Goal: Task Accomplishment & Management: Use online tool/utility

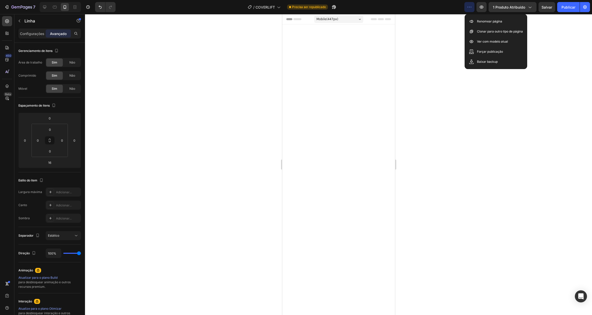
scroll to position [1613, 0]
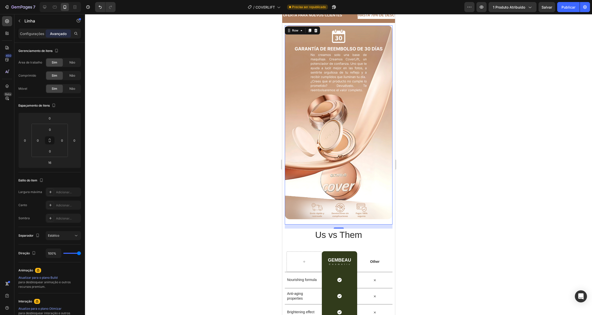
click at [5, 124] on div "450 Beta" at bounding box center [7, 147] width 10 height 263
click at [147, 101] on div at bounding box center [338, 164] width 507 height 301
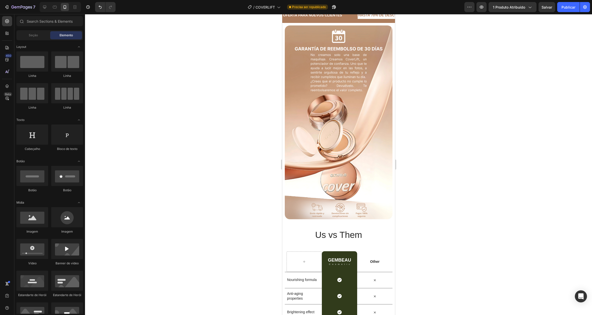
click at [305, 120] on div "Image" at bounding box center [338, 124] width 108 height 199
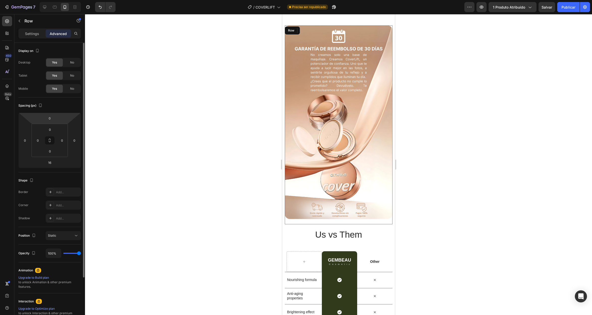
scroll to position [1709, 0]
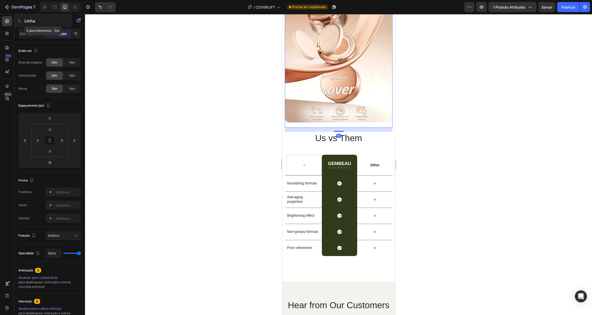
click at [20, 20] on icon "button" at bounding box center [19, 21] width 4 height 4
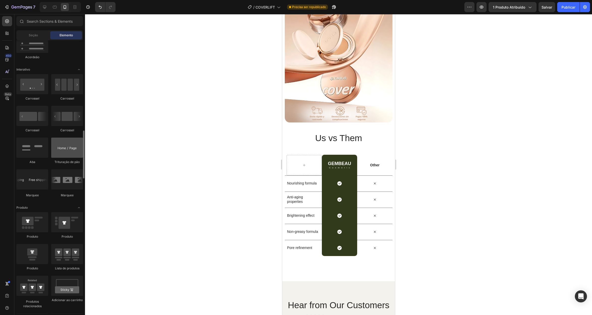
scroll to position [494, 0]
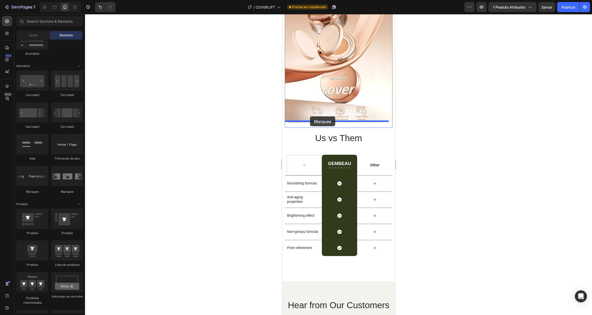
drag, startPoint x: 315, startPoint y: 191, endPoint x: 310, endPoint y: 117, distance: 75.1
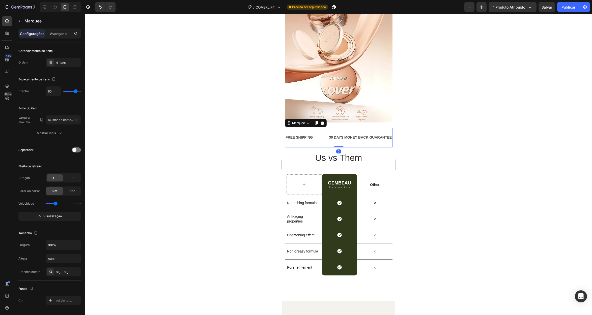
click at [320, 132] on div "FREE SHIPPING Text Block" at bounding box center [306, 137] width 43 height 11
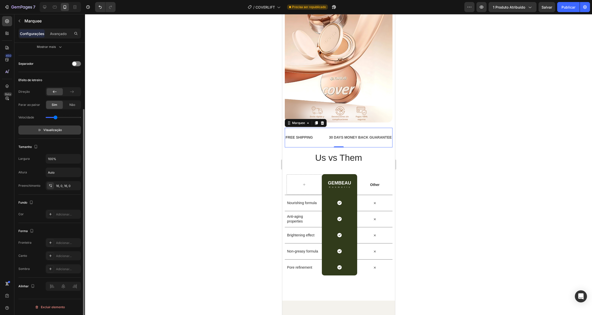
scroll to position [86, 0]
click at [53, 214] on div at bounding box center [50, 214] width 7 height 7
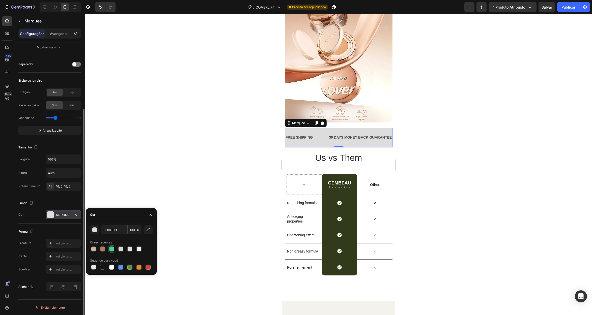
drag, startPoint x: 105, startPoint y: 248, endPoint x: 109, endPoint y: 248, distance: 4.0
click at [105, 248] on div at bounding box center [103, 249] width 6 height 6
type input "AD7D5D"
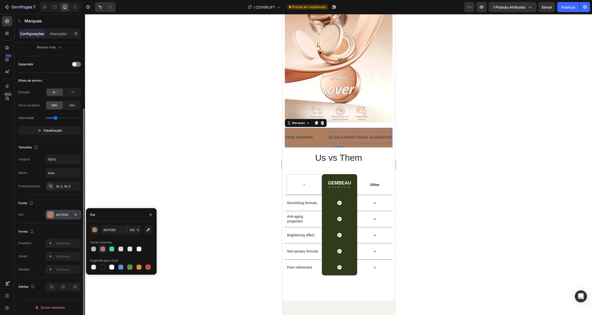
click at [336, 134] on div "30 DAYS MONEY BACK GUARANTEE" at bounding box center [360, 137] width 64 height 7
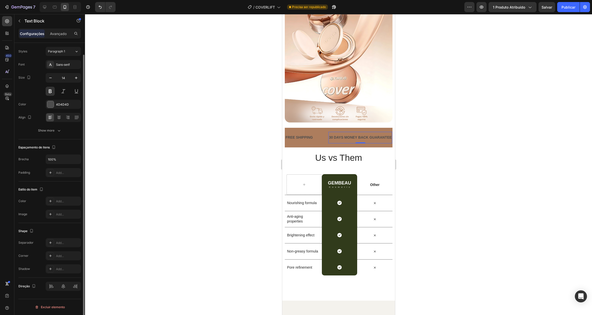
scroll to position [0, 0]
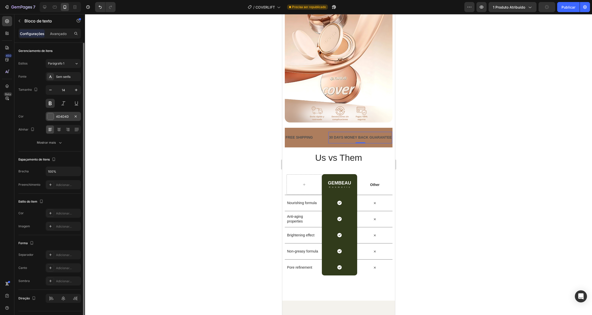
click at [52, 117] on div at bounding box center [50, 116] width 7 height 7
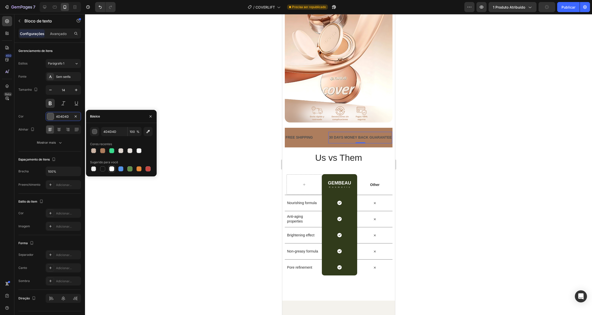
click at [113, 169] on div at bounding box center [111, 168] width 5 height 5
type input "FFFFFF"
click at [308, 134] on div "FREE SHIPPING" at bounding box center [299, 137] width 28 height 7
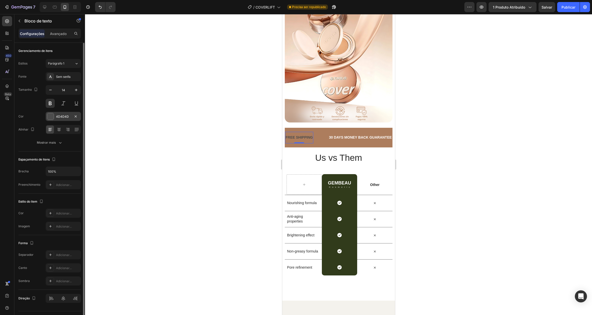
click at [51, 117] on div at bounding box center [50, 116] width 7 height 7
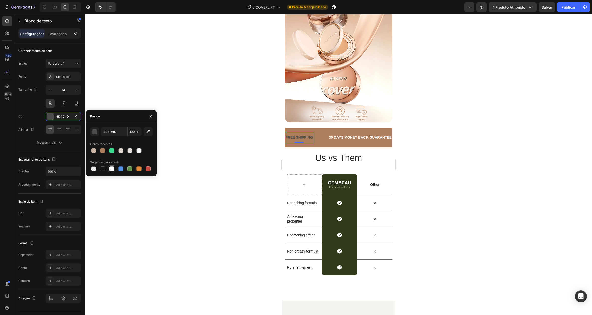
click at [113, 168] on div at bounding box center [111, 168] width 5 height 5
type input "FFFFFF"
click at [320, 132] on div "FREE SHIPPING Text Block 0" at bounding box center [306, 137] width 43 height 11
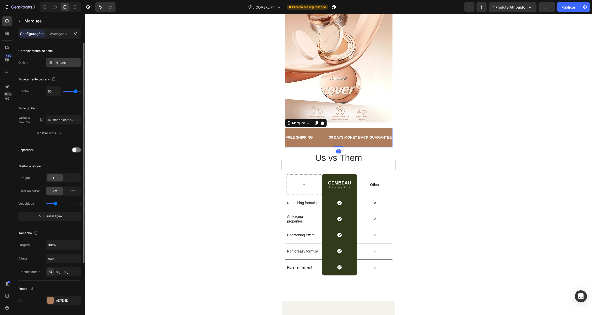
click at [65, 66] on div "4 itens" at bounding box center [63, 62] width 35 height 9
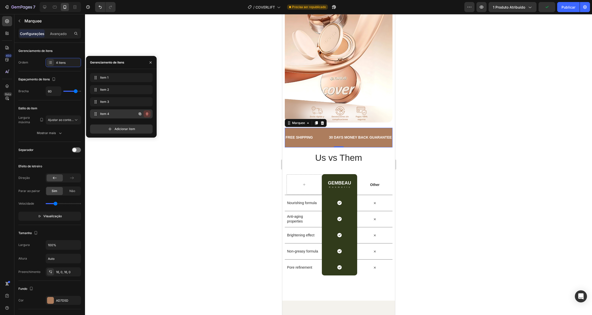
click at [146, 114] on icon "button" at bounding box center [147, 114] width 4 height 4
click at [148, 113] on font "Excluir" at bounding box center [143, 114] width 10 height 4
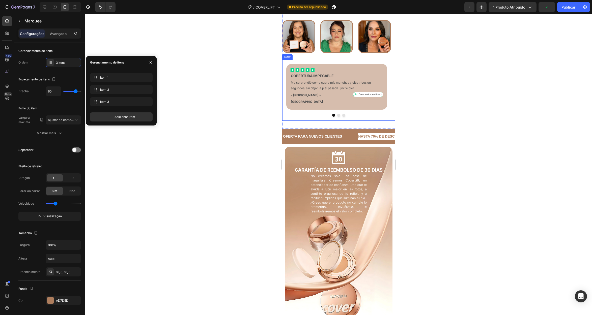
scroll to position [1507, 0]
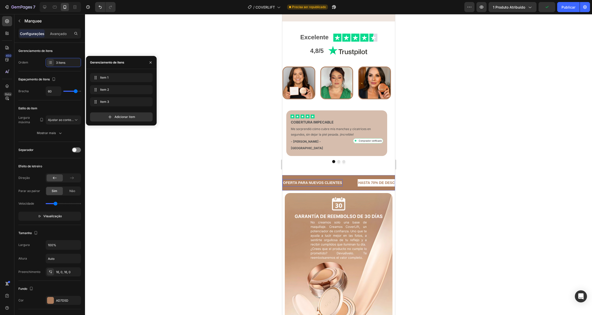
click at [325, 186] on p "OFERTA PARA NUEVOS CLIENTES" at bounding box center [312, 183] width 59 height 6
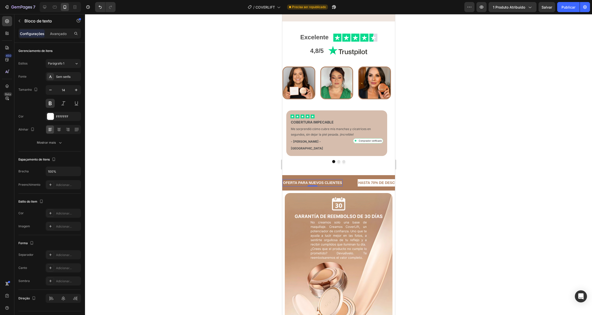
click at [325, 186] on p "OFERTA PARA NUEVOS CLIENTES" at bounding box center [312, 183] width 59 height 6
drag, startPoint x: 325, startPoint y: 234, endPoint x: 283, endPoint y: 197, distance: 55.9
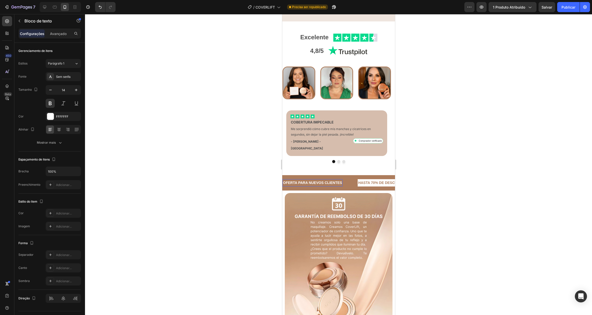
click at [325, 186] on p "OFERTA PARA NUEVOS CLIENTES" at bounding box center [312, 183] width 59 height 6
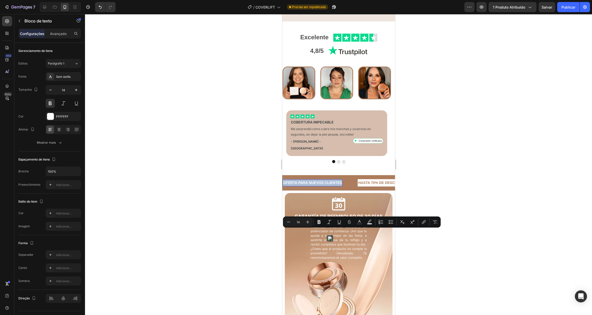
copy p "OFERTA PARA NUEVOS CLIENTES"
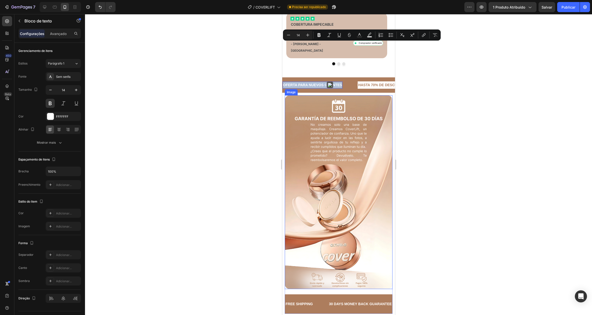
scroll to position [1707, 0]
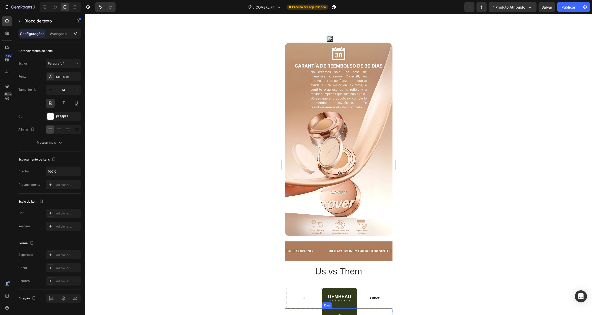
click at [309, 248] on div "FREE SHIPPING" at bounding box center [299, 251] width 28 height 7
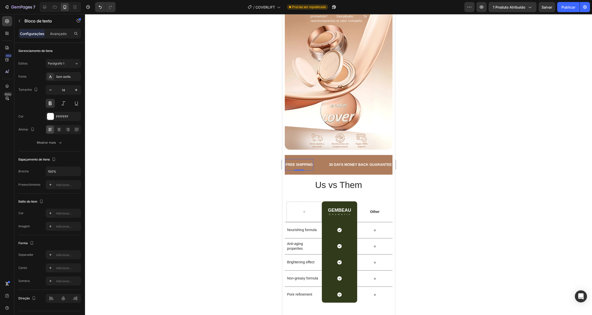
click at [304, 161] on div "FREE SHIPPING" at bounding box center [299, 164] width 28 height 7
click at [382, 161] on div "30 DAYS MONEY BACK GUARANTEE" at bounding box center [392, 164] width 64 height 7
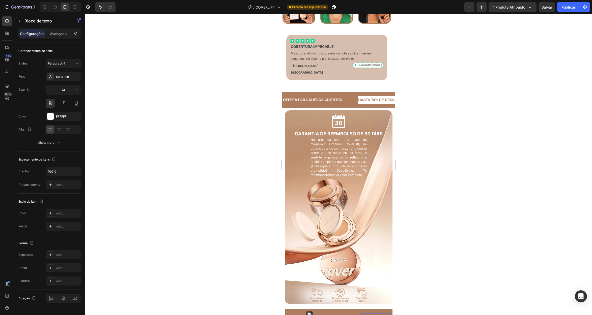
drag, startPoint x: 393, startPoint y: 139, endPoint x: 736, endPoint y: 17, distance: 363.9
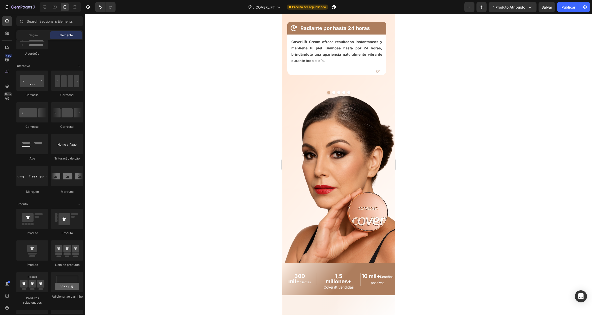
scroll to position [766, 0]
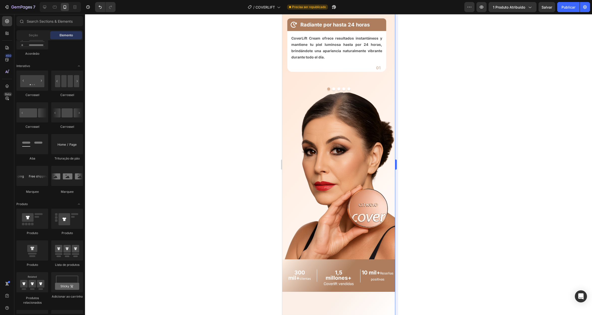
click at [548, 9] on font "Salvar" at bounding box center [546, 7] width 11 height 4
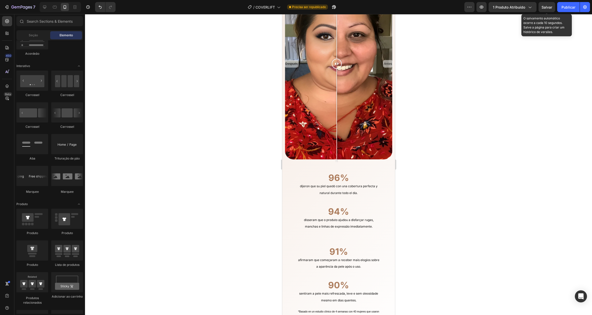
scroll to position [1276, 0]
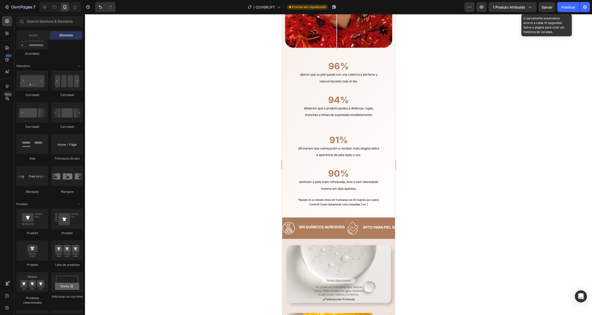
click at [546, 7] on font "Salvar" at bounding box center [546, 7] width 11 height 4
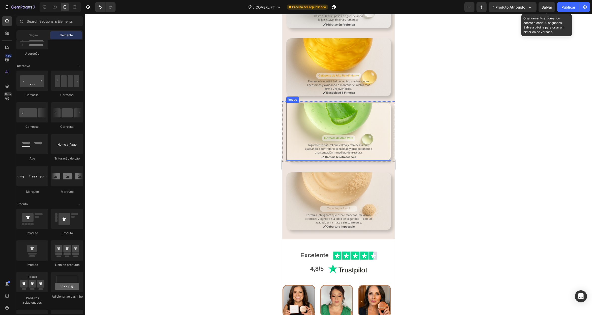
scroll to position [1557, 0]
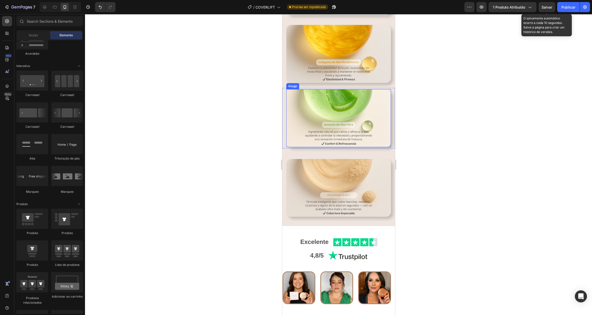
click at [547, 6] on font "Salvar" at bounding box center [546, 7] width 11 height 4
click at [8, 4] on div "7" at bounding box center [19, 7] width 31 height 6
click at [7, 5] on icon "button" at bounding box center [6, 7] width 5 height 5
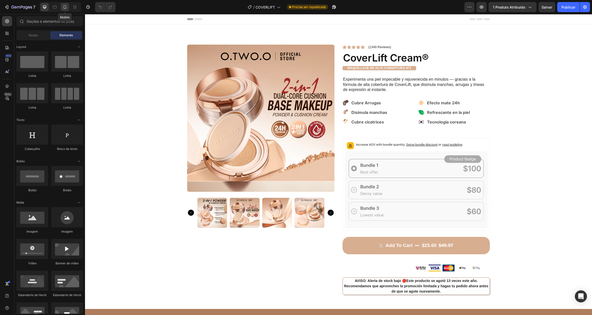
click at [62, 7] on icon at bounding box center [64, 7] width 5 height 5
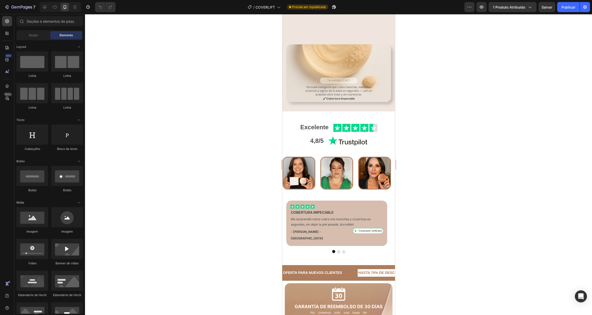
scroll to position [1719, 0]
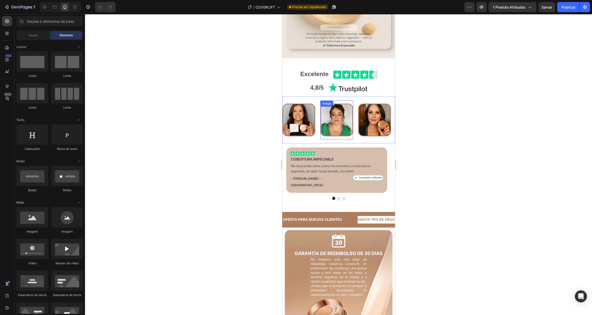
click at [330, 128] on img at bounding box center [336, 120] width 33 height 33
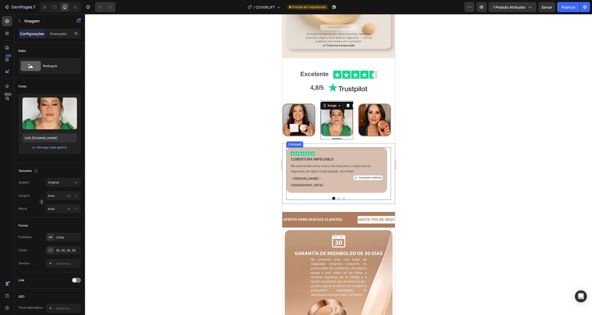
click at [337, 197] on button "Dot" at bounding box center [338, 198] width 3 height 3
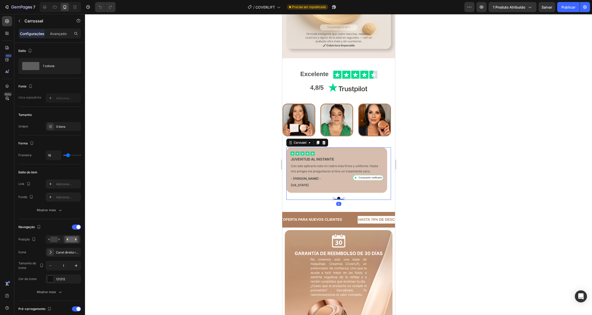
click at [342, 197] on button "Dot" at bounding box center [343, 198] width 3 height 3
click at [363, 119] on img at bounding box center [374, 120] width 33 height 33
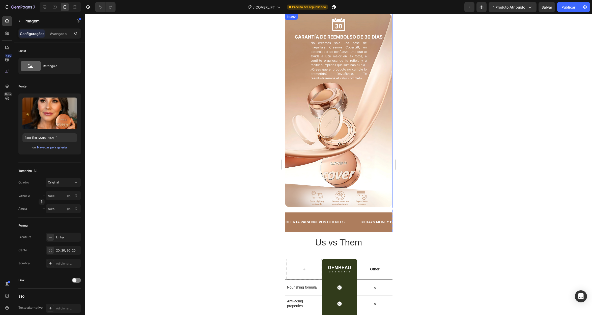
scroll to position [1977, 0]
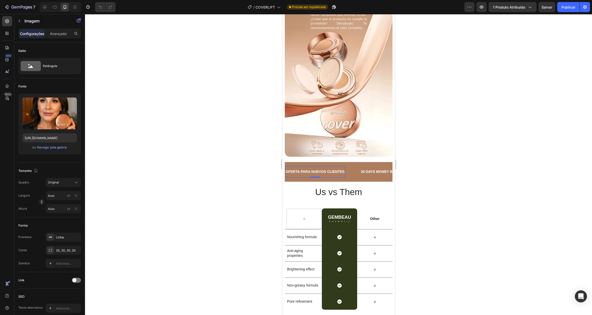
click at [336, 169] on p "OFERTA PARA NUEVOS CLIENTES" at bounding box center [314, 172] width 59 height 6
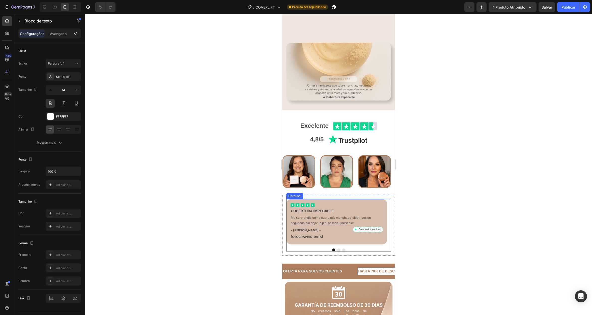
scroll to position [1664, 0]
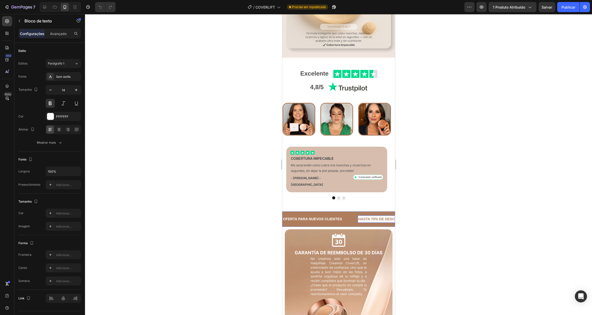
click at [363, 222] on p "HASTA 70% DE DESCUENTO" at bounding box center [382, 219] width 49 height 6
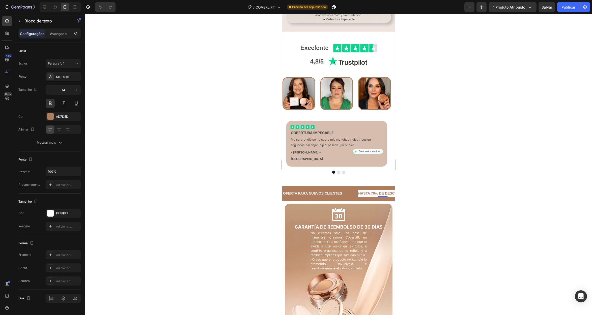
click at [370, 197] on p "HASTA 70% DE DESCUENTO" at bounding box center [382, 193] width 49 height 6
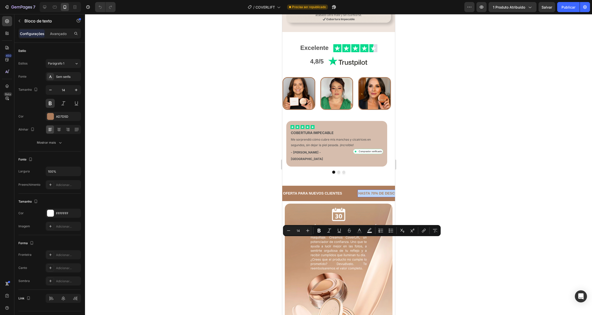
click at [370, 197] on p "HASTA 70% DE DESCUENTO" at bounding box center [382, 193] width 49 height 6
copy p "HASTA 70% DE DESCUENTO"
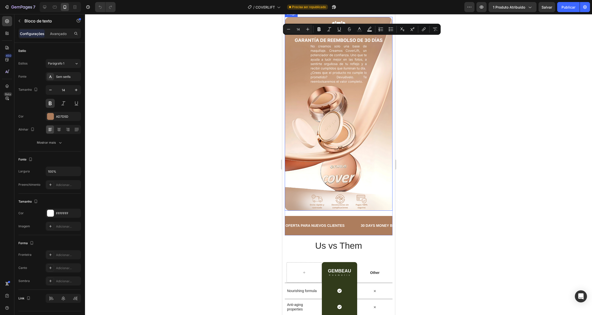
type input "16"
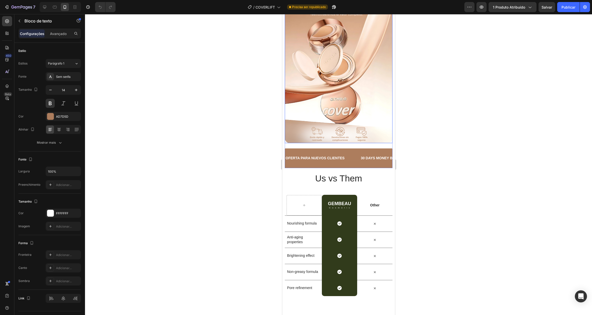
scroll to position [2000, 0]
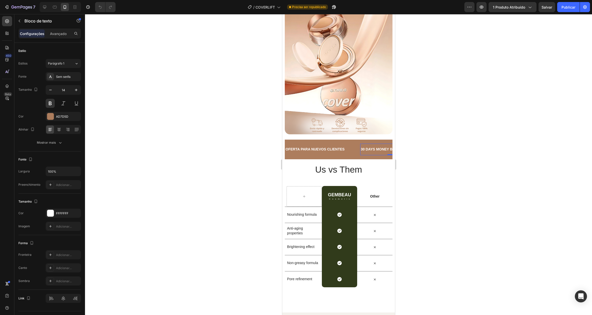
click at [373, 146] on div "30 DAYS MONEY BACK GUARANTEE" at bounding box center [392, 149] width 64 height 7
click at [373, 146] on p "30 DAYS MONEY BACK GUARANTEE" at bounding box center [391, 149] width 63 height 6
click at [330, 140] on div "OFERTA PARA NUEVOS CLIENTES Text Block HASTA 70% DE DESCUENTO Text Block 0 LIMI…" at bounding box center [338, 149] width 108 height 19
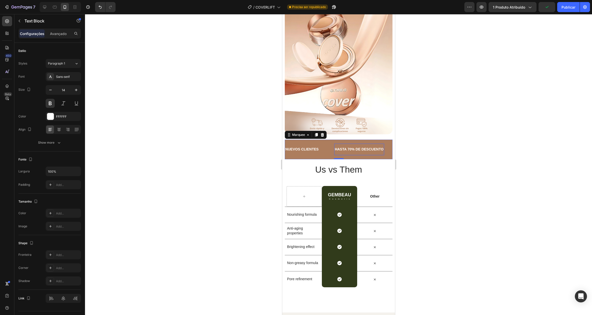
click at [354, 146] on p "HASTA 70% DE DESCUENTO" at bounding box center [358, 149] width 49 height 6
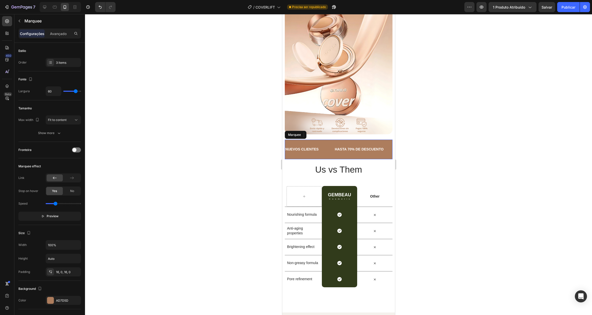
click at [329, 144] on div "OFERTA PARA NUEVOS CLIENTES Text Block" at bounding box center [296, 149] width 75 height 11
click at [55, 34] on font "Avançado" at bounding box center [58, 34] width 17 height 4
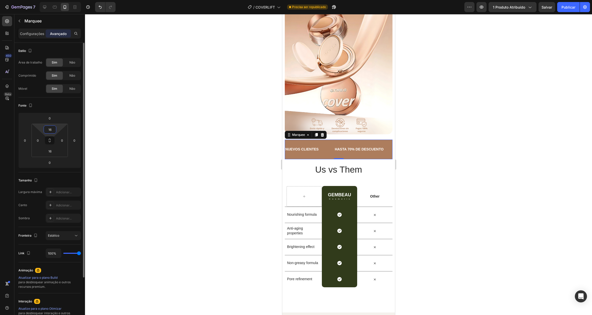
click at [55, 128] on input "16" at bounding box center [50, 130] width 10 height 8
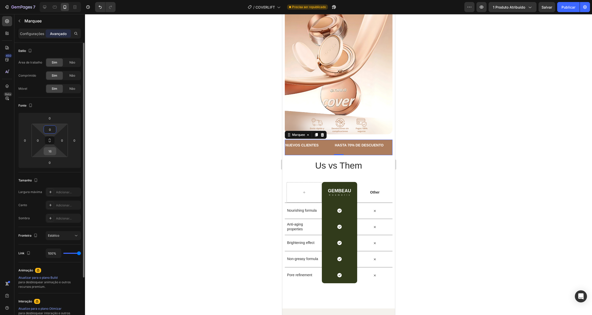
type input "0"
click at [50, 152] on input "16" at bounding box center [50, 152] width 10 height 8
type input "0"
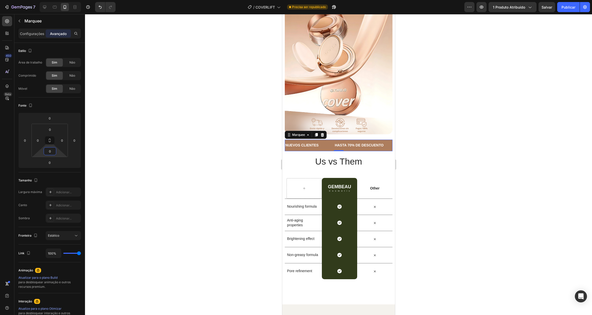
scroll to position [1923, 0]
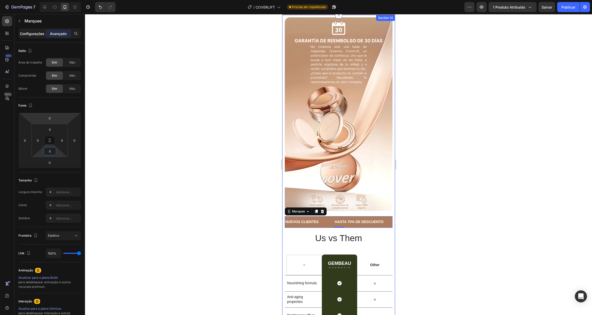
click at [33, 35] on font "Configurações" at bounding box center [32, 34] width 24 height 4
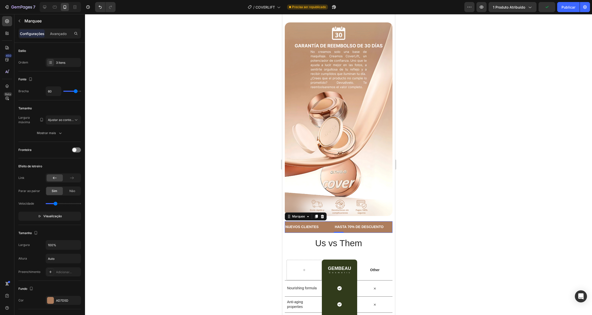
scroll to position [1930, 0]
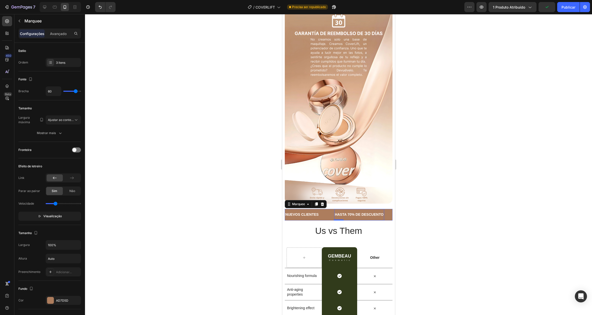
click at [346, 212] on p "HASTA 70% DE DESCUENTO" at bounding box center [358, 215] width 49 height 6
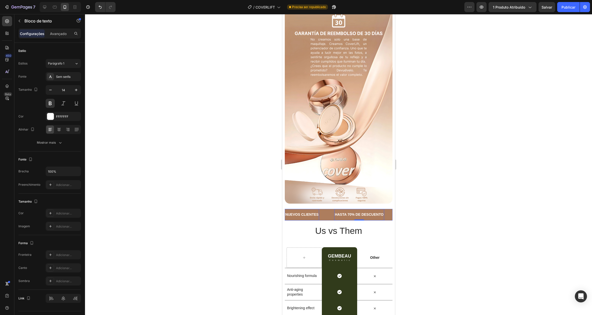
click at [314, 212] on p "OFERTA PARA NUEVOS CLIENTES" at bounding box center [288, 215] width 59 height 6
click at [61, 33] on font "Avançado" at bounding box center [58, 34] width 17 height 4
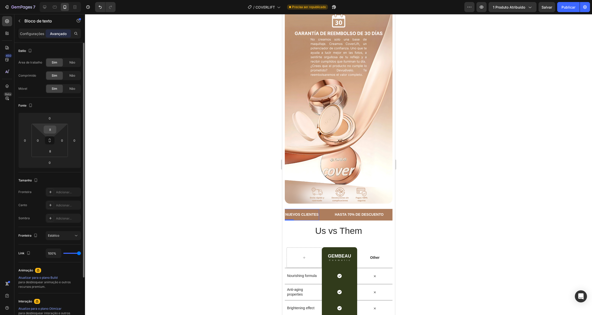
click at [51, 130] on input "8" at bounding box center [50, 130] width 10 height 8
type input "0"
click at [52, 153] on input "8" at bounding box center [50, 152] width 10 height 8
type input "0"
click at [365, 212] on p "HASTA 70% DE DESCUENTO" at bounding box center [358, 215] width 49 height 6
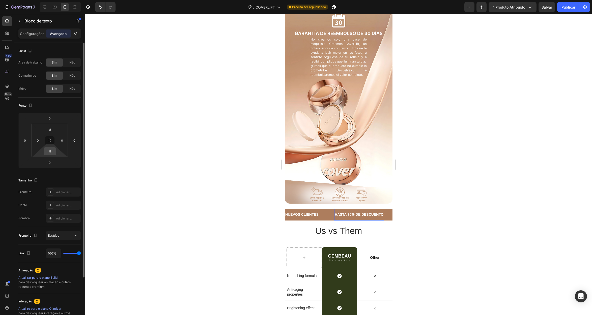
click at [51, 150] on input "8" at bounding box center [50, 152] width 10 height 8
type input "0"
click at [51, 127] on input "8" at bounding box center [50, 130] width 10 height 8
type input "0"
click at [64, 106] on div "Fonte" at bounding box center [49, 106] width 63 height 8
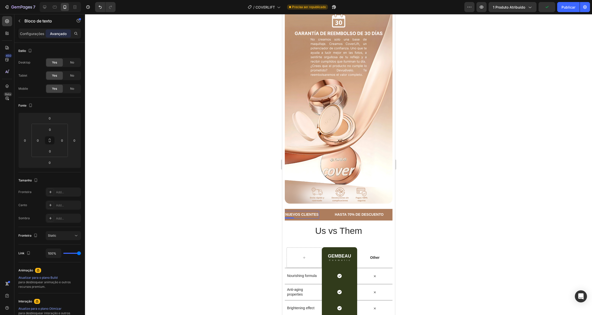
click at [302, 212] on p "OFERTA PARA NUEVOS CLIENTES" at bounding box center [288, 215] width 59 height 6
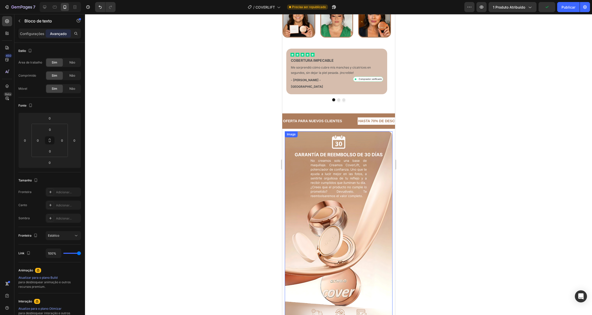
scroll to position [1742, 0]
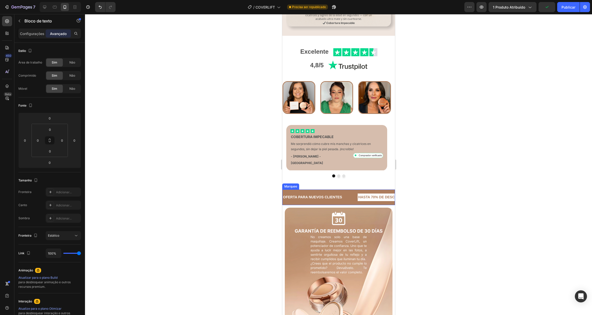
click at [334, 190] on div "OFERTA PARA NUEVOS CLIENTES Text Block HASTA 70% DE DESCUENTO Text Block TERMIN…" at bounding box center [338, 197] width 113 height 15
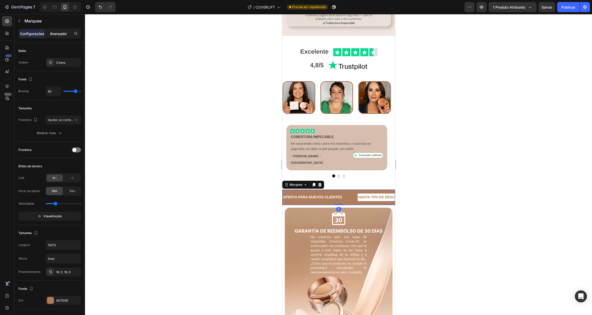
click at [59, 32] on font "Avançado" at bounding box center [58, 34] width 17 height 4
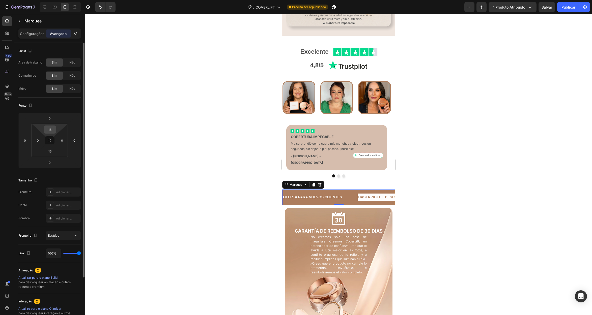
click at [51, 128] on input "16" at bounding box center [50, 130] width 10 height 8
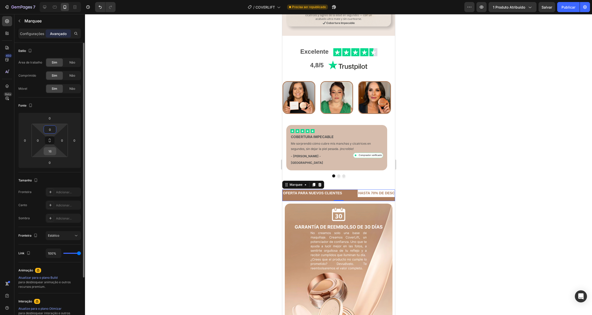
type input "0"
click at [53, 150] on input "16" at bounding box center [50, 152] width 10 height 8
type input "0"
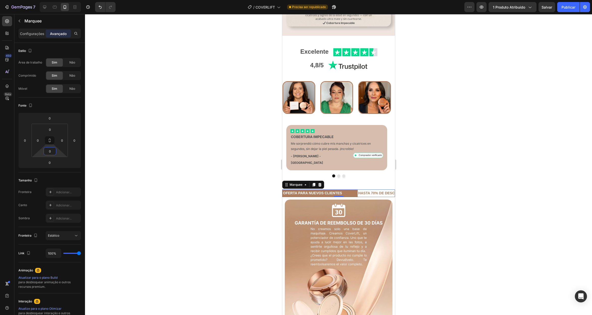
click at [225, 139] on div at bounding box center [338, 164] width 507 height 301
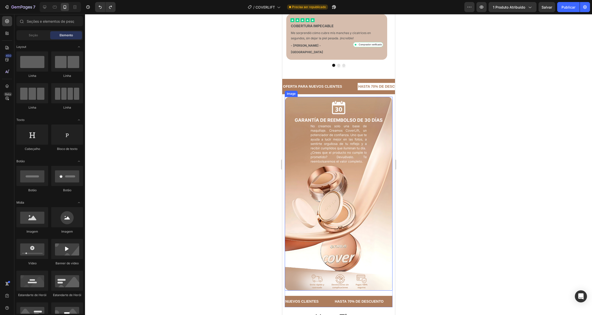
scroll to position [1934, 0]
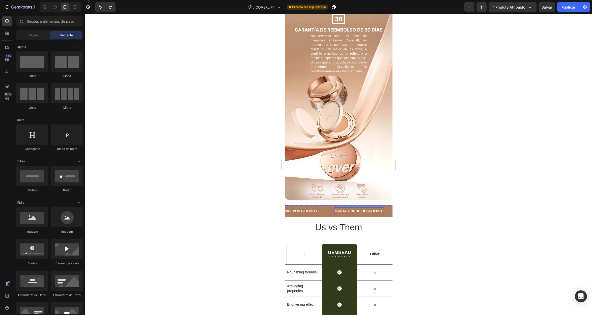
click at [346, 208] on p "HASTA 70% DE DESCUENTO" at bounding box center [358, 211] width 49 height 6
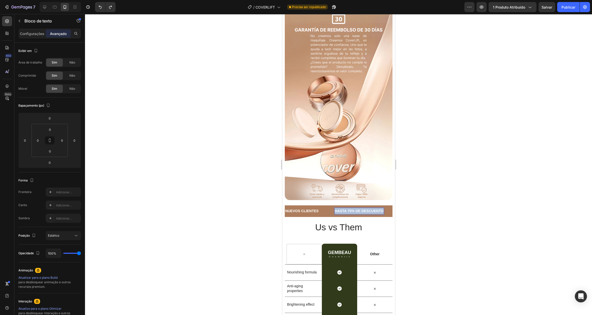
click at [346, 208] on p "HASTA 70% DE DESCUENTO" at bounding box center [358, 211] width 49 height 6
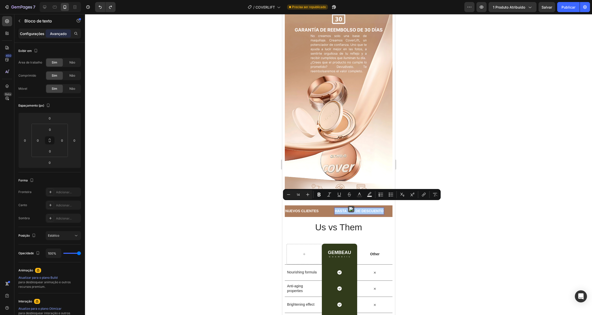
click at [35, 36] on p "Configurações" at bounding box center [32, 33] width 24 height 5
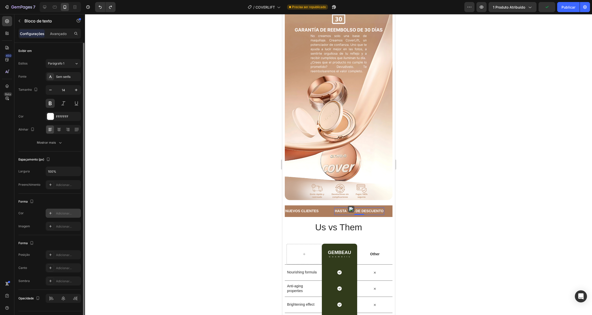
click at [48, 215] on icon at bounding box center [50, 213] width 4 height 4
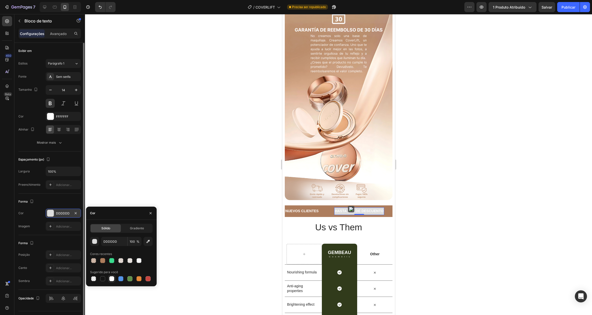
click at [112, 277] on div at bounding box center [111, 278] width 5 height 5
type input "FFFFFF"
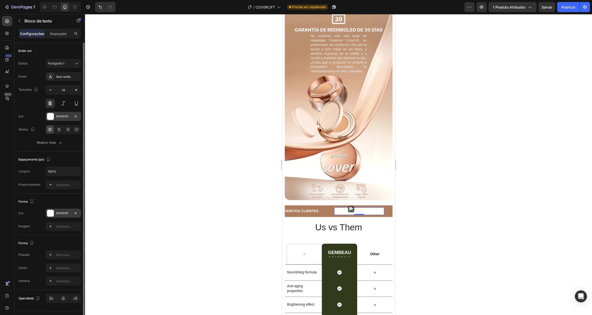
click at [51, 116] on div at bounding box center [50, 116] width 7 height 7
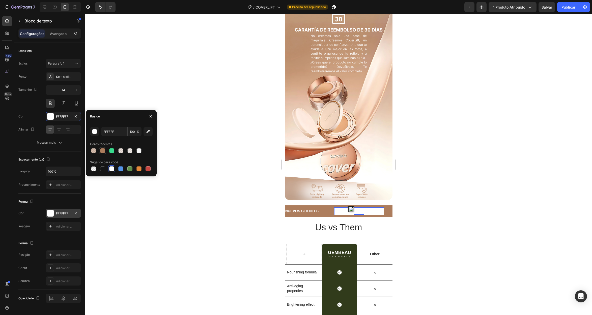
click at [102, 151] on div at bounding box center [102, 150] width 5 height 5
type input "AD7D5D"
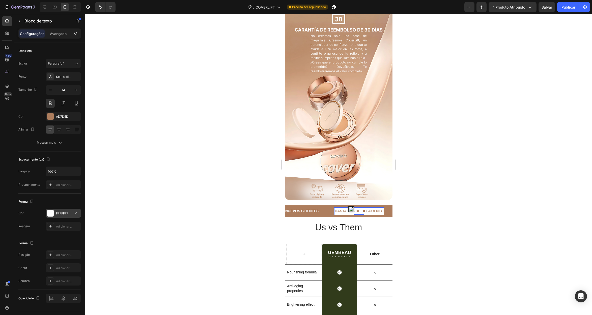
click at [150, 82] on div at bounding box center [338, 164] width 507 height 301
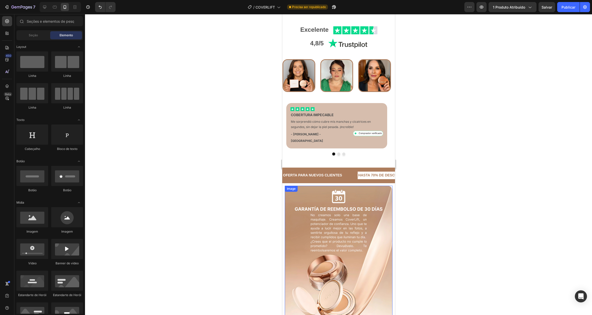
scroll to position [1704, 0]
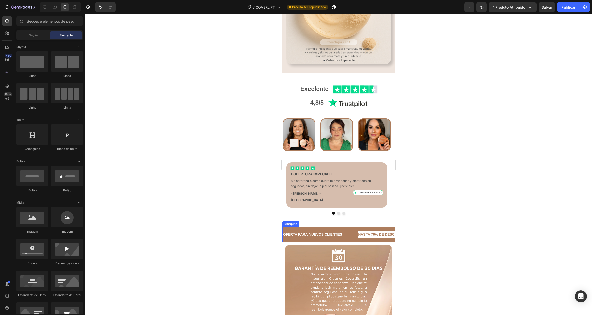
click at [348, 227] on div "OFERTA PARA NUEVOS CLIENTES Text Block HASTA 70% DE DESCUENTO Text Block TERMIN…" at bounding box center [338, 234] width 113 height 15
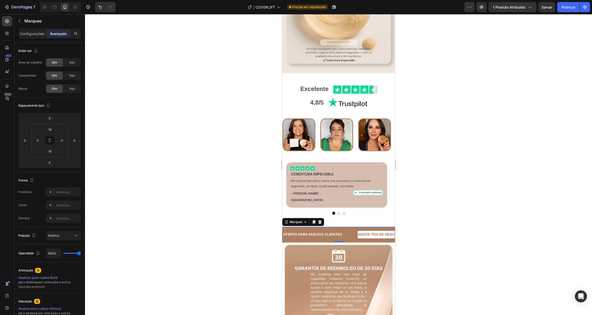
click at [345, 231] on div "OFERTA PARA NUEVOS CLIENTES Text Block" at bounding box center [319, 234] width 75 height 7
click at [27, 36] on p "Configurações" at bounding box center [32, 33] width 24 height 5
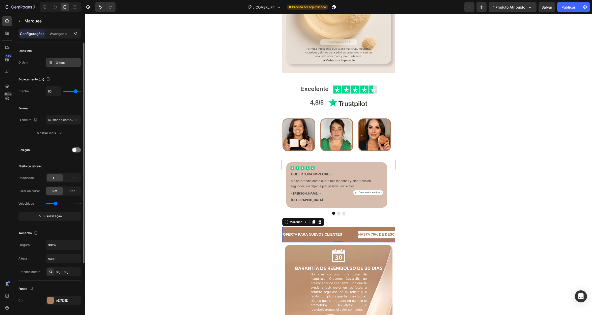
click at [61, 65] on div "3 itens" at bounding box center [63, 62] width 35 height 9
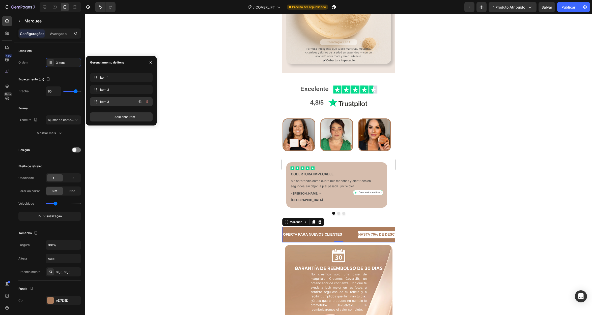
click at [119, 102] on span "Item 3" at bounding box center [114, 102] width 28 height 5
click at [336, 231] on p "TERMINA [DATE]" at bounding box center [338, 234] width 29 height 6
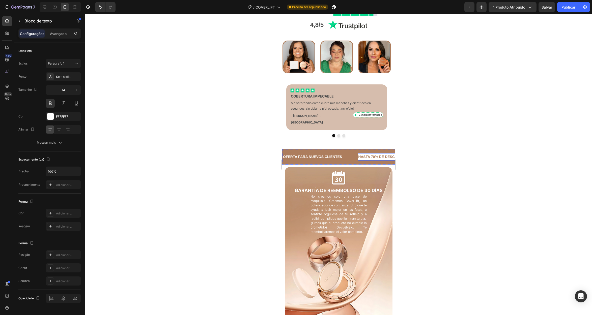
scroll to position [1600, 0]
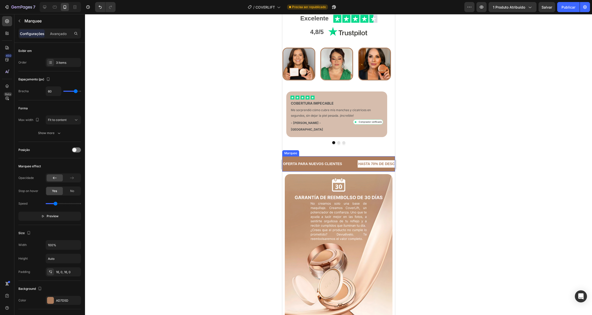
click at [353, 156] on div "OFERTA PARA NUEVOS CLIENTES Text Block HASTA 70% DE DESCUENTO Text Block TERMIN…" at bounding box center [338, 163] width 113 height 15
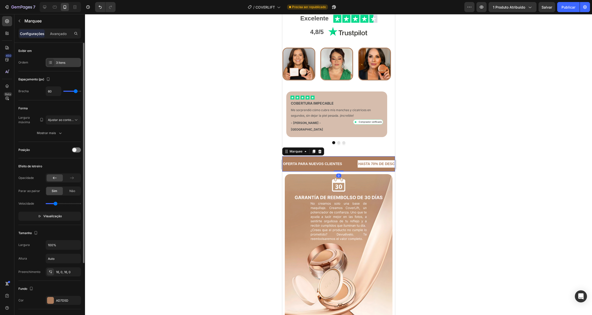
click at [62, 63] on font "3 itens" at bounding box center [60, 63] width 9 height 4
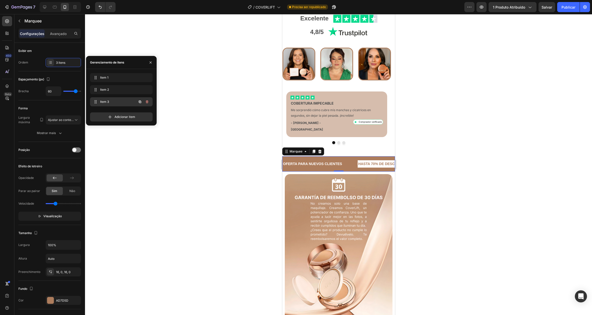
click at [114, 102] on span "Item 3" at bounding box center [114, 102] width 28 height 5
click at [107, 100] on span "Item 3" at bounding box center [117, 102] width 37 height 5
click at [116, 101] on span "Item 3" at bounding box center [114, 102] width 28 height 5
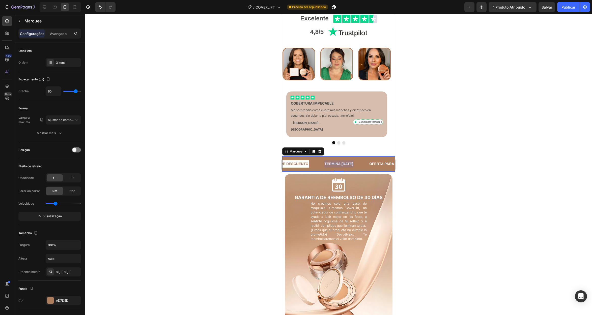
click at [344, 160] on div at bounding box center [339, 163] width 30 height 7
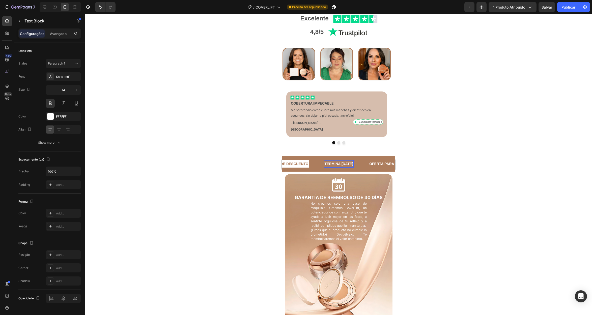
click at [339, 161] on p "TERMINA [DATE]" at bounding box center [338, 164] width 29 height 6
click at [339, 161] on p "TERMINA HOY" at bounding box center [338, 164] width 29 height 6
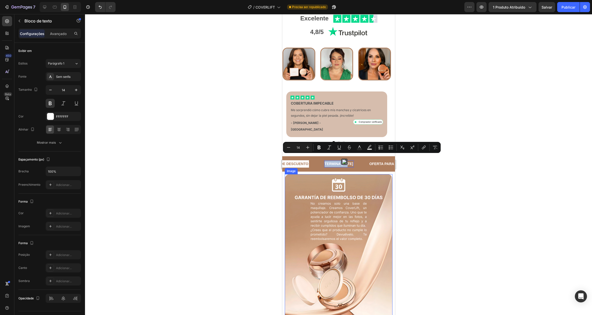
type input "16"
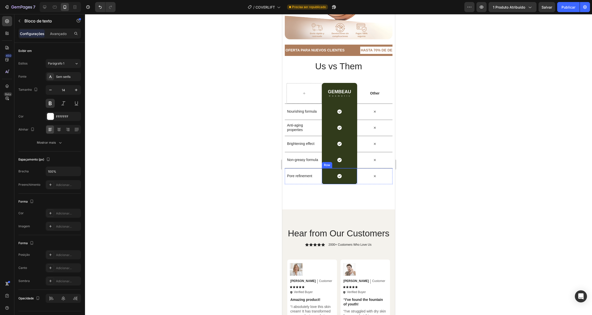
scroll to position [1837, 0]
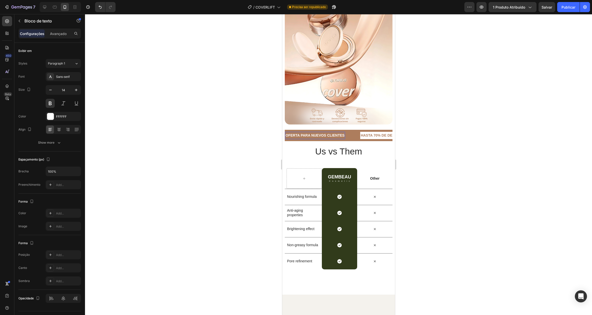
click at [343, 132] on p "OFERTA PARA NUEVOS CLIENTES" at bounding box center [314, 135] width 59 height 6
click at [350, 132] on div "OFERTA PARA NUEVOS CLIENTES Text Block 0" at bounding box center [322, 135] width 75 height 7
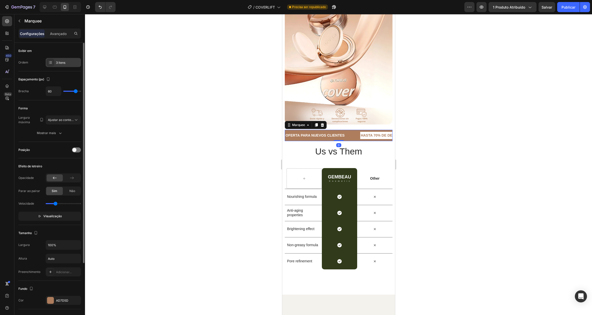
click at [64, 62] on font "3 itens" at bounding box center [60, 63] width 9 height 4
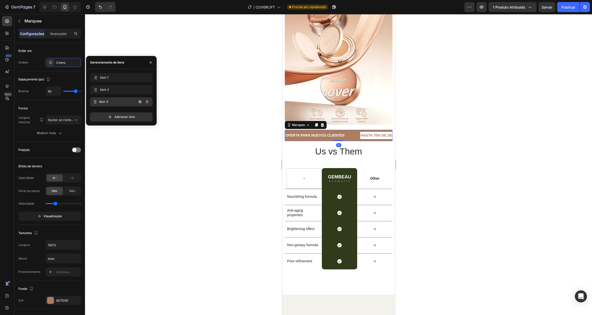
click at [117, 101] on span "Item 3" at bounding box center [117, 102] width 37 height 5
click at [330, 132] on div "LIMITED TIME 50% OFF SALE" at bounding box center [336, 135] width 51 height 7
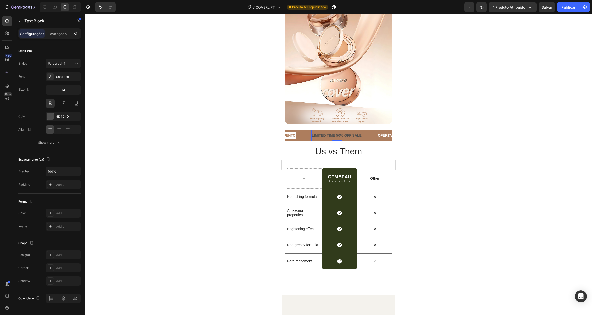
click at [330, 132] on div "LIMITED TIME 50% OFF SALE" at bounding box center [336, 135] width 51 height 7
click at [330, 132] on p "LIMITED TIME 50% OFF SALE" at bounding box center [336, 135] width 50 height 6
click at [323, 132] on p "TERMINA HOY" at bounding box center [325, 135] width 29 height 6
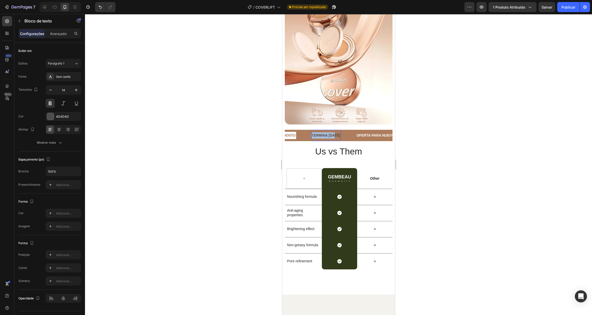
click at [323, 132] on p "TERMINA HOY" at bounding box center [325, 135] width 29 height 6
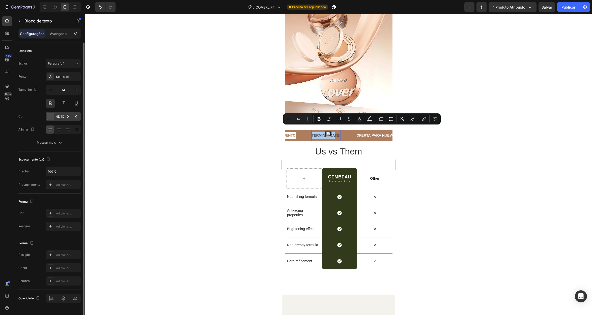
click at [50, 114] on div at bounding box center [50, 116] width 7 height 7
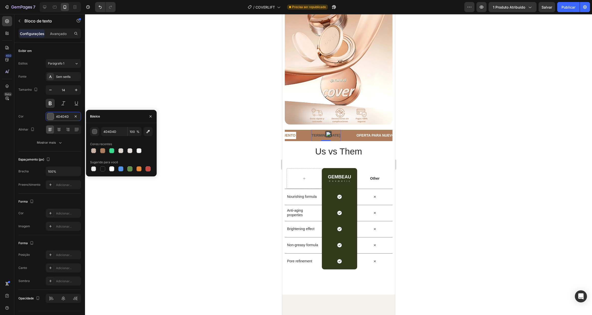
drag, startPoint x: 113, startPoint y: 171, endPoint x: 107, endPoint y: 172, distance: 5.6
click at [113, 171] on div at bounding box center [111, 168] width 5 height 5
type input "FFFFFF"
click at [44, 200] on div "Forma" at bounding box center [49, 202] width 63 height 8
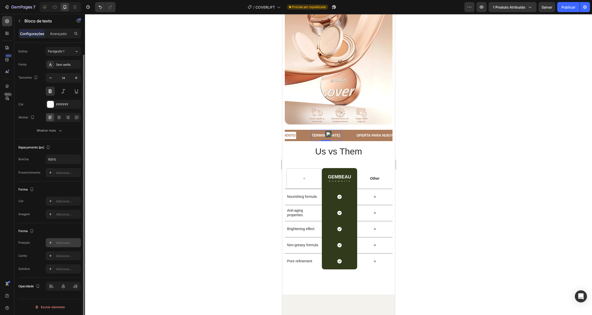
scroll to position [0, 0]
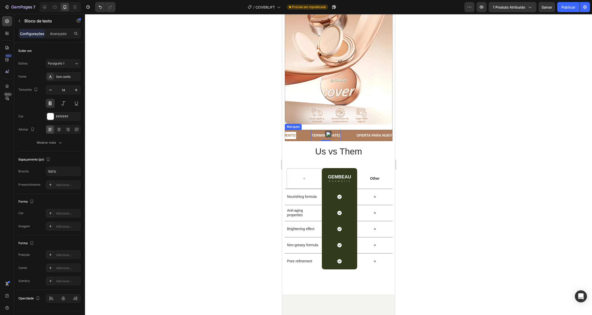
click at [307, 132] on div "HASTA 70% DE DESCUENTO Text Block" at bounding box center [278, 135] width 65 height 7
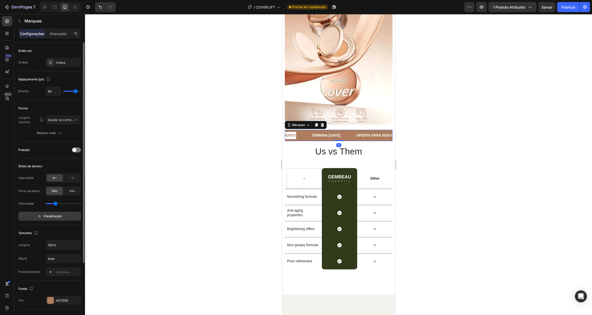
click at [40, 217] on icon "button" at bounding box center [40, 217] width 4 height 4
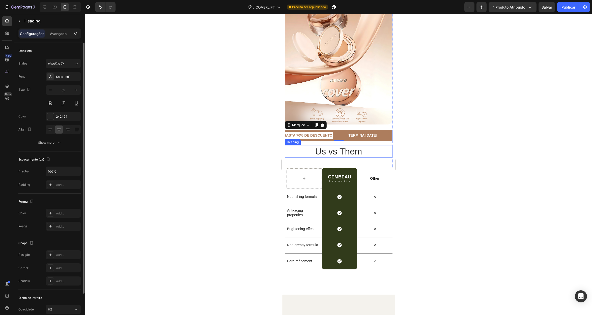
click at [355, 145] on h2 "Us vs Them" at bounding box center [338, 151] width 108 height 13
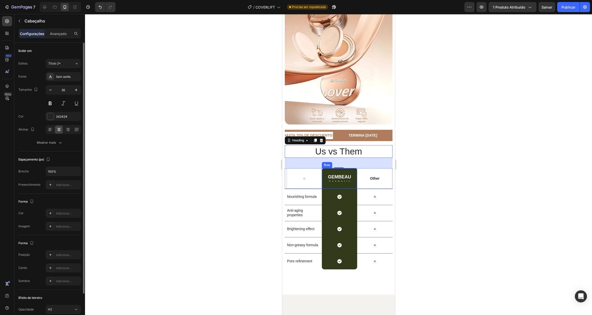
click at [336, 168] on div "GEMBEAU Heading Cosmetic Text Block Row" at bounding box center [339, 178] width 35 height 21
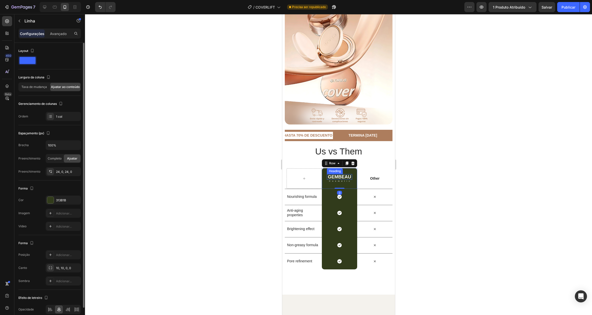
click at [341, 174] on h2 "GEMBEAU" at bounding box center [339, 177] width 25 height 6
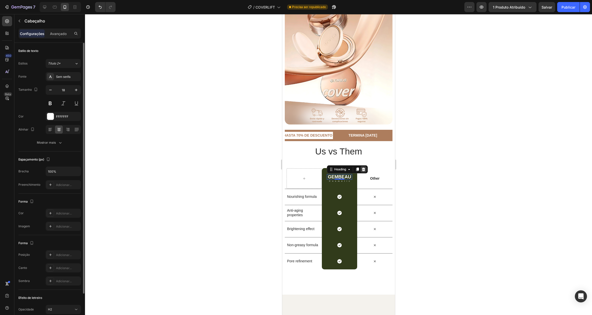
click at [363, 168] on icon at bounding box center [363, 170] width 3 height 4
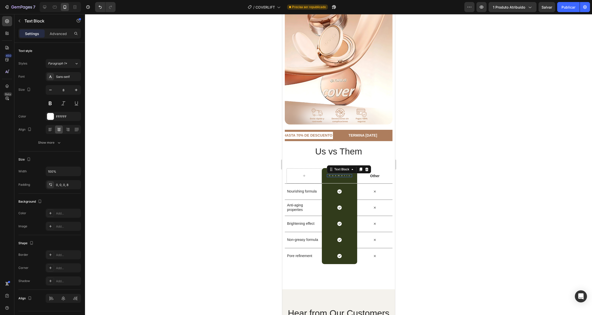
click at [343, 175] on p "Cosmetic" at bounding box center [340, 176] width 22 height 2
click at [366, 167] on icon at bounding box center [366, 169] width 4 height 4
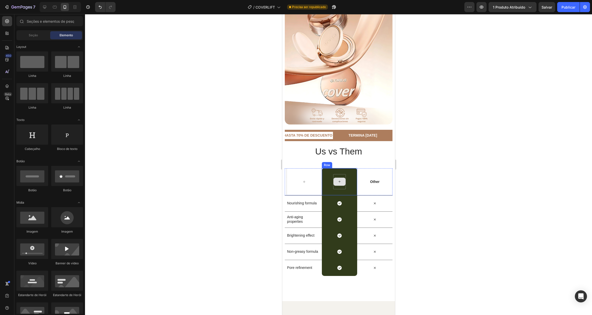
click at [338, 181] on icon at bounding box center [339, 182] width 2 height 2
drag, startPoint x: 352, startPoint y: 234, endPoint x: 333, endPoint y: 170, distance: 65.6
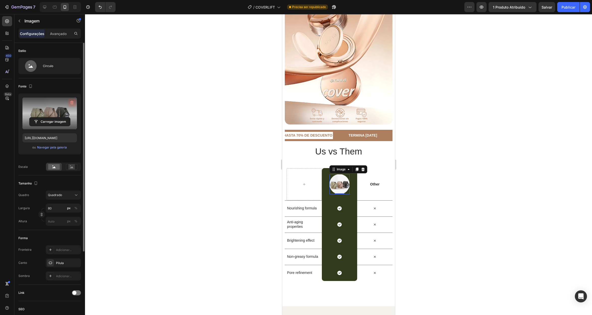
click at [71, 103] on icon "button" at bounding box center [71, 103] width 1 height 2
click at [52, 114] on input "file" at bounding box center [50, 113] width 41 height 9
type input "https://cdn.shopify.com/s/files/1/0655/7119/3022/files/gempages_565400969068676…"
click at [71, 99] on button "button" at bounding box center [72, 103] width 8 height 8
click at [52, 113] on input "file" at bounding box center [50, 113] width 41 height 9
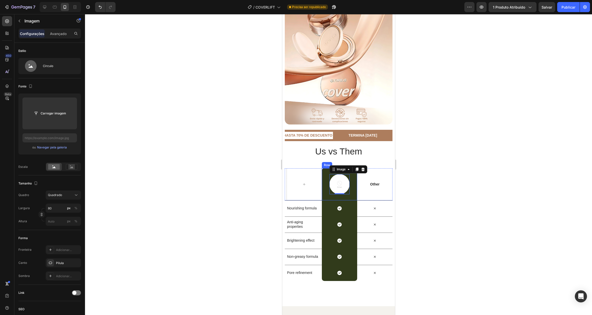
click at [324, 168] on div "Image 0 Row" at bounding box center [339, 184] width 35 height 32
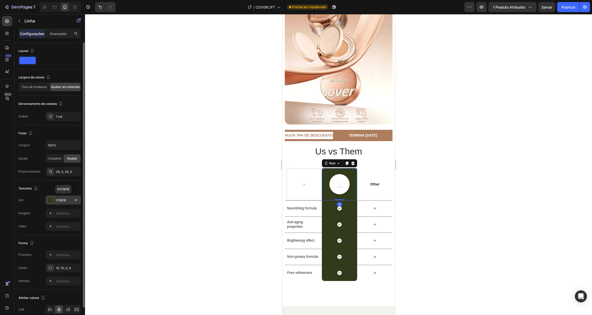
click at [53, 201] on div at bounding box center [50, 200] width 7 height 7
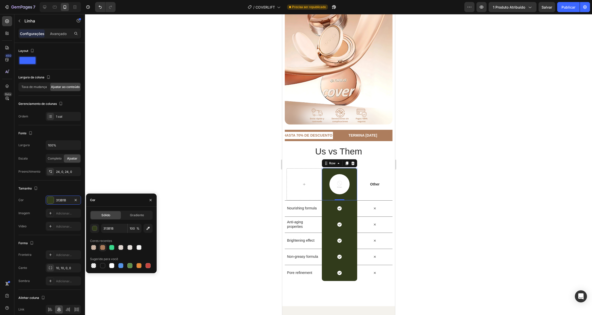
drag, startPoint x: 100, startPoint y: 247, endPoint x: 18, endPoint y: 192, distance: 98.7
click at [100, 247] on div at bounding box center [102, 247] width 5 height 5
type input "AD7D5D"
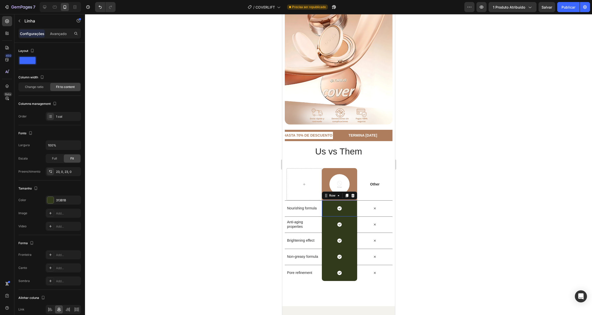
click at [325, 202] on div "Icon Row 0" at bounding box center [339, 208] width 35 height 16
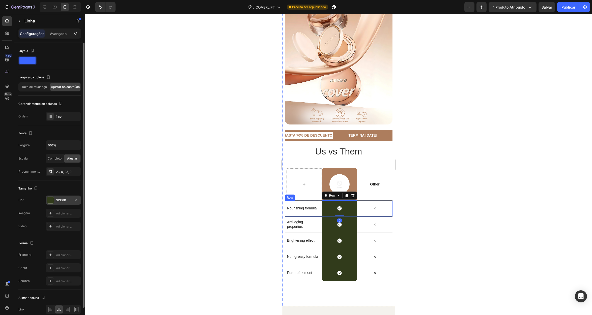
click at [50, 199] on div at bounding box center [50, 200] width 7 height 7
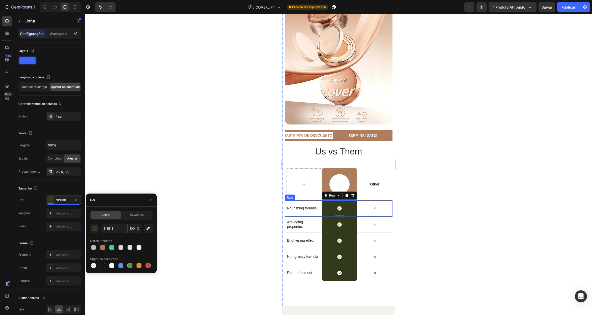
drag, startPoint x: 101, startPoint y: 247, endPoint x: 61, endPoint y: 214, distance: 51.8
click at [101, 247] on div at bounding box center [102, 247] width 5 height 5
type input "AD7D5D"
click at [326, 217] on div "Icon Row" at bounding box center [339, 225] width 35 height 16
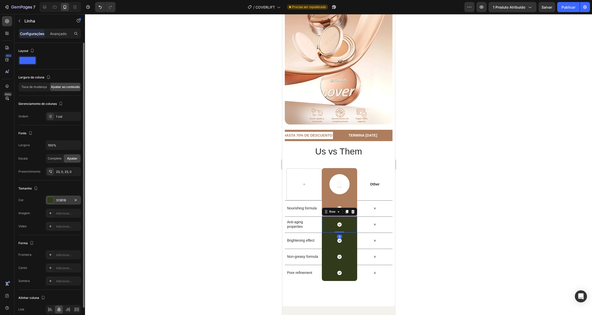
click at [53, 200] on div at bounding box center [50, 200] width 7 height 7
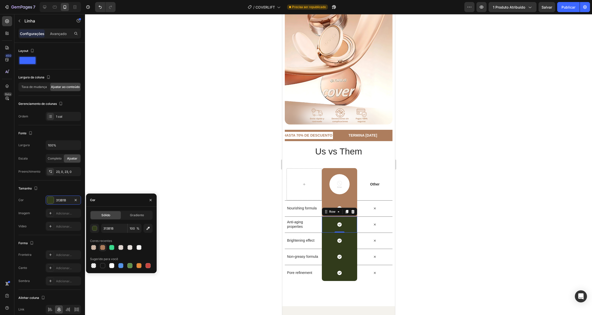
drag, startPoint x: 101, startPoint y: 247, endPoint x: 12, endPoint y: 229, distance: 91.1
click at [101, 247] on div at bounding box center [102, 247] width 5 height 5
type input "AD7D5D"
click at [326, 235] on div "Icon Row" at bounding box center [339, 241] width 35 height 16
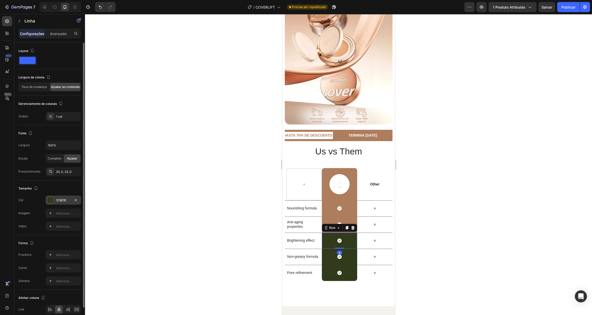
click at [52, 199] on div at bounding box center [50, 200] width 7 height 7
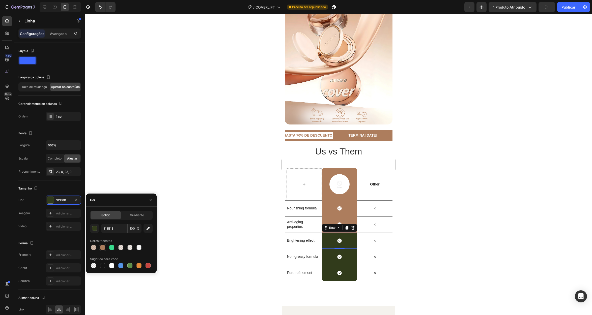
click at [104, 249] on div at bounding box center [102, 247] width 5 height 5
type input "AD7D5D"
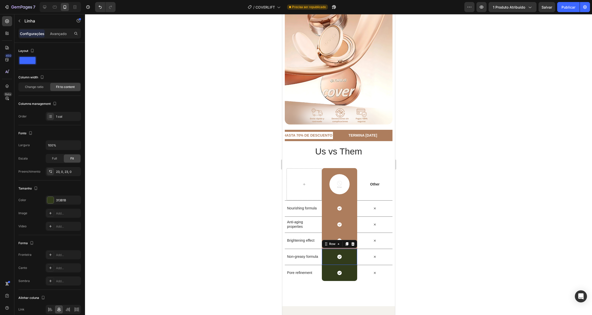
click at [328, 249] on div "Icon Row 0" at bounding box center [339, 257] width 35 height 16
click at [51, 199] on div at bounding box center [50, 200] width 7 height 7
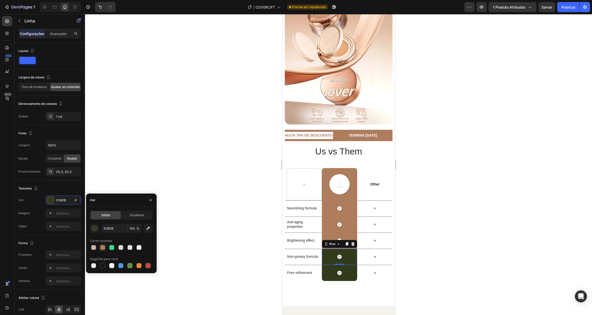
click at [102, 247] on div at bounding box center [102, 247] width 5 height 5
type input "AD7D5D"
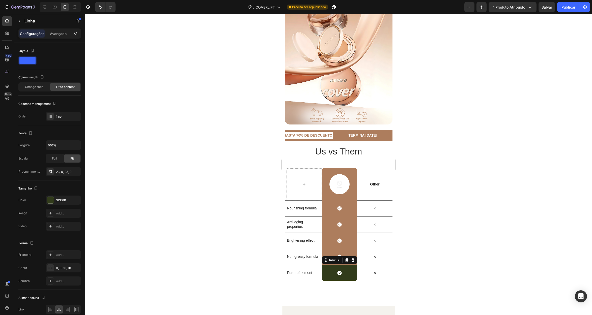
click at [331, 266] on div "Icon Row 0" at bounding box center [339, 273] width 35 height 16
click at [48, 199] on div at bounding box center [50, 200] width 7 height 7
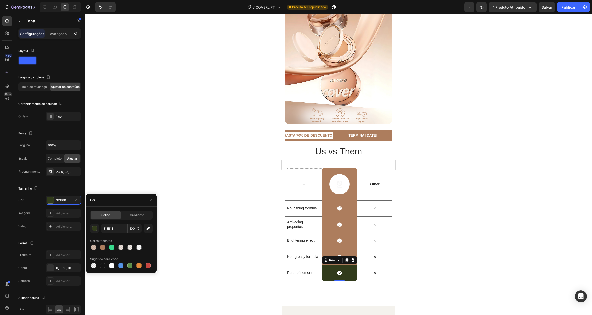
drag, startPoint x: 102, startPoint y: 249, endPoint x: 160, endPoint y: 224, distance: 63.1
click at [102, 248] on div at bounding box center [102, 247] width 5 height 5
type input "AD7D5D"
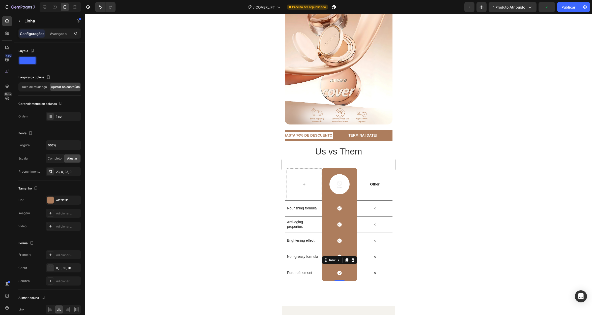
click at [196, 191] on div at bounding box center [338, 164] width 507 height 301
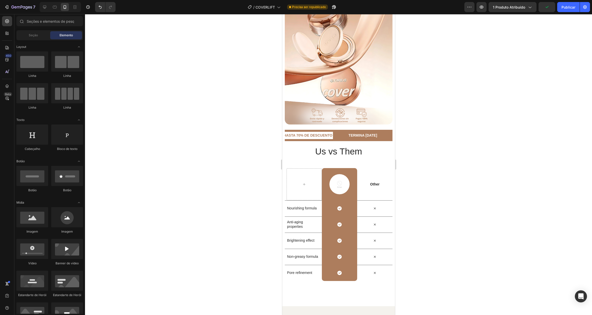
click at [196, 191] on div at bounding box center [338, 164] width 507 height 301
click at [342, 176] on img at bounding box center [339, 184] width 20 height 20
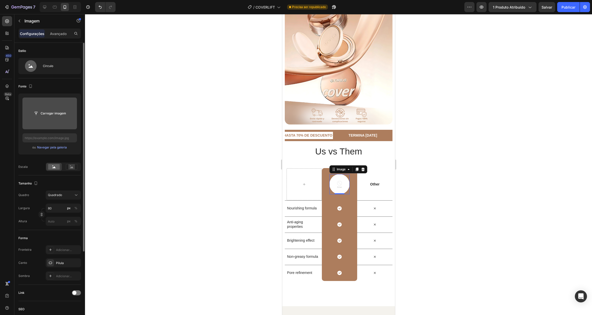
click at [42, 115] on input "file" at bounding box center [50, 113] width 41 height 9
click at [39, 111] on input "file" at bounding box center [50, 113] width 41 height 9
type input "https://cdn.shopify.com/s/files/1/0655/7119/3022/files/gempages_565400969068676…"
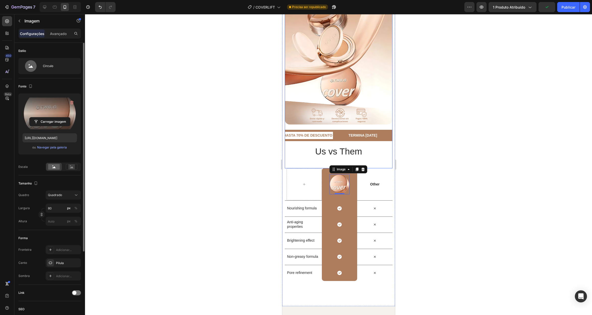
click at [313, 154] on div "Image OFERTA PARA NUEVOS CLIENTES Text Block HASTA 70% DE DESCUENTO Text Block …" at bounding box center [338, 50] width 108 height 238
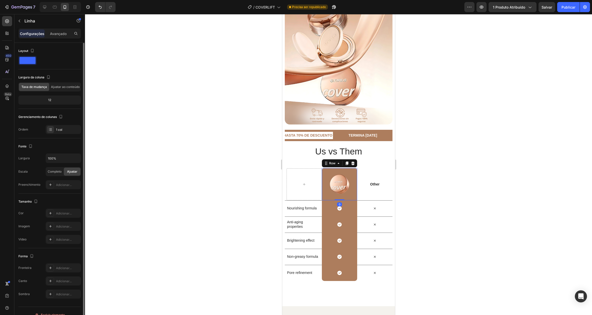
click at [348, 168] on div "Image Row 0" at bounding box center [339, 184] width 35 height 32
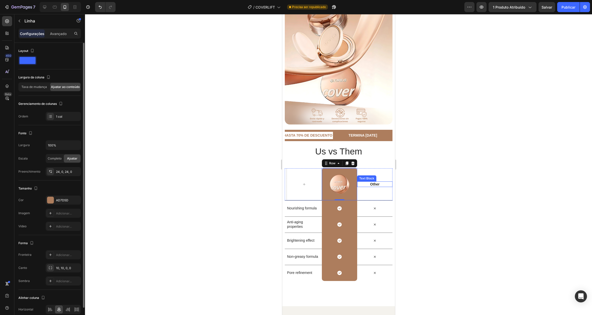
click at [370, 182] on p "Other" at bounding box center [374, 184] width 34 height 5
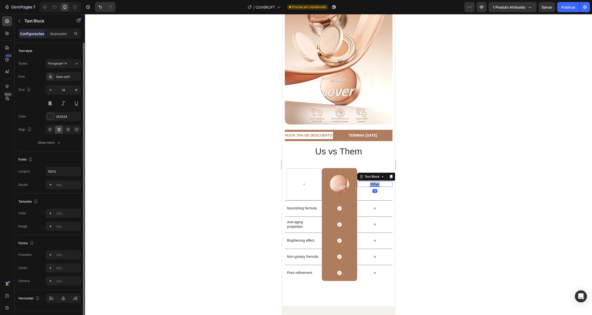
click at [370, 182] on p "Other" at bounding box center [374, 184] width 34 height 5
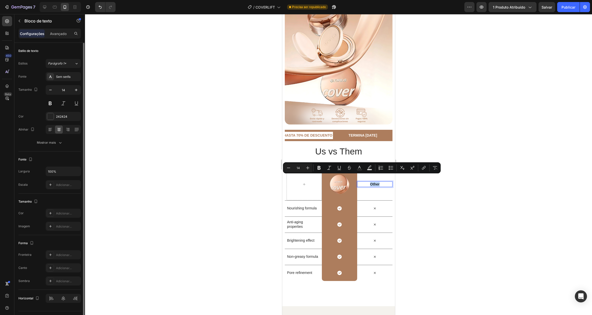
click at [370, 182] on p "Other" at bounding box center [374, 184] width 34 height 5
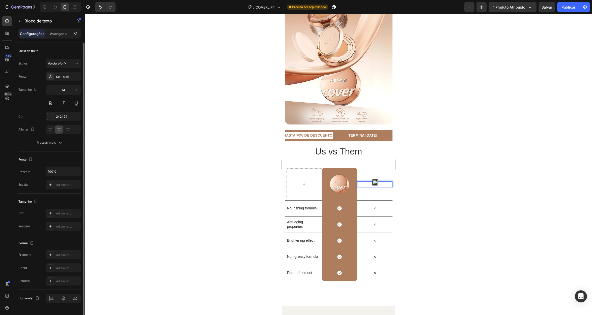
click at [363, 182] on strong "Otras Marcas" at bounding box center [374, 184] width 22 height 4
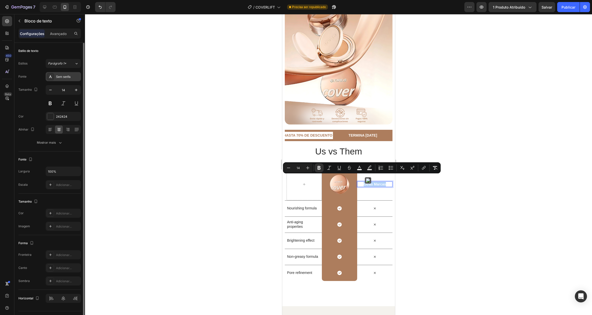
click at [62, 76] on font "Sem serifa" at bounding box center [63, 77] width 14 height 4
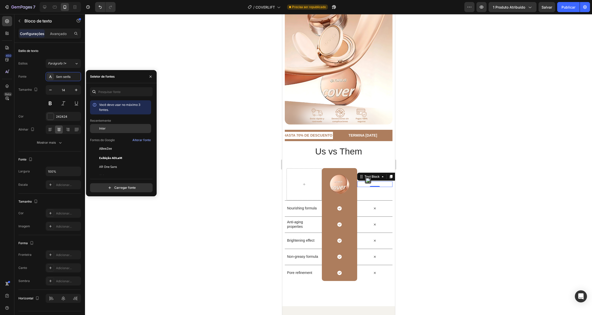
click at [108, 129] on div "Inter" at bounding box center [124, 128] width 51 height 5
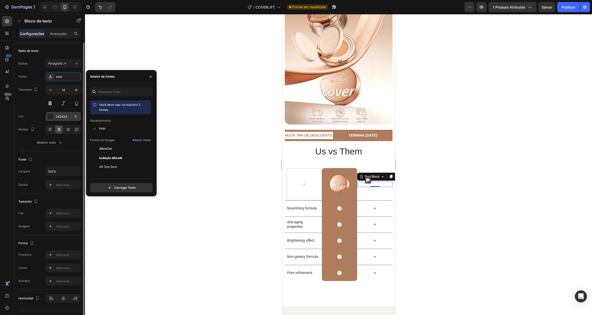
click at [48, 116] on div at bounding box center [50, 116] width 7 height 7
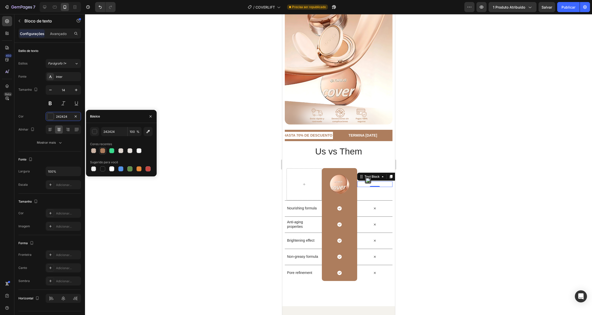
click at [104, 151] on div at bounding box center [102, 150] width 5 height 5
type input "AD7D5D"
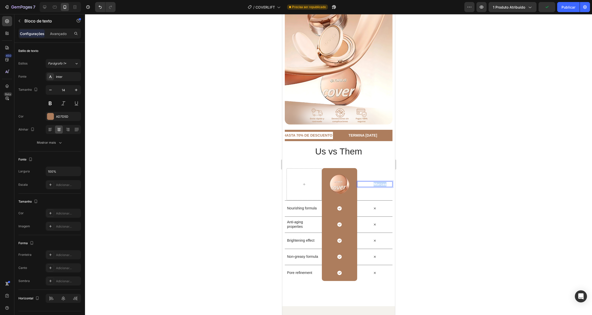
click at [373, 182] on strong "Otras Marcas" at bounding box center [374, 184] width 23 height 4
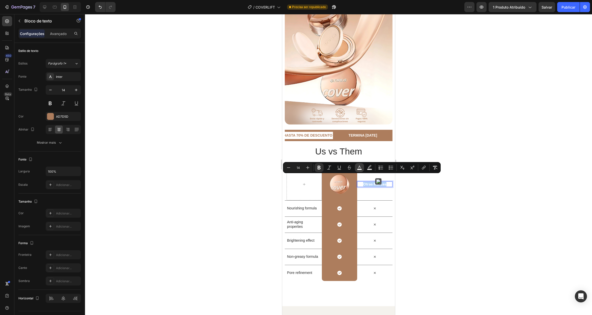
click at [358, 167] on icon "Barra de ferramentas contextual do editor" at bounding box center [359, 167] width 5 height 5
type input "FFFFFF"
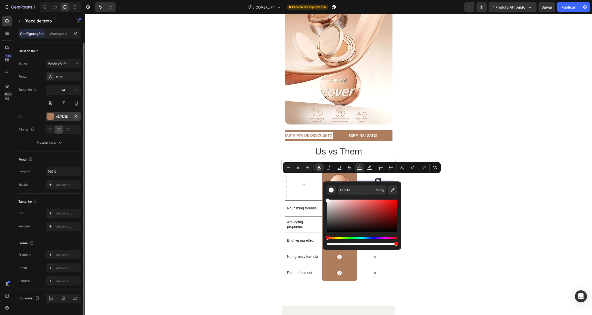
click at [74, 118] on icon "button" at bounding box center [76, 116] width 4 height 4
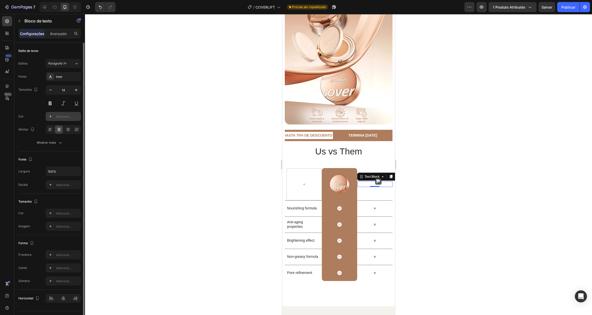
click at [52, 117] on div at bounding box center [50, 116] width 7 height 7
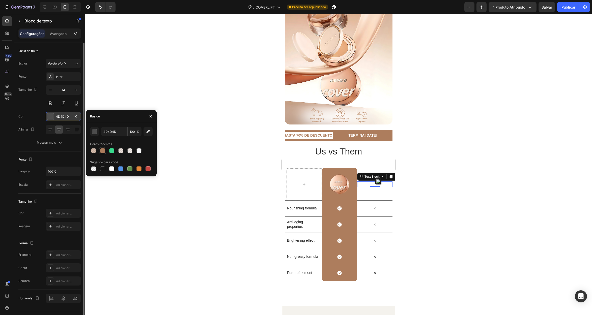
click at [101, 151] on div at bounding box center [102, 150] width 5 height 5
type input "AD7D5D"
click at [123, 132] on input "AD7D5D" at bounding box center [114, 131] width 26 height 9
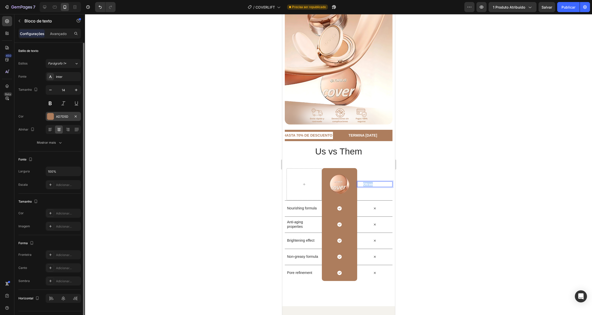
click at [366, 182] on strong "Otras Marcas" at bounding box center [374, 184] width 23 height 4
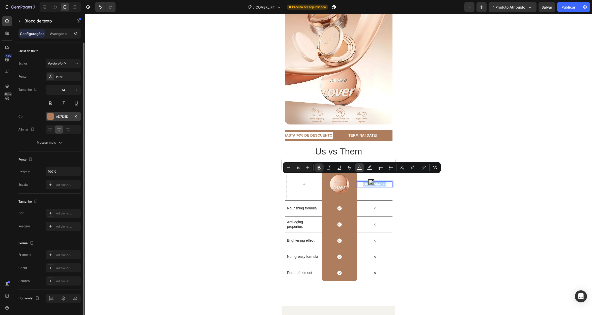
click at [359, 167] on icon "Editor contextual toolbar" at bounding box center [359, 167] width 5 height 5
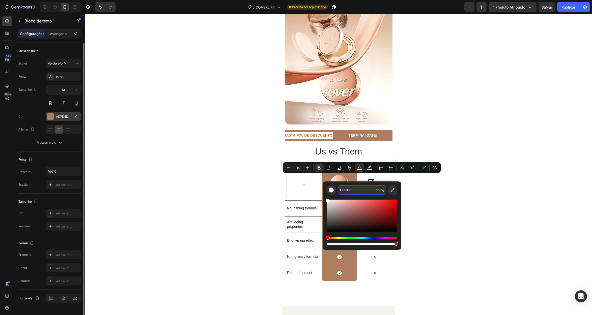
click at [358, 193] on input "FFFFFF" at bounding box center [356, 190] width 36 height 9
paste input "AD7D5D"
type input "AD7D5D"
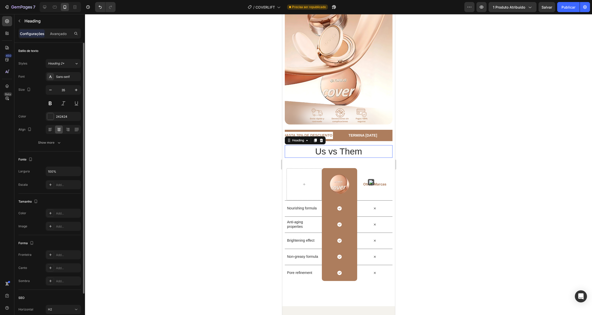
click at [292, 148] on h2 "Us vs Them" at bounding box center [338, 151] width 108 height 13
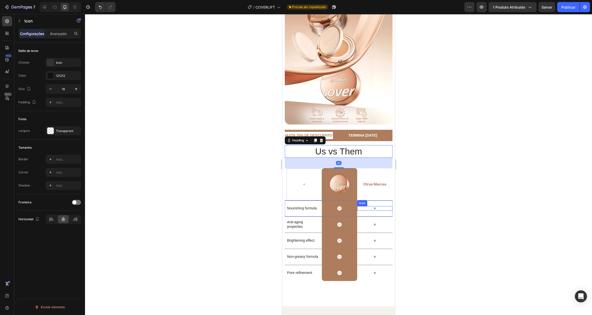
click at [373, 206] on icon at bounding box center [374, 208] width 5 height 5
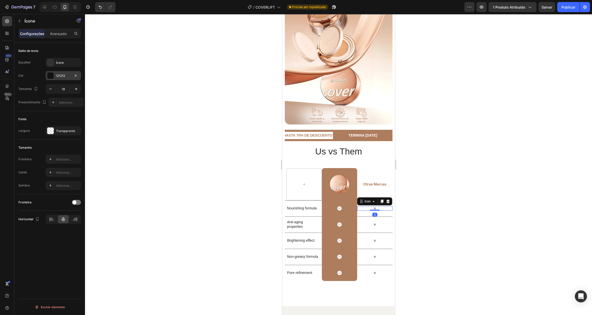
click at [49, 75] on div at bounding box center [50, 75] width 7 height 7
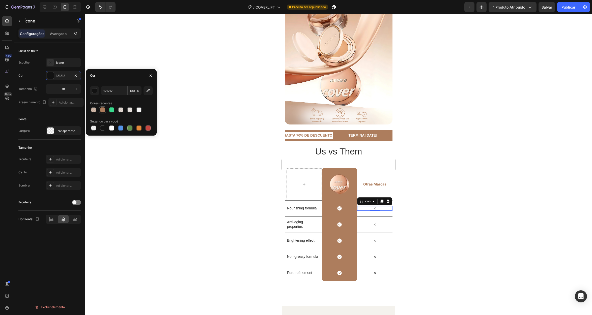
click at [101, 110] on div at bounding box center [102, 109] width 5 height 5
type input "AD7D5D"
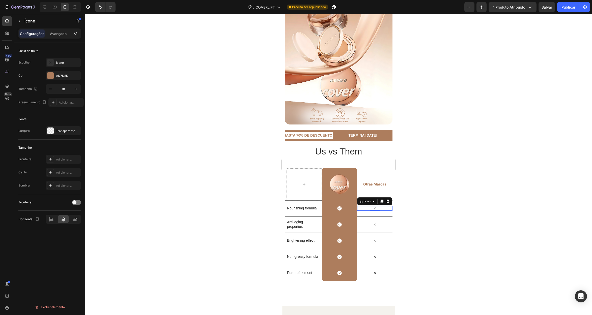
click at [373, 208] on icon at bounding box center [374, 209] width 2 height 2
click at [376, 206] on div "Icon 0" at bounding box center [374, 208] width 35 height 5
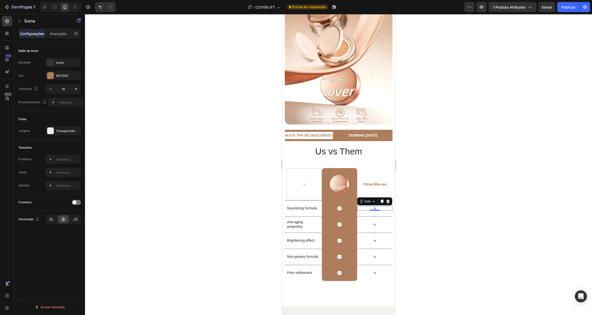
click at [362, 206] on div "Icon 0" at bounding box center [374, 208] width 35 height 5
click at [373, 224] on icon at bounding box center [374, 225] width 2 height 2
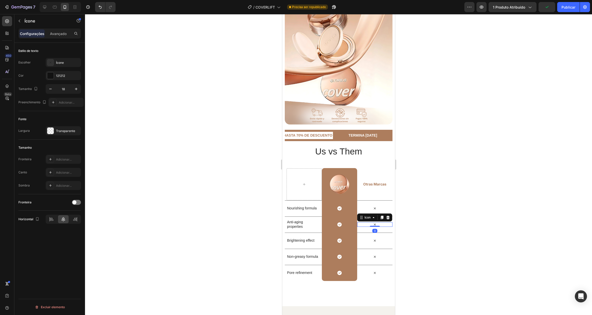
click at [373, 224] on icon at bounding box center [374, 225] width 2 height 2
click at [373, 208] on icon at bounding box center [374, 209] width 2 height 2
click at [48, 62] on icon at bounding box center [50, 62] width 5 height 5
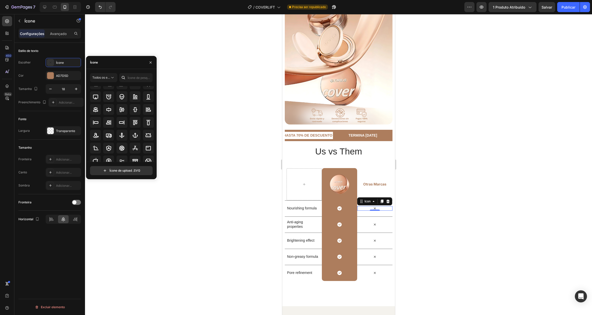
scroll to position [51, 0]
click at [133, 75] on input "text" at bounding box center [135, 77] width 33 height 9
click at [132, 77] on input "x" at bounding box center [135, 77] width 33 height 9
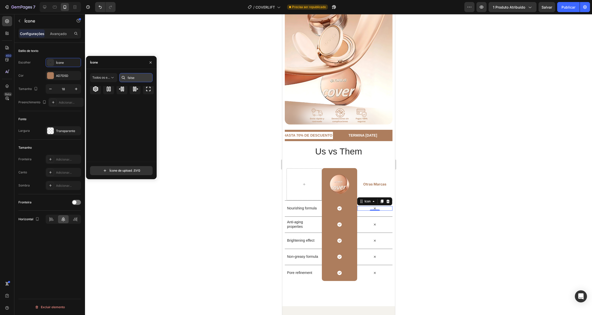
scroll to position [0, 0]
type input "f"
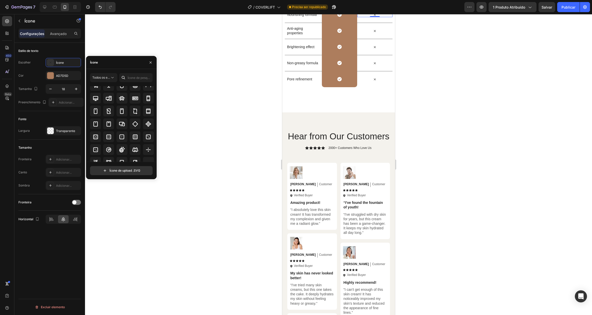
scroll to position [1050, 0]
click at [238, 144] on div at bounding box center [338, 164] width 507 height 301
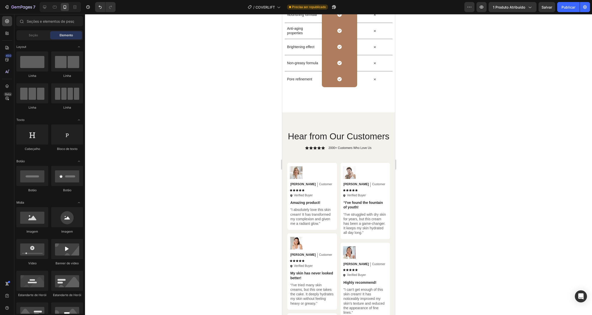
click at [204, 130] on div at bounding box center [338, 164] width 507 height 301
click at [372, 17] on icon at bounding box center [374, 15] width 5 height 5
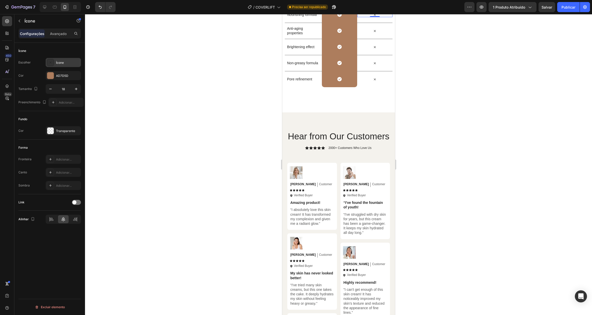
click at [55, 62] on div "Ícone" at bounding box center [63, 62] width 35 height 9
click at [180, 93] on div at bounding box center [338, 164] width 507 height 301
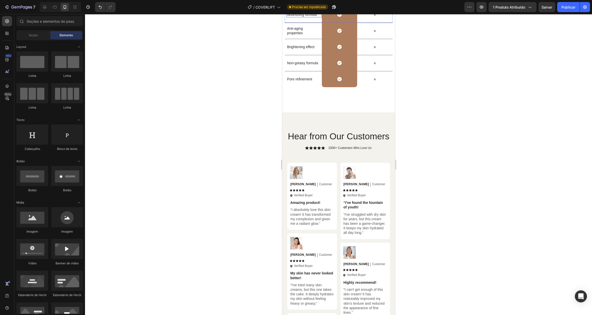
click at [306, 17] on p "Nourishing formula" at bounding box center [303, 14] width 33 height 5
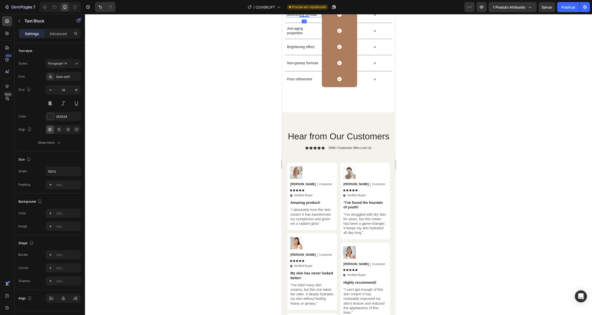
click at [306, 17] on div at bounding box center [304, 16] width 10 height 1
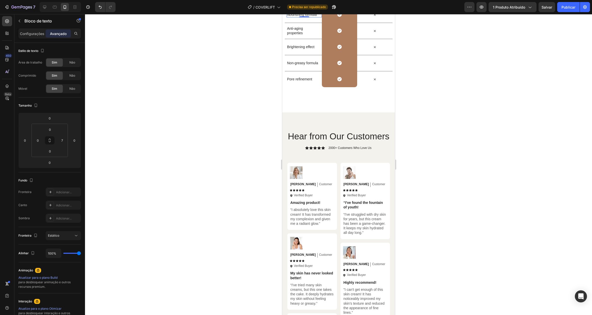
click at [312, 17] on p "Nourishing formula" at bounding box center [303, 14] width 33 height 5
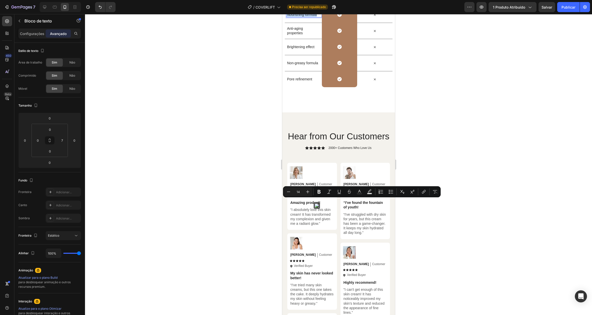
scroll to position [1832, 0]
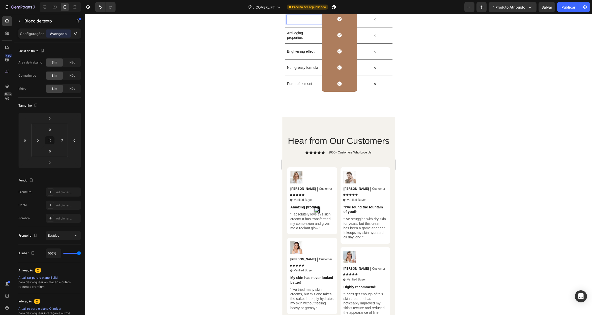
click at [302, 23] on strong "Cobertura alta y acabado ultra mate" at bounding box center [303, 19] width 32 height 9
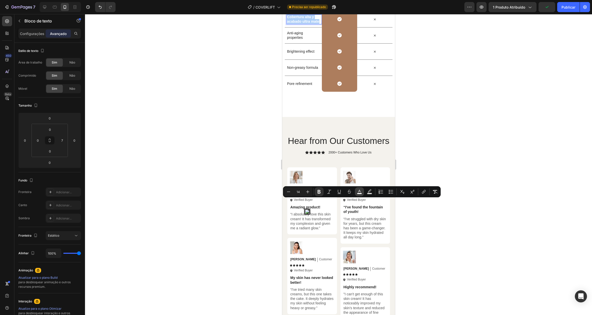
click at [359, 192] on icon "Editor contextual toolbar" at bounding box center [359, 191] width 5 height 5
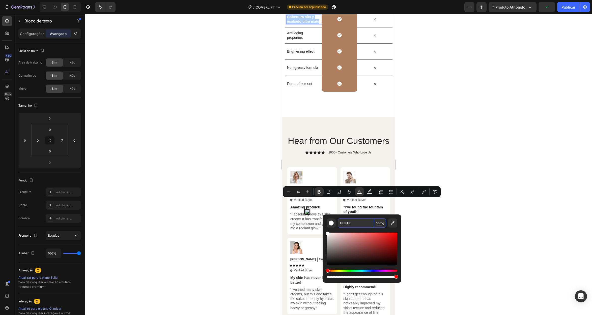
click at [357, 223] on input "FFFFFF" at bounding box center [356, 223] width 36 height 9
click at [356, 223] on input "FFFFFF" at bounding box center [356, 223] width 36 height 9
paste input "Cobertura alta y acabado ultra mate"
type input "FFFFFFCobertura alta y acabado ultra mate"
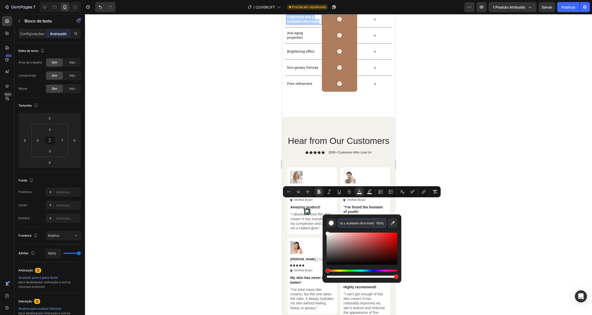
click at [365, 223] on input "FFFFFFCobertura alta y acabado ultra mate" at bounding box center [356, 223] width 36 height 9
type input "FFFFFF"
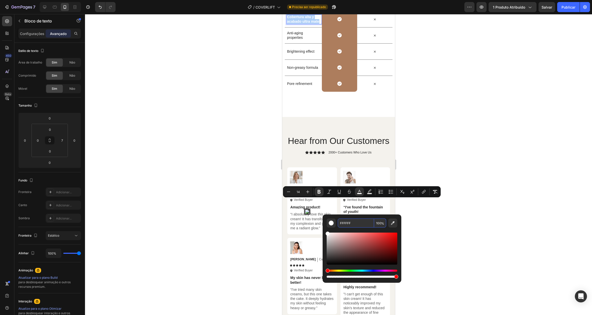
click at [242, 210] on div at bounding box center [338, 164] width 507 height 301
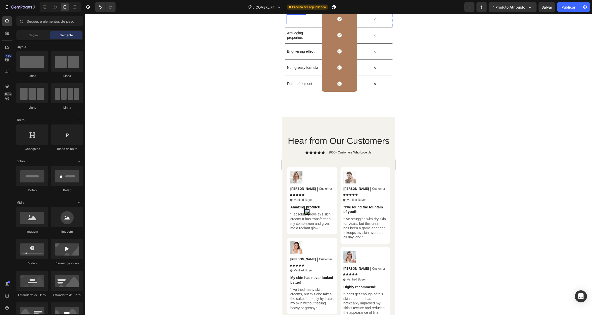
click at [305, 23] on strong "Cobertura alta y acabado ultra mate" at bounding box center [303, 19] width 32 height 9
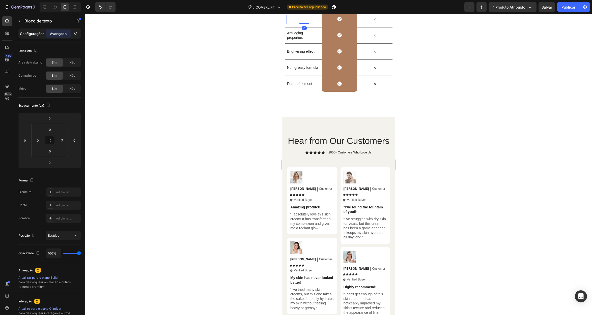
click at [31, 33] on font "Configurações" at bounding box center [32, 34] width 24 height 4
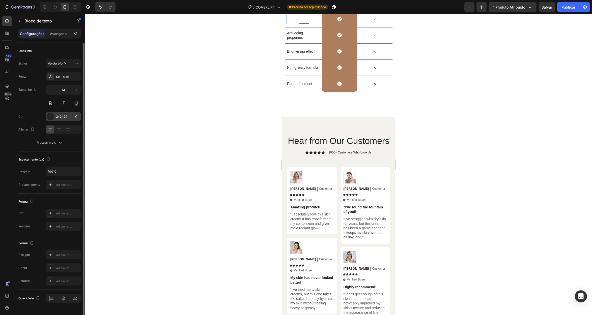
click at [52, 114] on div at bounding box center [50, 116] width 7 height 7
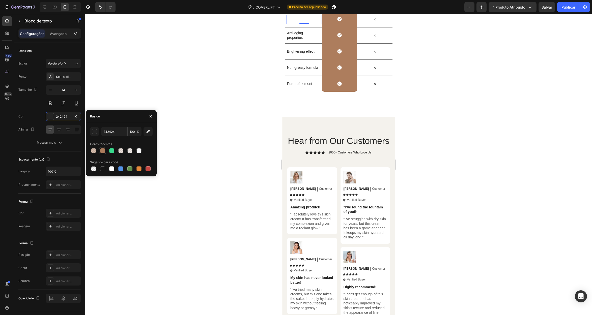
click at [103, 151] on div at bounding box center [102, 150] width 5 height 5
type input "AD7D5D"
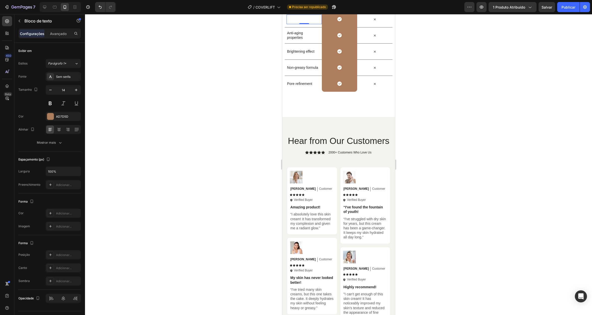
click at [141, 89] on div at bounding box center [338, 164] width 507 height 301
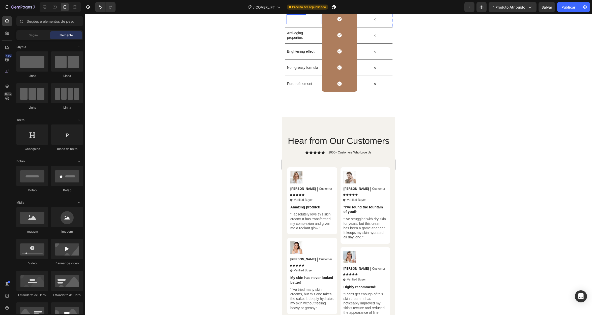
click at [303, 23] on strong "Cobertura alta y acabado ultra mate" at bounding box center [303, 19] width 32 height 9
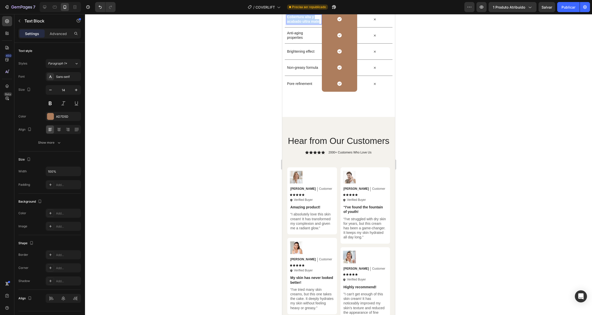
click at [303, 23] on strong "Cobertura alta y acabado ultra mate" at bounding box center [303, 19] width 32 height 9
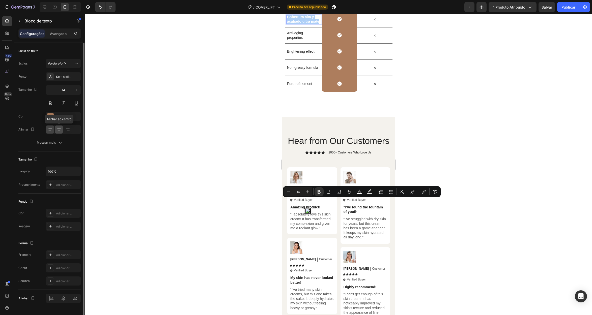
click at [58, 128] on icon at bounding box center [58, 129] width 5 height 5
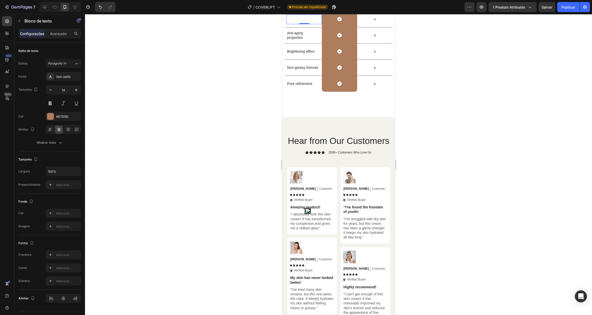
click at [256, 201] on div at bounding box center [338, 164] width 507 height 301
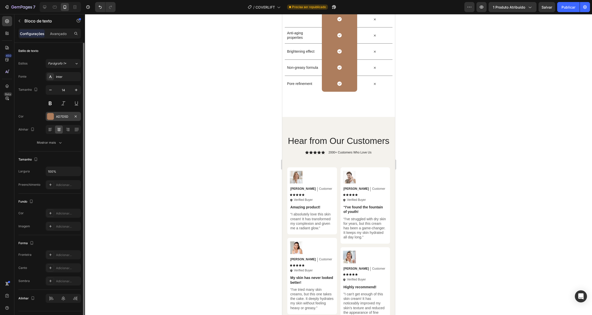
click at [52, 115] on div at bounding box center [50, 116] width 7 height 7
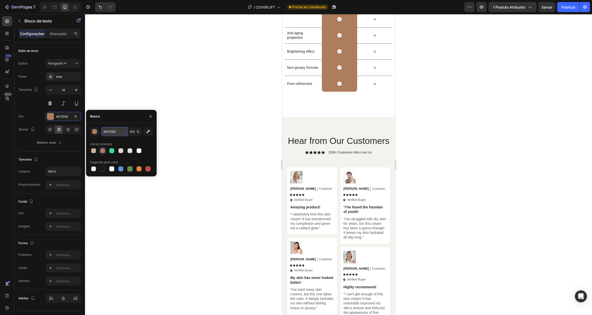
click at [115, 131] on input "AD7D5D" at bounding box center [114, 131] width 26 height 9
click at [195, 141] on div at bounding box center [338, 164] width 507 height 301
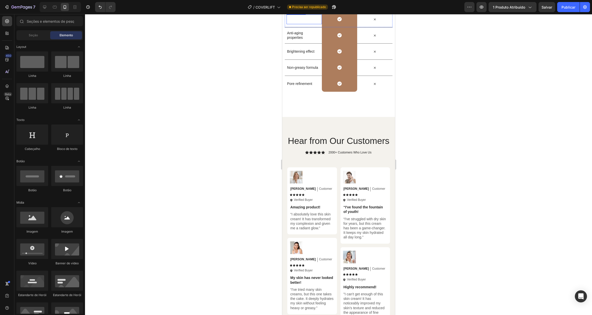
click at [302, 23] on strong "Cobertura alta y acabado ultra mate" at bounding box center [303, 19] width 32 height 9
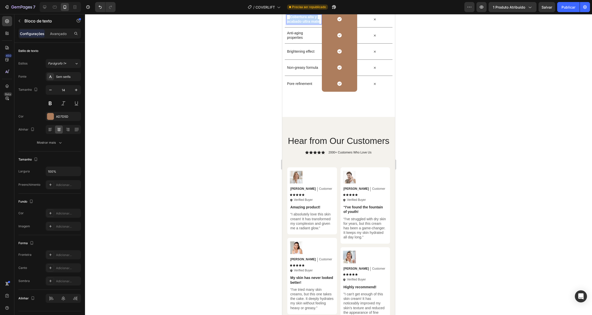
click at [302, 23] on strong "Cobertura alta y acabado ultra mate" at bounding box center [303, 19] width 32 height 9
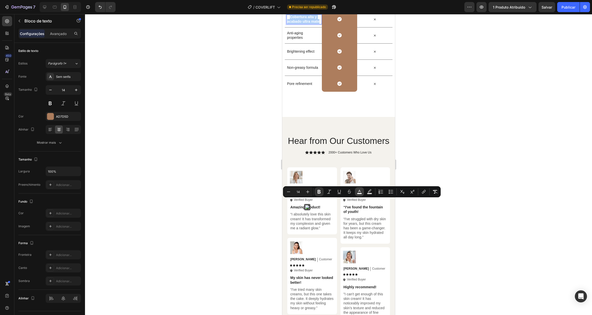
click at [357, 192] on icon "Barra de ferramentas contextual do editor" at bounding box center [359, 191] width 5 height 5
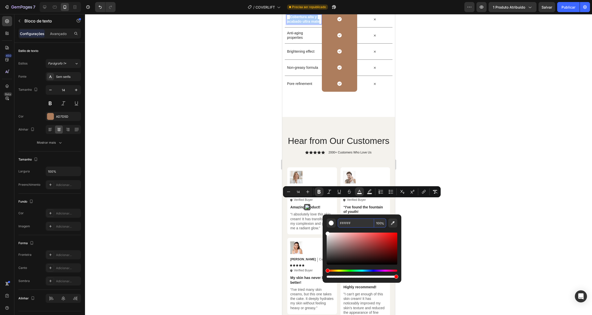
click at [354, 223] on input "FFFFFF" at bounding box center [356, 223] width 36 height 9
paste input "AD7D5D"
type input "AD7D5D"
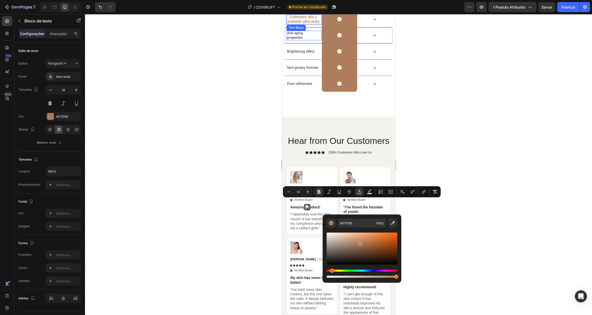
click at [303, 40] on p "Anti-aging properties" at bounding box center [303, 35] width 33 height 9
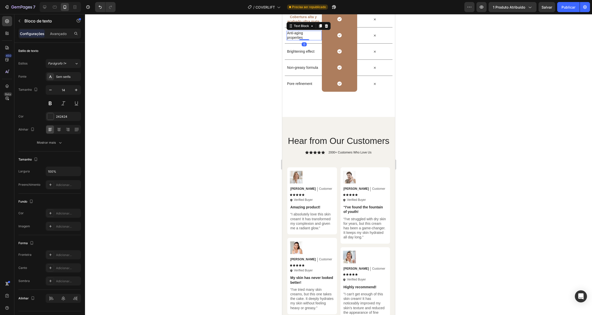
click at [300, 40] on p "Anti-aging properties" at bounding box center [303, 35] width 33 height 9
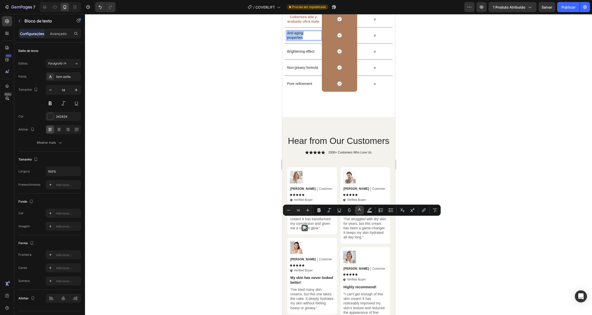
click at [358, 211] on icon "Editor contextual toolbar" at bounding box center [359, 210] width 5 height 5
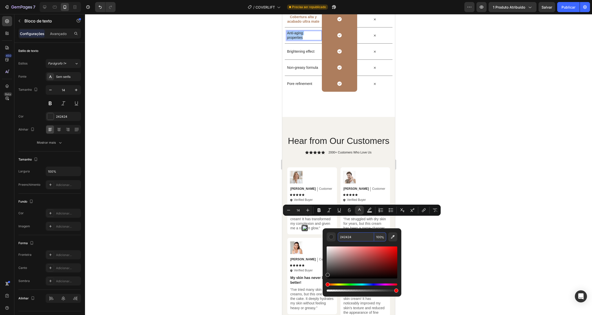
click at [364, 235] on input "242424" at bounding box center [356, 237] width 36 height 9
paste input "AD7D5D"
type input "AD7D5D"
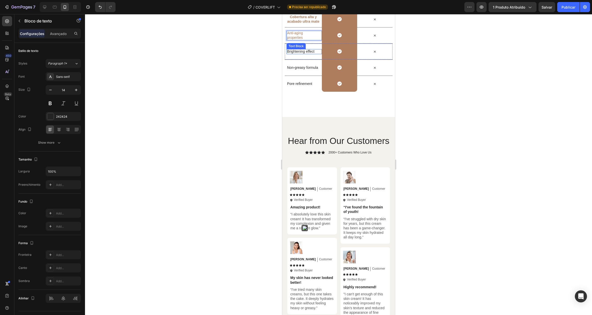
click at [304, 54] on p "Brightening effect" at bounding box center [303, 51] width 33 height 5
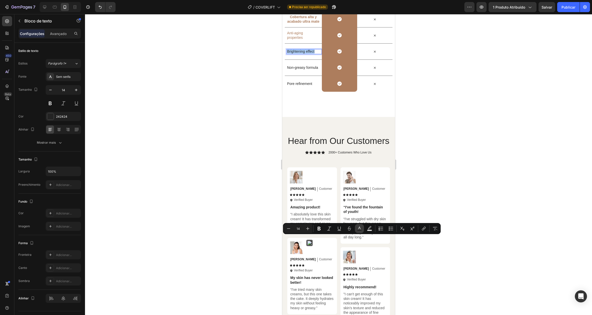
click at [358, 228] on icon "Barra de ferramentas contextual do editor" at bounding box center [359, 228] width 5 height 5
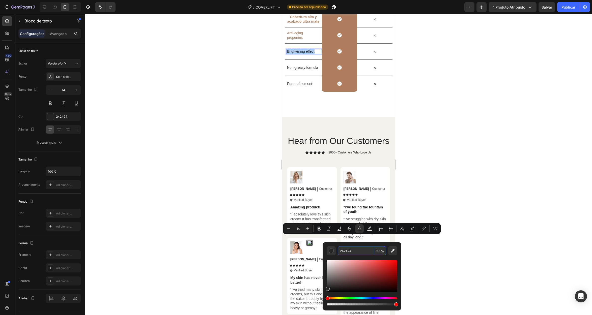
click at [351, 251] on input "242424" at bounding box center [356, 250] width 36 height 9
paste input "AD7D5D"
type input "AD7D5D"
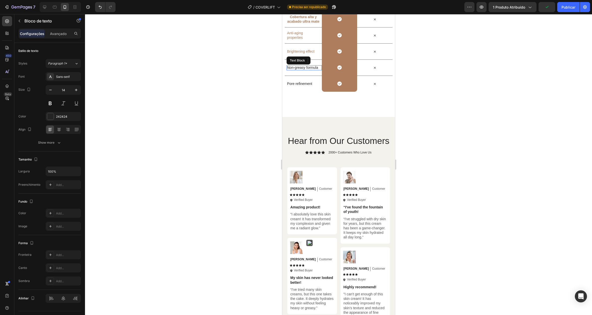
click at [303, 70] on p "Non-greasy formula" at bounding box center [303, 67] width 33 height 5
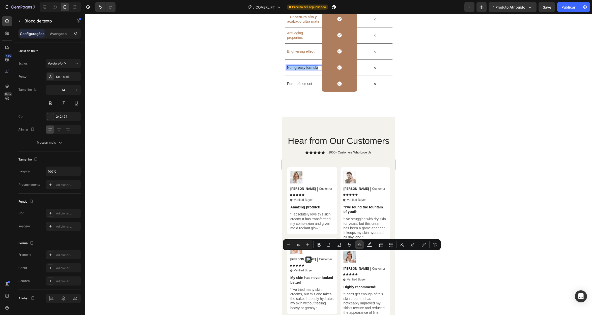
click at [358, 245] on icon "Editor contextual toolbar" at bounding box center [359, 244] width 5 height 5
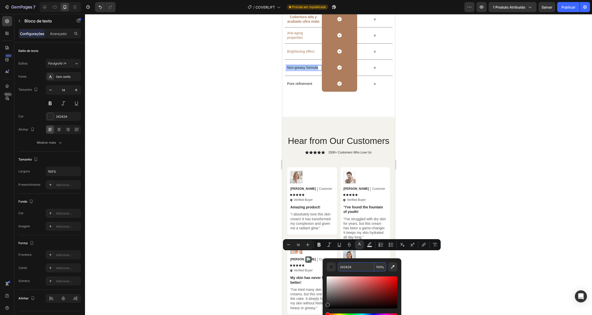
click at [359, 266] on input "242424" at bounding box center [356, 267] width 36 height 9
paste input "AD7D5D"
type input "AD7D5D"
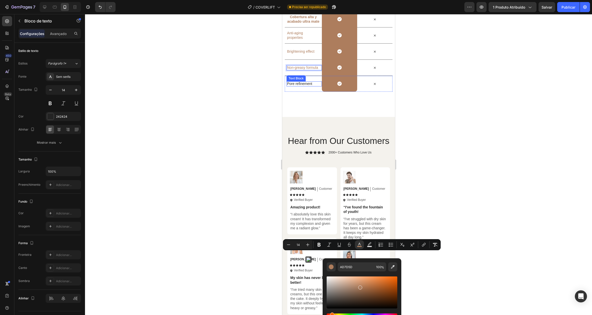
click at [308, 86] on p "Pore refinement" at bounding box center [303, 83] width 33 height 5
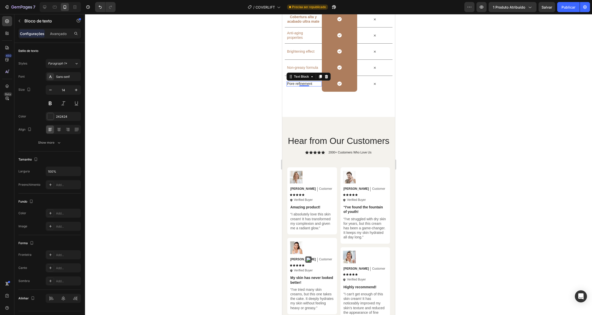
click at [308, 86] on p "Pore refinement" at bounding box center [303, 83] width 33 height 5
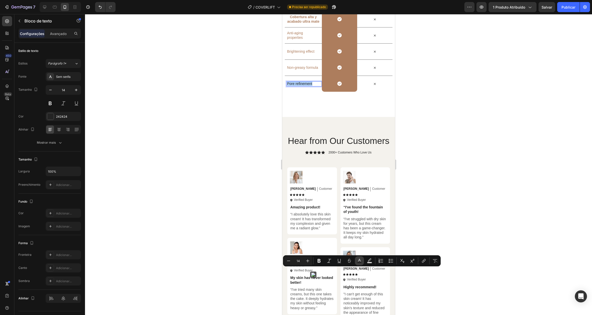
click at [361, 260] on icon "Editor contextual toolbar" at bounding box center [359, 260] width 5 height 5
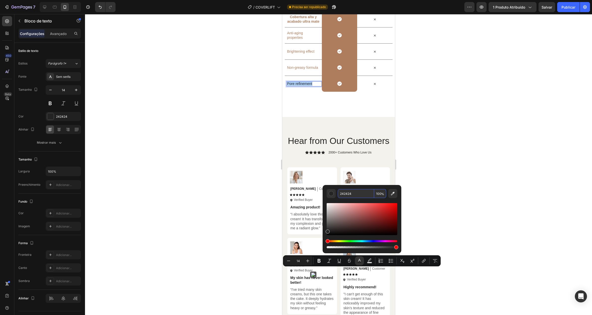
click at [363, 195] on input "242424" at bounding box center [356, 193] width 36 height 9
paste input "AD7D5D"
type input "AD7D5D"
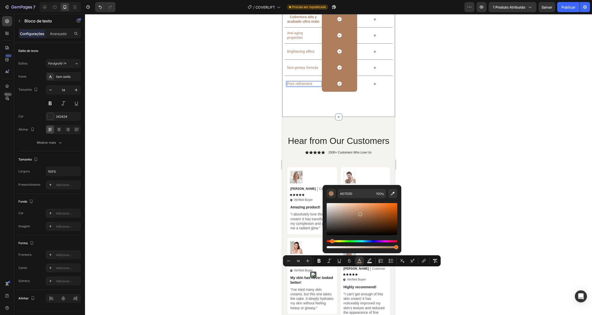
click at [258, 210] on div at bounding box center [338, 164] width 507 height 301
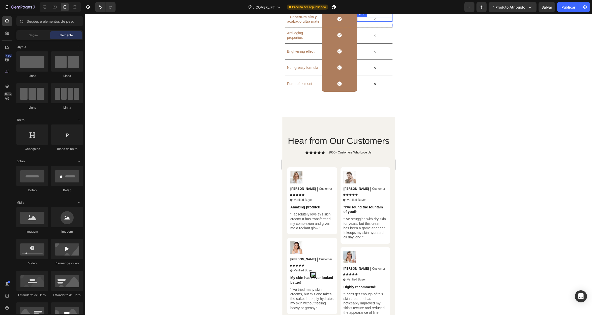
click at [372, 22] on icon at bounding box center [374, 19] width 5 height 5
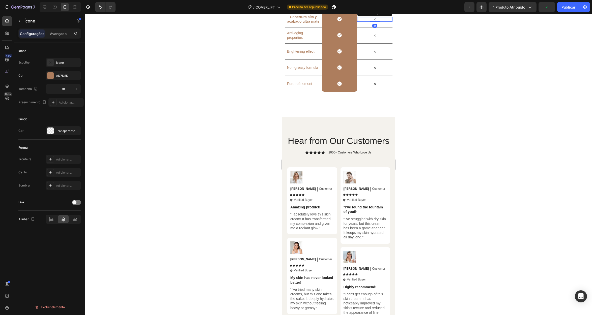
click at [372, 22] on icon at bounding box center [374, 19] width 5 height 5
click at [49, 129] on div at bounding box center [50, 131] width 7 height 7
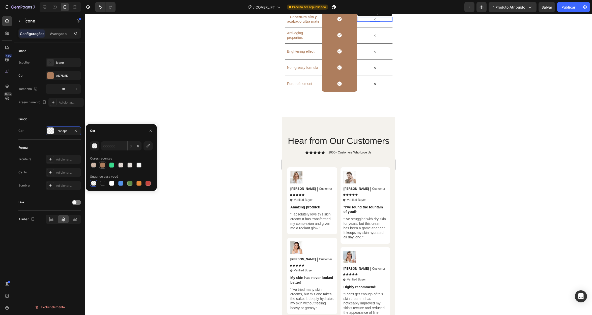
click at [103, 163] on div at bounding box center [102, 165] width 5 height 5
type input "AD7D5D"
type input "100"
type input "000000"
type input "0"
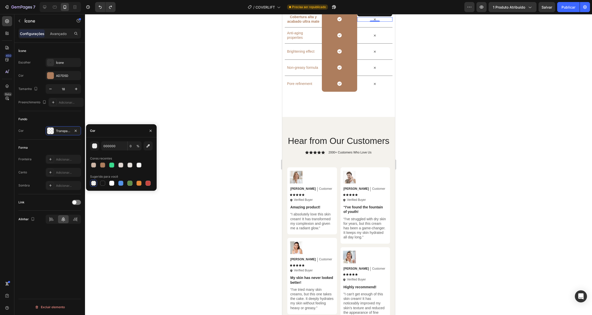
click at [200, 135] on div at bounding box center [338, 164] width 507 height 301
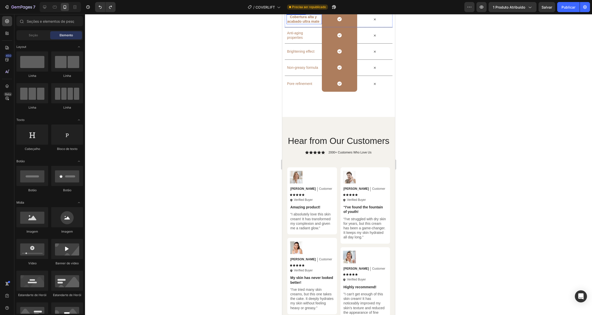
scroll to position [1881, 0]
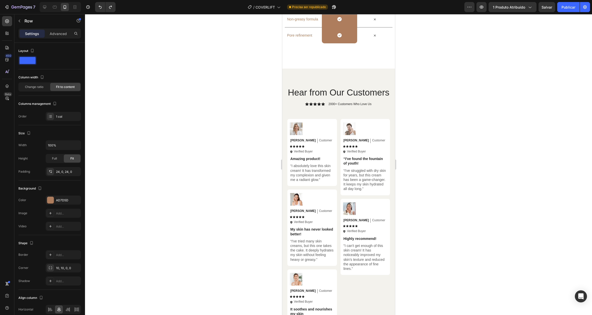
click at [50, 197] on div at bounding box center [50, 200] width 7 height 7
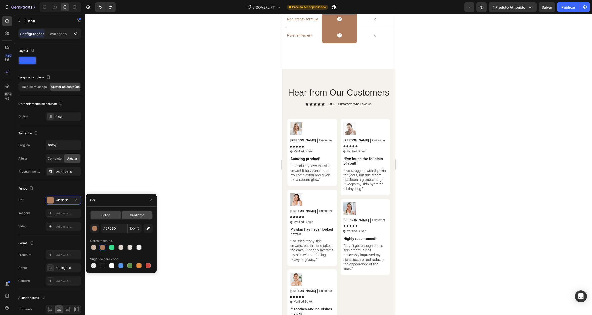
click at [143, 213] on font "Gradiente" at bounding box center [137, 215] width 14 height 4
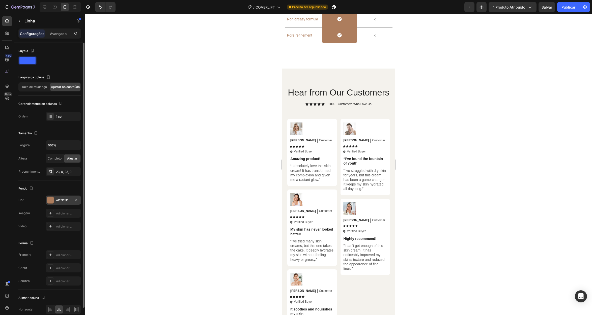
click at [47, 201] on div at bounding box center [50, 200] width 7 height 7
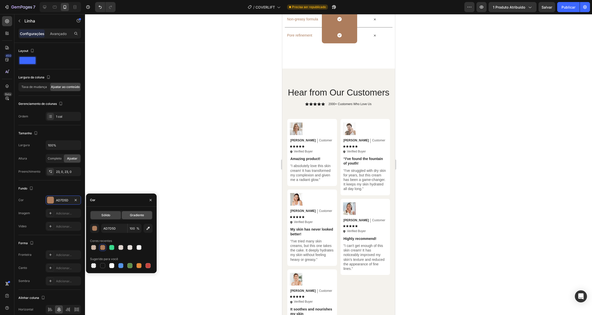
click at [127, 215] on div "Gradiente" at bounding box center [137, 215] width 30 height 8
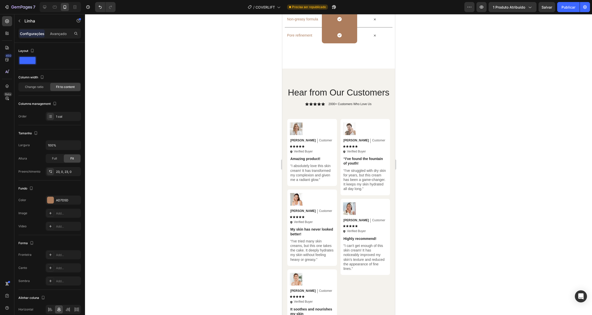
click at [52, 198] on div at bounding box center [50, 200] width 7 height 7
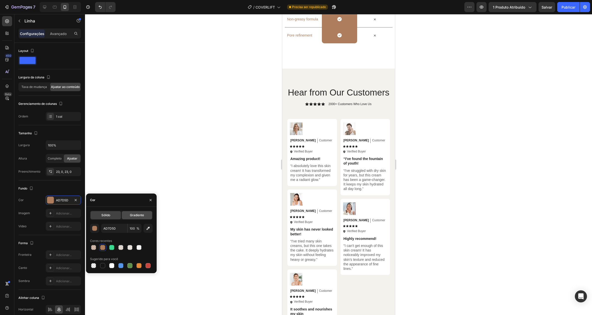
click at [137, 217] on font "Gradiente" at bounding box center [137, 215] width 14 height 4
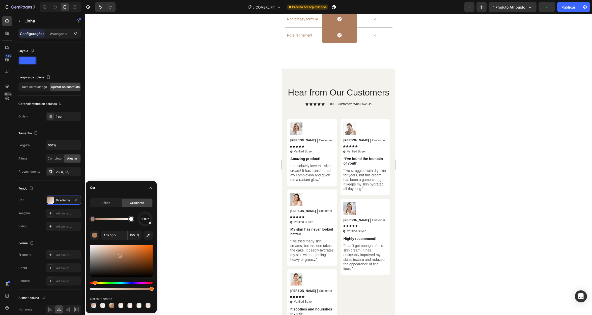
click at [330, 11] on div "Icon Row" at bounding box center [339, 3] width 35 height 16
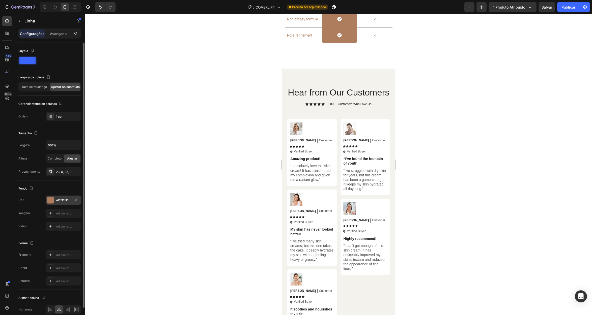
click at [52, 198] on div at bounding box center [50, 200] width 7 height 7
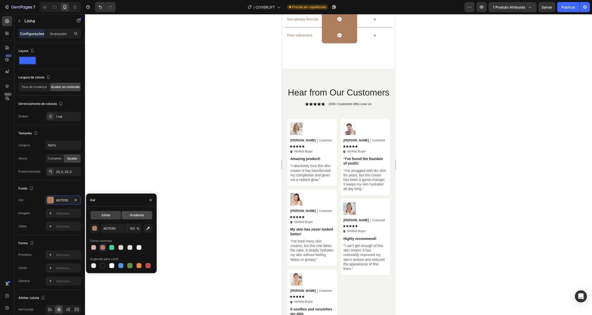
click at [136, 216] on font "Gradiente" at bounding box center [137, 215] width 14 height 4
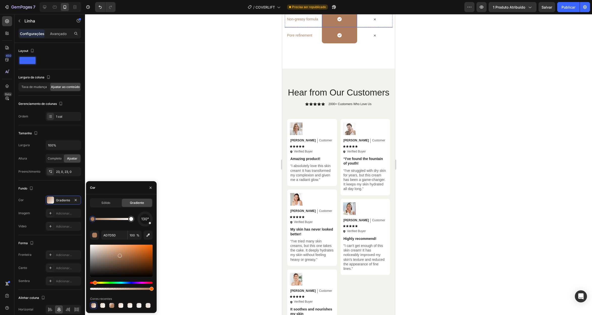
click at [343, 27] on div "Icon Row" at bounding box center [339, 19] width 35 height 16
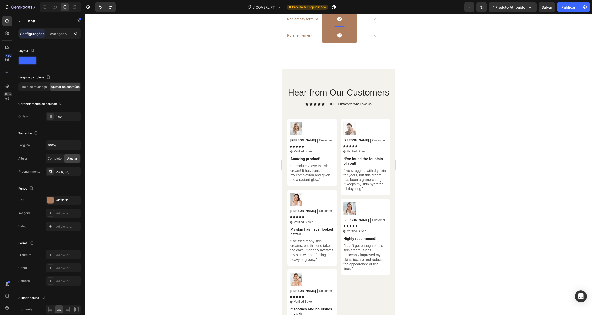
click at [49, 199] on div at bounding box center [50, 200] width 7 height 7
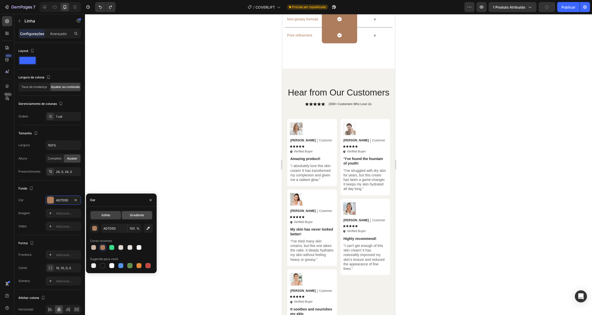
click at [130, 217] on font "Gradiente" at bounding box center [137, 215] width 14 height 4
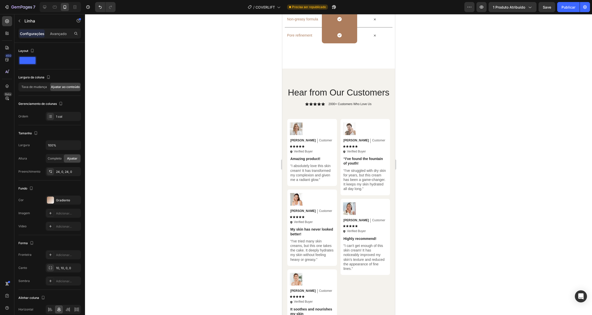
click at [169, 161] on div at bounding box center [338, 164] width 507 height 301
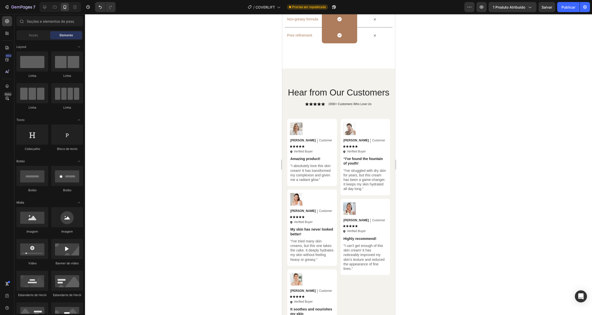
click at [427, 185] on div at bounding box center [338, 164] width 507 height 301
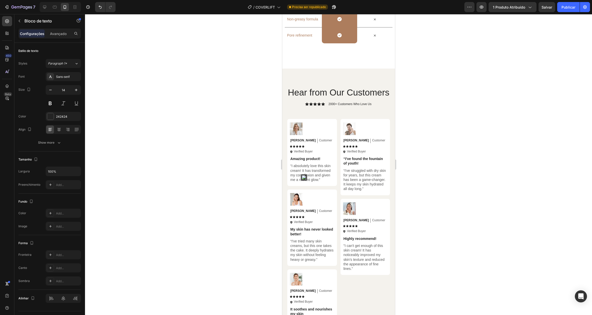
click at [306, 5] on span "Brightening effect" at bounding box center [300, 3] width 27 height 4
click at [316, 5] on p "Brightening effect" at bounding box center [303, 3] width 33 height 5
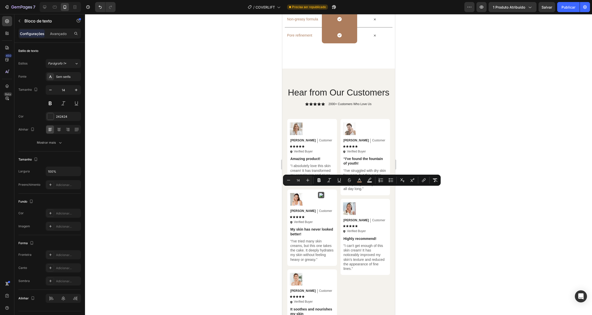
scroll to position [1878, 0]
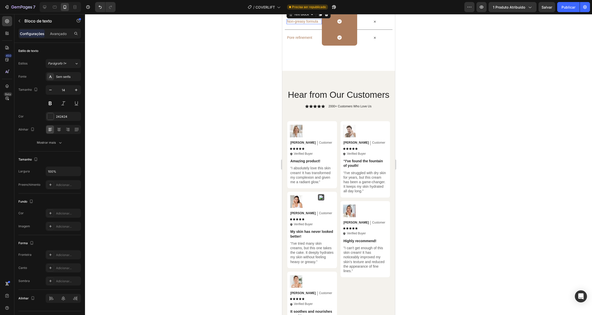
click at [306, 23] on span "Non-greasy formula" at bounding box center [302, 21] width 31 height 4
click at [299, 23] on span "Non-greasy formula" at bounding box center [302, 21] width 31 height 4
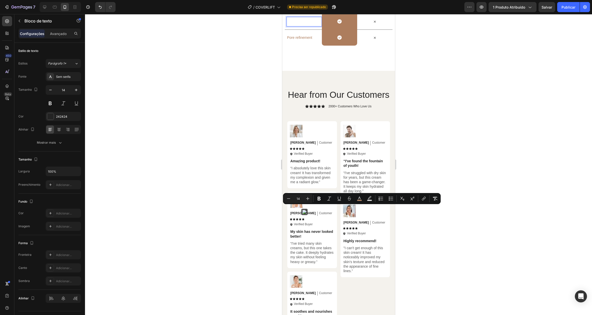
scroll to position [1876, 0]
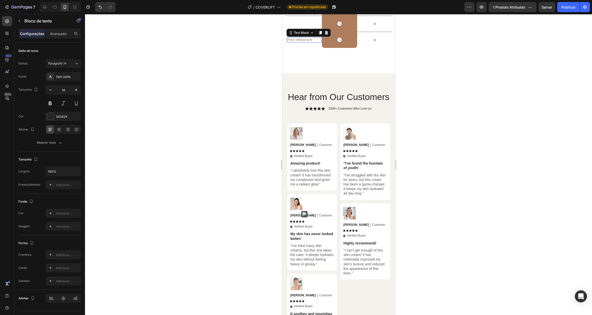
click at [298, 42] on span "Pore refinement" at bounding box center [299, 40] width 25 height 4
click at [313, 42] on p "Pore refinement" at bounding box center [303, 40] width 33 height 5
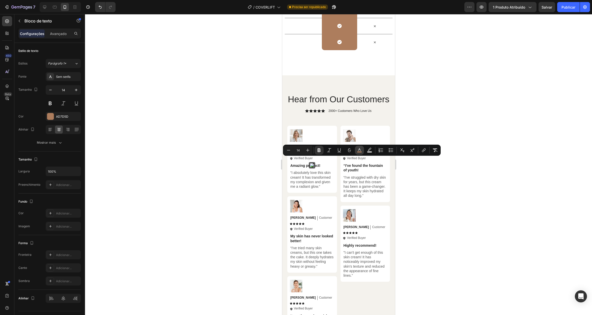
click at [363, 149] on button "color" at bounding box center [359, 150] width 9 height 9
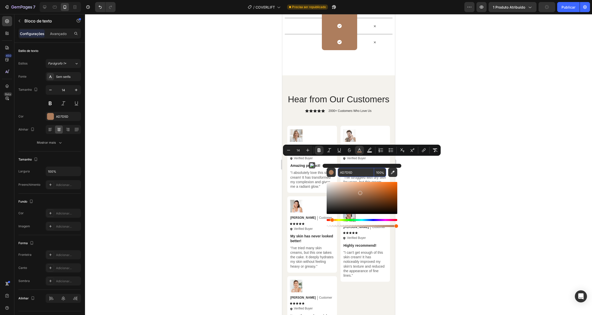
click at [351, 172] on input "AD7D5D" at bounding box center [356, 172] width 36 height 9
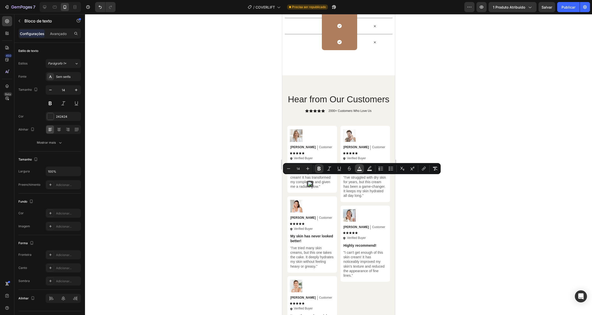
click at [359, 168] on icon "Editor contextual toolbar" at bounding box center [359, 168] width 5 height 5
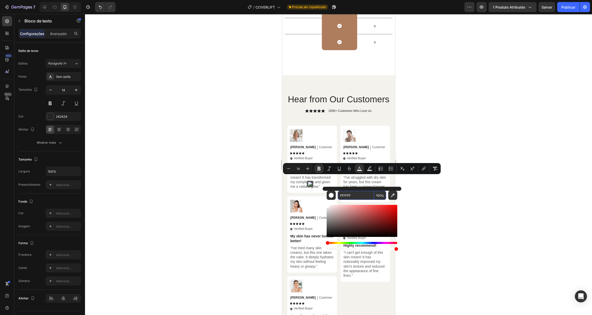
click at [359, 194] on input "FFFFFF" at bounding box center [356, 195] width 36 height 9
paste input "AD7D5D"
type input "AD7D5D"
click at [297, 14] on strong "Disimula arrugas y manchas" at bounding box center [303, 10] width 32 height 9
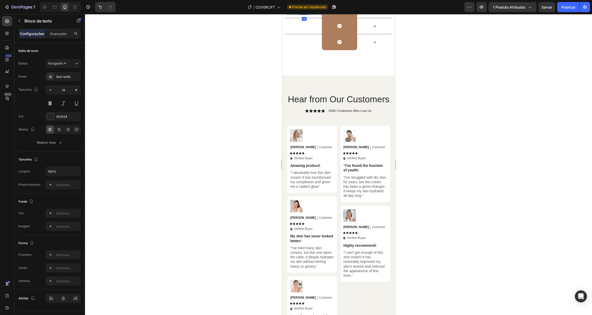
click at [297, 14] on strong "Disimula arrugas y manchas" at bounding box center [303, 10] width 32 height 9
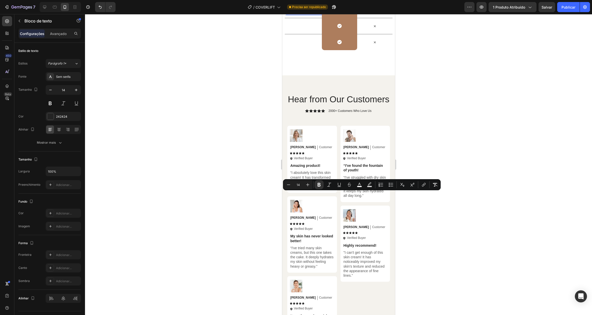
click at [297, 14] on strong "Disimula arrugas y manchas" at bounding box center [303, 10] width 32 height 9
click at [360, 184] on icon "Editor contextual toolbar" at bounding box center [359, 184] width 5 height 5
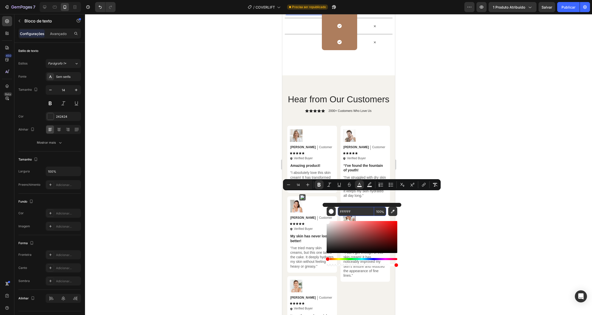
click at [353, 212] on input "FFFFFF" at bounding box center [356, 211] width 36 height 9
paste input "AD7D5D"
type input "AD7D5D"
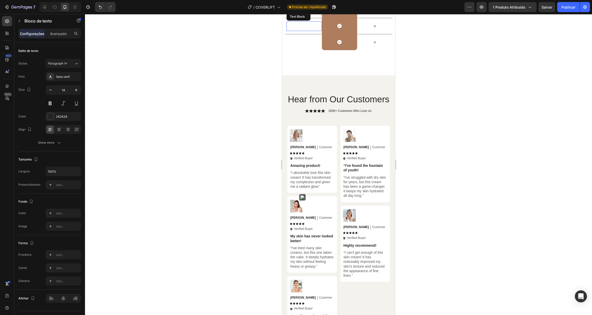
click at [303, 30] on strong "Dura hasta 24 horas" at bounding box center [298, 26] width 23 height 9
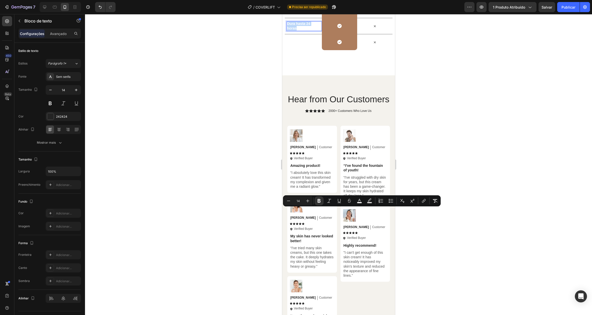
click at [303, 30] on strong "Dura hasta 24 horas" at bounding box center [298, 26] width 23 height 9
click at [360, 198] on icon "Editor contextual toolbar" at bounding box center [359, 200] width 5 height 5
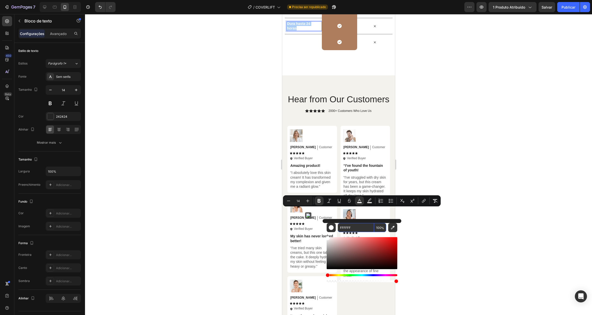
click at [351, 228] on input "FFFFFF" at bounding box center [356, 227] width 36 height 9
click at [350, 228] on input "FFFFFF" at bounding box center [356, 227] width 36 height 9
paste input "AD7D5D"
type input "AD7D5D"
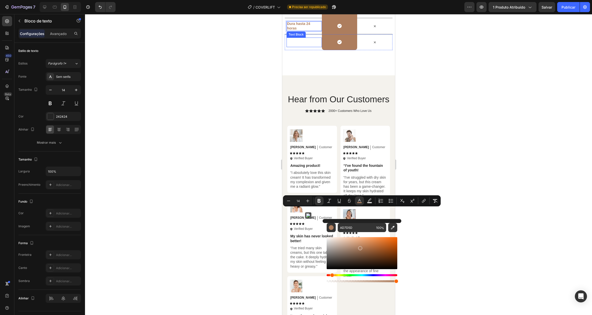
click at [305, 47] on p "No se transfiere ni mancha" at bounding box center [303, 42] width 33 height 9
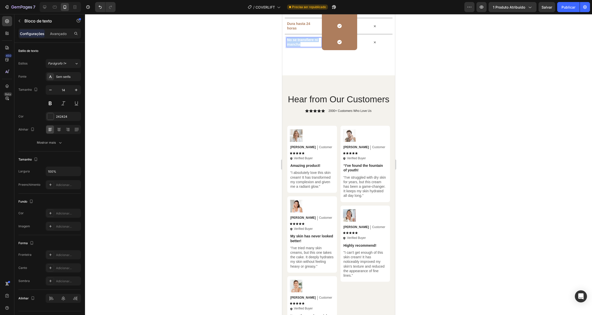
click at [305, 47] on p "No se transfiere ni mancha" at bounding box center [303, 42] width 33 height 9
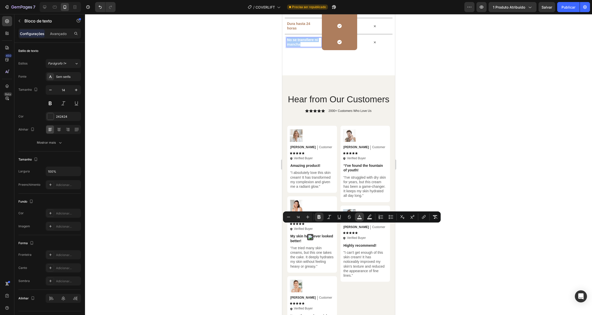
drag, startPoint x: 358, startPoint y: 218, endPoint x: 70, endPoint y: 210, distance: 287.9
click at [358, 218] on icon "Editor contextual toolbar" at bounding box center [359, 217] width 5 height 5
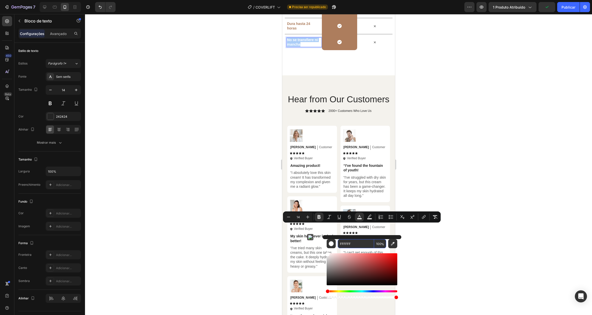
click at [349, 243] on input "FFFFFF" at bounding box center [356, 243] width 36 height 9
paste input "AD7D5D"
type input "AD7D5D"
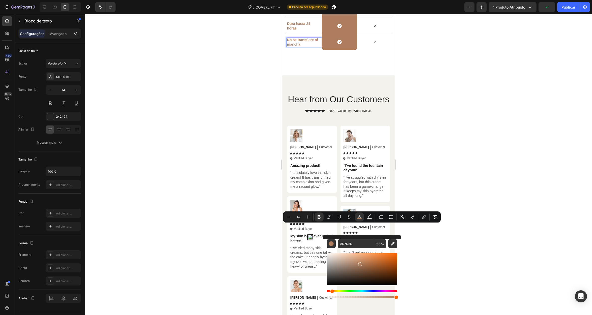
click at [265, 195] on div at bounding box center [338, 164] width 507 height 301
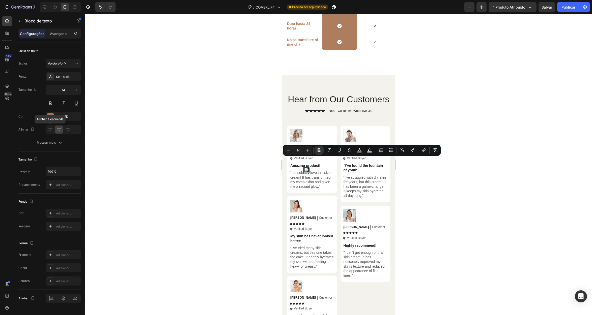
click at [51, 130] on icon at bounding box center [50, 129] width 5 height 5
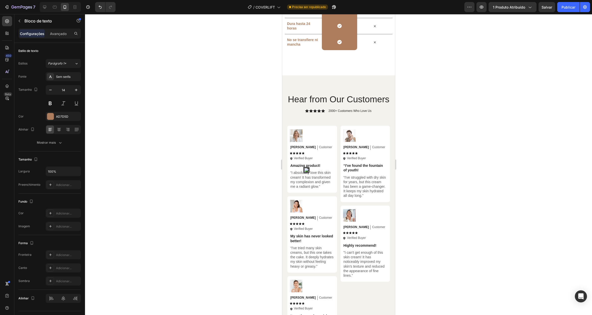
click at [277, 202] on div at bounding box center [338, 164] width 507 height 301
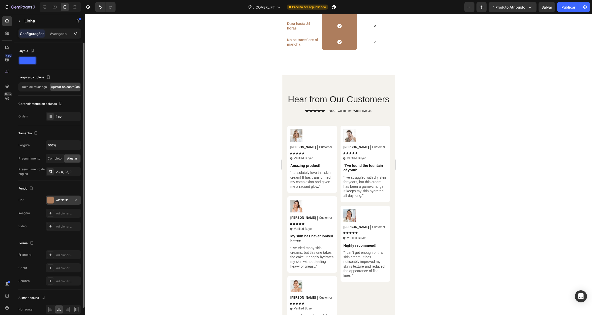
click at [50, 200] on div at bounding box center [50, 200] width 7 height 7
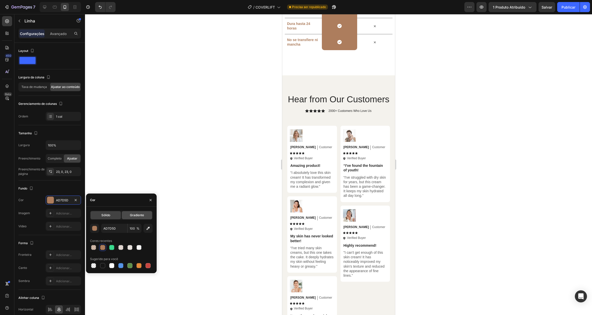
click at [135, 216] on font "Gradiente" at bounding box center [137, 215] width 14 height 4
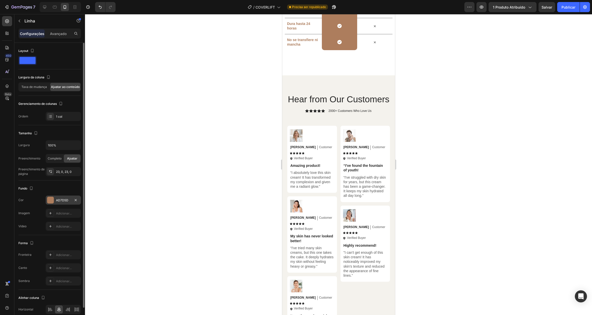
click at [49, 202] on div at bounding box center [50, 200] width 7 height 7
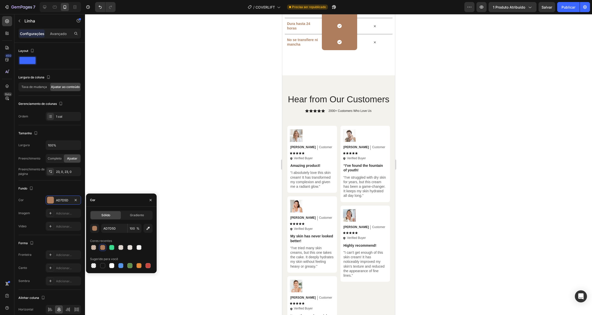
click at [134, 220] on div "Sólido Gradiente" at bounding box center [121, 215] width 63 height 9
click at [135, 218] on div "Gradiente" at bounding box center [137, 215] width 30 height 8
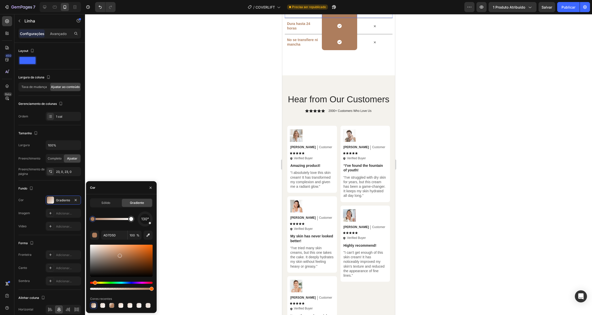
click at [326, 18] on div "Icon Row" at bounding box center [339, 10] width 35 height 16
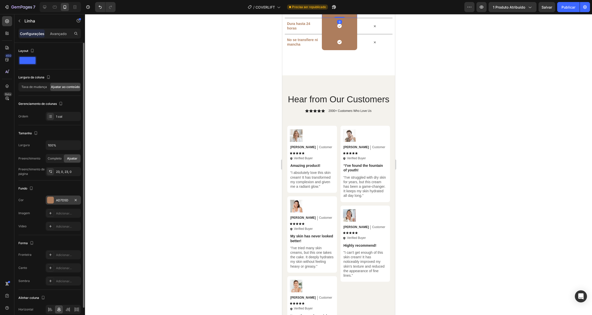
click at [61, 200] on font "AD7D5D" at bounding box center [62, 200] width 12 height 4
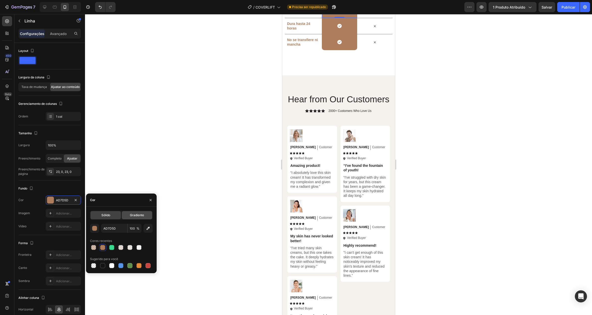
click at [132, 215] on font "Gradiente" at bounding box center [137, 215] width 14 height 4
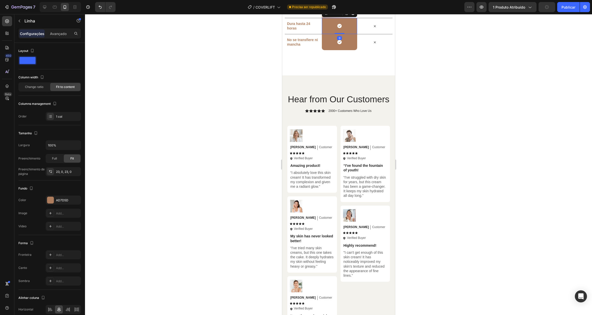
drag, startPoint x: 329, startPoint y: 216, endPoint x: 448, endPoint y: 225, distance: 119.4
click at [329, 34] on div "Icon Row 0" at bounding box center [339, 26] width 35 height 16
click at [50, 202] on div at bounding box center [50, 200] width 7 height 7
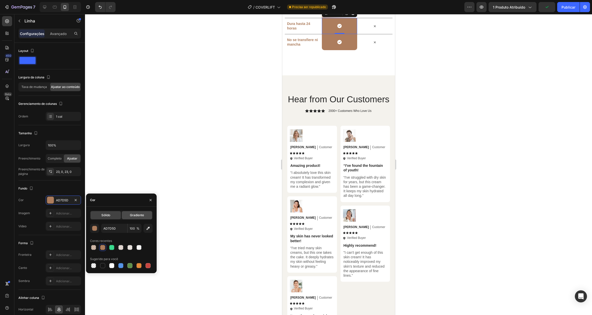
click at [133, 214] on font "Gradiente" at bounding box center [137, 215] width 14 height 4
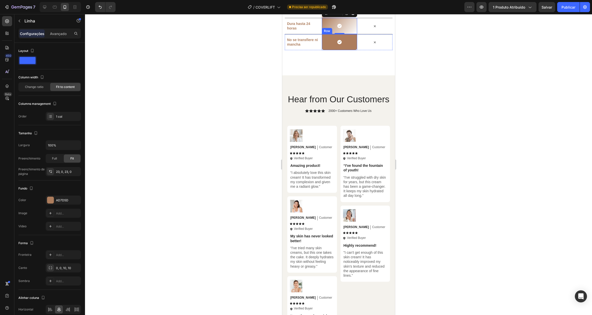
click at [333, 50] on div "Icon Row" at bounding box center [339, 42] width 35 height 16
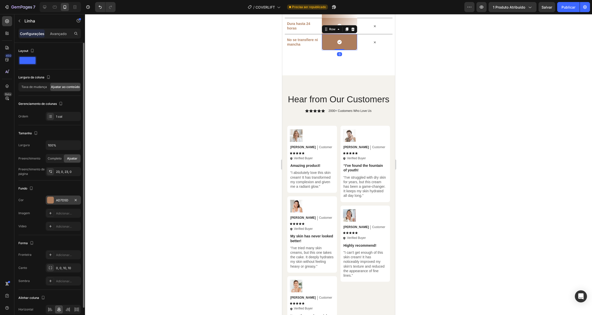
click at [69, 199] on div "AD7D5D" at bounding box center [63, 200] width 15 height 5
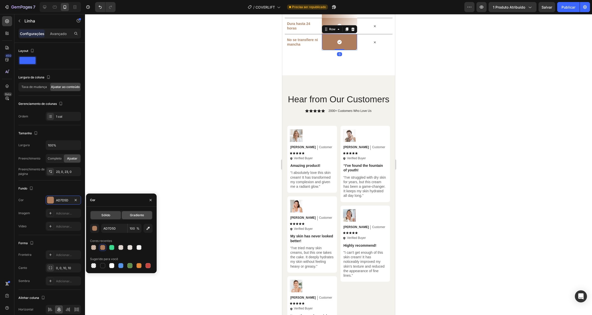
click at [139, 215] on font "Gradiente" at bounding box center [137, 215] width 14 height 4
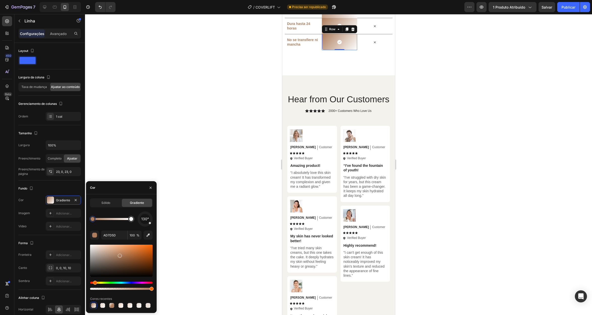
click at [197, 191] on div at bounding box center [338, 164] width 507 height 301
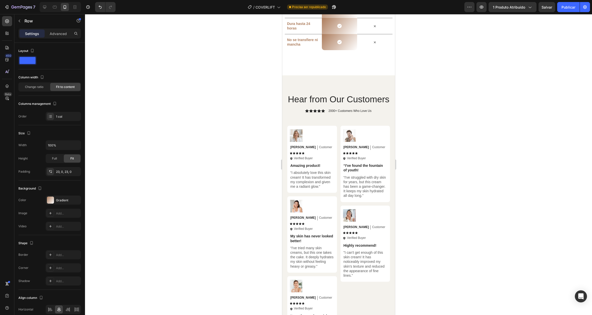
click at [52, 200] on div at bounding box center [50, 200] width 7 height 7
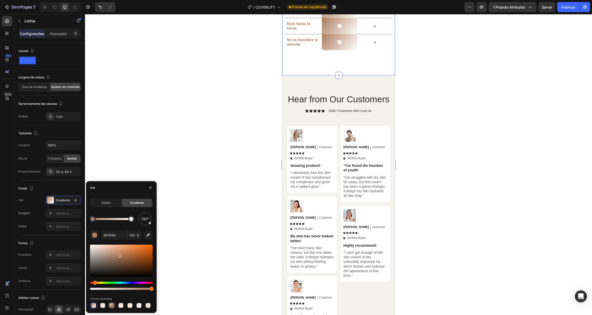
click at [112, 306] on div at bounding box center [111, 305] width 5 height 5
type input "FEEFE4"
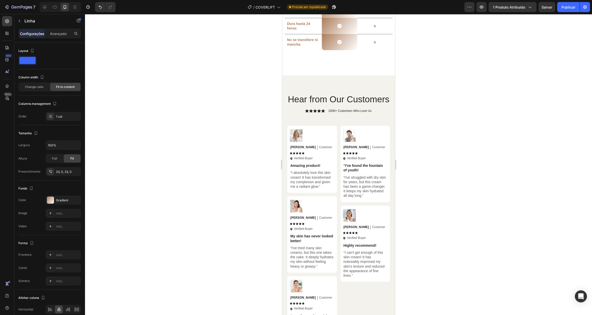
click at [51, 200] on div at bounding box center [50, 200] width 7 height 7
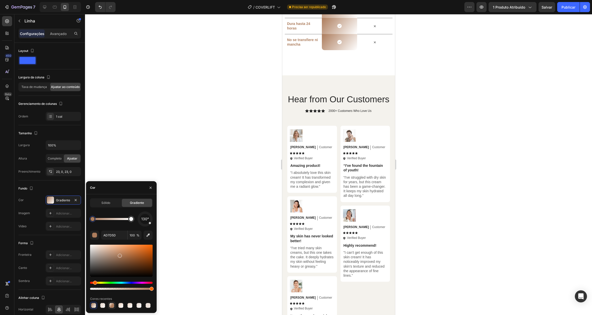
click at [108, 304] on div at bounding box center [111, 305] width 7 height 7
type input "FEEFE4"
click at [112, 306] on div at bounding box center [111, 305] width 5 height 5
click at [327, 18] on div "Icon Row 0" at bounding box center [339, 10] width 35 height 16
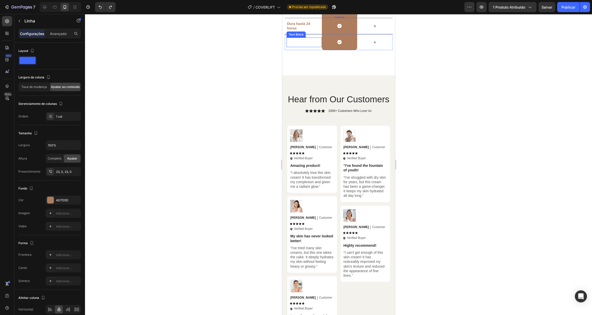
click at [305, 47] on p "No se transfiere ni mancha" at bounding box center [303, 42] width 33 height 9
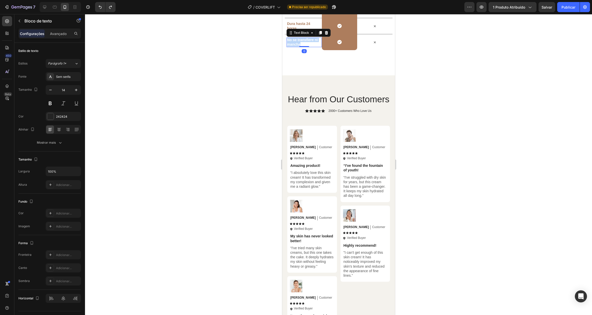
click at [305, 47] on p "No se transfiere ni mancha" at bounding box center [303, 42] width 33 height 9
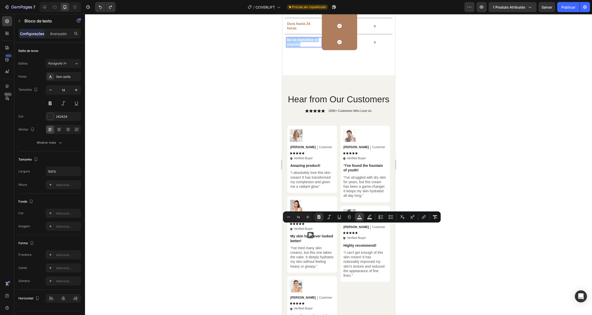
click at [361, 216] on icon "Editor contextual toolbar" at bounding box center [359, 217] width 5 height 5
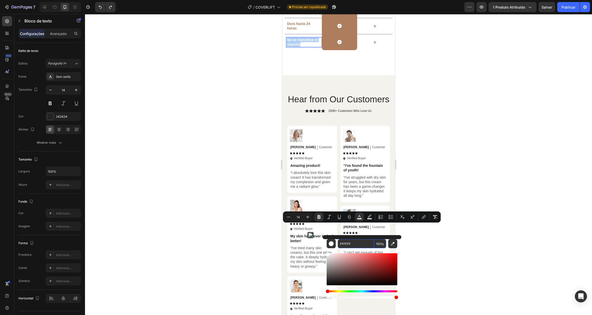
click at [355, 246] on input "FFFFFF" at bounding box center [356, 243] width 36 height 9
click at [355, 245] on input "FFFFFF" at bounding box center [356, 243] width 36 height 9
paste input "AD7D5D"
type input "AD7D5D"
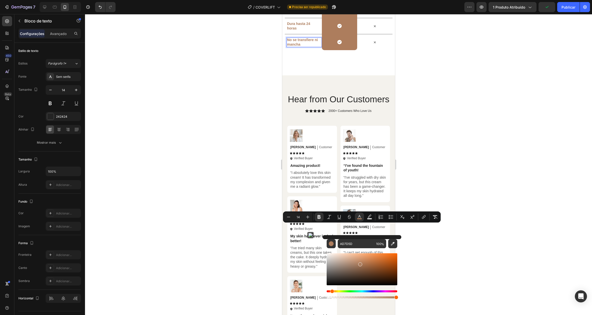
click at [226, 215] on div at bounding box center [338, 164] width 507 height 301
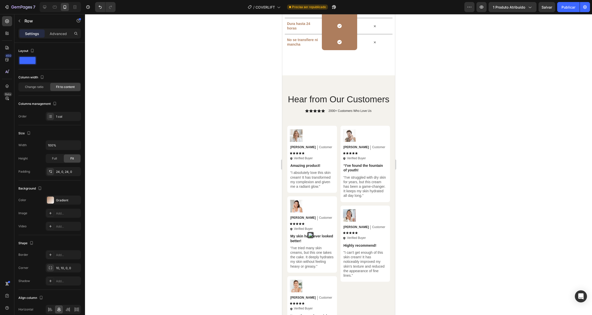
click at [49, 199] on div at bounding box center [50, 200] width 7 height 7
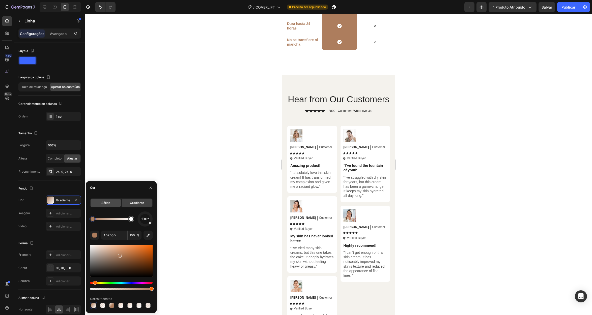
click at [109, 202] on font "Sólido" at bounding box center [105, 203] width 9 height 4
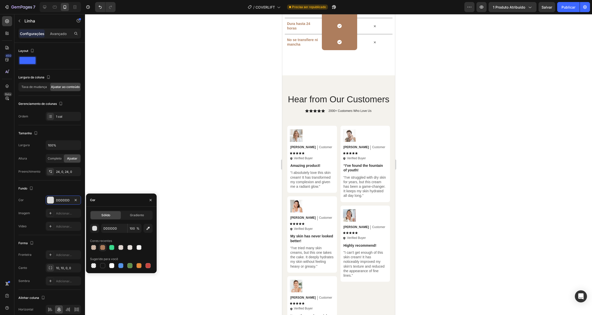
click at [103, 247] on div at bounding box center [102, 247] width 5 height 5
type input "AD7D5D"
click at [175, 150] on div at bounding box center [338, 164] width 507 height 301
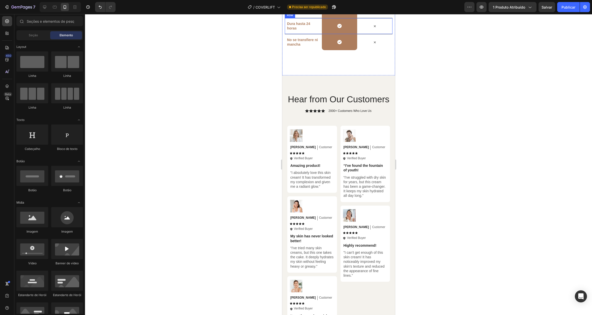
scroll to position [1925, 0]
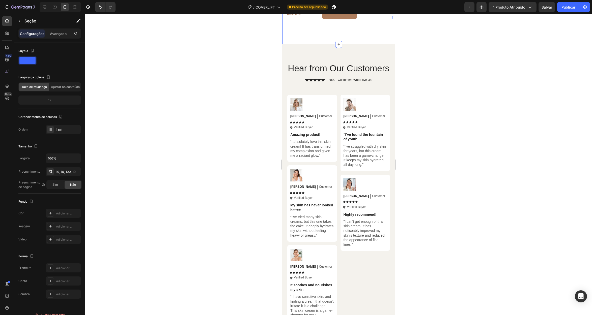
scroll to position [1850, 0]
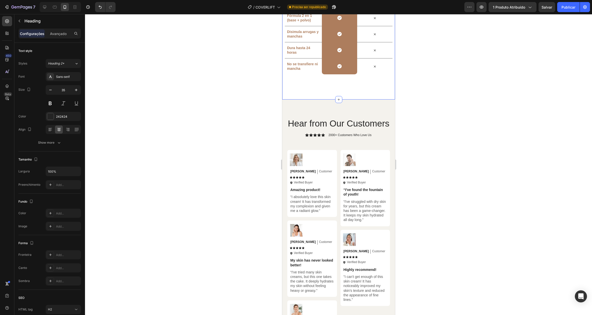
click at [359, 4] on div "Icon" at bounding box center [374, 2] width 35 height 5
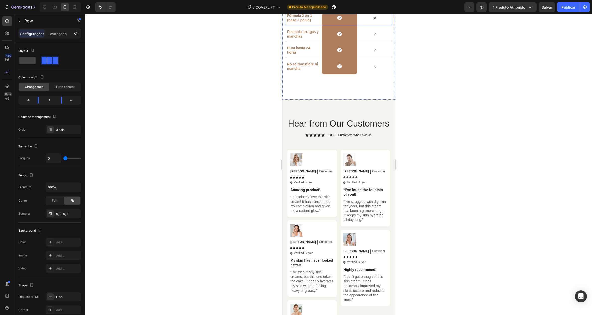
click at [373, 26] on div "Icon" at bounding box center [374, 18] width 35 height 16
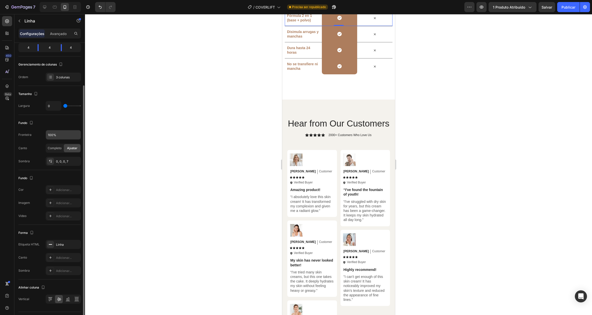
scroll to position [65, 0]
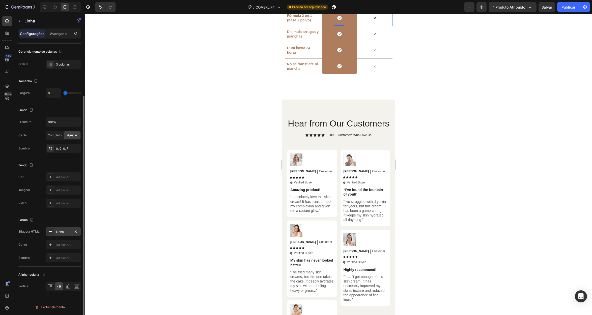
click at [64, 233] on div "Linha" at bounding box center [63, 232] width 15 height 5
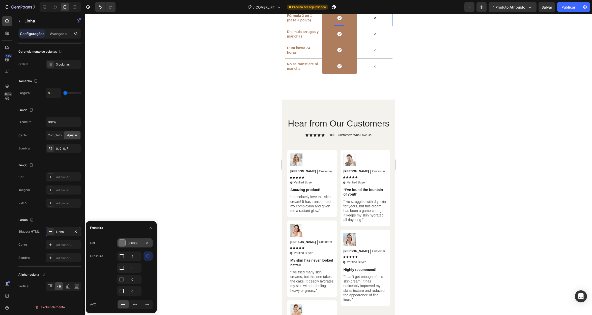
click at [123, 243] on div at bounding box center [122, 243] width 7 height 7
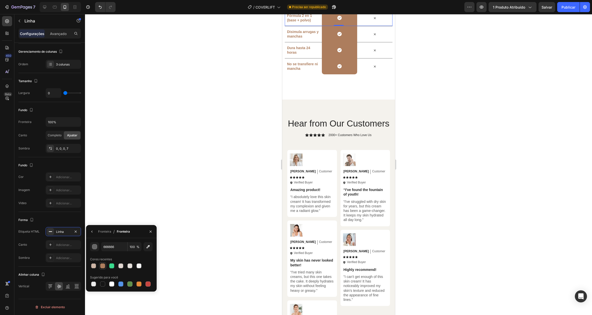
click at [104, 268] on div at bounding box center [102, 266] width 5 height 5
type input "AD7D5D"
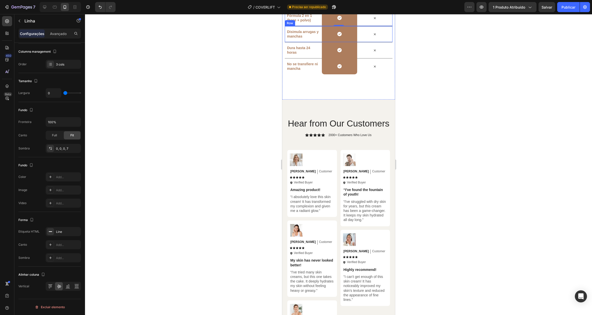
click at [310, 42] on div "Disimula arrugas y manchas Text Block" at bounding box center [303, 34] width 35 height 16
click at [68, 231] on div "Linha" at bounding box center [63, 232] width 15 height 5
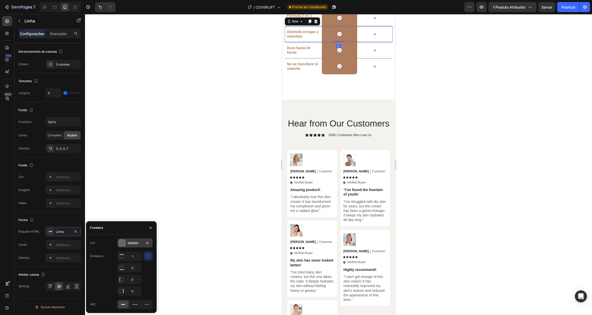
click at [122, 244] on div at bounding box center [122, 243] width 7 height 7
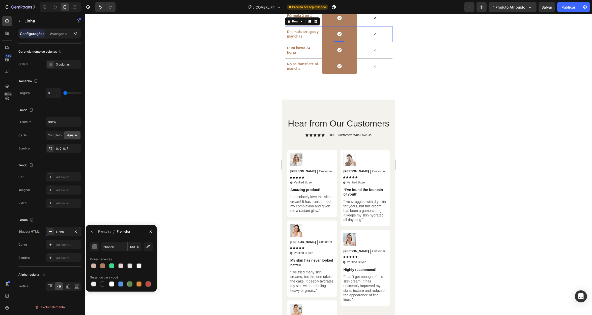
drag, startPoint x: 103, startPoint y: 266, endPoint x: 121, endPoint y: 271, distance: 17.9
click at [104, 266] on div at bounding box center [102, 266] width 5 height 5
type input "AD7D5D"
click at [315, 58] on div "Dura hasta 24 horas Text Block" at bounding box center [303, 50] width 35 height 16
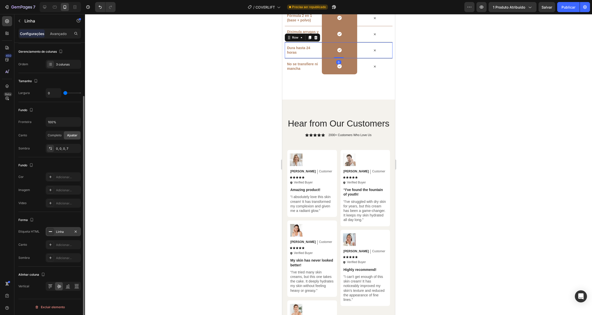
click at [64, 233] on div "Linha" at bounding box center [63, 232] width 15 height 5
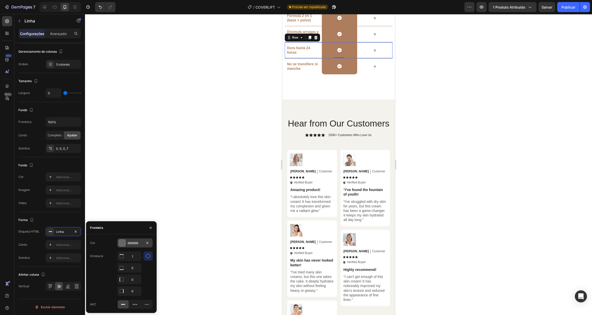
click at [123, 243] on div at bounding box center [122, 243] width 7 height 7
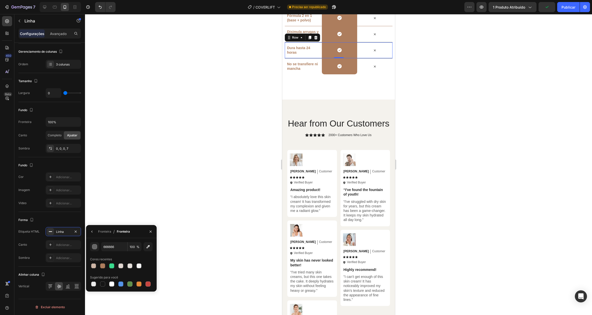
drag, startPoint x: 103, startPoint y: 265, endPoint x: 192, endPoint y: 253, distance: 90.0
click at [103, 265] on div at bounding box center [102, 266] width 5 height 5
type input "AD7D5D"
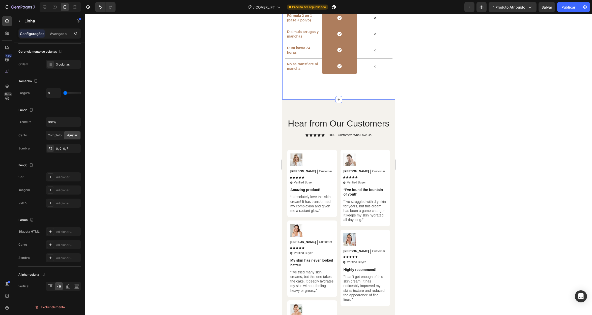
click at [225, 145] on div at bounding box center [338, 164] width 507 height 301
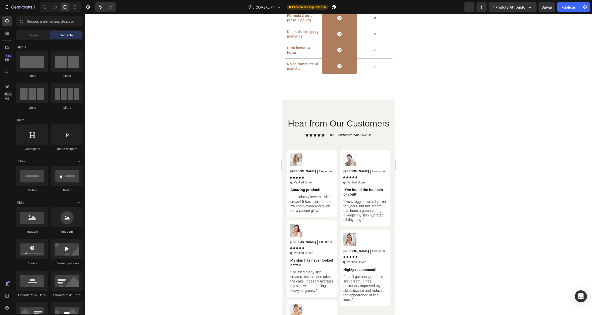
click at [341, 10] on div "Icon Row 0" at bounding box center [339, 2] width 35 height 16
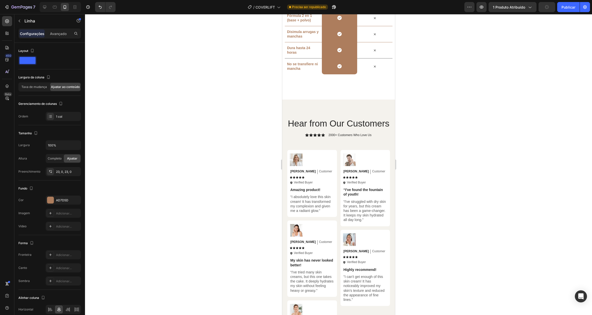
click at [59, 38] on div "Configurações Avançado" at bounding box center [49, 33] width 63 height 10
click at [57, 33] on font "Avançado" at bounding box center [58, 34] width 17 height 4
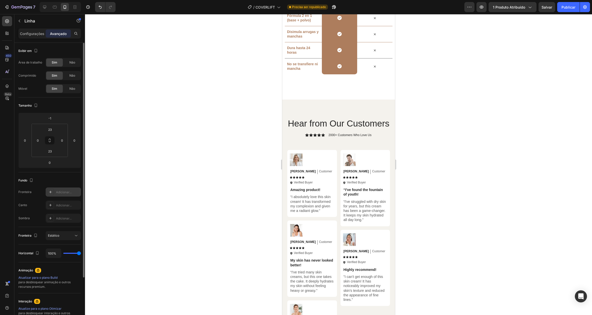
click at [49, 194] on icon at bounding box center [50, 192] width 4 height 4
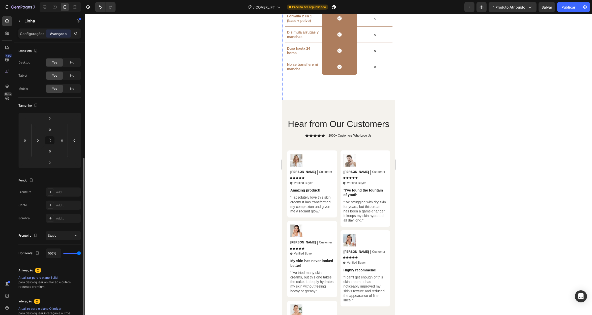
scroll to position [63, 0]
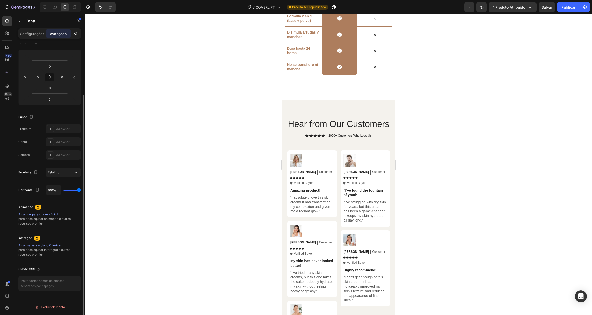
click at [325, 10] on div "Icon Row" at bounding box center [339, 2] width 35 height 17
click at [62, 131] on font "Linha" at bounding box center [60, 129] width 8 height 4
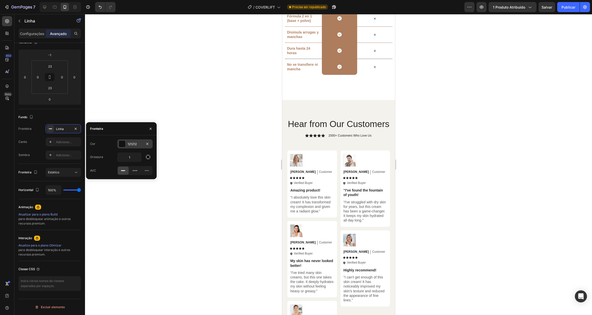
click at [124, 144] on div at bounding box center [122, 144] width 7 height 7
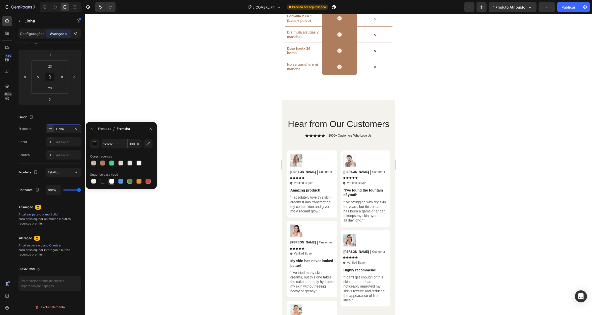
click at [111, 182] on div at bounding box center [111, 181] width 5 height 5
type input "FFFFFF"
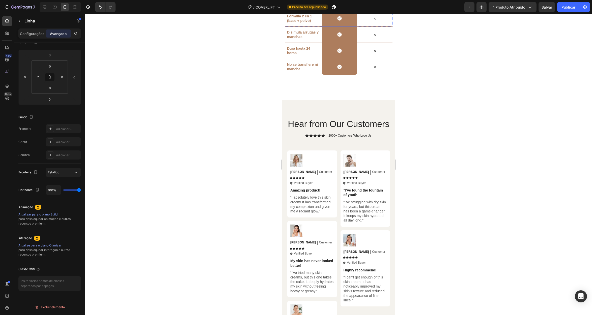
click at [326, 26] on div "Icon Row" at bounding box center [339, 18] width 35 height 16
click at [49, 130] on icon at bounding box center [50, 129] width 4 height 4
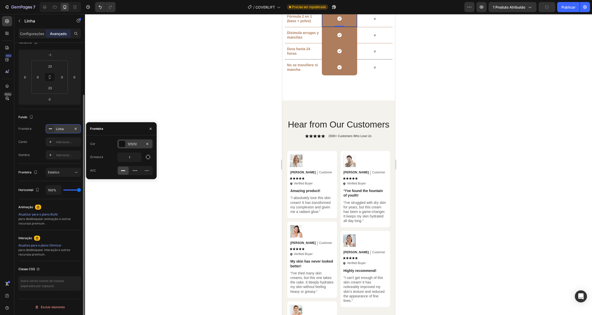
click at [123, 142] on div at bounding box center [122, 144] width 7 height 7
click at [112, 180] on div at bounding box center [111, 181] width 5 height 5
type input "FFFFFF"
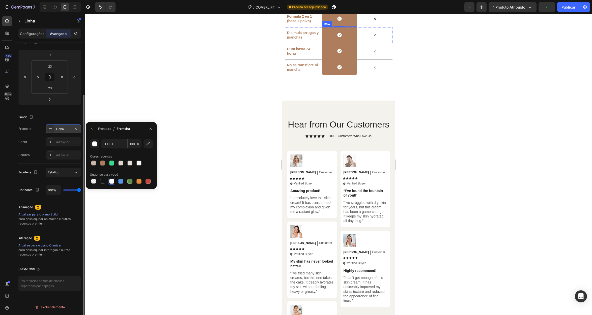
click at [326, 43] on div "Icon Row" at bounding box center [339, 35] width 35 height 16
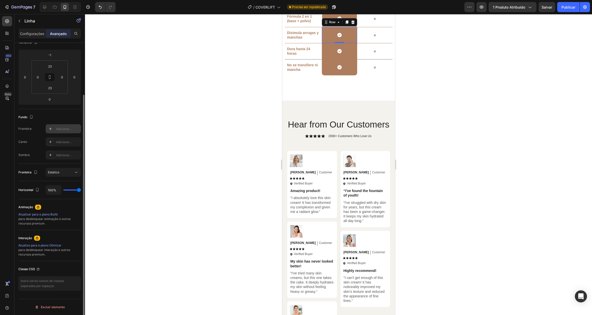
click at [50, 128] on icon at bounding box center [50, 129] width 4 height 4
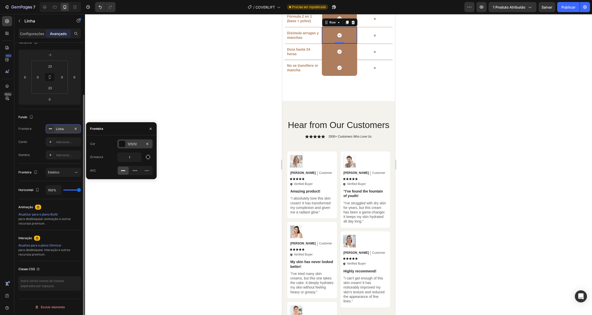
click at [121, 142] on div at bounding box center [122, 144] width 7 height 7
click at [110, 182] on div at bounding box center [111, 181] width 5 height 5
type input "FFFFFF"
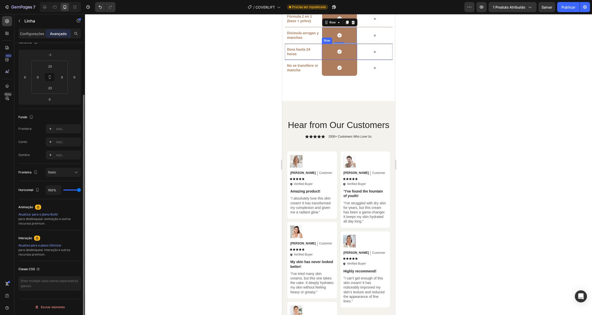
click at [327, 60] on div "Icon Row" at bounding box center [339, 52] width 35 height 16
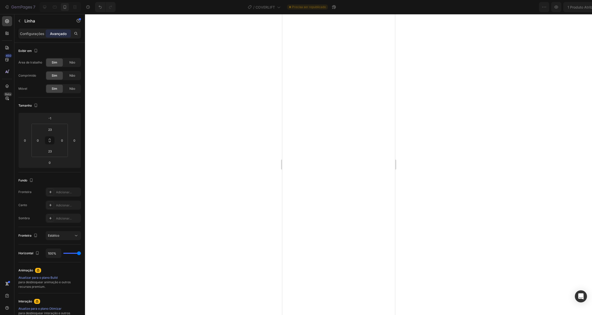
click at [52, 190] on icon at bounding box center [50, 192] width 4 height 4
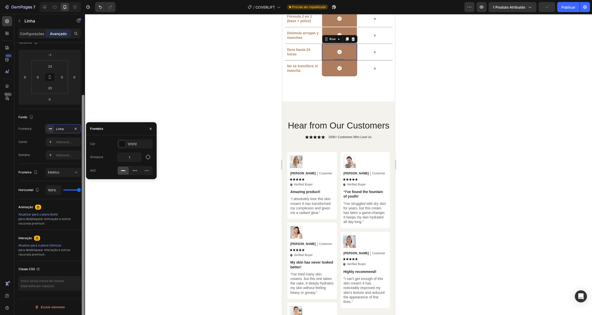
scroll to position [0, 77]
click at [122, 143] on div at bounding box center [122, 144] width 7 height 7
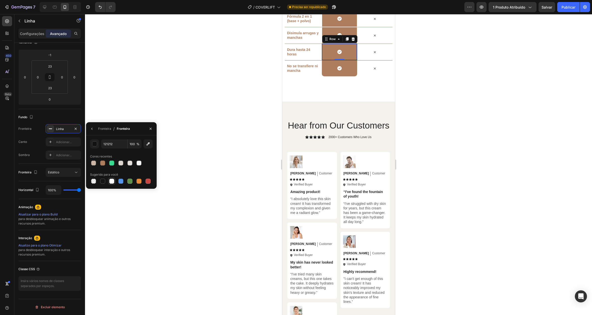
click at [112, 182] on div at bounding box center [111, 181] width 5 height 5
type input "FFFFFF"
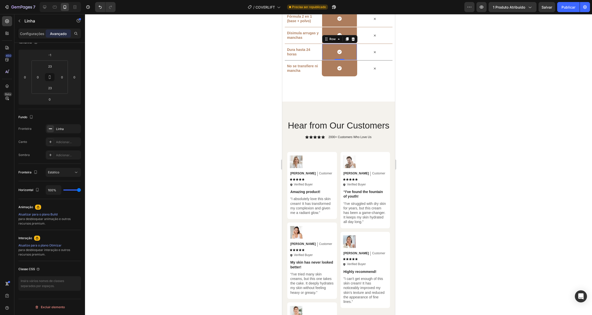
click at [213, 181] on div at bounding box center [338, 164] width 507 height 301
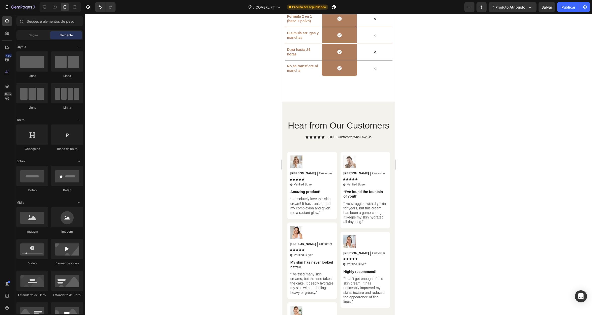
click at [227, 164] on div at bounding box center [338, 164] width 507 height 301
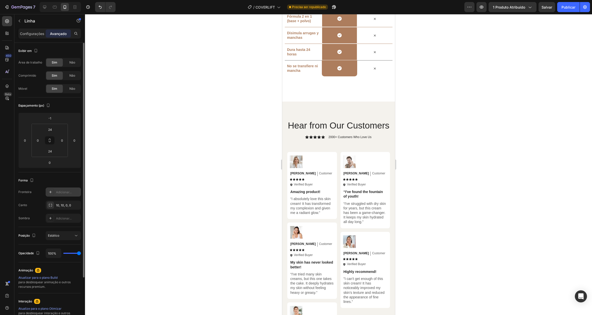
drag, startPoint x: 60, startPoint y: 194, endPoint x: 68, endPoint y: 197, distance: 9.3
click at [60, 194] on font "Adicionar..." at bounding box center [64, 192] width 16 height 4
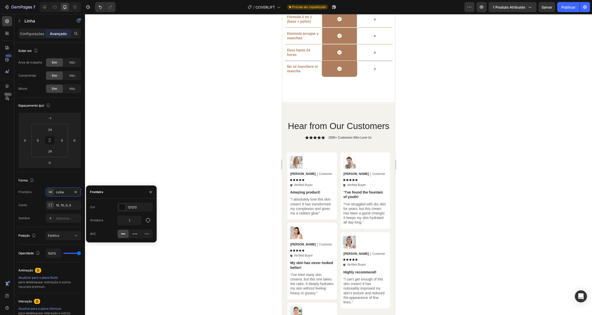
click at [250, 168] on div at bounding box center [338, 164] width 507 height 301
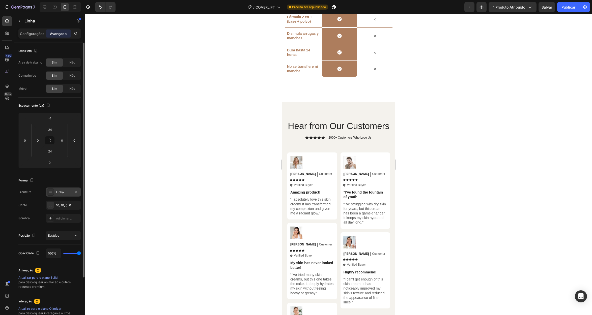
click at [62, 194] on div "Linha" at bounding box center [63, 192] width 15 height 5
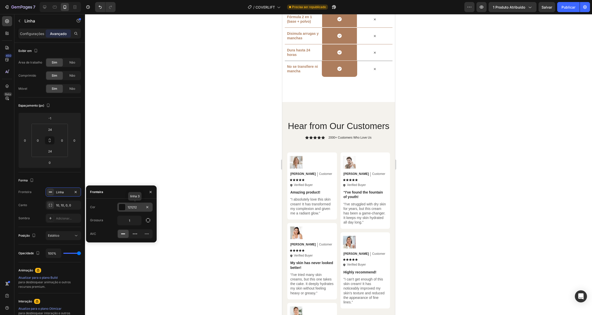
click at [122, 207] on div at bounding box center [122, 207] width 7 height 7
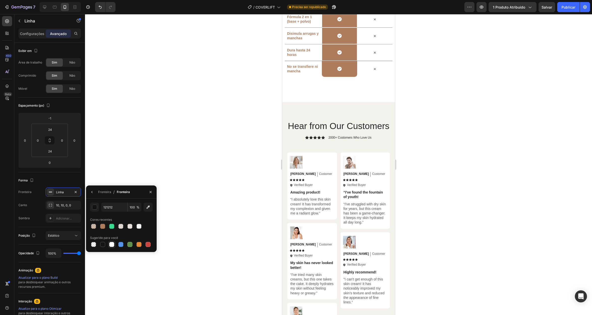
click at [112, 245] on div at bounding box center [111, 244] width 5 height 5
type input "FFFFFF"
click at [196, 201] on div at bounding box center [338, 164] width 507 height 301
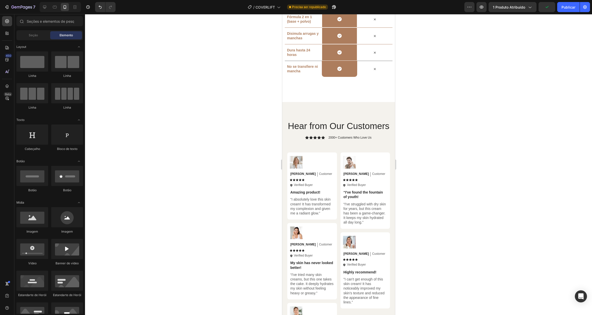
click at [196, 201] on div at bounding box center [338, 164] width 507 height 301
click at [150, 212] on div at bounding box center [338, 164] width 507 height 301
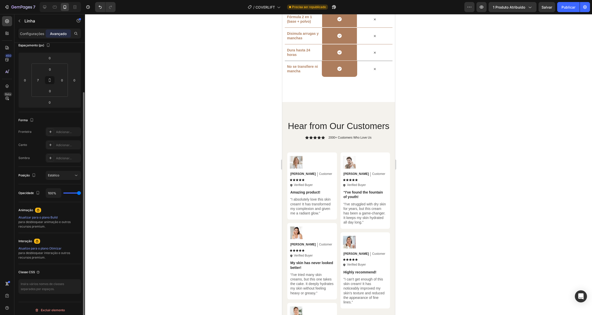
scroll to position [63, 0]
click at [37, 35] on font "Configurações" at bounding box center [32, 34] width 24 height 4
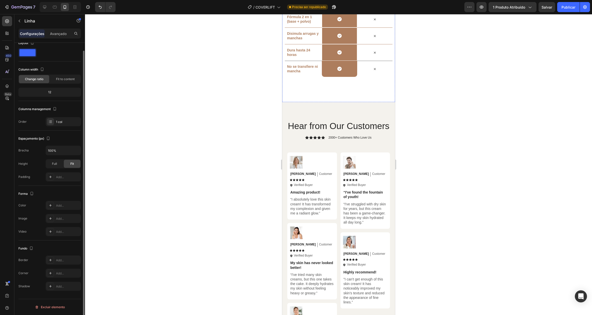
scroll to position [8, 0]
click at [313, 11] on div "Cobertura alta y acabado ultra mate Text Block Icon Row Icon Row" at bounding box center [338, 2] width 108 height 17
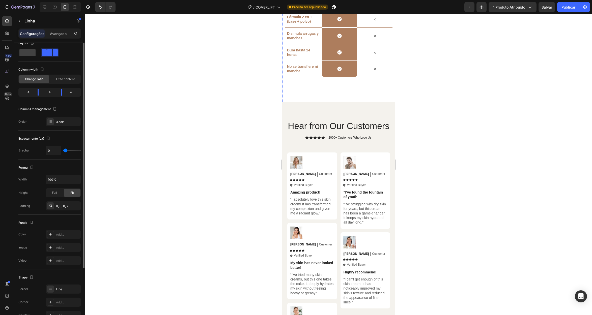
scroll to position [0, 0]
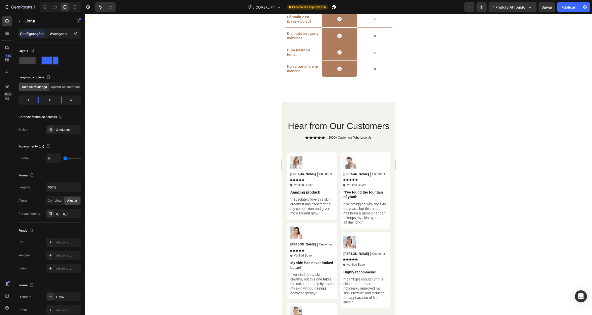
click at [56, 37] on div "Avançado" at bounding box center [58, 34] width 25 height 8
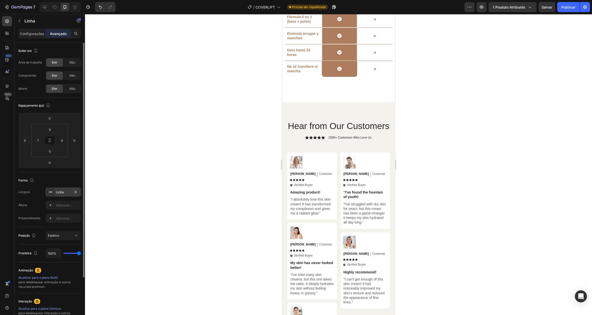
click at [62, 193] on font "Linha" at bounding box center [60, 192] width 8 height 4
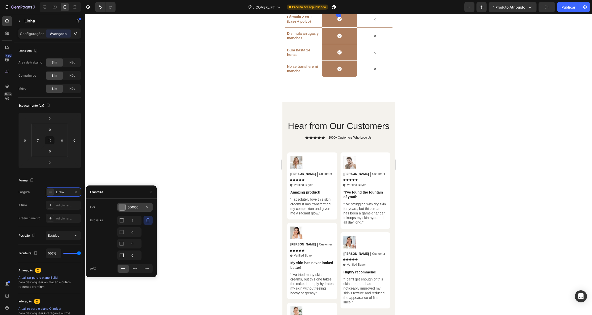
click at [119, 205] on div at bounding box center [122, 207] width 7 height 7
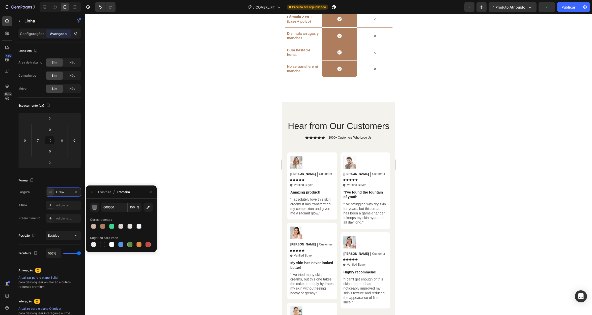
drag, startPoint x: 102, startPoint y: 227, endPoint x: 125, endPoint y: 196, distance: 38.7
click at [102, 227] on div at bounding box center [102, 226] width 5 height 5
type input "AD7D5D"
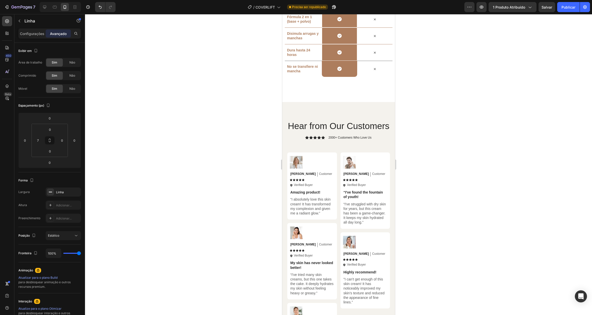
click at [147, 156] on div at bounding box center [338, 164] width 507 height 301
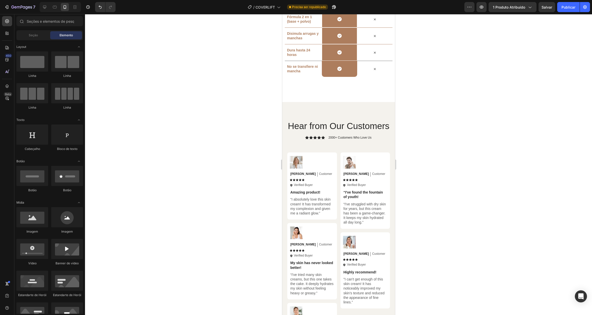
click at [155, 136] on div at bounding box center [338, 164] width 507 height 301
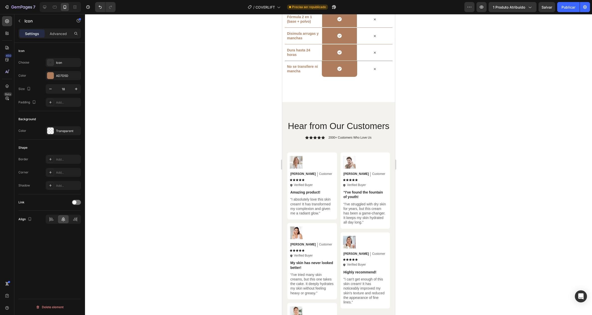
click at [372, 5] on icon at bounding box center [374, 3] width 5 height 5
click at [52, 75] on div at bounding box center [50, 75] width 7 height 7
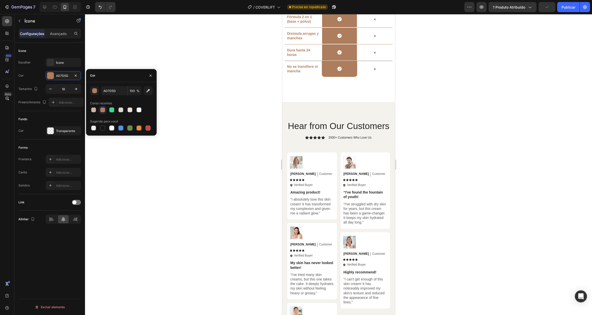
click at [103, 110] on div at bounding box center [102, 109] width 5 height 5
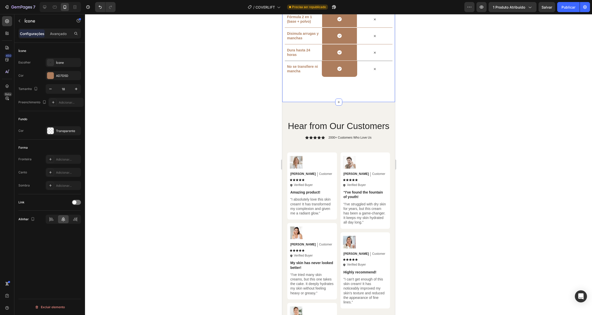
click at [255, 161] on div at bounding box center [338, 164] width 507 height 301
click at [372, 5] on icon at bounding box center [374, 3] width 5 height 5
click at [337, 5] on icon at bounding box center [339, 3] width 4 height 4
click at [63, 63] on font "Ícone" at bounding box center [60, 63] width 8 height 4
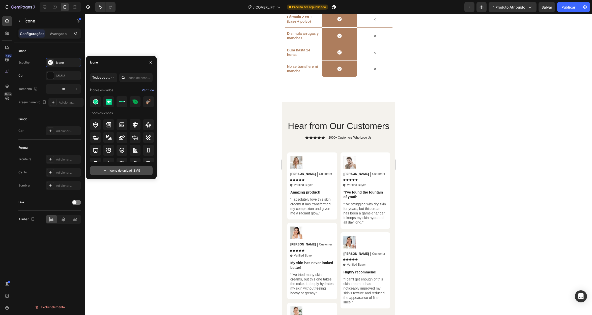
click at [118, 171] on input "file" at bounding box center [121, 170] width 62 height 9
type input "C:\fakepath\icons8-certo.svg"
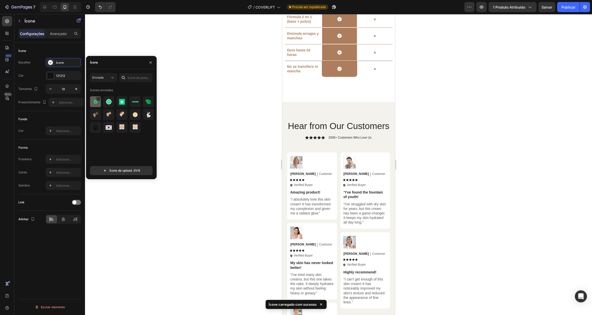
click at [103, 102] on div at bounding box center [108, 101] width 11 height 11
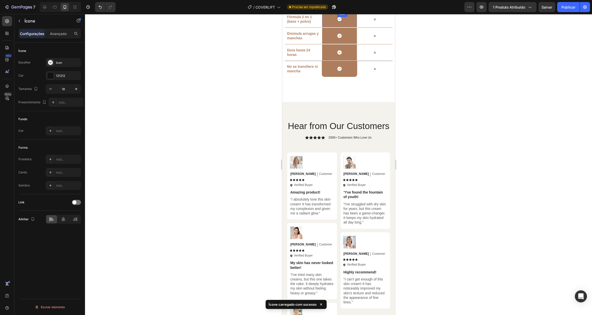
click at [337, 21] on icon at bounding box center [339, 19] width 5 height 5
click at [338, 4] on icon at bounding box center [339, 2] width 3 height 3
click at [76, 87] on icon "button" at bounding box center [76, 88] width 5 height 5
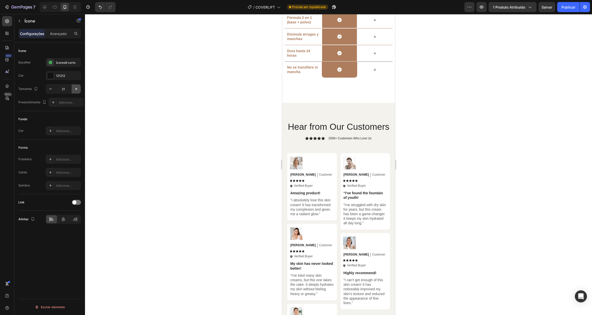
click at [76, 87] on icon "button" at bounding box center [76, 88] width 5 height 5
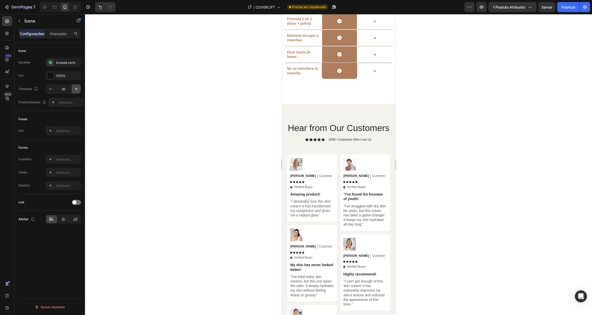
click at [76, 87] on icon "button" at bounding box center [76, 88] width 5 height 5
type input "30"
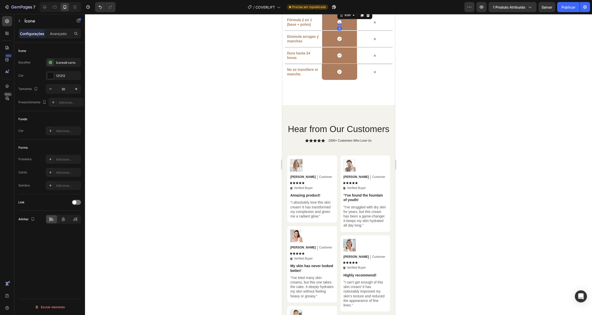
click at [337, 24] on icon at bounding box center [339, 22] width 5 height 5
click at [48, 63] on icon at bounding box center [50, 62] width 5 height 5
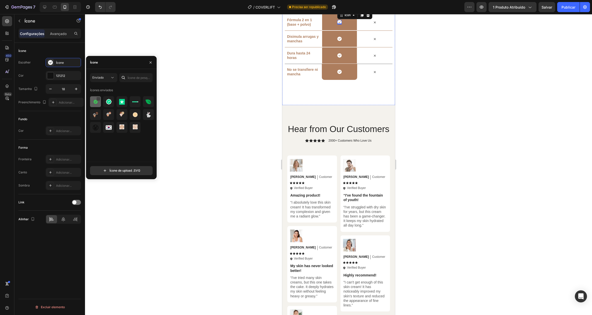
click at [97, 100] on div at bounding box center [98, 99] width 4 height 4
click at [62, 88] on input "18" at bounding box center [63, 88] width 17 height 9
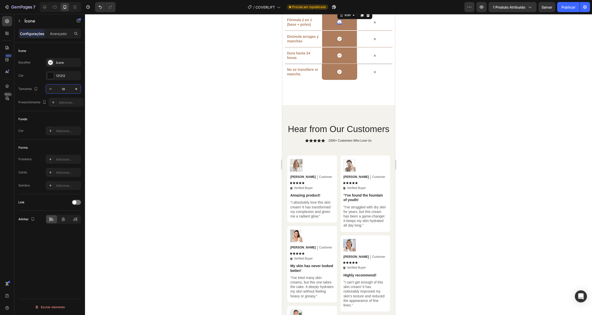
drag, startPoint x: 67, startPoint y: 90, endPoint x: 56, endPoint y: 90, distance: 10.8
click at [56, 90] on input "18" at bounding box center [63, 88] width 17 height 9
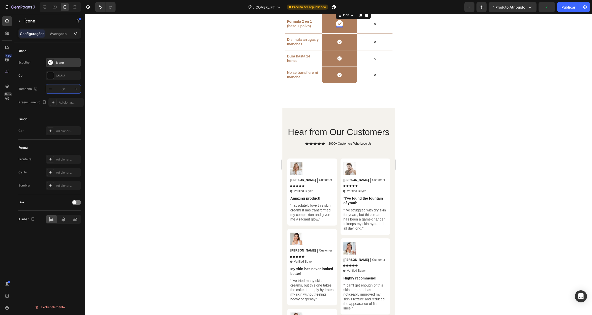
type input "30"
click at [52, 64] on icon at bounding box center [50, 62] width 5 height 5
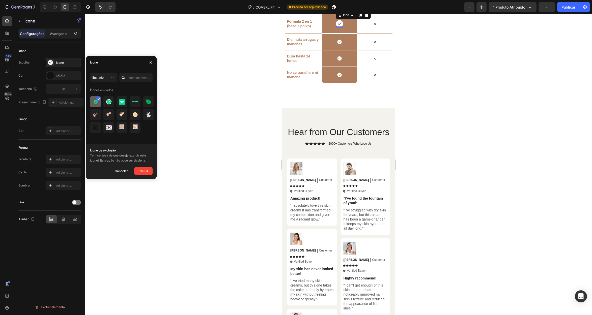
click at [97, 103] on img at bounding box center [96, 102] width 6 height 6
click at [98, 99] on div at bounding box center [98, 99] width 4 height 4
click at [125, 171] on font "Cancelar" at bounding box center [121, 171] width 13 height 4
click at [95, 104] on img at bounding box center [96, 102] width 6 height 6
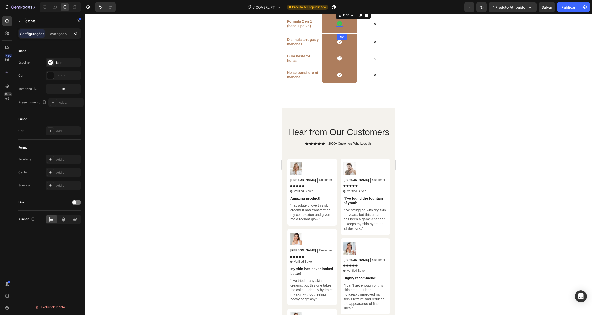
click at [338, 44] on icon at bounding box center [339, 42] width 5 height 5
click at [49, 65] on icon at bounding box center [50, 62] width 5 height 5
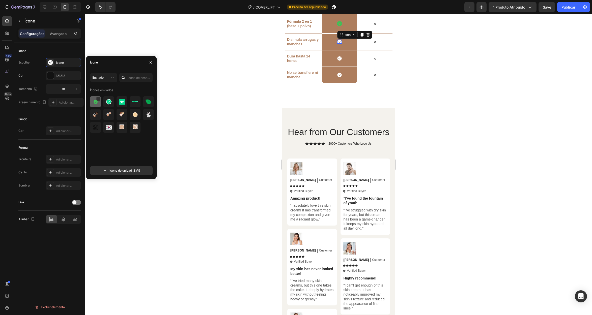
click at [97, 104] on img at bounding box center [96, 102] width 6 height 6
click at [49, 73] on div at bounding box center [50, 75] width 7 height 7
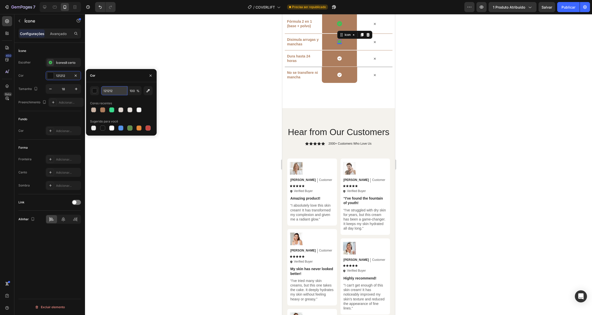
click at [113, 91] on input "121212" at bounding box center [114, 90] width 26 height 9
type input "30"
click at [150, 50] on div at bounding box center [338, 164] width 507 height 301
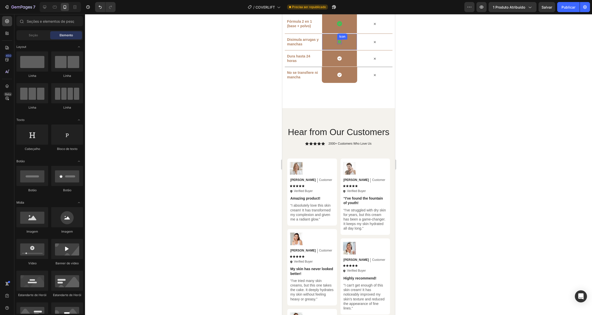
click at [337, 44] on icon at bounding box center [339, 42] width 5 height 5
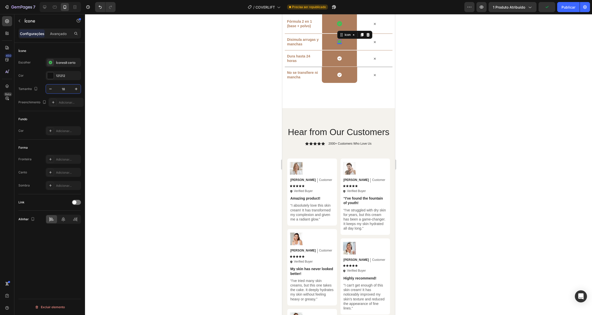
click at [62, 88] on input "18" at bounding box center [63, 88] width 17 height 9
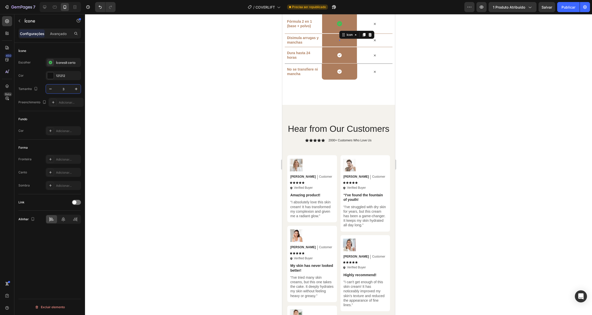
type input "30"
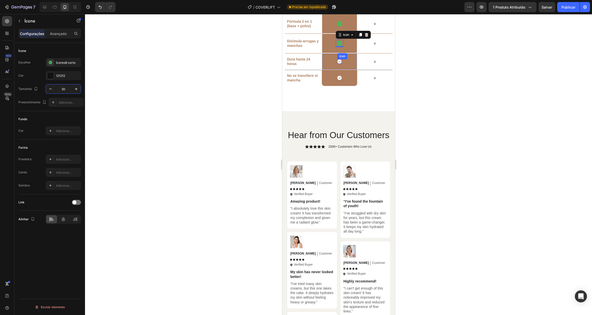
click at [337, 64] on icon at bounding box center [339, 62] width 4 height 4
click at [52, 60] on icon at bounding box center [50, 62] width 5 height 5
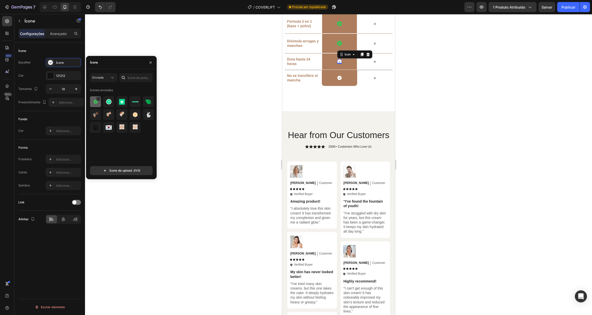
click at [95, 101] on img at bounding box center [96, 102] width 6 height 6
click at [65, 88] on input "18" at bounding box center [63, 88] width 17 height 9
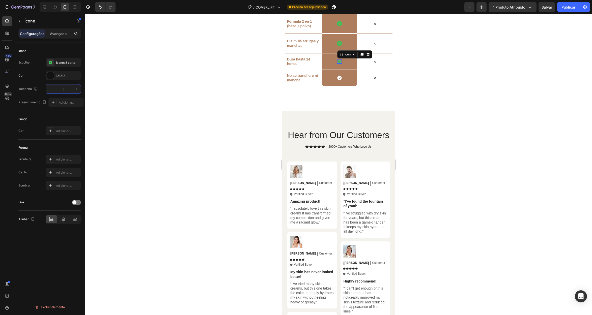
type input "30"
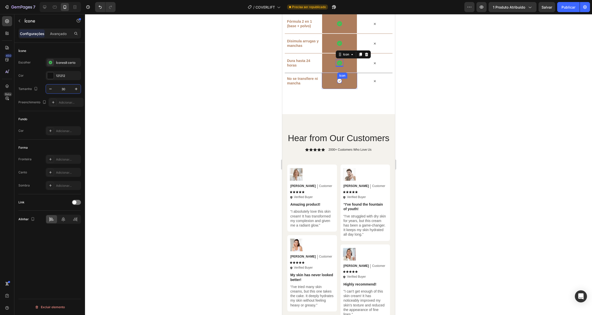
click at [338, 83] on icon at bounding box center [339, 81] width 4 height 4
click at [49, 60] on icon at bounding box center [50, 62] width 5 height 5
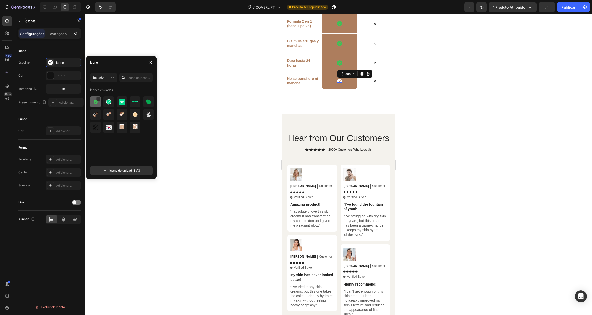
click at [103, 101] on div at bounding box center [108, 101] width 11 height 11
click at [66, 85] on input "18" at bounding box center [63, 88] width 17 height 9
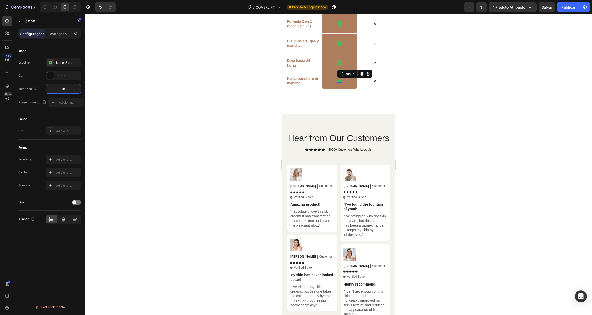
click at [66, 88] on input "18" at bounding box center [63, 88] width 17 height 9
type input "30"
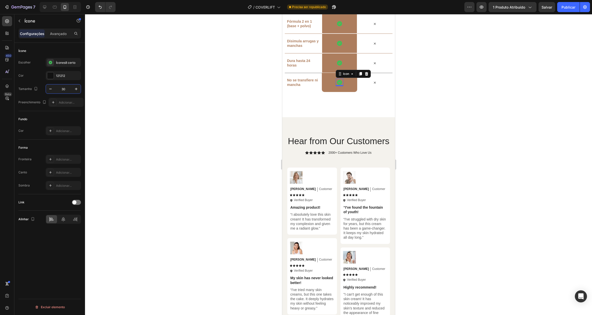
click at [372, 7] on icon at bounding box center [374, 4] width 5 height 5
click at [49, 64] on icon at bounding box center [50, 62] width 5 height 5
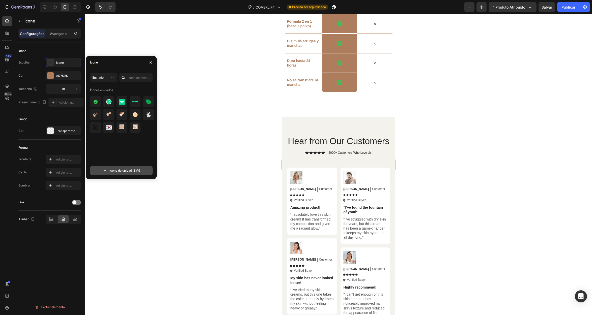
click at [117, 170] on input "file" at bounding box center [121, 170] width 62 height 9
type input "C:\fakepath\icons8-errado.svg"
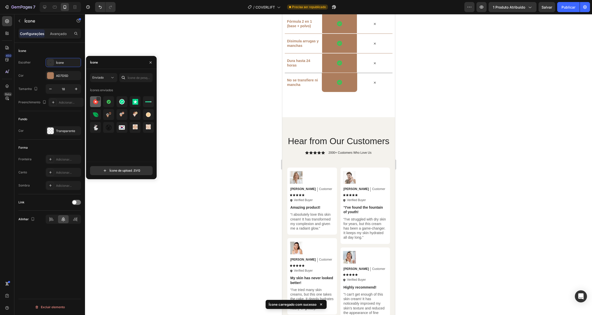
click at [95, 104] on img at bounding box center [96, 102] width 6 height 6
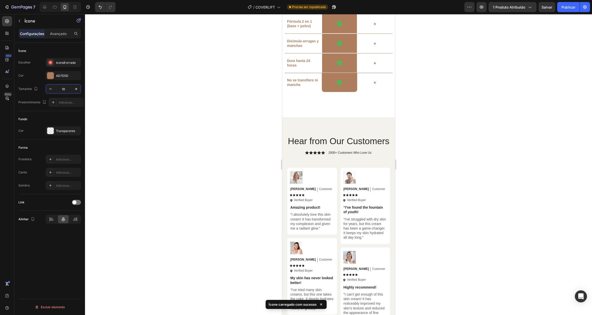
click at [63, 89] on input "18" at bounding box center [63, 88] width 17 height 9
type input "30"
click at [373, 26] on icon at bounding box center [374, 24] width 5 height 5
click at [69, 89] on input "18" at bounding box center [63, 88] width 17 height 9
type input "30"
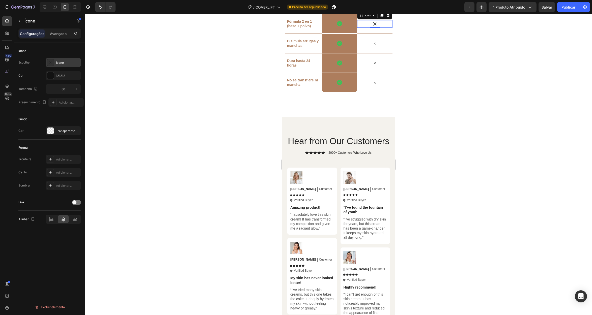
click at [51, 62] on icon at bounding box center [50, 62] width 5 height 5
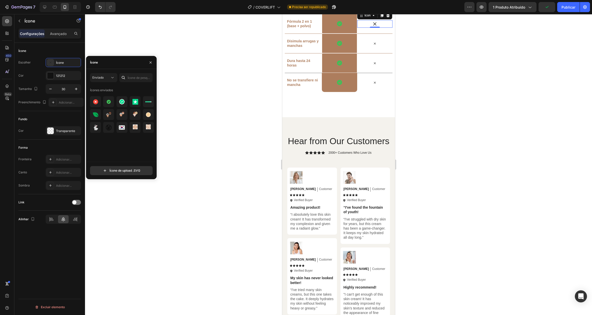
click at [94, 108] on div at bounding box center [122, 114] width 64 height 37
click at [103, 106] on div at bounding box center [108, 101] width 11 height 11
click at [372, 46] on icon at bounding box center [374, 43] width 5 height 5
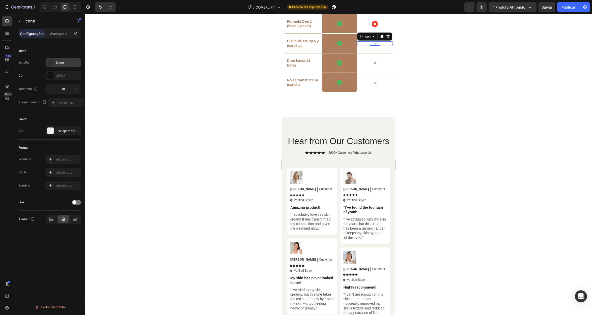
click at [49, 61] on icon at bounding box center [50, 62] width 5 height 5
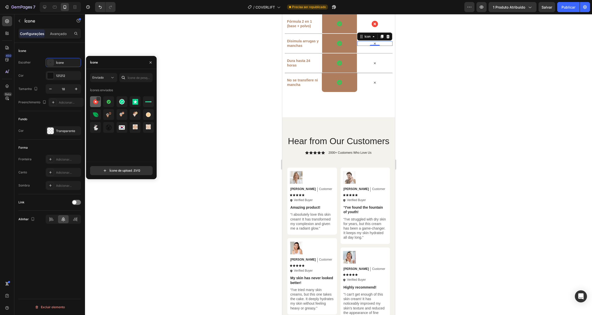
click at [96, 103] on img at bounding box center [96, 102] width 6 height 6
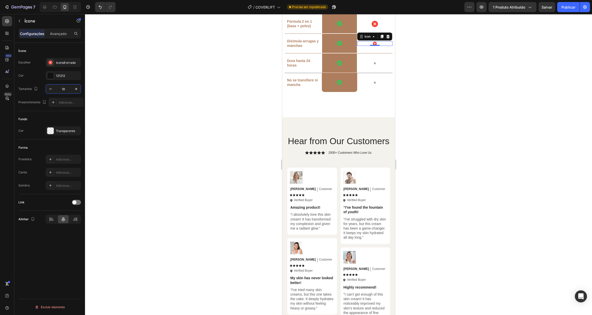
click at [63, 89] on input "18" at bounding box center [63, 88] width 17 height 9
type input "30"
click at [373, 66] on icon at bounding box center [374, 63] width 5 height 5
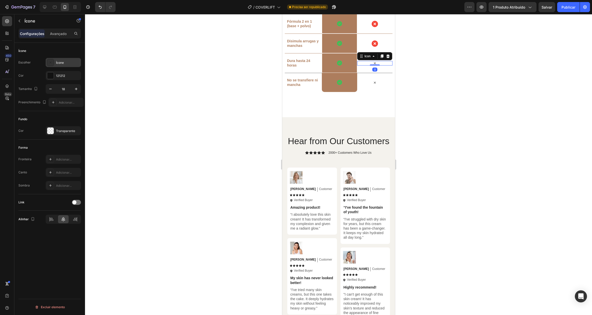
click at [53, 64] on div at bounding box center [50, 62] width 7 height 7
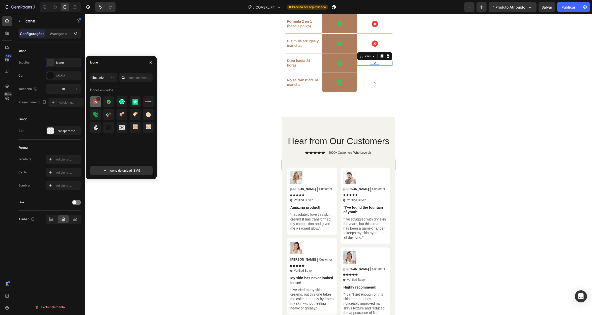
click at [98, 102] on img at bounding box center [96, 102] width 6 height 6
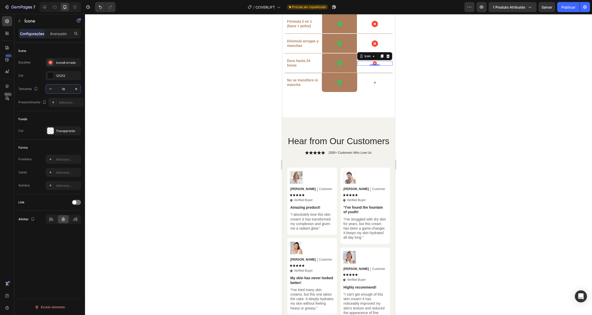
click at [64, 89] on input "18" at bounding box center [63, 88] width 17 height 9
type input "30"
click at [374, 85] on div "Icon" at bounding box center [374, 82] width 35 height 5
click at [59, 63] on font "Ícone" at bounding box center [60, 63] width 8 height 4
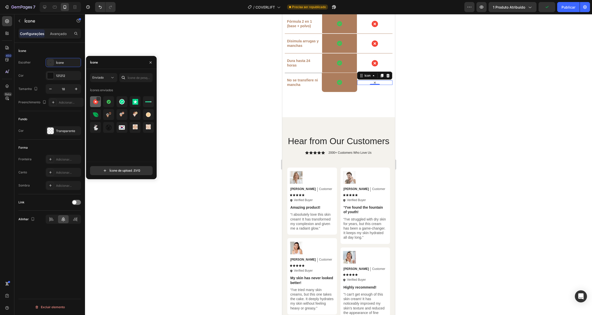
click at [95, 102] on img at bounding box center [96, 102] width 6 height 6
click at [61, 86] on input "18" at bounding box center [63, 88] width 17 height 9
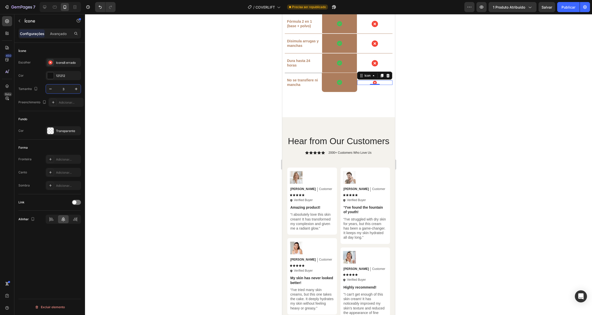
type input "30"
click at [422, 199] on div at bounding box center [338, 164] width 507 height 301
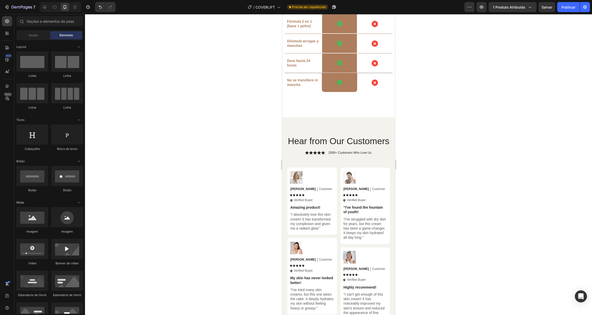
click at [338, 7] on icon at bounding box center [339, 4] width 5 height 5
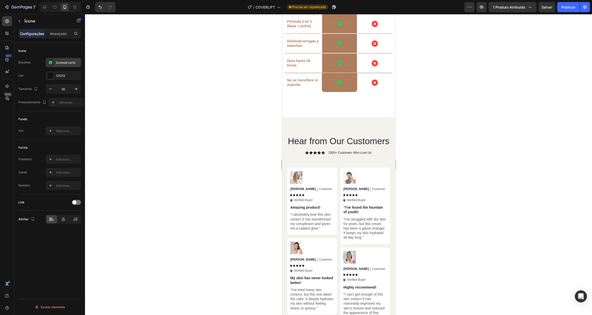
click at [49, 61] on icon at bounding box center [50, 62] width 3 height 3
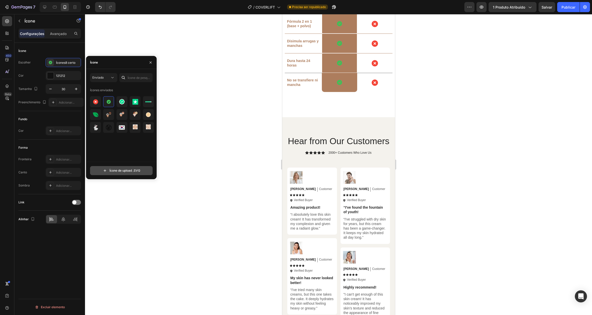
click at [112, 170] on input "file" at bounding box center [121, 170] width 62 height 9
type input "C:\fakepath\icons8-tiktok-verified-account.svg"
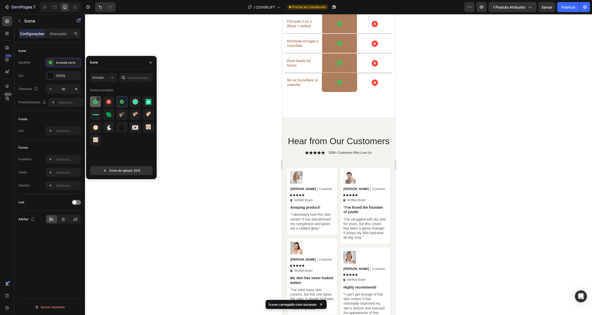
click at [94, 102] on img at bounding box center [96, 102] width 6 height 6
click at [337, 26] on icon at bounding box center [339, 23] width 5 height 5
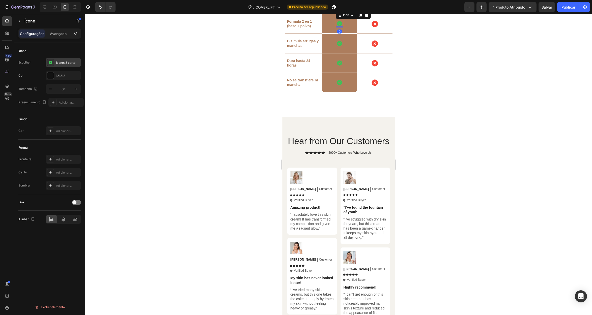
click at [50, 64] on icon at bounding box center [50, 62] width 5 height 5
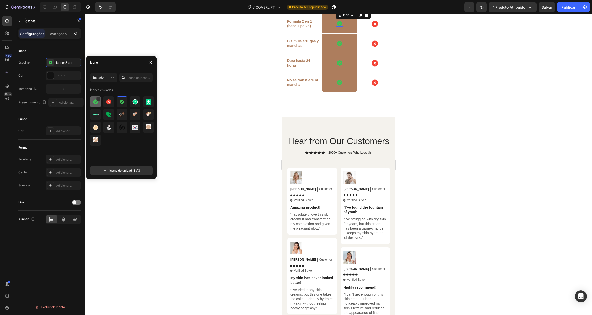
click at [96, 103] on img at bounding box center [96, 102] width 6 height 6
click at [337, 46] on icon at bounding box center [339, 43] width 5 height 5
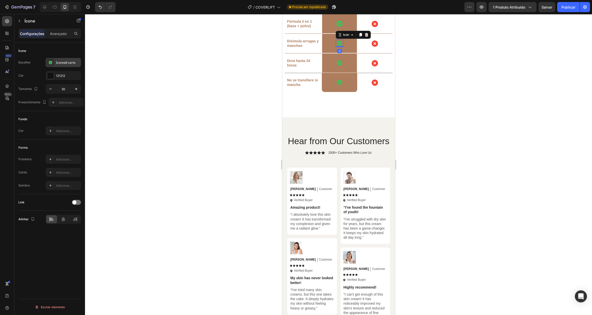
click at [51, 63] on icon at bounding box center [50, 62] width 3 height 3
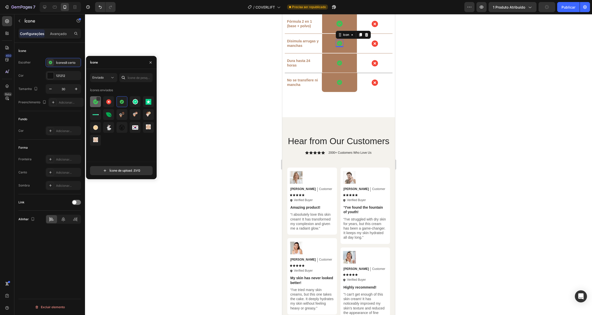
click at [93, 103] on img at bounding box center [96, 102] width 6 height 6
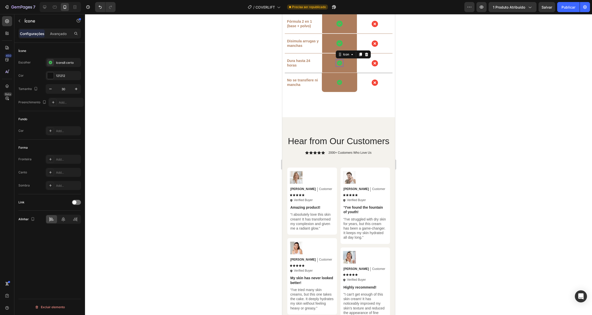
click at [337, 66] on icon at bounding box center [339, 63] width 5 height 5
click at [50, 63] on icon at bounding box center [50, 62] width 3 height 3
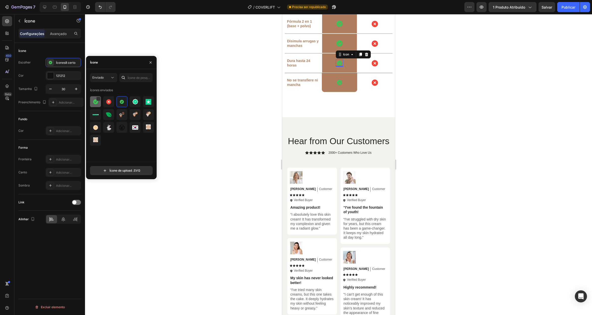
click at [94, 103] on img at bounding box center [96, 102] width 6 height 6
click at [339, 85] on icon at bounding box center [339, 82] width 5 height 5
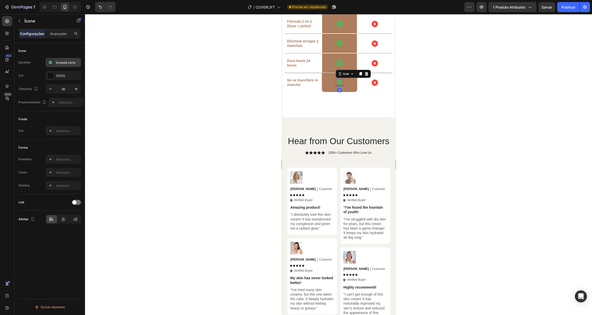
click at [51, 61] on icon at bounding box center [50, 62] width 5 height 5
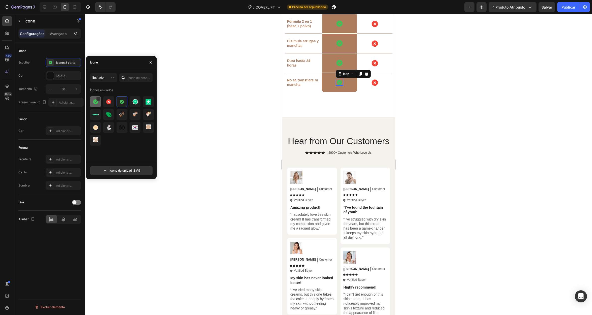
click at [94, 100] on img at bounding box center [96, 102] width 6 height 6
click at [202, 174] on div at bounding box center [338, 164] width 507 height 301
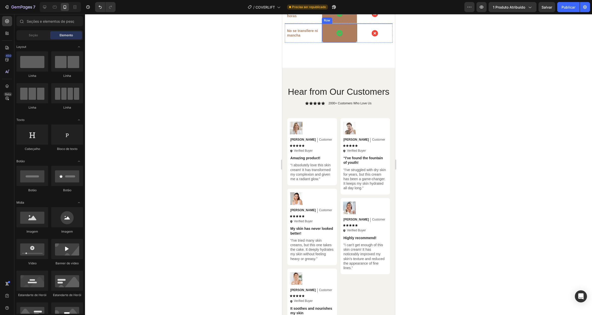
scroll to position [1953, 0]
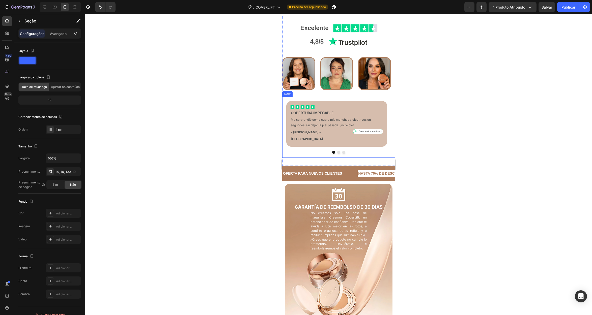
scroll to position [1518, 0]
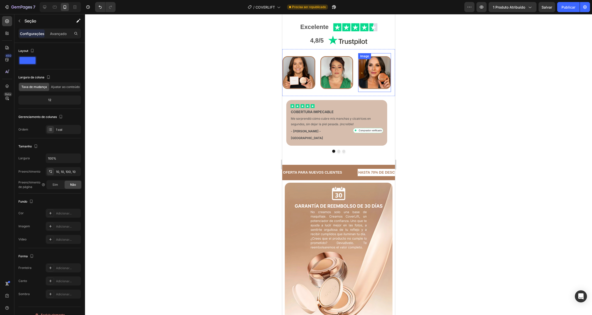
click at [378, 89] on img at bounding box center [374, 72] width 33 height 33
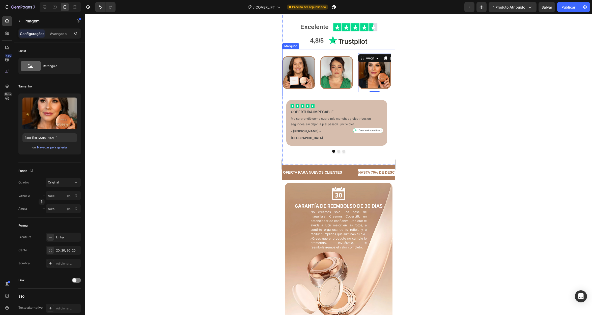
click at [334, 96] on div "Image Image Image 0 Image Image Image Image Image Image Image 0 Image Image Ima…" at bounding box center [338, 72] width 113 height 47
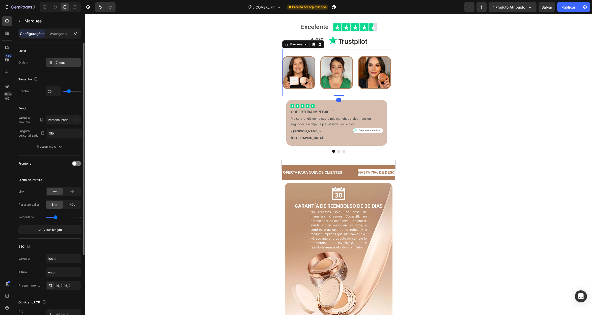
click at [65, 60] on div "7 itens" at bounding box center [63, 62] width 35 height 9
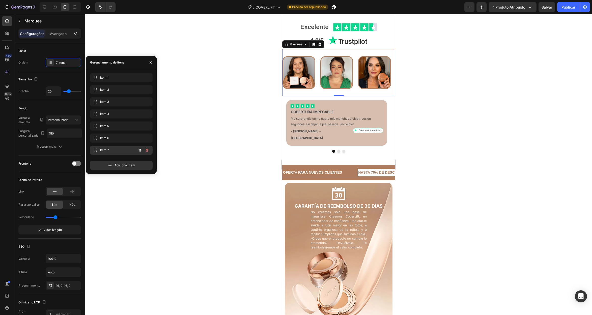
click at [112, 149] on span "Item 7" at bounding box center [114, 150] width 28 height 5
click at [113, 150] on span "Item 7" at bounding box center [117, 150] width 37 height 5
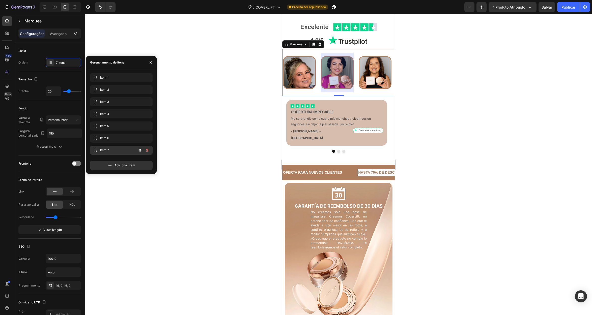
scroll to position [0, 189]
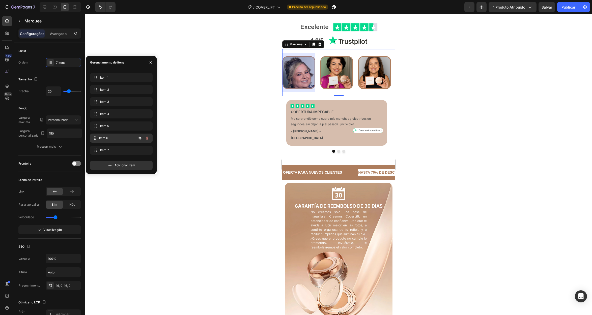
click at [110, 140] on span "Item 6" at bounding box center [117, 138] width 37 height 5
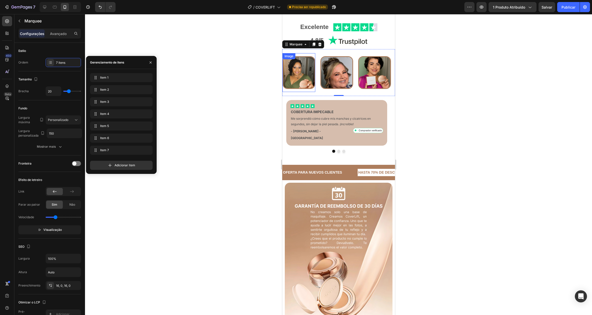
click at [303, 89] on img at bounding box center [298, 72] width 33 height 33
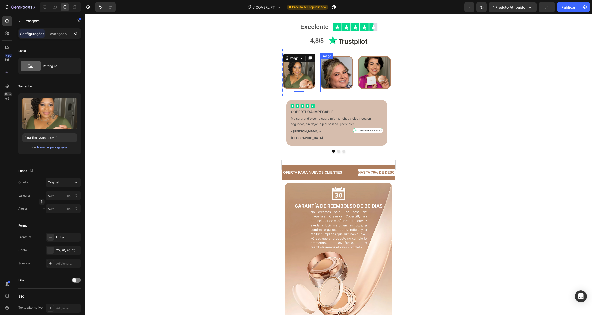
click at [340, 89] on img at bounding box center [336, 72] width 33 height 33
click at [289, 89] on img at bounding box center [298, 72] width 33 height 33
click at [67, 181] on div "Original" at bounding box center [60, 182] width 25 height 5
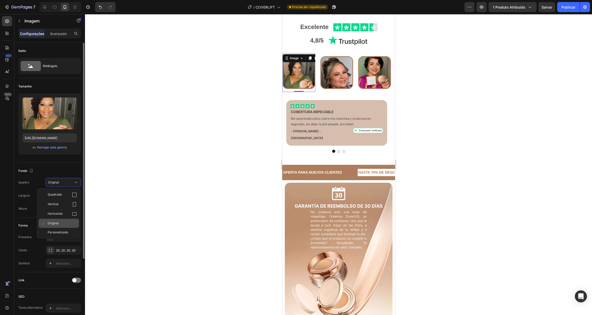
click at [53, 223] on font "Original" at bounding box center [53, 223] width 11 height 4
click at [61, 35] on font "Avançado" at bounding box center [58, 34] width 17 height 4
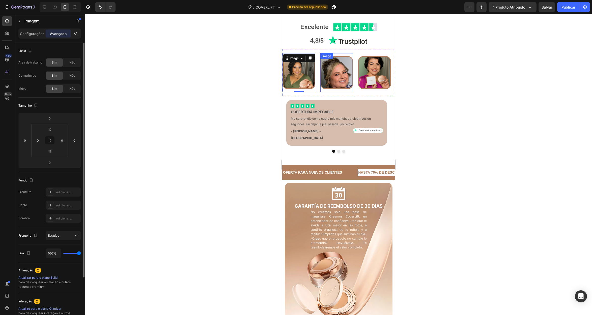
click at [326, 89] on img at bounding box center [336, 72] width 33 height 33
click at [368, 89] on img at bounding box center [374, 72] width 33 height 33
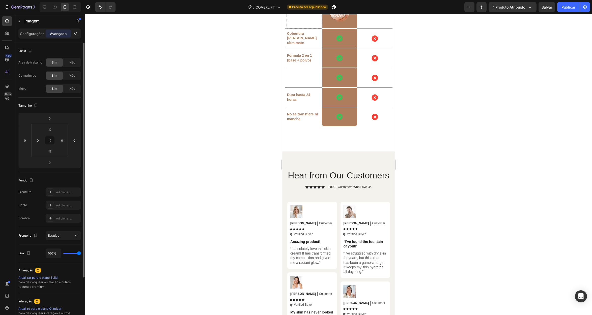
scroll to position [1984, 0]
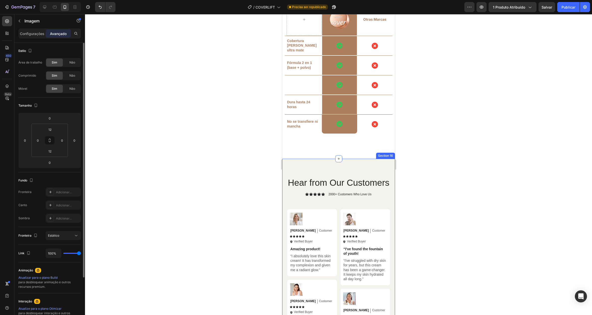
click at [364, 161] on div "Hear from Our Customers Heading Icon Icon Icon Icon Icon Icon List 2000+ Custom…" at bounding box center [338, 306] width 113 height 295
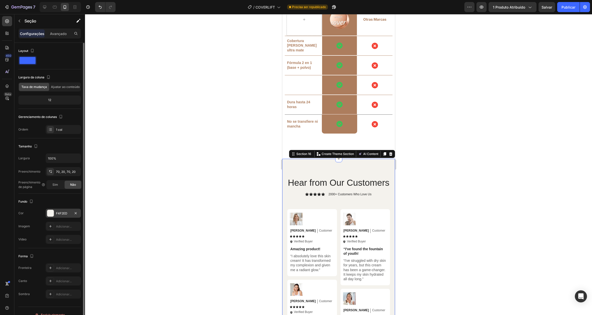
click at [51, 214] on div at bounding box center [50, 213] width 7 height 7
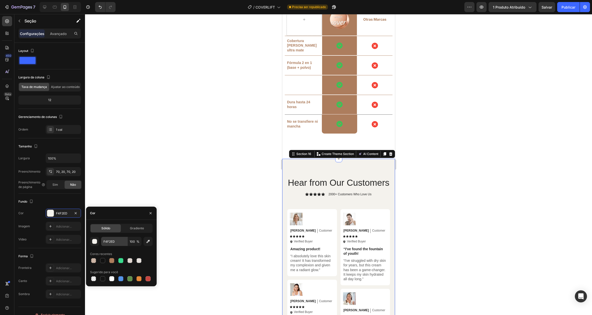
drag, startPoint x: 111, startPoint y: 260, endPoint x: 122, endPoint y: 242, distance: 20.5
click at [110, 260] on div at bounding box center [111, 260] width 5 height 5
type input "AD7D5D"
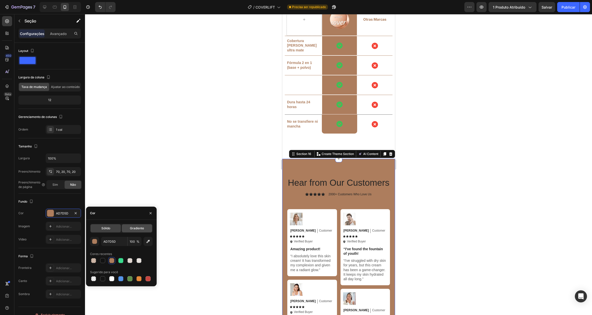
click at [131, 228] on font "Gradiente" at bounding box center [137, 228] width 14 height 4
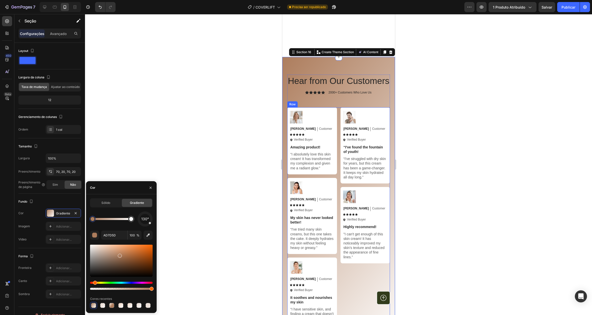
scroll to position [2190, 0]
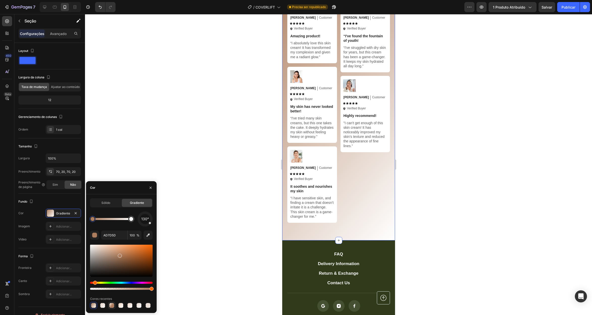
click at [108, 305] on div at bounding box center [111, 305] width 7 height 7
type input "FEEFE4"
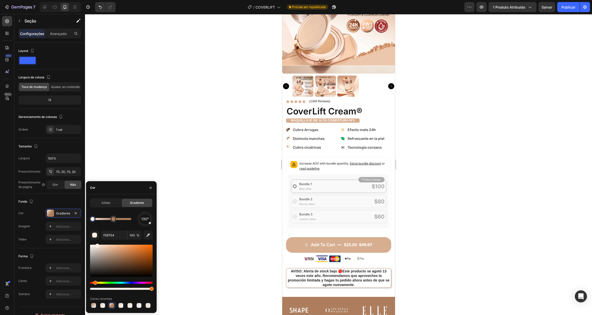
scroll to position [141, 0]
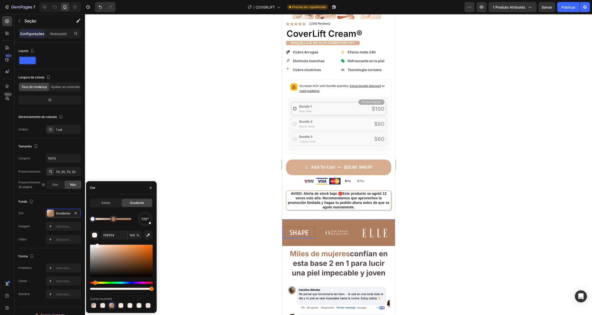
click at [298, 230] on div "Image" at bounding box center [298, 232] width 33 height 11
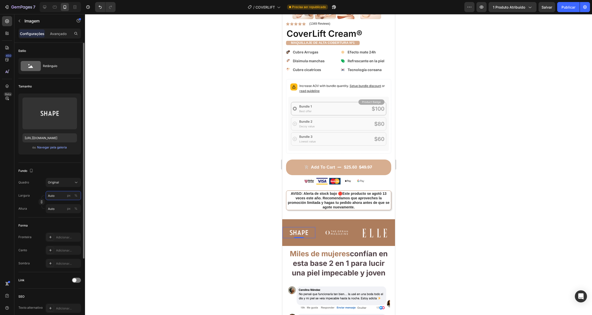
click at [55, 198] on input "Auto" at bounding box center [63, 195] width 35 height 9
click at [53, 207] on font "Completo" at bounding box center [55, 208] width 14 height 4
type input "100"
click at [53, 211] on input "px %" at bounding box center [63, 208] width 35 height 9
click at [56, 219] on font "Completo" at bounding box center [55, 221] width 14 height 4
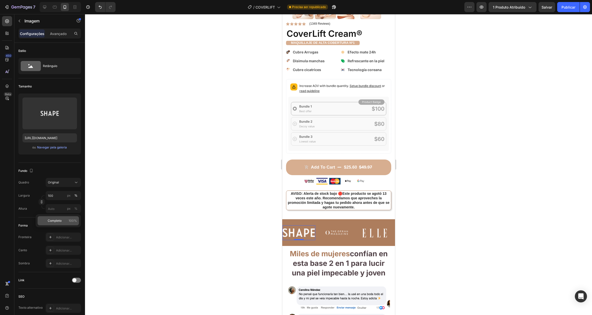
type input "100"
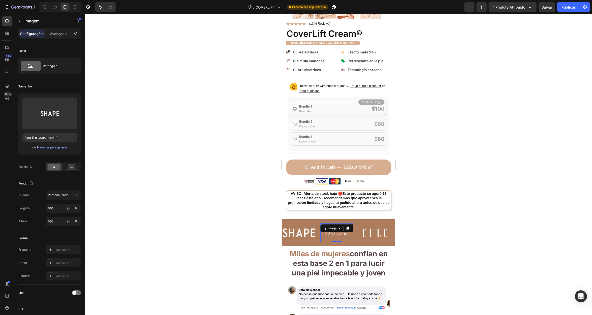
drag, startPoint x: 330, startPoint y: 226, endPoint x: 325, endPoint y: 226, distance: 5.1
click at [330, 226] on div "Image 0" at bounding box center [336, 232] width 33 height 19
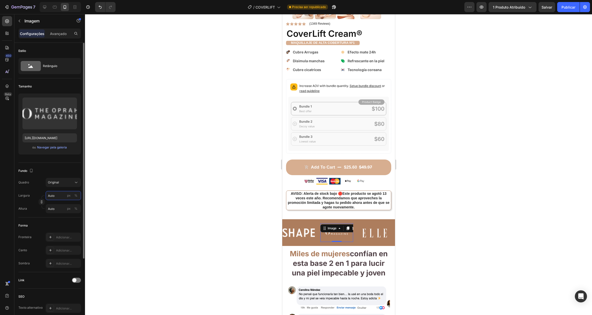
click at [53, 198] on input "Auto" at bounding box center [63, 195] width 35 height 9
click at [57, 206] on font "Completo" at bounding box center [55, 208] width 14 height 4
type input "100"
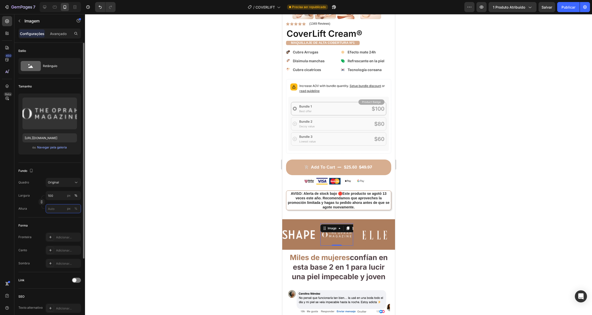
click at [54, 209] on input "px %" at bounding box center [63, 208] width 35 height 9
click at [59, 219] on font "Completo" at bounding box center [55, 221] width 14 height 4
type input "100"
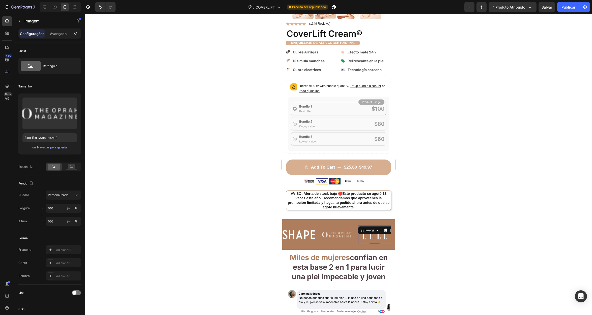
click at [367, 230] on img at bounding box center [374, 234] width 25 height 13
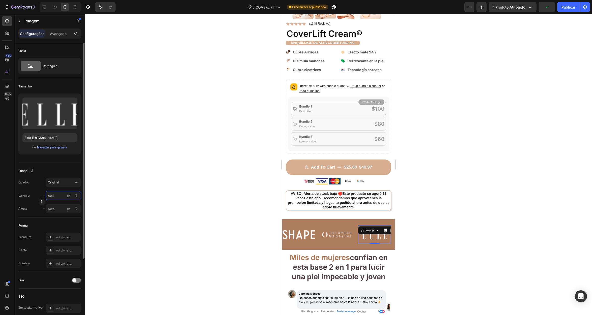
click at [52, 195] on input "Auto" at bounding box center [63, 195] width 35 height 9
click at [60, 208] on font "Completo" at bounding box center [55, 208] width 14 height 4
type input "100"
click at [57, 208] on input "px %" at bounding box center [63, 208] width 35 height 9
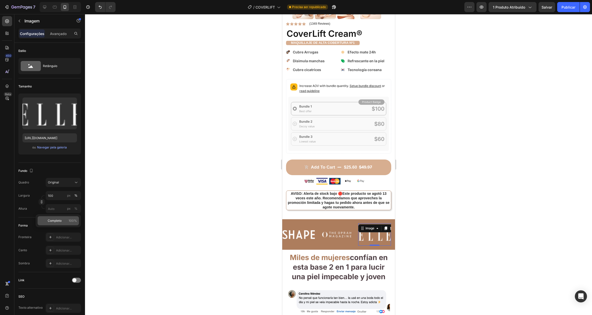
click at [56, 221] on font "Completo" at bounding box center [55, 221] width 14 height 4
type input "100"
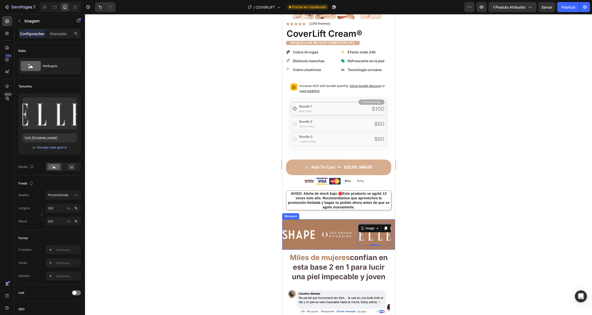
click at [324, 219] on div "Image Image Image 0 Image Image Image Image 0 Image Marquee" at bounding box center [338, 234] width 113 height 31
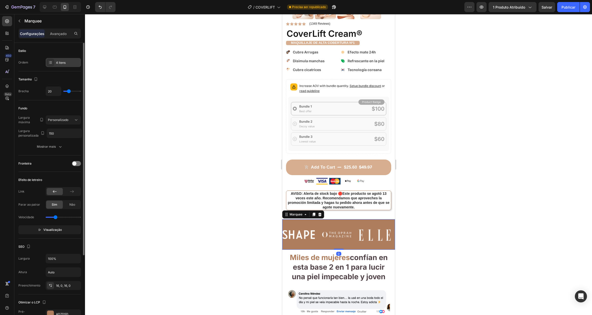
click at [68, 62] on div "4 itens" at bounding box center [68, 63] width 24 height 5
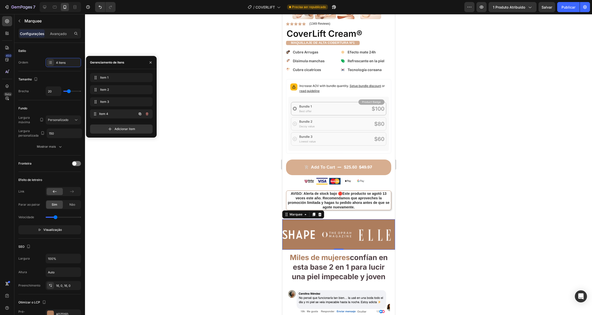
click at [112, 110] on div "Item 4 Item 4" at bounding box center [121, 113] width 63 height 9
click at [112, 112] on span "Item 4" at bounding box center [114, 114] width 28 height 5
click at [115, 114] on span "Item 4" at bounding box center [114, 114] width 28 height 5
click at [115, 114] on span "Item 4" at bounding box center [117, 114] width 37 height 5
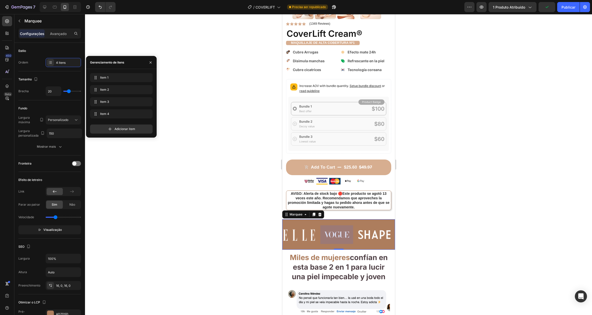
click at [329, 235] on div "Image" at bounding box center [336, 234] width 33 height 19
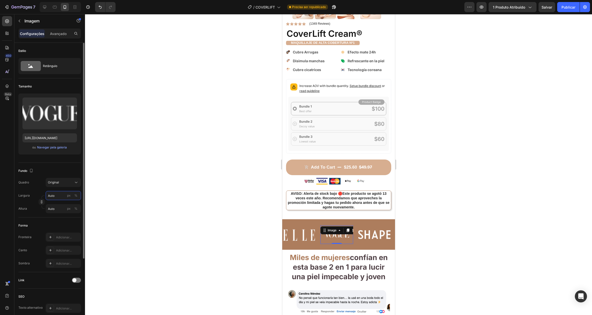
click at [49, 197] on input "Auto" at bounding box center [63, 195] width 35 height 9
drag, startPoint x: 61, startPoint y: 208, endPoint x: 58, endPoint y: 210, distance: 3.0
click at [61, 208] on font "Completo" at bounding box center [55, 208] width 14 height 4
type input "100"
click at [56, 208] on input "px %" at bounding box center [63, 208] width 35 height 9
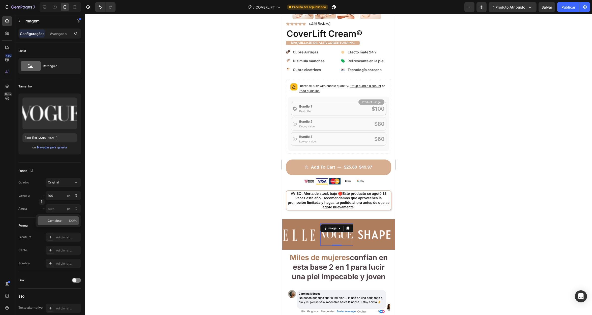
click at [54, 220] on font "Completo" at bounding box center [55, 221] width 14 height 4
type input "100"
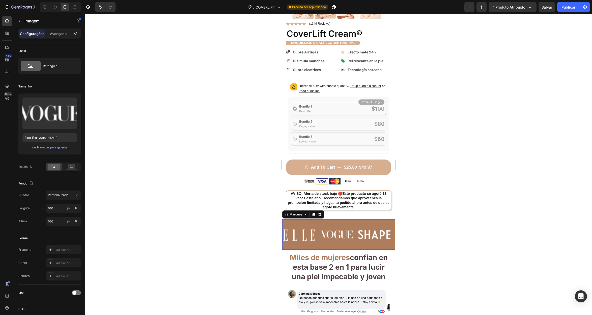
click at [376, 223] on div "Image Image Image Image" at bounding box center [433, 234] width 151 height 22
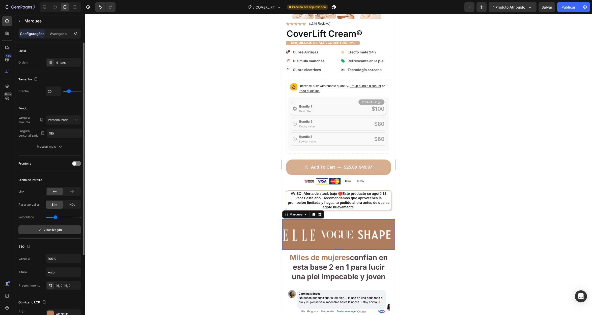
click at [37, 230] on button "Visualização" at bounding box center [49, 229] width 63 height 9
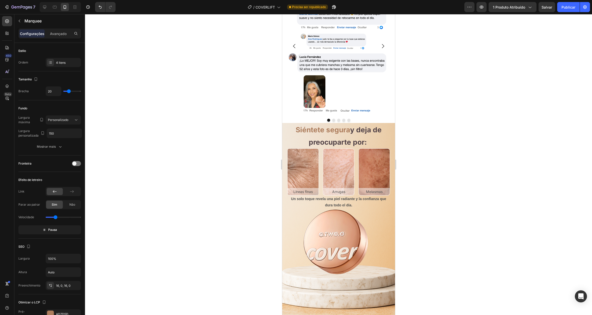
scroll to position [561, 0]
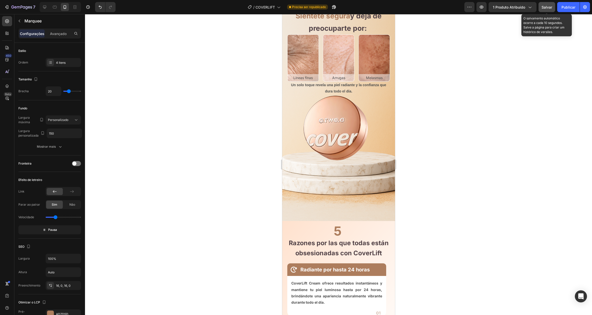
click at [546, 8] on font "Salvar" at bounding box center [546, 7] width 11 height 4
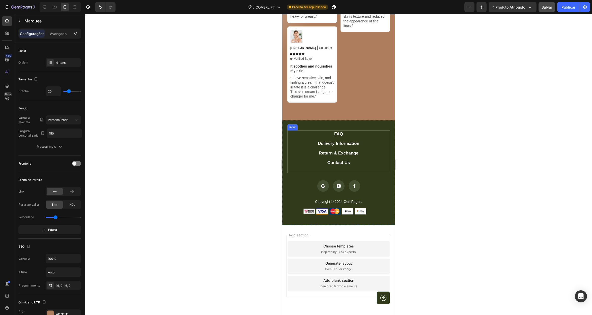
scroll to position [2304, 0]
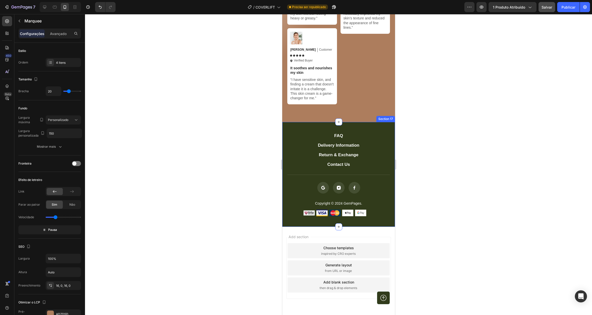
click at [366, 145] on div "FAQ Button Delivery Information Button Return & Exchange Button Contact Us Butt…" at bounding box center [338, 174] width 113 height 105
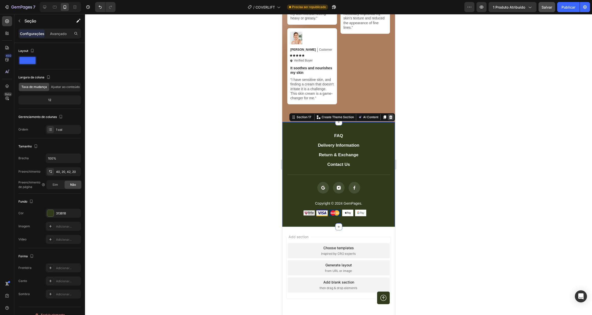
click at [389, 119] on icon at bounding box center [390, 117] width 3 height 4
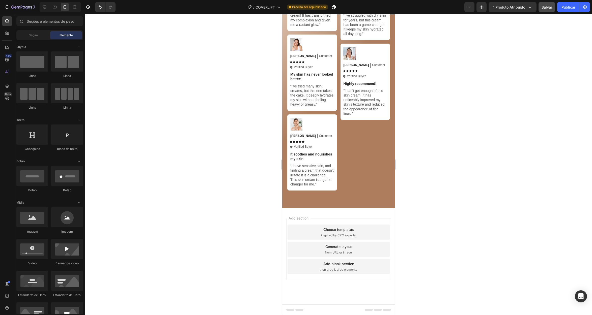
scroll to position [2233, 0]
click at [356, 221] on div "Add section Choose templates inspired by CRO experts Generate layout from URL o…" at bounding box center [338, 249] width 105 height 62
click at [352, 277] on div "Add section Choose templates inspired by CRO experts Generate layout from URL o…" at bounding box center [338, 249] width 105 height 62
click at [361, 222] on div "Add section Choose templates inspired by CRO experts Generate layout from URL o…" at bounding box center [338, 249] width 105 height 62
click at [358, 228] on div "Choose templates inspired by CRO experts" at bounding box center [338, 232] width 102 height 15
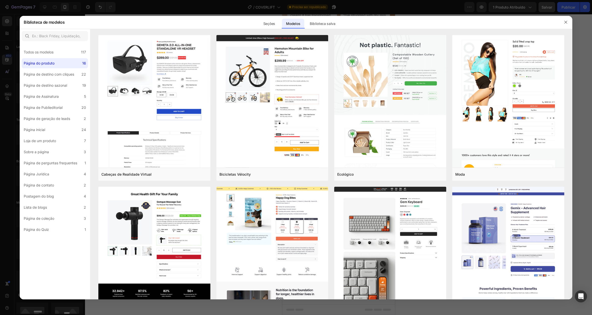
drag, startPoint x: 565, startPoint y: 24, endPoint x: 560, endPoint y: 29, distance: 7.3
click at [564, 24] on icon "button" at bounding box center [566, 22] width 4 height 4
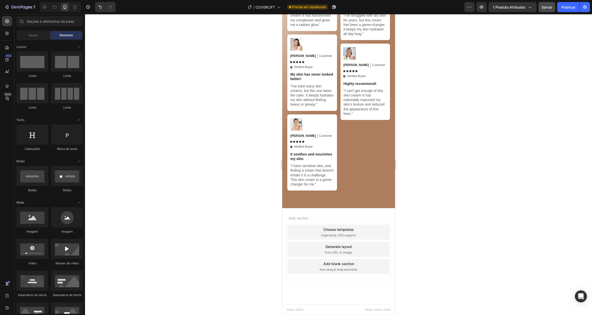
click at [355, 221] on div "Add section Choose templates inspired by CRO experts Generate layout from URL o…" at bounding box center [338, 249] width 105 height 62
click at [311, 210] on div "Add section Choose templates inspired by CRO experts Generate layout from URL o…" at bounding box center [338, 256] width 113 height 96
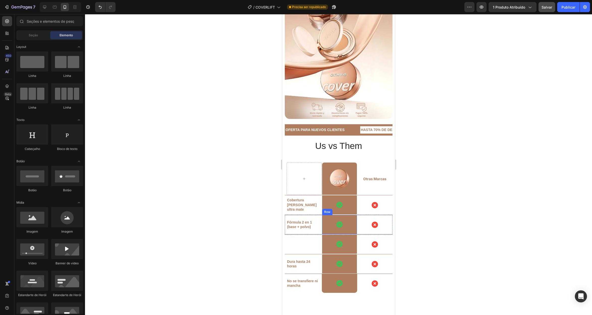
scroll to position [1793, 0]
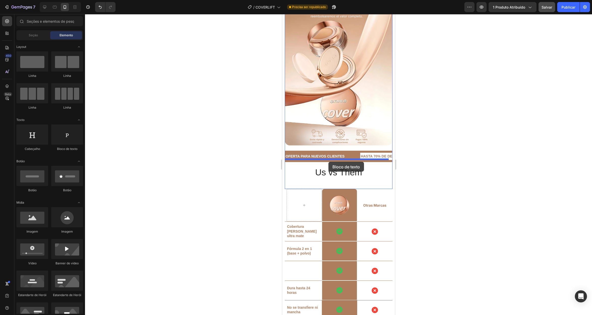
drag, startPoint x: 357, startPoint y: 152, endPoint x: 328, endPoint y: 162, distance: 30.1
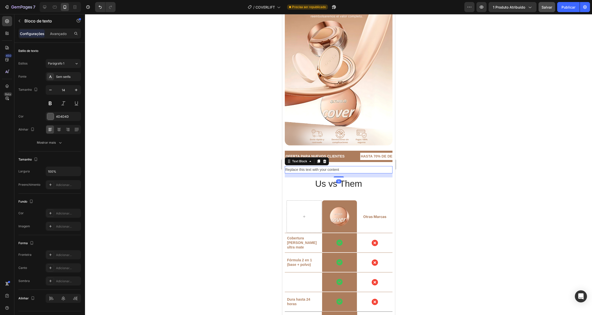
click at [333, 166] on div "Replace this text with your content" at bounding box center [338, 169] width 108 height 7
click at [333, 167] on p "Replace this text with your content" at bounding box center [338, 170] width 107 height 6
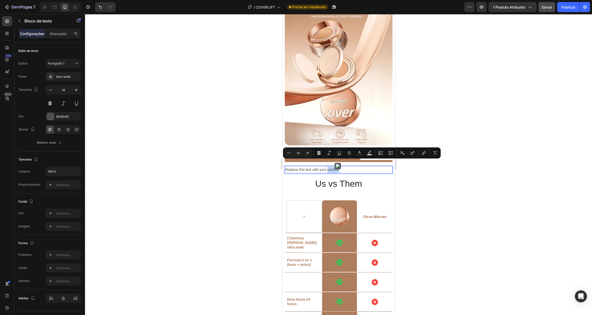
click at [333, 167] on p "Replace this text with your content" at bounding box center [338, 170] width 107 height 6
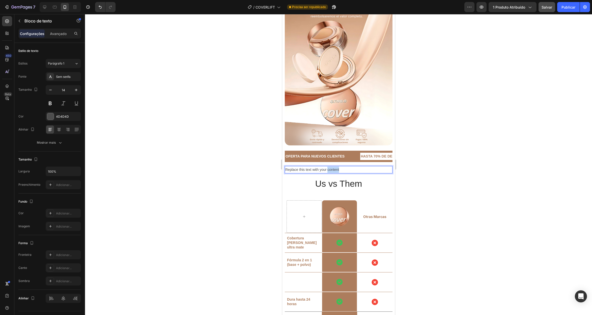
click at [333, 167] on p "Replace this text with your content" at bounding box center [338, 170] width 107 height 6
click at [60, 126] on div at bounding box center [59, 130] width 8 height 8
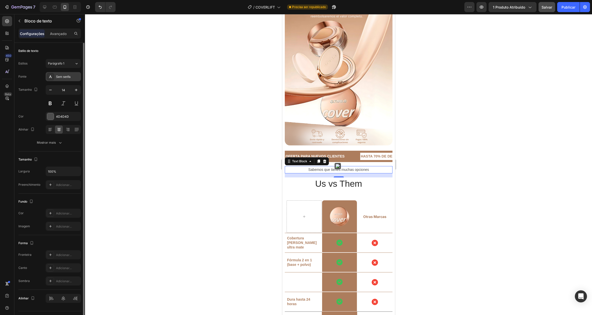
click at [64, 77] on font "Sem serifa" at bounding box center [63, 77] width 14 height 4
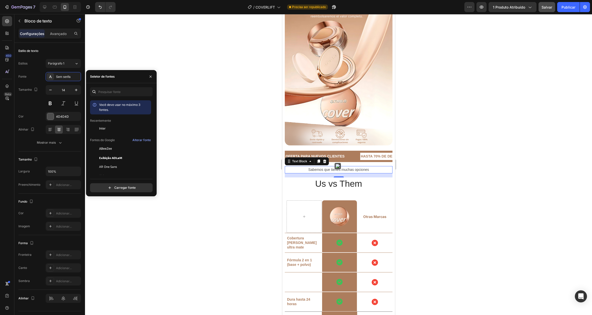
click at [107, 130] on div "Inter" at bounding box center [124, 128] width 51 height 5
click at [61, 142] on icon "button" at bounding box center [60, 142] width 5 height 5
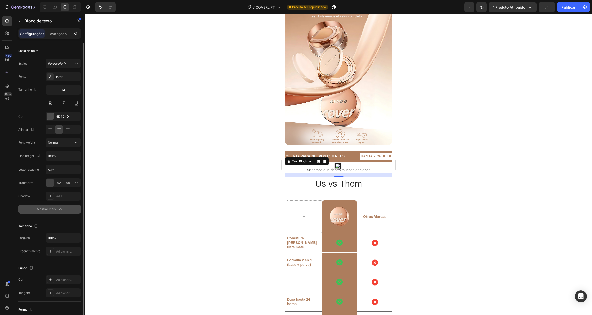
click at [58, 180] on div "AA" at bounding box center [59, 183] width 8 height 8
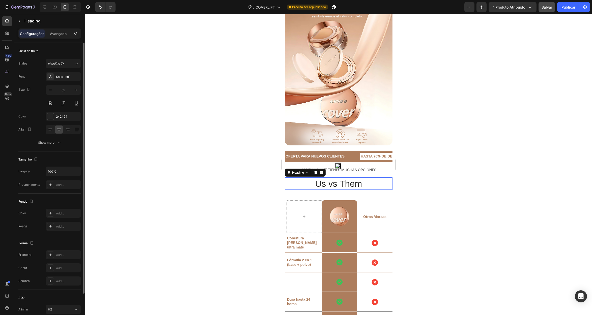
click at [294, 181] on h2 "Us vs Them" at bounding box center [338, 184] width 108 height 13
click at [337, 156] on div "Image OFERTA PARA NUEVOS CLIENTES Text Block HASTA 70% DE DESCUENTO Text Block …" at bounding box center [338, 76] width 108 height 249
click at [330, 178] on h2 "Us vs Them" at bounding box center [338, 184] width 108 height 13
click at [344, 180] on h2 "Us vs Them" at bounding box center [338, 184] width 108 height 13
click at [344, 180] on p "Us vs Them" at bounding box center [338, 184] width 107 height 12
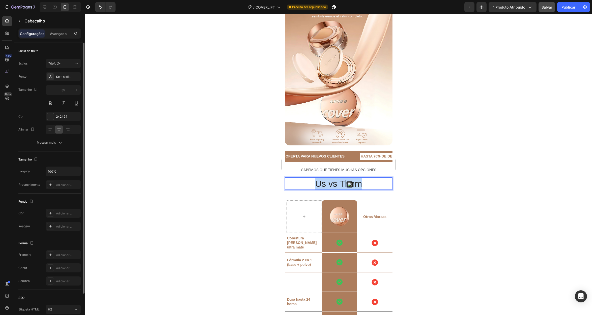
click at [344, 180] on p "Us vs Them" at bounding box center [338, 184] width 107 height 12
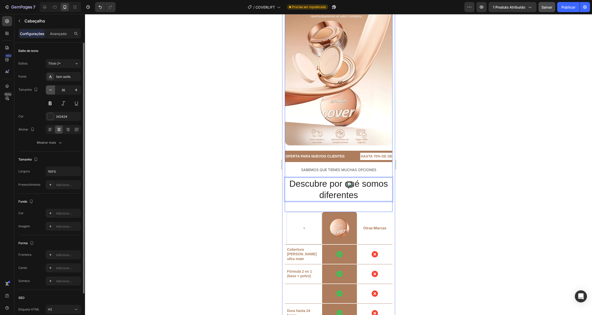
click at [48, 88] on icon "button" at bounding box center [50, 90] width 5 height 5
click at [49, 89] on icon "button" at bounding box center [50, 90] width 5 height 5
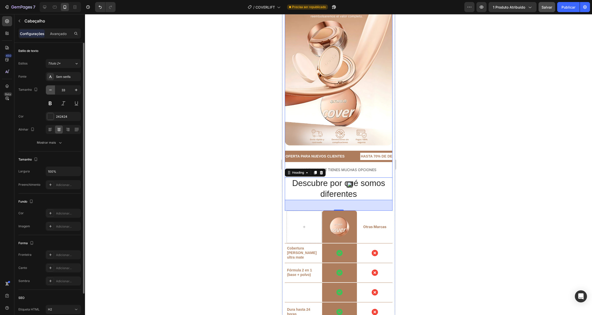
click at [49, 90] on icon "button" at bounding box center [50, 90] width 3 height 1
click at [50, 90] on icon "button" at bounding box center [50, 90] width 5 height 5
click at [50, 91] on icon "button" at bounding box center [50, 90] width 5 height 5
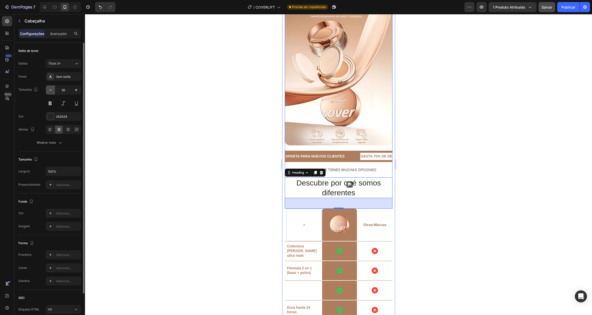
click at [50, 91] on icon "button" at bounding box center [50, 90] width 5 height 5
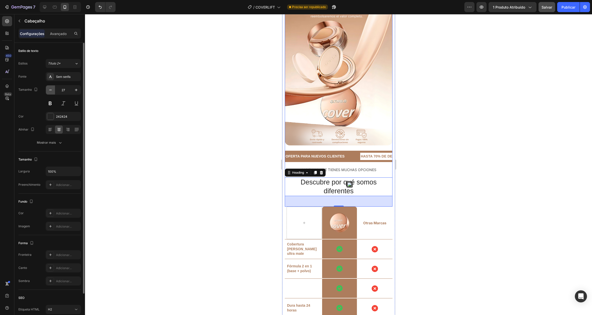
click at [50, 91] on icon "button" at bounding box center [50, 90] width 5 height 5
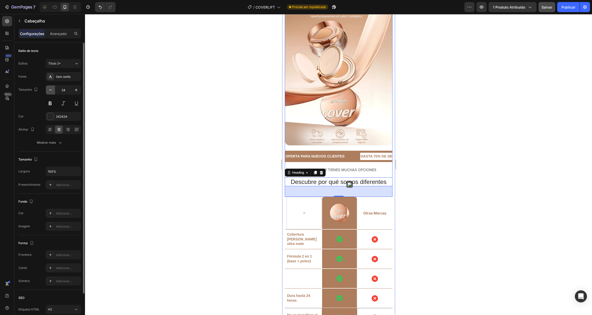
click at [50, 92] on icon "button" at bounding box center [50, 90] width 5 height 5
type input "22"
click at [50, 106] on button at bounding box center [50, 103] width 9 height 9
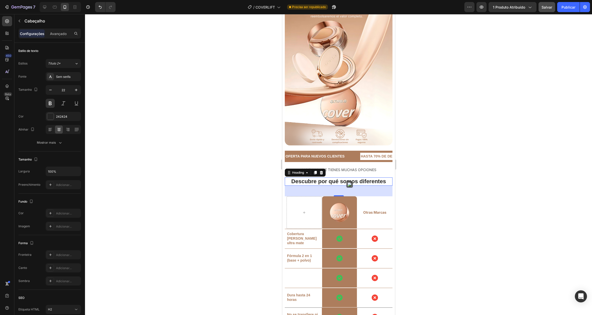
click at [357, 178] on p "Descubre por qué somos diferentes" at bounding box center [338, 181] width 107 height 7
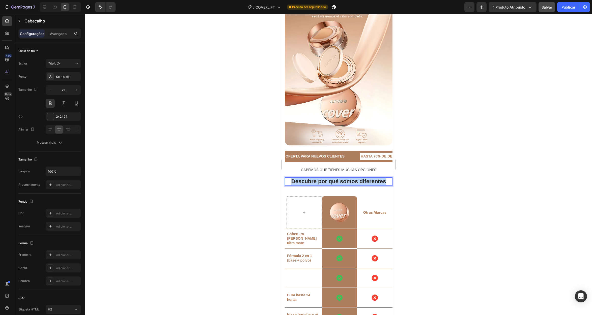
click at [357, 178] on p "Descubre por qué somos diferentes" at bounding box center [338, 181] width 107 height 7
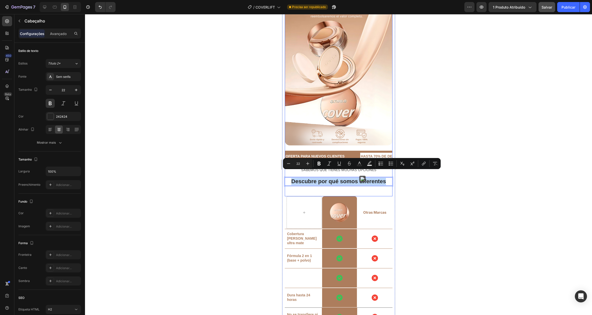
click at [308, 184] on div "Image OFERTA PARA NUEVOS CLIENTES Text Block HASTA 70% DE DESCUENTO Text Block …" at bounding box center [338, 74] width 108 height 245
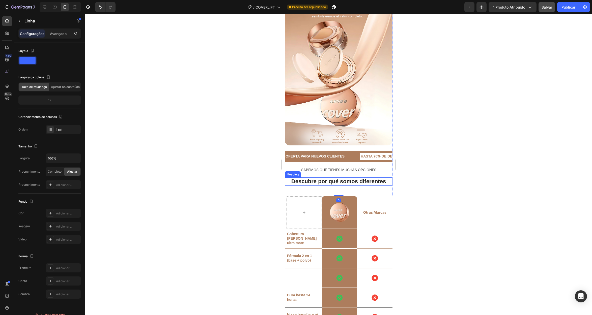
click at [301, 178] on p "Descubre por qué somos diferentes" at bounding box center [338, 181] width 107 height 7
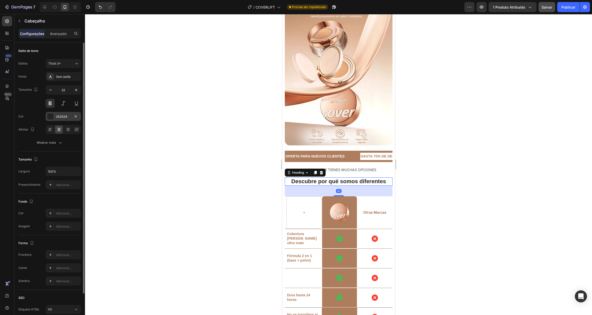
click at [52, 113] on div at bounding box center [50, 116] width 7 height 7
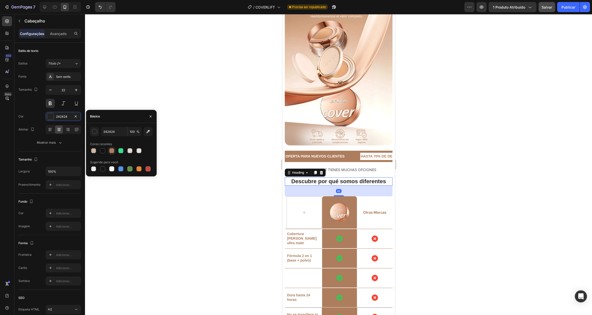
click at [110, 149] on div at bounding box center [111, 150] width 5 height 5
type input "AD7D5D"
click at [200, 105] on div at bounding box center [338, 164] width 507 height 301
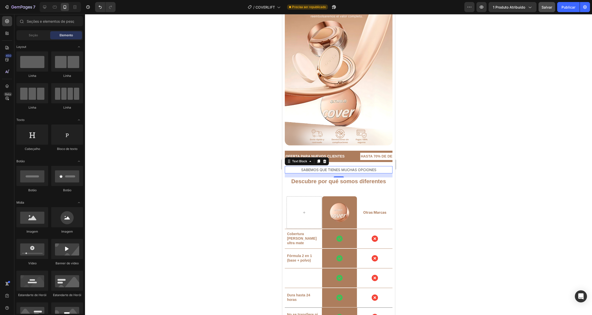
click at [340, 167] on p "Sabemos que tienes muchas opciones" at bounding box center [338, 170] width 107 height 6
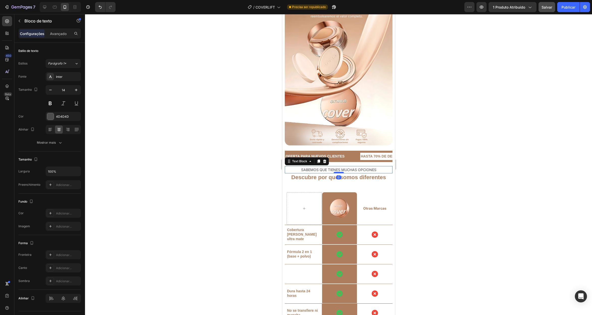
drag, startPoint x: 337, startPoint y: 170, endPoint x: 337, endPoint y: 165, distance: 4.3
click at [337, 172] on div at bounding box center [338, 173] width 10 height 2
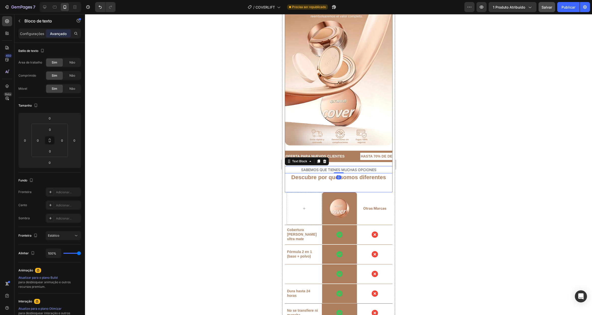
click at [336, 177] on div "Image OFERTA PARA NUEVOS CLIENTES Text Block HASTA 70% DE DESCUENTO Text Block …" at bounding box center [338, 72] width 108 height 241
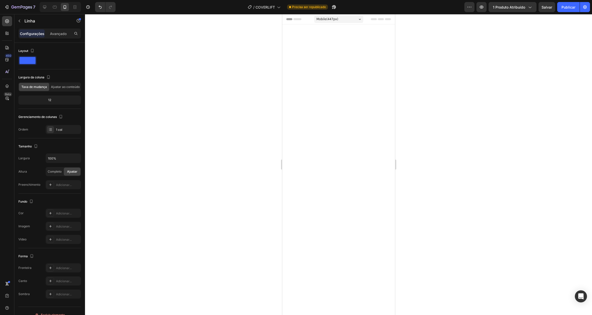
scroll to position [1793, 0]
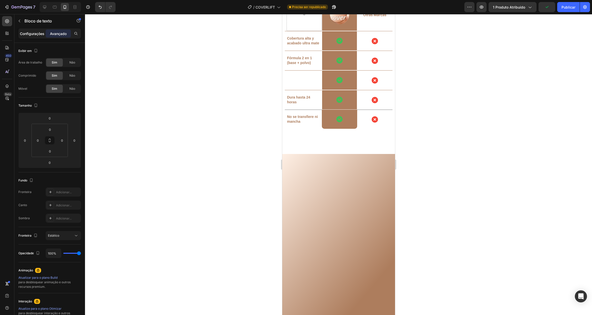
drag, startPoint x: 35, startPoint y: 33, endPoint x: 43, endPoint y: 40, distance: 10.6
click at [35, 33] on font "Configurações" at bounding box center [32, 34] width 24 height 4
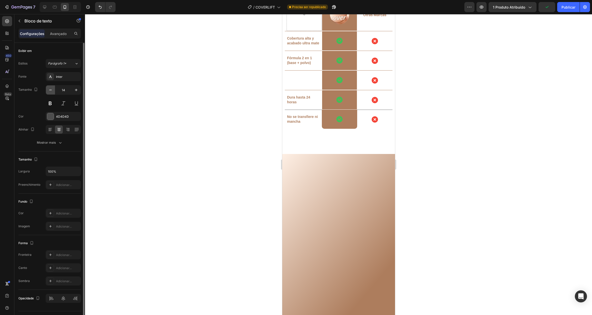
click at [52, 89] on icon "button" at bounding box center [50, 90] width 5 height 5
type input "12"
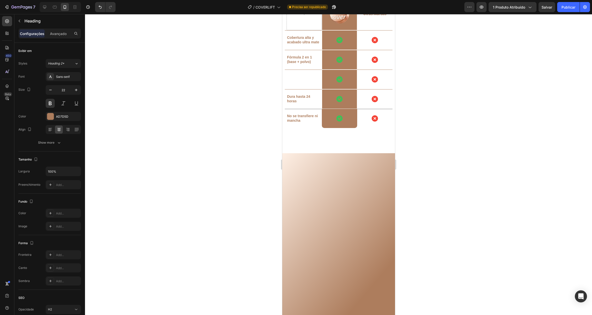
click at [53, 88] on button "button" at bounding box center [50, 89] width 9 height 9
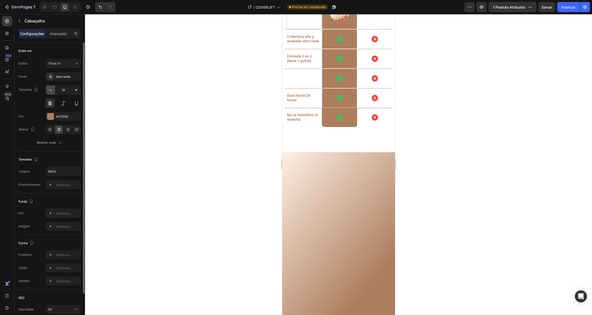
type input "18"
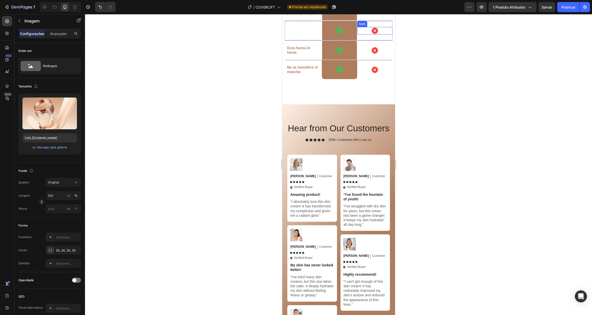
scroll to position [1872, 0]
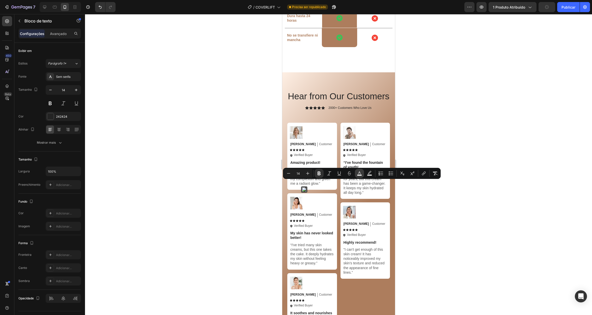
click at [359, 173] on icon "Editor contextual toolbar" at bounding box center [359, 173] width 5 height 5
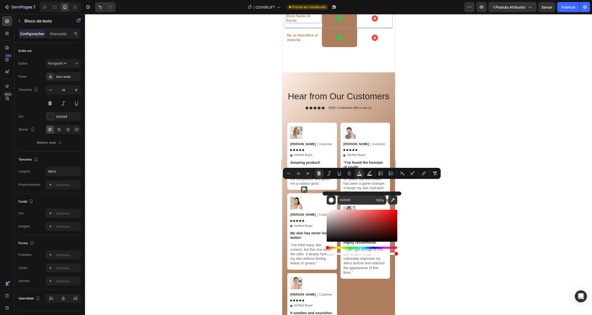
click at [301, 23] on p "Dura hasta 24 horas" at bounding box center [303, 18] width 33 height 9
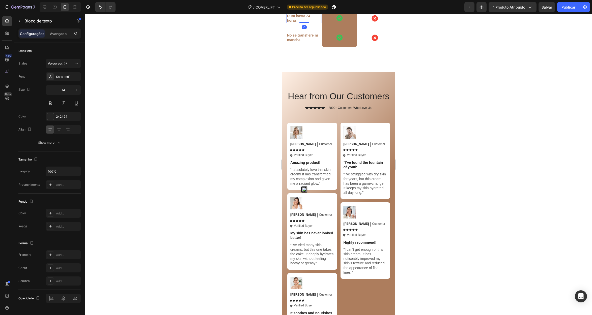
click at [301, 23] on p "Dura hasta 24 horas" at bounding box center [303, 18] width 33 height 9
click at [298, 205] on div at bounding box center [298, 205] width 0 height 0
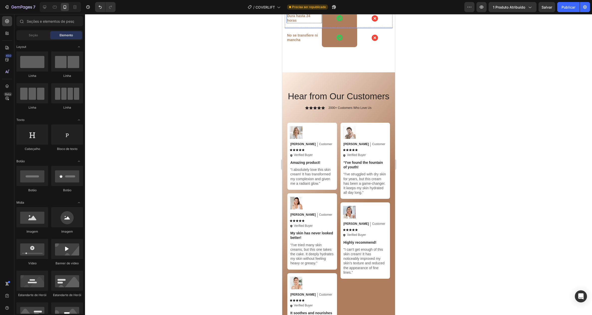
click at [306, 22] on strong "Dura hasta 24 horas" at bounding box center [298, 18] width 23 height 9
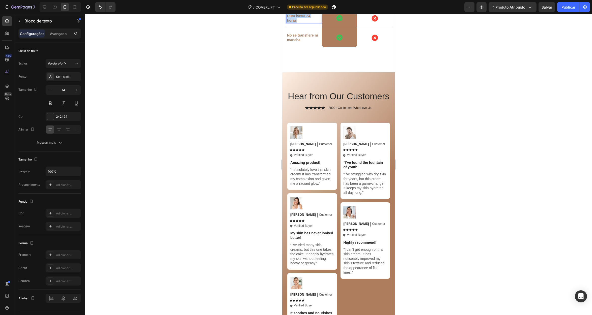
click at [306, 22] on strong "Dura hasta 24 horas" at bounding box center [298, 18] width 23 height 9
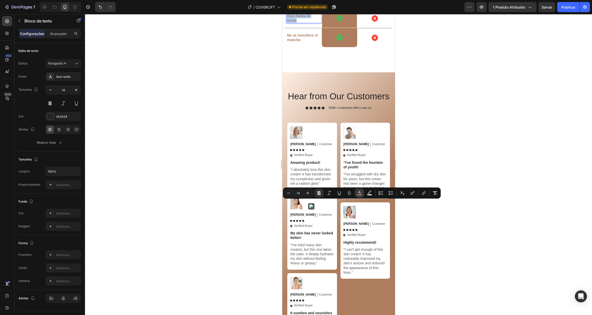
click at [358, 189] on button "color" at bounding box center [359, 193] width 9 height 9
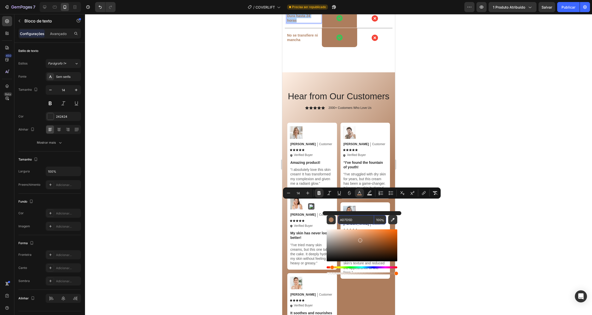
click at [359, 218] on input "AD7D5D" at bounding box center [356, 219] width 36 height 9
click at [358, 218] on input "AD7D5D" at bounding box center [356, 219] width 36 height 9
click at [351, 219] on input "AD7D5D" at bounding box center [356, 219] width 36 height 9
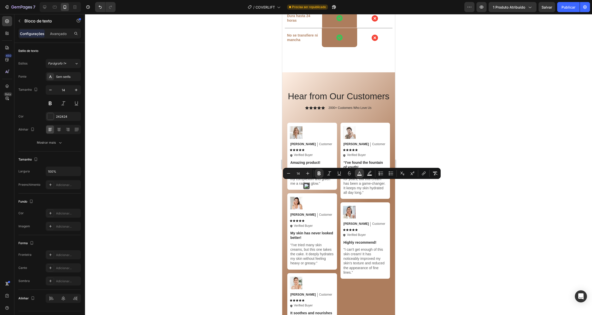
drag, startPoint x: 359, startPoint y: 173, endPoint x: 358, endPoint y: 177, distance: 4.3
click at [359, 173] on icon "Editor contextual toolbar" at bounding box center [359, 172] width 3 height 3
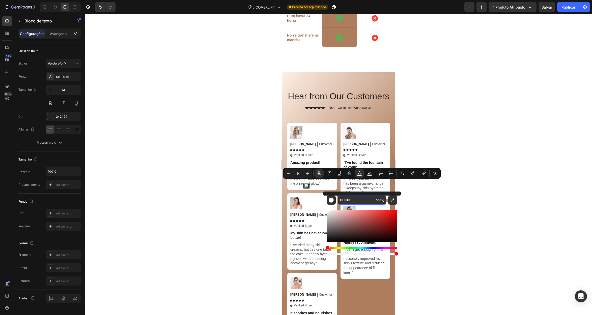
click at [350, 199] on input "FFFFFF" at bounding box center [356, 200] width 36 height 9
click at [350, 198] on input "FFFFFF" at bounding box center [356, 200] width 36 height 9
paste input "AD7D5D"
type input "AD7D5D"
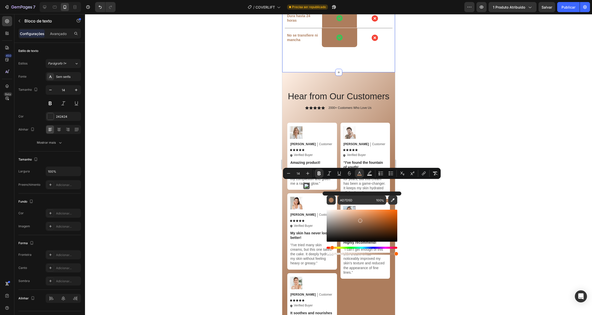
click at [261, 142] on div at bounding box center [338, 164] width 507 height 301
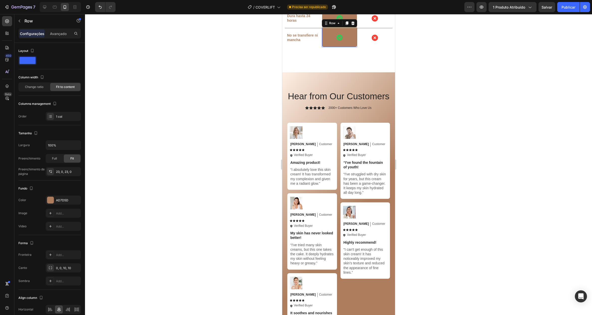
click at [341, 47] on div "Icon Row 0" at bounding box center [339, 37] width 35 height 19
click at [57, 35] on font "Avançado" at bounding box center [58, 34] width 17 height 4
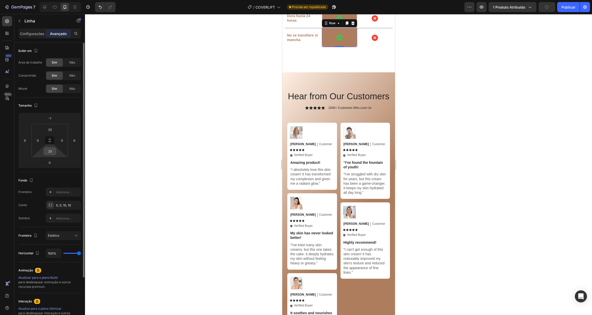
click at [56, 152] on div "23" at bounding box center [50, 151] width 13 height 8
click at [51, 151] on input "23" at bounding box center [50, 152] width 10 height 8
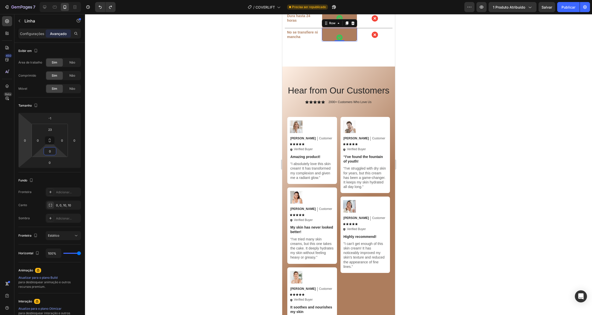
type input "23"
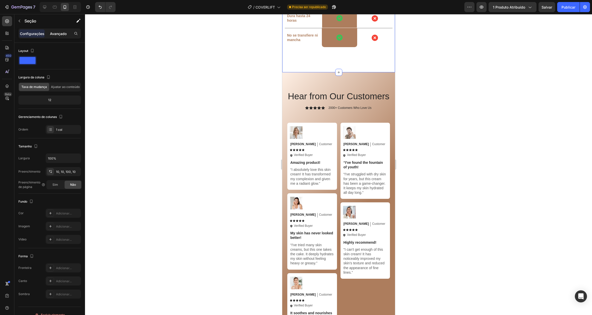
click at [52, 30] on div "Avançado" at bounding box center [58, 34] width 25 height 8
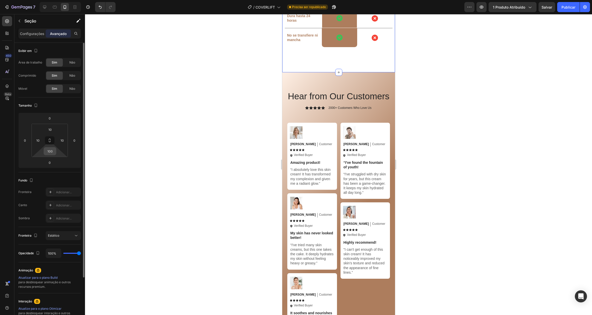
click at [52, 152] on input "100" at bounding box center [50, 152] width 10 height 8
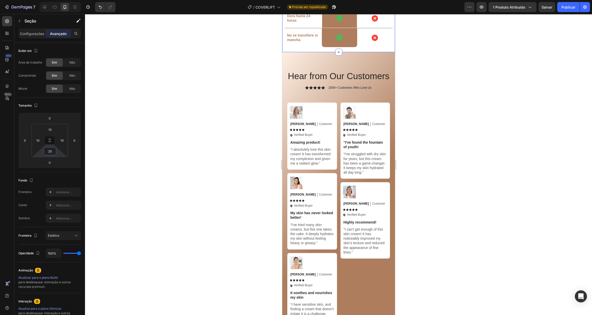
type input "20"
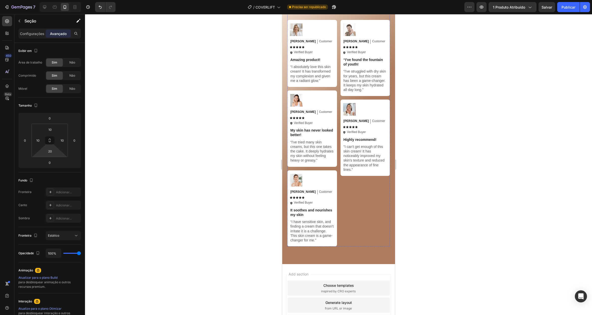
scroll to position [1998, 0]
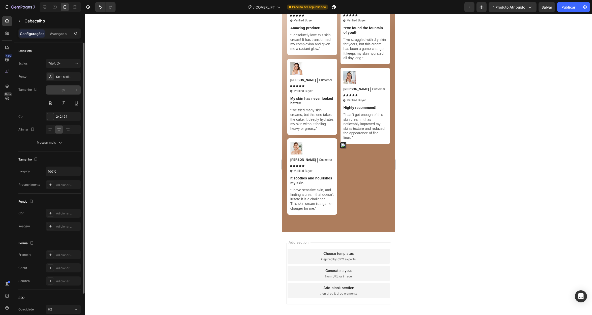
click at [63, 89] on input "35" at bounding box center [63, 89] width 17 height 9
click at [65, 88] on input "35" at bounding box center [63, 89] width 17 height 9
click at [63, 90] on input "35" at bounding box center [63, 89] width 17 height 9
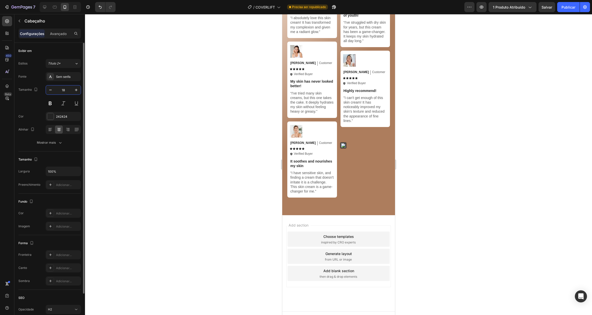
click at [65, 89] on input "18" at bounding box center [63, 89] width 17 height 9
type input "20"
click at [50, 104] on button at bounding box center [50, 103] width 9 height 9
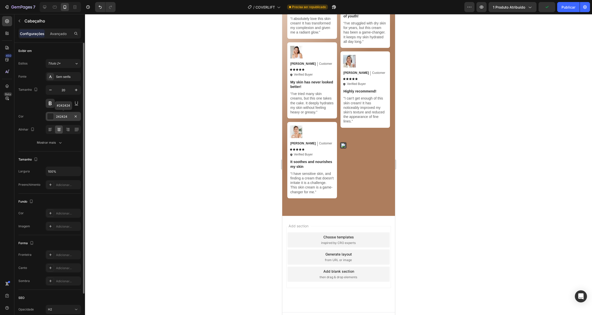
click at [50, 117] on div at bounding box center [50, 116] width 7 height 7
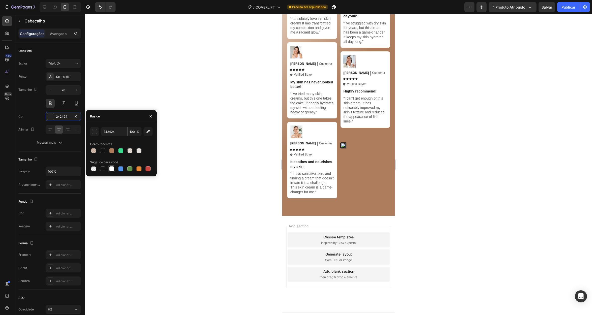
click at [111, 168] on div at bounding box center [111, 168] width 5 height 5
type input "FFFFFF"
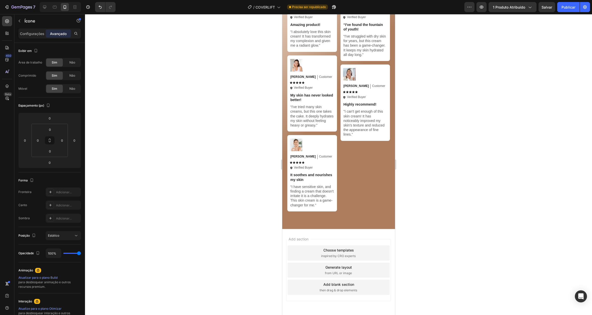
drag, startPoint x: 323, startPoint y: 136, endPoint x: 291, endPoint y: 149, distance: 34.3
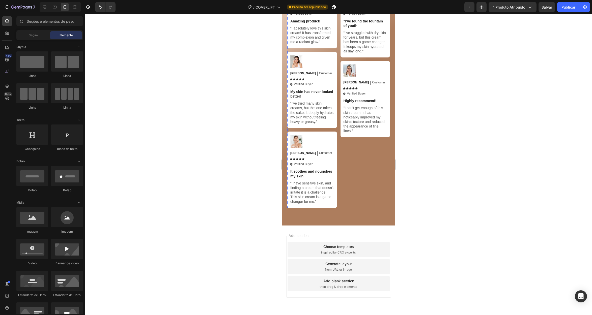
drag, startPoint x: 319, startPoint y: 149, endPoint x: 342, endPoint y: 125, distance: 32.8
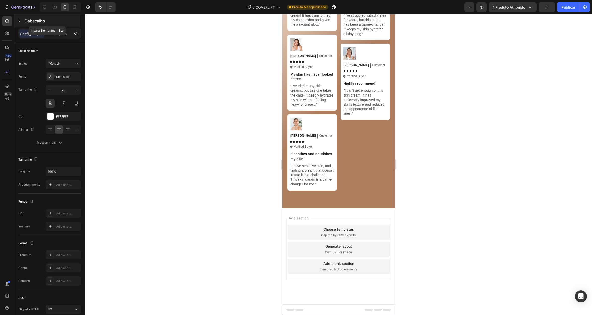
click at [20, 21] on icon "button" at bounding box center [19, 21] width 4 height 4
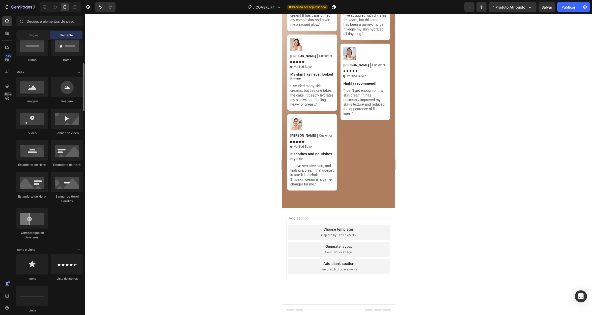
scroll to position [161, 0]
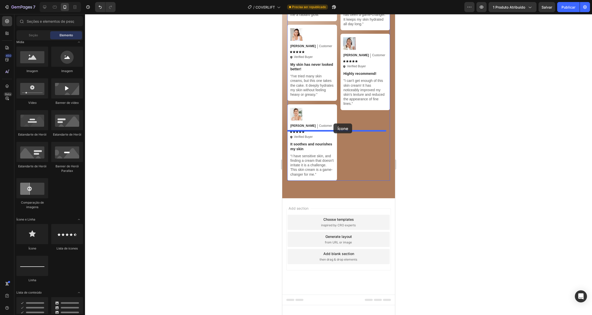
drag, startPoint x: 421, startPoint y: 228, endPoint x: 333, endPoint y: 124, distance: 136.5
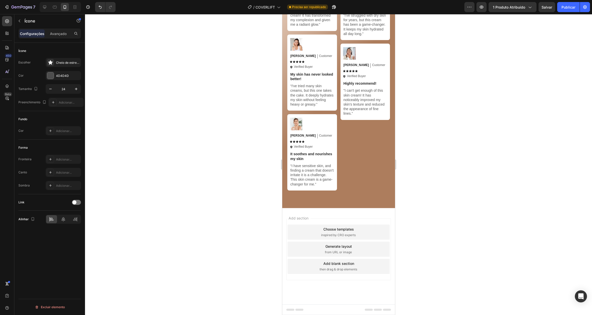
click at [64, 219] on icon at bounding box center [63, 219] width 5 height 5
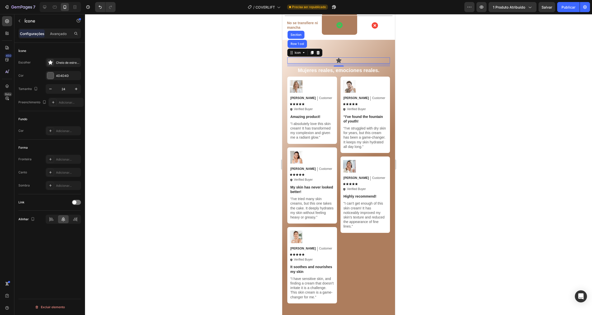
scroll to position [1876, 0]
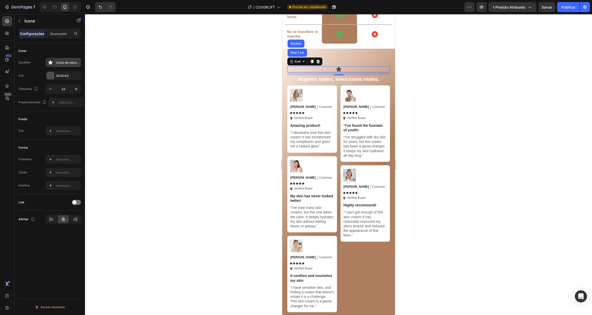
click at [59, 62] on font "Cheio de estrelas" at bounding box center [68, 63] width 25 height 4
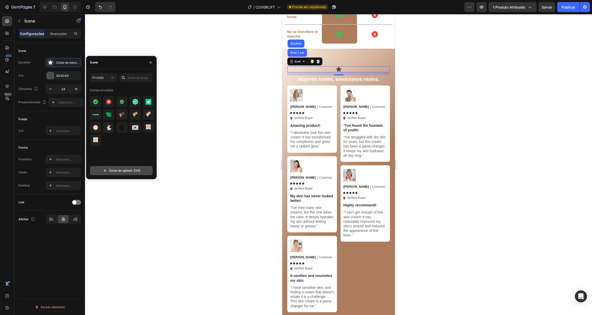
click at [120, 171] on input "file" at bounding box center [121, 170] width 62 height 9
type input "C:\fakepath\svgexport-70.svg"
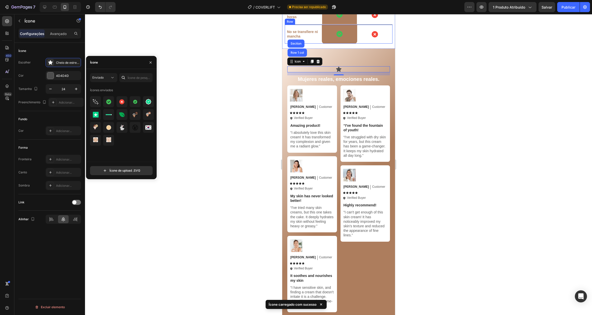
scroll to position [1878, 0]
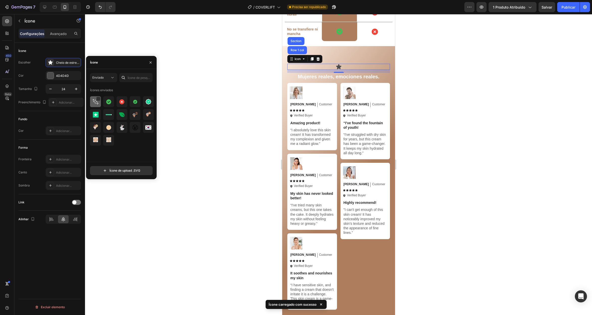
click at [93, 103] on img at bounding box center [96, 102] width 6 height 6
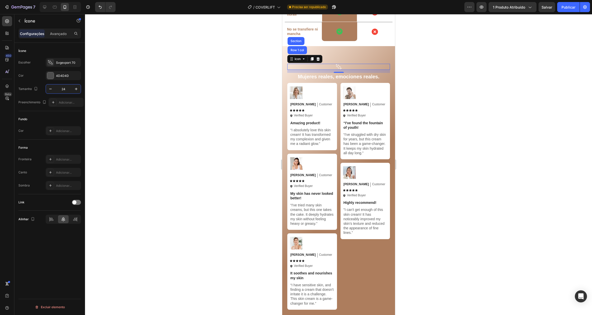
click at [69, 88] on input "24" at bounding box center [63, 88] width 17 height 9
type input "50"
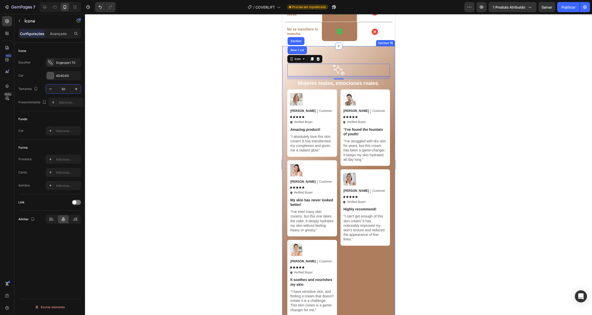
click at [345, 243] on div "Icon Row 1 col Section 12 Mujeres reales, emociones reales. Heading Image [PERS…" at bounding box center [338, 190] width 113 height 288
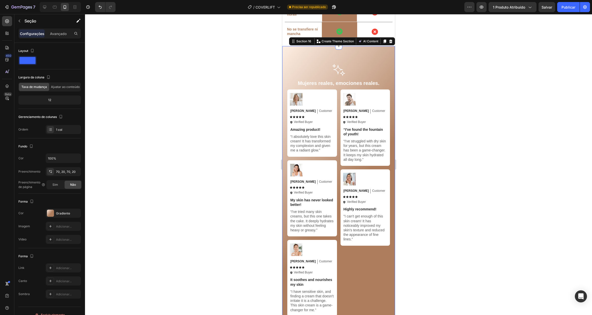
click at [336, 244] on div "Icon Mujeres reales, emociones reales. Heading Image [PERSON_NAME] Text Block C…" at bounding box center [338, 190] width 113 height 288
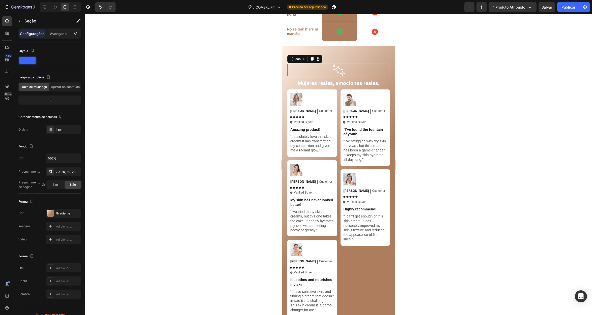
click at [339, 76] on icon at bounding box center [338, 70] width 13 height 13
click at [338, 245] on div "Icon 12 Mujeres reales, emociones reales. Heading Image Michael Text Block Cust…" at bounding box center [338, 190] width 113 height 288
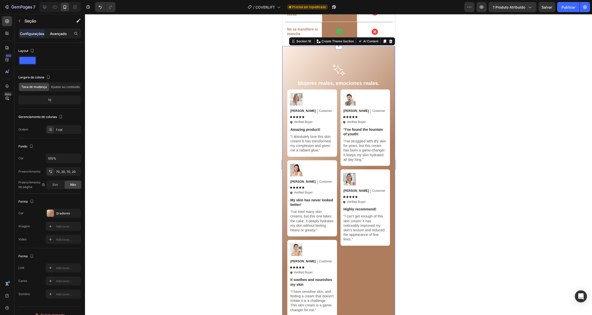
click at [59, 34] on font "Avançado" at bounding box center [58, 34] width 17 height 4
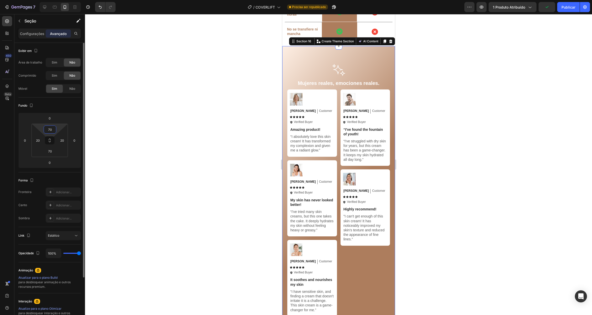
click at [54, 128] on input "70" at bounding box center [50, 130] width 10 height 8
type input "20"
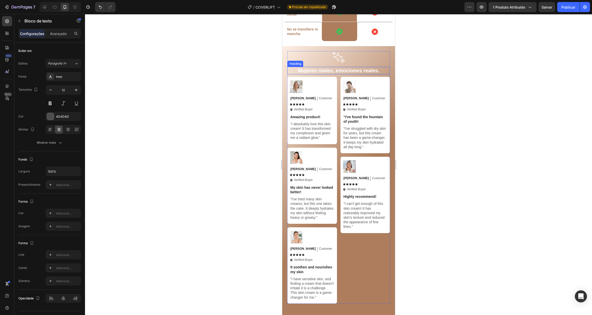
click at [356, 74] on p "Mujeres reales, emociones reales." at bounding box center [338, 70] width 102 height 7
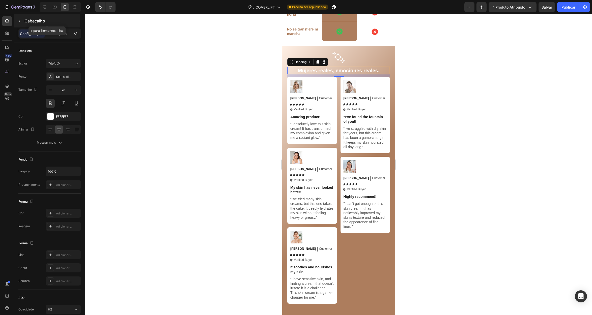
click at [18, 19] on icon "button" at bounding box center [19, 21] width 4 height 4
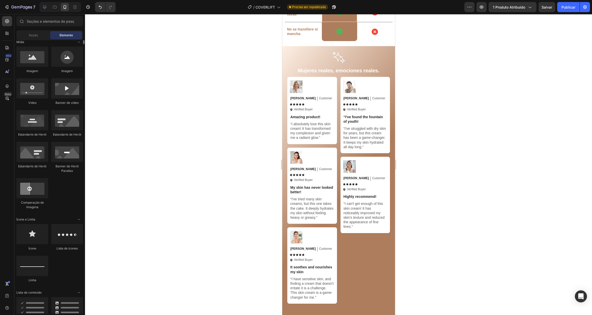
scroll to position [0, 0]
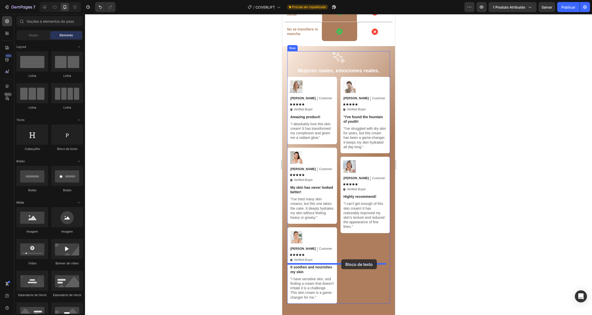
drag, startPoint x: 453, startPoint y: 189, endPoint x: 341, endPoint y: 259, distance: 132.1
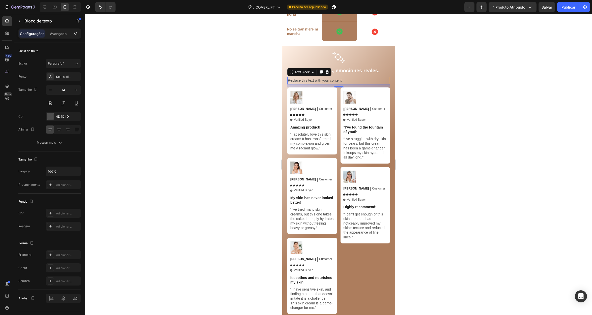
click at [320, 84] on div "Replace this text with your content" at bounding box center [338, 80] width 103 height 7
click at [320, 84] on p "Replace this text with your content" at bounding box center [338, 80] width 102 height 6
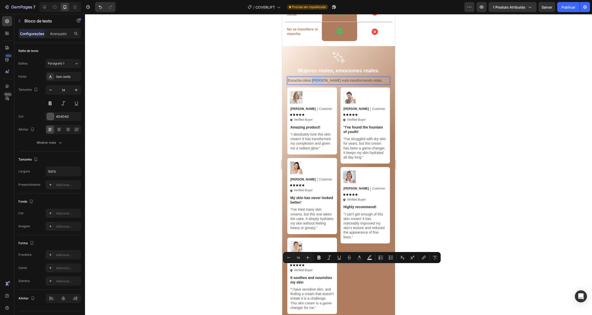
drag, startPoint x: 313, startPoint y: 267, endPoint x: 321, endPoint y: 267, distance: 8.1
click at [321, 84] on p "Escucha cómo Quasi está transformando vidas." at bounding box center [338, 80] width 102 height 6
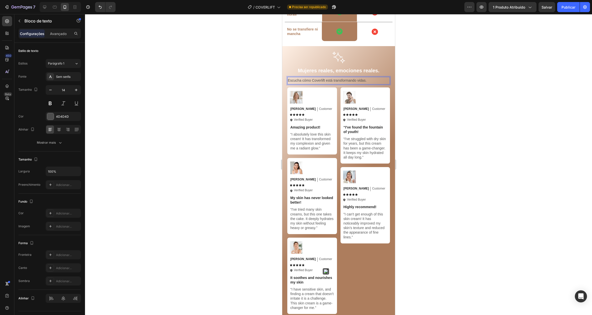
click at [314, 84] on p "Escucha cómo Coverlift está transformando vidas." at bounding box center [338, 80] width 102 height 6
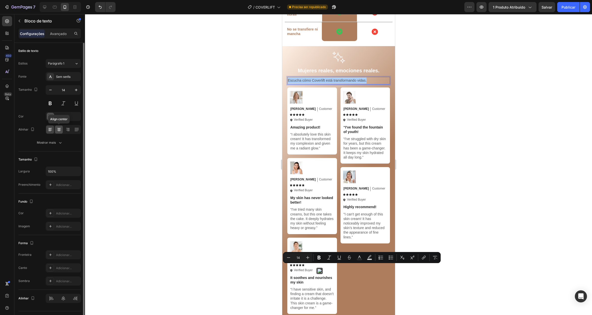
click at [58, 130] on icon at bounding box center [59, 130] width 4 height 1
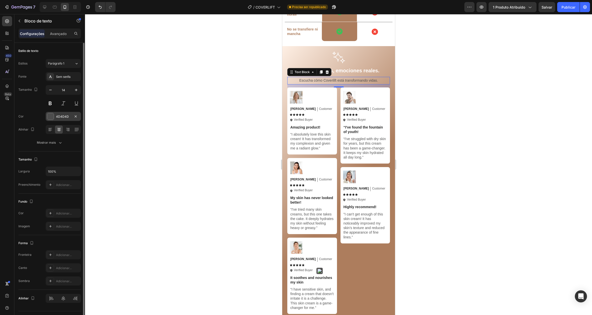
click at [51, 116] on div at bounding box center [50, 116] width 7 height 7
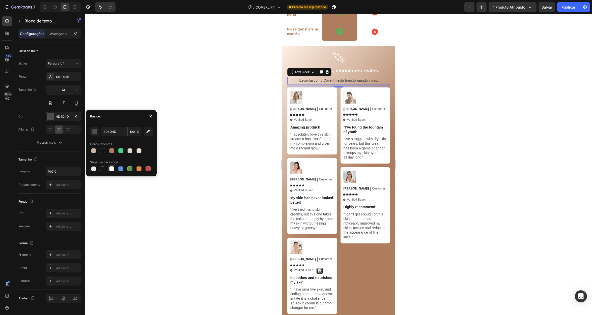
click at [113, 168] on div at bounding box center [111, 168] width 5 height 5
type input "FFFFFF"
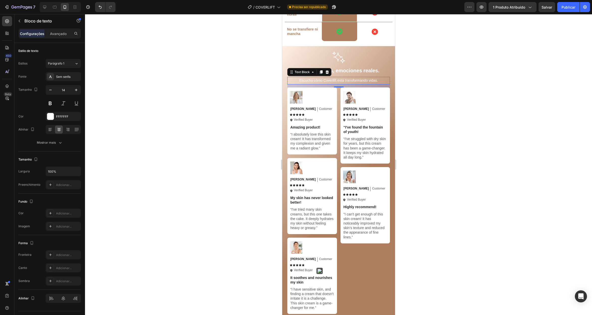
click at [223, 175] on div at bounding box center [338, 164] width 507 height 301
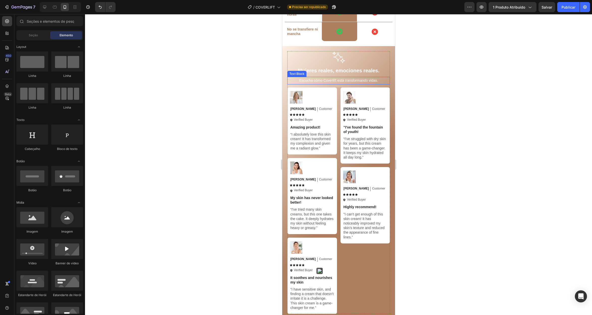
click at [309, 84] on p "Escucha cómo Coverlift está transformando vidas." at bounding box center [338, 80] width 102 height 6
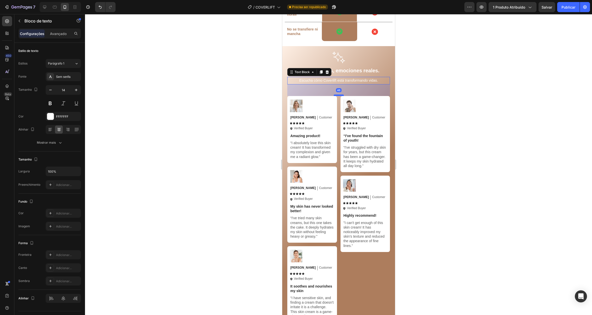
drag, startPoint x: 336, startPoint y: 274, endPoint x: 336, endPoint y: 284, distance: 9.8
click at [336, 96] on div at bounding box center [338, 96] width 10 height 2
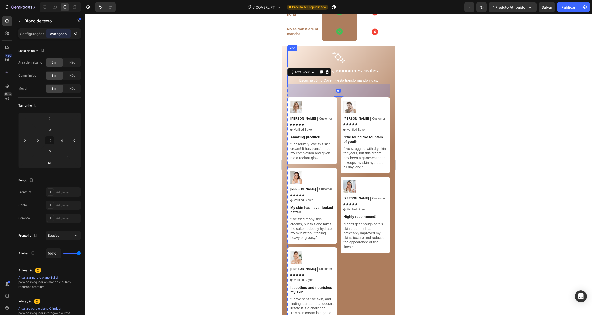
click at [382, 64] on div "Icon" at bounding box center [338, 57] width 103 height 13
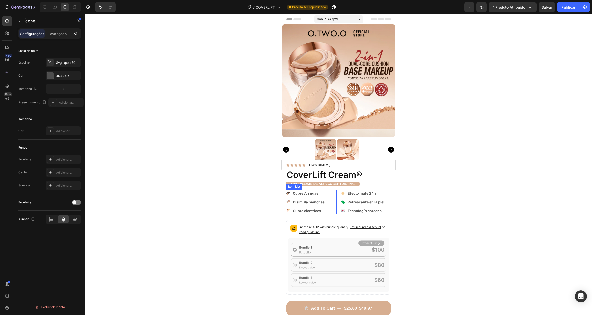
click at [287, 191] on icon at bounding box center [288, 193] width 4 height 4
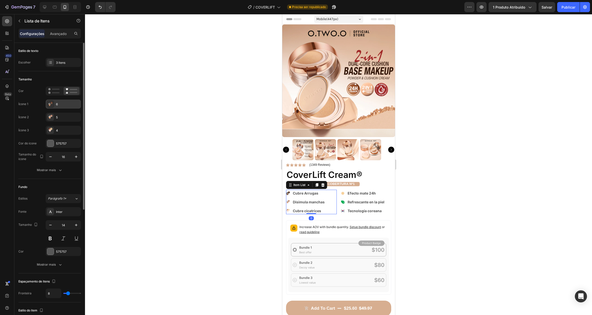
click at [59, 105] on div "6" at bounding box center [68, 104] width 24 height 5
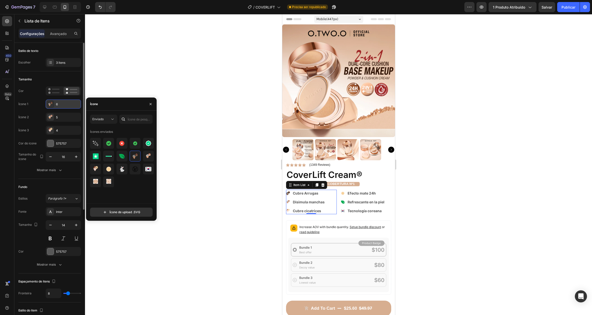
click at [60, 105] on div "6" at bounding box center [68, 104] width 24 height 5
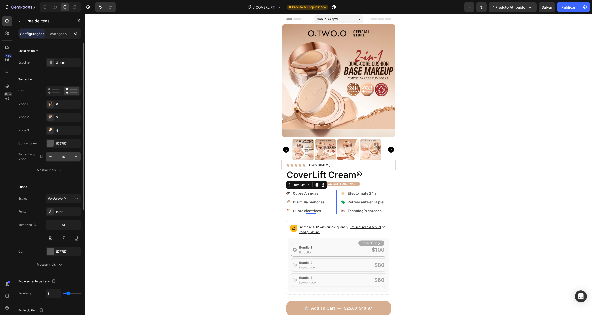
click at [62, 156] on input "16" at bounding box center [63, 156] width 17 height 9
click at [65, 156] on input "16" at bounding box center [63, 156] width 17 height 9
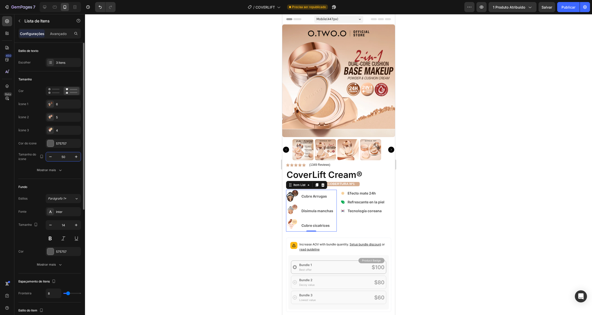
click at [65, 156] on input "50" at bounding box center [63, 156] width 17 height 9
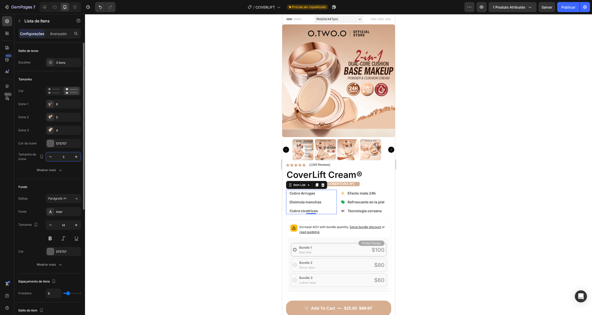
type input "30"
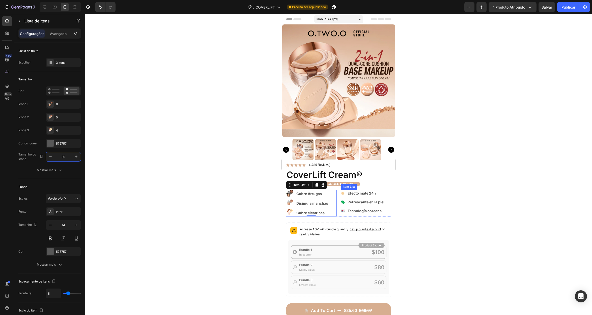
click at [343, 190] on div ".id581230627739664938 .st0{fill:#F9E4C8;} .id581230627739664938 .st1{fill:#F9CF…" at bounding box center [362, 193] width 44 height 7
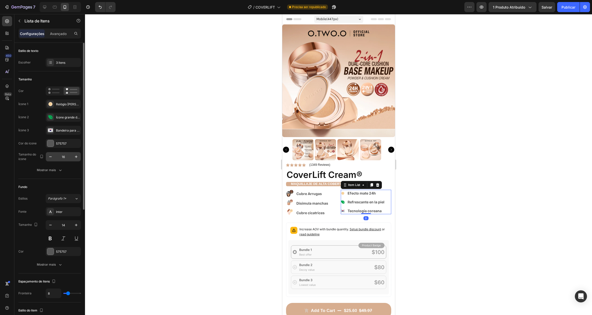
click at [68, 156] on input "16" at bounding box center [63, 156] width 17 height 9
type input "30"
click at [383, 164] on div "Icon Icon Icon Icon Icon Icon List (1349 Reviews) Text Block Row CoverLift Crea…" at bounding box center [338, 256] width 105 height 187
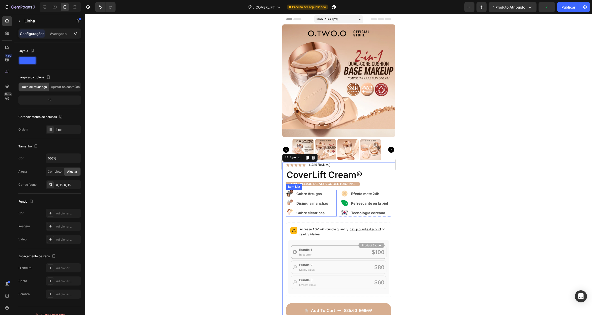
click at [289, 192] on icon at bounding box center [289, 193] width 7 height 7
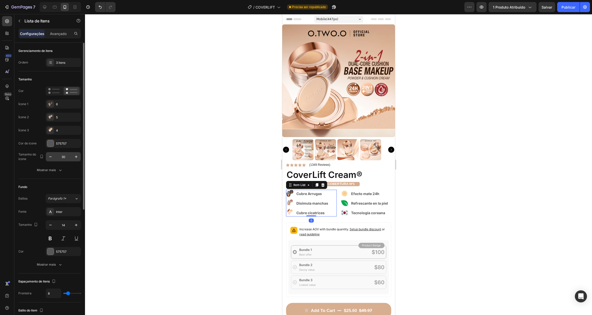
click at [62, 156] on input "30" at bounding box center [63, 156] width 17 height 9
type input "35"
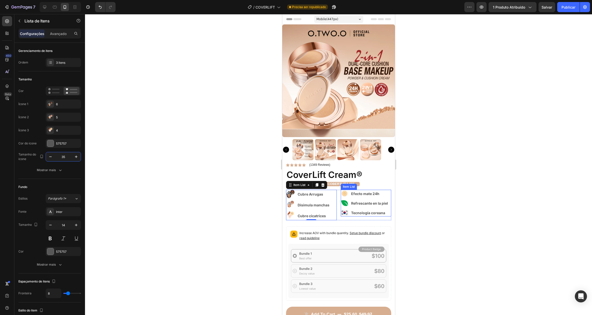
click at [342, 191] on g at bounding box center [344, 194] width 6 height 6
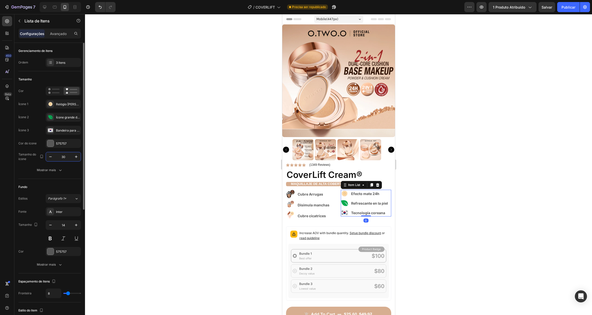
click at [65, 155] on input "30" at bounding box center [63, 156] width 17 height 9
click at [63, 156] on input "35" at bounding box center [63, 156] width 17 height 9
type input "32"
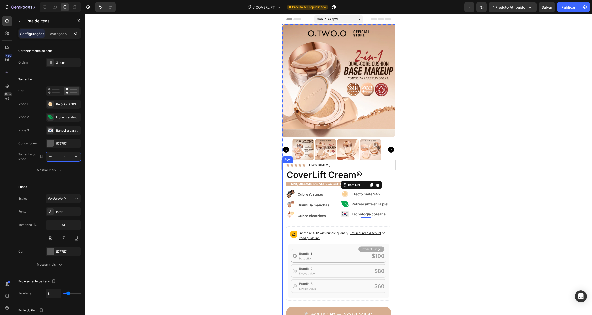
drag, startPoint x: 389, startPoint y: 167, endPoint x: 389, endPoint y: 157, distance: 9.8
click at [389, 167] on div "Icon Icon Icon Icon Icon Icon List (1349 Reviews) Text Block Row CoverLift Crea…" at bounding box center [338, 258] width 113 height 190
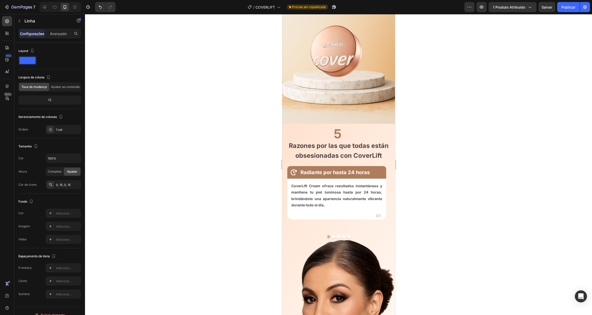
scroll to position [497, 0]
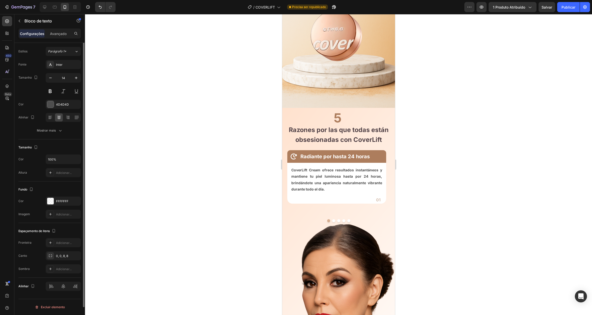
scroll to position [0, 0]
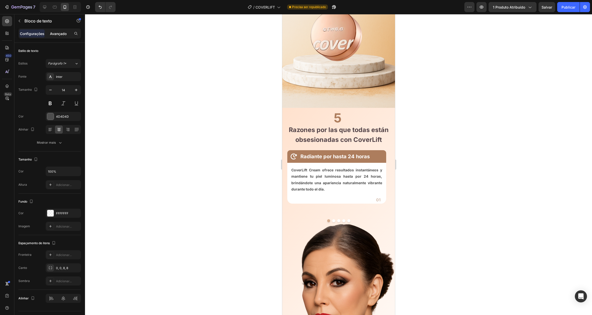
click at [63, 35] on font "Avançado" at bounding box center [58, 34] width 17 height 4
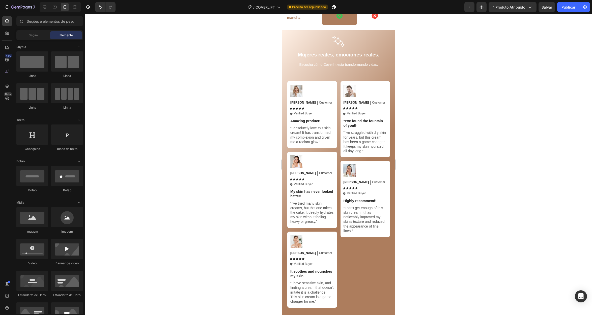
scroll to position [2303, 0]
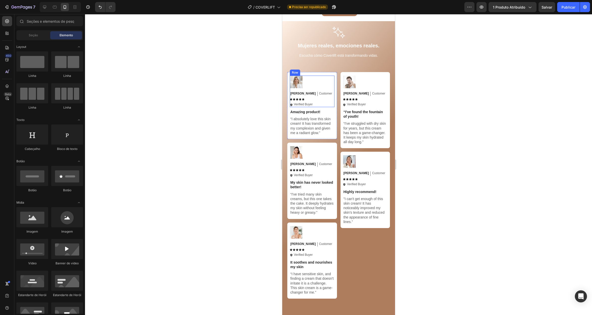
click at [328, 76] on div "Image Emily Text Block Customer Text Block Row Icon Icon Icon Icon Icon Icon Li…" at bounding box center [311, 92] width 45 height 32
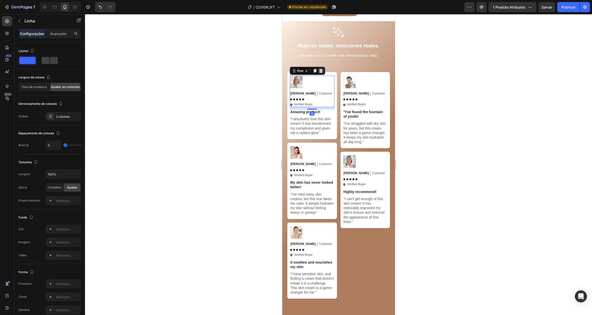
click at [320, 69] on icon at bounding box center [320, 71] width 3 height 4
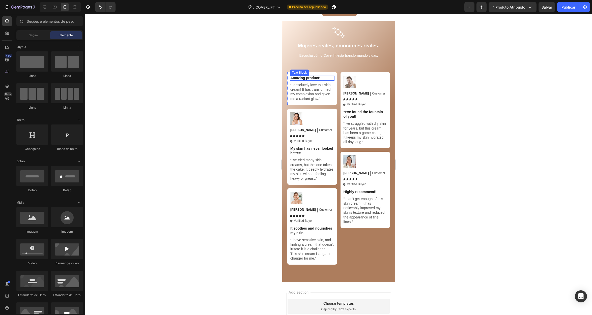
click at [319, 76] on p "Amazing product!" at bounding box center [312, 78] width 44 height 5
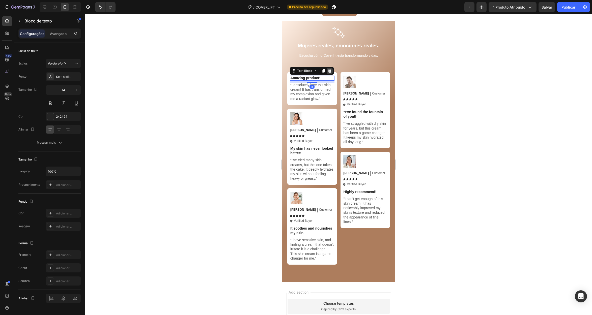
click at [327, 69] on icon at bounding box center [329, 71] width 4 height 4
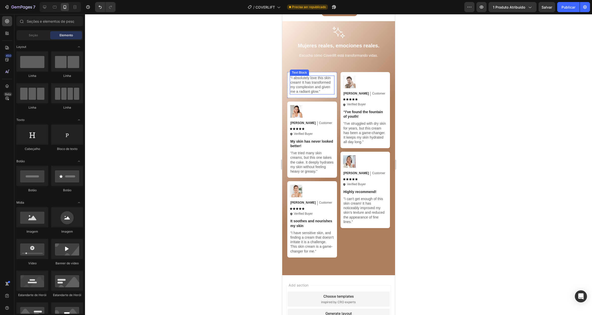
click at [323, 76] on p "“I absolutely love this skin cream! It has transformed my complexion and given …" at bounding box center [312, 85] width 44 height 18
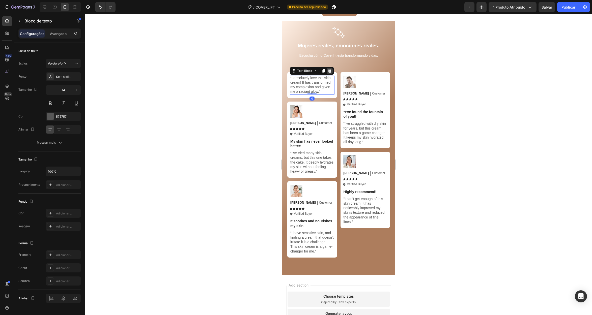
click at [328, 69] on icon at bounding box center [329, 71] width 4 height 4
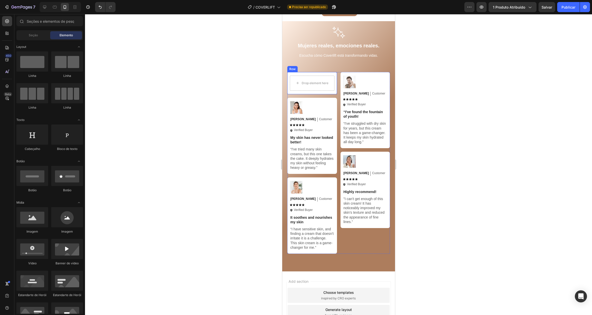
click at [327, 72] on div "Drop element here Row" at bounding box center [312, 83] width 50 height 22
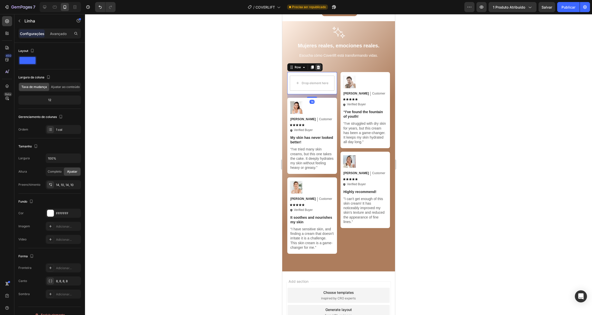
click at [318, 66] on icon at bounding box center [317, 68] width 3 height 4
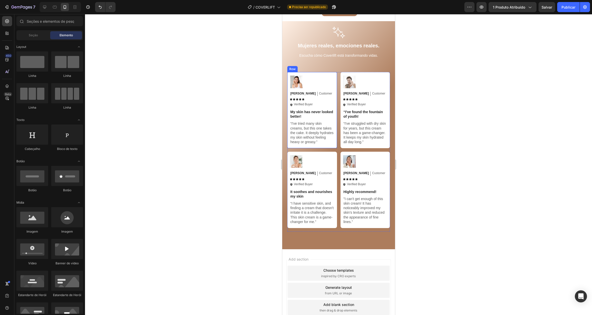
click at [329, 76] on div "Image Sarah Text Block Customer Text Block Row Icon Icon Icon Icon Icon Icon Li…" at bounding box center [311, 92] width 45 height 32
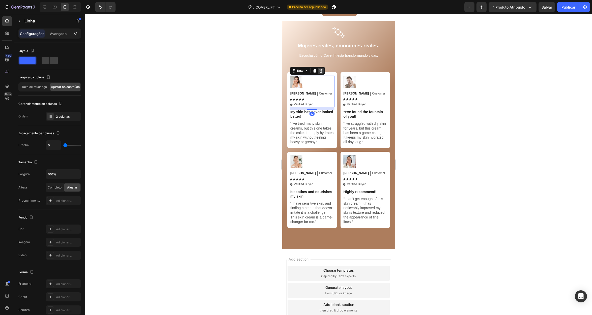
click at [321, 69] on icon at bounding box center [320, 71] width 3 height 4
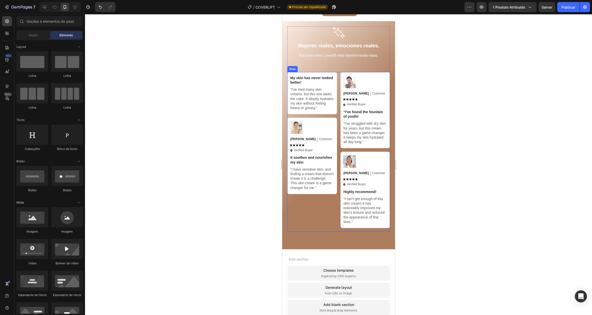
click at [336, 72] on div "Image Michael Text Block Customer Text Block Row Icon Icon Icon Icon Icon Icon …" at bounding box center [338, 152] width 103 height 160
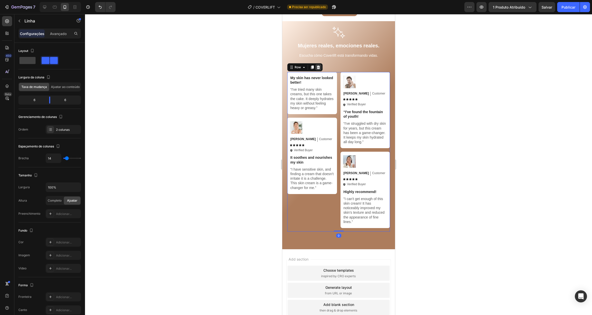
click at [320, 64] on div at bounding box center [318, 67] width 6 height 6
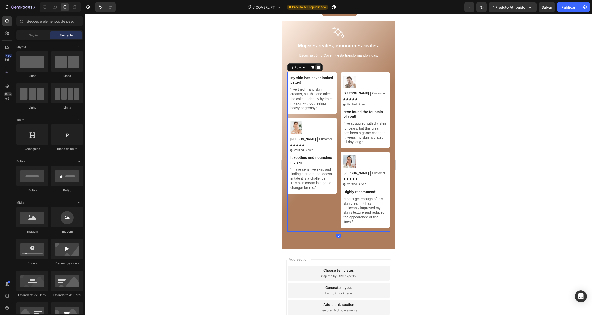
scroll to position [2178, 0]
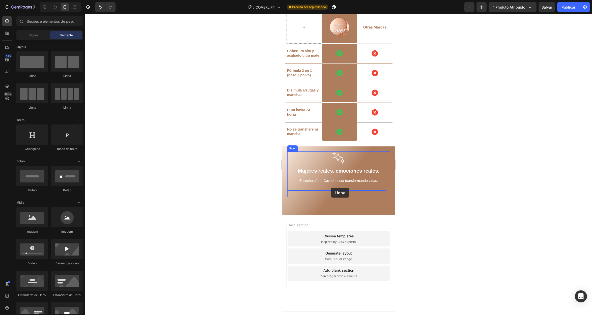
drag, startPoint x: 323, startPoint y: 76, endPoint x: 330, endPoint y: 188, distance: 112.2
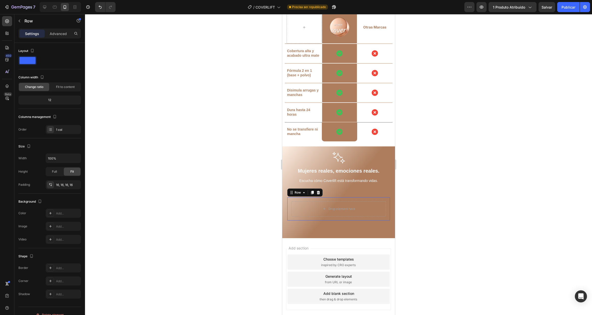
scroll to position [2201, 0]
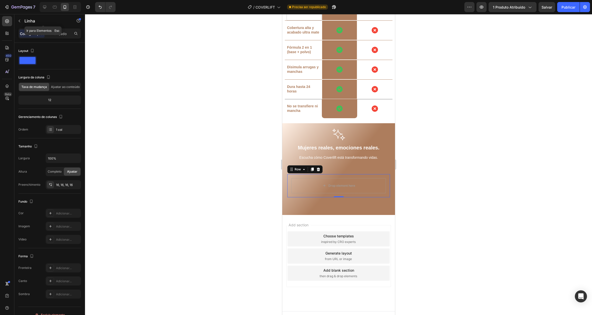
click at [20, 19] on icon "button" at bounding box center [19, 21] width 4 height 4
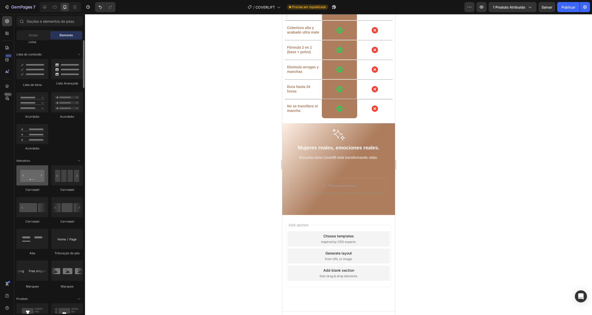
scroll to position [436, 0]
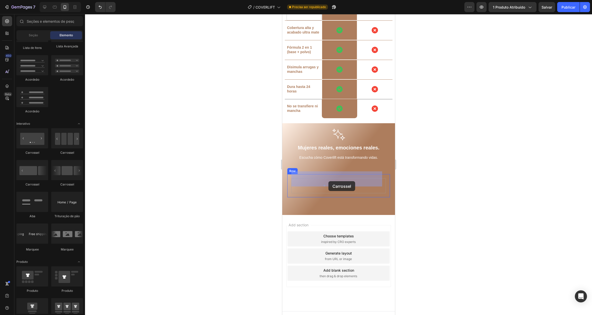
drag, startPoint x: 313, startPoint y: 187, endPoint x: 328, endPoint y: 181, distance: 16.3
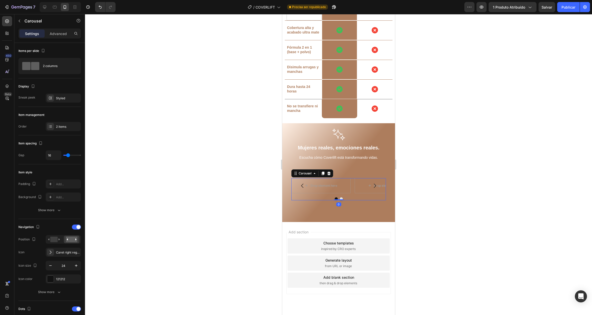
scroll to position [2208, 0]
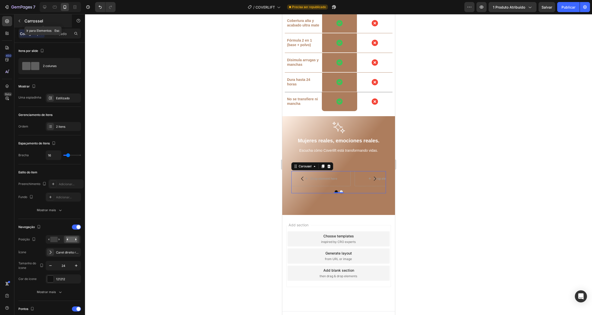
click at [20, 20] on icon "button" at bounding box center [19, 21] width 4 height 4
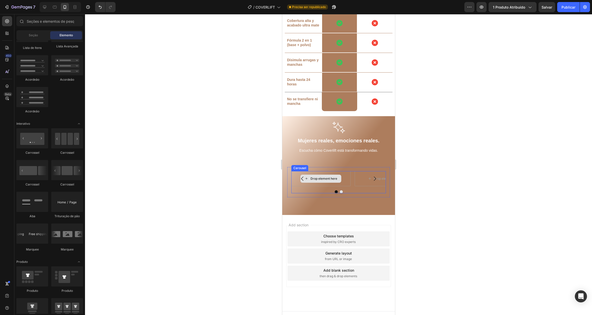
click at [344, 174] on div "Drop element here" at bounding box center [320, 178] width 59 height 15
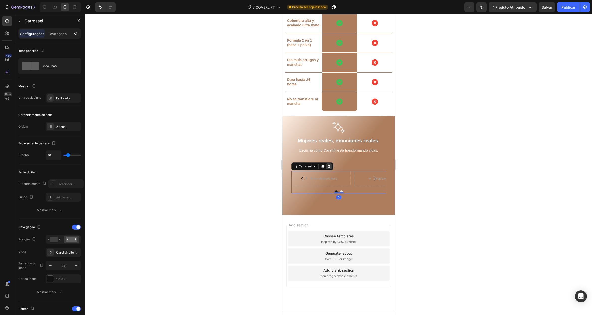
click at [330, 164] on icon at bounding box center [329, 166] width 4 height 4
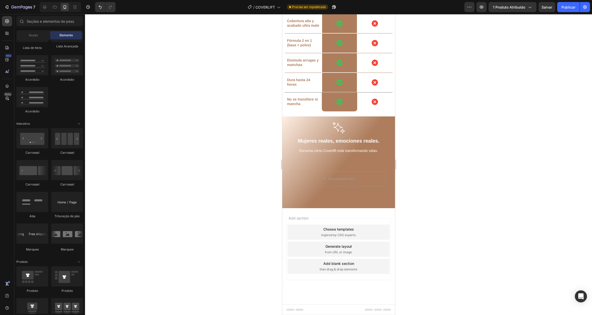
scroll to position [2201, 0]
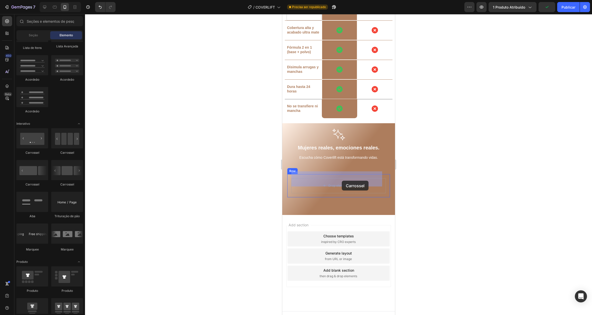
drag, startPoint x: 351, startPoint y: 152, endPoint x: 341, endPoint y: 181, distance: 30.3
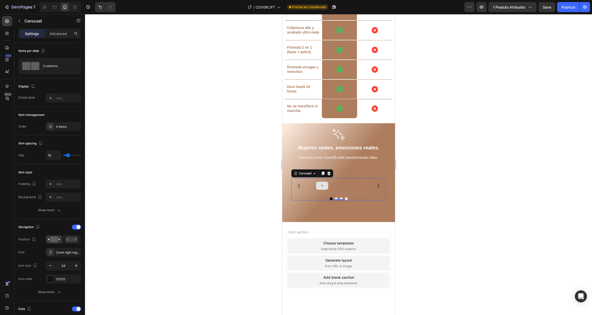
scroll to position [2208, 0]
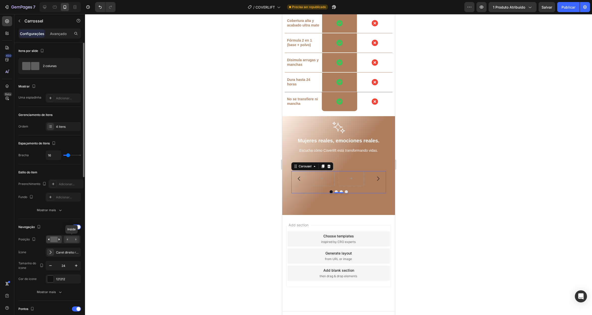
click at [71, 240] on rect at bounding box center [72, 240] width 12 height 6
click at [54, 240] on rect at bounding box center [53, 240] width 7 height 6
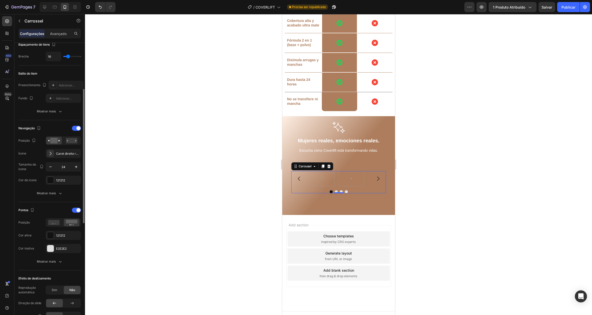
scroll to position [102, 0]
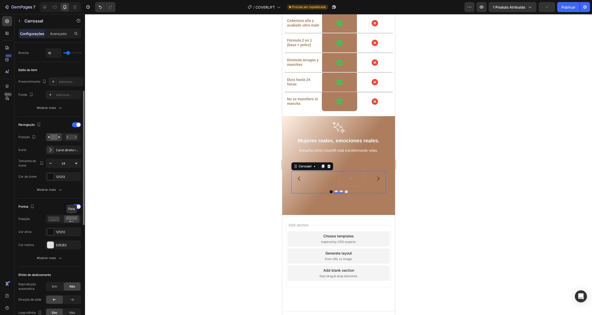
click at [75, 218] on rect at bounding box center [72, 218] width 12 height 4
click at [57, 218] on icon at bounding box center [54, 219] width 12 height 5
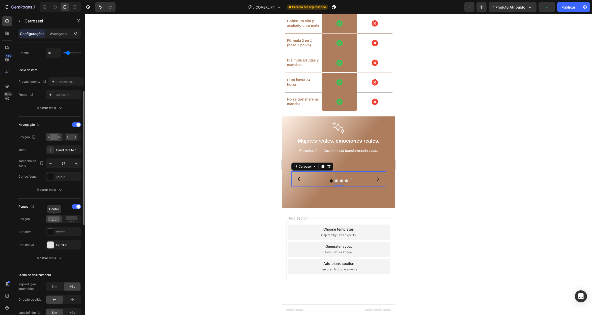
scroll to position [2201, 0]
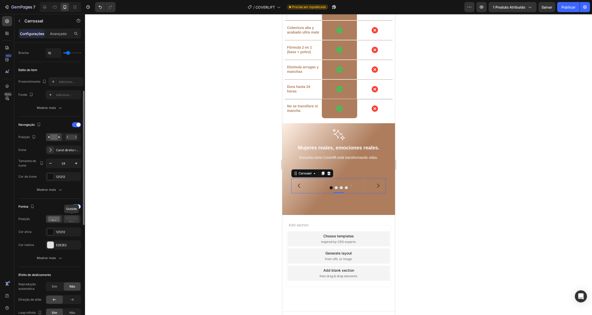
click at [73, 219] on rect at bounding box center [72, 218] width 12 height 4
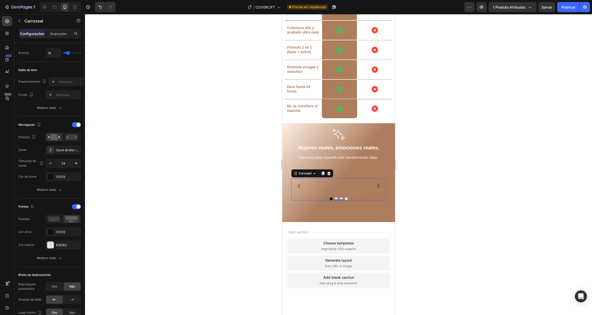
click at [338, 185] on div at bounding box center [338, 185] width 58 height 15
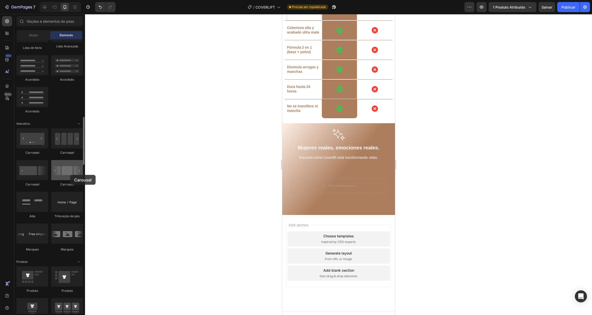
click at [70, 175] on div at bounding box center [67, 170] width 32 height 20
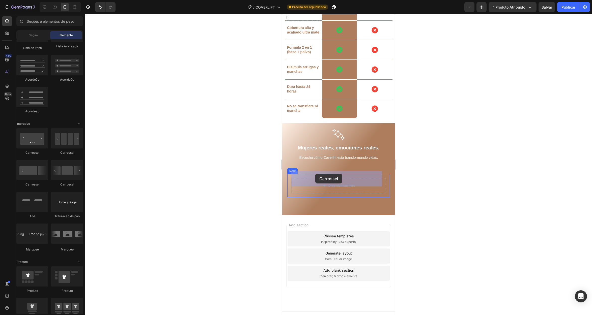
drag, startPoint x: 351, startPoint y: 190, endPoint x: 315, endPoint y: 174, distance: 39.6
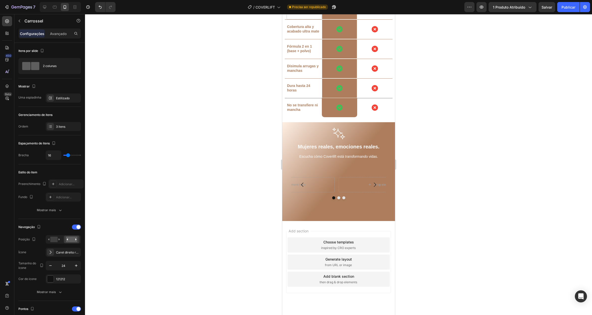
scroll to position [2208, 0]
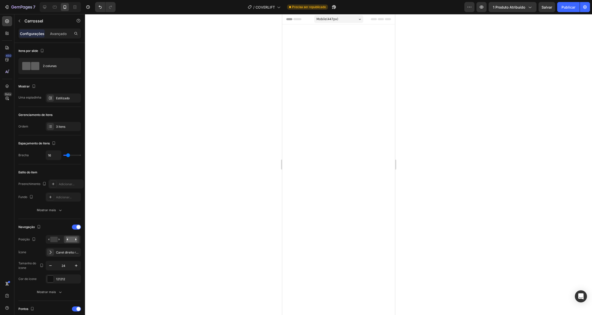
scroll to position [2208, 0]
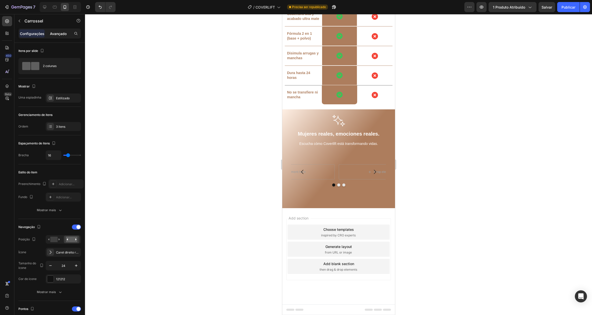
click at [55, 36] on p "Avançado" at bounding box center [58, 33] width 17 height 5
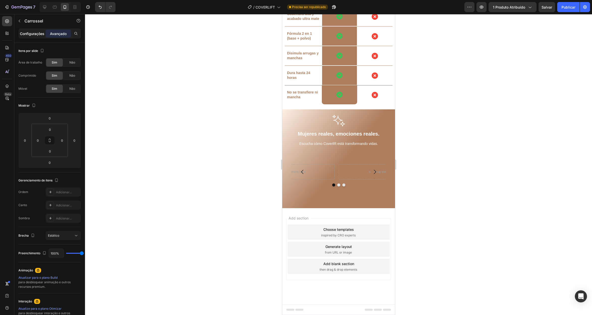
click at [26, 36] on div "Configurações" at bounding box center [31, 34] width 25 height 8
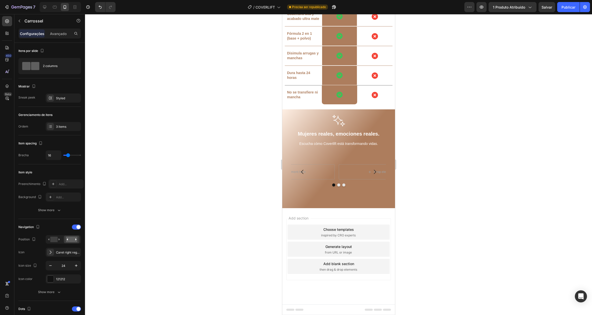
click at [34, 34] on font "Configurações" at bounding box center [32, 34] width 24 height 4
click at [60, 67] on div "2 colunas" at bounding box center [58, 66] width 31 height 12
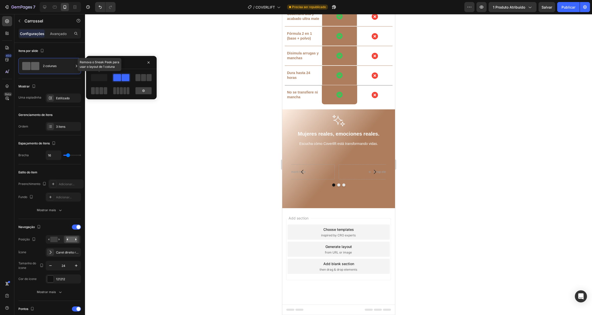
click at [101, 78] on span at bounding box center [99, 77] width 16 height 7
click at [140, 78] on span at bounding box center [137, 77] width 5 height 7
click at [70, 125] on div "3 itens" at bounding box center [68, 127] width 24 height 5
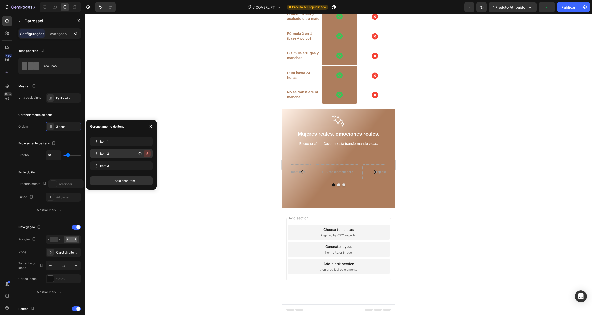
click at [147, 154] on icon "button" at bounding box center [147, 154] width 0 height 1
click at [147, 154] on font "Excluir" at bounding box center [143, 154] width 10 height 4
click at [146, 153] on icon "button" at bounding box center [147, 153] width 3 height 3
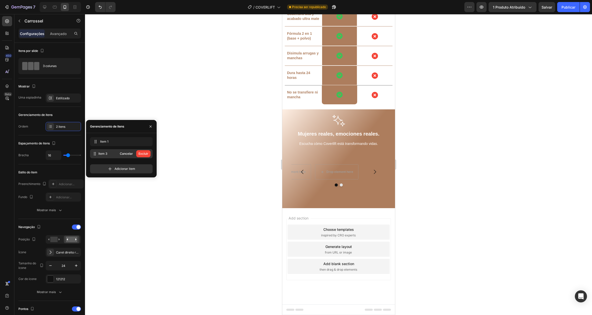
click at [146, 153] on font "Excluir" at bounding box center [143, 154] width 10 height 4
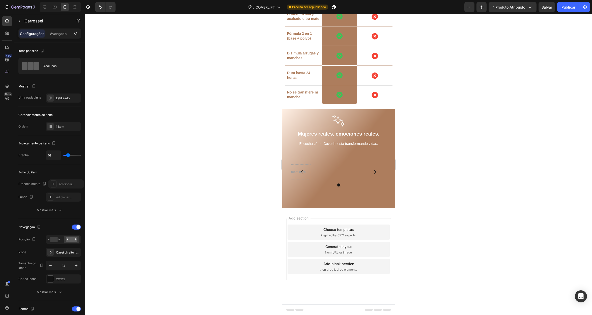
click at [295, 166] on button "Carousel Back Arrow" at bounding box center [302, 172] width 14 height 14
click at [302, 172] on icon "Carousel Back Arrow" at bounding box center [302, 172] width 6 height 6
click at [294, 171] on div "Drop element here" at bounding box center [292, 172] width 27 height 4
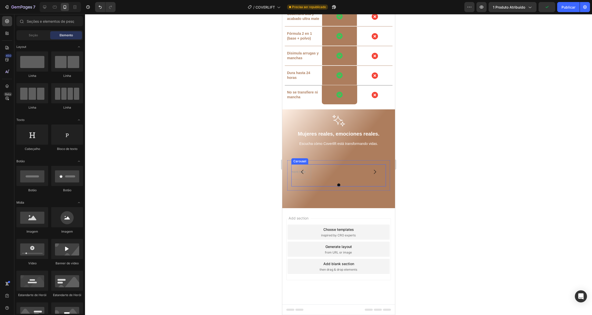
click at [297, 171] on button "Carousel Back Arrow" at bounding box center [302, 172] width 14 height 14
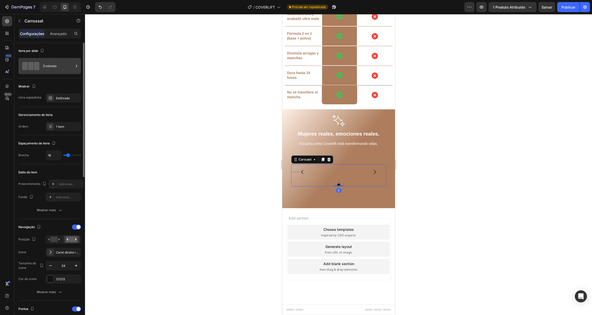
click at [34, 62] on span at bounding box center [36, 66] width 5 height 8
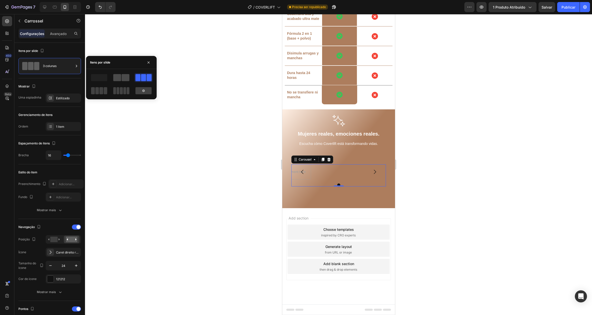
click at [118, 77] on span at bounding box center [117, 77] width 8 height 7
click at [323, 168] on div "Drop element here" at bounding box center [289, 171] width 91 height 15
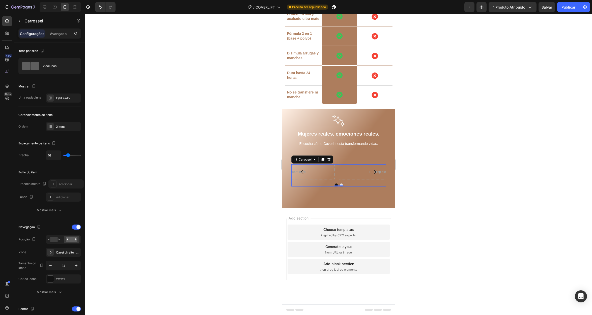
click at [305, 172] on icon "Carousel Back Arrow" at bounding box center [302, 172] width 6 height 6
click at [19, 21] on icon "button" at bounding box center [20, 21] width 2 height 3
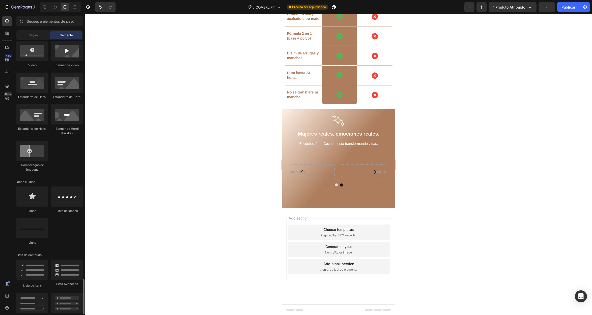
scroll to position [0, 0]
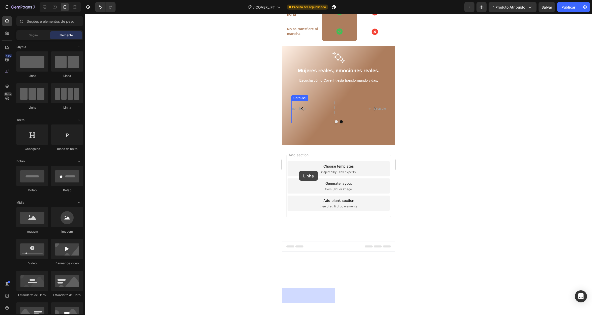
drag, startPoint x: 321, startPoint y: 80, endPoint x: 299, endPoint y: 171, distance: 93.7
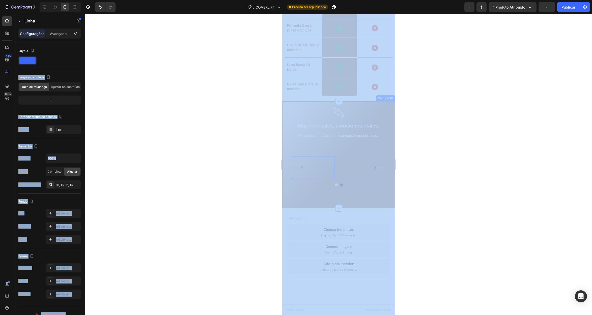
drag, startPoint x: 313, startPoint y: 73, endPoint x: 282, endPoint y: 169, distance: 101.3
click at [426, 136] on div at bounding box center [338, 164] width 507 height 301
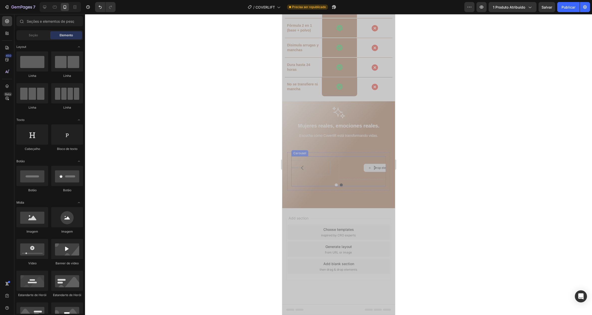
click at [345, 175] on div "Drop element here" at bounding box center [383, 167] width 91 height 23
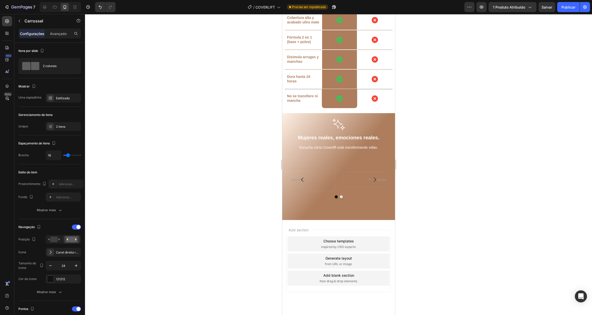
scroll to position [2025, 0]
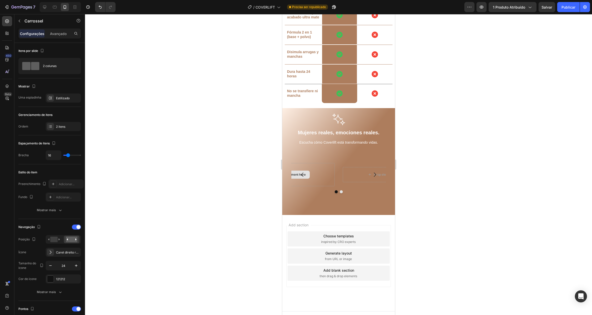
click at [329, 168] on div "Drop element here" at bounding box center [289, 174] width 91 height 23
click at [338, 163] on div "Row" at bounding box center [343, 166] width 10 height 6
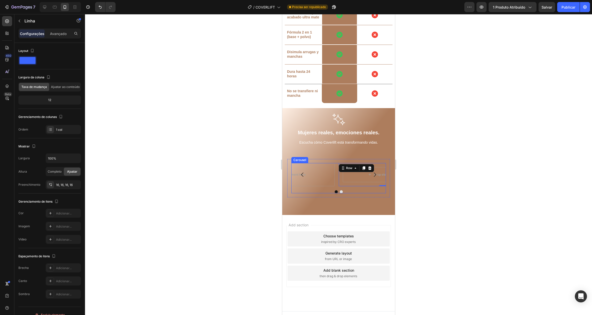
click at [369, 168] on button "Carousel Next Arrow" at bounding box center [374, 175] width 14 height 14
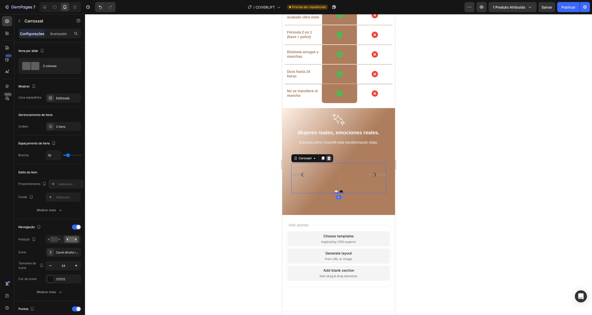
click at [329, 156] on icon at bounding box center [329, 158] width 4 height 4
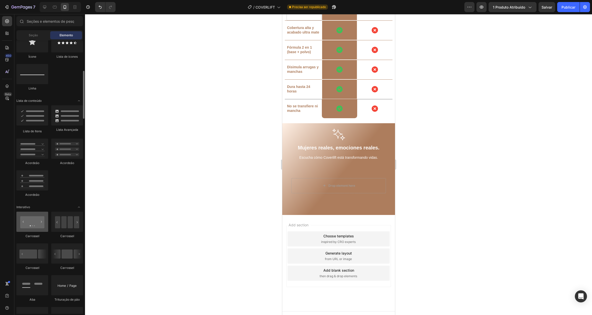
scroll to position [361, 0]
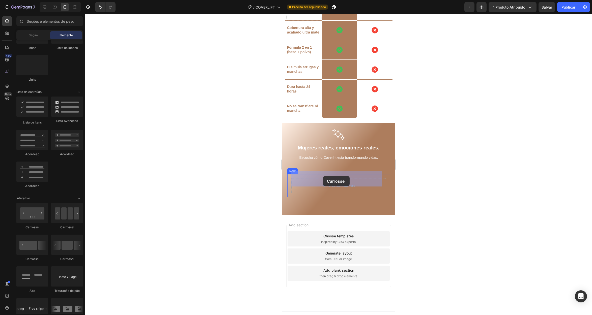
drag, startPoint x: 317, startPoint y: 225, endPoint x: 325, endPoint y: 176, distance: 50.2
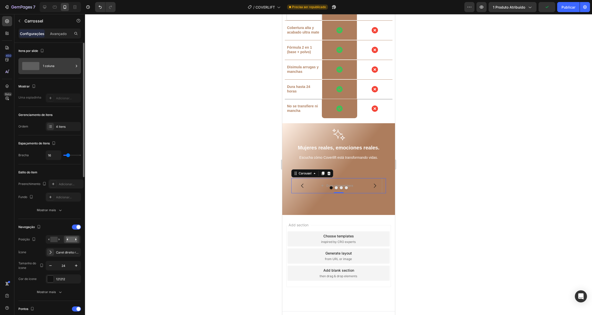
click at [53, 61] on div "1 coluna" at bounding box center [58, 66] width 31 height 12
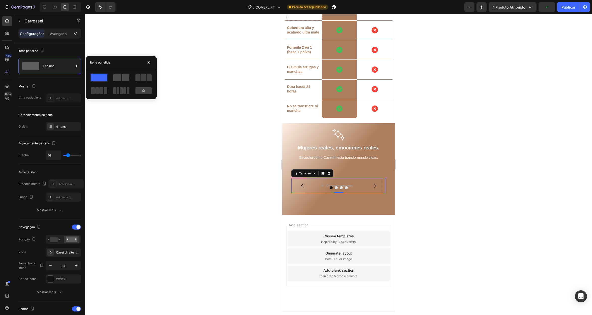
click at [117, 74] on span at bounding box center [117, 77] width 8 height 7
click at [94, 76] on span at bounding box center [99, 77] width 16 height 7
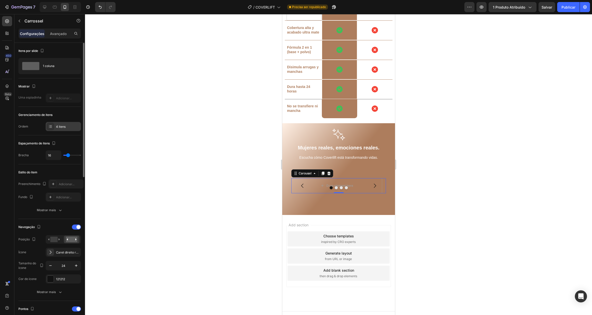
click at [63, 129] on div "4 itens" at bounding box center [63, 126] width 35 height 9
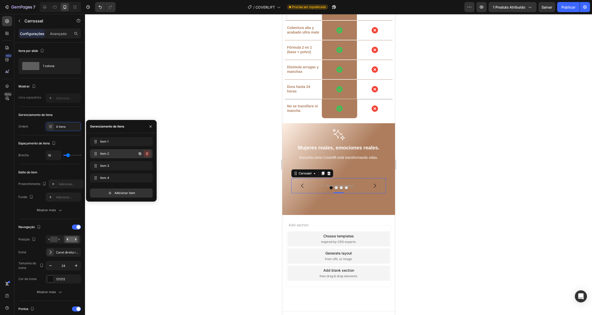
click at [147, 155] on icon "button" at bounding box center [147, 154] width 4 height 4
click at [148, 155] on font "Excluir" at bounding box center [143, 154] width 10 height 4
click at [146, 154] on icon "button" at bounding box center [147, 153] width 3 height 3
click at [146, 154] on font "Excluir" at bounding box center [143, 154] width 10 height 4
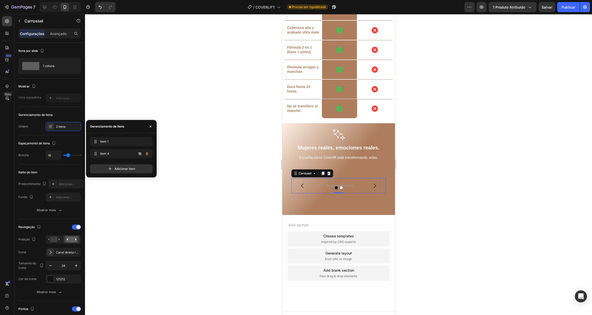
click at [146, 154] on icon "button" at bounding box center [147, 153] width 3 height 3
click at [146, 154] on div "Delete" at bounding box center [143, 154] width 9 height 5
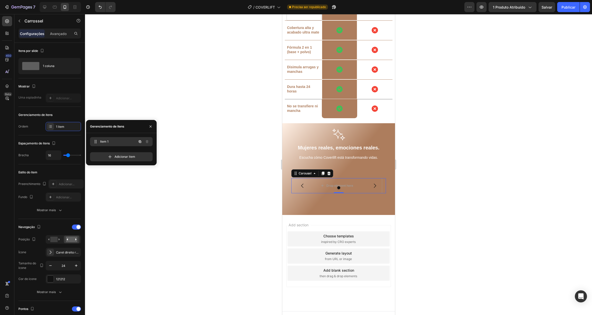
click at [128, 142] on span "Item 1" at bounding box center [114, 141] width 28 height 5
click at [335, 184] on div "Drop element here" at bounding box center [339, 186] width 27 height 4
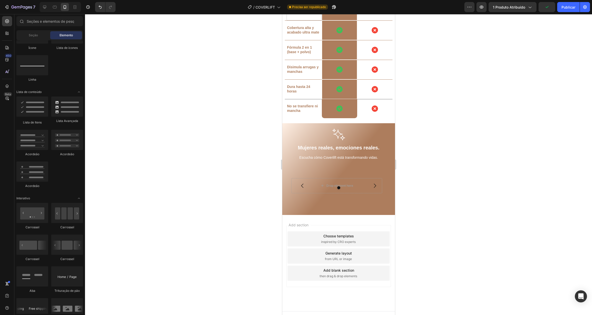
scroll to position [0, 0]
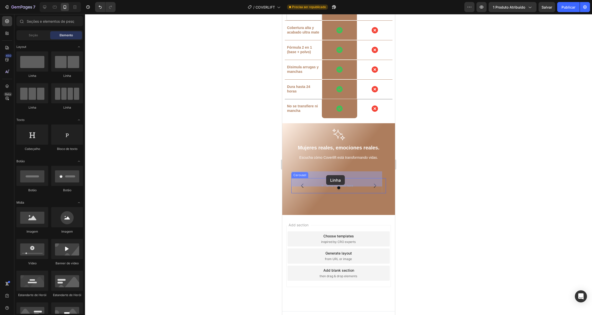
drag, startPoint x: 323, startPoint y: 76, endPoint x: 326, endPoint y: 175, distance: 99.4
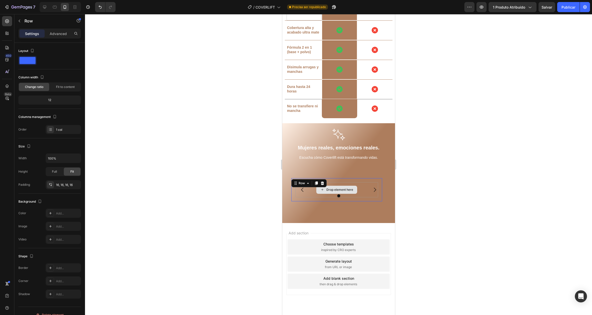
scroll to position [2018, 0]
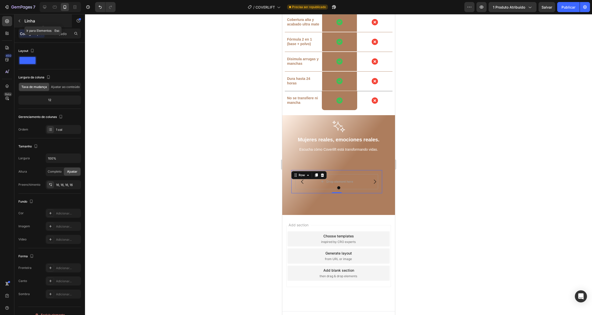
click at [21, 19] on icon "button" at bounding box center [19, 21] width 4 height 4
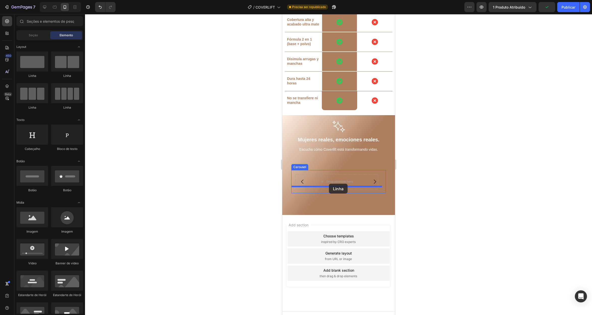
drag, startPoint x: 326, startPoint y: 83, endPoint x: 329, endPoint y: 184, distance: 100.9
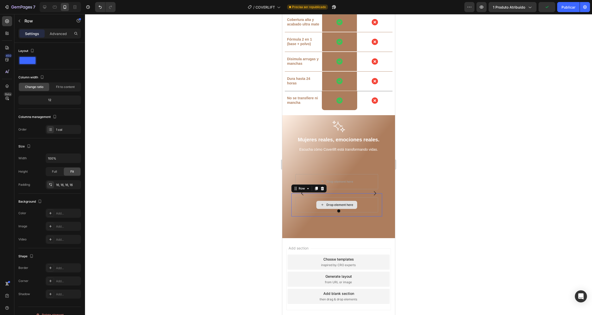
scroll to position [2025, 0]
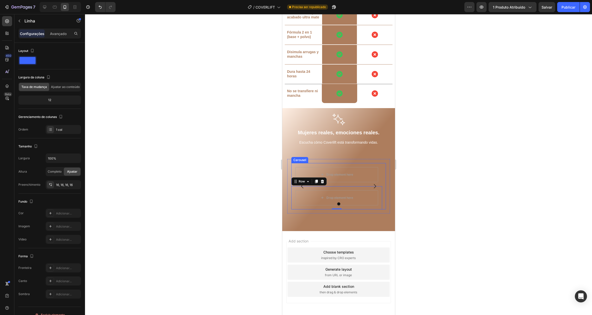
click at [372, 183] on icon "Carousel Next Arrow" at bounding box center [374, 186] width 6 height 6
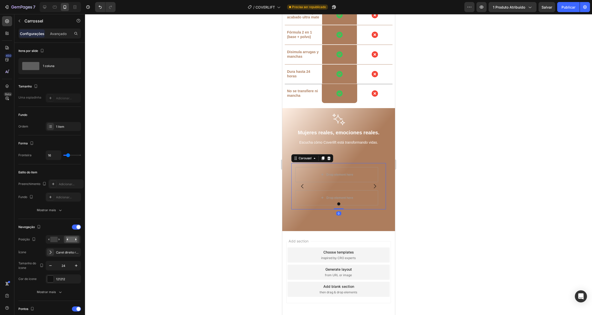
click at [302, 183] on icon "Carousel Back Arrow" at bounding box center [302, 186] width 6 height 6
click at [4, 47] on div at bounding box center [7, 48] width 10 height 10
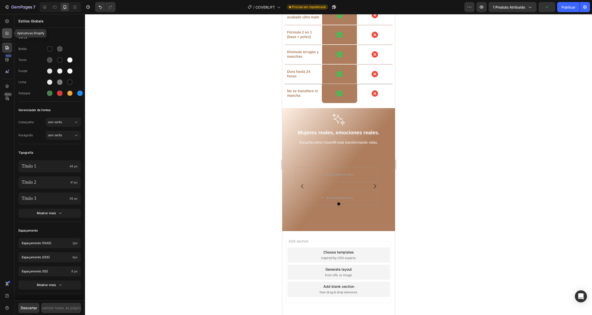
click at [6, 32] on icon at bounding box center [7, 33] width 5 height 5
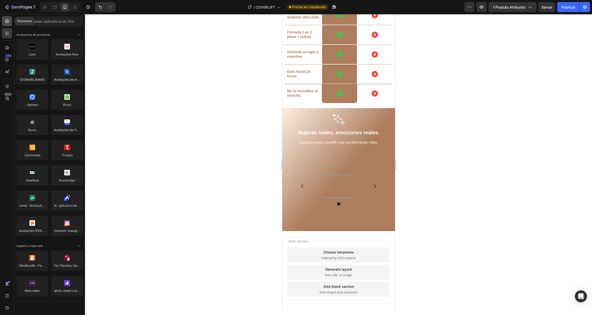
click at [10, 20] on div at bounding box center [7, 21] width 10 height 10
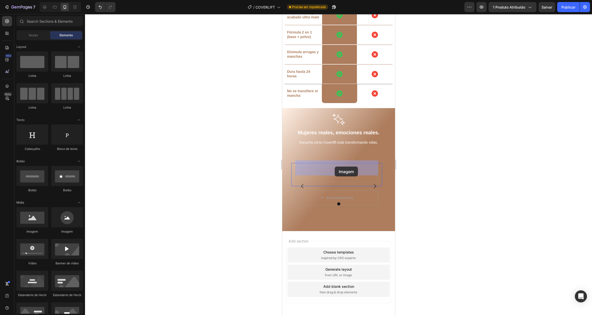
drag, startPoint x: 485, startPoint y: 220, endPoint x: 334, endPoint y: 167, distance: 160.0
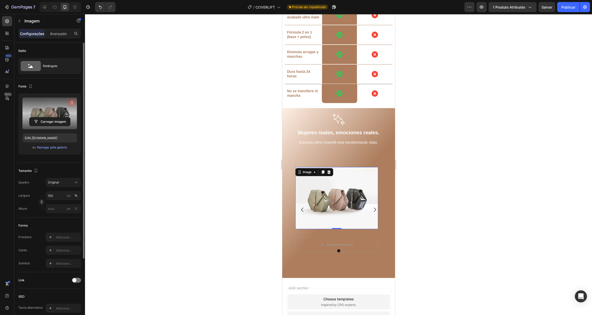
click at [71, 104] on icon "button" at bounding box center [71, 102] width 5 height 5
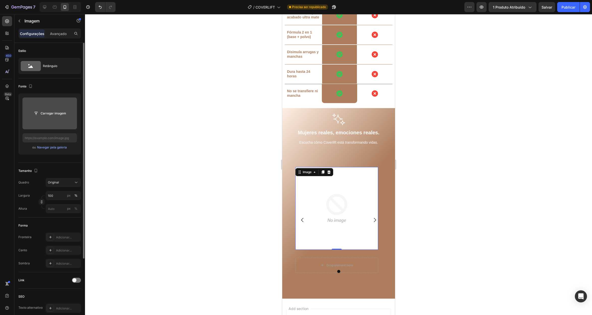
click at [50, 114] on input "file" at bounding box center [50, 113] width 41 height 9
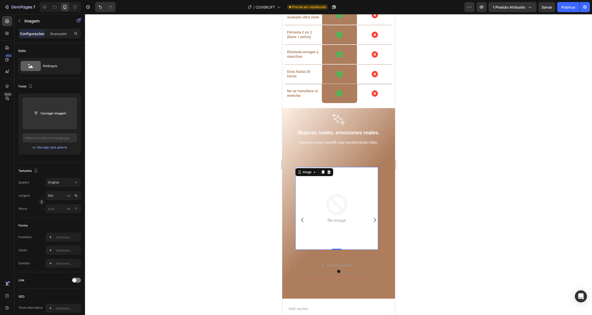
click at [323, 175] on img at bounding box center [336, 208] width 83 height 83
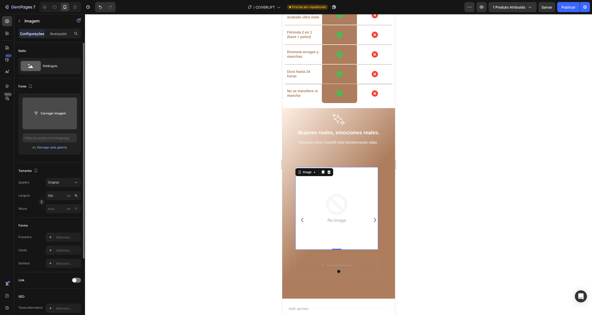
click at [44, 117] on input "file" at bounding box center [50, 113] width 41 height 9
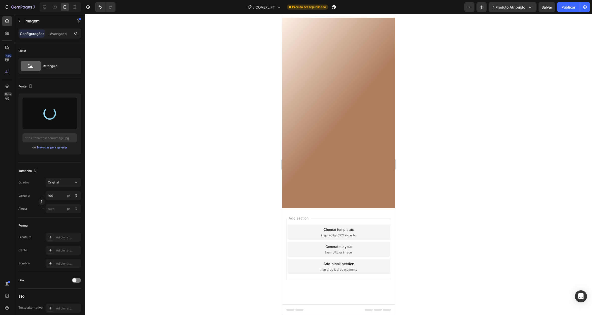
scroll to position [1172, 0]
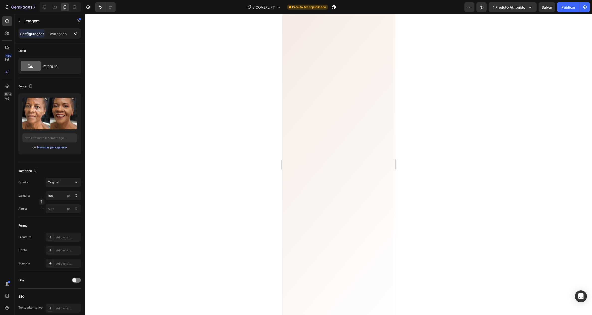
type input "https://cdn.shopify.com/s/files/1/0655/7119/3022/files/gempages_565400969068676…"
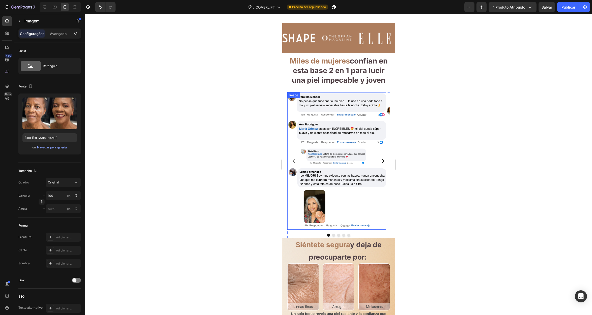
scroll to position [351, 0]
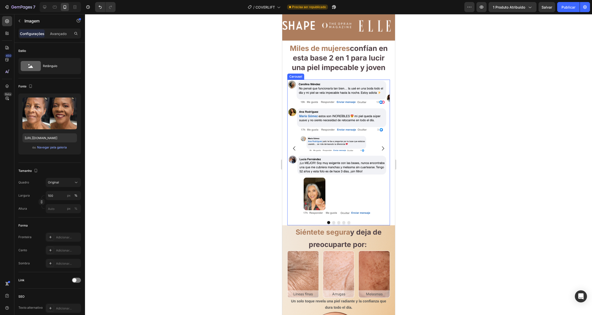
click at [380, 152] on icon "Carousel Next Arrow" at bounding box center [383, 149] width 6 height 6
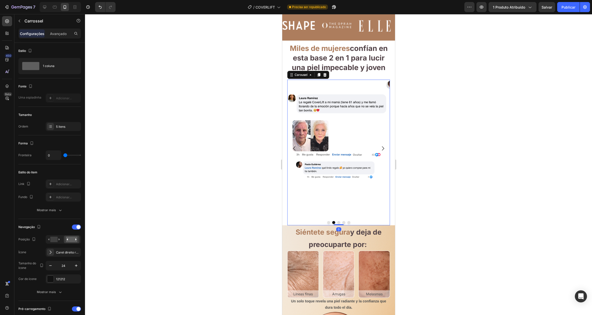
click at [380, 152] on icon "Carousel Next Arrow" at bounding box center [383, 149] width 6 height 6
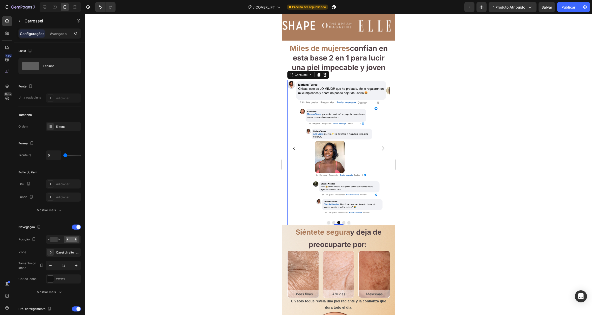
click at [380, 152] on icon "Carousel Next Arrow" at bounding box center [383, 149] width 6 height 6
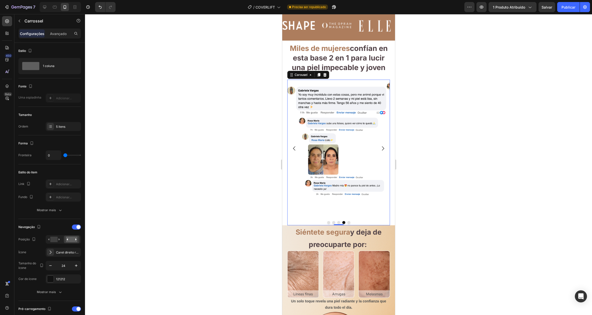
click at [380, 152] on icon "Carousel Next Arrow" at bounding box center [383, 149] width 6 height 6
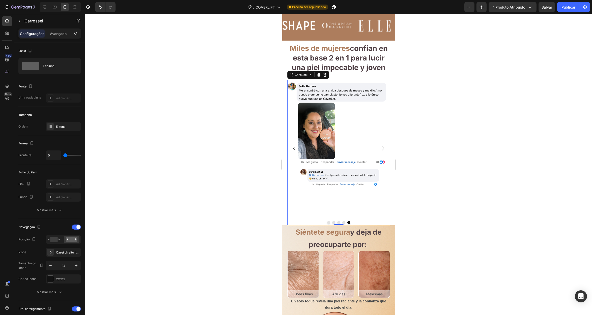
click at [380, 152] on icon "Carousel Next Arrow" at bounding box center [383, 149] width 6 height 6
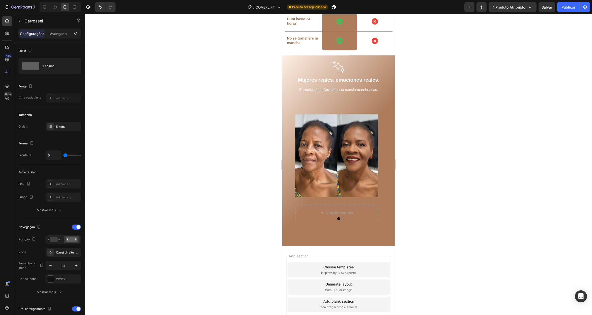
scroll to position [2281, 0]
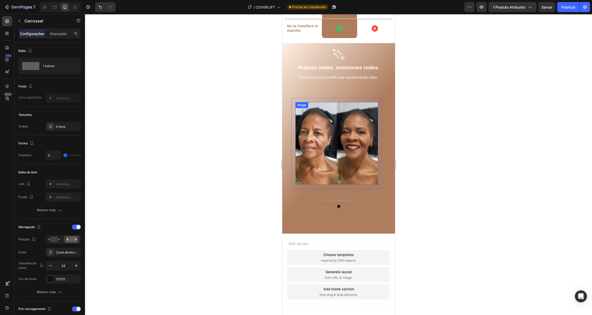
click at [367, 122] on img at bounding box center [336, 143] width 83 height 83
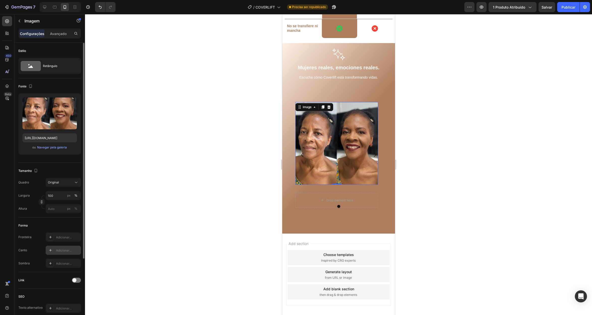
click at [50, 251] on icon at bounding box center [50, 250] width 3 height 3
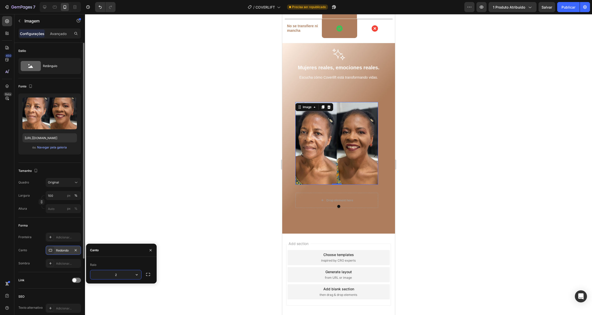
type input "20"
click at [380, 157] on div "Image 0 Row" at bounding box center [336, 143] width 91 height 91
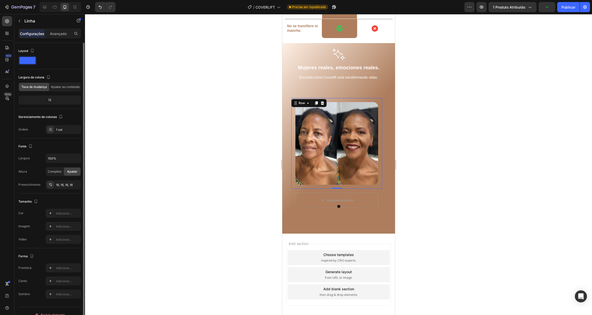
click at [51, 214] on icon at bounding box center [50, 213] width 4 height 4
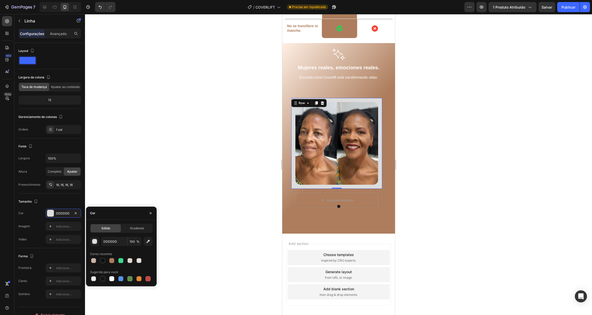
click at [109, 278] on div at bounding box center [111, 278] width 5 height 5
type input "FFFFFF"
click at [295, 189] on div "Drop element here Row" at bounding box center [336, 200] width 91 height 23
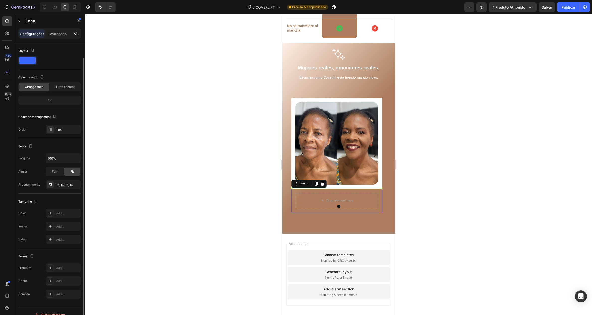
scroll to position [8, 0]
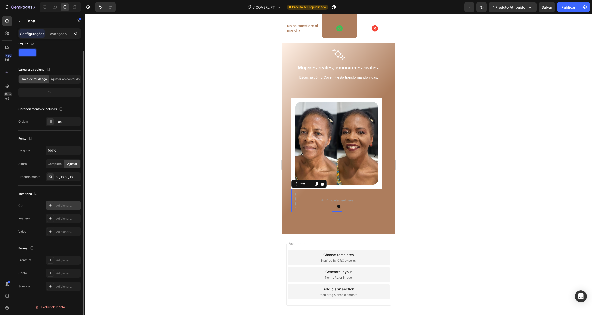
click at [49, 207] on icon at bounding box center [50, 206] width 4 height 4
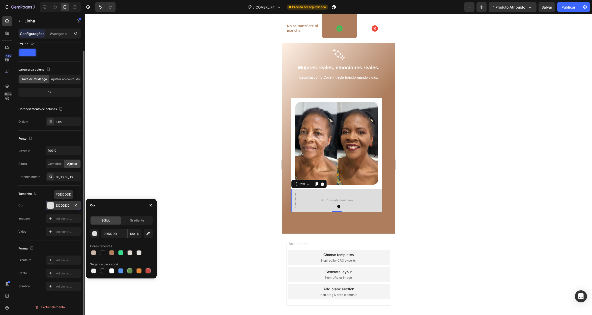
click at [112, 272] on div at bounding box center [111, 271] width 5 height 5
type input "FFFFFF"
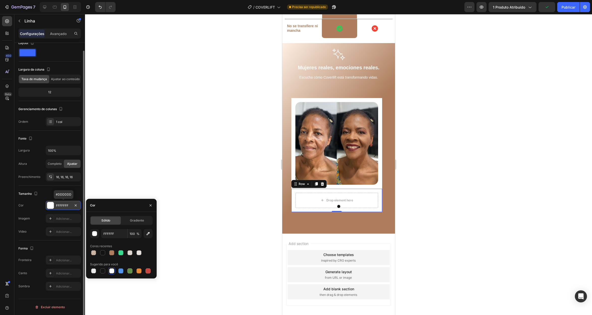
click at [200, 169] on div at bounding box center [338, 164] width 507 height 301
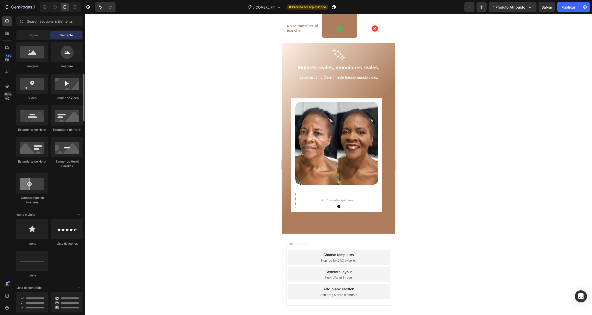
scroll to position [169, 0]
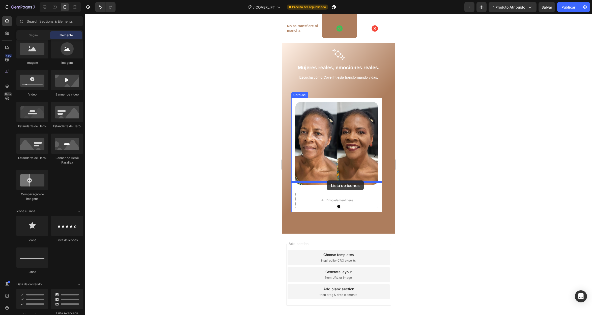
drag, startPoint x: 436, startPoint y: 230, endPoint x: 327, endPoint y: 181, distance: 120.0
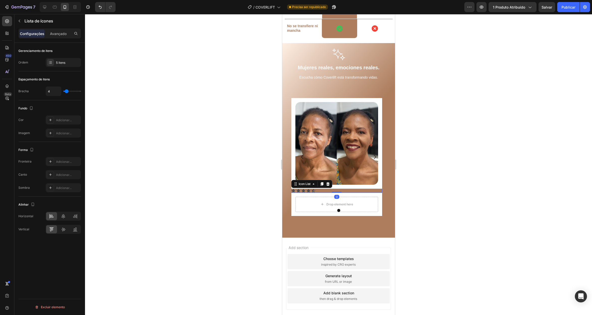
click at [344, 189] on div "Icon Icon Icon Icon Icon" at bounding box center [336, 191] width 91 height 4
click at [50, 119] on icon at bounding box center [50, 120] width 4 height 4
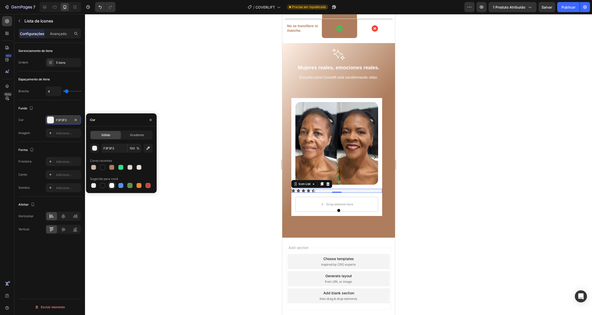
click at [112, 186] on div at bounding box center [111, 185] width 5 height 5
type input "FFFFFF"
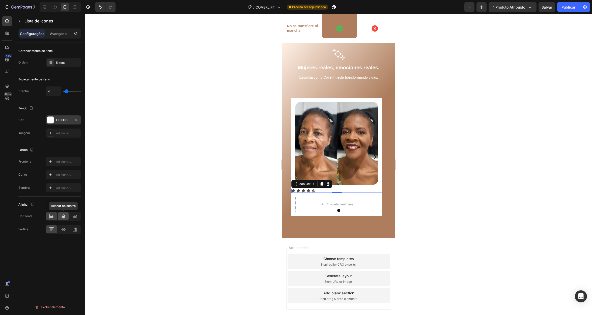
click at [63, 216] on icon at bounding box center [64, 216] width 4 height 5
click at [50, 58] on div "5 itens" at bounding box center [63, 62] width 35 height 9
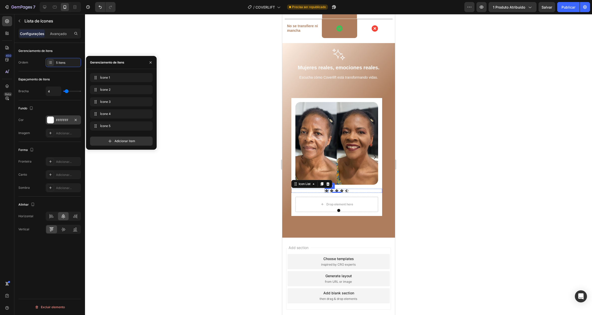
click at [326, 189] on icon at bounding box center [327, 190] width 4 height 3
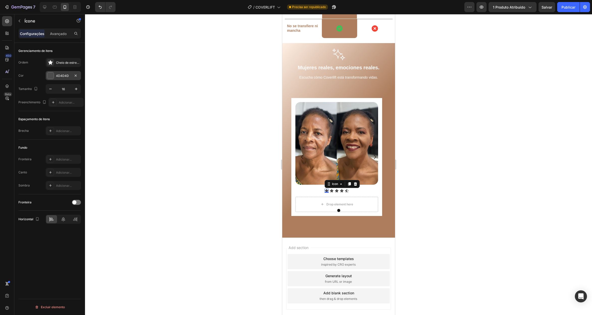
click at [51, 74] on div at bounding box center [50, 75] width 7 height 7
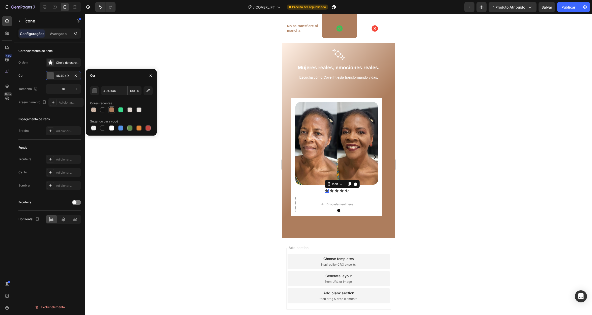
click at [112, 112] on div at bounding box center [111, 109] width 5 height 5
type input "AD7D5D"
click at [332, 189] on icon at bounding box center [332, 190] width 4 height 3
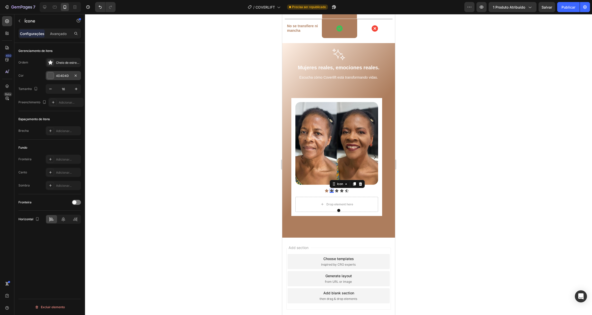
click at [52, 76] on div at bounding box center [50, 75] width 7 height 7
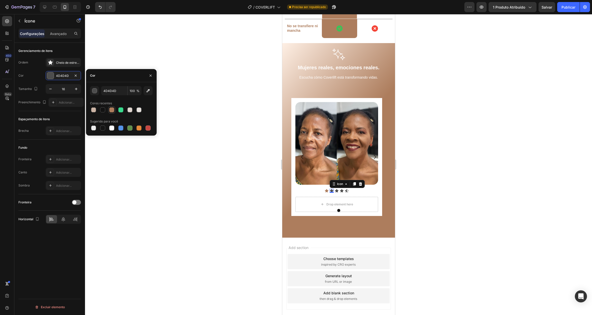
click at [109, 111] on div at bounding box center [111, 109] width 5 height 5
type input "AD7D5D"
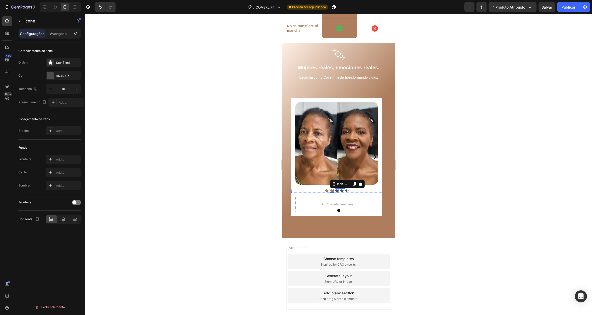
click at [337, 189] on icon at bounding box center [336, 191] width 4 height 4
click at [52, 75] on div at bounding box center [50, 75] width 7 height 7
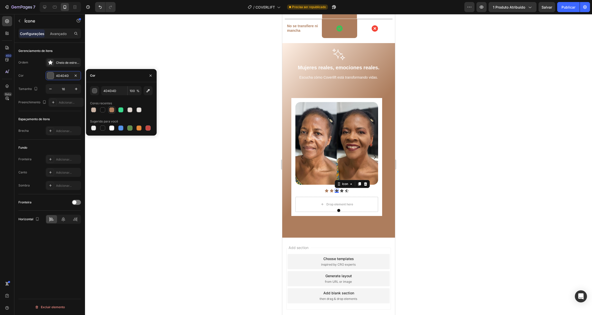
click at [112, 110] on div at bounding box center [111, 109] width 5 height 5
type input "AD7D5D"
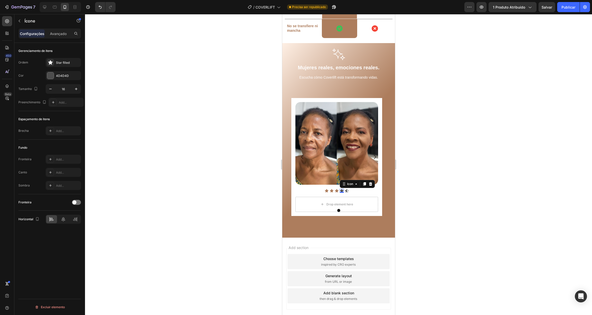
click at [341, 189] on div "Icon 0" at bounding box center [341, 191] width 4 height 4
click at [49, 77] on div at bounding box center [50, 75] width 7 height 7
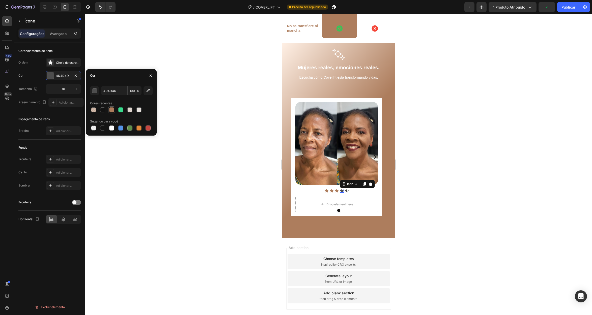
click at [111, 110] on div at bounding box center [111, 109] width 5 height 5
type input "AD7D5D"
click at [347, 189] on icon at bounding box center [346, 191] width 4 height 4
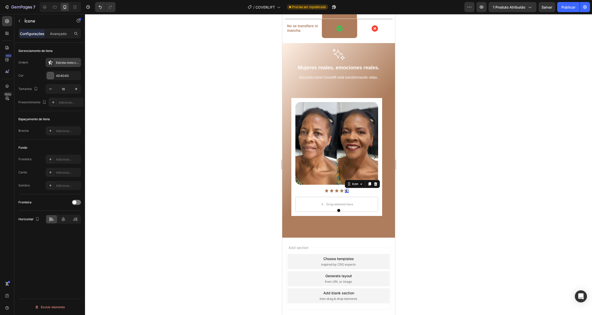
click at [52, 61] on icon at bounding box center [50, 62] width 5 height 5
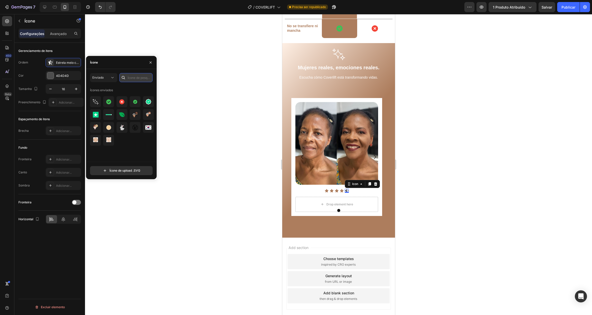
click at [131, 77] on input "text" at bounding box center [135, 77] width 33 height 9
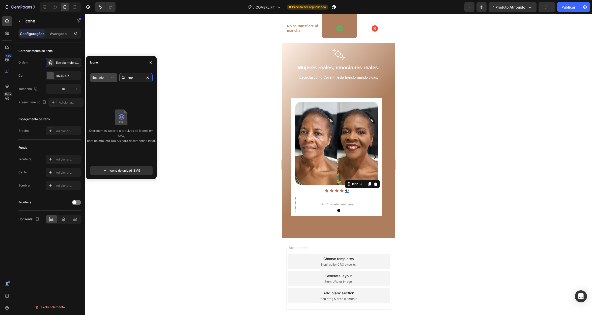
type input "star"
click at [111, 80] on button "Enviado" at bounding box center [103, 77] width 27 height 9
click at [98, 126] on font "Preenchido" at bounding box center [92, 128] width 16 height 4
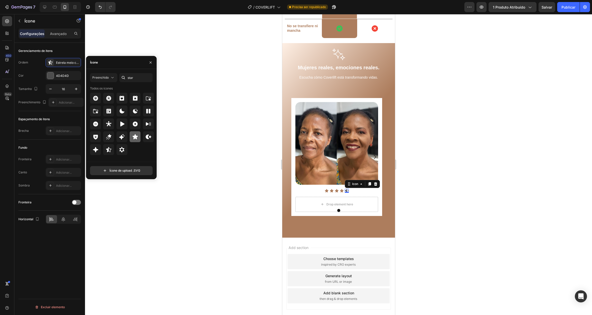
click at [135, 134] on icon at bounding box center [135, 137] width 6 height 6
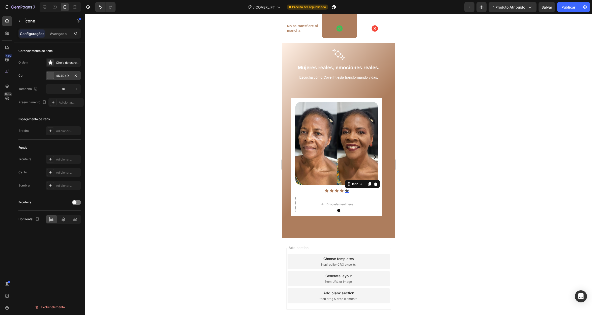
click at [52, 75] on div at bounding box center [50, 75] width 7 height 7
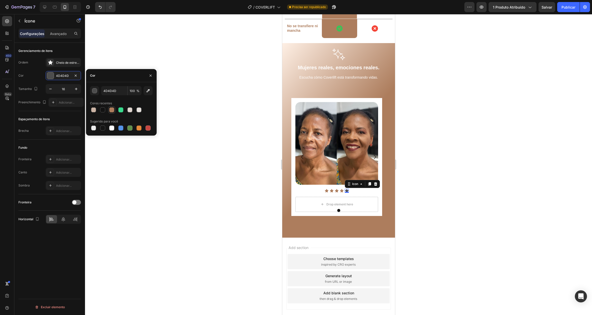
click at [112, 108] on div at bounding box center [111, 109] width 5 height 5
type input "AD7D5D"
click at [183, 106] on div at bounding box center [338, 164] width 507 height 301
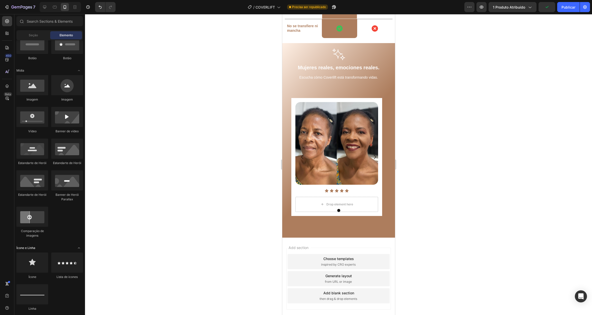
scroll to position [0, 0]
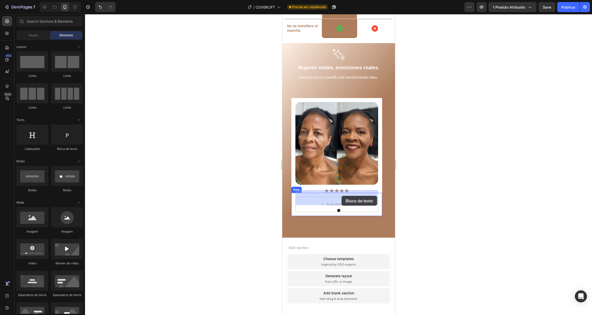
drag, startPoint x: 350, startPoint y: 148, endPoint x: 341, endPoint y: 196, distance: 48.4
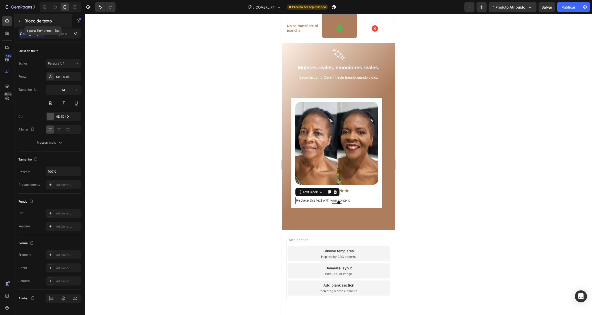
click at [19, 22] on icon "button" at bounding box center [19, 21] width 4 height 4
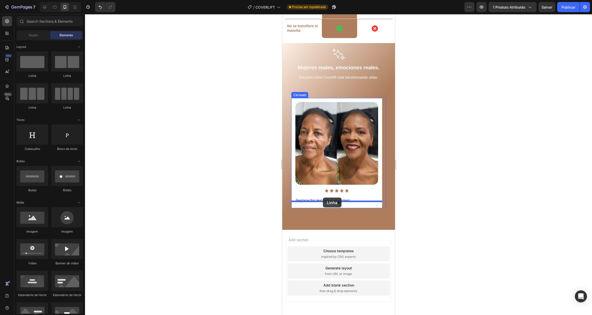
drag, startPoint x: 339, startPoint y: 77, endPoint x: 323, endPoint y: 198, distance: 122.1
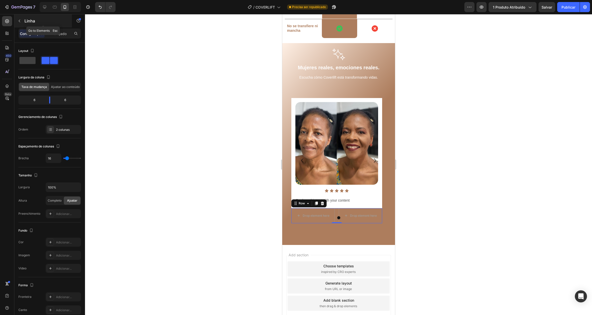
click at [20, 19] on icon "button" at bounding box center [19, 21] width 4 height 4
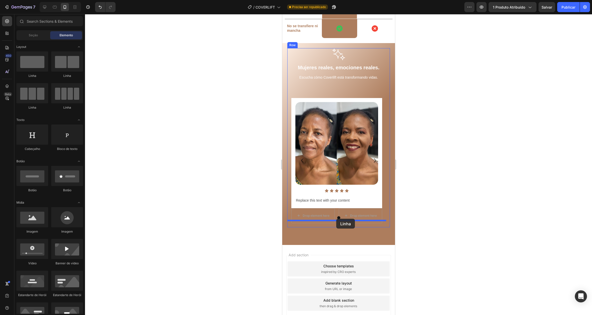
drag, startPoint x: 312, startPoint y: 73, endPoint x: 336, endPoint y: 219, distance: 147.7
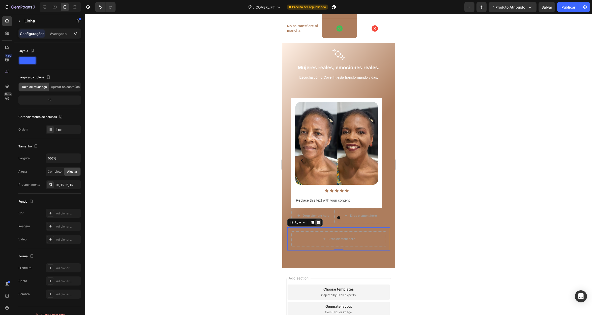
click at [316, 221] on icon at bounding box center [318, 223] width 4 height 4
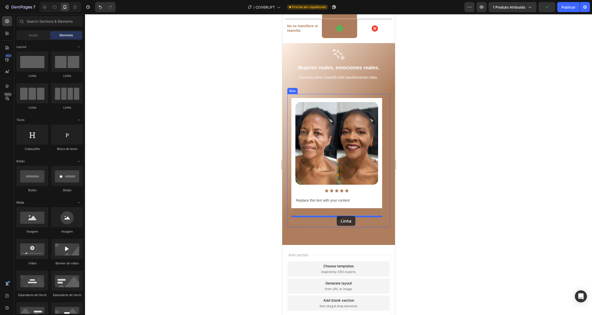
drag, startPoint x: 313, startPoint y: 83, endPoint x: 336, endPoint y: 216, distance: 134.7
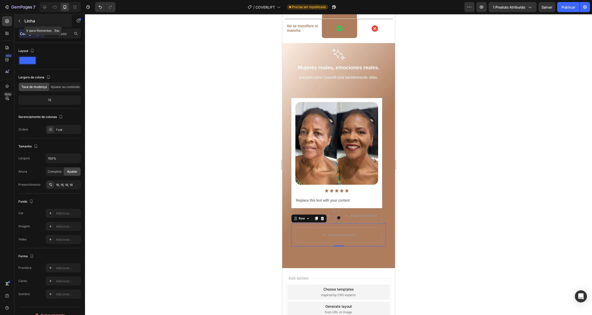
click at [18, 20] on icon "button" at bounding box center [19, 21] width 4 height 4
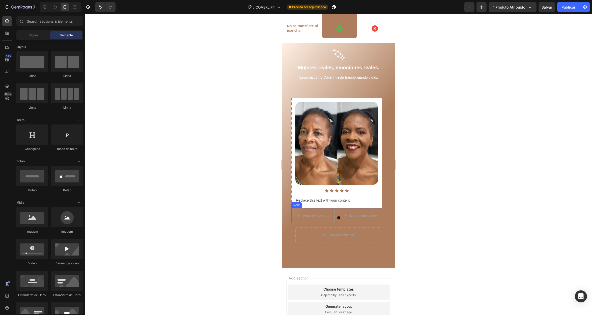
click at [336, 208] on div "Drop element here Drop element here Row" at bounding box center [336, 215] width 91 height 15
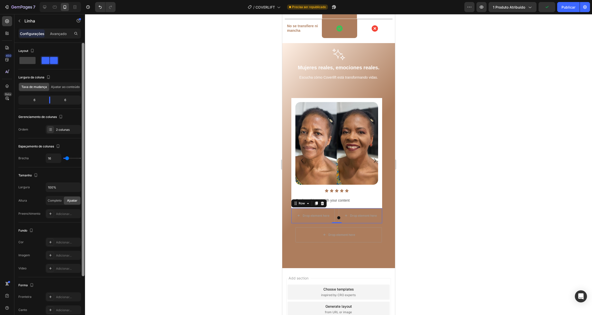
click at [50, 242] on icon at bounding box center [50, 242] width 4 height 4
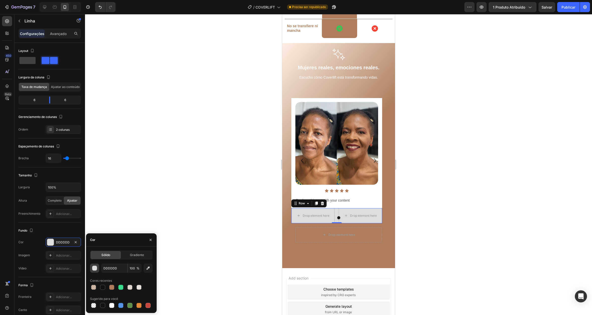
click at [95, 268] on div "button" at bounding box center [94, 268] width 5 height 5
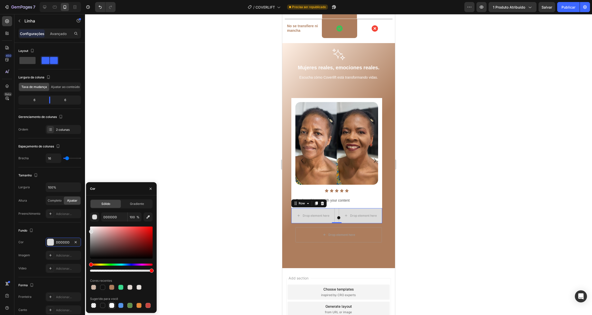
click at [112, 304] on div at bounding box center [111, 305] width 5 height 5
type input "FFFFFF"
click at [310, 239] on div "Drop element here Row" at bounding box center [338, 234] width 95 height 23
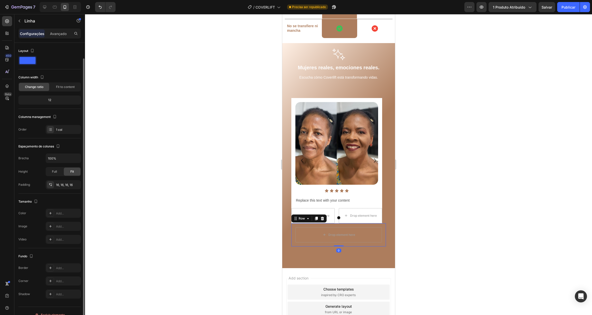
scroll to position [8, 0]
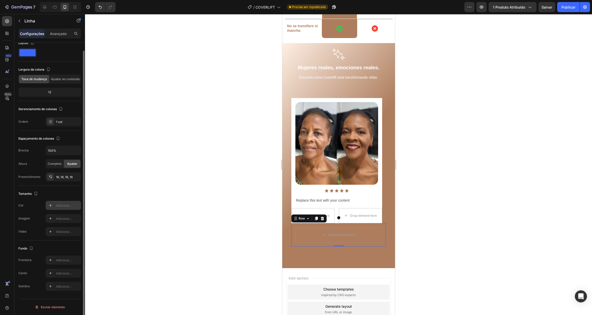
click at [51, 205] on icon at bounding box center [50, 205] width 3 height 3
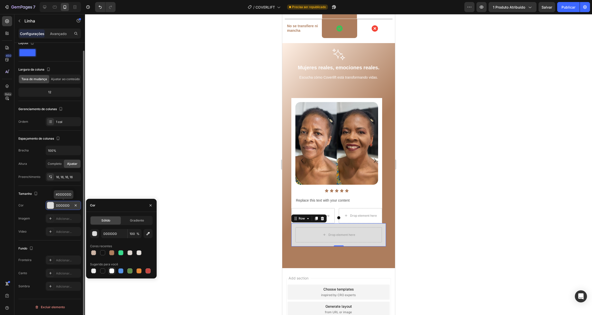
click at [110, 270] on div at bounding box center [111, 271] width 5 height 5
type input "FFFFFF"
click at [194, 148] on div at bounding box center [338, 164] width 507 height 301
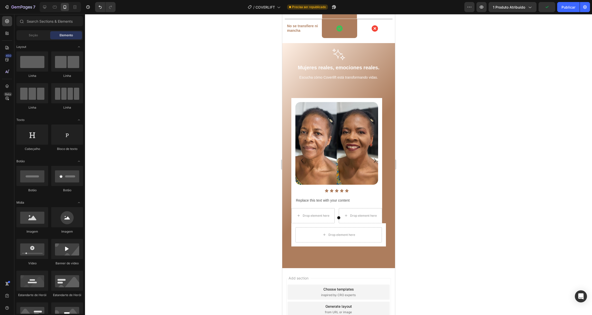
click at [194, 148] on div at bounding box center [338, 164] width 507 height 301
click at [292, 99] on div "Row" at bounding box center [296, 101] width 8 height 5
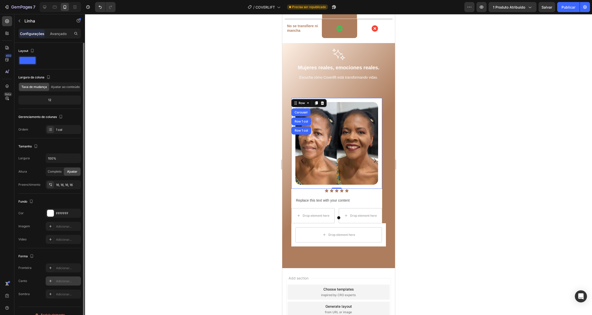
click at [50, 281] on icon at bounding box center [50, 281] width 4 height 4
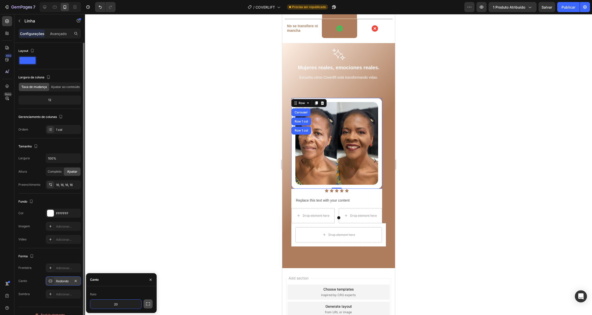
type input "0"
click at [55, 35] on font "Avançado" at bounding box center [58, 34] width 17 height 4
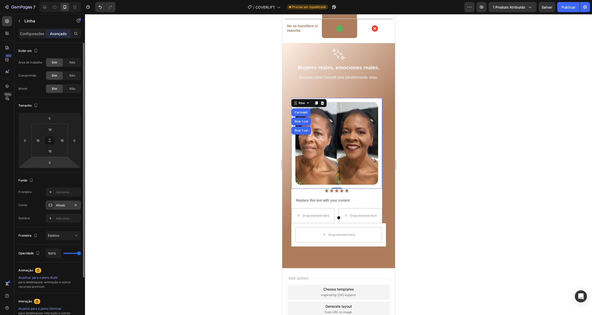
click at [63, 206] on font "Afiado" at bounding box center [60, 206] width 9 height 4
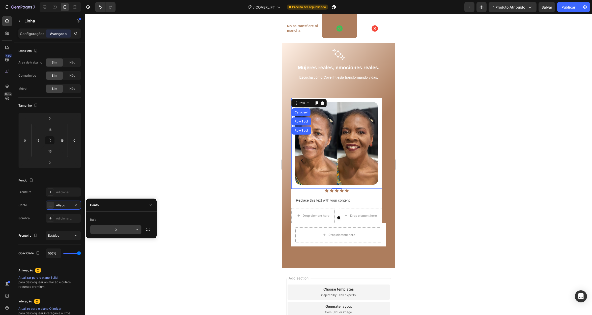
click at [129, 230] on input "0" at bounding box center [115, 229] width 51 height 9
type input "20"
click at [149, 231] on icon "button" at bounding box center [148, 229] width 5 height 5
click at [108, 240] on input "20" at bounding box center [102, 241] width 24 height 9
type input "0"
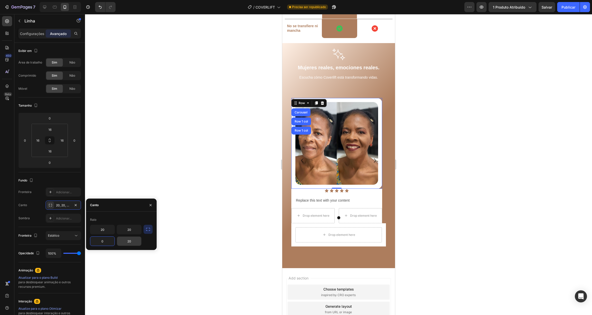
click at [131, 240] on input "20" at bounding box center [129, 241] width 24 height 9
type input "0"
click at [295, 223] on div "Drop element here Row" at bounding box center [338, 234] width 95 height 23
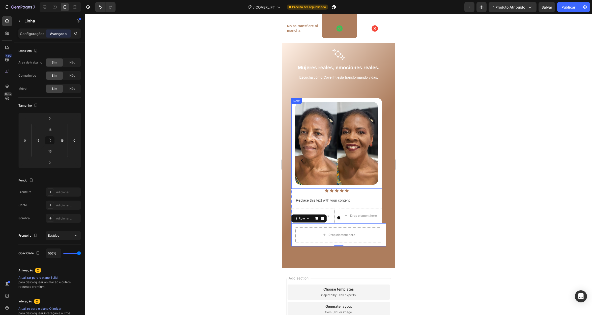
click at [302, 98] on div "Image Row" at bounding box center [336, 143] width 91 height 91
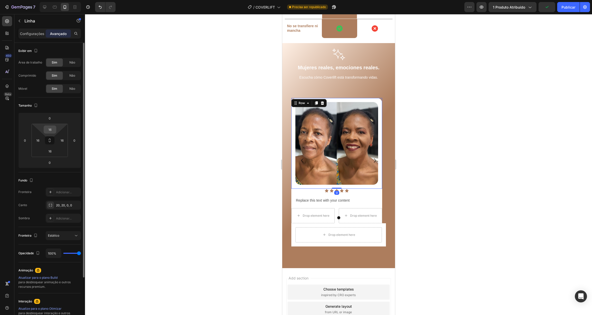
click at [55, 129] on div "16" at bounding box center [50, 130] width 13 height 8
click at [52, 129] on input "16" at bounding box center [50, 130] width 10 height 8
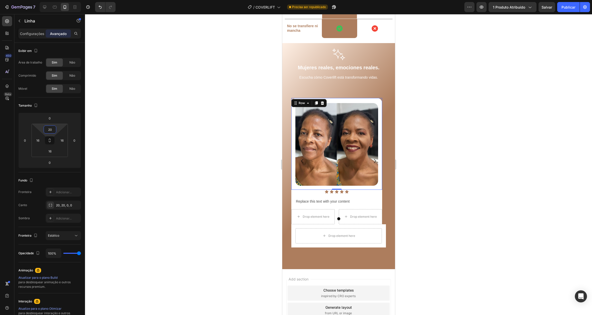
type input "2"
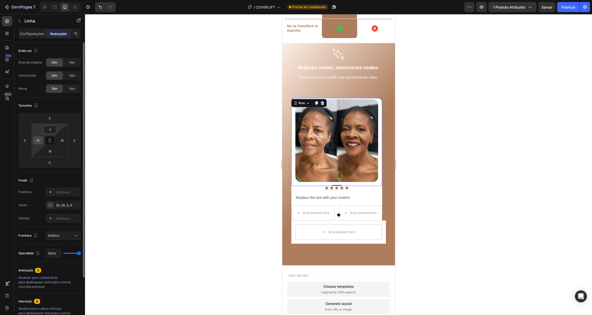
type input "5"
click at [37, 139] on input "16" at bounding box center [38, 141] width 8 height 8
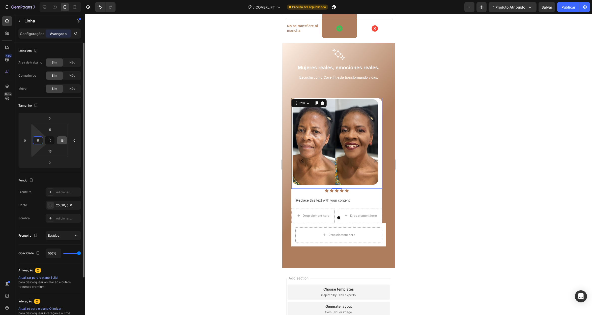
type input "5"
click at [64, 140] on input "16" at bounding box center [62, 141] width 8 height 8
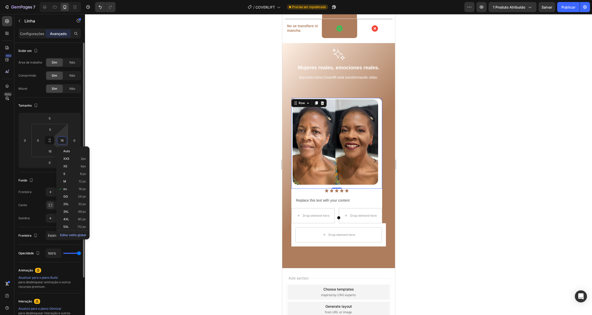
type input "6"
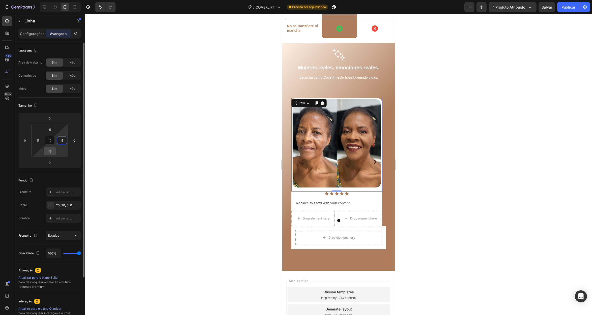
type input "5"
click at [51, 153] on input "16" at bounding box center [50, 152] width 10 height 8
type input "5"
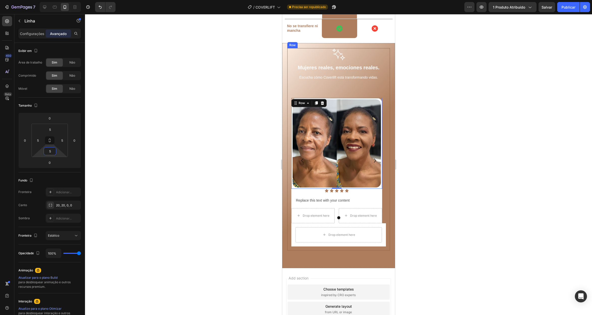
click at [338, 94] on div "Image Row 0 Icon Icon Icon Icon Icon Icon List Replace this text with your cont…" at bounding box center [338, 172] width 103 height 157
click at [346, 238] on div "Drop element here Row" at bounding box center [338, 234] width 95 height 23
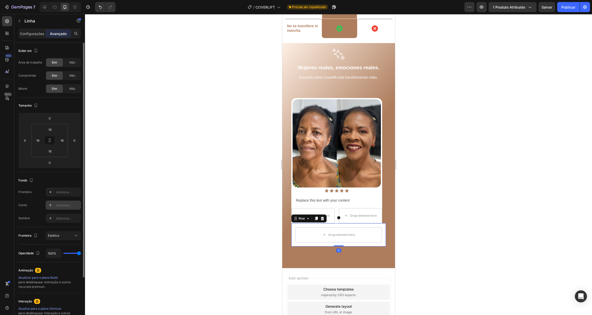
click at [50, 206] on icon at bounding box center [50, 205] width 3 height 3
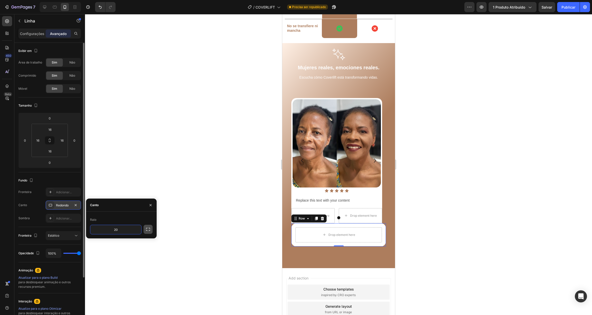
drag, startPoint x: 147, startPoint y: 230, endPoint x: 144, endPoint y: 233, distance: 2.9
click at [147, 230] on icon "button" at bounding box center [148, 229] width 5 height 5
click at [104, 230] on input "20" at bounding box center [102, 229] width 24 height 9
type input "0"
click at [129, 229] on input "20" at bounding box center [129, 229] width 24 height 9
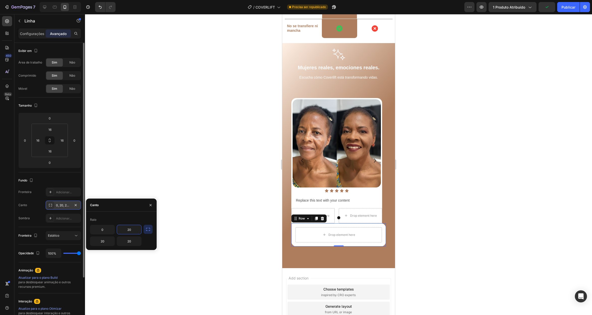
type input "0"
click at [206, 201] on div at bounding box center [338, 164] width 507 height 301
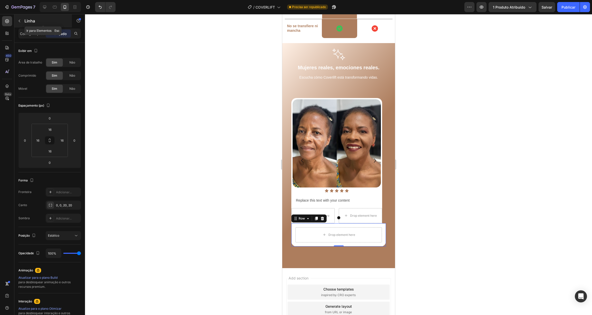
click at [20, 20] on icon "button" at bounding box center [19, 21] width 4 height 4
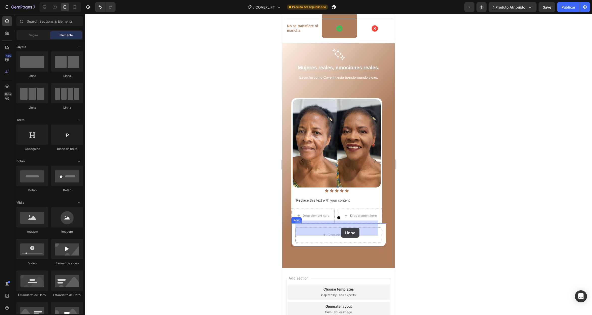
drag, startPoint x: 364, startPoint y: 99, endPoint x: 340, endPoint y: 228, distance: 130.7
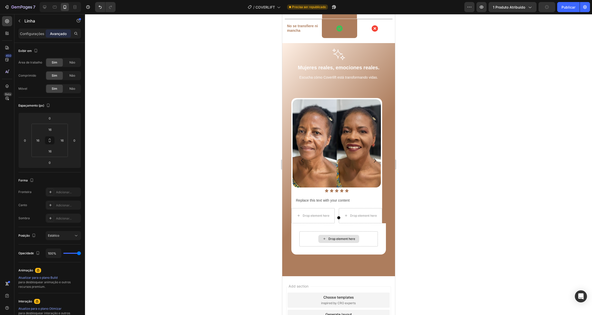
click at [346, 237] on div "Drop element here" at bounding box center [341, 239] width 27 height 4
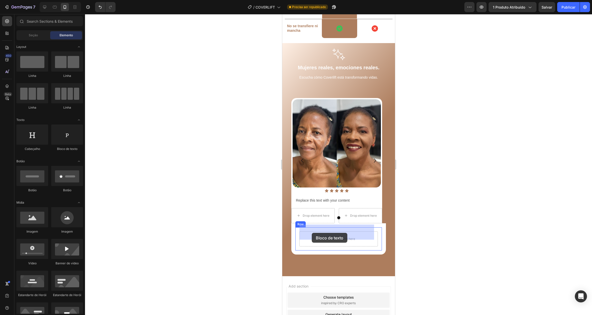
drag, startPoint x: 354, startPoint y: 151, endPoint x: 311, endPoint y: 233, distance: 92.3
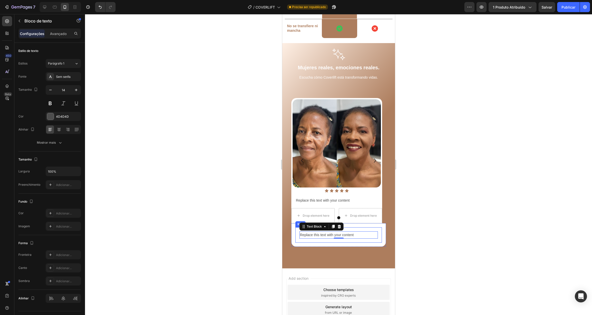
click at [296, 227] on div "Replace this text with your content Text Block 0 Row" at bounding box center [338, 234] width 86 height 15
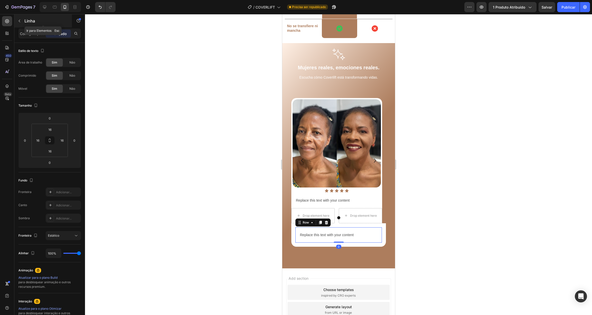
click at [19, 19] on icon "button" at bounding box center [19, 21] width 4 height 4
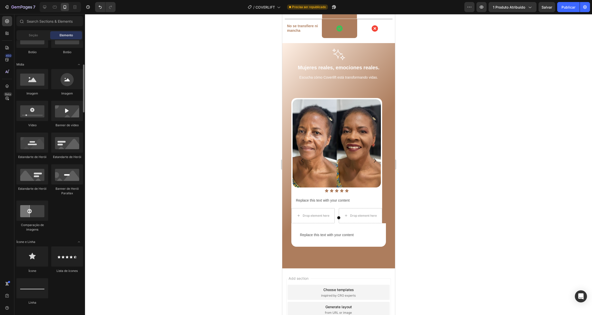
scroll to position [139, 0]
drag, startPoint x: 414, startPoint y: 263, endPoint x: 298, endPoint y: 229, distance: 120.8
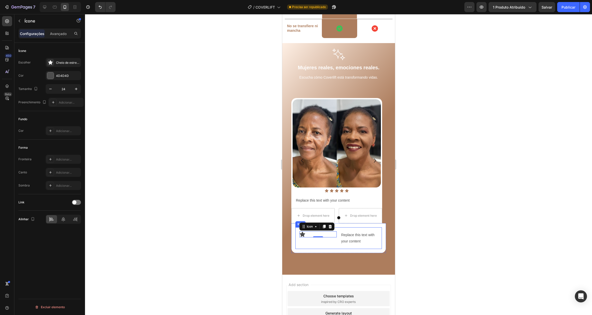
click at [337, 227] on div "Icon 0 Replace this text with your content Text Block Row" at bounding box center [338, 238] width 86 height 22
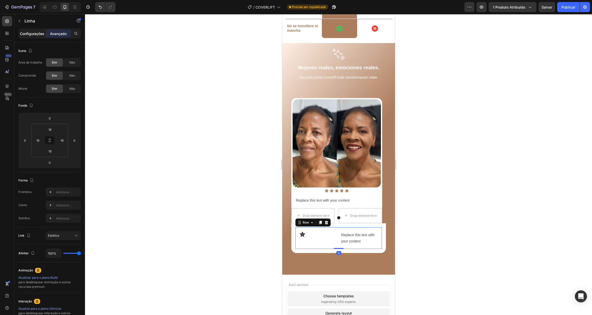
click at [39, 32] on font "Configurações" at bounding box center [32, 34] width 24 height 4
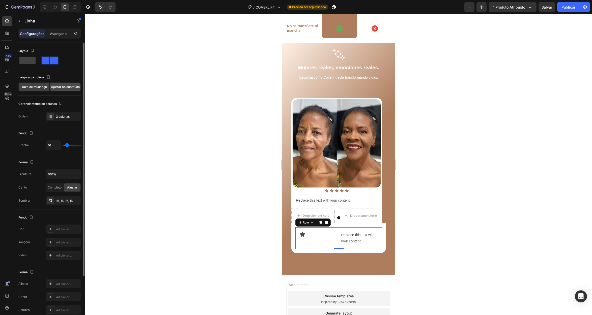
click at [61, 88] on font "Ajustar ao conteúdo" at bounding box center [65, 87] width 29 height 4
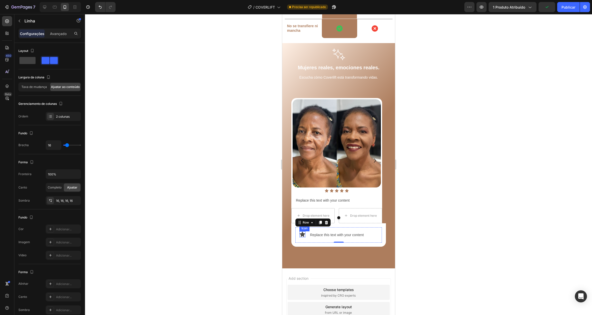
click at [301, 232] on icon at bounding box center [302, 234] width 5 height 5
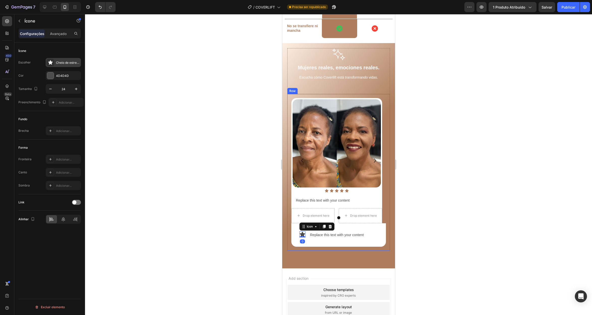
click at [50, 61] on icon at bounding box center [50, 62] width 4 height 4
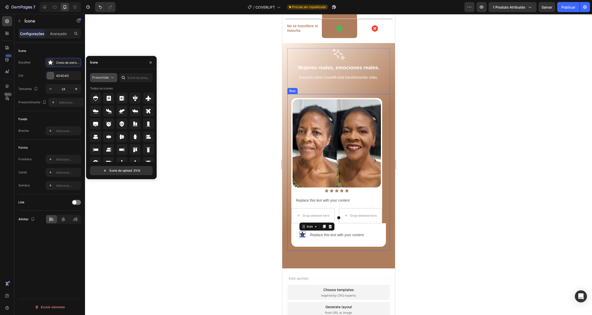
click at [111, 77] on icon at bounding box center [112, 77] width 5 height 5
click at [97, 135] on p "Enviado" at bounding box center [98, 137] width 29 height 5
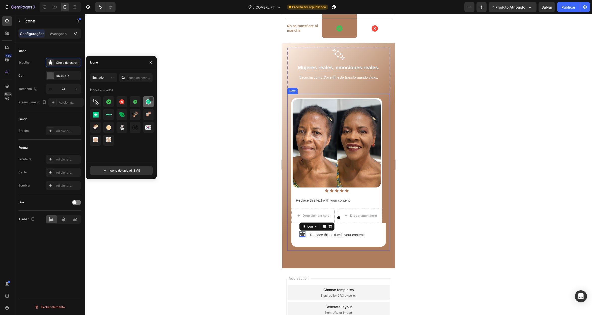
click at [147, 101] on img at bounding box center [148, 102] width 6 height 6
click at [143, 103] on div at bounding box center [148, 101] width 11 height 11
click at [365, 223] on div "Icon 0 Replace this text with your content Text Block Row Row" at bounding box center [338, 234] width 95 height 23
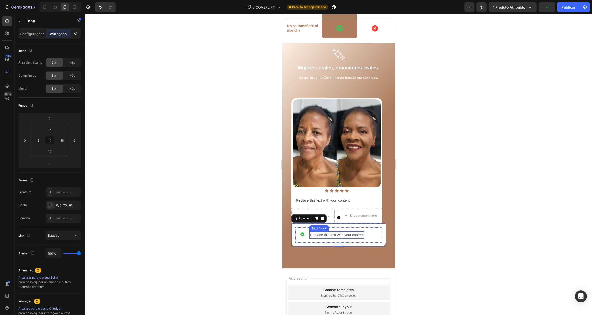
click at [326, 231] on div "Replace this text with your content" at bounding box center [336, 234] width 55 height 7
click at [326, 232] on p "Replace this text with your content" at bounding box center [337, 235] width 54 height 6
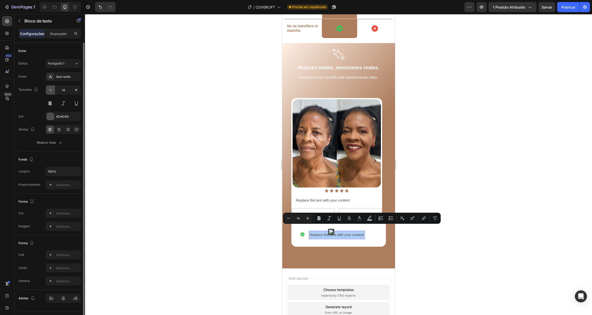
click at [47, 91] on button "button" at bounding box center [50, 89] width 9 height 9
click at [48, 91] on icon "button" at bounding box center [50, 90] width 5 height 5
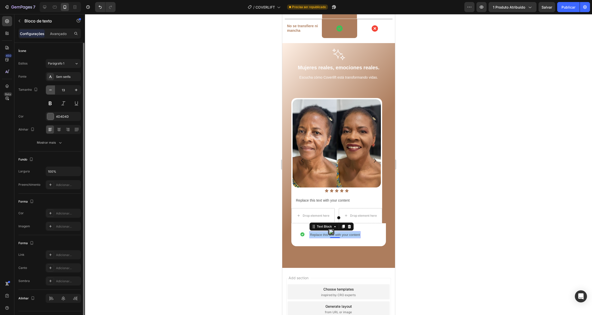
type input "12"
click at [57, 129] on icon at bounding box center [58, 129] width 5 height 5
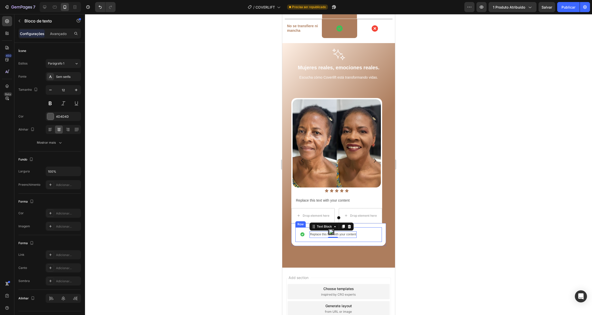
click at [321, 233] on div "Icon Replace this text with your content Text Block 0 Row" at bounding box center [338, 234] width 86 height 15
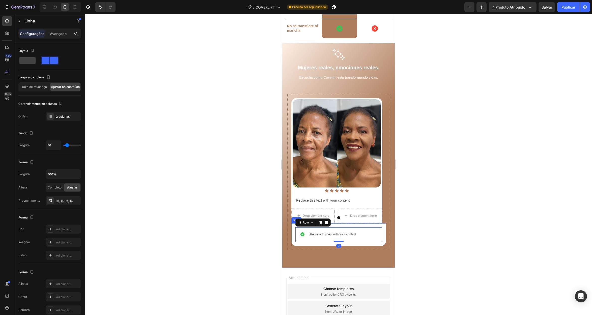
click at [300, 237] on div "Icon Replace this text with your content Text Block Row 0 Row" at bounding box center [338, 234] width 95 height 23
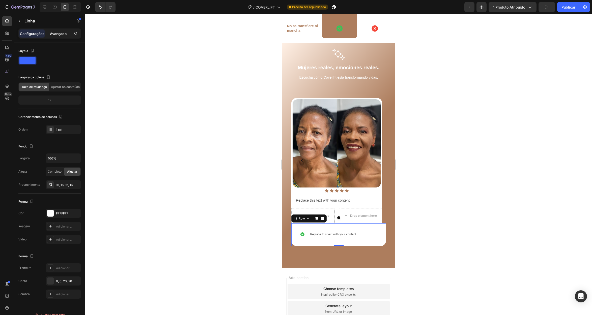
click at [58, 33] on font "Avançado" at bounding box center [58, 34] width 17 height 4
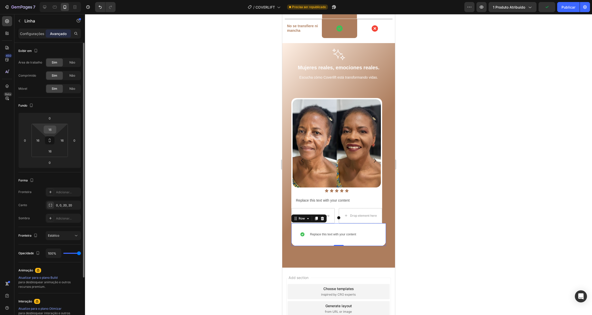
click at [50, 132] on input "16" at bounding box center [50, 130] width 10 height 8
click at [50, 132] on input "20" at bounding box center [50, 130] width 10 height 8
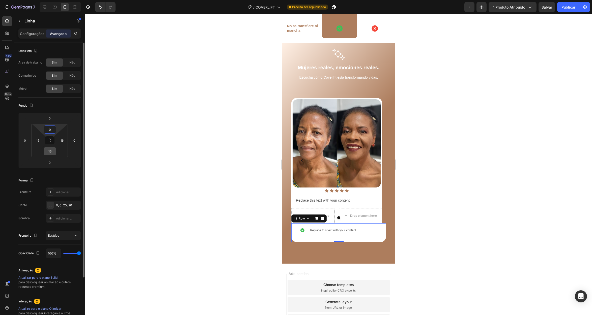
type input "0"
click at [53, 151] on input "16" at bounding box center [50, 152] width 10 height 8
click at [50, 151] on input "16" at bounding box center [50, 152] width 10 height 8
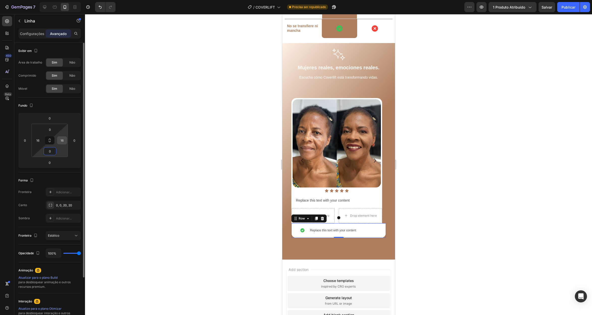
type input "0"
click at [62, 141] on input "16" at bounding box center [62, 141] width 8 height 8
type input "0"
click at [41, 140] on input "16" at bounding box center [38, 141] width 8 height 8
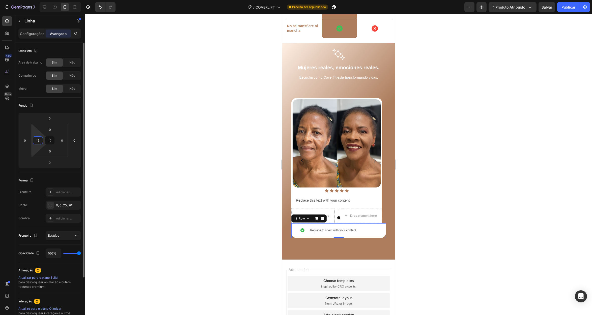
click at [41, 140] on input "16" at bounding box center [38, 141] width 8 height 8
type input "0"
click at [37, 33] on font "Configurações" at bounding box center [32, 34] width 24 height 4
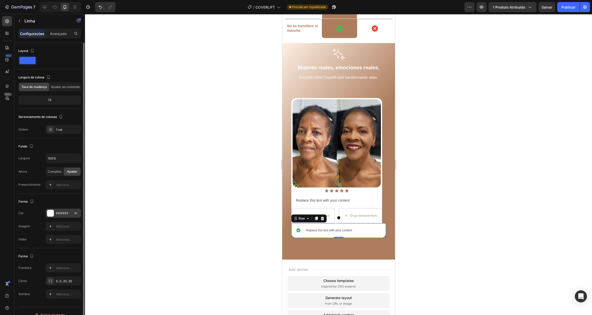
click at [51, 210] on div at bounding box center [50, 213] width 7 height 7
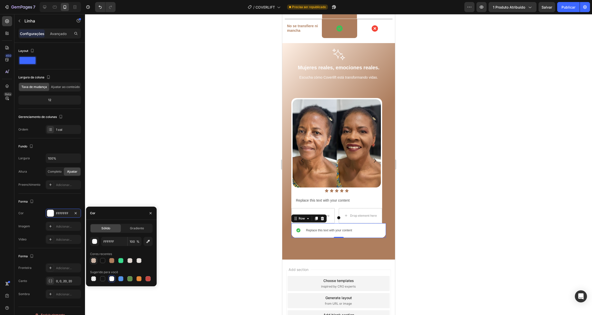
click at [95, 261] on div at bounding box center [93, 260] width 5 height 5
type input "AD7D5D"
click at [132, 241] on input "50" at bounding box center [135, 241] width 14 height 9
type input "5"
type input "3"
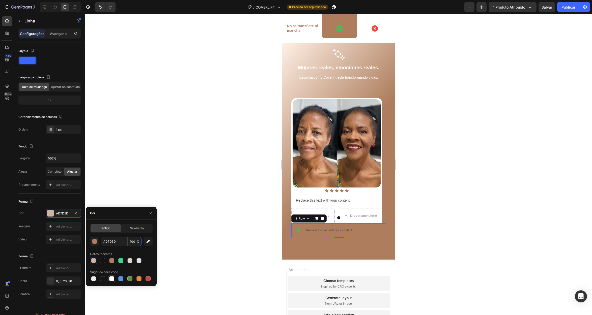
type input "100"
click at [110, 278] on div at bounding box center [111, 278] width 5 height 5
type input "FFFFFF"
click at [362, 223] on div "Icon Replace this text with your content Text Block Row" at bounding box center [338, 230] width 95 height 15
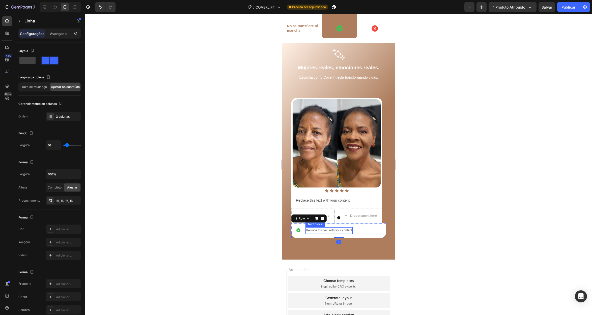
click at [312, 228] on p "Replace this text with your content" at bounding box center [329, 231] width 46 height 6
click at [302, 224] on div "Icon Replace this text with your content Text Block 0 Row" at bounding box center [338, 230] width 95 height 15
click at [65, 33] on font "Avançado" at bounding box center [58, 34] width 17 height 4
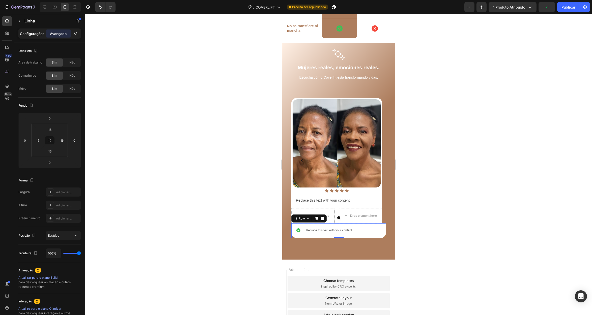
click at [29, 34] on font "Configurações" at bounding box center [32, 34] width 24 height 4
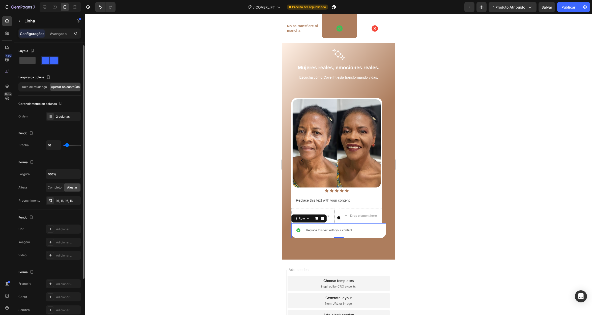
scroll to position [10, 0]
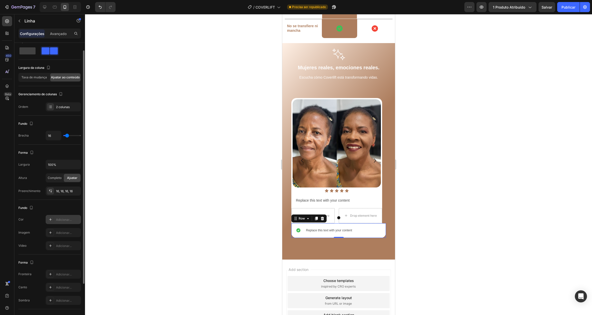
click at [50, 220] on icon at bounding box center [50, 220] width 4 height 4
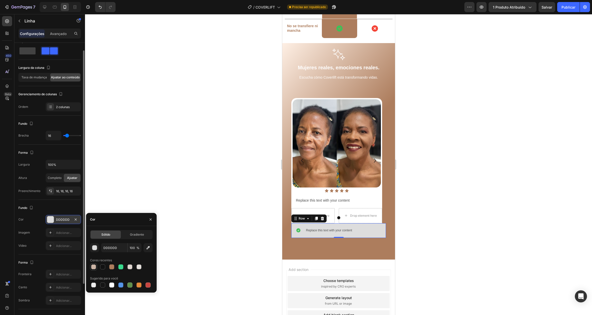
click at [92, 266] on div at bounding box center [93, 267] width 5 height 5
type input "AD7D5D"
type input "50"
click at [66, 192] on font "16, 16, 16, 16" at bounding box center [64, 191] width 17 height 4
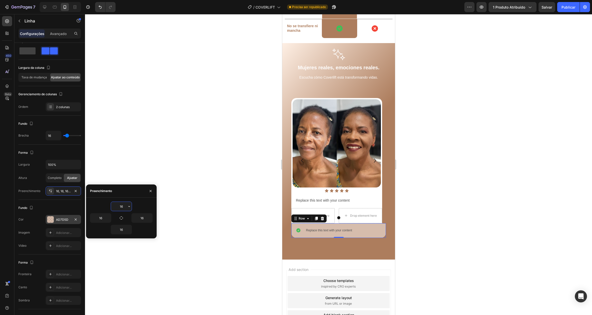
click at [123, 208] on input "16" at bounding box center [121, 206] width 21 height 9
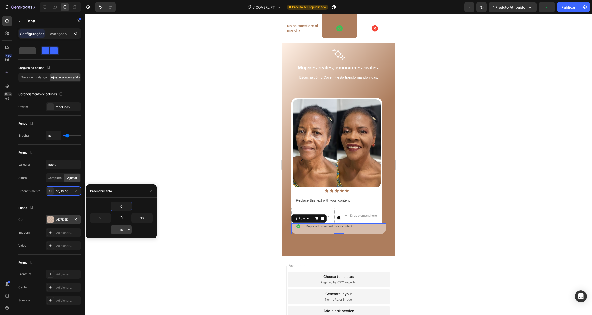
type input "0"
click at [120, 229] on input "16" at bounding box center [121, 229] width 21 height 9
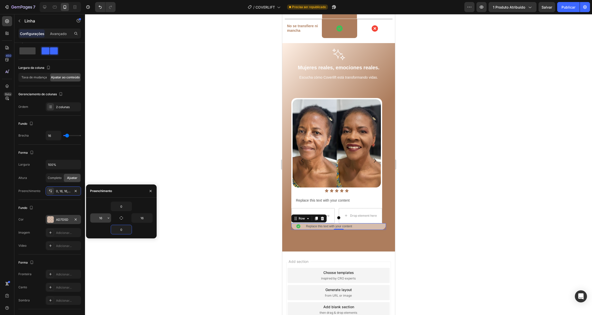
type input "0"
click at [102, 217] on input "16" at bounding box center [100, 218] width 21 height 9
type input "0"
click at [143, 218] on input "16" at bounding box center [142, 218] width 21 height 9
type input "0"
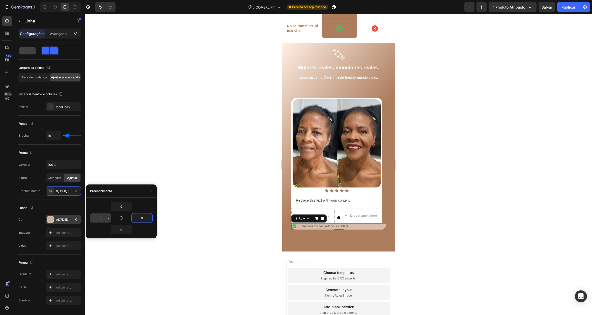
click at [100, 216] on input "0" at bounding box center [100, 218] width 21 height 9
type input "2"
type input "50"
click at [140, 218] on input "0" at bounding box center [142, 218] width 21 height 9
type input "50"
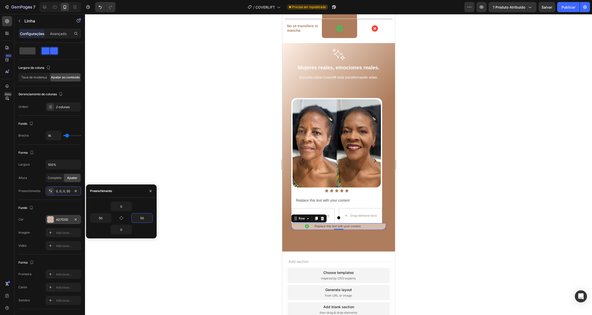
click at [158, 144] on div at bounding box center [338, 164] width 507 height 301
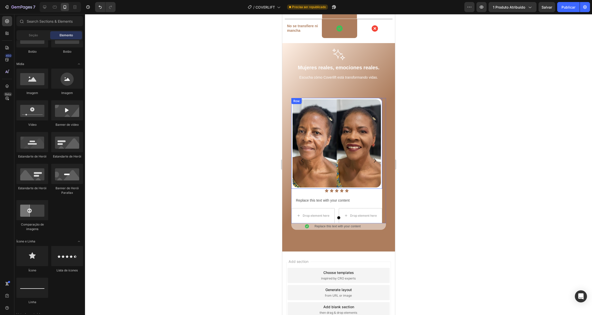
click at [341, 98] on div "Image Row" at bounding box center [336, 143] width 91 height 91
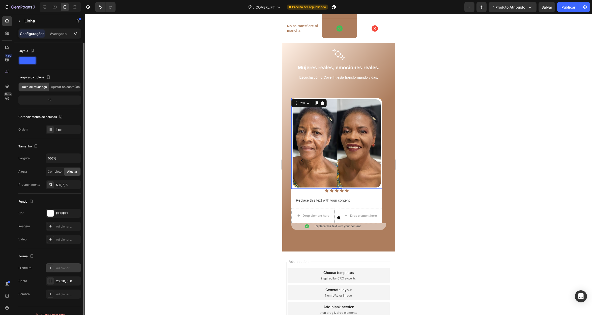
click at [49, 266] on icon at bounding box center [50, 268] width 4 height 4
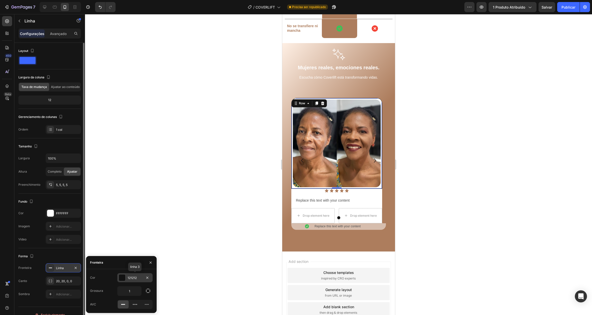
click at [120, 276] on div at bounding box center [122, 278] width 7 height 7
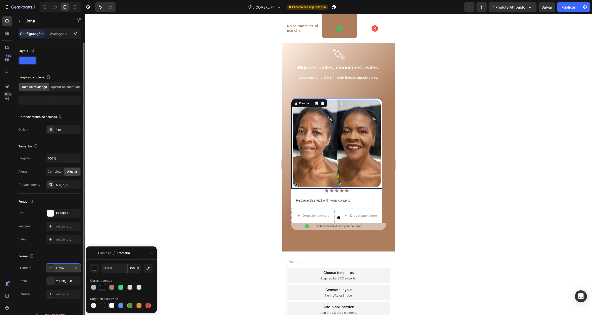
click at [110, 306] on div at bounding box center [111, 305] width 5 height 5
type input "FFFFFF"
click at [76, 195] on div "Fundo As alterações podem estar ocultas pelo vídeo. Cor FFFFFFF Imagem Adiciona…" at bounding box center [49, 221] width 63 height 55
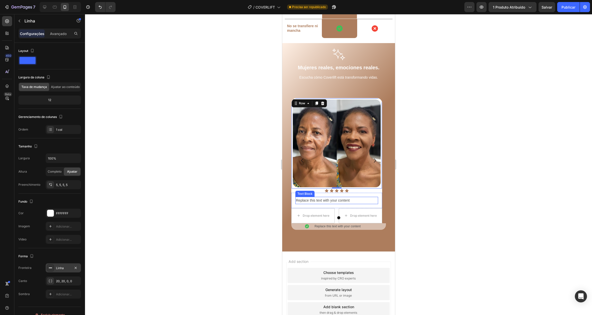
click at [370, 197] on div "Replace this text with your content" at bounding box center [336, 200] width 83 height 7
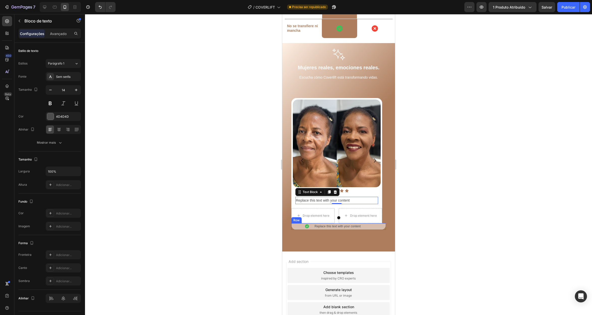
click at [367, 223] on div "Icon Replace this text with your content Text Block Row" at bounding box center [338, 226] width 95 height 7
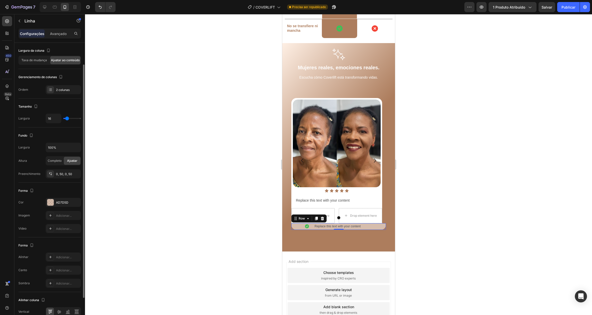
scroll to position [0, 0]
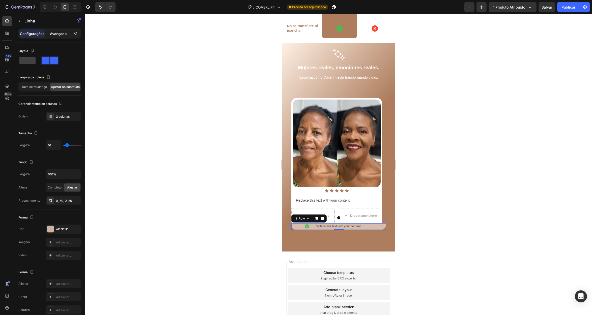
click at [55, 35] on font "Avançado" at bounding box center [58, 34] width 17 height 4
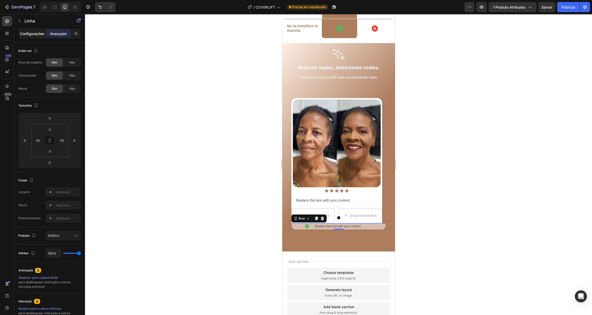
click at [30, 32] on font "Configurações" at bounding box center [32, 34] width 24 height 4
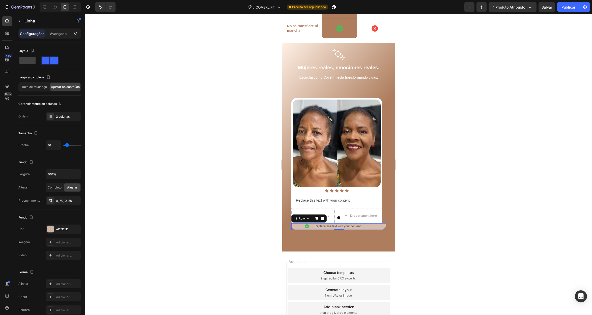
click at [370, 223] on div "Icon Replace this text with your content Text Block Row 0" at bounding box center [338, 226] width 95 height 7
click at [375, 223] on div "Icon Replace this text with your content Text Block Row 0" at bounding box center [338, 226] width 95 height 7
click at [379, 223] on div "Icon Replace this text with your content Text Block Row 0" at bounding box center [338, 226] width 95 height 7
click at [361, 94] on div "Image Row Icon Icon Icon Icon Icon Icon List Replace this text with your conten…" at bounding box center [338, 164] width 103 height 140
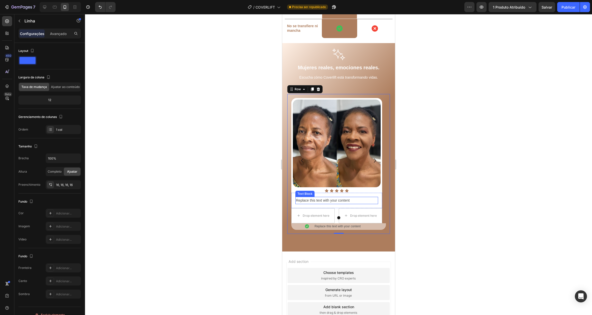
click at [327, 197] on div "Replace this text with your content" at bounding box center [336, 200] width 83 height 7
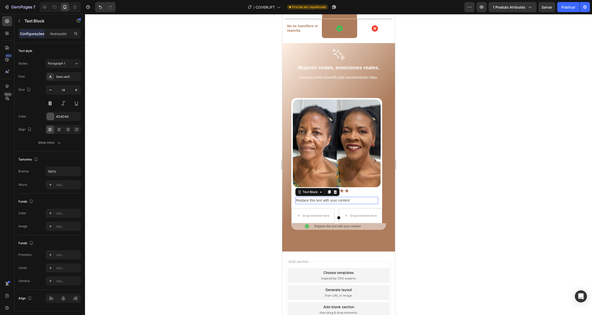
click at [327, 197] on p "Replace this text with your content" at bounding box center [337, 200] width 82 height 6
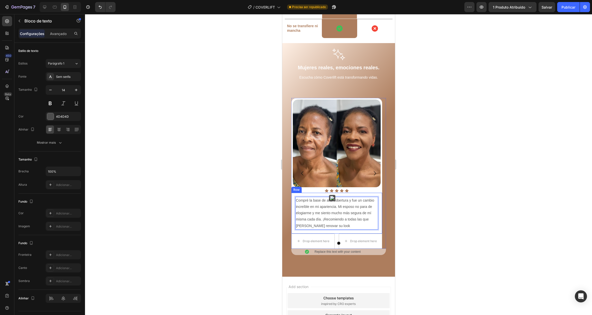
click at [380, 208] on div "Compré la base de alta cobertura y fue un cambio increíble en mi apariencia. Mi…" at bounding box center [336, 213] width 91 height 41
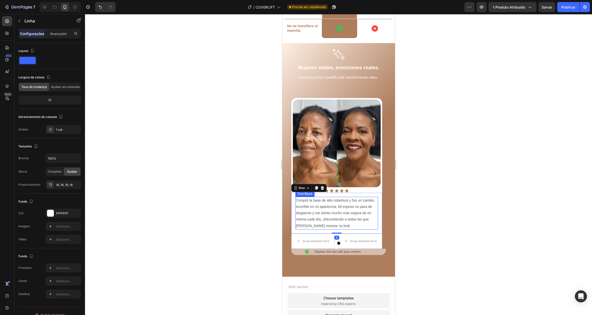
click at [335, 211] on span "Compré la base de alta cobertura y fue un cambio increíble en mi apariencia. Mi…" at bounding box center [335, 213] width 78 height 30
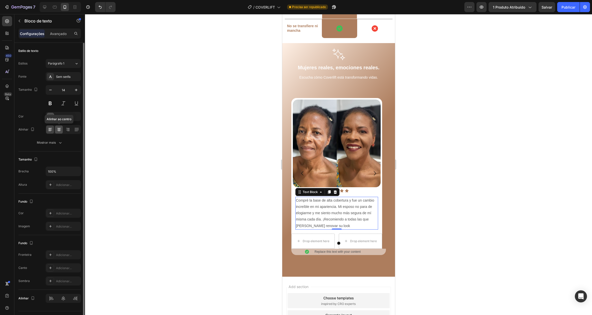
click at [57, 129] on icon at bounding box center [58, 129] width 5 height 5
click at [287, 185] on div "Image Row Icon Icon Icon Icon Icon Icon List Compré la base de alta cobertura y…" at bounding box center [338, 176] width 103 height 165
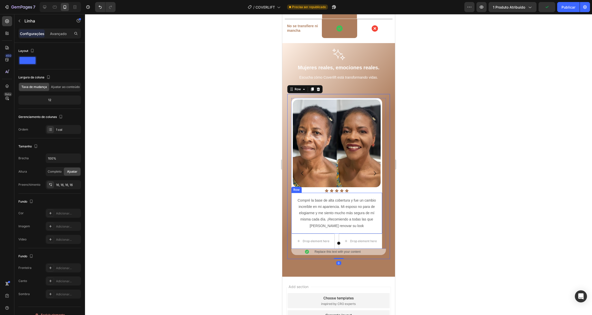
click at [337, 193] on div "Compré la base de alta cobertura y fue un cambio increíble en mi apariencia. Mi…" at bounding box center [336, 213] width 91 height 41
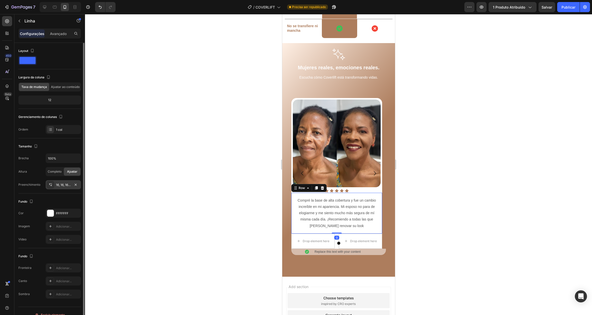
click at [56, 184] on font "16, 16, 16, 16" at bounding box center [64, 185] width 17 height 4
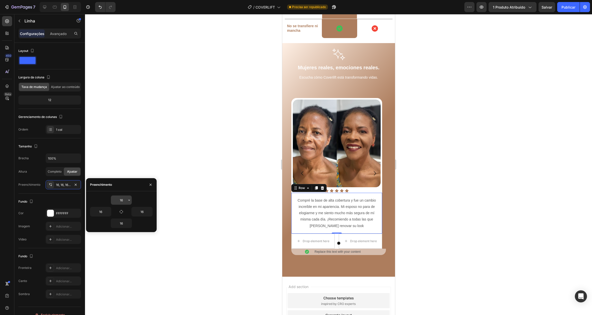
click at [123, 198] on input "16" at bounding box center [121, 200] width 21 height 9
type input "5"
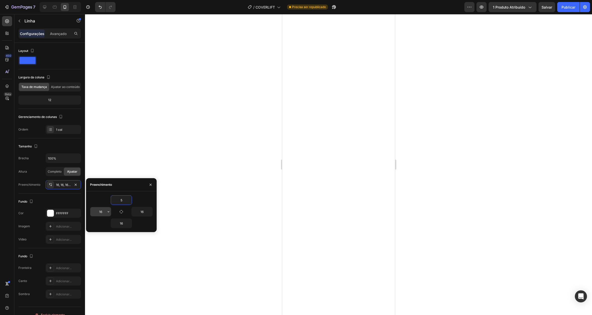
type input "5"
click at [102, 211] on input "16" at bounding box center [100, 211] width 21 height 9
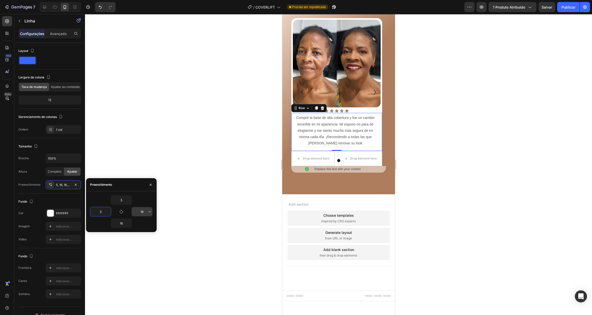
type input "5"
click at [140, 213] on input "16" at bounding box center [142, 211] width 21 height 9
type input "5"
click at [128, 220] on button "button" at bounding box center [129, 223] width 5 height 9
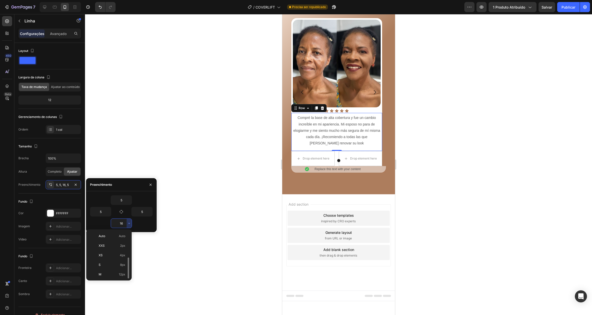
scroll to position [18, 0]
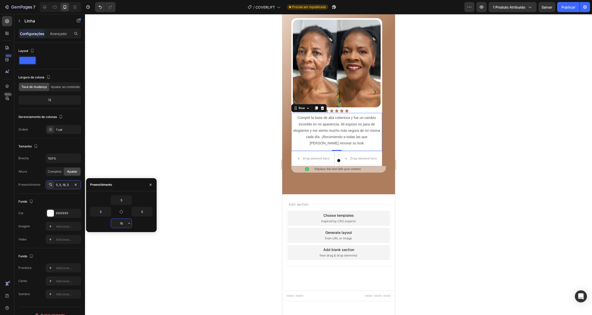
click at [122, 222] on input "16" at bounding box center [121, 223] width 21 height 9
type input "5"
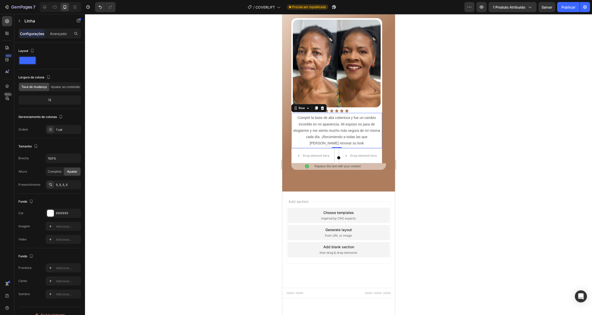
click at [187, 187] on div at bounding box center [338, 164] width 507 height 301
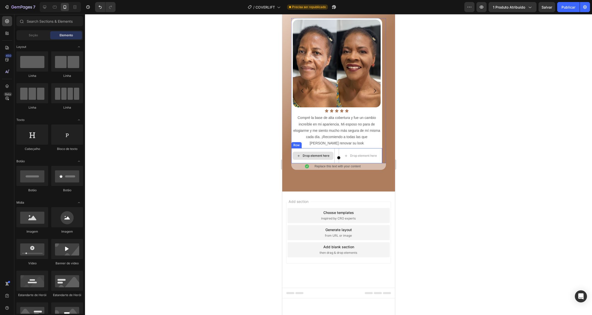
click at [304, 163] on div "Drop element here" at bounding box center [312, 155] width 43 height 15
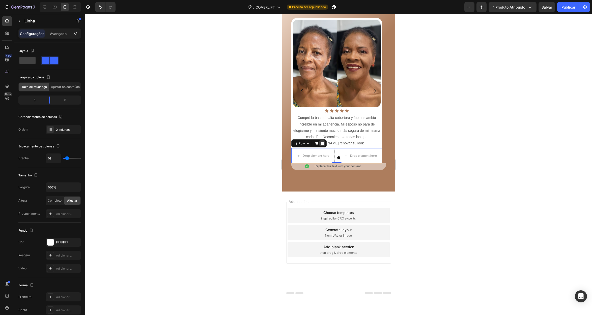
click at [322, 145] on icon at bounding box center [322, 144] width 3 height 4
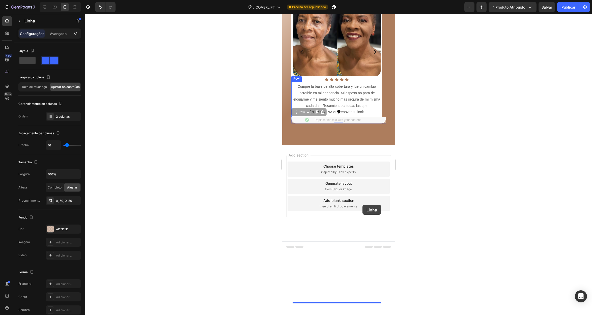
drag, startPoint x: 368, startPoint y: 225, endPoint x: 362, endPoint y: 205, distance: 20.5
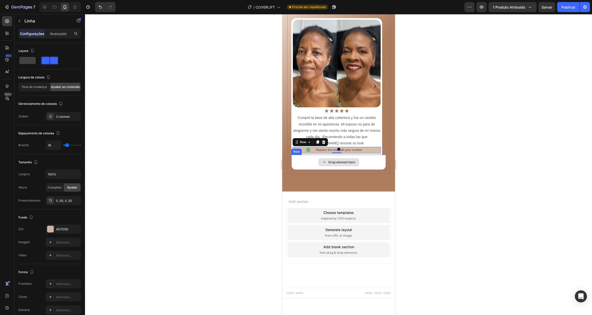
click at [327, 170] on div "Drop element here" at bounding box center [338, 162] width 95 height 15
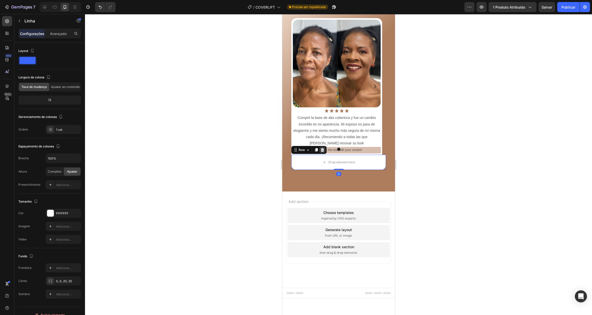
click at [321, 152] on icon at bounding box center [322, 150] width 3 height 4
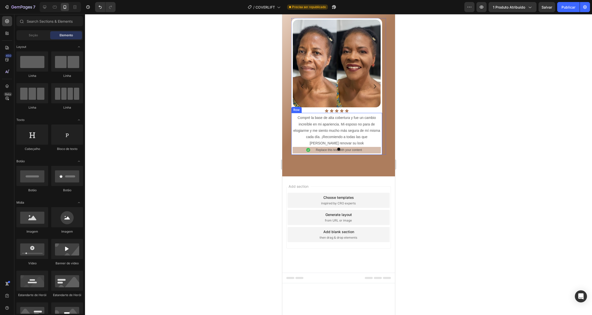
click at [292, 155] on div "Compré la base de alta cobertura y fue un cambio increíble en mi apariencia. Mi…" at bounding box center [336, 134] width 91 height 42
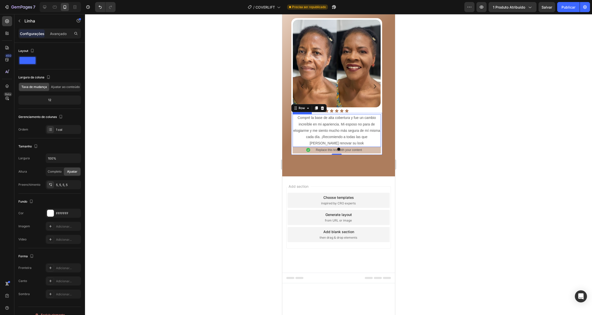
click at [380, 147] on div "Compré la base de alta cobertura y fue un cambio increíble en mi apariencia. Mi…" at bounding box center [336, 130] width 88 height 33
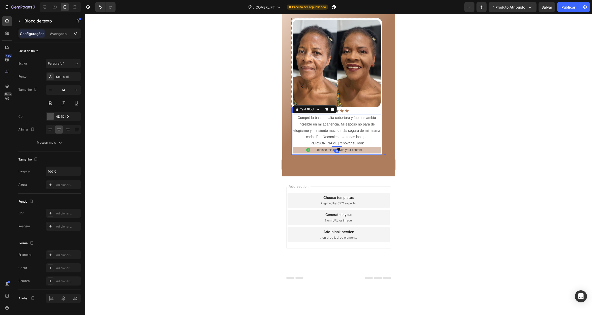
click at [381, 155] on div "Compré la base de alta cobertura y fue un cambio increíble en mi apariencia. Mi…" at bounding box center [336, 134] width 91 height 42
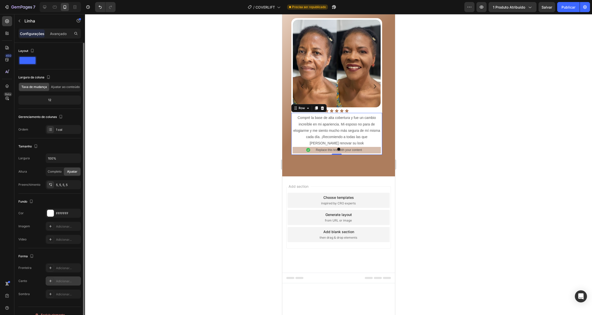
click at [51, 278] on div at bounding box center [50, 281] width 7 height 7
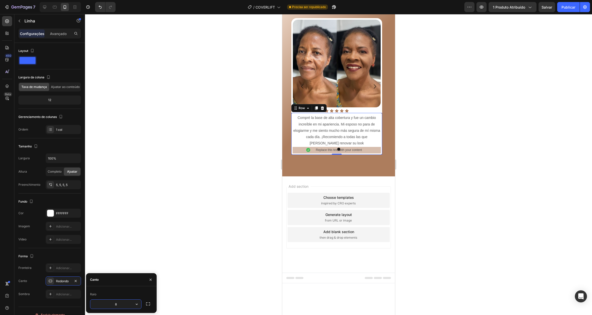
click at [120, 303] on input "8" at bounding box center [115, 304] width 51 height 9
type input "20"
click at [149, 302] on icon "button" at bounding box center [148, 304] width 5 height 5
click at [128, 294] on input "20" at bounding box center [129, 292] width 24 height 9
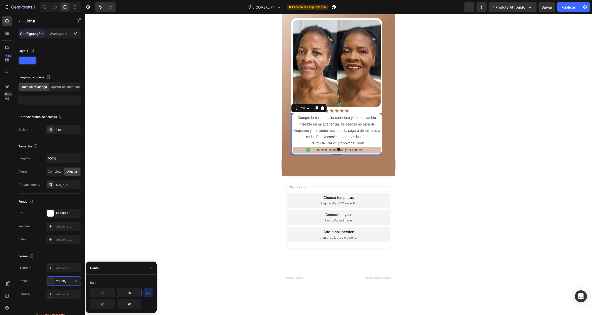
click at [128, 295] on input "20" at bounding box center [129, 292] width 24 height 9
type input "0"
click at [104, 294] on input "20" at bounding box center [102, 292] width 24 height 9
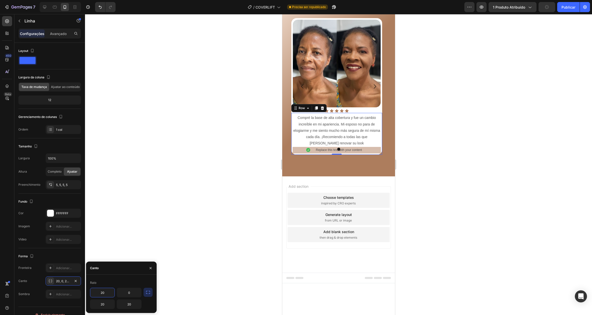
type input "0"
click at [113, 245] on div at bounding box center [338, 164] width 507 height 301
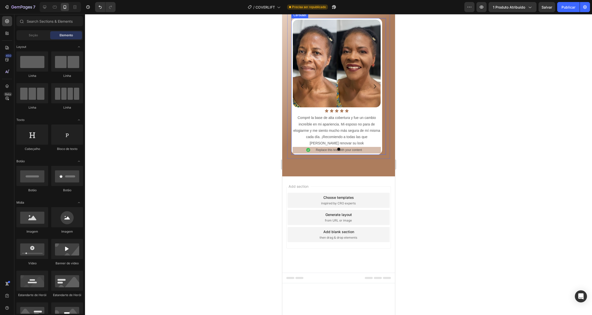
click at [295, 151] on div at bounding box center [338, 149] width 95 height 3
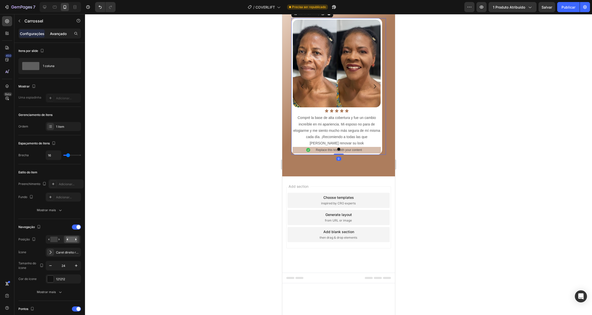
click at [59, 34] on font "Avançado" at bounding box center [58, 34] width 17 height 4
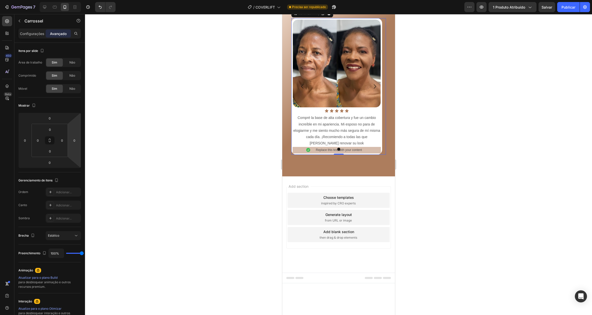
click at [292, 151] on div at bounding box center [338, 149] width 95 height 3
click at [292, 155] on div "Compré la base de alta cobertura y fue un cambio increíble en mi apariencia. Mi…" at bounding box center [336, 134] width 91 height 42
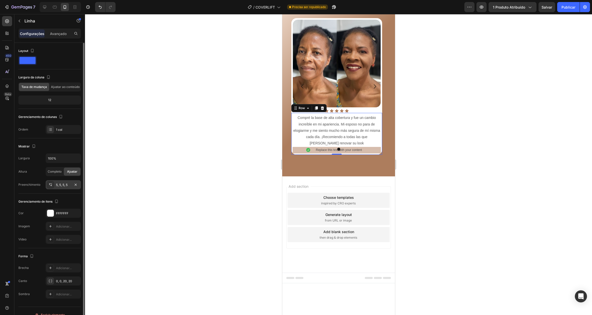
click at [57, 184] on font "5, 5, 5, 5" at bounding box center [62, 185] width 12 height 4
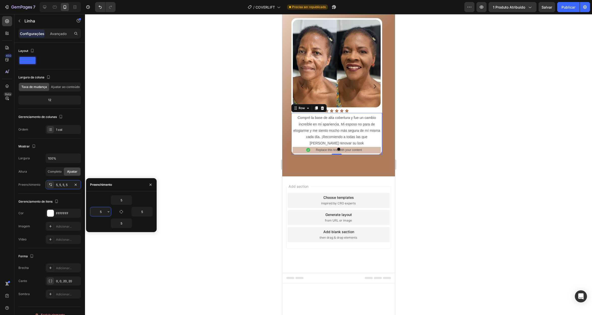
click at [101, 211] on input "5" at bounding box center [100, 211] width 21 height 9
type input "0"
click at [141, 212] on input "5" at bounding box center [142, 211] width 21 height 9
type input "0"
click at [192, 159] on div at bounding box center [338, 164] width 507 height 301
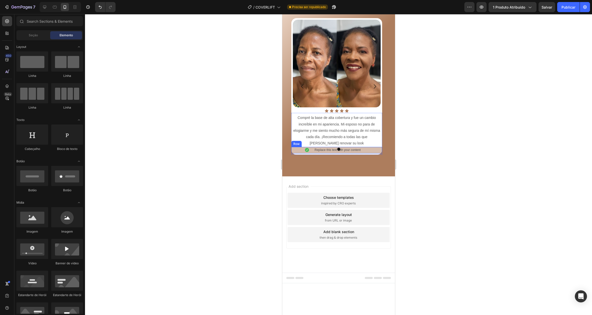
click at [297, 154] on div "Icon Replace this text with your content Text Block Row" at bounding box center [336, 150] width 91 height 7
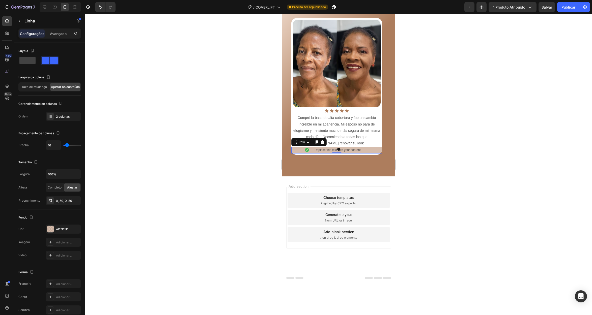
drag, startPoint x: 336, startPoint y: 225, endPoint x: 337, endPoint y: 221, distance: 4.4
click at [337, 155] on div "Image Row Icon Icon Icon Icon Icon Icon List Compré la base de alta cobertura y…" at bounding box center [338, 86] width 95 height 137
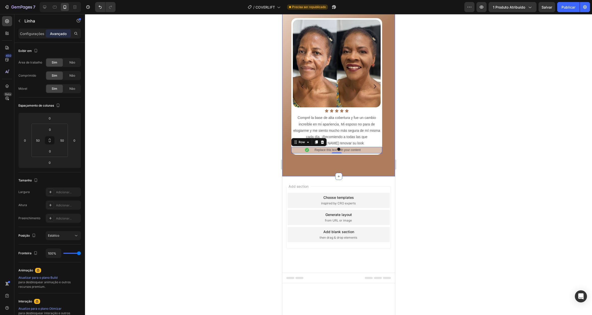
click at [276, 208] on div at bounding box center [338, 164] width 507 height 301
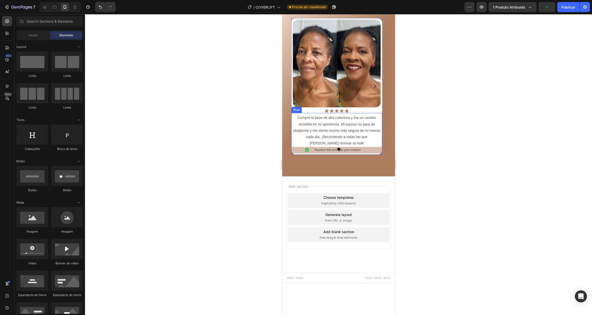
click at [313, 155] on div "Compré la base de alta cobertura y fue un cambio increíble en mi apariencia. Mi…" at bounding box center [336, 134] width 91 height 42
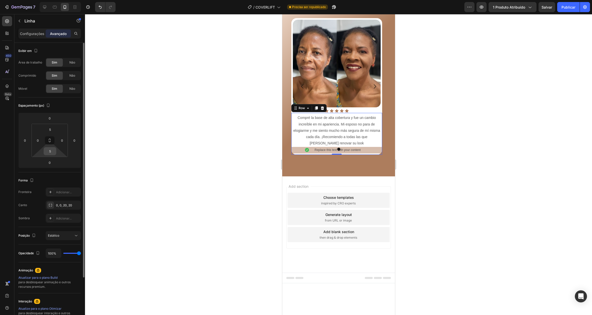
drag, startPoint x: 49, startPoint y: 156, endPoint x: 51, endPoint y: 153, distance: 3.3
click at [49, 0] on html "7 / COVERLIFT Precisa ser republicado Visualização 1 produto atribuído Salvar P…" at bounding box center [296, 0] width 592 height 0
click at [51, 153] on input "5" at bounding box center [50, 152] width 10 height 8
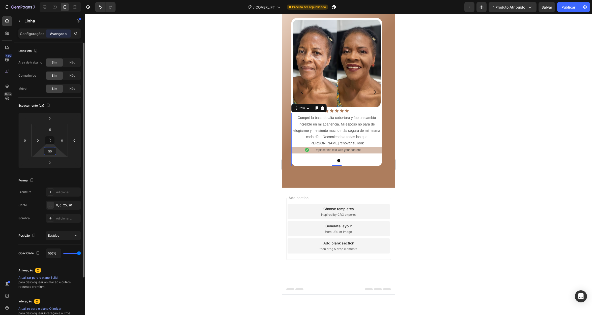
click at [51, 153] on input "50" at bounding box center [50, 152] width 10 height 8
type input "0"
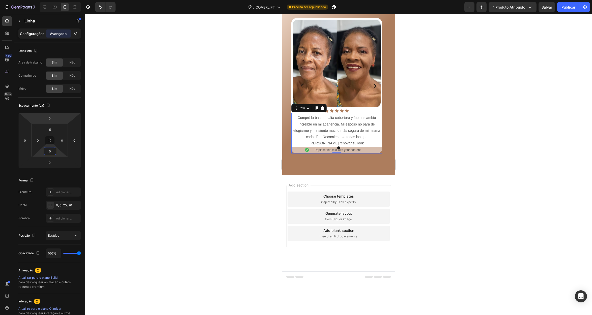
click at [30, 34] on font "Configurações" at bounding box center [32, 34] width 24 height 4
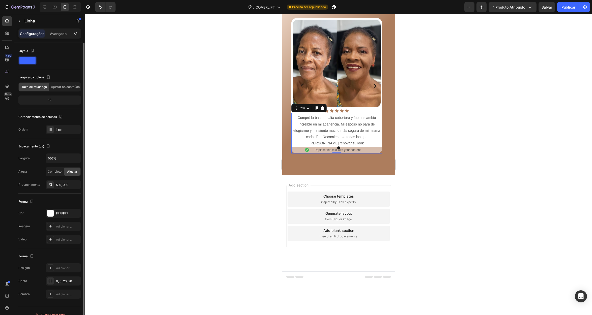
scroll to position [8, 0]
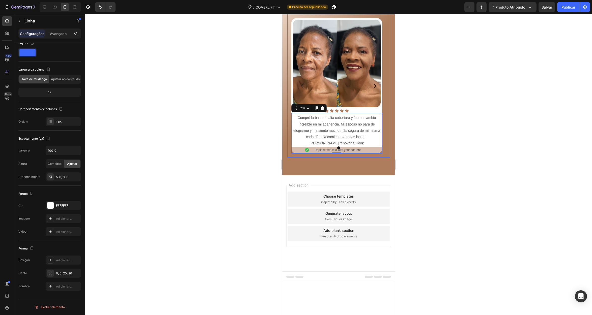
click at [324, 89] on div "Image Row Icon Icon Icon Icon Icon Icon List Compré la base de alta cobertura y…" at bounding box center [338, 85] width 103 height 143
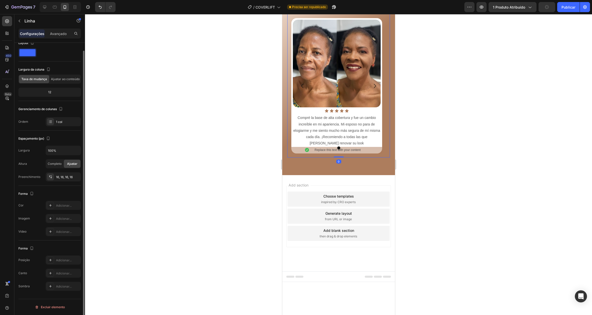
scroll to position [0, 0]
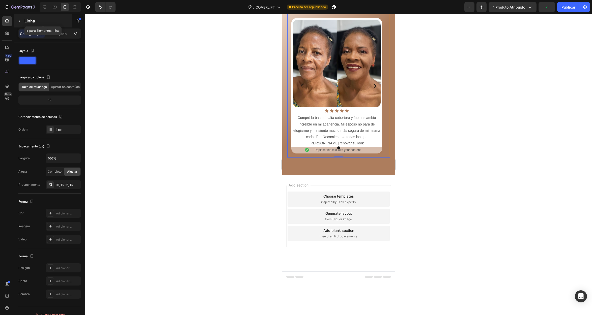
click at [20, 19] on icon "button" at bounding box center [19, 21] width 4 height 4
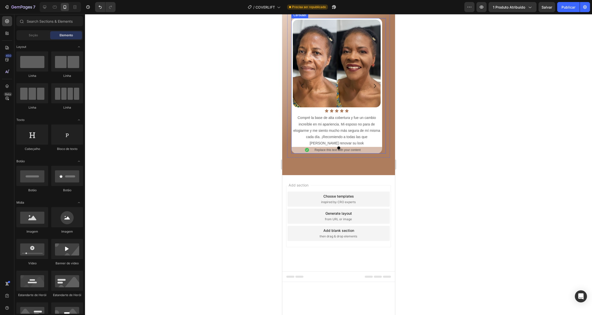
click at [380, 92] on div "Image Row Icon Icon Icon Icon Icon Icon List Compré la base de alta cobertura y…" at bounding box center [336, 85] width 91 height 135
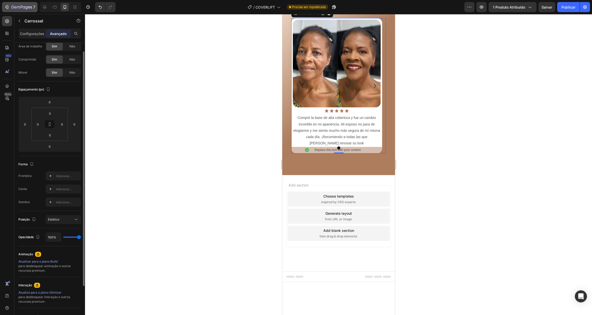
scroll to position [14, 0]
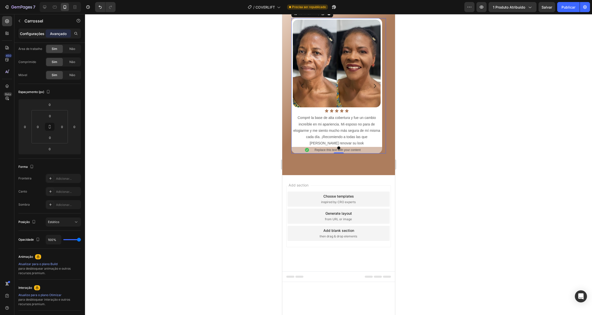
click at [26, 32] on font "Configurações" at bounding box center [32, 34] width 24 height 4
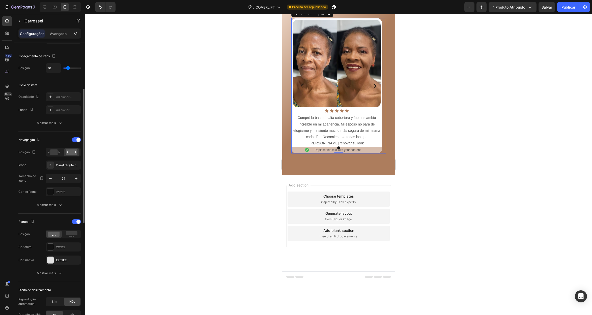
scroll to position [91, 0]
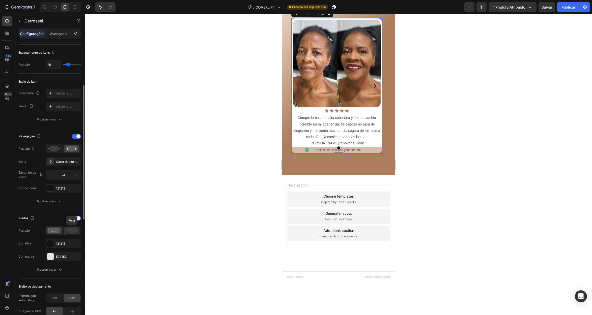
click at [72, 233] on icon at bounding box center [72, 231] width 12 height 6
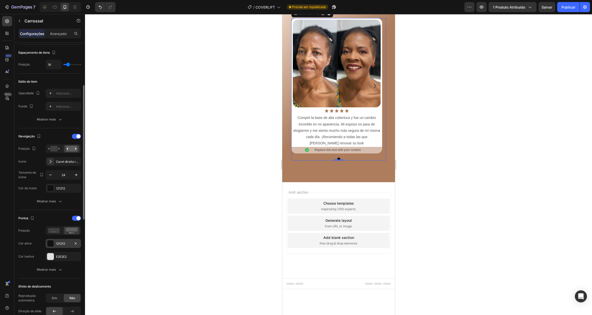
click at [51, 244] on div at bounding box center [50, 243] width 7 height 7
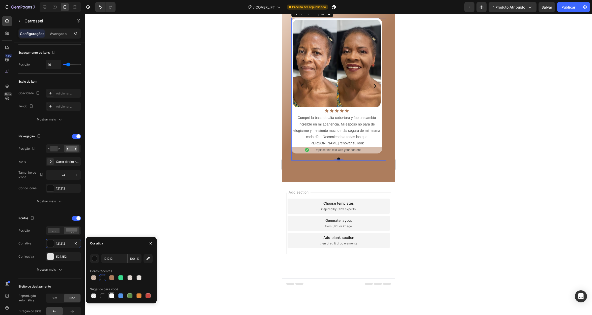
click at [112, 297] on div at bounding box center [111, 296] width 5 height 5
type input "FFFFFF"
click at [49, 257] on div at bounding box center [50, 256] width 7 height 7
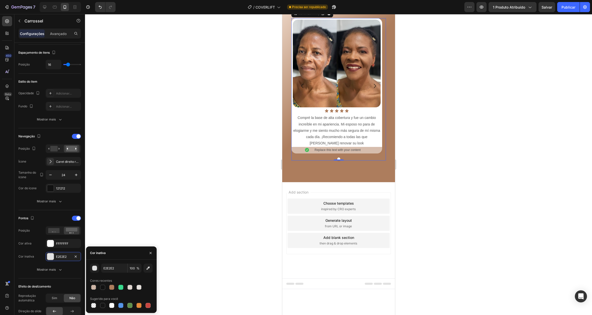
drag, startPoint x: 92, startPoint y: 288, endPoint x: 112, endPoint y: 273, distance: 25.0
click at [92, 288] on div at bounding box center [93, 287] width 5 height 5
type input "AD7D5D"
type input "50"
click at [139, 197] on div at bounding box center [338, 164] width 507 height 301
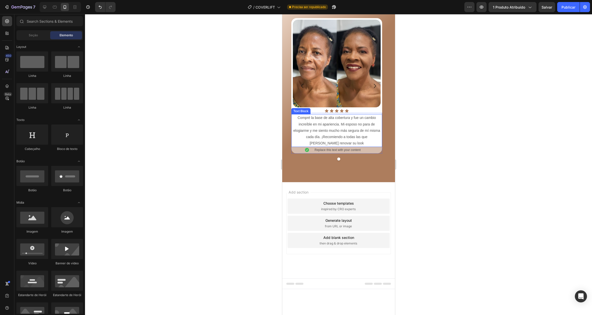
click at [314, 145] on span "Compré la base de alta cobertura y fue un cambio increíble en mi apariencia. Mi…" at bounding box center [336, 131] width 87 height 30
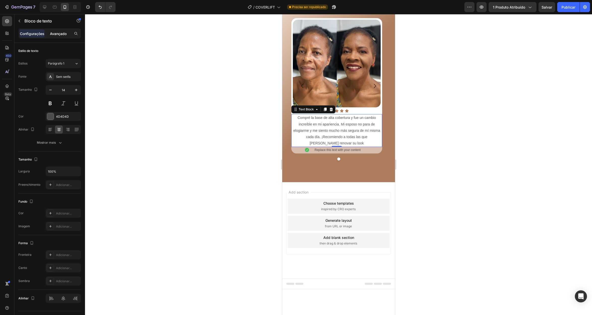
click at [59, 34] on font "Avançado" at bounding box center [58, 34] width 17 height 4
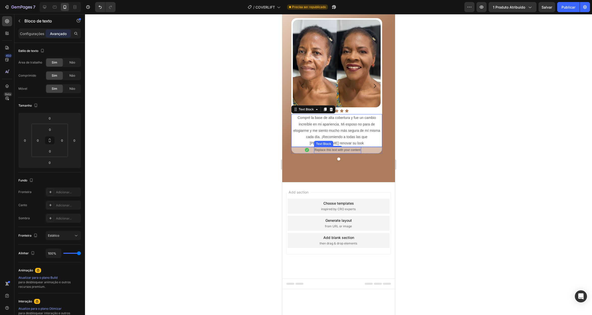
click at [331, 154] on div "Replace this text with your content" at bounding box center [337, 150] width 47 height 7
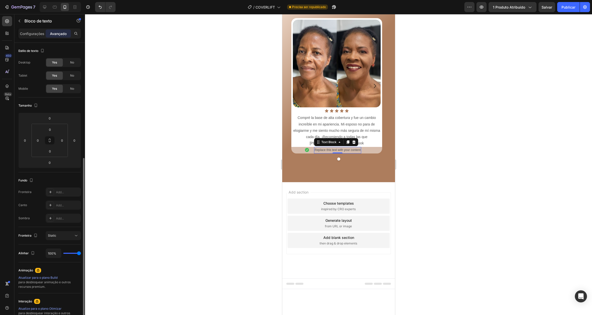
scroll to position [63, 0]
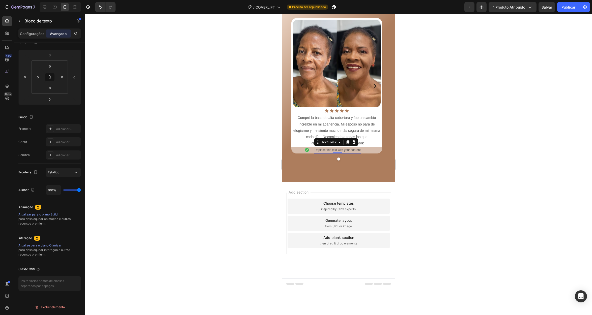
click at [339, 154] on div "Replace this text with your content" at bounding box center [337, 150] width 47 height 7
click at [340, 153] on p "Replace this text with your content" at bounding box center [337, 151] width 46 height 6
click at [328, 152] on strong "Silvia R. Braga" at bounding box center [326, 150] width 25 height 4
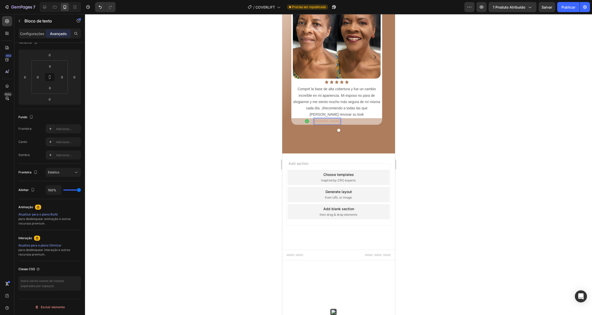
click at [328, 123] on strong "Silvia R. Braga" at bounding box center [326, 122] width 25 height 4
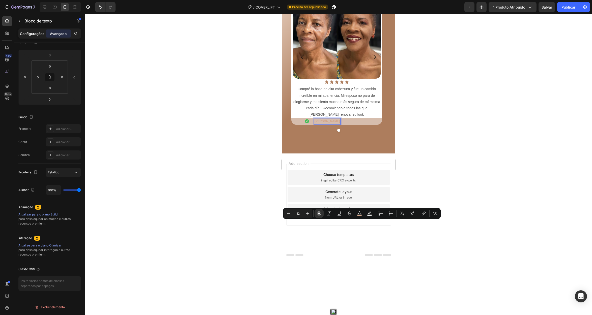
click at [33, 33] on font "Configurações" at bounding box center [32, 34] width 24 height 4
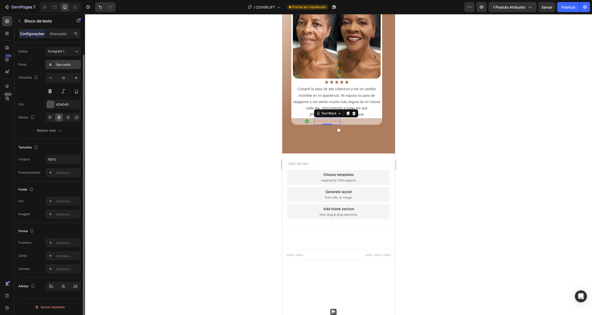
click at [66, 64] on font "Sem serifa" at bounding box center [63, 65] width 14 height 4
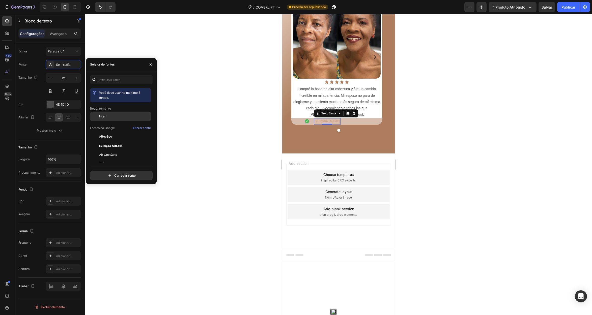
click at [106, 150] on div "Inter" at bounding box center [120, 154] width 61 height 9
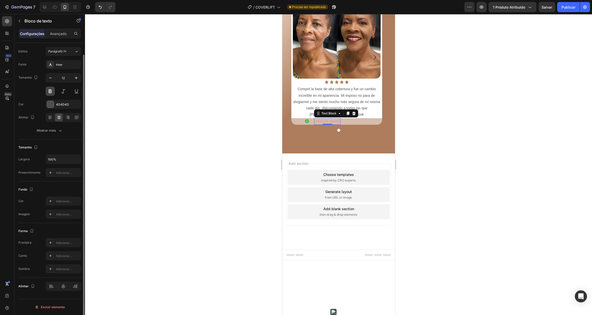
click at [51, 92] on button at bounding box center [50, 91] width 9 height 9
click at [51, 104] on div at bounding box center [50, 104] width 7 height 7
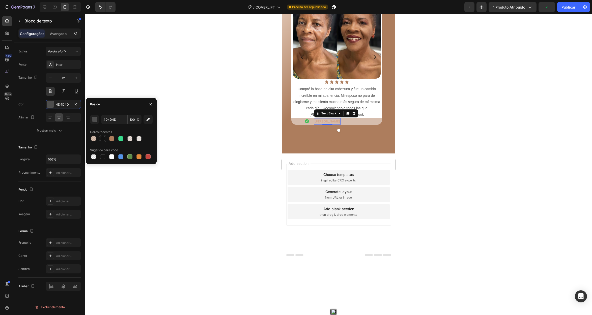
click at [103, 139] on div at bounding box center [102, 138] width 5 height 5
type input "121212"
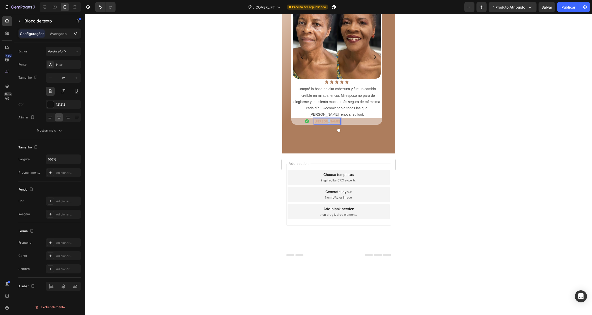
click at [323, 123] on strong "Silvia R. Braga" at bounding box center [326, 122] width 25 height 4
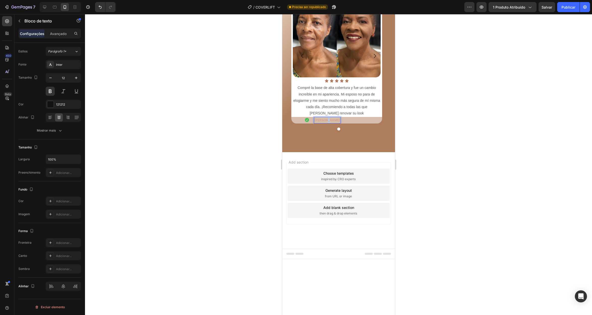
click at [323, 122] on strong "Silvia R. Braga" at bounding box center [326, 120] width 25 height 4
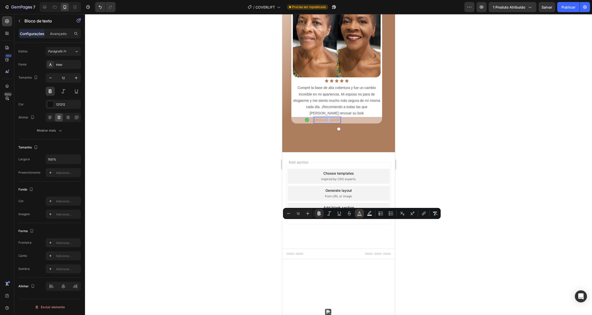
click at [357, 214] on icon "Editor contextual toolbar" at bounding box center [359, 213] width 5 height 5
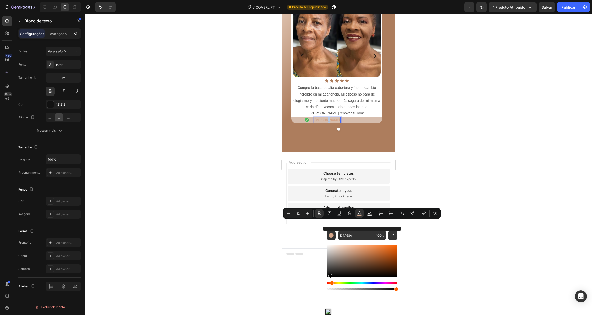
type input "000000"
drag, startPoint x: 611, startPoint y: 291, endPoint x: 316, endPoint y: 284, distance: 295.4
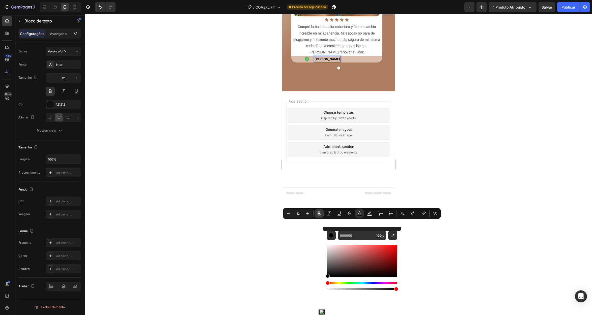
click at [317, 214] on icon "Editor contextual toolbar" at bounding box center [318, 213] width 5 height 5
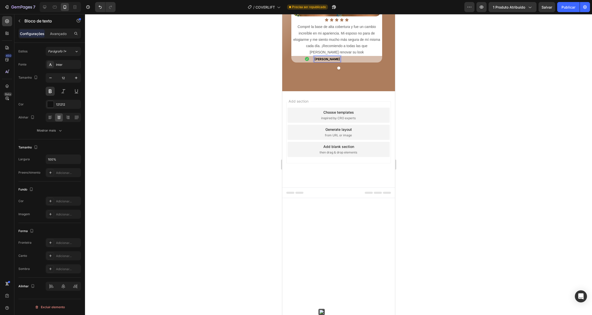
click at [322, 61] on span "Silvia R. Braga" at bounding box center [326, 59] width 25 height 4
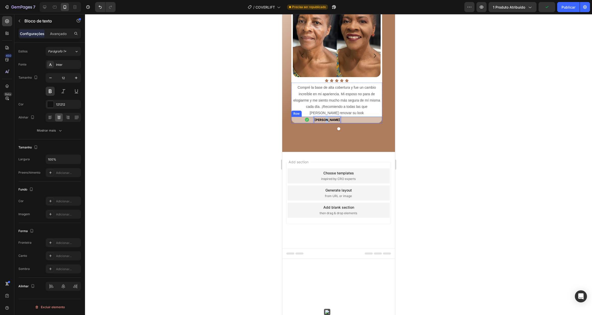
click at [342, 123] on div "Icon Silvia R. Braga Text Block 0 Row" at bounding box center [336, 120] width 91 height 7
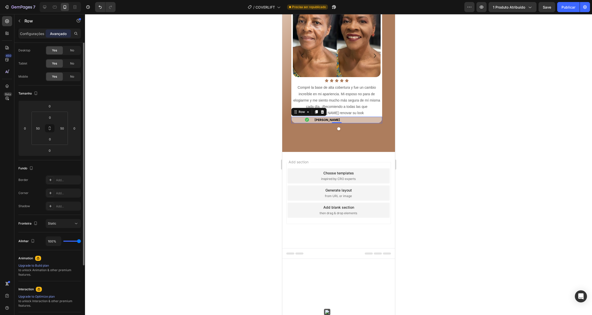
scroll to position [0, 0]
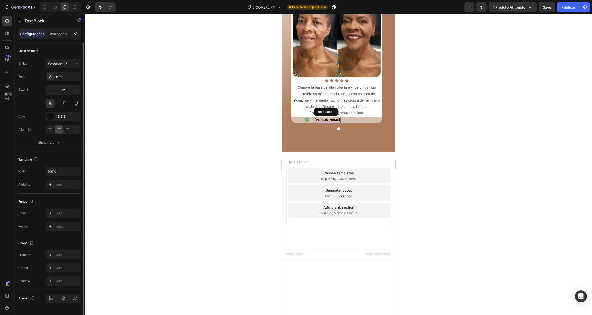
click at [334, 122] on span "Silvia R. Braga" at bounding box center [326, 120] width 25 height 4
click at [329, 122] on span "Silvia R. Braga" at bounding box center [326, 120] width 25 height 4
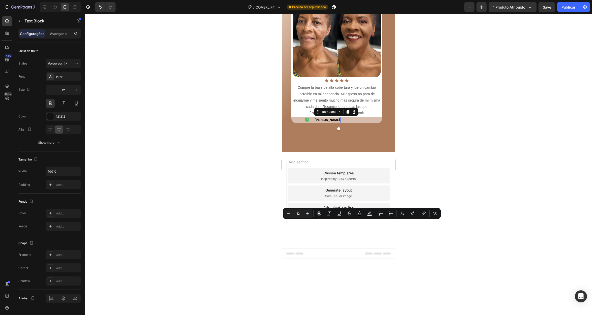
click at [335, 123] on div "Silvia R. Braga" at bounding box center [327, 120] width 26 height 7
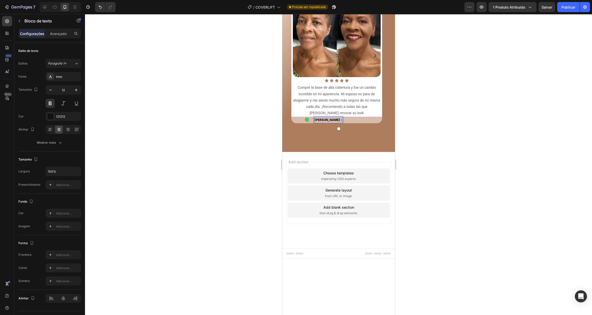
click at [337, 122] on span "Silvia R. Braga -" at bounding box center [328, 120] width 28 height 4
click at [351, 122] on strong "puerto rico" at bounding box center [351, 120] width 18 height 4
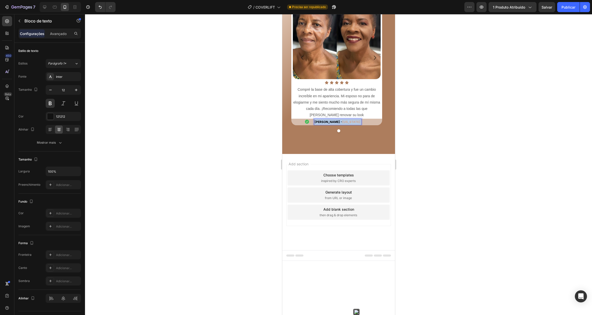
click at [351, 124] on strong "puerto rico" at bounding box center [351, 122] width 18 height 4
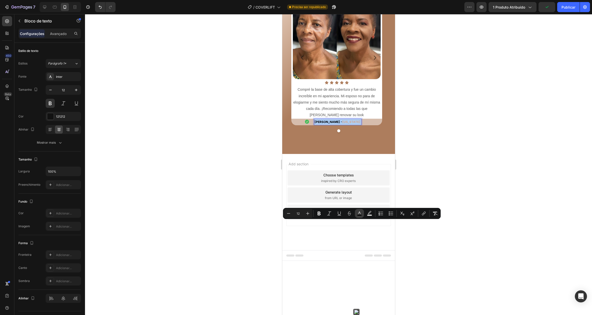
click at [363, 212] on button "color" at bounding box center [359, 213] width 9 height 9
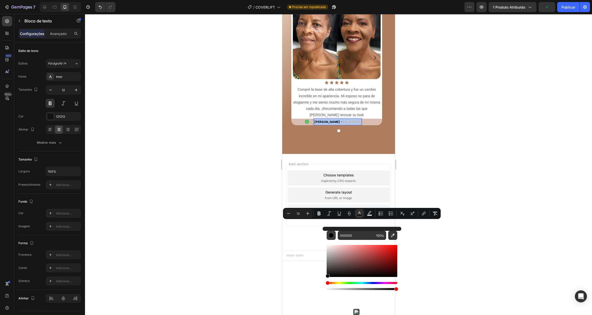
click at [332, 238] on div "Editor contextual toolbar" at bounding box center [331, 235] width 5 height 5
drag, startPoint x: 614, startPoint y: 286, endPoint x: 318, endPoint y: 276, distance: 296.0
type input "050505"
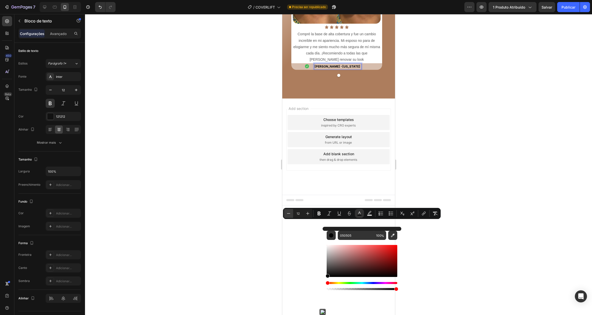
click at [290, 211] on icon "Barra de ferramentas contextual do editor" at bounding box center [288, 213] width 5 height 5
type input "11"
click at [294, 77] on div "Image Row Icon Icon Icon Icon Icon Icon List Compré la base de alta cobertura y…" at bounding box center [338, 5] width 95 height 143
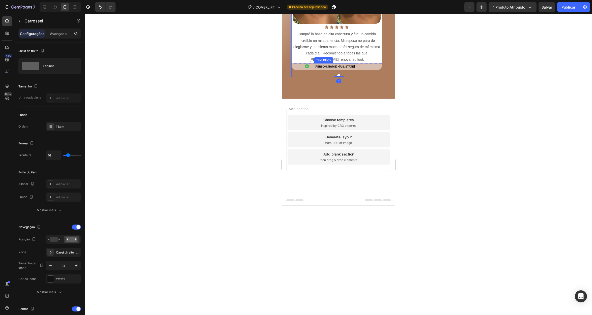
click at [329, 68] on span "Silvia R. Braga - puerto rico" at bounding box center [334, 67] width 41 height 4
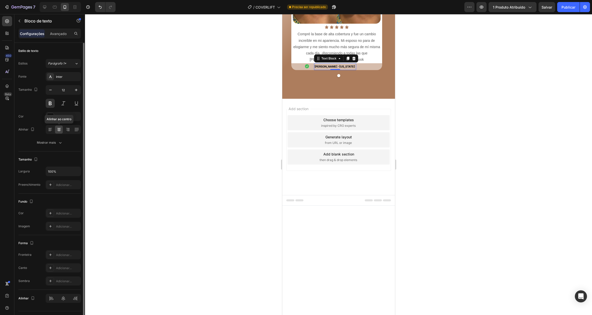
click at [60, 130] on icon at bounding box center [58, 129] width 5 height 5
click at [356, 70] on div "Icon Silvia R. Braga - puerto rico Text Block 0 Row" at bounding box center [336, 66] width 91 height 7
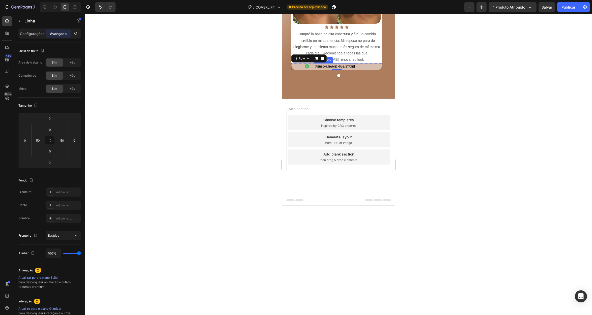
click at [343, 68] on strong "puerto rico" at bounding box center [347, 67] width 16 height 4
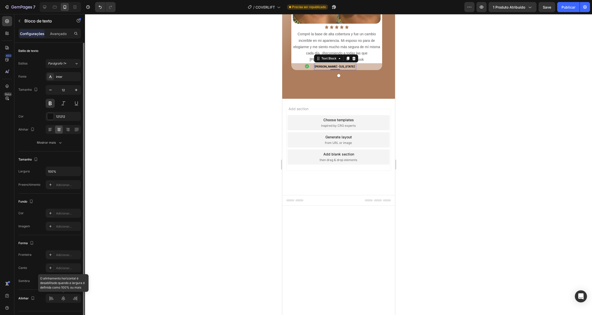
click at [64, 299] on div at bounding box center [63, 298] width 35 height 9
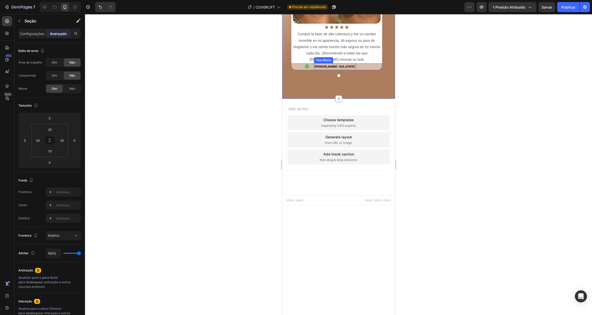
click at [328, 68] on span "Silvia R. Braga - puerto rico" at bounding box center [334, 67] width 41 height 4
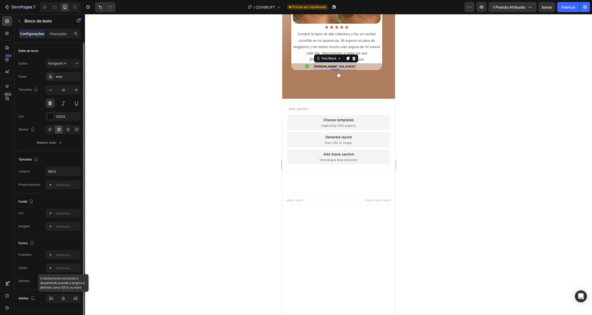
click at [64, 297] on div at bounding box center [63, 298] width 35 height 9
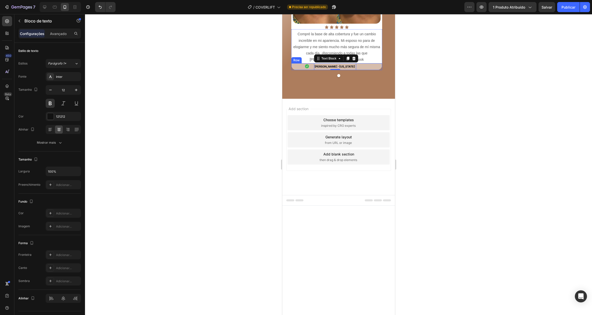
click at [292, 70] on div "Icon Silvia R. Braga - puerto rico Text Block 0 Row" at bounding box center [336, 66] width 91 height 7
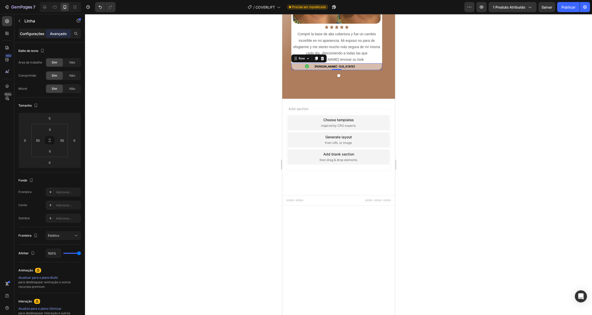
click at [36, 32] on font "Configurações" at bounding box center [32, 34] width 24 height 4
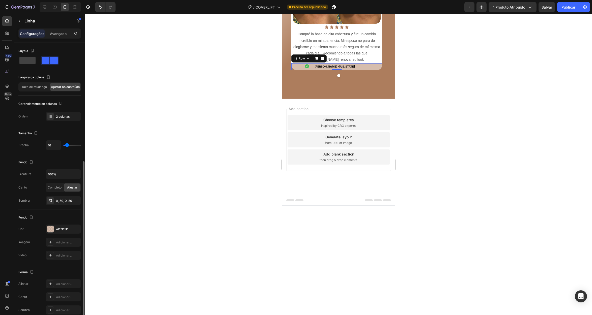
scroll to position [65, 0]
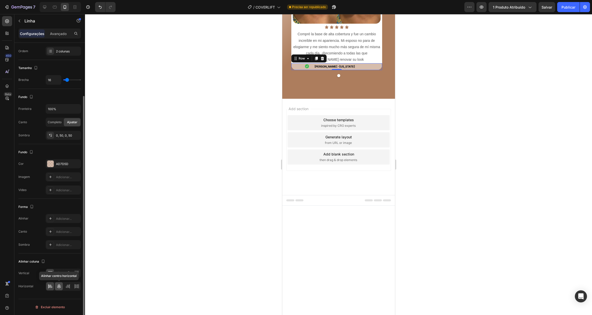
click at [61, 285] on div at bounding box center [59, 286] width 8 height 8
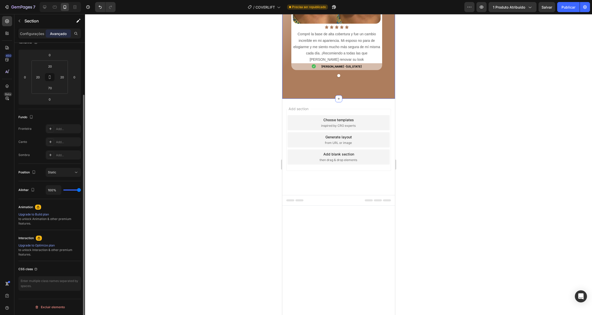
scroll to position [0, 0]
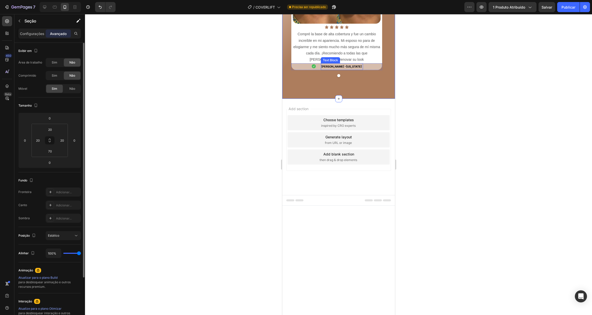
click at [350, 68] on strong "puerto rico" at bounding box center [354, 67] width 16 height 4
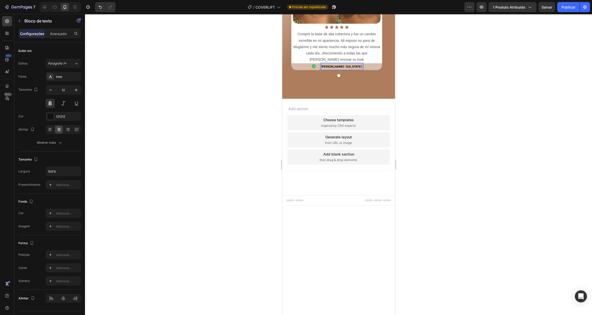
click at [346, 68] on strong "puerto rico" at bounding box center [354, 67] width 16 height 4
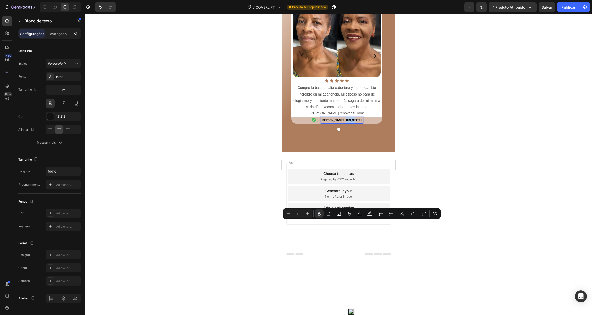
click at [347, 122] on strong "puerto rico" at bounding box center [354, 121] width 16 height 4
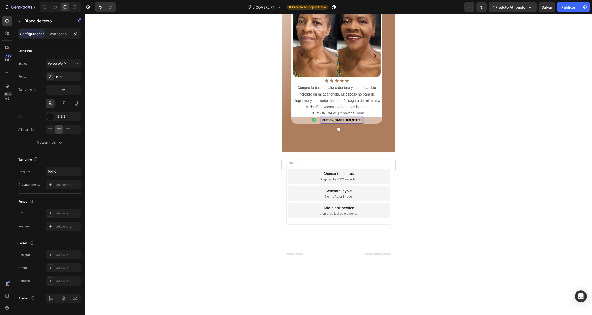
click at [346, 122] on strong "puerto rico" at bounding box center [354, 121] width 16 height 4
click at [341, 122] on span "Silvia R. Braga - P uerto Rico" at bounding box center [342, 121] width 42 height 4
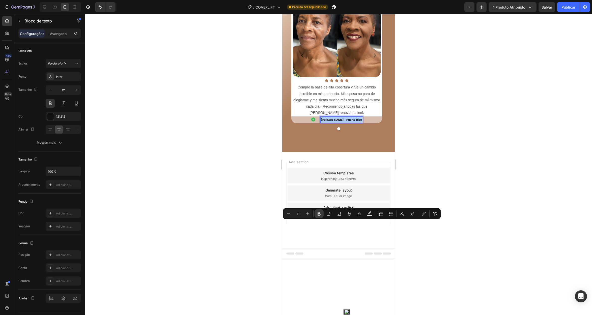
click at [320, 216] on icon "Editor contextual toolbar" at bounding box center [318, 213] width 5 height 5
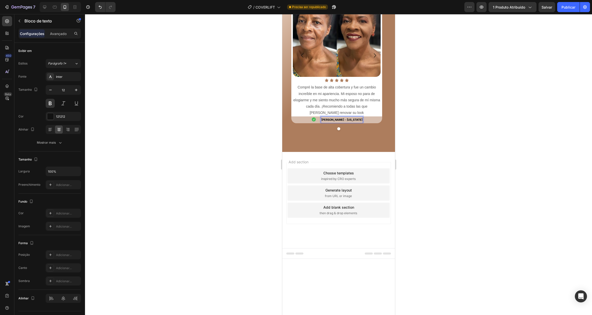
click at [325, 122] on strong "[PERSON_NAME] - [US_STATE]" at bounding box center [341, 120] width 41 height 4
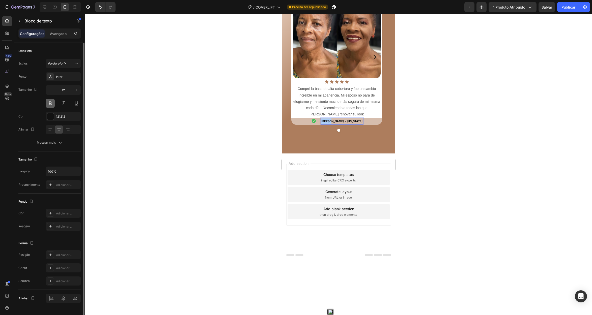
click at [51, 104] on button at bounding box center [50, 103] width 9 height 9
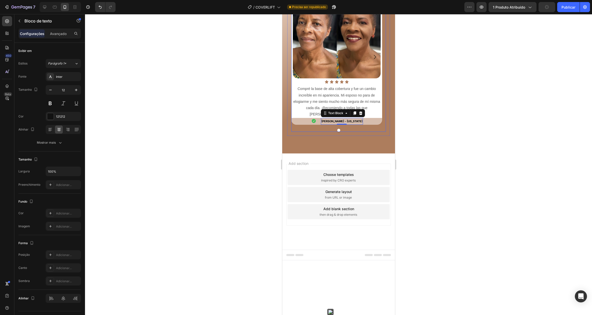
click at [354, 123] on strong "[PERSON_NAME] - [US_STATE]" at bounding box center [341, 122] width 41 height 4
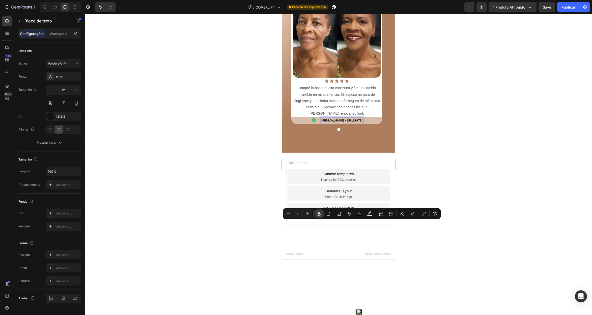
click at [320, 215] on icon "Editor contextual toolbar" at bounding box center [318, 214] width 3 height 4
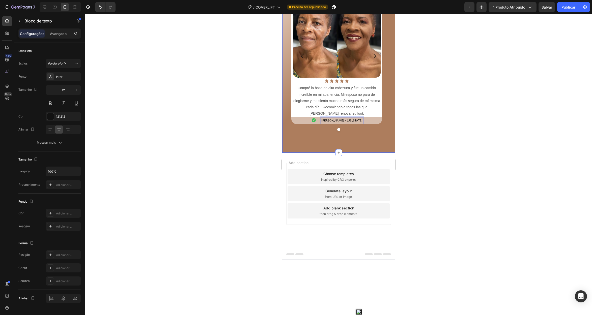
click at [338, 153] on div "Icon Mujeres reales, emociones reales. Heading Escucha cómo Coverlift está tran…" at bounding box center [338, 42] width 113 height 219
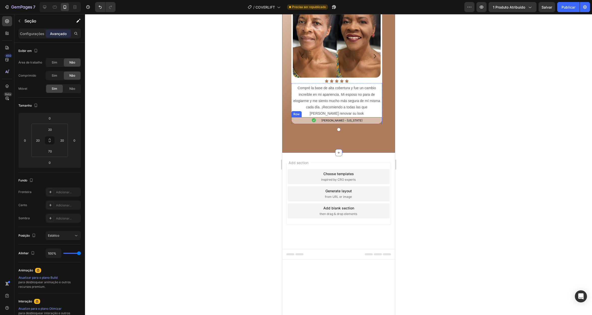
click at [308, 124] on div "Icon Silvia R. Braga - Puerto Rico Text Block Row" at bounding box center [336, 120] width 91 height 7
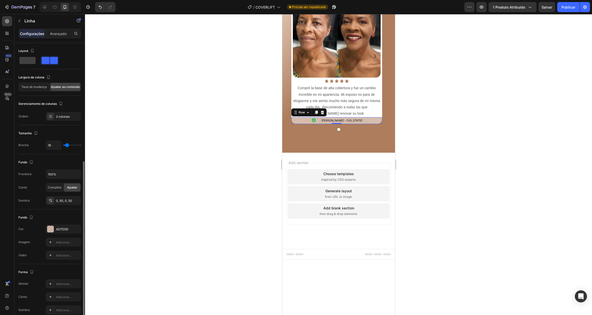
scroll to position [65, 0]
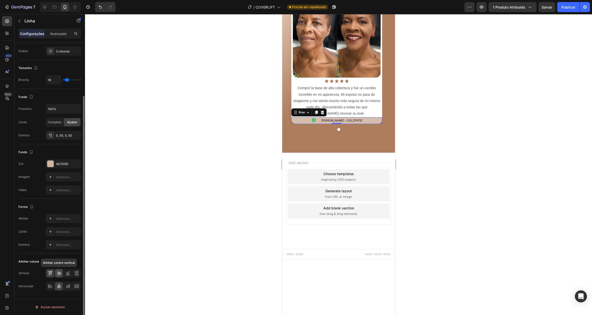
click at [58, 273] on icon at bounding box center [58, 273] width 5 height 5
drag, startPoint x: 312, startPoint y: 243, endPoint x: 302, endPoint y: 242, distance: 10.2
click at [312, 153] on div "Icon Mujeres reales, emociones reales. Heading Escucha cómo Coverlift está tran…" at bounding box center [338, 42] width 113 height 219
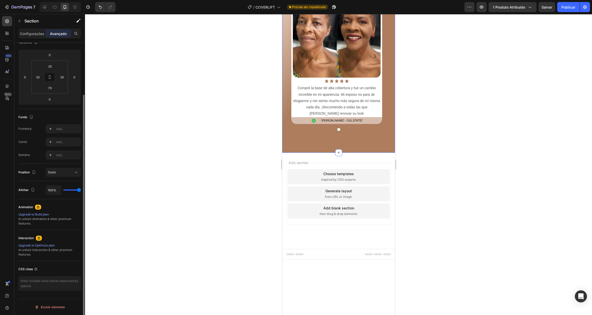
scroll to position [0, 0]
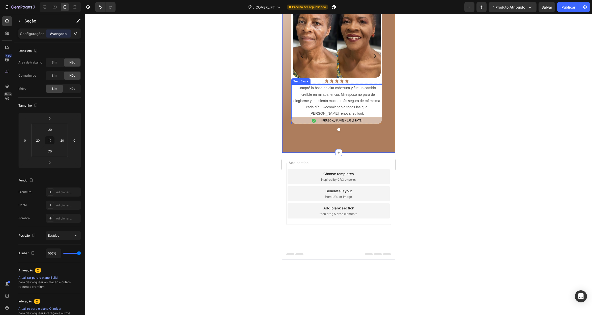
click at [339, 115] on span "Compré la base de alta cobertura y fue un cambio increíble en mi apariencia. Mi…" at bounding box center [336, 101] width 87 height 30
click at [353, 82] on div "Icon Mujeres reales, emociones reales. Heading Escucha cómo Coverlift está tran…" at bounding box center [338, 36] width 103 height 197
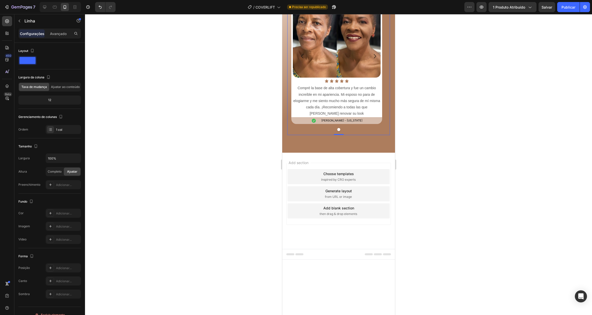
click at [339, 81] on div "Icon Mujeres reales, emociones reales. Heading Escucha cómo Coverlift está tran…" at bounding box center [338, 36] width 103 height 197
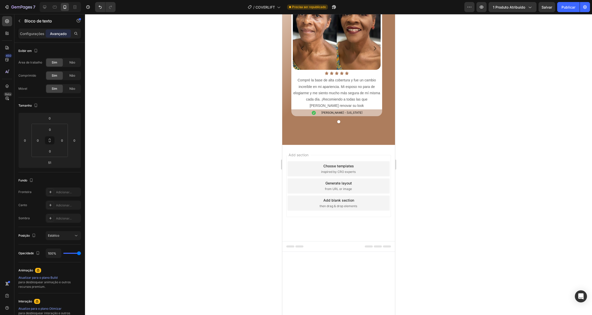
drag, startPoint x: 336, startPoint y: 86, endPoint x: 336, endPoint y: 78, distance: 7.8
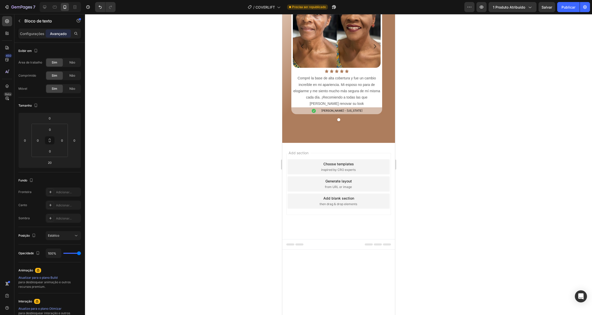
type input "12"
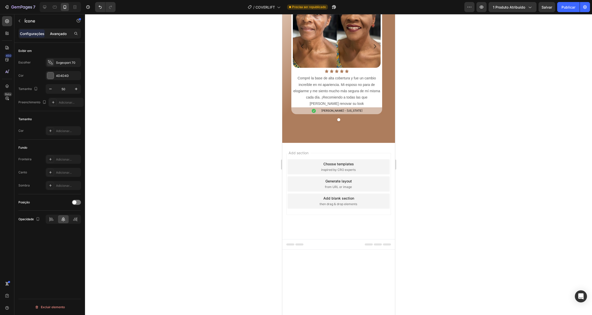
click at [57, 33] on font "Avançado" at bounding box center [58, 34] width 17 height 4
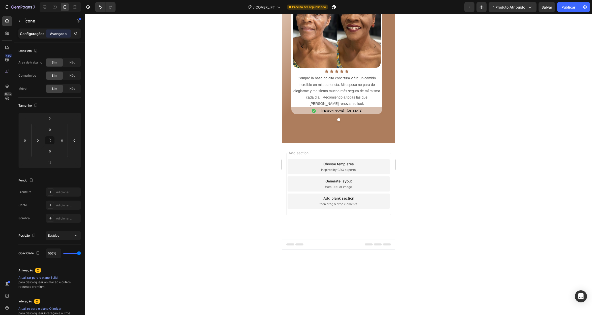
click at [34, 36] on div "Configurações" at bounding box center [31, 34] width 25 height 8
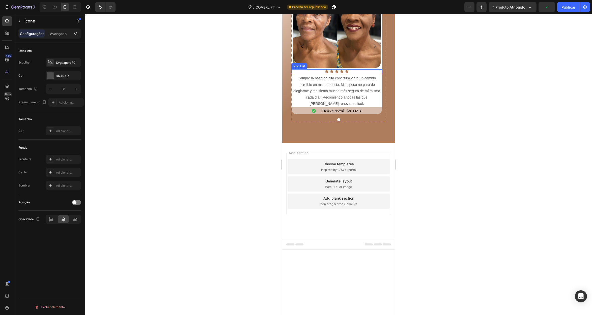
click at [381, 73] on div "Icon Icon Icon Icon Icon" at bounding box center [336, 71] width 91 height 4
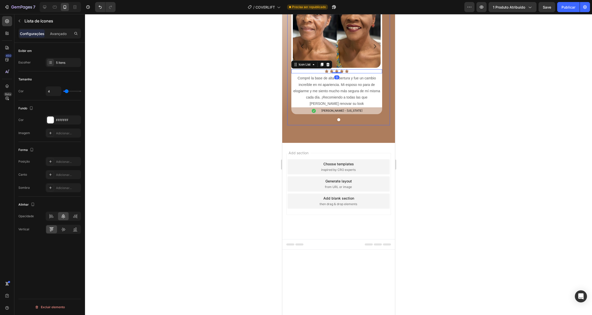
click at [384, 125] on div "Image Row Icon Icon Icon Icon Icon Icon List 0 Compré la base de alta cobertura…" at bounding box center [338, 50] width 103 height 151
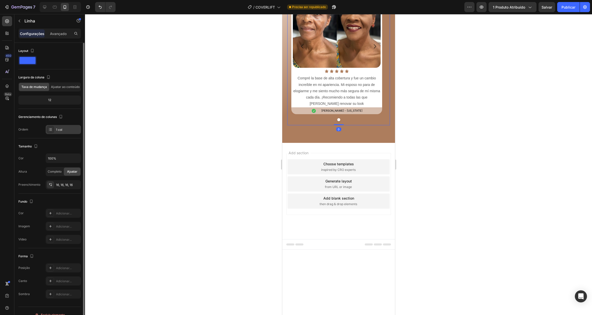
click at [63, 129] on div "1 col" at bounding box center [68, 130] width 24 height 5
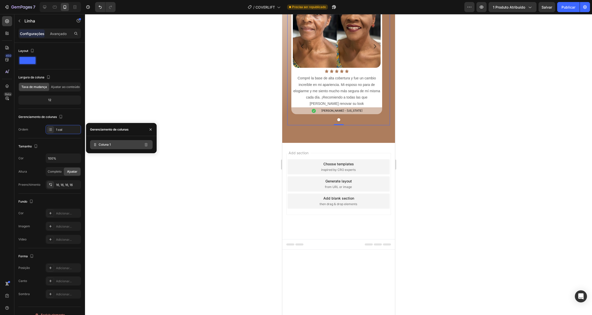
click at [120, 146] on div "Coluna 1" at bounding box center [121, 144] width 63 height 9
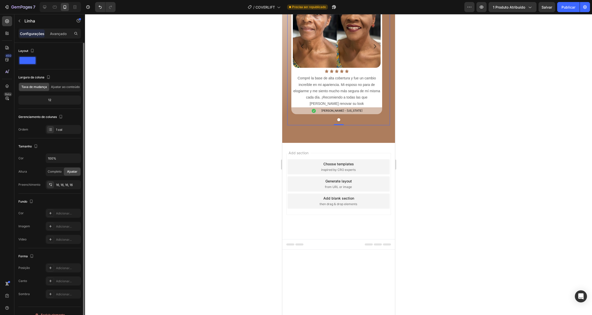
click at [66, 61] on div at bounding box center [49, 60] width 63 height 9
click at [20, 20] on icon "button" at bounding box center [19, 21] width 4 height 4
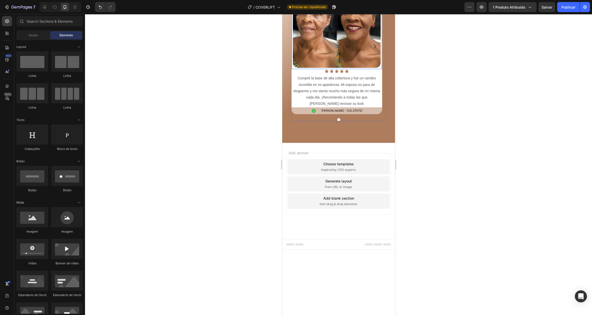
click at [379, 69] on div "Image Row" at bounding box center [336, 24] width 91 height 91
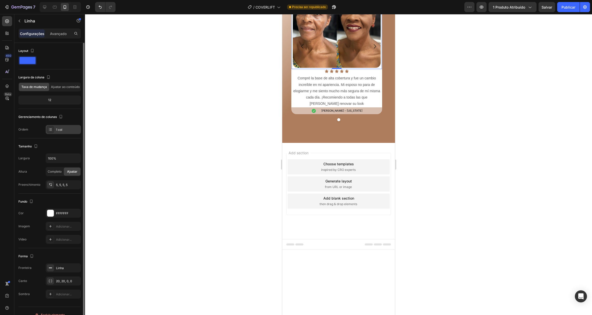
click at [66, 130] on div "1 col" at bounding box center [68, 130] width 24 height 5
click at [55, 34] on font "Avançado" at bounding box center [58, 34] width 17 height 4
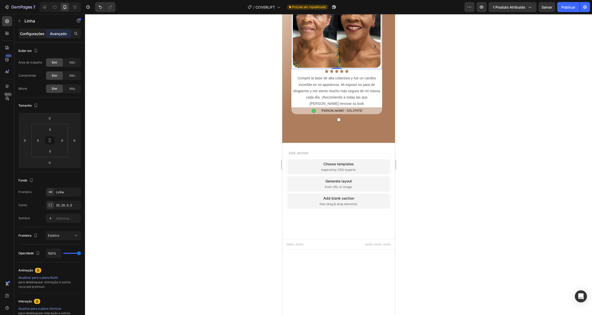
click at [37, 31] on p "Configurações" at bounding box center [32, 33] width 24 height 5
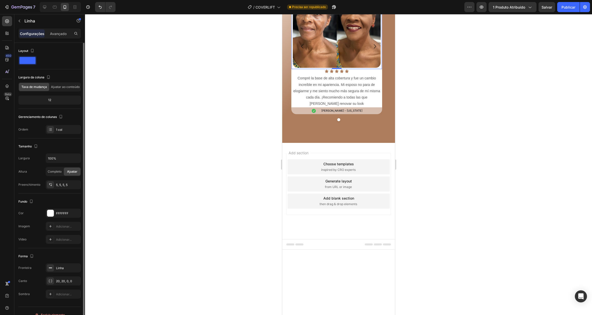
click at [30, 63] on span at bounding box center [27, 60] width 16 height 7
click at [289, 125] on div "Image Row 0 Icon Icon Icon Icon Icon Icon List Compré la base de alta cobertura…" at bounding box center [338, 50] width 103 height 151
click at [325, 121] on div at bounding box center [338, 119] width 95 height 3
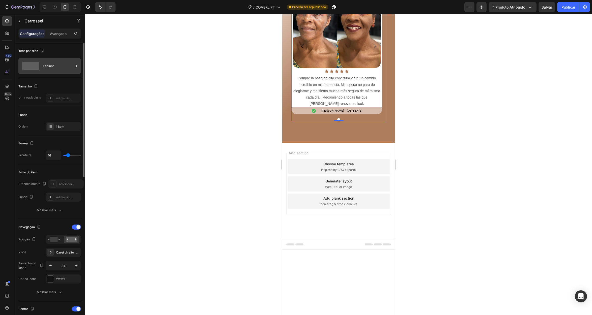
click at [55, 71] on div "1 coluna" at bounding box center [58, 66] width 31 height 12
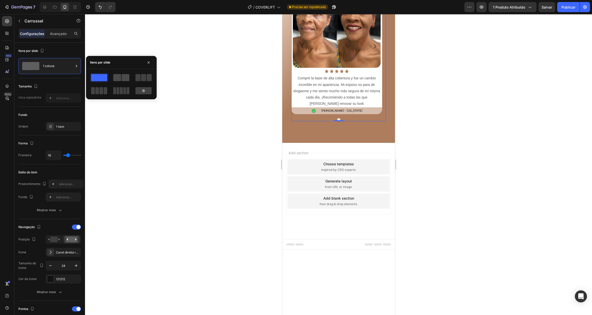
click at [119, 77] on span at bounding box center [117, 77] width 8 height 7
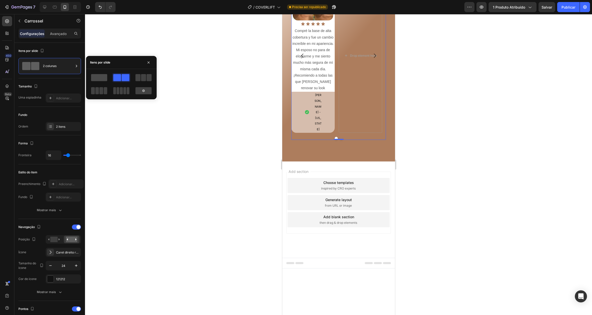
click at [98, 76] on span at bounding box center [99, 77] width 16 height 7
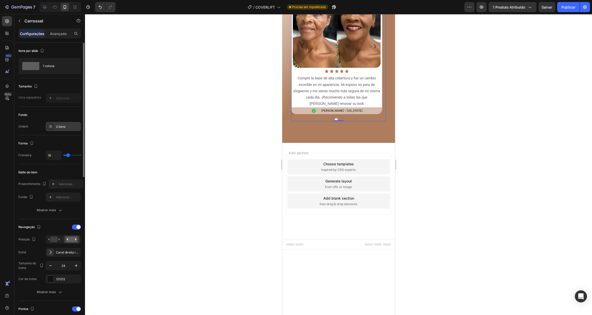
click at [53, 125] on div at bounding box center [50, 126] width 7 height 7
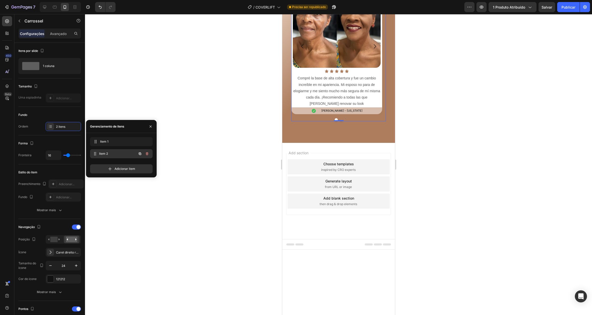
click at [106, 153] on font "Item 2" at bounding box center [103, 154] width 9 height 4
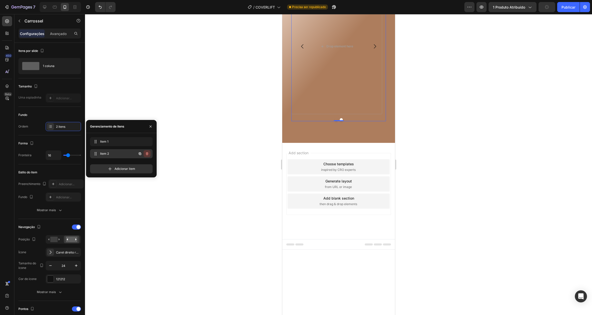
click at [146, 153] on icon "button" at bounding box center [147, 154] width 4 height 4
click at [139, 153] on font "Excluir" at bounding box center [143, 154] width 10 height 4
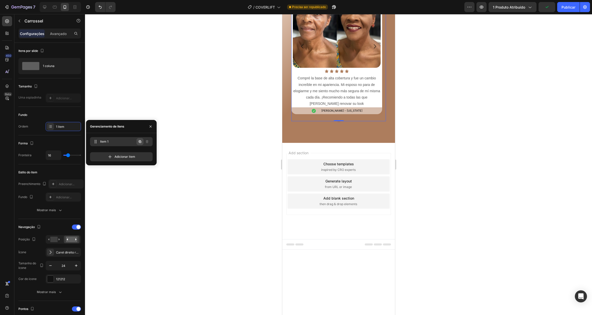
click at [138, 141] on icon "button" at bounding box center [140, 142] width 4 height 4
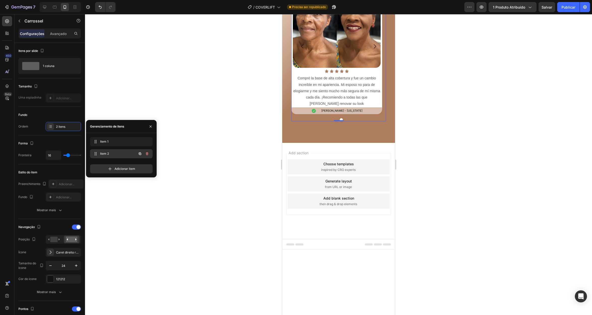
click at [127, 153] on span "Item 2" at bounding box center [114, 154] width 28 height 5
click at [322, 68] on img at bounding box center [337, 24] width 88 height 88
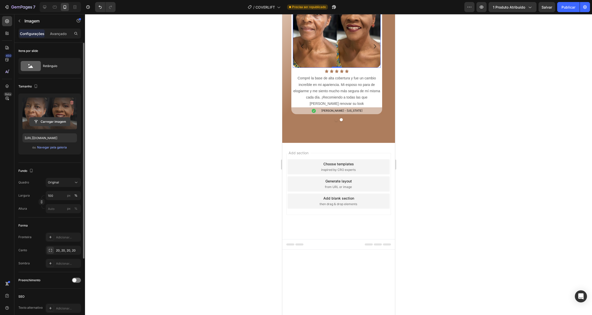
click at [53, 122] on input "file" at bounding box center [50, 122] width 41 height 9
type input "https://cdn.shopify.com/s/files/1/0655/7119/3022/files/gempages_565400969068676…"
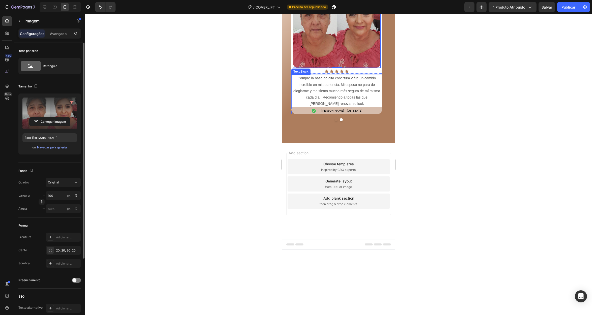
click at [322, 107] on p "Compré la base de alta cobertura y fue un cambio increíble en mi apariencia. Mi…" at bounding box center [337, 91] width 90 height 32
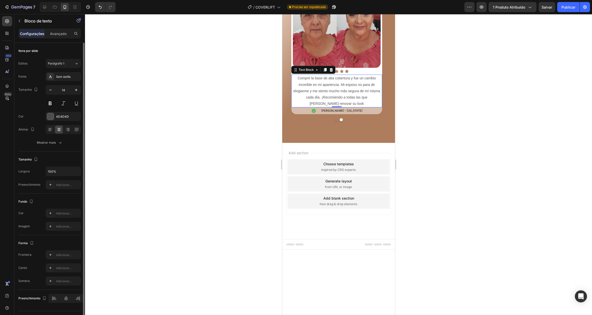
click at [338, 107] on p "Compré la base de alta cobertura y fue un cambio increíble en mi apariencia. Mi…" at bounding box center [337, 91] width 90 height 32
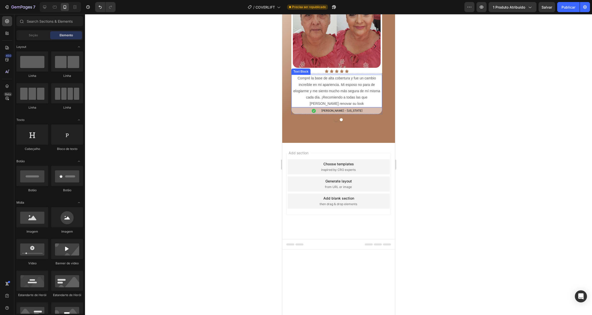
click at [325, 106] on span "Compré la base de alta cobertura y fue un cambio increíble en mi apariencia. Mi…" at bounding box center [336, 91] width 87 height 30
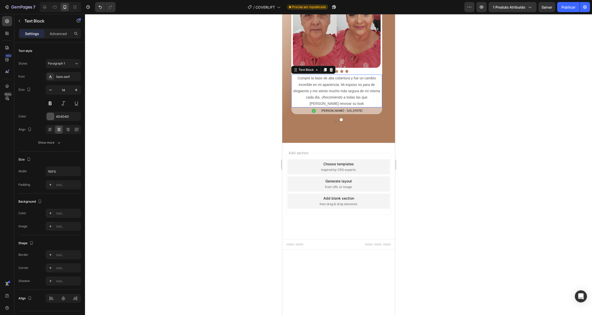
click at [325, 106] on span "Compré la base de alta cobertura y fue un cambio increíble en mi apariencia. Mi…" at bounding box center [336, 91] width 87 height 30
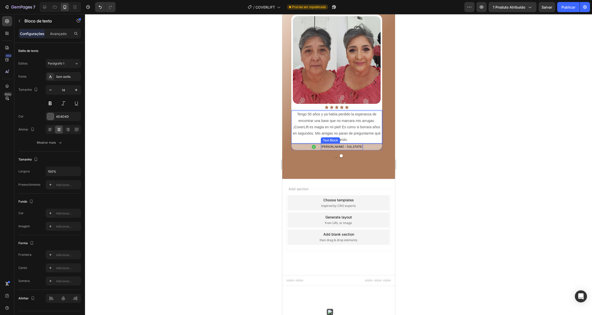
click at [336, 149] on span "[PERSON_NAME] - [US_STATE]" at bounding box center [341, 147] width 41 height 4
click at [340, 149] on span "[PERSON_NAME] - [US_STATE]" at bounding box center [341, 147] width 41 height 4
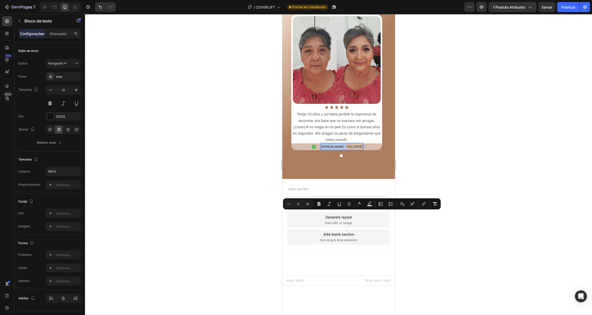
drag, startPoint x: 341, startPoint y: 214, endPoint x: 323, endPoint y: 214, distance: 18.2
click at [323, 149] on span "[PERSON_NAME] - [US_STATE]" at bounding box center [341, 147] width 41 height 4
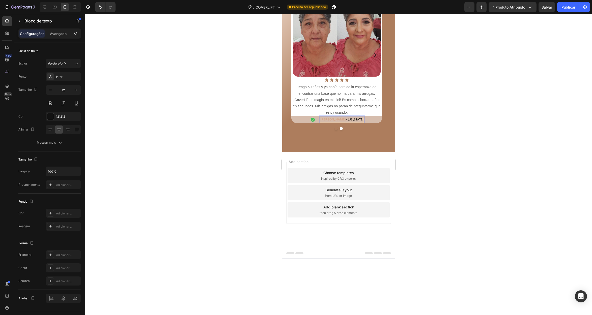
click at [358, 121] on span "- Puerto Rico" at bounding box center [354, 120] width 18 height 4
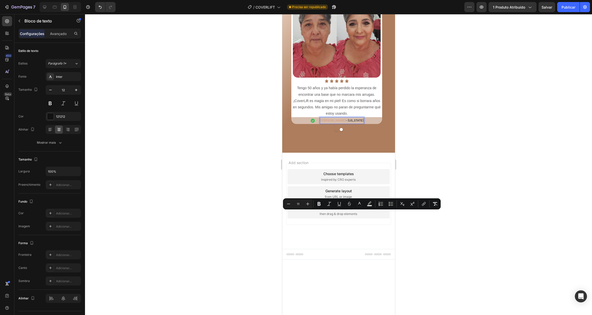
drag, startPoint x: 349, startPoint y: 212, endPoint x: 363, endPoint y: 213, distance: 13.6
click at [363, 122] on span "- Puerto Rico" at bounding box center [354, 121] width 18 height 4
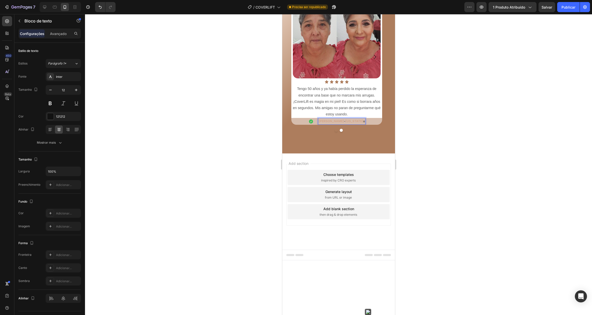
click at [363, 123] on span "o" at bounding box center [364, 122] width 2 height 4
click at [355, 123] on strong "[US_STATE]" at bounding box center [354, 121] width 18 height 4
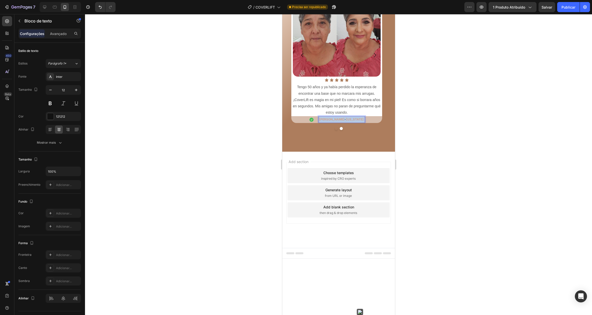
click at [355, 121] on strong "[US_STATE]" at bounding box center [354, 120] width 18 height 4
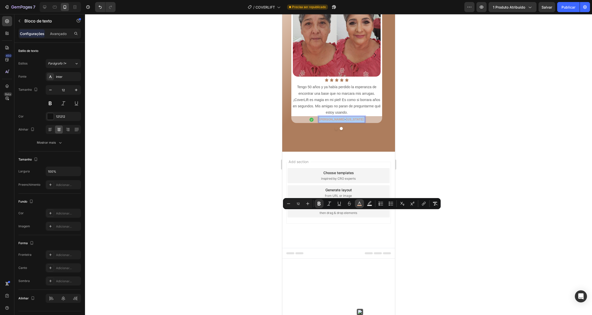
drag, startPoint x: 360, startPoint y: 204, endPoint x: 355, endPoint y: 205, distance: 5.1
click at [360, 204] on icon "Editor contextual toolbar" at bounding box center [359, 203] width 5 height 5
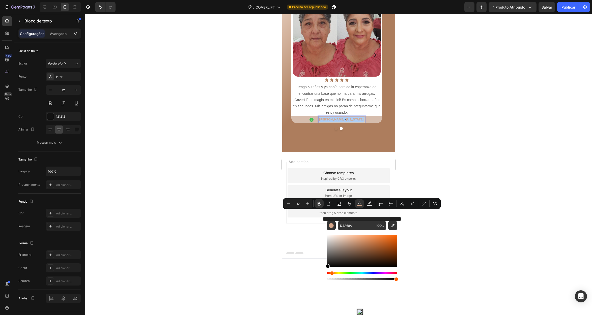
drag, startPoint x: 327, startPoint y: 258, endPoint x: 324, endPoint y: 268, distance: 10.5
click at [324, 268] on div "D4A68A 100 %" at bounding box center [362, 249] width 79 height 64
type input "000000"
click at [317, 205] on icon "Editor contextual toolbar" at bounding box center [318, 203] width 5 height 5
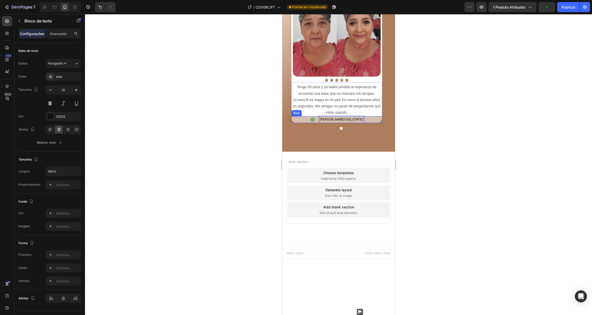
click at [296, 123] on div "Icon Carmen Rodríguez - Florida Text Block 0 Row" at bounding box center [336, 119] width 91 height 7
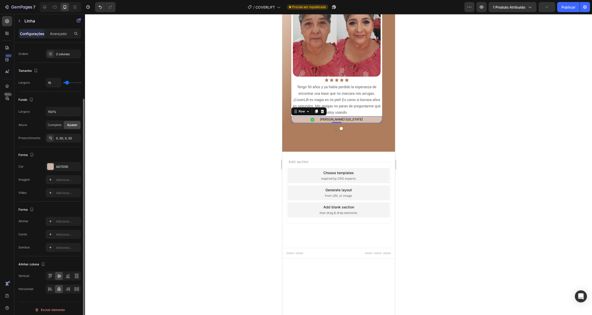
scroll to position [65, 0]
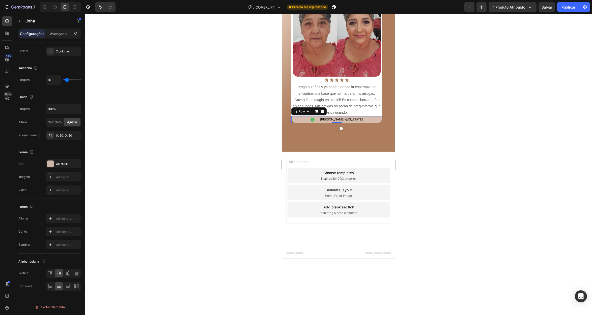
click at [176, 216] on div at bounding box center [338, 164] width 507 height 301
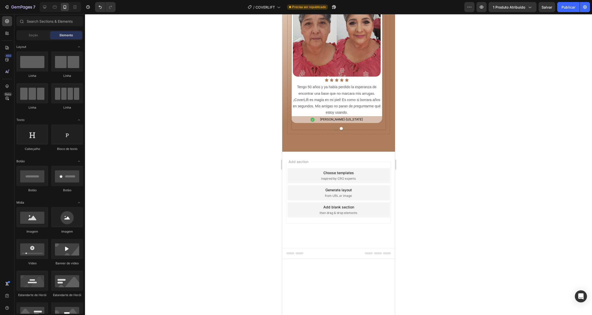
click at [334, 130] on button "Dot" at bounding box center [335, 128] width 3 height 3
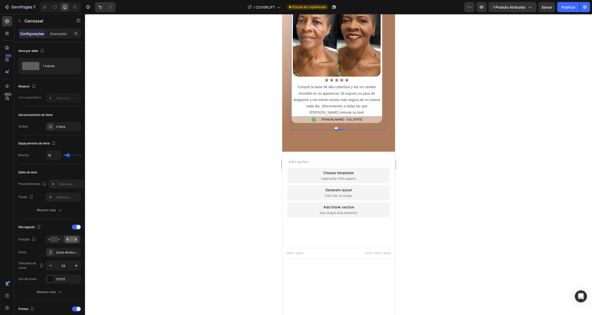
click at [341, 130] on div at bounding box center [338, 128] width 95 height 3
click at [339, 130] on button "Dot" at bounding box center [340, 128] width 3 height 3
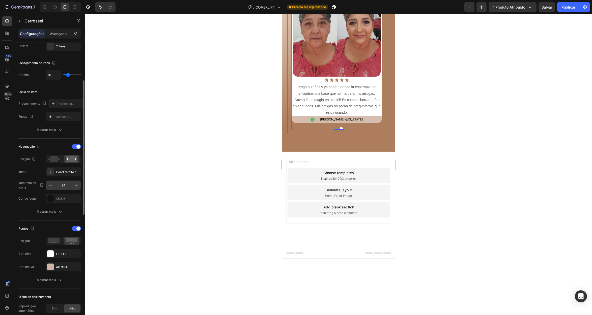
scroll to position [120, 0]
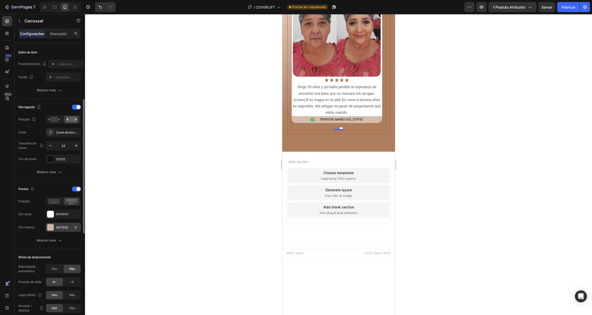
click at [50, 225] on div at bounding box center [50, 227] width 7 height 7
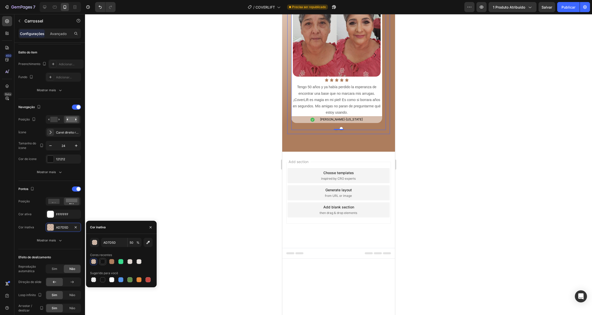
click at [104, 261] on div at bounding box center [102, 261] width 5 height 5
type input "121212"
type input "100"
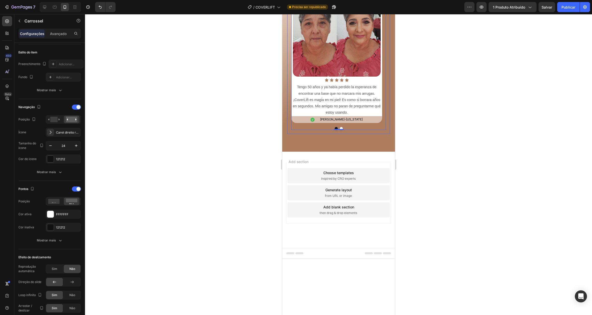
click at [115, 197] on div at bounding box center [338, 164] width 507 height 301
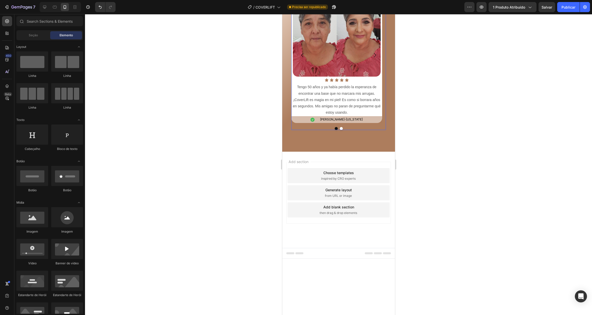
drag, startPoint x: 338, startPoint y: 223, endPoint x: 685, endPoint y: 182, distance: 349.4
click at [339, 130] on button "Dot" at bounding box center [340, 128] width 3 height 3
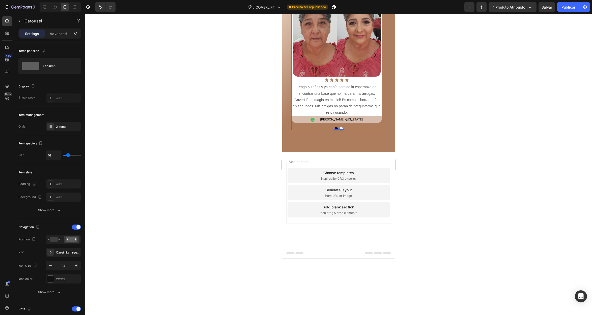
click at [339, 130] on button "Dot" at bounding box center [340, 128] width 3 height 3
click at [334, 130] on button "Dot" at bounding box center [335, 128] width 3 height 3
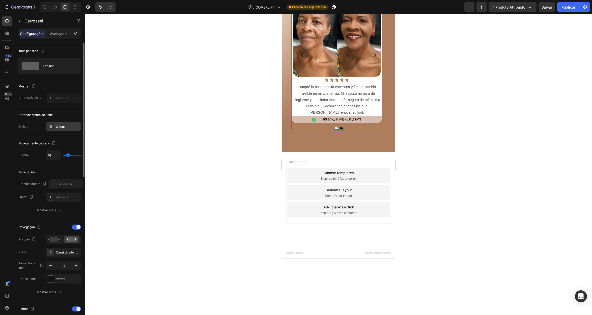
click at [70, 127] on div "2 itens" at bounding box center [68, 127] width 24 height 5
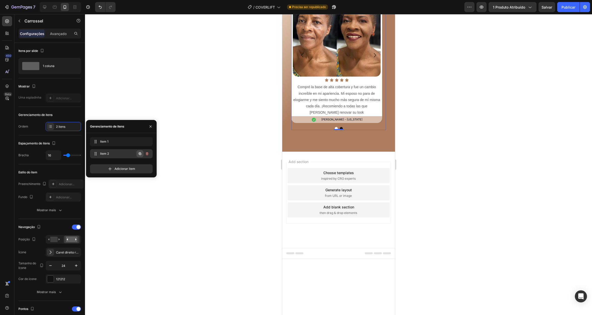
click at [139, 152] on icon "button" at bounding box center [140, 154] width 4 height 4
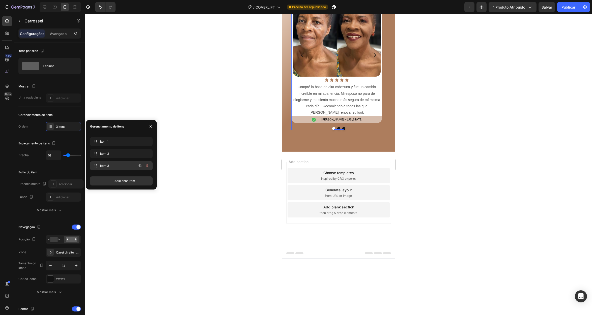
click at [123, 164] on span "Item 3" at bounding box center [114, 166] width 28 height 5
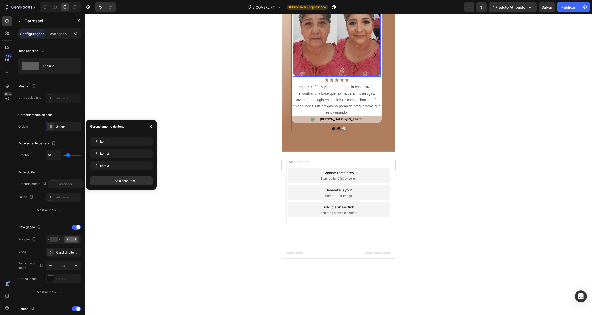
click at [342, 77] on img at bounding box center [337, 33] width 88 height 88
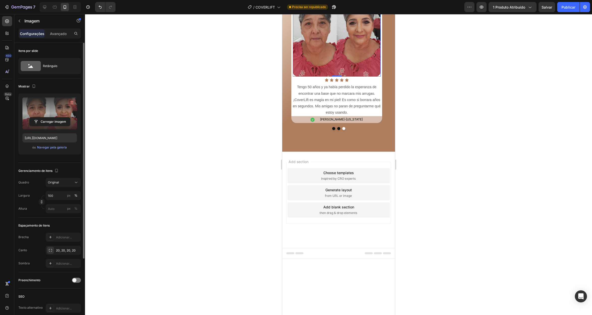
click at [71, 102] on icon "button" at bounding box center [71, 102] width 5 height 5
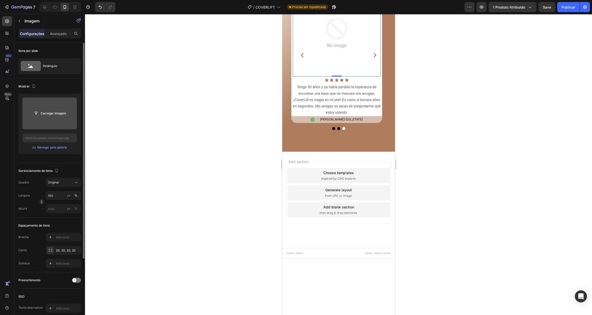
click at [52, 114] on input "file" at bounding box center [50, 113] width 41 height 9
type input "https://cdn.shopify.com/s/files/1/0655/7119/3022/files/gempages_565400969068676…"
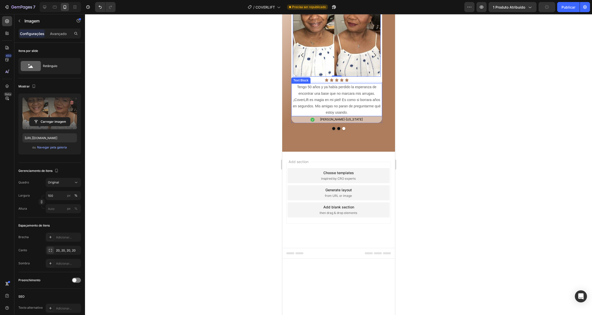
click at [326, 114] on span "Tengo 50 años y ya había perdido la esperanza de encontrar una base que no marc…" at bounding box center [337, 100] width 88 height 30
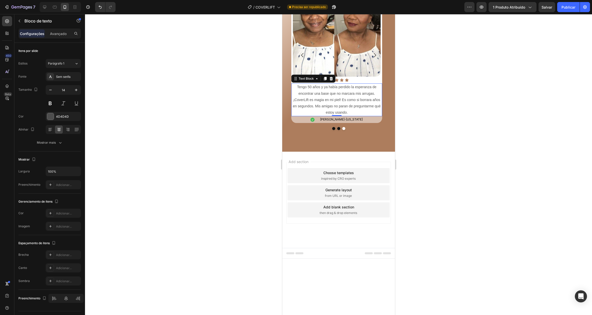
click at [337, 116] on p "Tengo 50 años y ya había perdido la esperanza de encontrar una base que no marc…" at bounding box center [337, 100] width 90 height 32
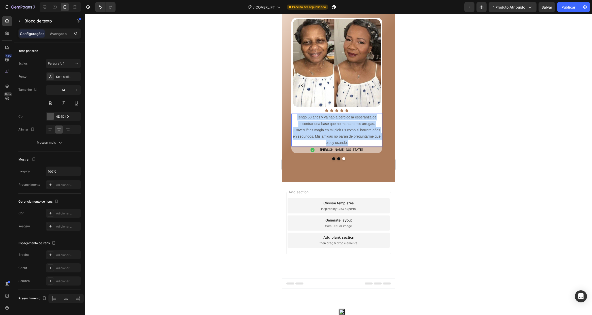
click at [337, 146] on p "Tengo 50 años y ya había perdido la esperanza de encontrar una base que no marc…" at bounding box center [337, 130] width 90 height 32
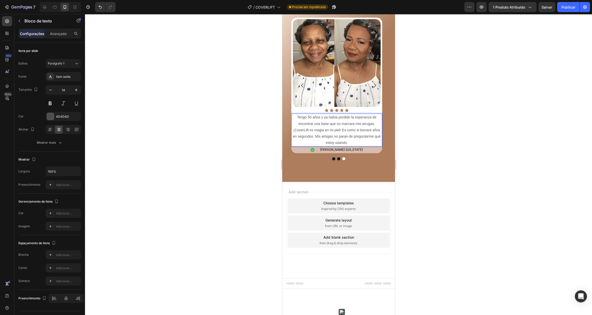
click at [352, 145] on span "Tengo 50 años y ya había perdido la esperanza de encontrar una base que no marc…" at bounding box center [337, 130] width 88 height 30
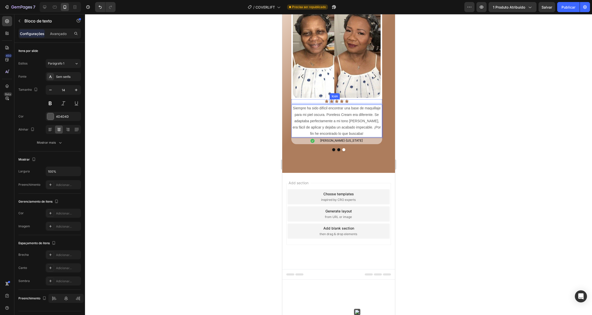
click at [329, 98] on img at bounding box center [337, 54] width 88 height 88
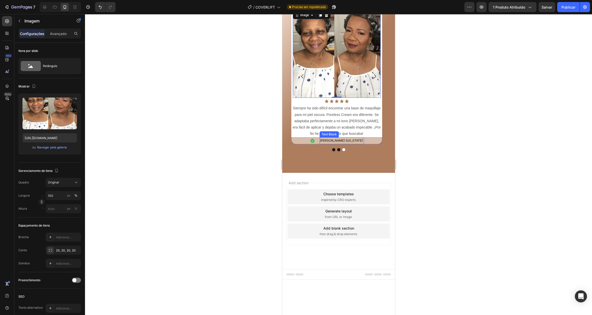
click at [322, 142] on span "[PERSON_NAME]" at bounding box center [332, 141] width 24 height 4
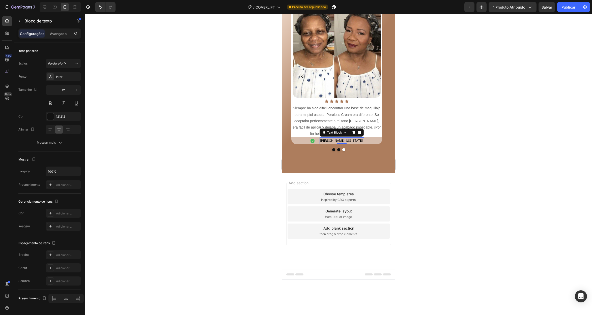
click at [333, 142] on span "[PERSON_NAME]" at bounding box center [332, 141] width 24 height 4
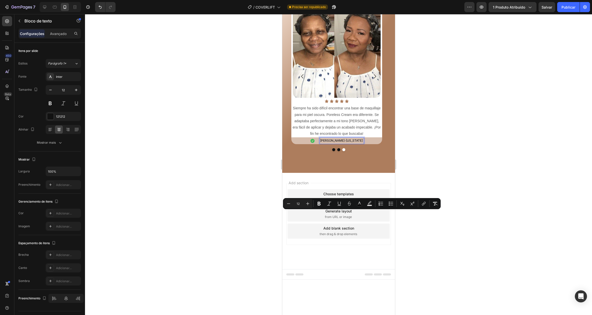
click at [345, 142] on span "-" at bounding box center [344, 141] width 1 height 4
drag, startPoint x: 348, startPoint y: 214, endPoint x: 322, endPoint y: 213, distance: 26.0
click at [322, 144] on p "Carmen Rodríguez - Florida" at bounding box center [341, 141] width 43 height 6
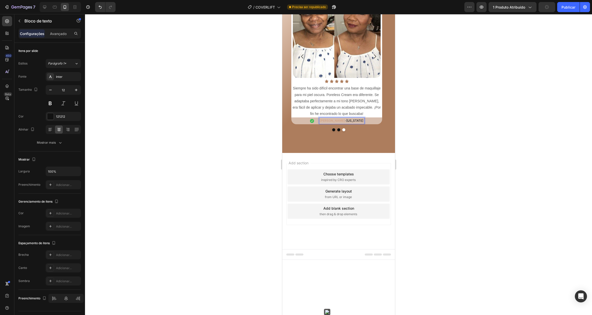
click at [330, 123] on strong "[PERSON_NAME]" at bounding box center [331, 121] width 25 height 4
click at [352, 123] on span "[US_STATE]" at bounding box center [354, 121] width 17 height 4
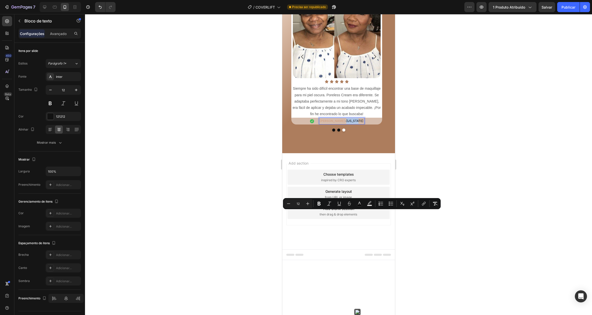
type input "11"
drag, startPoint x: 348, startPoint y: 212, endPoint x: 357, endPoint y: 214, distance: 9.0
click at [357, 124] on p "Maria Torres - Florida" at bounding box center [341, 121] width 44 height 6
type input "12"
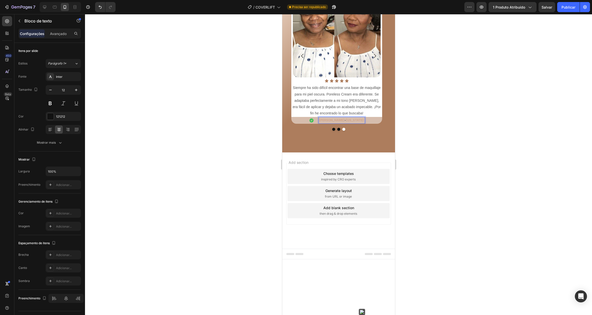
click at [345, 122] on strong "puerto rico" at bounding box center [354, 120] width 18 height 4
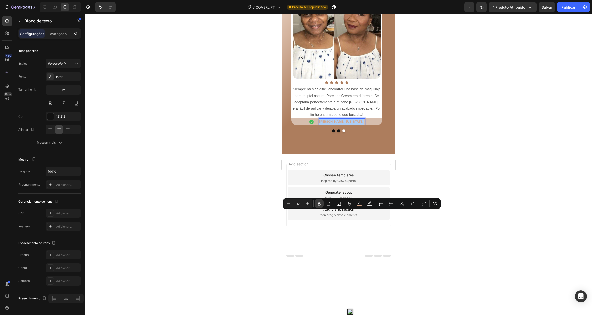
click at [319, 202] on icon "Editor contextual toolbar" at bounding box center [318, 204] width 3 height 4
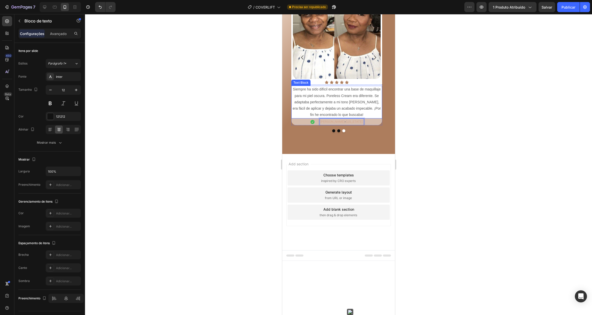
click at [358, 117] on span "Siempre ha sido difícil encontrar una base de maquillaje para mi piel oscura. P…" at bounding box center [336, 102] width 88 height 30
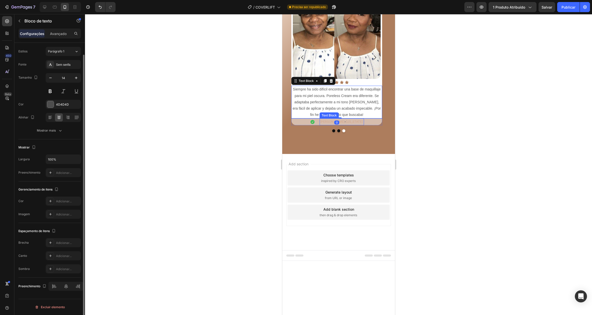
click at [346, 124] on span "puerto rico" at bounding box center [353, 122] width 17 height 4
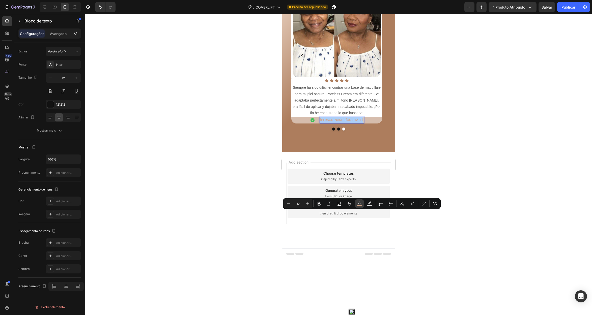
click at [357, 205] on icon "Editor contextual toolbar" at bounding box center [359, 203] width 5 height 5
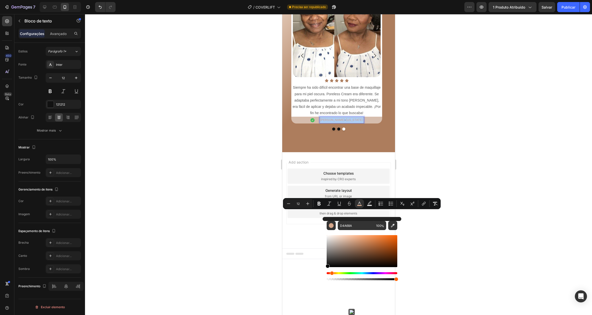
drag, startPoint x: 333, startPoint y: 248, endPoint x: 323, endPoint y: 268, distance: 21.8
click at [324, 268] on div "D4A68A 100 %" at bounding box center [362, 249] width 79 height 64
type input "000000"
click at [194, 79] on div at bounding box center [338, 164] width 507 height 301
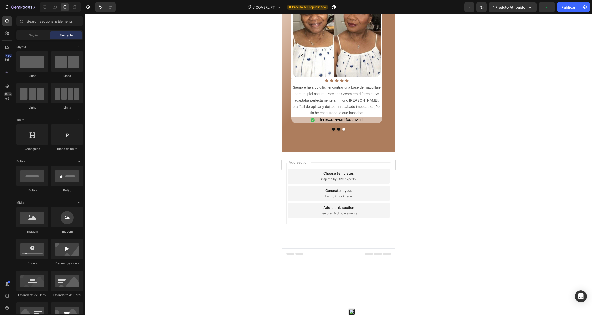
click at [215, 95] on div at bounding box center [338, 164] width 507 height 301
click at [332, 115] on span "Siempre ha sido difícil encontrar una base de maquillaje para mi piel oscura. P…" at bounding box center [336, 100] width 88 height 30
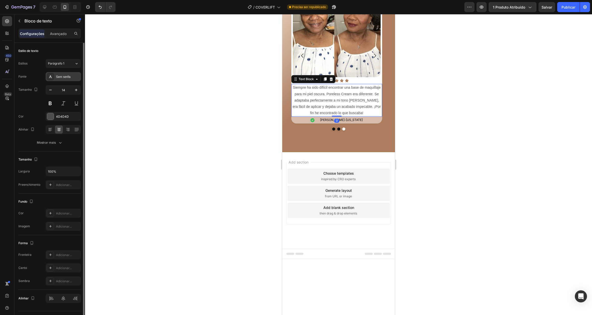
click at [59, 77] on font "Sem serifa" at bounding box center [63, 77] width 14 height 4
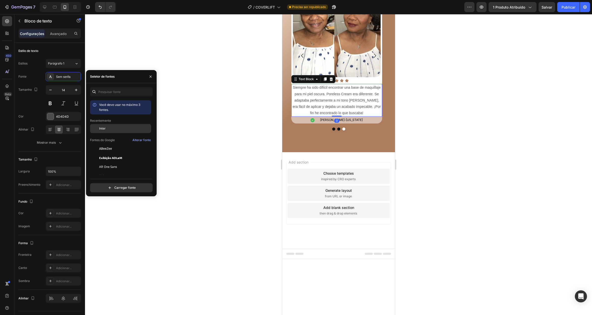
click at [102, 128] on font "Inter" at bounding box center [102, 129] width 7 height 4
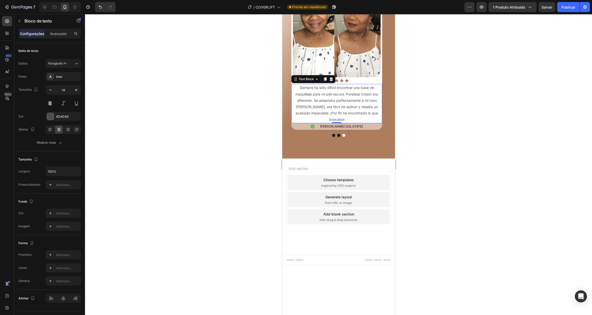
click at [171, 138] on div at bounding box center [338, 164] width 507 height 301
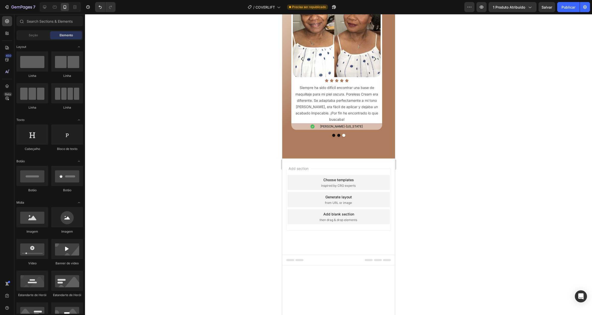
click at [193, 136] on div at bounding box center [338, 164] width 507 height 301
click at [332, 137] on button "Dot" at bounding box center [333, 135] width 3 height 3
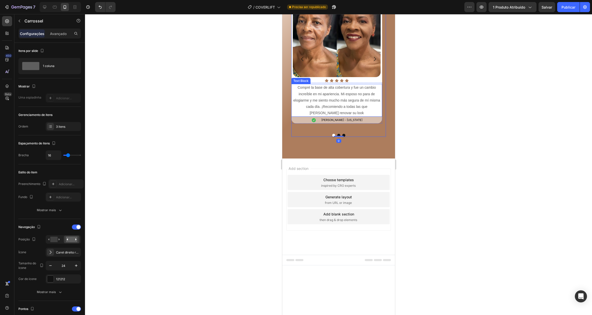
click at [336, 115] on span "Compré la base de alta cobertura y fue un cambio increíble en mi apariencia. Mi…" at bounding box center [336, 100] width 87 height 30
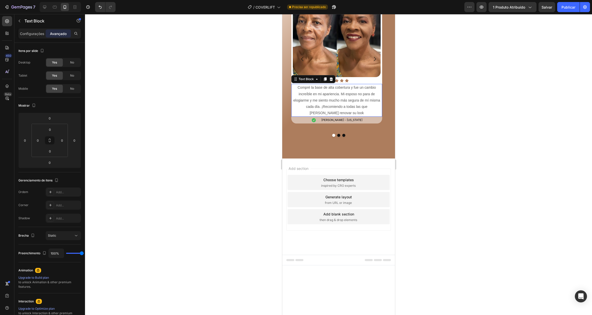
click at [336, 115] on span "Compré la base de alta cobertura y fue un cambio increíble en mi apariencia. Mi…" at bounding box center [336, 100] width 87 height 30
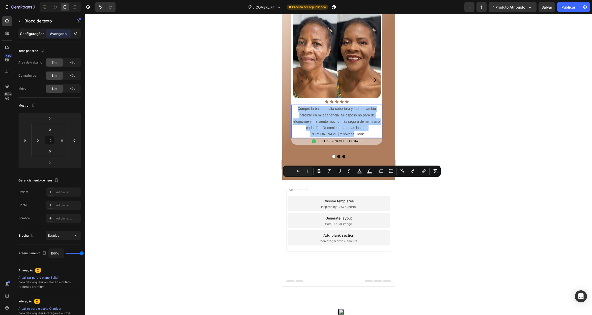
click at [29, 33] on font "Configurações" at bounding box center [32, 34] width 24 height 4
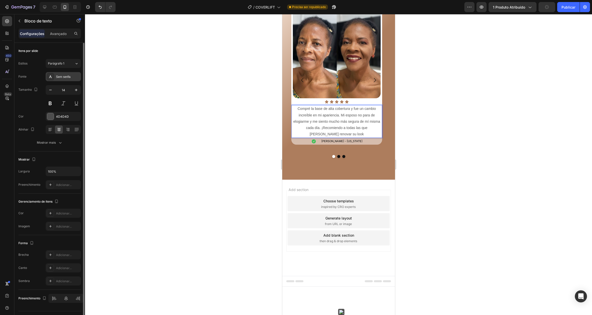
click at [62, 75] on div "Sem serifa" at bounding box center [68, 77] width 24 height 5
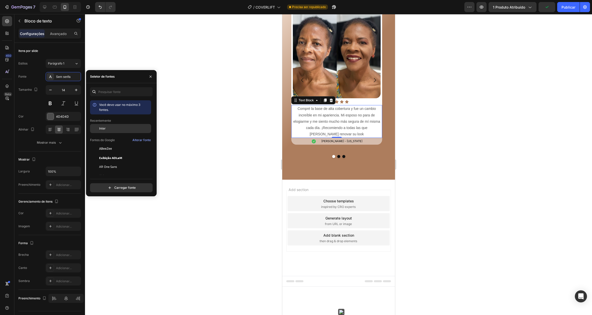
drag, startPoint x: 111, startPoint y: 132, endPoint x: 48, endPoint y: 177, distance: 77.4
click at [111, 162] on div "Inter" at bounding box center [120, 166] width 61 height 9
click at [337, 158] on button "Dot" at bounding box center [338, 156] width 3 height 3
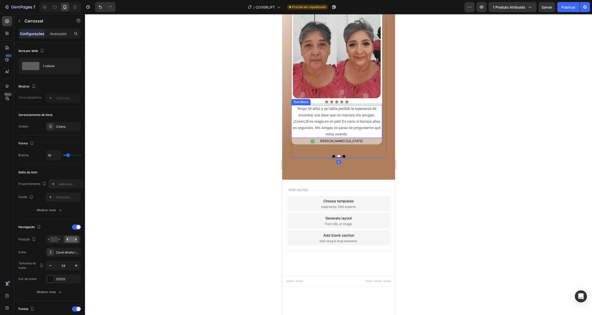
click at [331, 136] on span "Tengo 50 años y ya había perdido la esperanza de encontrar una base que no marc…" at bounding box center [337, 122] width 88 height 30
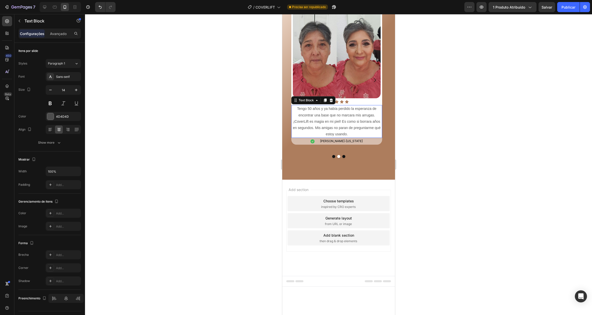
click at [331, 136] on span "Tengo 50 años y ya había perdido la esperanza de encontrar una base que no marc…" at bounding box center [337, 122] width 88 height 30
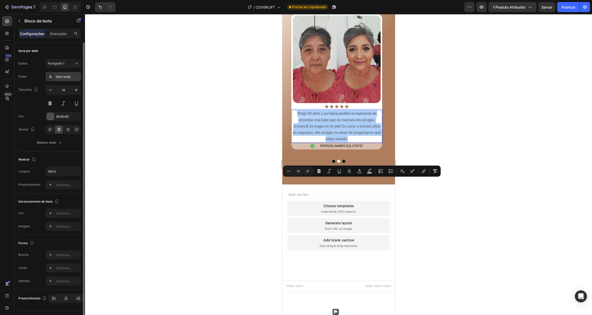
click at [67, 77] on font "Sem serifa" at bounding box center [63, 77] width 14 height 4
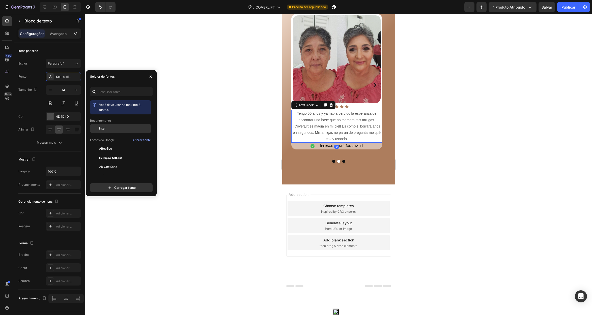
click at [103, 127] on font "Inter" at bounding box center [102, 129] width 7 height 4
click at [220, 119] on div at bounding box center [338, 164] width 507 height 301
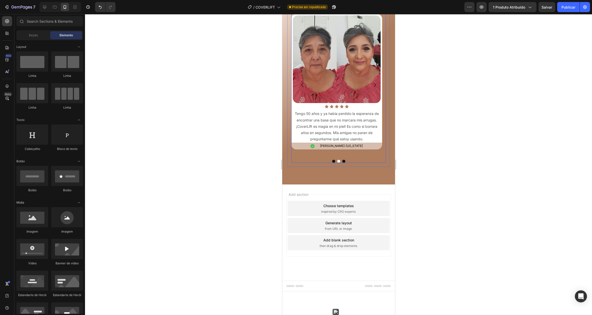
click at [329, 163] on div at bounding box center [338, 161] width 95 height 3
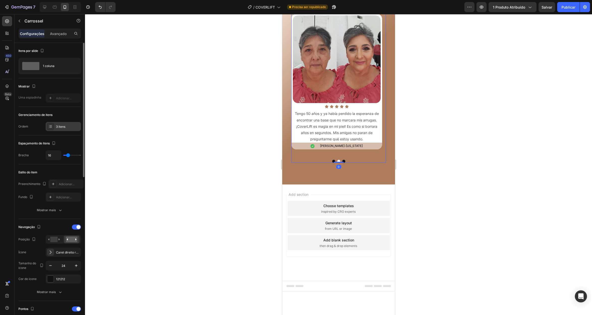
click at [64, 127] on font "3 itens" at bounding box center [60, 127] width 9 height 4
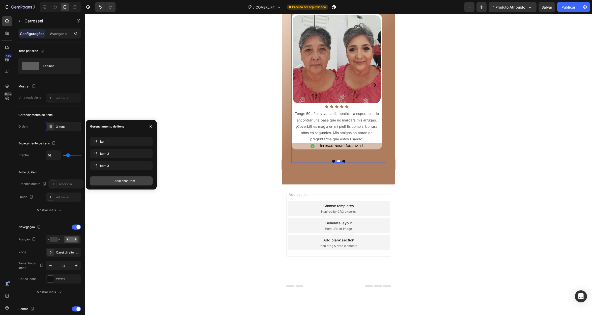
click at [119, 181] on font "Adicionar item" at bounding box center [124, 181] width 21 height 4
click at [124, 177] on span "Item 4" at bounding box center [117, 178] width 37 height 5
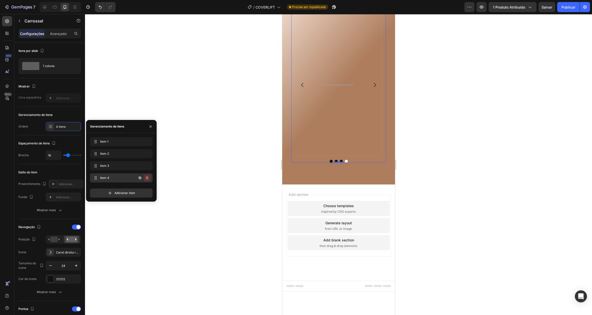
click at [145, 178] on icon "button" at bounding box center [147, 178] width 4 height 4
click at [149, 177] on button "Excluir" at bounding box center [143, 178] width 14 height 7
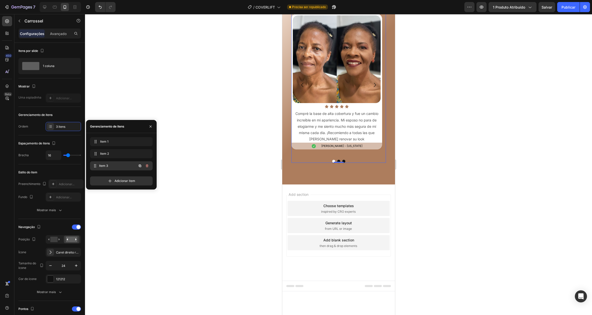
click at [134, 165] on div "Item 3 Item 3" at bounding box center [114, 165] width 44 height 7
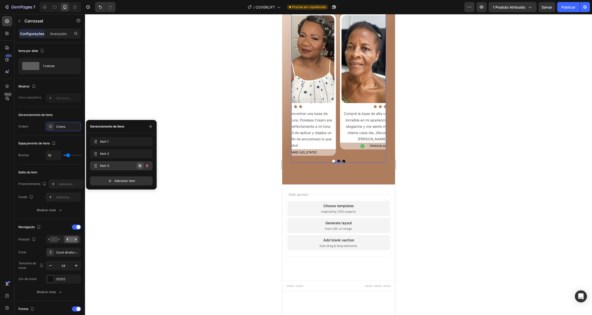
click at [141, 165] on icon "button" at bounding box center [140, 166] width 4 height 4
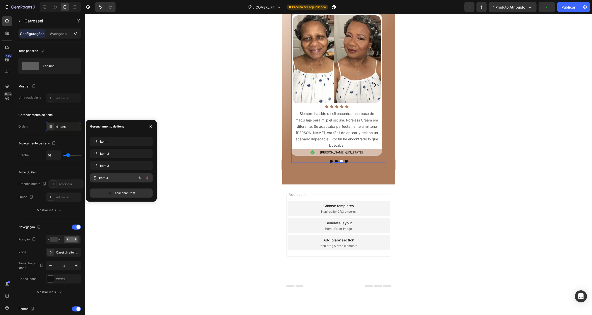
click at [118, 175] on div "Item 4 Item 4" at bounding box center [114, 178] width 44 height 7
drag, startPoint x: 342, startPoint y: 126, endPoint x: 336, endPoint y: 126, distance: 6.1
click at [342, 103] on img at bounding box center [337, 59] width 88 height 88
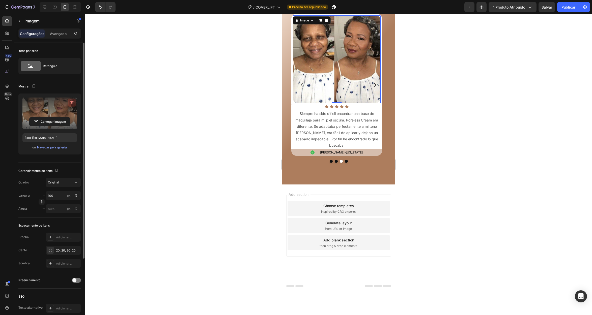
click at [71, 101] on icon "button" at bounding box center [71, 102] width 5 height 5
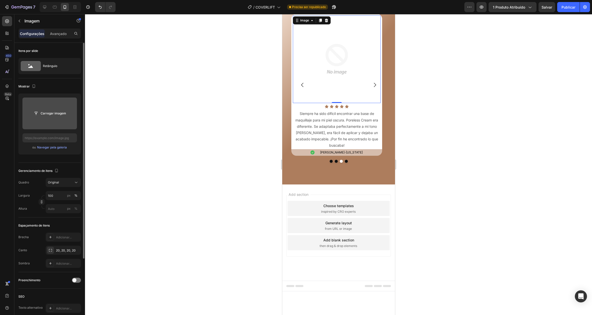
click at [50, 111] on input "file" at bounding box center [50, 113] width 41 height 9
type input "https://cdn.shopify.com/s/files/1/0655/7119/3022/files/gempages_565400969068676…"
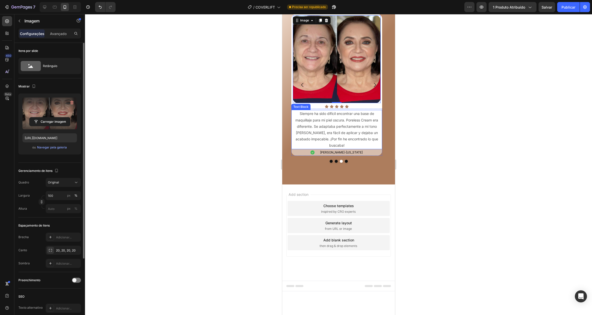
click at [316, 148] on span "Siempre ha sido difícil encontrar una base de maquillaje para mi piel oscura. P…" at bounding box center [336, 129] width 83 height 36
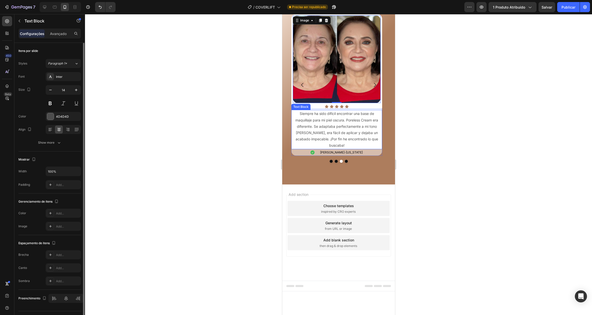
click at [308, 148] on span "Siempre ha sido difícil encontrar una base de maquillaje para mi piel oscura. P…" at bounding box center [336, 129] width 83 height 36
click at [300, 148] on span "Siempre ha sido difícil encontrar una base de maquillaje para mi piel oscura. P…" at bounding box center [336, 129] width 83 height 36
click at [321, 103] on img at bounding box center [337, 59] width 88 height 88
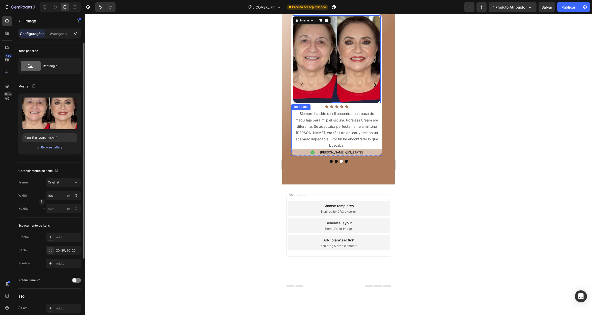
click at [313, 148] on span "Siempre ha sido difícil encontrar una base de maquillaje para mi piel oscura. P…" at bounding box center [336, 129] width 83 height 36
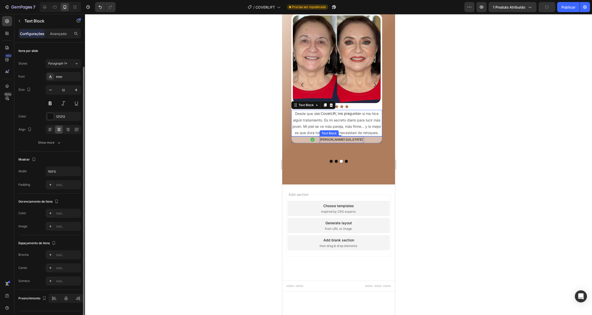
click at [355, 141] on span "puerto rico" at bounding box center [353, 140] width 17 height 4
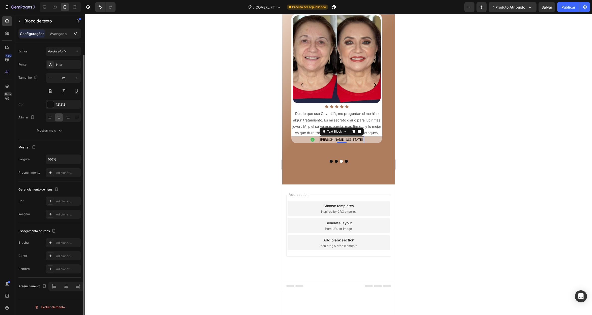
click at [330, 141] on span "[PERSON_NAME]" at bounding box center [332, 140] width 24 height 4
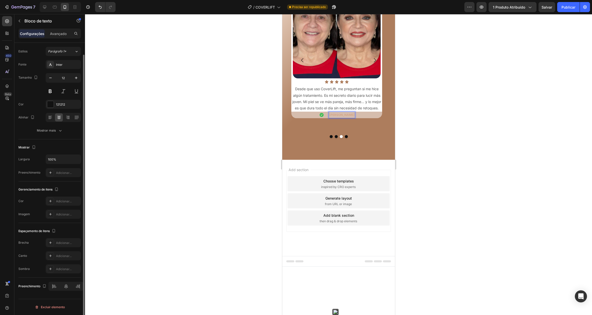
click at [339, 117] on strong "Teresa Morales" at bounding box center [341, 115] width 25 height 4
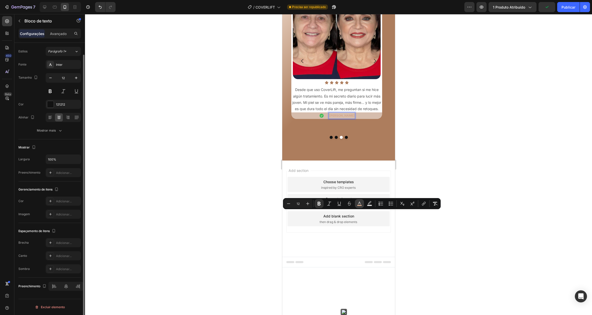
click at [359, 204] on icon "Editor contextual toolbar" at bounding box center [359, 203] width 3 height 3
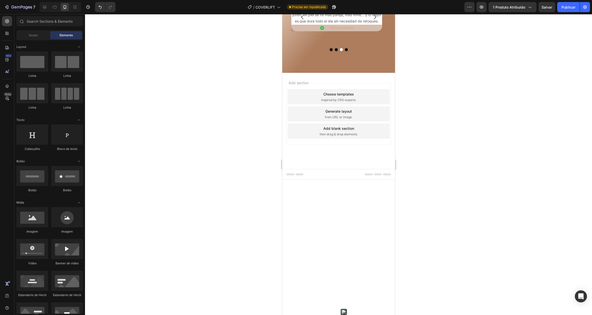
click at [326, 169] on div "Add section Choose templates inspired by CRO experts Generate layout from URL o…" at bounding box center [338, 121] width 113 height 96
click at [353, 31] on div "Icon [PERSON_NAME] Text Block Row" at bounding box center [336, 28] width 91 height 7
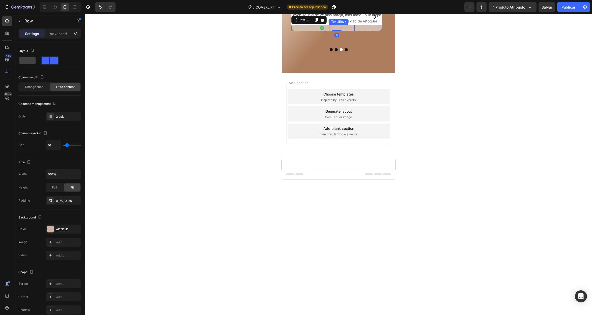
click at [352, 30] on span "[PERSON_NAME]" at bounding box center [341, 28] width 24 height 4
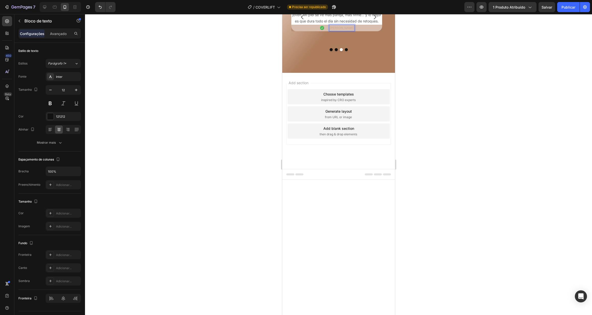
click at [353, 31] on div "[PERSON_NAME]" at bounding box center [341, 28] width 25 height 7
click at [341, 35] on span "[PERSON_NAME] - [GEOGRAPHIC_DATA]" at bounding box center [341, 30] width 32 height 9
click at [341, 36] on span "[PERSON_NAME] - [GEOGRAPHIC_DATA]" at bounding box center [341, 30] width 32 height 9
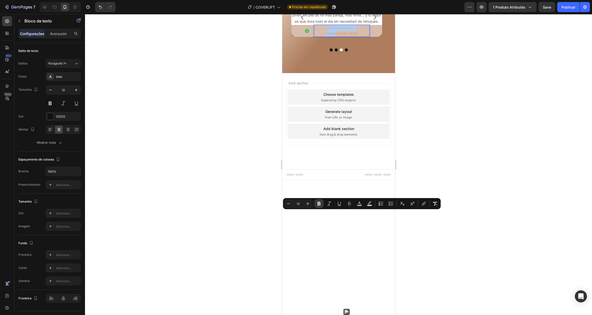
click at [319, 206] on icon "Editor contextual toolbar" at bounding box center [318, 203] width 5 height 5
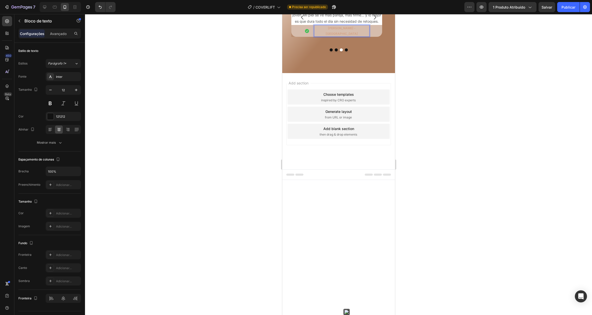
click at [318, 24] on p "Desde que uso CoverLift, me preguntan si me hice algún tratamiento. Es mi secre…" at bounding box center [337, 11] width 90 height 25
click at [337, 36] on strong "[PERSON_NAME] - [GEOGRAPHIC_DATA]" at bounding box center [341, 30] width 32 height 9
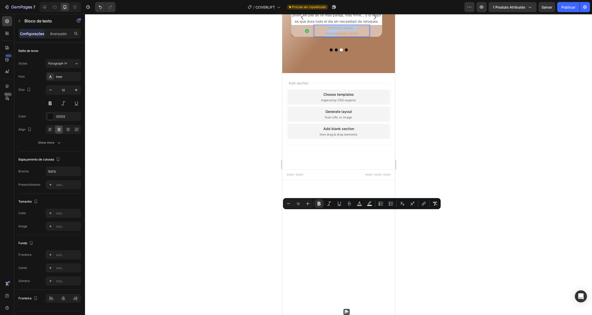
scroll to position [12, 0]
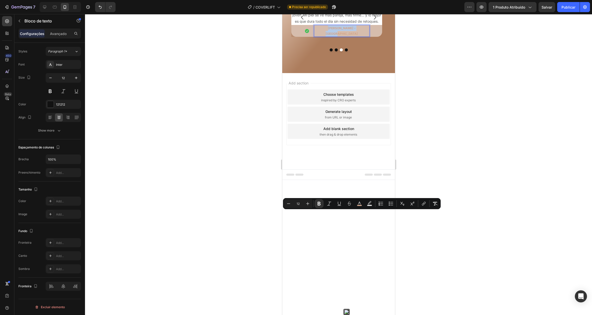
click at [336, 36] on strong "[PERSON_NAME] - [GEOGRAPHIC_DATA]" at bounding box center [341, 30] width 32 height 9
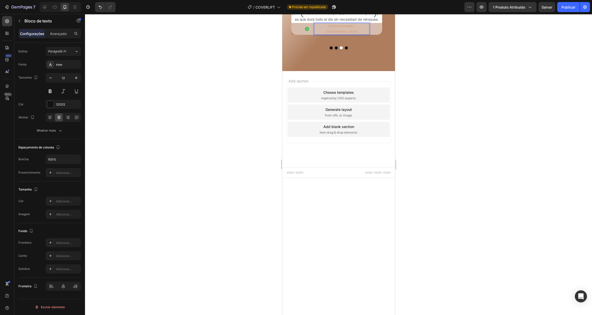
click at [336, 34] on strong "[PERSON_NAME] - [GEOGRAPHIC_DATA]" at bounding box center [341, 28] width 32 height 9
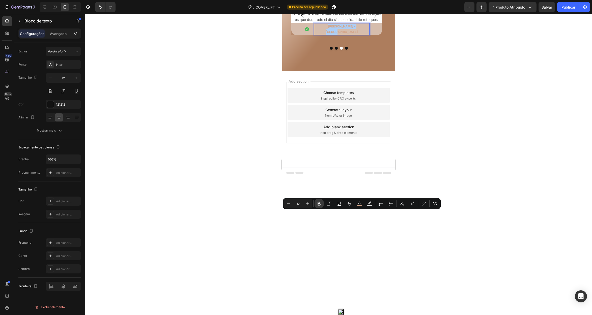
click at [320, 204] on icon "Editor contextual toolbar" at bounding box center [318, 204] width 3 height 4
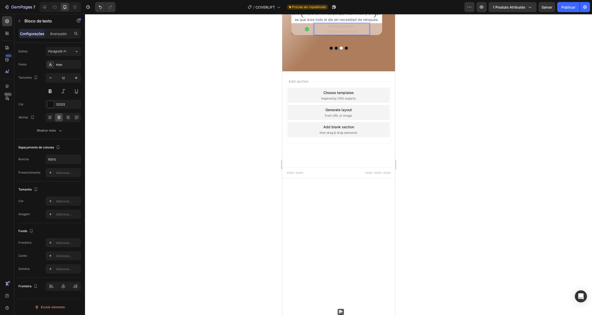
click at [348, 34] on span "[PERSON_NAME] - [GEOGRAPHIC_DATA]" at bounding box center [341, 28] width 31 height 9
click at [327, 33] on span "[PERSON_NAME] - [GEOGRAPHIC_DATA]" at bounding box center [341, 28] width 31 height 9
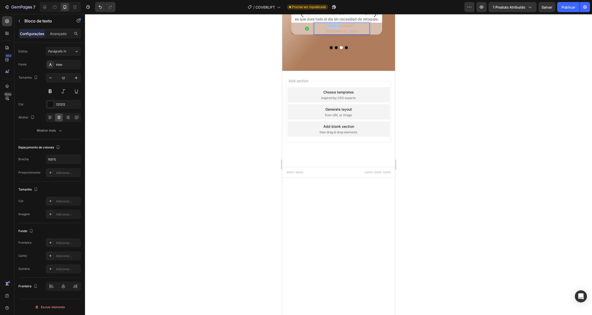
click at [327, 33] on span "[PERSON_NAME] - [GEOGRAPHIC_DATA]" at bounding box center [341, 28] width 31 height 9
click at [327, 34] on span "[PERSON_NAME] - [GEOGRAPHIC_DATA]" at bounding box center [341, 28] width 31 height 9
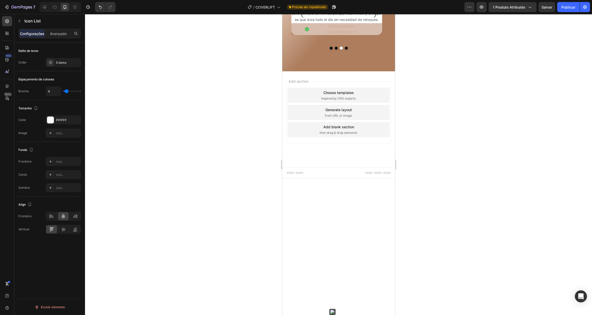
scroll to position [0, 0]
click at [340, 34] on span "[PERSON_NAME] - [GEOGRAPHIC_DATA]" at bounding box center [341, 28] width 31 height 9
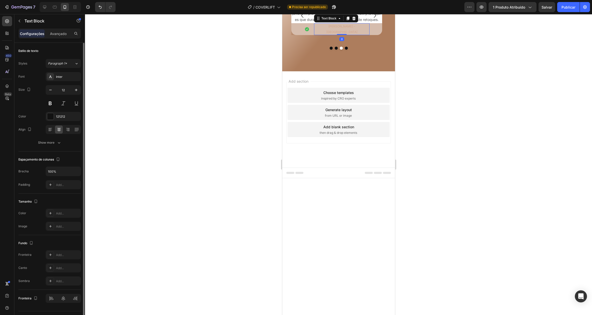
click at [340, 34] on span "[PERSON_NAME] - [GEOGRAPHIC_DATA]" at bounding box center [341, 28] width 31 height 9
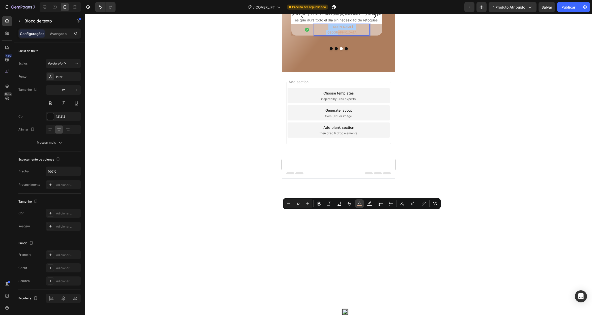
click at [359, 202] on icon "Editor contextual toolbar" at bounding box center [359, 203] width 3 height 3
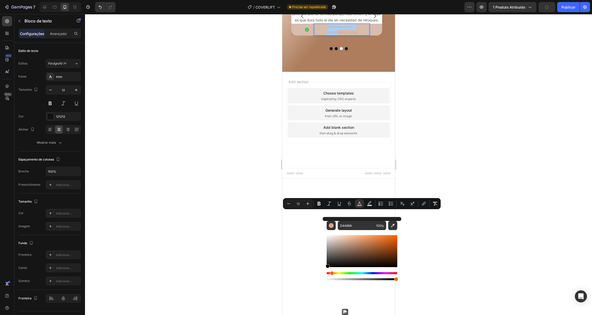
click at [325, 270] on div "D4A68A 100 %" at bounding box center [362, 249] width 79 height 64
type input "000000"
drag, startPoint x: 53, startPoint y: 192, endPoint x: 274, endPoint y: 230, distance: 223.3
click at [274, 230] on div at bounding box center [338, 164] width 507 height 301
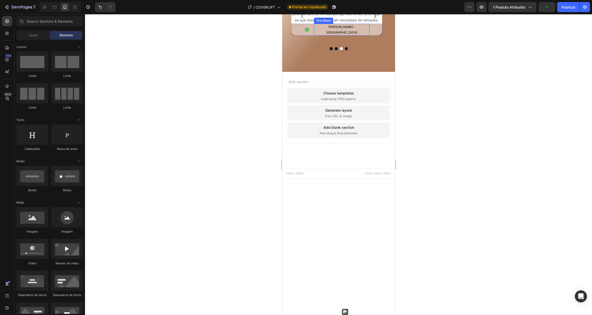
click at [334, 34] on span "[PERSON_NAME] - [GEOGRAPHIC_DATA]" at bounding box center [341, 29] width 31 height 9
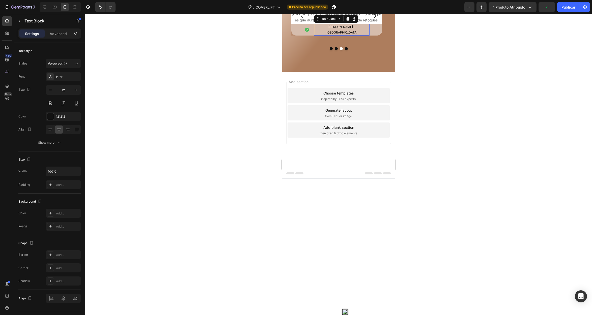
click at [334, 34] on span "[PERSON_NAME] - [GEOGRAPHIC_DATA]" at bounding box center [341, 29] width 31 height 9
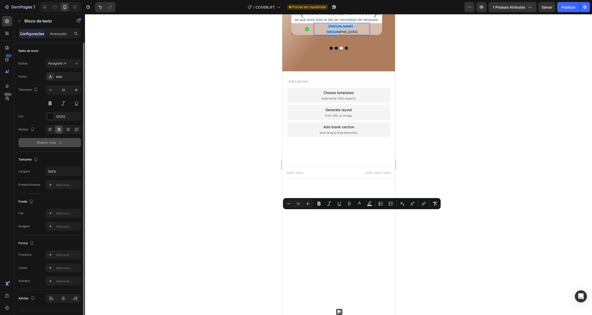
click at [52, 141] on font "Mostrar mais" at bounding box center [46, 143] width 19 height 4
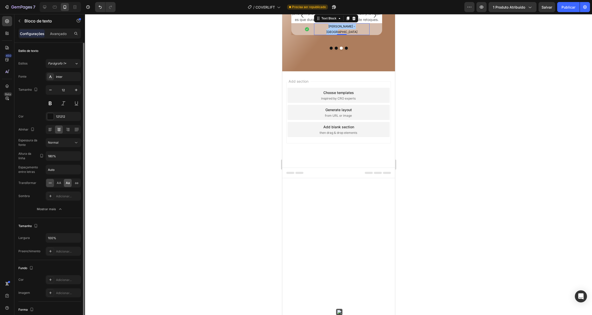
click at [66, 182] on font "Aa" at bounding box center [68, 183] width 4 height 4
drag, startPoint x: 78, startPoint y: 183, endPoint x: 72, endPoint y: 183, distance: 5.8
click at [78, 183] on font "aa" at bounding box center [77, 183] width 4 height 4
click at [68, 182] on font "Aa" at bounding box center [68, 183] width 4 height 4
click at [60, 181] on font "AA" at bounding box center [59, 183] width 5 height 4
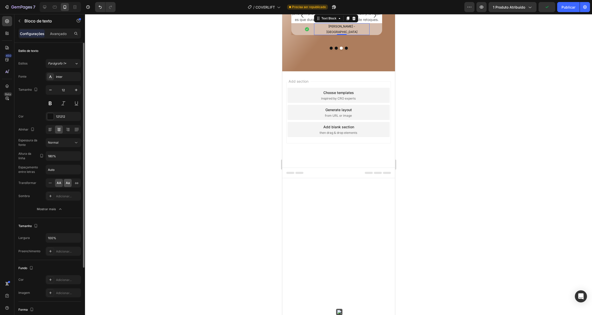
click at [67, 183] on font "Aa" at bounding box center [68, 183] width 4 height 4
click at [77, 183] on font "aa" at bounding box center [77, 183] width 4 height 4
click at [70, 183] on div "Aa" at bounding box center [68, 183] width 8 height 8
click at [372, 35] on div "Icon Teresa Morales - MIAMI Text Block 0 Row" at bounding box center [336, 29] width 91 height 12
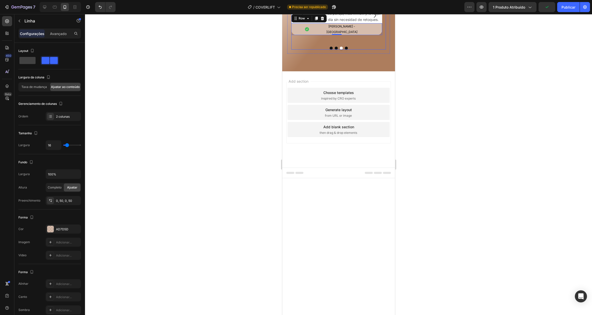
click at [329, 50] on button "Dot" at bounding box center [330, 48] width 3 height 3
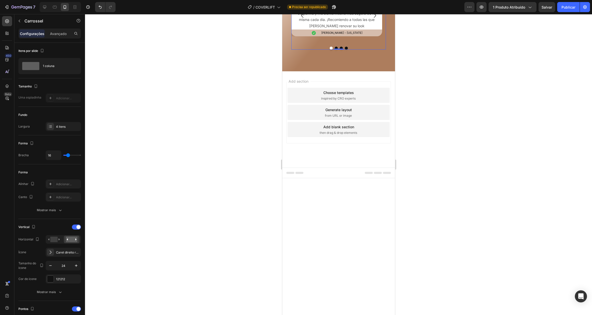
click at [334, 50] on button "Dot" at bounding box center [335, 48] width 3 height 3
click at [339, 50] on button "Dot" at bounding box center [340, 48] width 3 height 3
click at [345, 50] on button "Dot" at bounding box center [345, 48] width 3 height 3
click at [339, 50] on button "Dot" at bounding box center [340, 48] width 3 height 3
click at [347, 41] on span "puerto rico" at bounding box center [353, 39] width 17 height 4
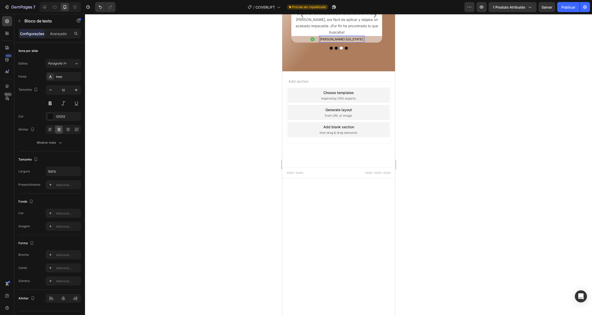
click at [345, 41] on span "puerto rico" at bounding box center [353, 39] width 17 height 4
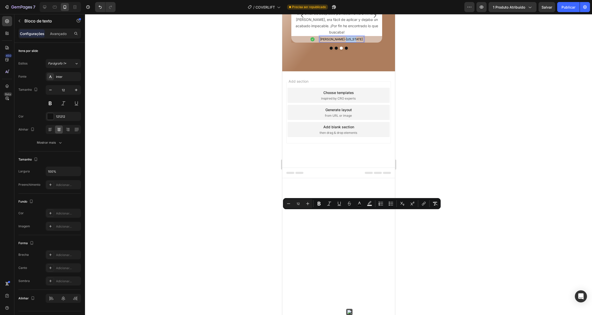
click at [345, 41] on span "puerto rico" at bounding box center [353, 39] width 17 height 4
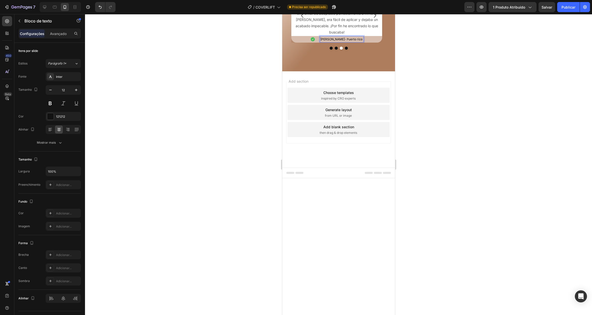
click at [354, 41] on span "uerto rico" at bounding box center [355, 39] width 14 height 4
click at [344, 50] on button "Dot" at bounding box center [345, 48] width 3 height 3
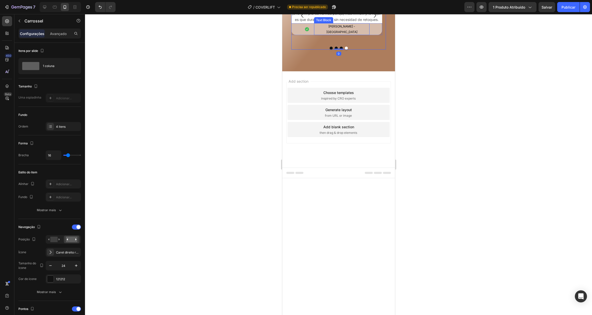
click at [355, 34] on span "Teresa Morales - MIAMI" at bounding box center [341, 28] width 31 height 9
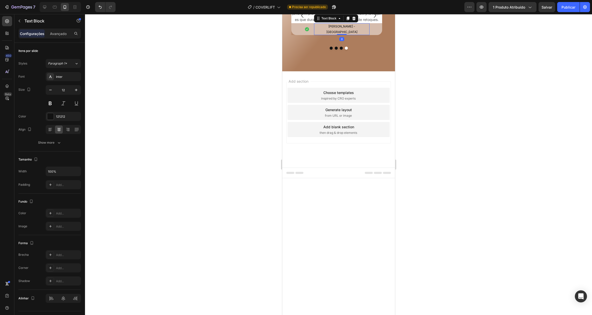
click at [359, 35] on div "Teresa Morales - MIAMI" at bounding box center [341, 29] width 55 height 12
click at [370, 35] on div "Icon Teresa Morales - Miami Text Block 0 Row" at bounding box center [336, 29] width 91 height 12
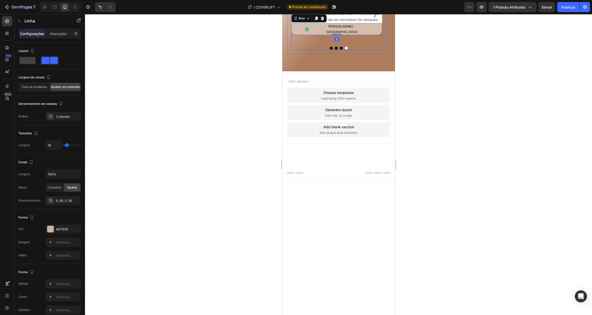
click at [344, 50] on button "Dot" at bounding box center [345, 48] width 3 height 3
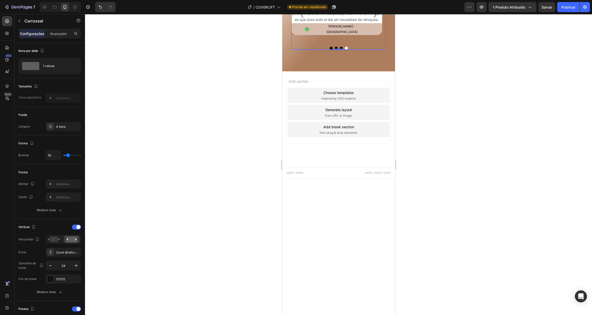
click at [344, 50] on button "Dot" at bounding box center [345, 48] width 3 height 3
click at [61, 125] on font "4 itens" at bounding box center [61, 127] width 10 height 4
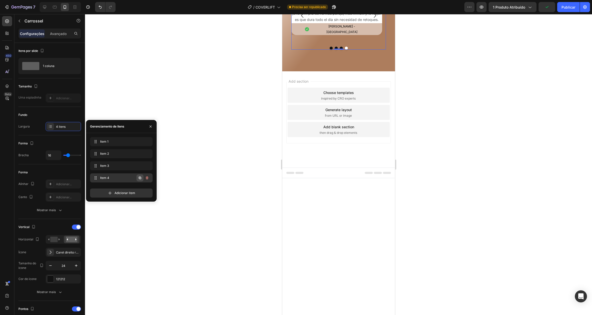
click at [140, 178] on icon "button" at bounding box center [140, 178] width 1 height 1
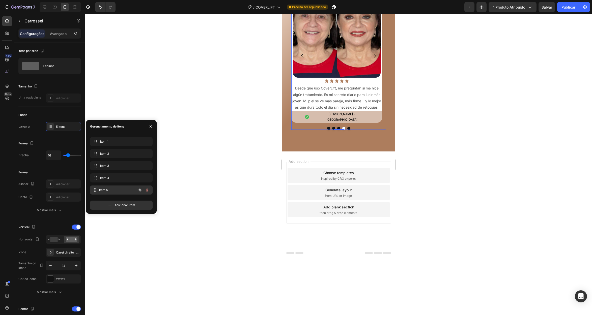
click at [115, 190] on span "Item 5" at bounding box center [117, 190] width 37 height 5
click at [345, 78] on img at bounding box center [337, 34] width 88 height 88
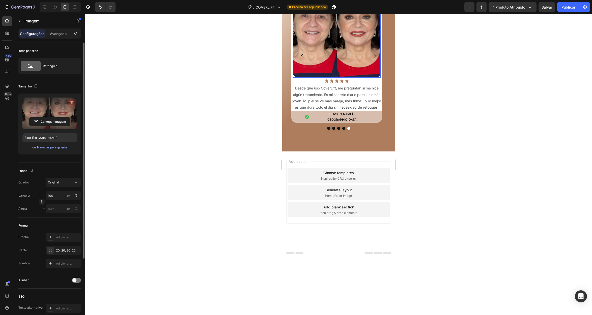
click at [72, 100] on icon "button" at bounding box center [71, 102] width 5 height 5
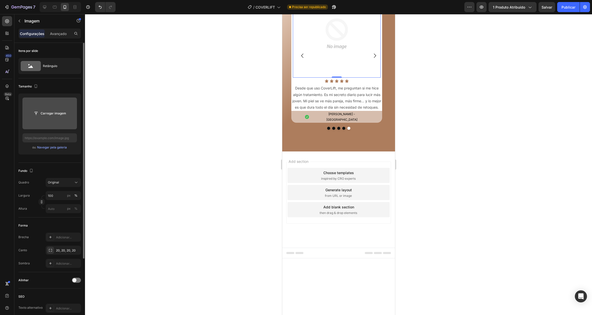
click at [60, 111] on input "file" at bounding box center [50, 113] width 41 height 9
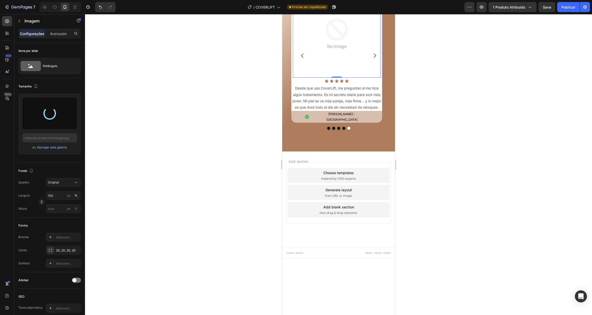
type input "https://cdn.shopify.com/s/files/1/0655/7119/3022/files/gempages_565400969068676…"
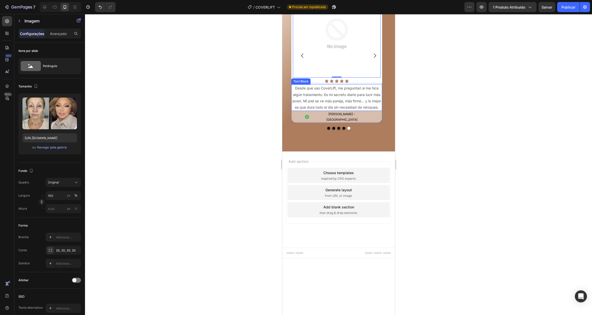
click at [334, 109] on span "Desde que uso CoverLift, me preguntan si me hice algún tratamiento. Es mi secre…" at bounding box center [336, 97] width 89 height 23
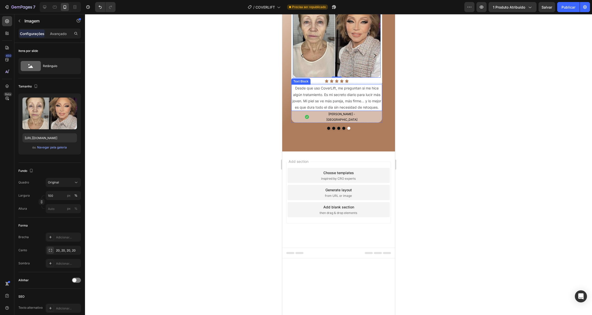
click at [334, 109] on span "Desde que uso CoverLift, me preguntan si me hice algún tratamiento. Es mi secre…" at bounding box center [336, 97] width 89 height 23
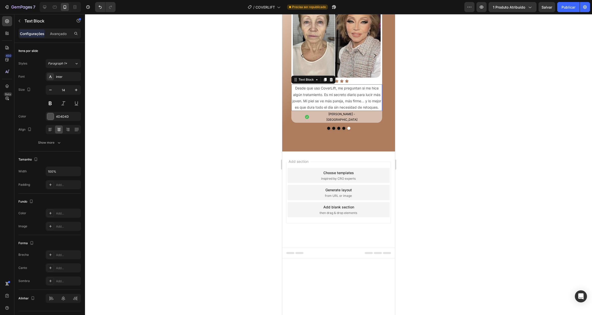
click at [334, 109] on span "Desde que uso CoverLift, me preguntan si me hice algún tratamiento. Es mi secre…" at bounding box center [336, 97] width 89 height 23
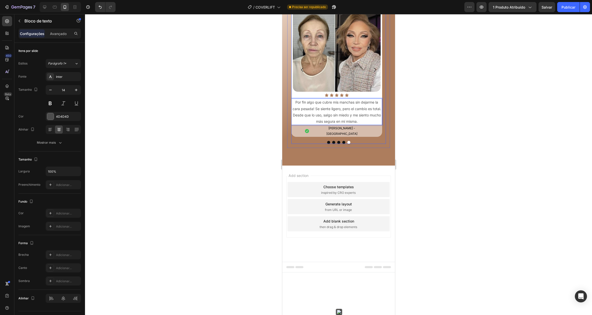
click at [370, 144] on div "Image Row Icon Icon Icon Icon Icon Icon List Compré la base de alta cobertura y…" at bounding box center [338, 73] width 95 height 141
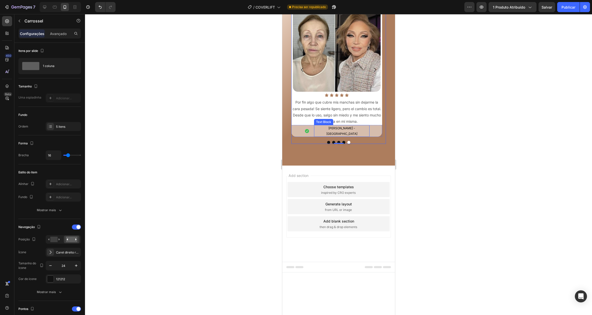
click at [340, 136] on span "[PERSON_NAME] - [GEOGRAPHIC_DATA]" at bounding box center [341, 130] width 31 height 9
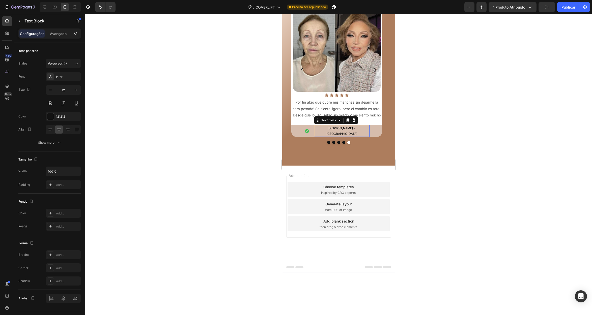
click at [344, 136] on span "[PERSON_NAME] - [GEOGRAPHIC_DATA]" at bounding box center [341, 130] width 31 height 9
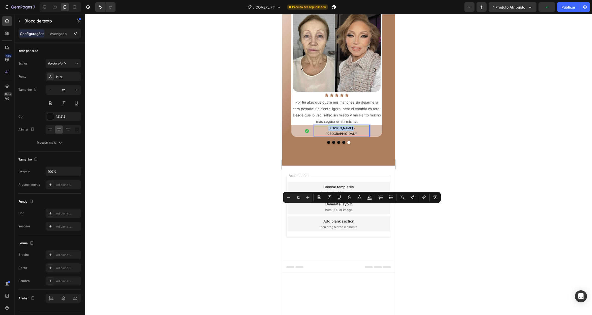
drag, startPoint x: 347, startPoint y: 208, endPoint x: 325, endPoint y: 207, distance: 21.7
click at [326, 136] on span "[PERSON_NAME] - [GEOGRAPHIC_DATA]" at bounding box center [341, 130] width 31 height 9
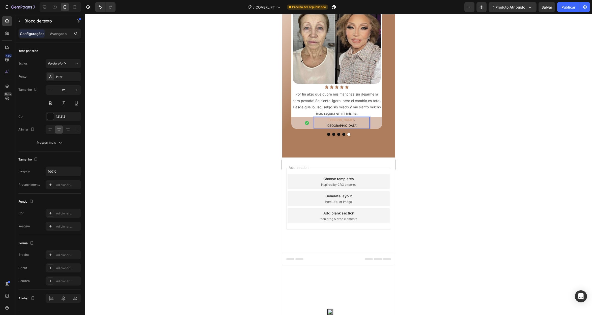
click at [357, 128] on span "- miami" at bounding box center [341, 122] width 31 height 9
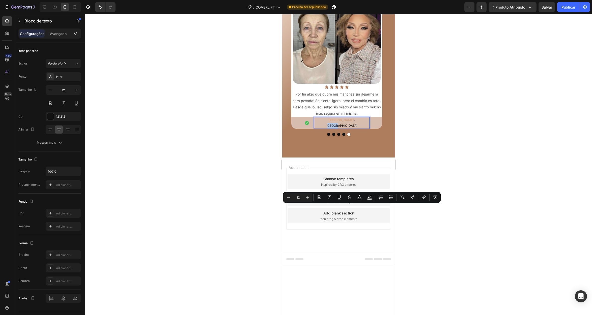
drag, startPoint x: 354, startPoint y: 207, endPoint x: 359, endPoint y: 207, distance: 5.6
click at [357, 128] on span "- miami" at bounding box center [341, 122] width 31 height 9
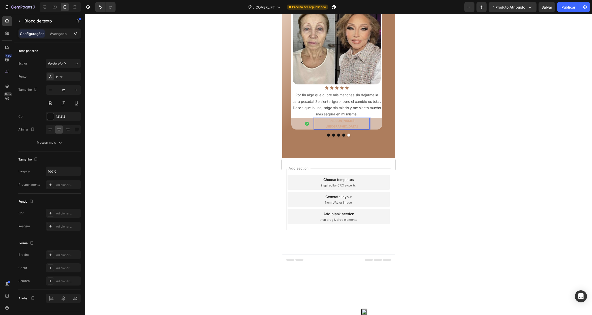
click at [354, 128] on strong "Nueva York" at bounding box center [341, 127] width 32 height 4
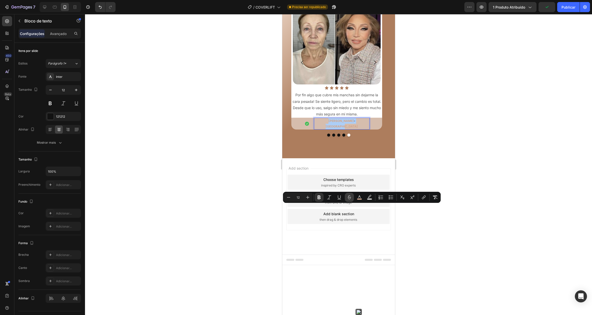
drag, startPoint x: 318, startPoint y: 197, endPoint x: 353, endPoint y: 196, distance: 34.0
click at [318, 197] on icon "Barra de ferramentas contextual do editor" at bounding box center [318, 197] width 5 height 5
click at [358, 117] on p "Por fin algo que cubre mis manchas sin dejarme la cara pesada! Se siente ligero…" at bounding box center [337, 104] width 90 height 25
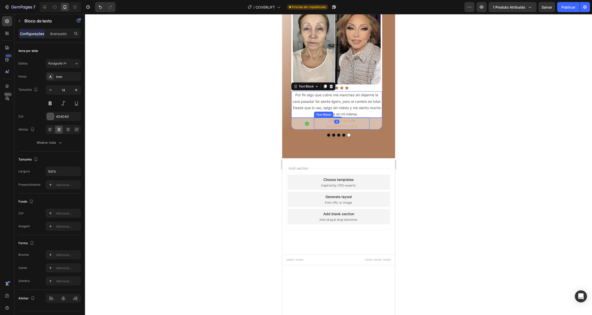
click at [353, 123] on span "-" at bounding box center [354, 121] width 2 height 4
click at [356, 116] on span "Por fin algo que cubre mis manchas sin dejarme la cara pesada! Se siente ligero…" at bounding box center [336, 104] width 89 height 23
click at [349, 128] on span "Nueva York" at bounding box center [341, 127] width 31 height 4
click at [344, 116] on span "Por fin algo que cubre mis manchas sin dejarme la cara pesada! Se siente ligero…" at bounding box center [336, 104] width 89 height 23
click at [347, 128] on span "Nueva York" at bounding box center [341, 127] width 31 height 4
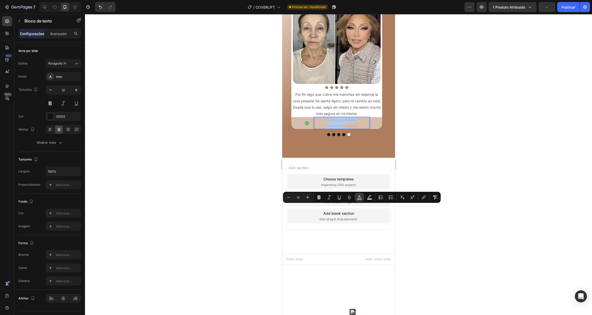
click at [361, 197] on icon "Editor contextual toolbar" at bounding box center [359, 197] width 5 height 5
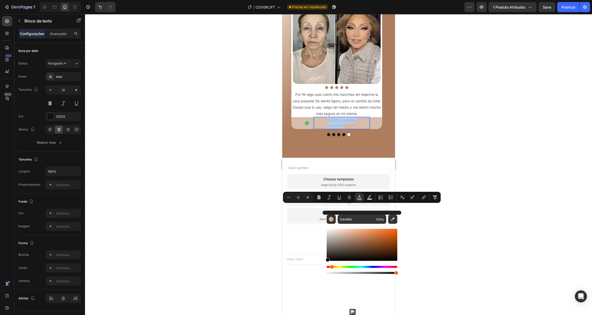
drag, startPoint x: 339, startPoint y: 245, endPoint x: 322, endPoint y: 260, distance: 22.7
click at [323, 260] on div "D4A68A 100 %" at bounding box center [362, 243] width 79 height 64
type input "050505"
click at [273, 230] on div at bounding box center [338, 164] width 507 height 301
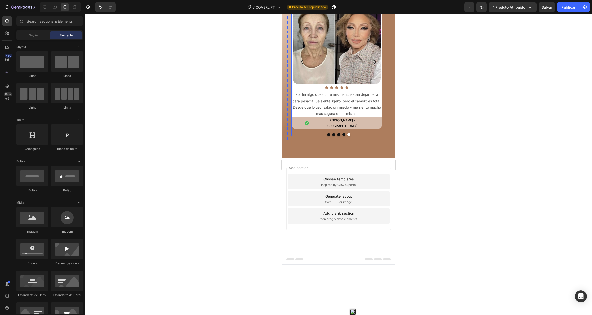
click at [347, 136] on button "Dot" at bounding box center [348, 134] width 3 height 3
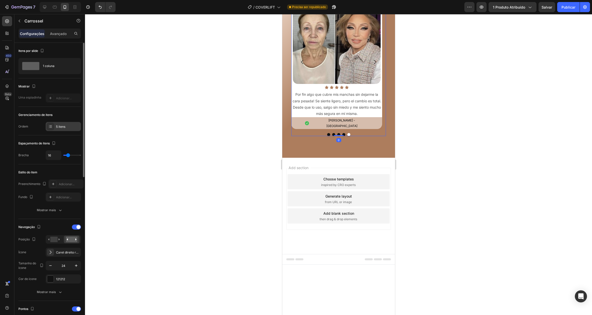
click at [65, 127] on font "5 itens" at bounding box center [60, 127] width 9 height 4
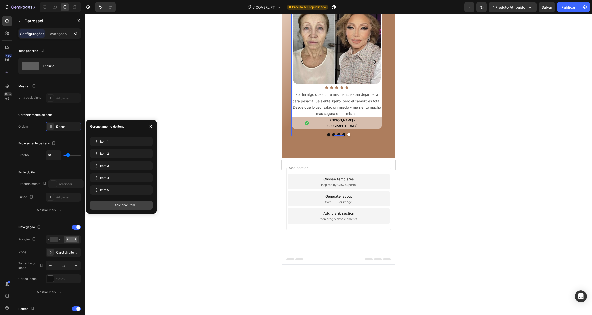
click at [122, 204] on font "Adicionar item" at bounding box center [124, 205] width 21 height 4
click at [148, 202] on icon "button" at bounding box center [147, 202] width 3 height 3
click at [145, 202] on font "Excluir" at bounding box center [143, 202] width 10 height 4
click at [139, 190] on icon "button" at bounding box center [140, 190] width 4 height 4
click at [118, 201] on span "Item 6" at bounding box center [117, 202] width 37 height 5
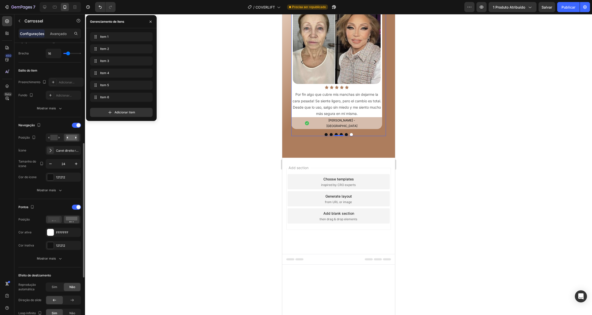
scroll to position [169, 0]
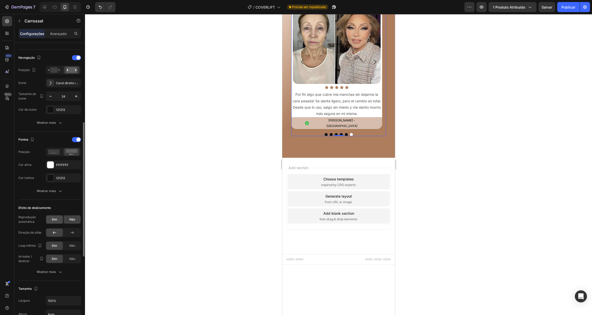
click at [57, 219] on div "Sim" at bounding box center [54, 220] width 17 height 8
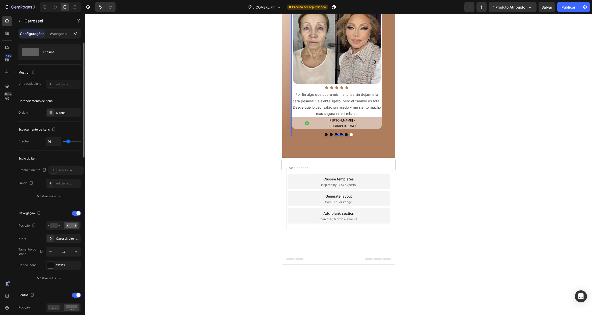
scroll to position [0, 0]
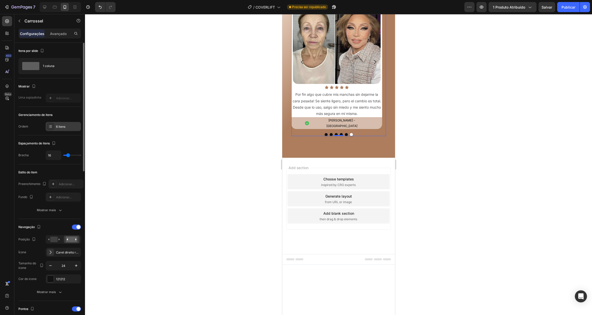
click at [61, 126] on font "6 itens" at bounding box center [60, 127] width 9 height 4
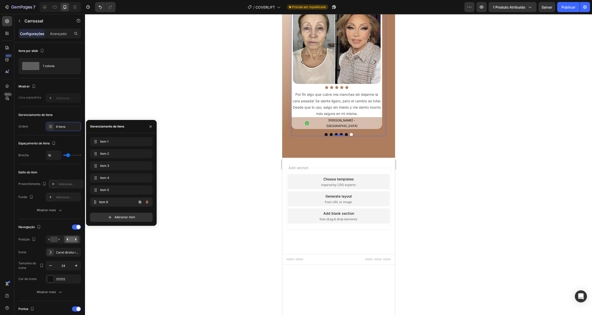
click at [116, 204] on div "Item 6 Item 6" at bounding box center [114, 202] width 44 height 7
click at [323, 84] on img at bounding box center [337, 40] width 88 height 88
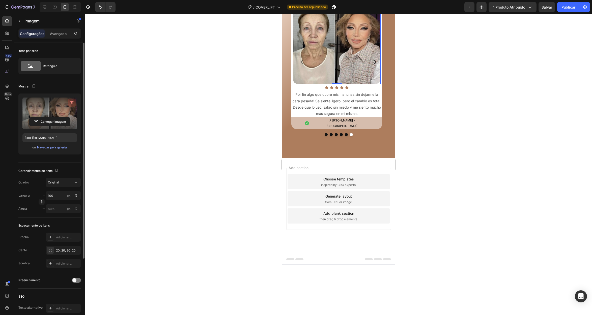
click at [71, 101] on icon "button" at bounding box center [71, 102] width 5 height 5
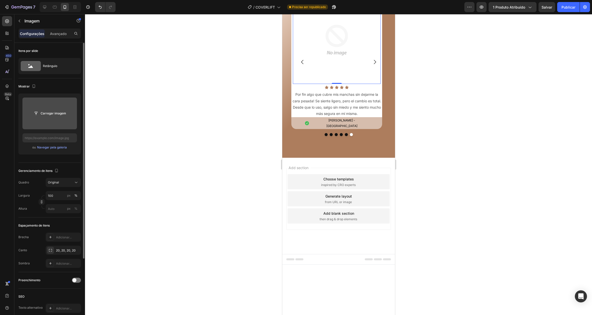
click at [53, 113] on input "file" at bounding box center [50, 113] width 41 height 9
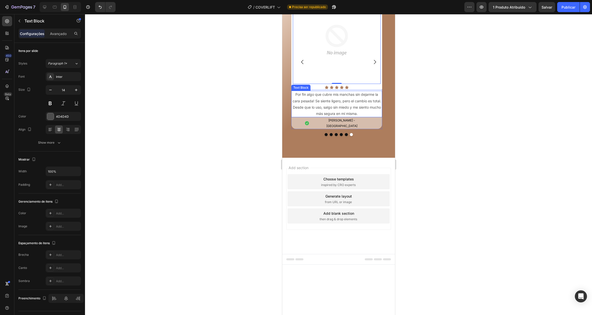
click at [353, 117] on p "Por fin algo que cubre mis manchas sin dejarme la cara pesada! Se siente ligero…" at bounding box center [337, 103] width 90 height 25
click at [334, 116] on span "Por fin algo que cubre mis manchas sin dejarme la cara pesada! Se siente ligero…" at bounding box center [336, 103] width 89 height 23
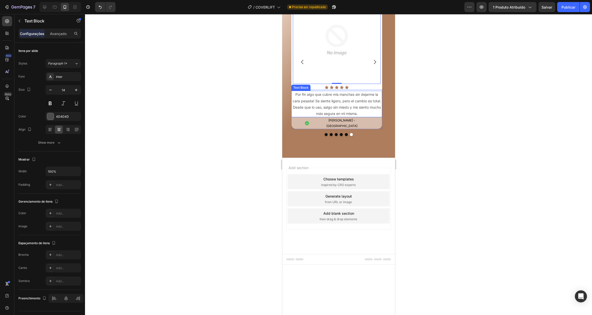
click at [334, 116] on span "Por fin algo que cubre mis manchas sin dejarme la cara pesada! Se siente ligero…" at bounding box center [336, 103] width 89 height 23
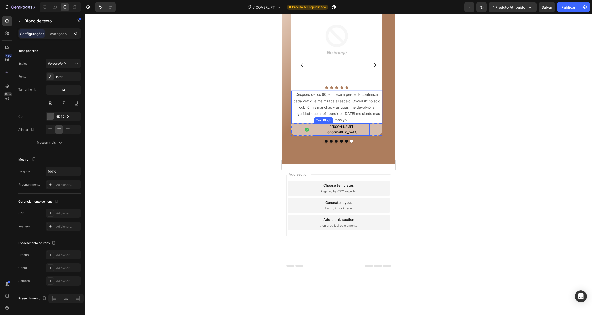
click at [331, 135] on p "[PERSON_NAME] - [GEOGRAPHIC_DATA]" at bounding box center [341, 129] width 54 height 11
click at [331, 134] on span "[PERSON_NAME] - [GEOGRAPHIC_DATA]" at bounding box center [341, 129] width 31 height 9
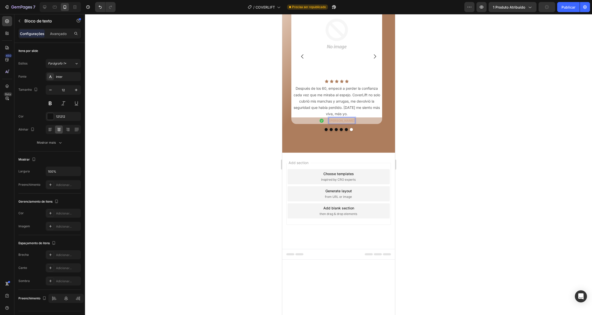
click at [353, 123] on strong "Verónica Méndez" at bounding box center [341, 121] width 25 height 4
click at [348, 123] on strong "Verónica Méndez - Texas" at bounding box center [341, 121] width 46 height 4
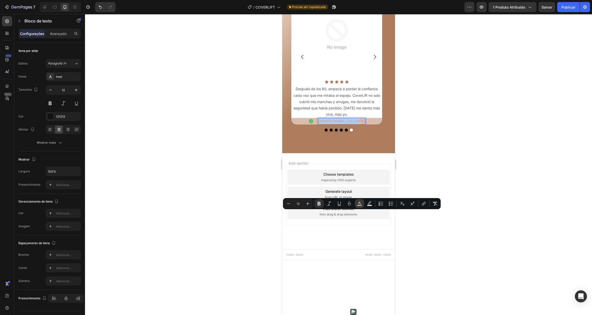
click at [360, 204] on icon "Editor contextual toolbar" at bounding box center [359, 203] width 3 height 3
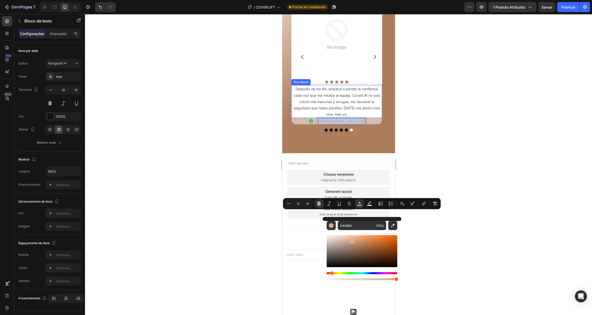
click at [311, 118] on p "Después de los 60, empecé a perder la confianza cada vez que me miraba al espej…" at bounding box center [337, 102] width 90 height 32
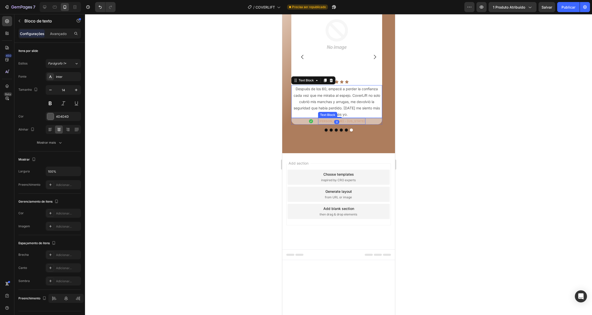
click at [345, 123] on strong "Verónica Méndez - Texas" at bounding box center [341, 121] width 46 height 4
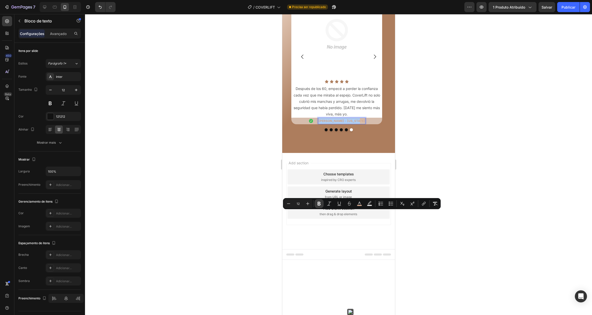
click at [320, 203] on icon "Editor contextual toolbar" at bounding box center [318, 204] width 3 height 4
click at [359, 117] on p "Después de los 60, empecé a perder la confianza cada vez que me miraba al espej…" at bounding box center [337, 101] width 90 height 32
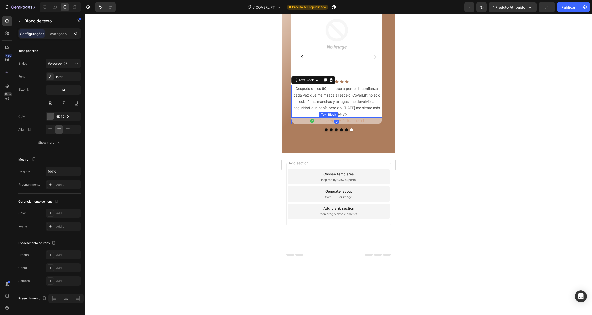
click at [344, 123] on span "Verónica Méndez - Texas" at bounding box center [341, 121] width 44 height 4
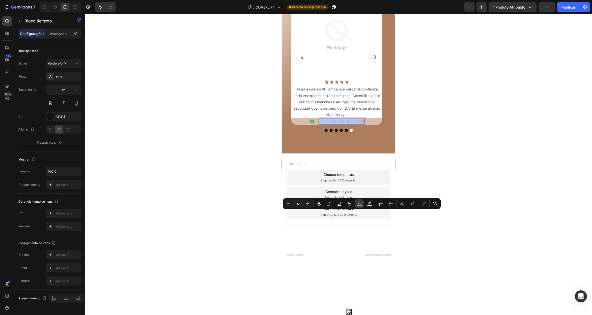
click at [359, 203] on icon "Editor contextual toolbar" at bounding box center [359, 203] width 3 height 3
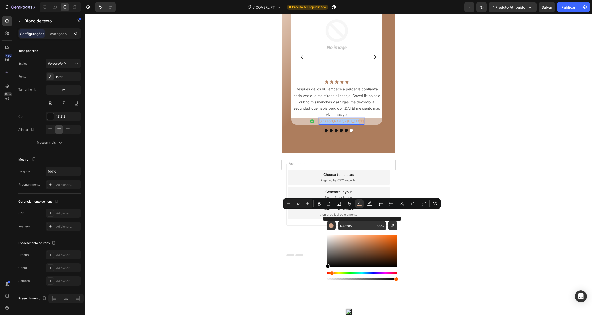
drag, startPoint x: 337, startPoint y: 250, endPoint x: 324, endPoint y: 268, distance: 21.5
click at [325, 268] on div "D4A68A 100 %" at bounding box center [362, 249] width 79 height 64
type input "000000"
drag, startPoint x: 254, startPoint y: 227, endPoint x: 85, endPoint y: 195, distance: 172.8
click at [254, 227] on div at bounding box center [338, 164] width 507 height 301
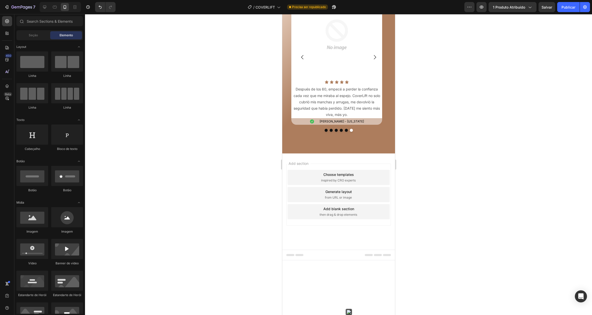
click at [418, 187] on div at bounding box center [338, 164] width 507 height 301
click at [344, 79] on img at bounding box center [337, 35] width 88 height 88
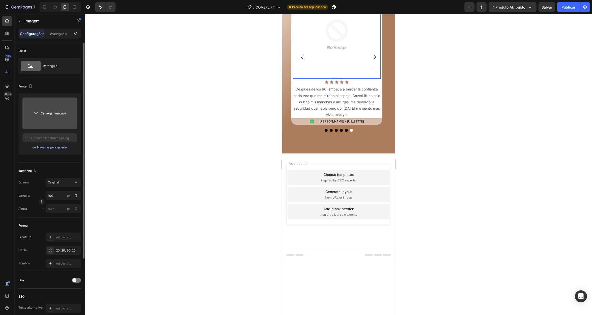
click at [62, 110] on input "file" at bounding box center [50, 113] width 41 height 9
click at [53, 112] on input "file" at bounding box center [50, 113] width 41 height 9
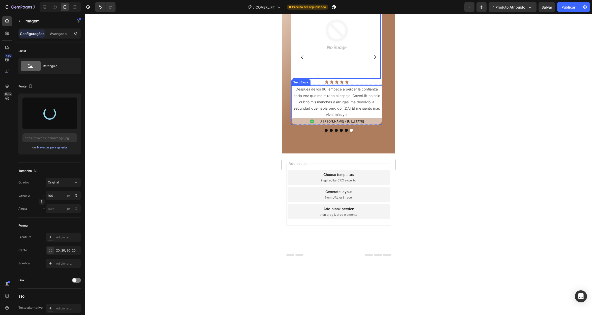
type input "https://cdn.shopify.com/s/files/1/0655/7119/3022/files/gempages_565400969068676…"
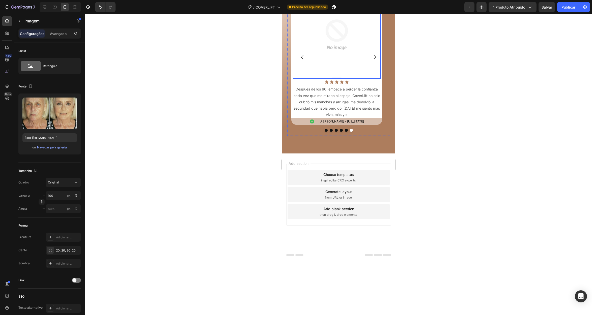
drag, startPoint x: 385, startPoint y: 69, endPoint x: 386, endPoint y: 72, distance: 3.2
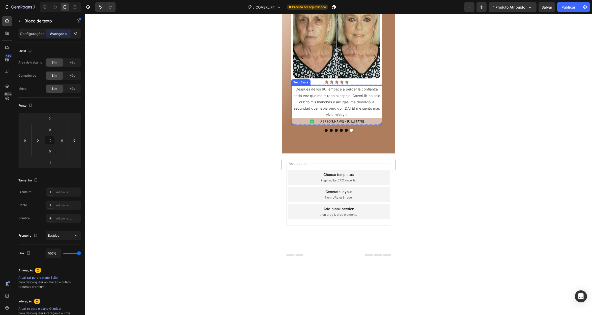
scroll to position [2318, 0]
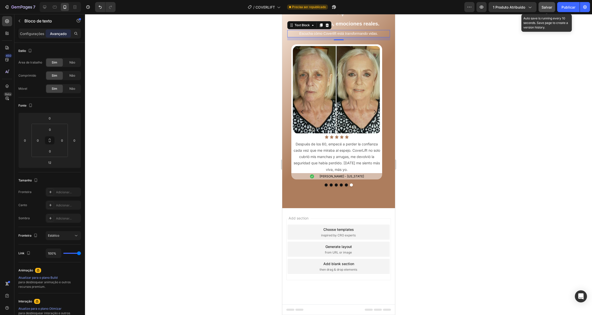
click at [544, 7] on font "Salvar" at bounding box center [546, 7] width 11 height 4
click at [563, 7] on font "Publicar" at bounding box center [568, 7] width 14 height 4
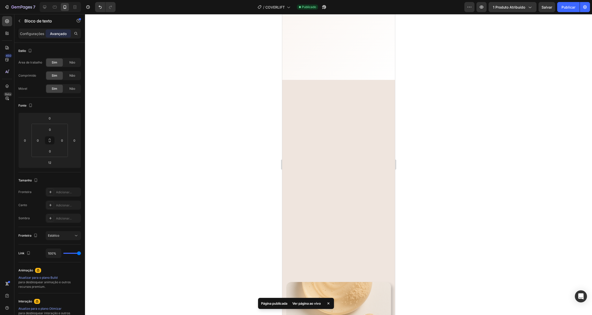
scroll to position [1749, 0]
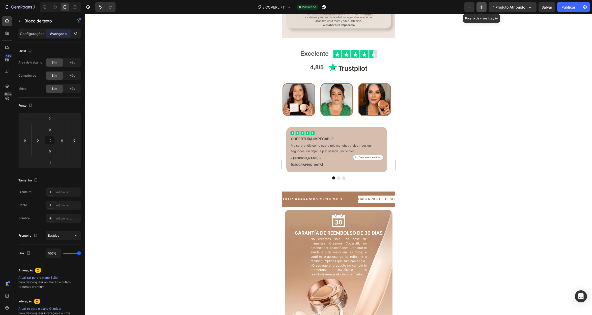
click at [482, 4] on button "button" at bounding box center [481, 7] width 10 height 10
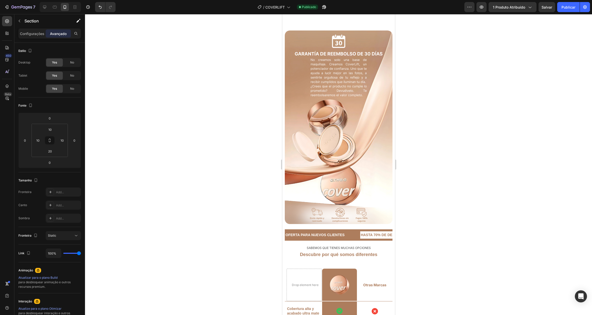
scroll to position [2186, 0]
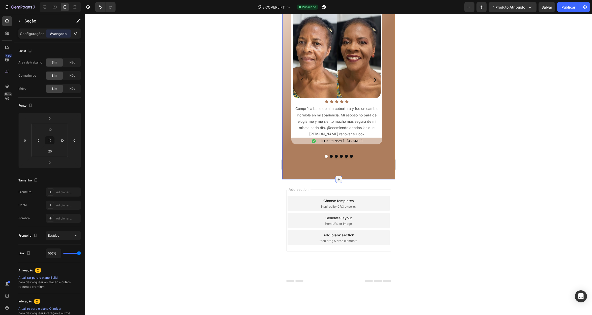
click at [338, 176] on div at bounding box center [338, 179] width 7 height 7
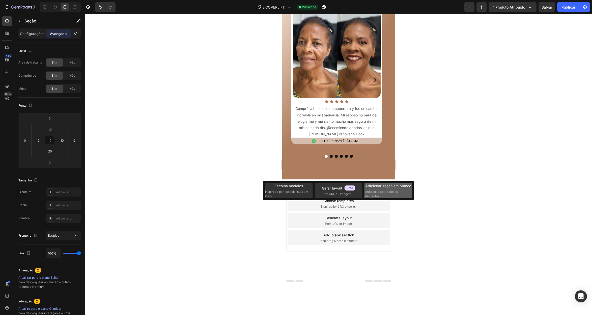
click at [372, 186] on font "Adicionar seção em branco" at bounding box center [388, 186] width 46 height 4
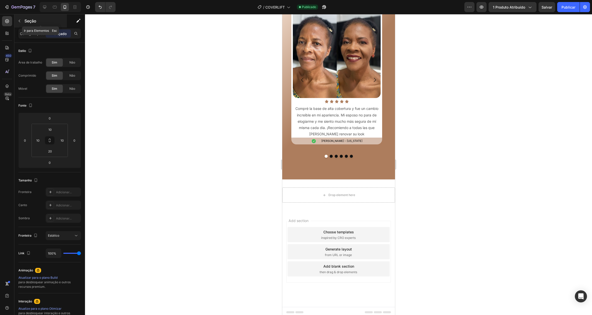
click at [20, 19] on icon "button" at bounding box center [19, 21] width 4 height 4
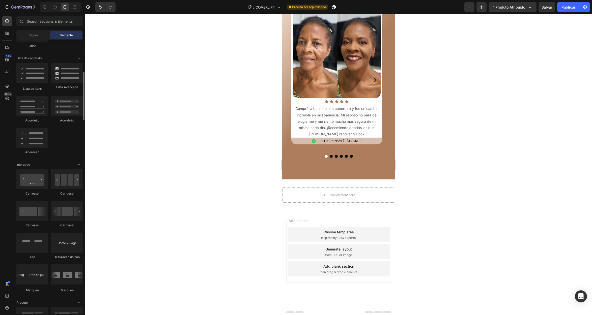
scroll to position [351, 0]
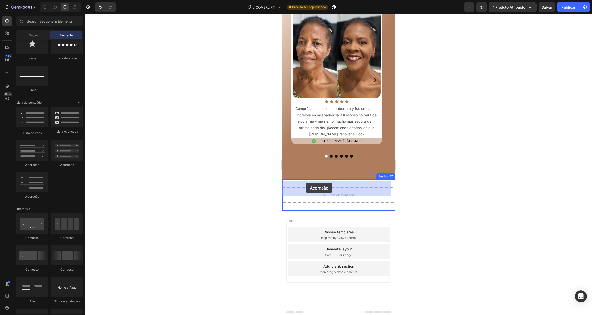
drag, startPoint x: 346, startPoint y: 168, endPoint x: 305, endPoint y: 183, distance: 43.2
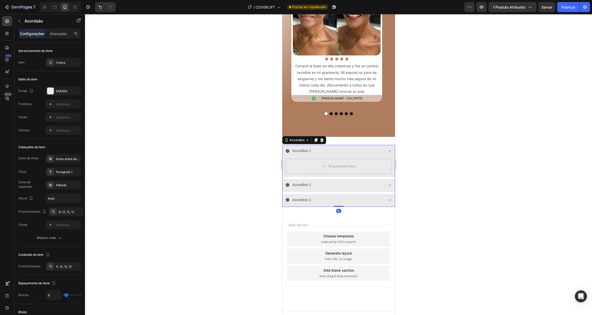
scroll to position [2229, 0]
click at [387, 149] on icon at bounding box center [389, 151] width 4 height 4
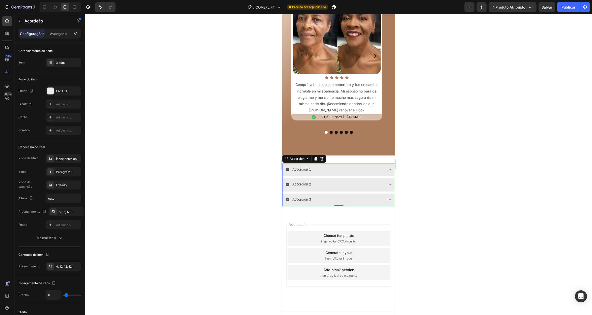
click at [369, 166] on div "Accordion 1" at bounding box center [334, 170] width 98 height 8
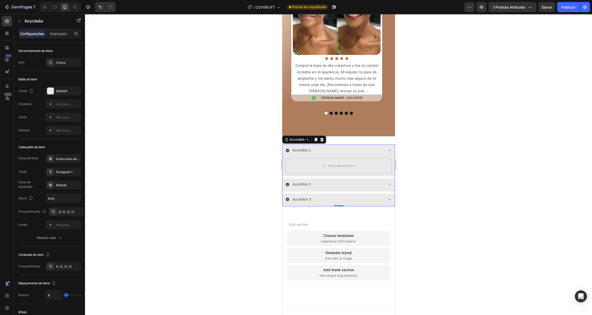
click at [370, 147] on div "Accordion 1" at bounding box center [334, 151] width 98 height 8
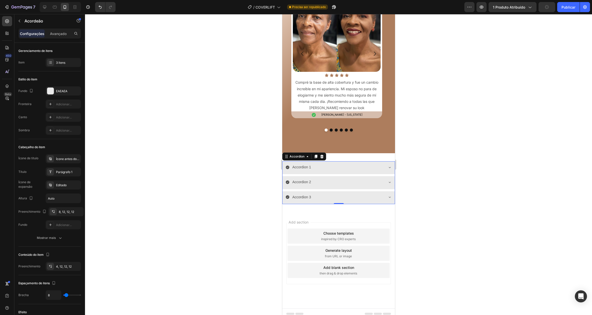
scroll to position [2210, 0]
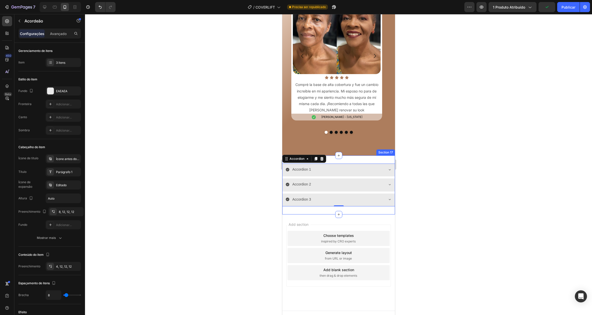
click at [360, 156] on div "Accordion 1 Accordion 2 Accordion 3 Accordion 0 Section 17" at bounding box center [338, 185] width 113 height 59
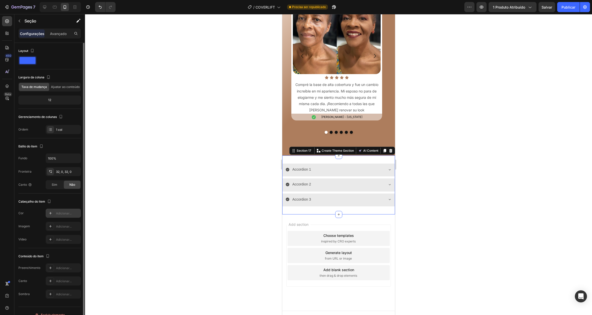
click at [48, 213] on icon at bounding box center [50, 213] width 4 height 4
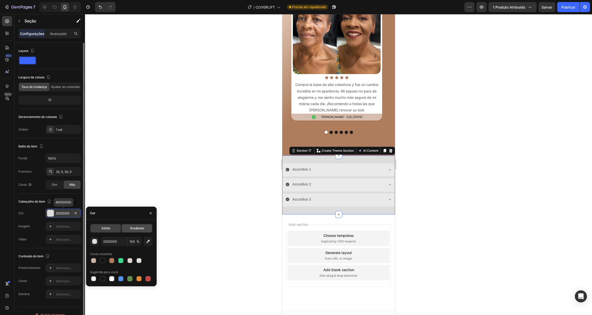
click at [139, 229] on font "Gradiente" at bounding box center [137, 228] width 14 height 4
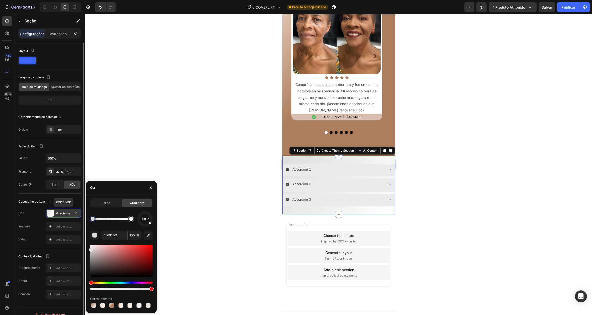
click at [102, 198] on div "Sólido Gradiente" at bounding box center [121, 202] width 63 height 9
click at [103, 201] on font "Sólido" at bounding box center [105, 203] width 9 height 4
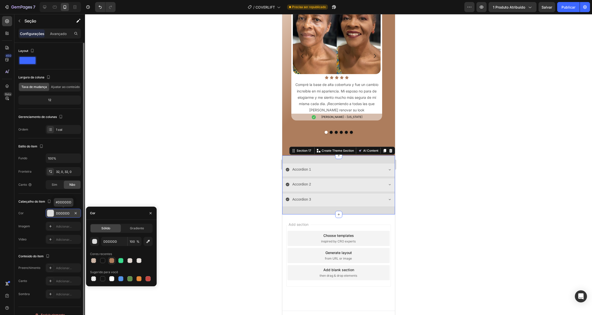
click at [109, 261] on div at bounding box center [111, 260] width 5 height 5
type input "AD7D5D"
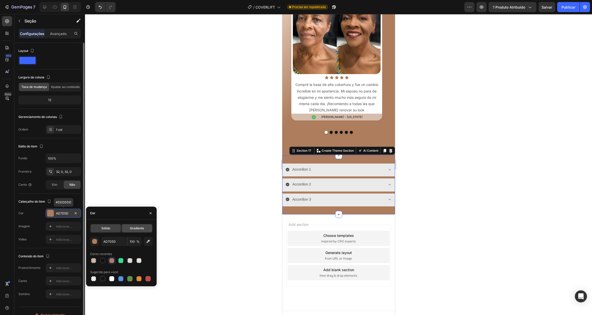
click at [136, 228] on font "Gradiente" at bounding box center [137, 228] width 14 height 4
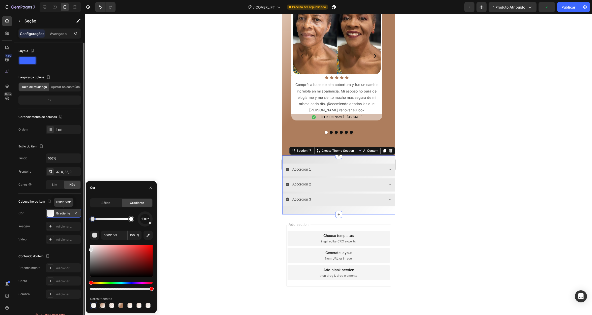
click at [104, 305] on div at bounding box center [102, 305] width 5 height 5
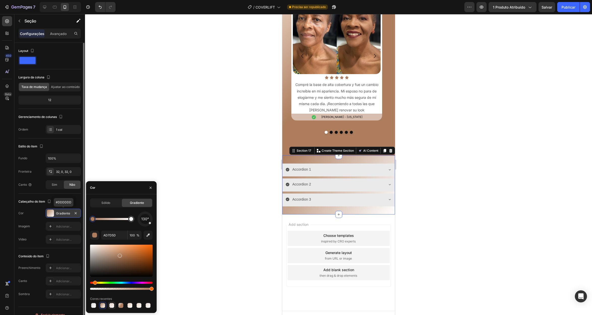
click at [112, 305] on div at bounding box center [111, 305] width 5 height 5
type input "EFC1A2"
type input "25"
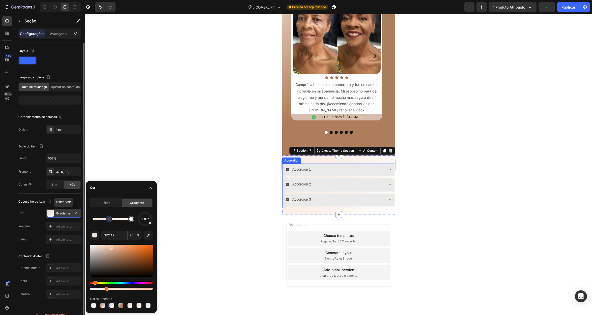
click at [333, 166] on div "Accordion 1" at bounding box center [334, 170] width 98 height 8
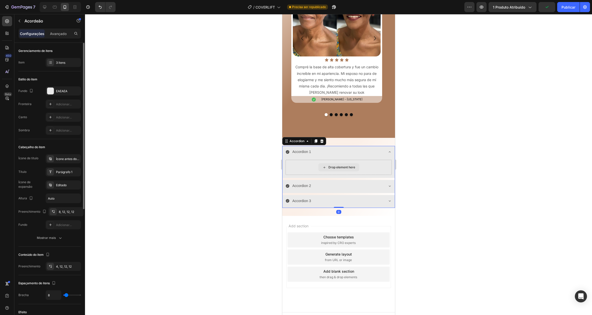
scroll to position [2229, 0]
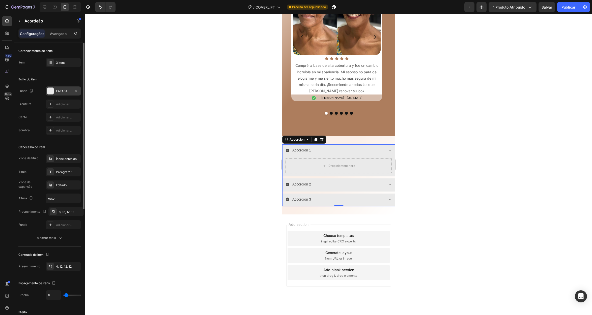
click at [49, 90] on div at bounding box center [50, 91] width 7 height 7
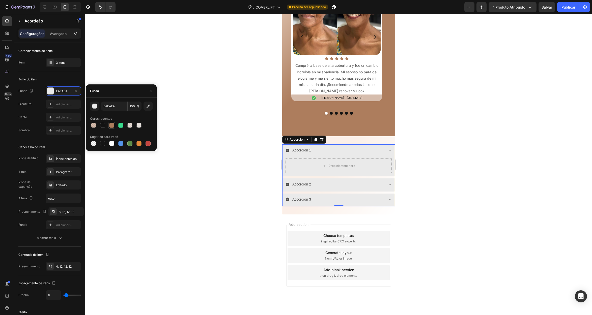
click at [109, 126] on div at bounding box center [111, 125] width 5 height 5
type input "AD7D5D"
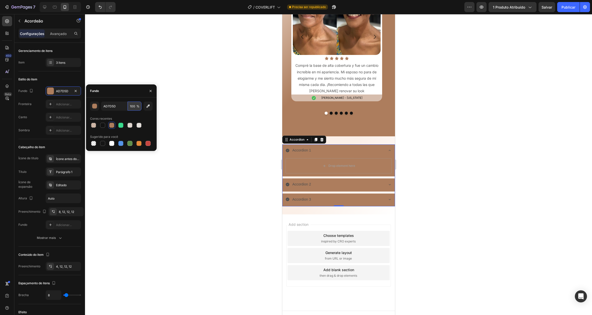
click at [132, 106] on input "100" at bounding box center [135, 106] width 14 height 9
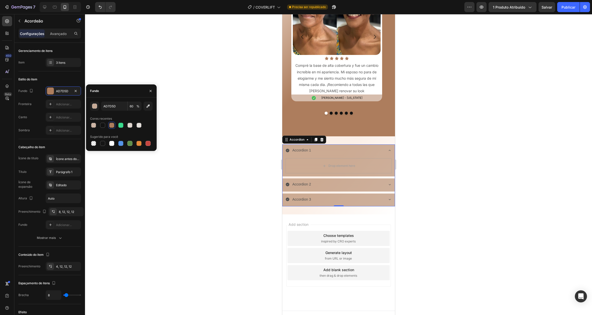
click at [136, 112] on div "AD7D5D 60 % Cores recentes Sugerido para você" at bounding box center [121, 124] width 63 height 45
click at [132, 106] on input "60" at bounding box center [135, 106] width 14 height 9
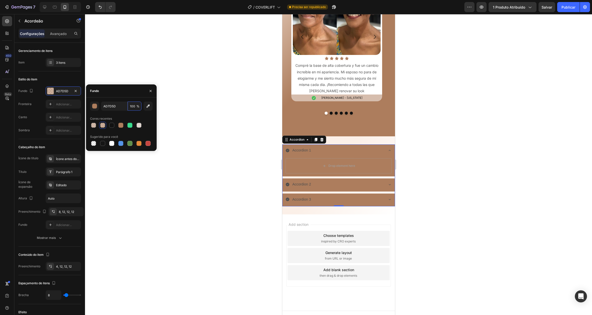
scroll to position [0, 0]
type input "1"
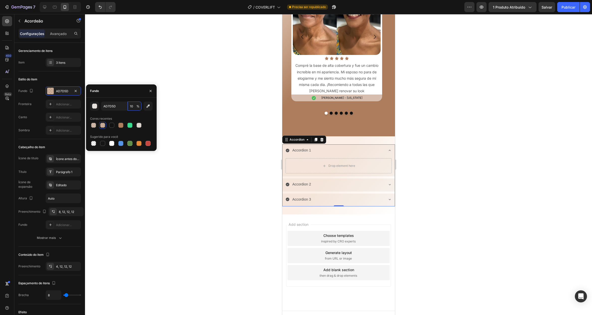
type input "1"
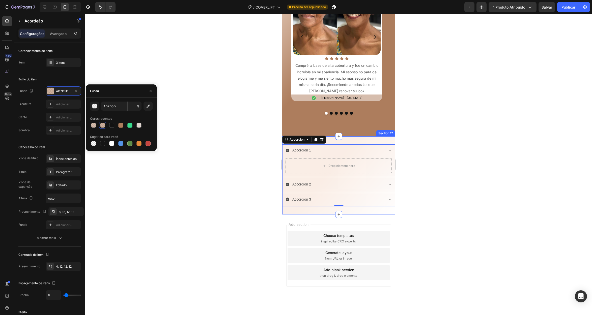
click at [379, 136] on div "Accordion 1 Drop element here Accordion 2 Accordion 3 Accordion 0 Section 17" at bounding box center [338, 175] width 113 height 78
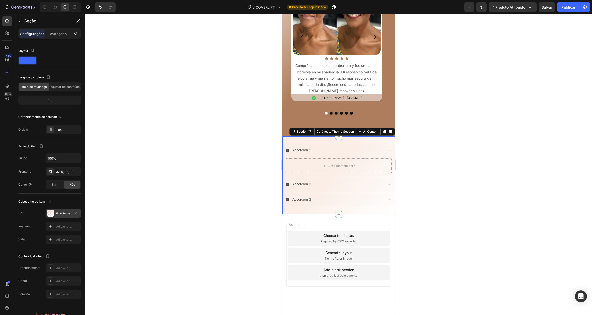
click at [51, 214] on div at bounding box center [50, 213] width 7 height 7
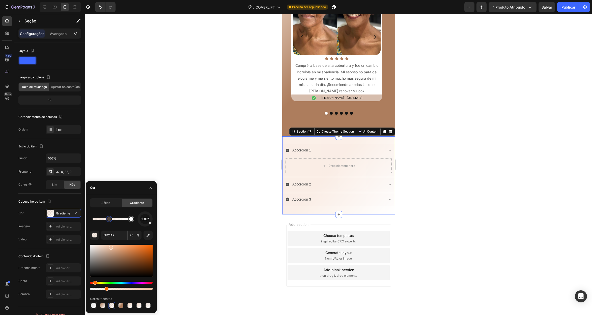
click at [94, 306] on div at bounding box center [93, 305] width 5 height 5
type input "DDDDDD"
type input "100"
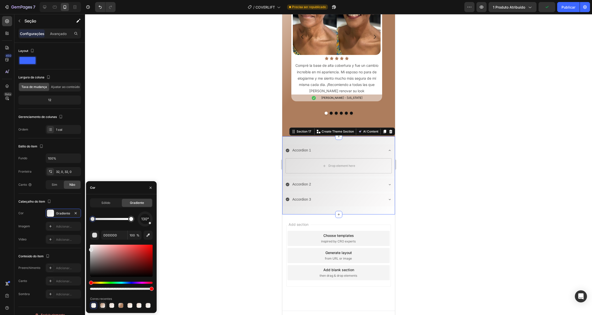
click at [103, 307] on div at bounding box center [102, 305] width 5 height 5
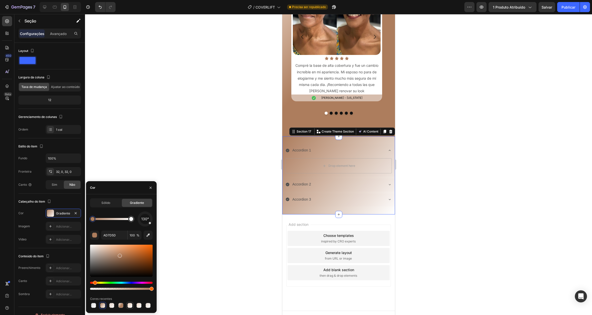
click at [132, 306] on div at bounding box center [130, 306] width 6 height 6
type input "FF893A"
type input "25"
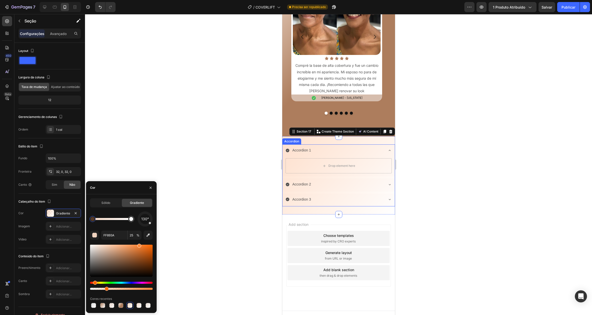
click at [331, 147] on div "Accordion 1" at bounding box center [334, 151] width 98 height 8
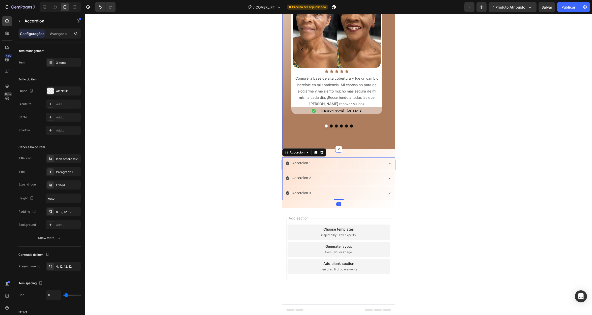
scroll to position [2210, 0]
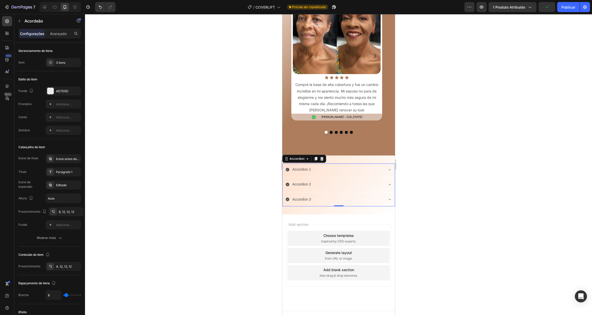
click at [288, 168] on icon at bounding box center [287, 170] width 4 height 4
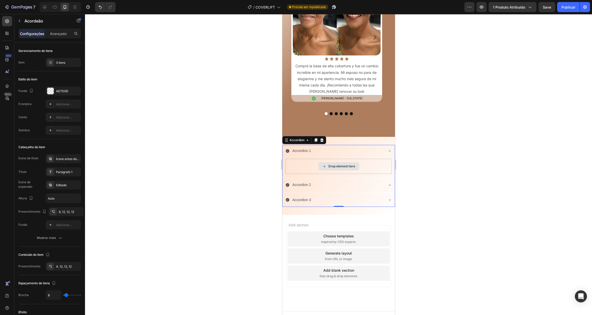
scroll to position [2229, 0]
click at [286, 149] on icon at bounding box center [287, 151] width 4 height 4
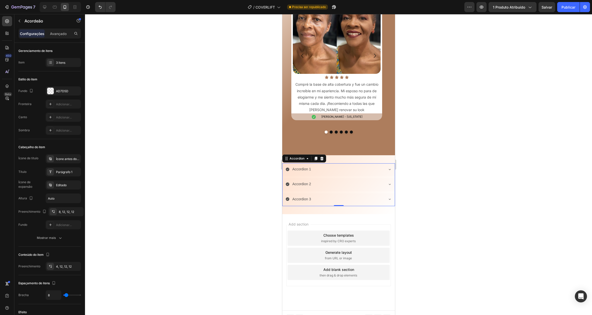
scroll to position [2210, 0]
click at [320, 166] on div "Accordion 1" at bounding box center [334, 170] width 98 height 8
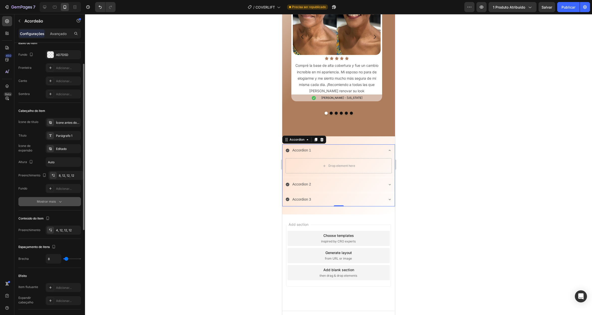
scroll to position [0, 0]
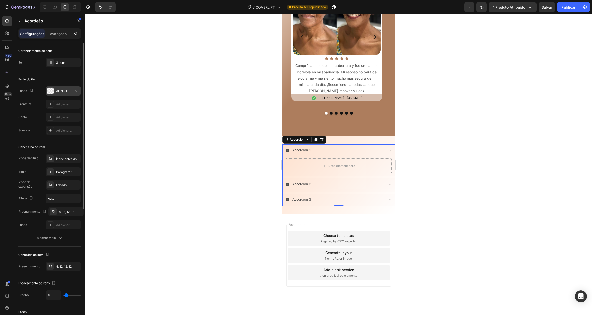
click at [51, 89] on div at bounding box center [50, 91] width 7 height 7
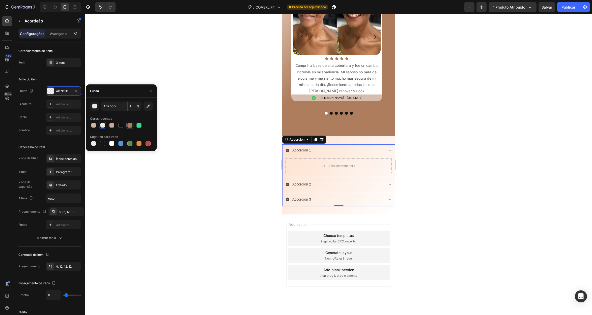
click at [129, 124] on div at bounding box center [129, 125] width 5 height 5
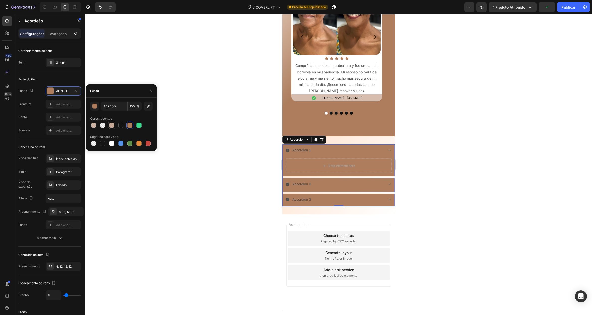
click at [111, 123] on div at bounding box center [111, 125] width 5 height 5
type input "60"
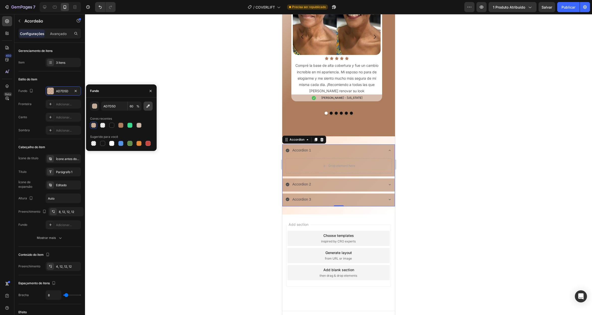
click at [147, 107] on icon "button" at bounding box center [148, 106] width 3 height 3
type input "D5BEAE"
type input "100"
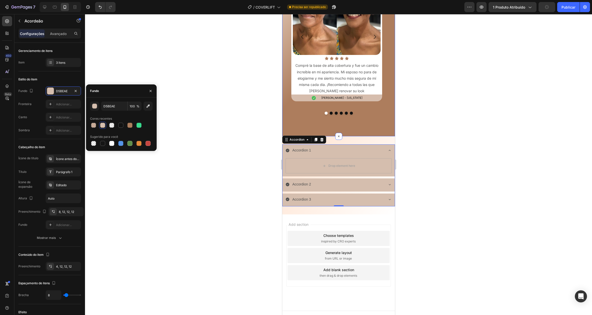
click at [377, 117] on div "Icon Mujeres reales, emociones reales. Heading Escucha cómo Coverlift está tran…" at bounding box center [338, 29] width 113 height 216
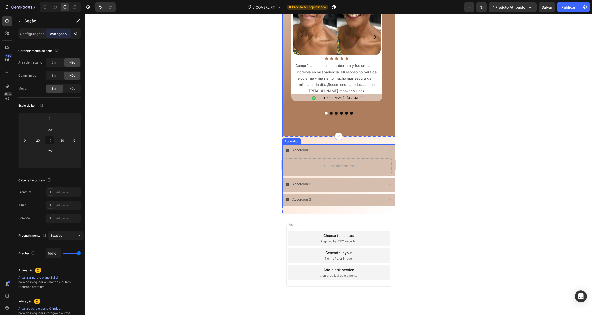
click at [288, 149] on icon at bounding box center [287, 151] width 4 height 4
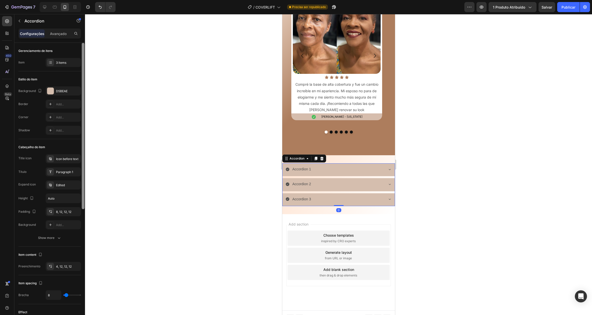
scroll to position [2210, 0]
click at [287, 168] on icon at bounding box center [287, 170] width 4 height 4
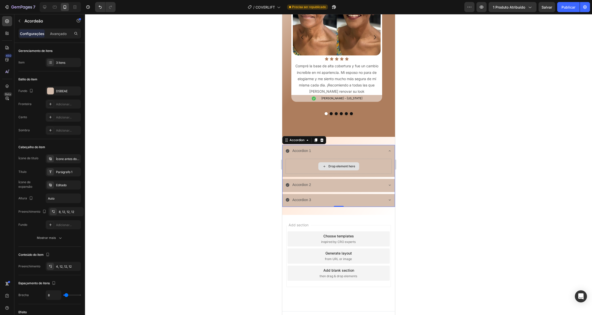
scroll to position [2229, 0]
click at [302, 147] on div "Accordion 1" at bounding box center [301, 151] width 20 height 8
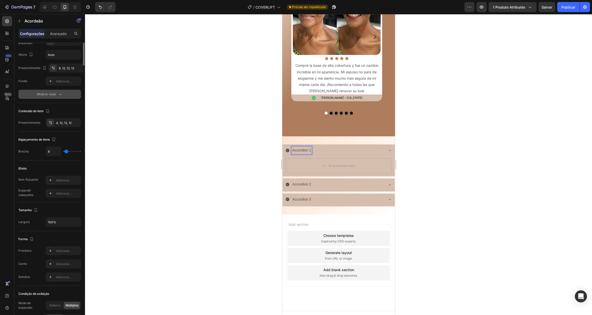
scroll to position [0, 0]
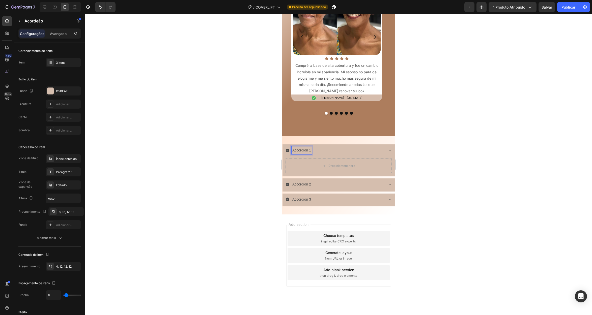
click at [287, 149] on icon at bounding box center [287, 151] width 4 height 4
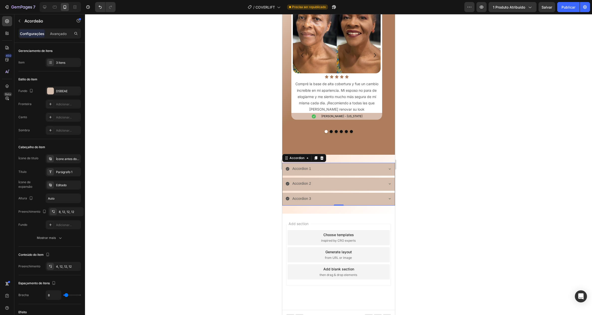
scroll to position [2210, 0]
click at [286, 183] on icon at bounding box center [287, 185] width 4 height 4
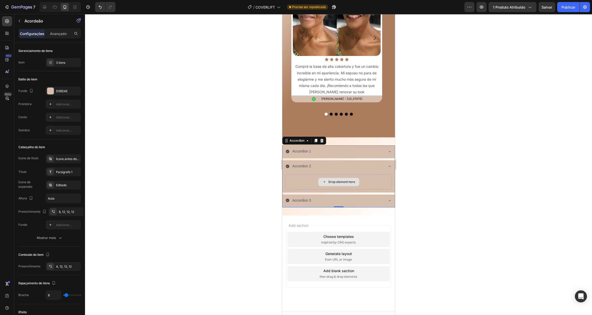
scroll to position [2229, 0]
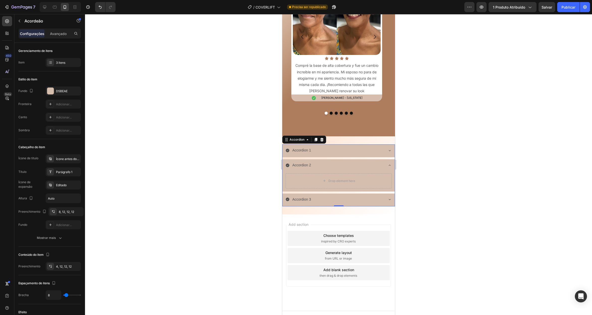
click at [287, 164] on icon at bounding box center [287, 166] width 4 height 4
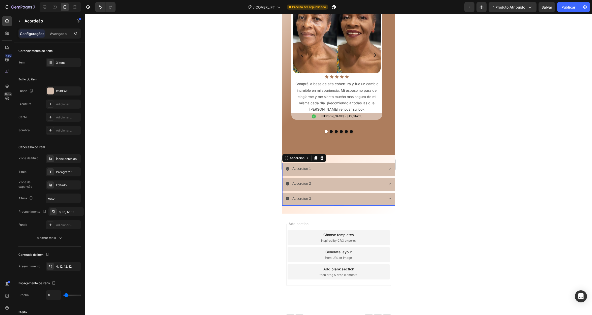
scroll to position [2210, 0]
click at [57, 31] on p "Avançado" at bounding box center [58, 33] width 17 height 5
type input "100%"
type input "100"
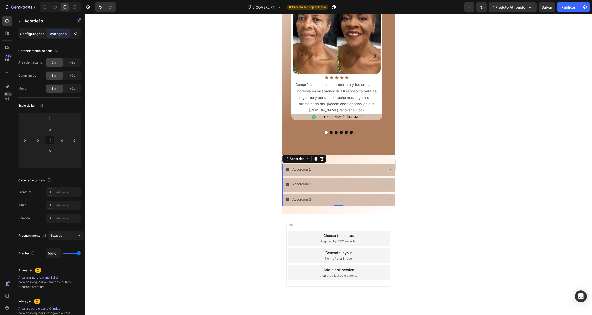
click at [34, 35] on font "Configurações" at bounding box center [32, 34] width 24 height 4
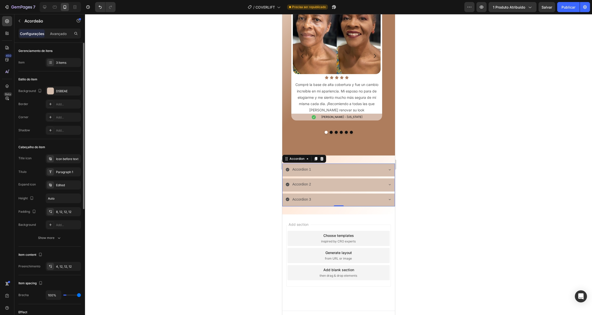
type input "8"
click at [59, 63] on font "3 itens" at bounding box center [60, 63] width 9 height 4
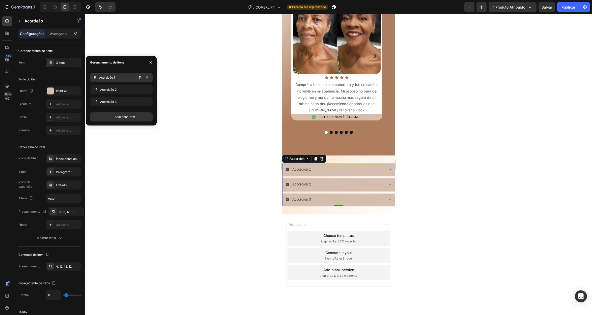
click at [105, 77] on font "Acordeão 1" at bounding box center [107, 78] width 16 height 4
click at [104, 77] on font "Acordeão 1" at bounding box center [107, 78] width 16 height 4
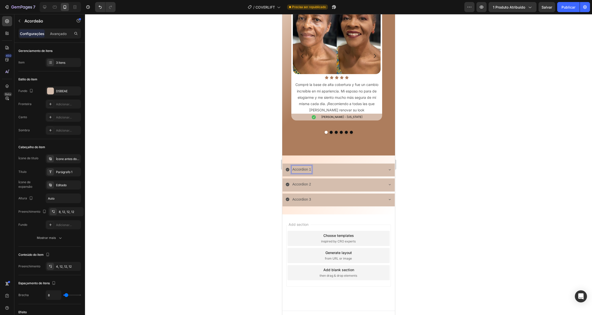
click at [287, 168] on icon at bounding box center [287, 170] width 4 height 4
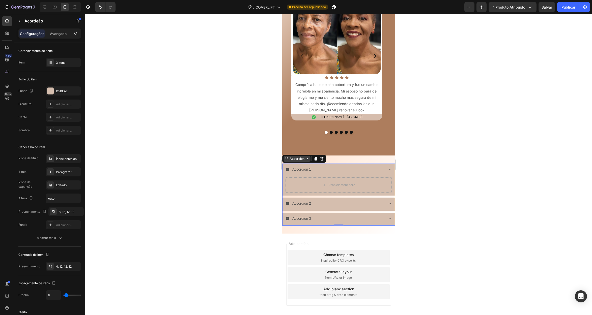
click at [301, 157] on div "Accordion" at bounding box center [296, 159] width 17 height 5
click at [307, 157] on icon at bounding box center [307, 159] width 4 height 4
click at [321, 167] on div "Accordion 1" at bounding box center [334, 170] width 98 height 8
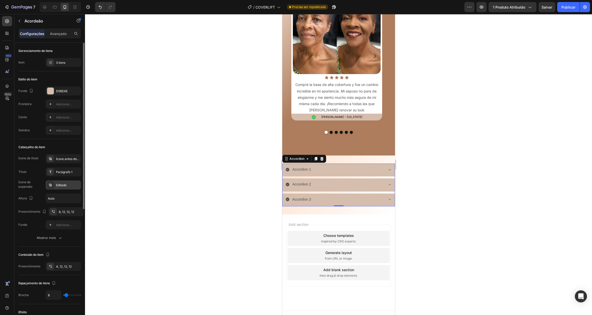
click at [58, 186] on font "Editado" at bounding box center [61, 185] width 11 height 4
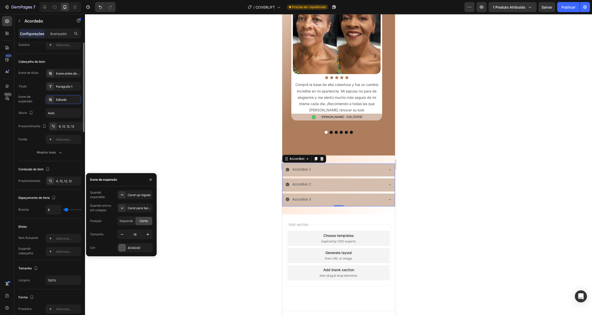
scroll to position [0, 0]
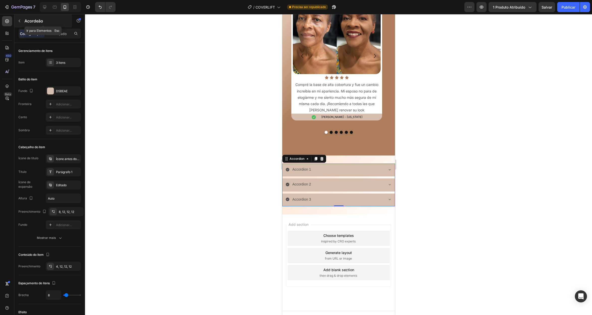
click at [19, 24] on button "button" at bounding box center [19, 21] width 8 height 8
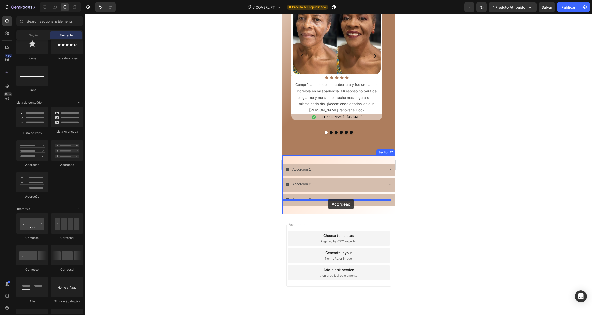
drag, startPoint x: 312, startPoint y: 192, endPoint x: 327, endPoint y: 199, distance: 16.5
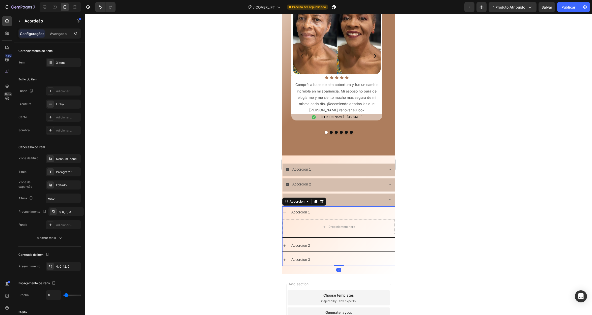
click at [284, 210] on icon at bounding box center [284, 212] width 4 height 4
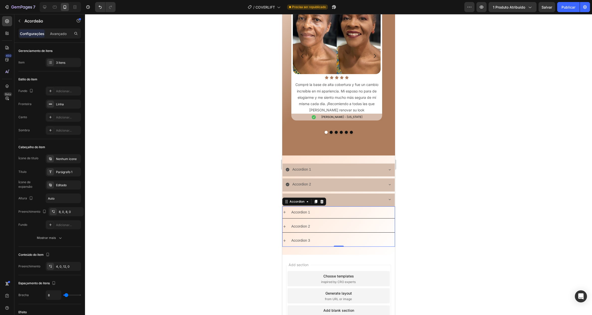
click at [360, 209] on div "Accordion 1" at bounding box center [342, 213] width 104 height 8
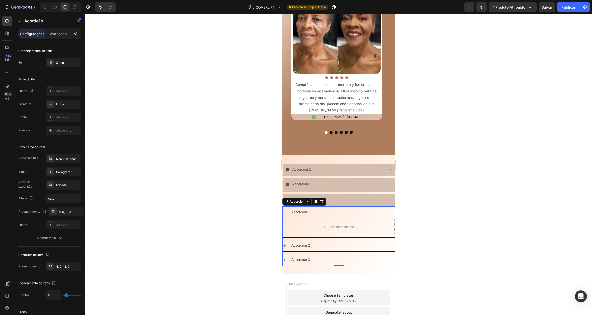
click at [360, 209] on div "Accordion 1" at bounding box center [342, 213] width 104 height 8
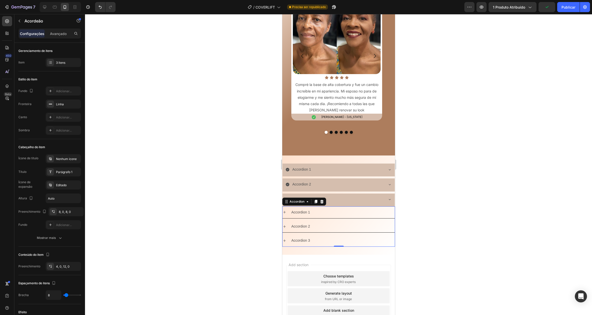
click at [285, 210] on icon at bounding box center [284, 212] width 4 height 4
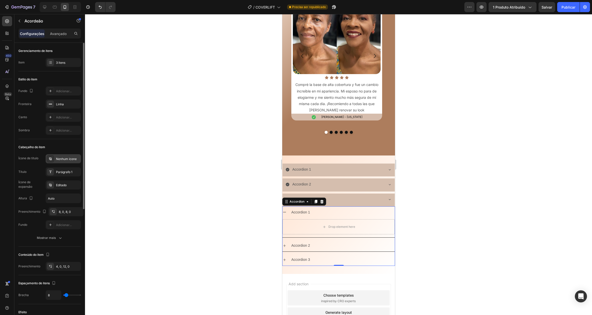
click at [68, 162] on div "Nenhum ícone" at bounding box center [63, 158] width 35 height 9
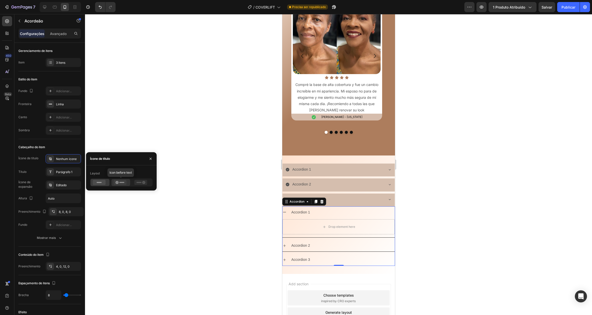
click at [114, 179] on div at bounding box center [120, 182] width 19 height 7
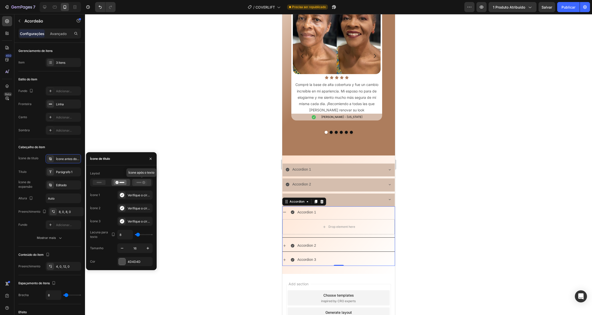
click at [140, 182] on icon at bounding box center [140, 182] width 13 height 5
click at [119, 183] on icon at bounding box center [119, 182] width 13 height 5
click at [103, 180] on icon at bounding box center [99, 182] width 13 height 5
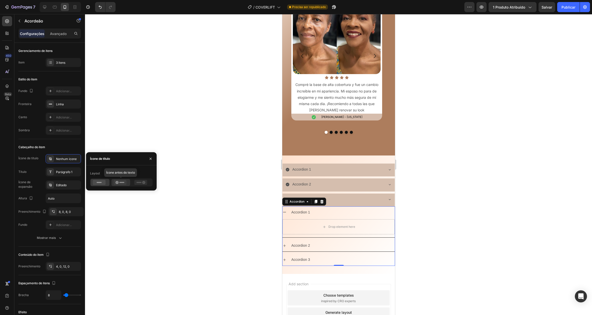
click at [112, 183] on div at bounding box center [120, 182] width 19 height 7
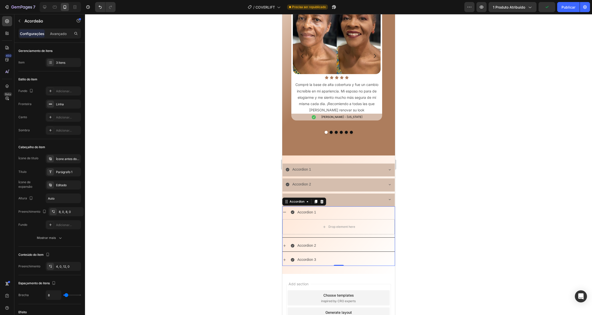
click at [285, 210] on icon at bounding box center [284, 212] width 4 height 4
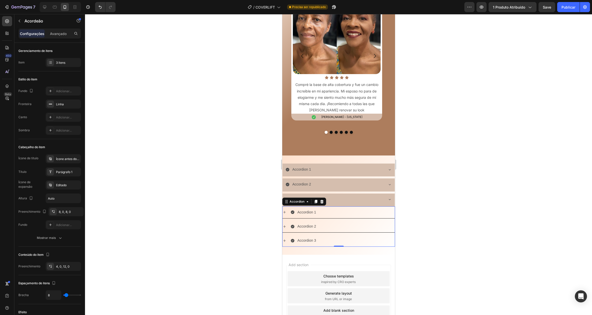
click at [285, 210] on icon at bounding box center [284, 212] width 4 height 4
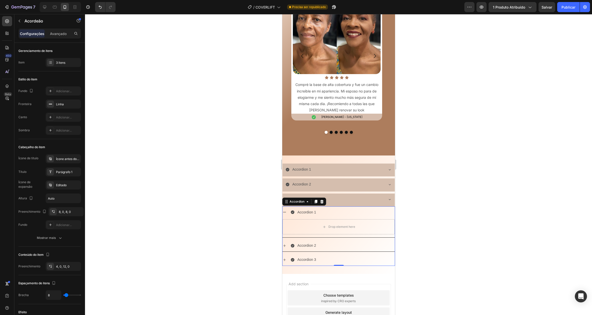
click at [293, 211] on icon at bounding box center [293, 213] width 4 height 4
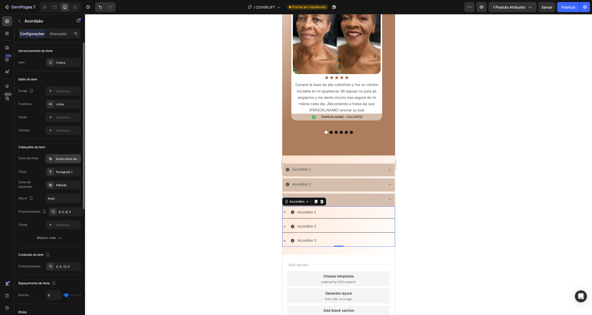
click at [68, 158] on font "Ícone antes do texto" at bounding box center [70, 159] width 29 height 4
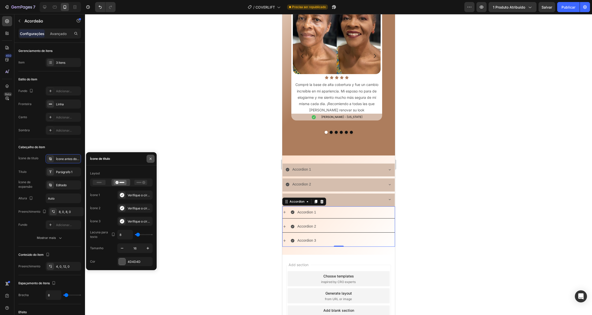
click at [151, 161] on button "button" at bounding box center [151, 159] width 8 height 8
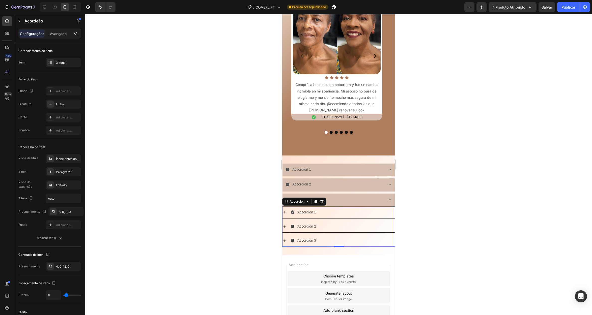
drag, startPoint x: 322, startPoint y: 195, endPoint x: 319, endPoint y: 201, distance: 7.0
click at [322, 200] on icon at bounding box center [321, 202] width 3 height 4
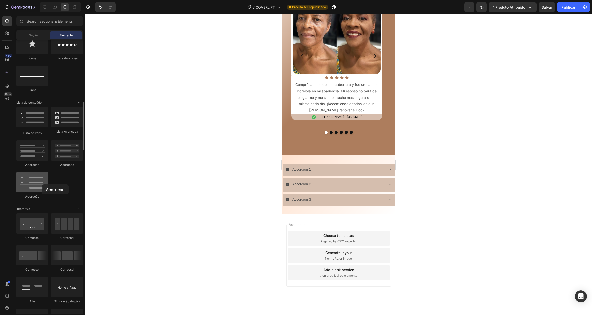
click at [42, 185] on div at bounding box center [32, 182] width 32 height 20
drag, startPoint x: 514, startPoint y: 188, endPoint x: 316, endPoint y: 200, distance: 198.6
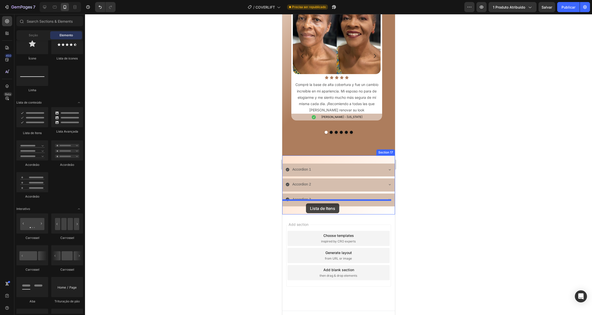
drag, startPoint x: 438, startPoint y: 167, endPoint x: 306, endPoint y: 203, distance: 137.5
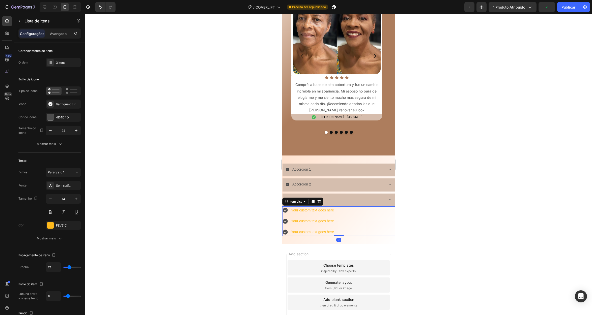
click at [284, 208] on icon at bounding box center [284, 210] width 5 height 5
click at [304, 207] on div "Your custom text goes here" at bounding box center [312, 211] width 44 height 8
click at [350, 207] on div "Your custom text goes here Your custom text goes here Your custom text goes here" at bounding box center [338, 222] width 113 height 30
click at [350, 209] on div "Your custom text goes here Your custom text goes here Your custom text goes here" at bounding box center [338, 222] width 113 height 30
click at [320, 200] on icon at bounding box center [318, 202] width 3 height 4
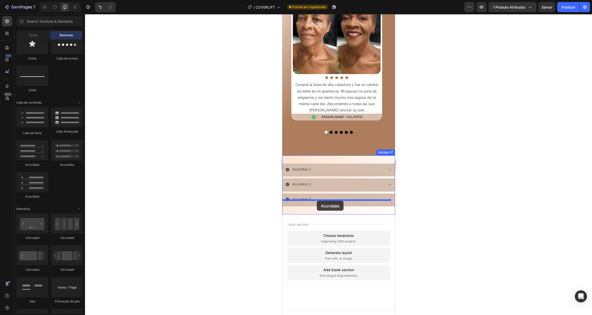
drag, startPoint x: 398, startPoint y: 178, endPoint x: 316, endPoint y: 201, distance: 84.8
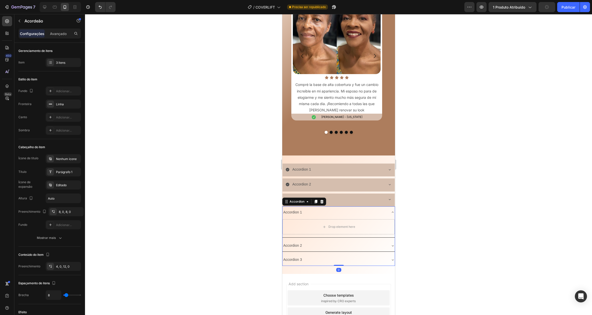
click at [302, 209] on div "Accordion 1" at bounding box center [334, 213] width 104 height 8
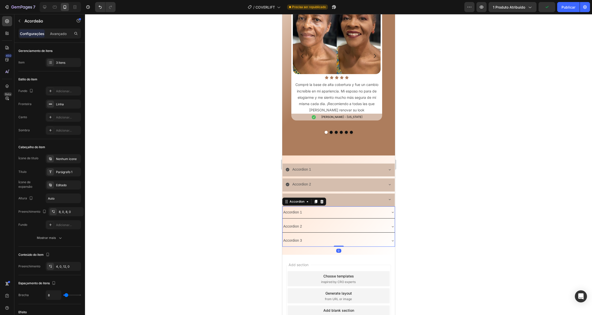
click at [302, 209] on div "Accordion 1" at bounding box center [334, 213] width 104 height 8
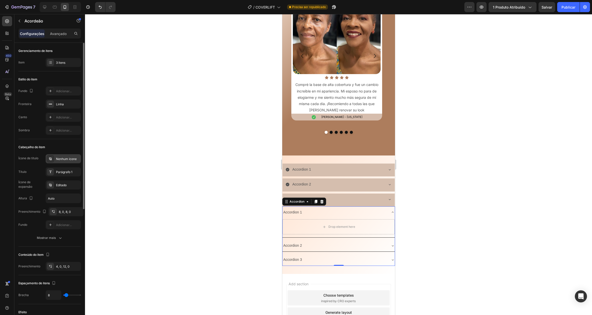
click at [72, 157] on font "Nenhum ícone" at bounding box center [66, 159] width 21 height 4
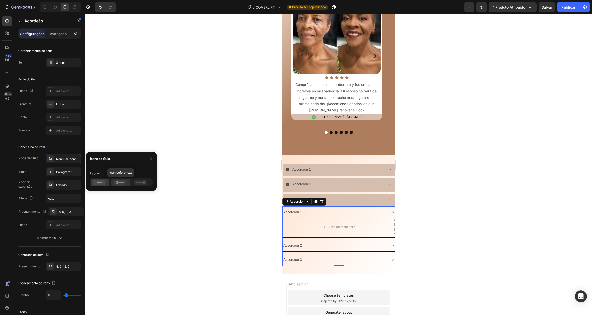
click at [122, 179] on div at bounding box center [120, 182] width 19 height 7
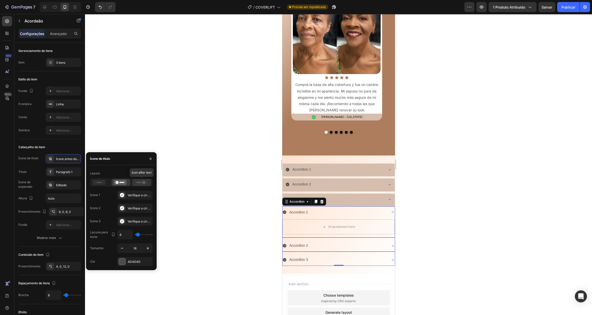
click at [137, 180] on icon at bounding box center [140, 182] width 13 height 5
click at [116, 181] on icon at bounding box center [119, 182] width 13 height 5
click at [122, 195] on icon at bounding box center [122, 195] width 5 height 5
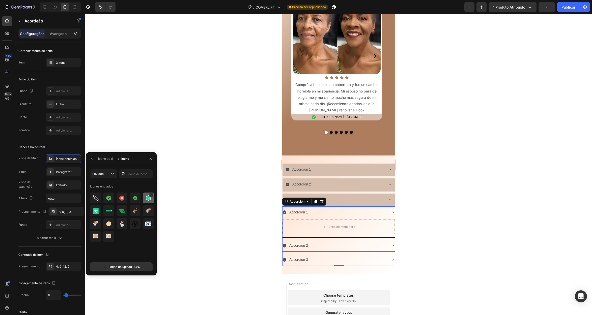
click at [101, 206] on div at bounding box center [95, 211] width 11 height 11
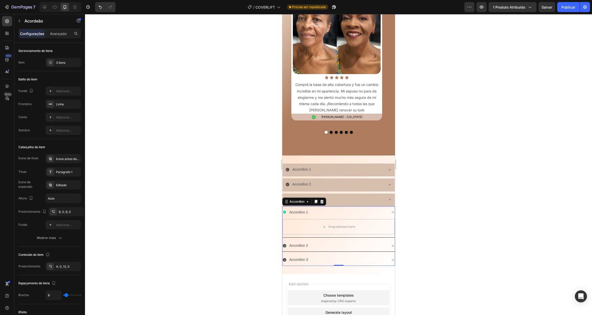
click at [390, 210] on icon at bounding box center [392, 212] width 4 height 4
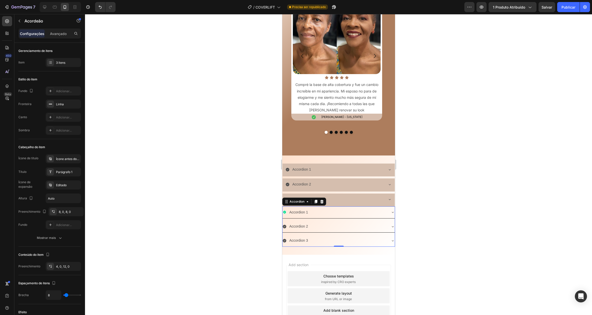
click at [390, 210] on icon at bounding box center [392, 212] width 4 height 4
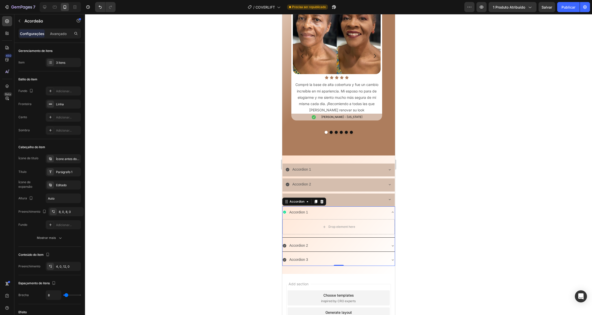
click at [356, 209] on div "Accordion 1" at bounding box center [334, 213] width 104 height 8
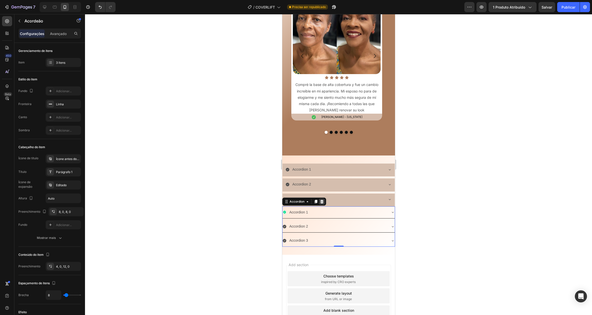
click at [322, 200] on icon at bounding box center [322, 202] width 4 height 4
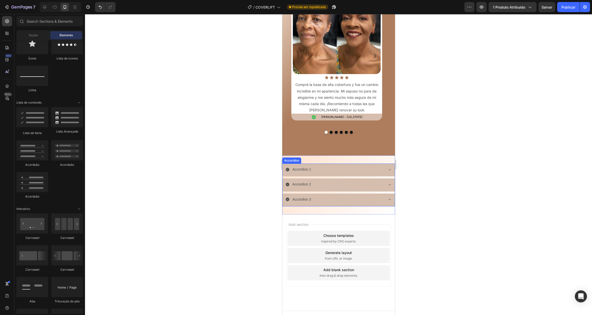
click at [285, 168] on icon at bounding box center [287, 170] width 4 height 4
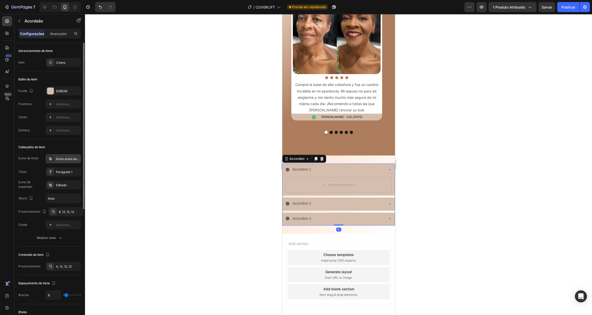
click at [60, 157] on font "Ícone antes do texto" at bounding box center [70, 159] width 29 height 4
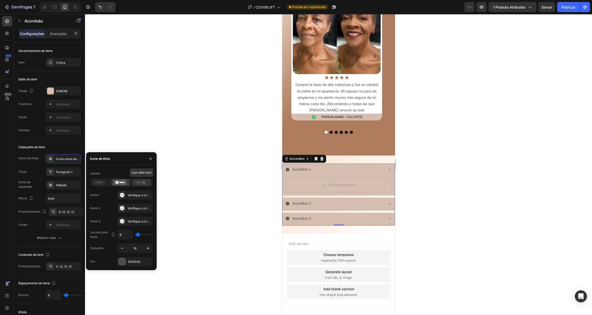
click at [140, 181] on icon at bounding box center [140, 182] width 13 height 5
click at [96, 182] on icon at bounding box center [99, 182] width 13 height 5
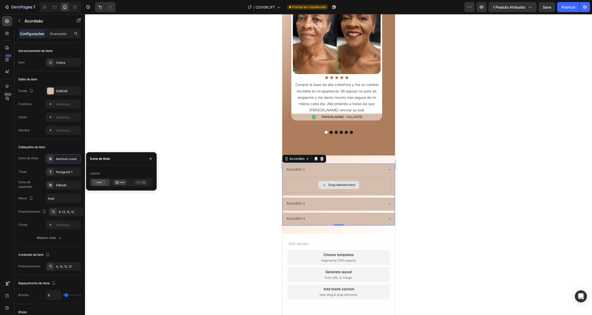
click at [331, 181] on div "Drop element here" at bounding box center [338, 185] width 41 height 8
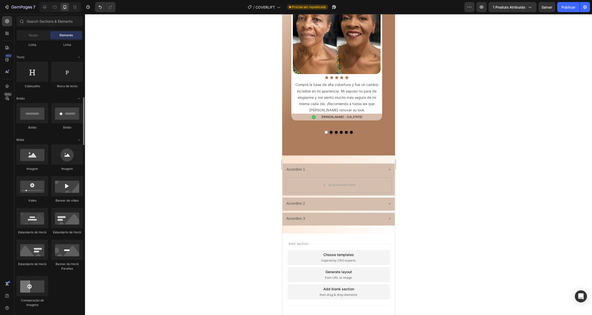
scroll to position [52, 0]
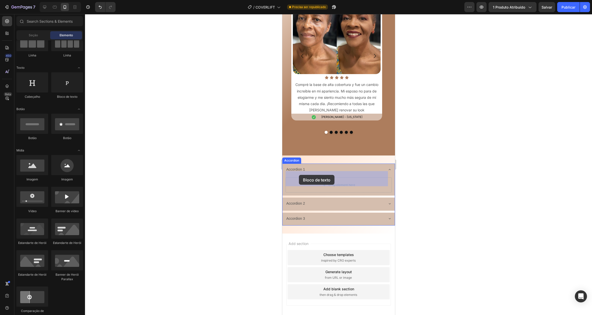
drag, startPoint x: 487, startPoint y: 138, endPoint x: 299, endPoint y: 175, distance: 191.9
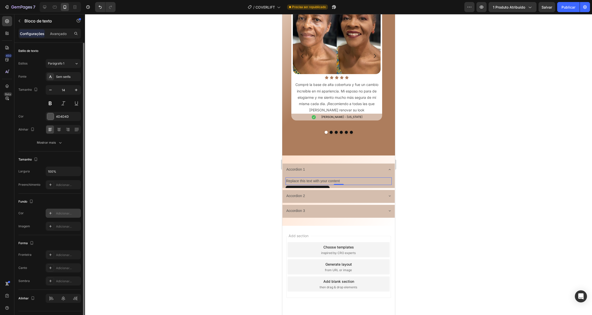
click at [49, 213] on icon at bounding box center [50, 213] width 4 height 4
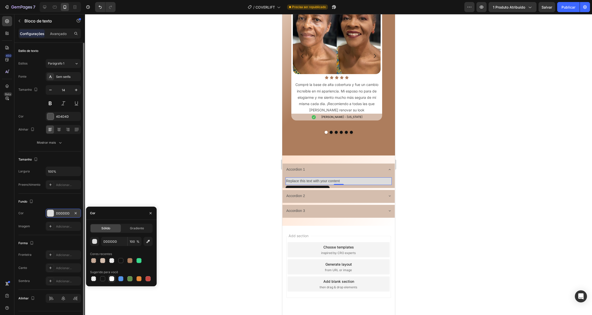
click at [111, 280] on div at bounding box center [111, 278] width 5 height 5
type input "FFFFFF"
click at [52, 267] on icon at bounding box center [50, 268] width 4 height 4
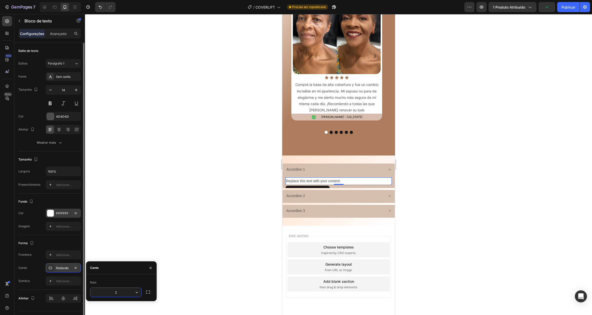
type input "20"
click at [318, 166] on div "Accordion 1" at bounding box center [334, 170] width 98 height 8
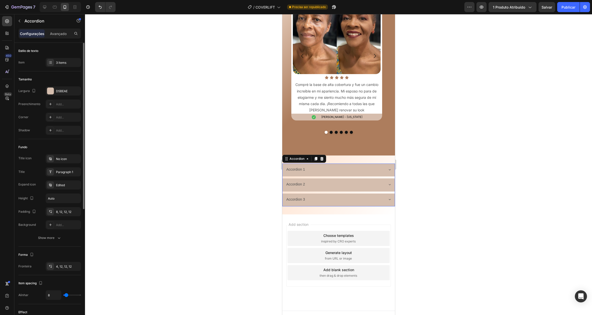
drag, startPoint x: 320, startPoint y: 158, endPoint x: 539, endPoint y: 184, distance: 221.4
click at [320, 164] on div "Accordion 1" at bounding box center [338, 170] width 112 height 13
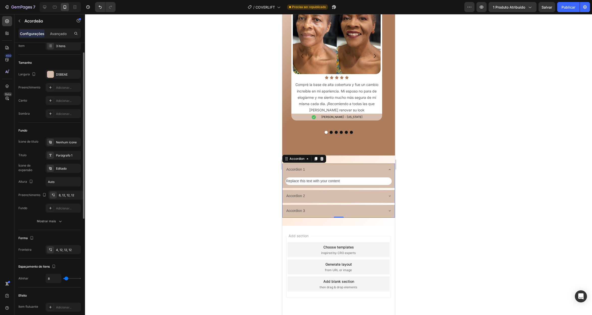
scroll to position [0, 0]
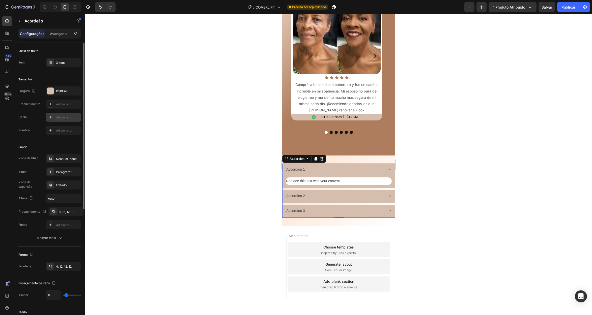
click at [49, 117] on icon at bounding box center [50, 117] width 4 height 4
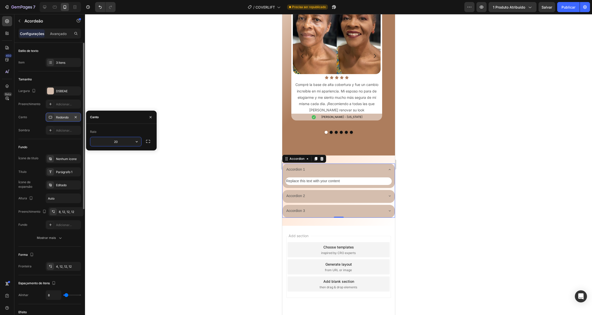
drag, startPoint x: 120, startPoint y: 141, endPoint x: 110, endPoint y: 140, distance: 9.8
click at [110, 140] on input "20" at bounding box center [115, 141] width 51 height 9
type input "10"
click at [350, 178] on div "Replace this text with your content" at bounding box center [338, 181] width 106 height 7
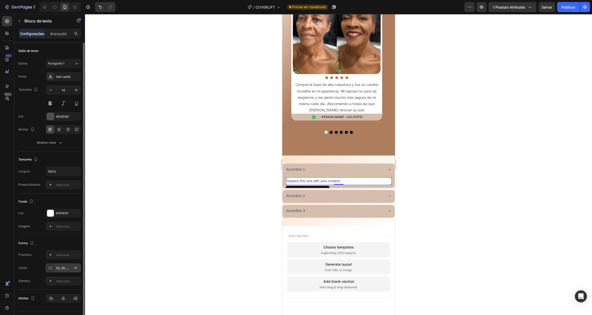
click at [58, 268] on font "20, 20, 20, 20" at bounding box center [66, 268] width 20 height 4
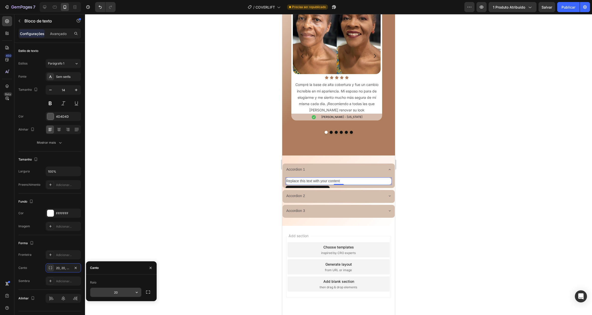
click at [123, 293] on input "20" at bounding box center [115, 292] width 51 height 9
type input "10"
click at [308, 166] on div "Accordion 1" at bounding box center [334, 170] width 98 height 8
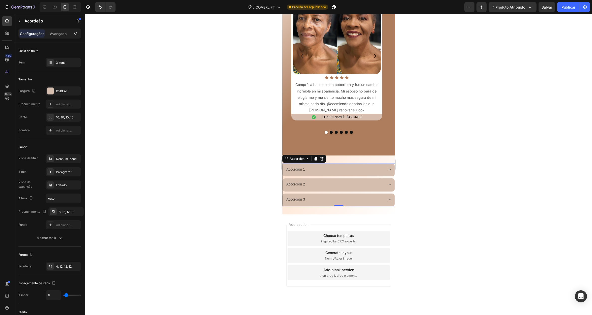
click at [352, 166] on div "Accordion 1" at bounding box center [334, 170] width 98 height 8
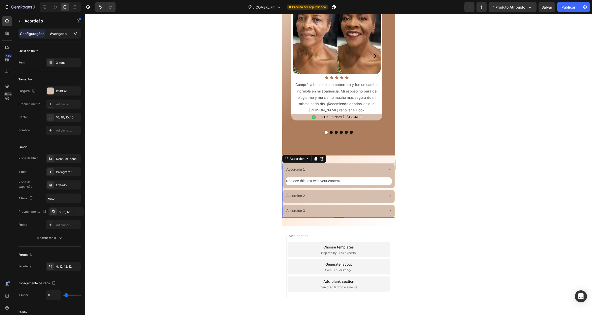
click at [58, 33] on font "Avançado" at bounding box center [58, 34] width 17 height 4
type input "100%"
type input "100"
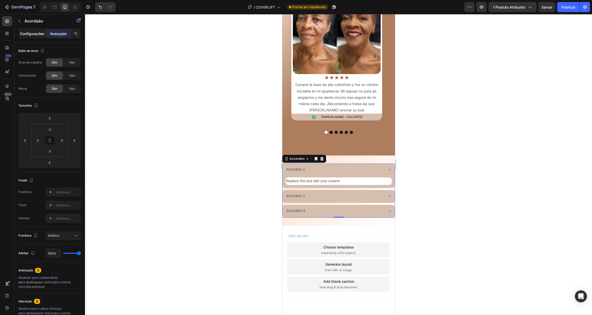
click at [27, 35] on font "Configurações" at bounding box center [32, 34] width 24 height 4
type input "8"
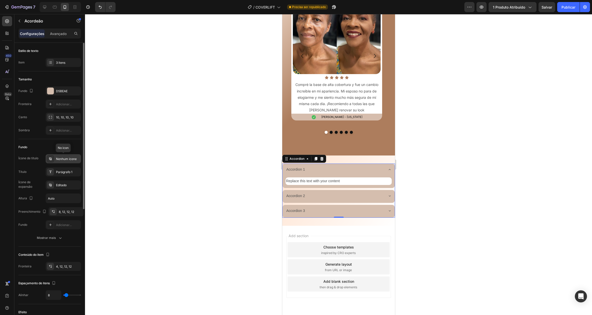
click at [67, 158] on font "Nenhum ícone" at bounding box center [66, 159] width 21 height 4
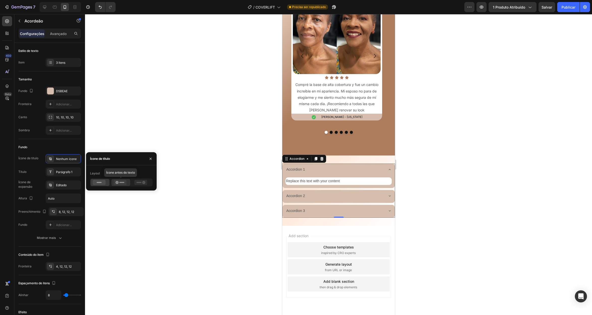
click at [115, 183] on icon at bounding box center [116, 182] width 3 height 3
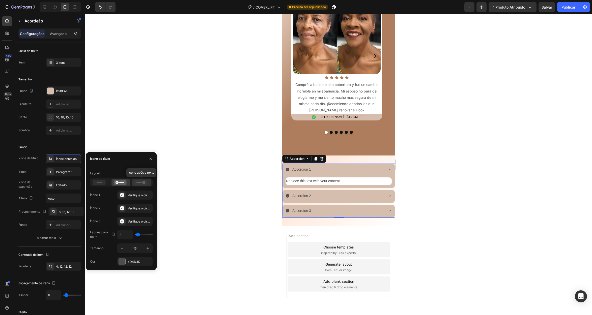
click at [143, 181] on icon at bounding box center [143, 182] width 3 height 3
click at [114, 181] on icon at bounding box center [119, 182] width 13 height 5
click at [286, 166] on div "Accordion 1" at bounding box center [334, 170] width 98 height 8
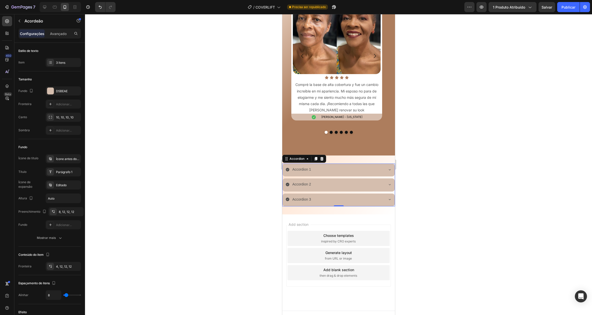
click at [288, 168] on icon at bounding box center [287, 170] width 4 height 4
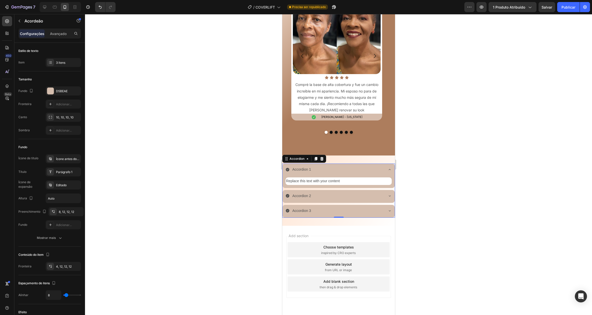
drag, startPoint x: 61, startPoint y: 31, endPoint x: 89, endPoint y: 75, distance: 52.2
click at [61, 31] on p "Avançado" at bounding box center [58, 33] width 17 height 5
type input "100%"
type input "100"
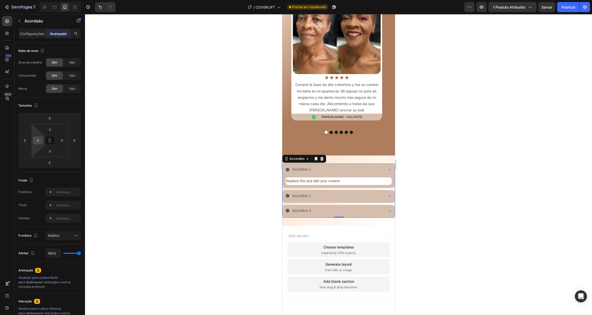
click at [36, 141] on input "0" at bounding box center [38, 141] width 8 height 8
type input "2"
type input "10"
click at [63, 143] on input "0" at bounding box center [62, 141] width 8 height 8
type input "10"
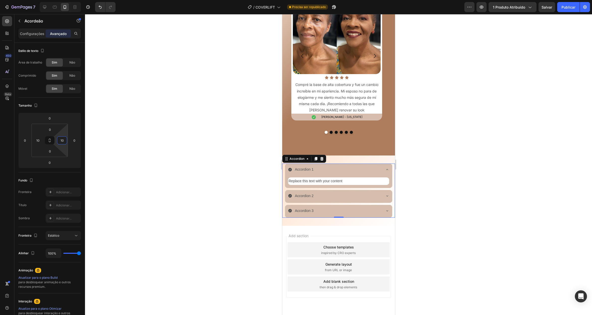
click at [385, 168] on icon at bounding box center [387, 170] width 4 height 4
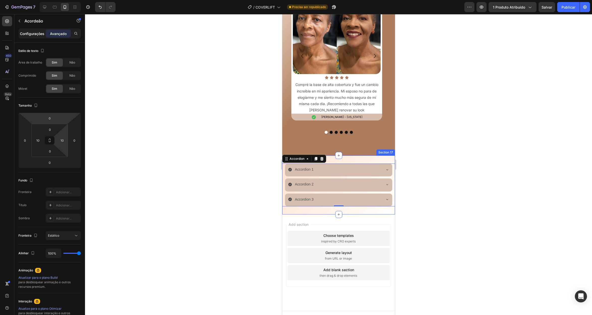
click at [41, 33] on font "Configurações" at bounding box center [32, 34] width 24 height 4
type input "8"
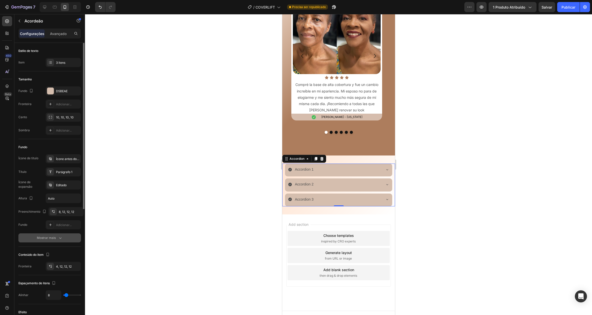
click at [57, 240] on div "Mostrar mais" at bounding box center [50, 238] width 26 height 5
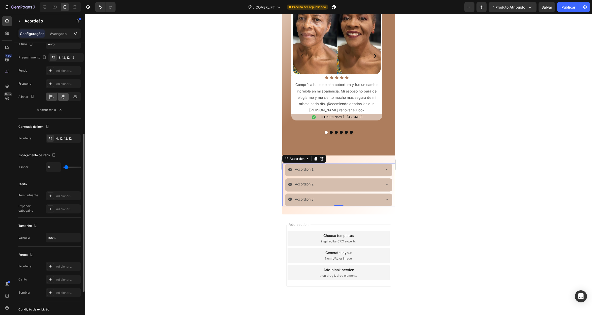
scroll to position [158, 0]
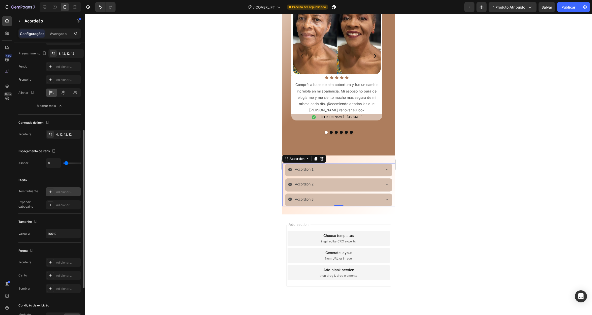
click at [49, 192] on icon at bounding box center [50, 192] width 4 height 4
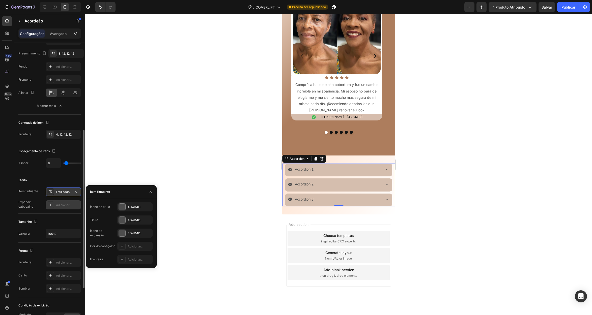
click at [50, 205] on icon at bounding box center [50, 205] width 4 height 4
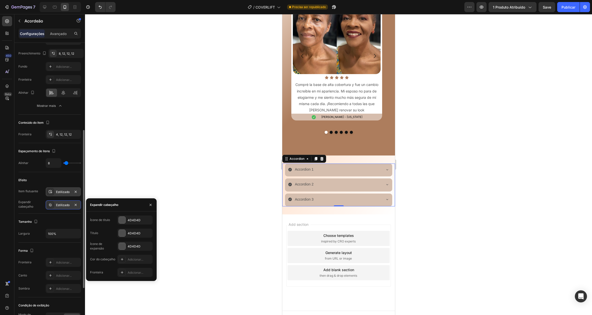
click at [58, 181] on div "Efeito" at bounding box center [49, 180] width 63 height 8
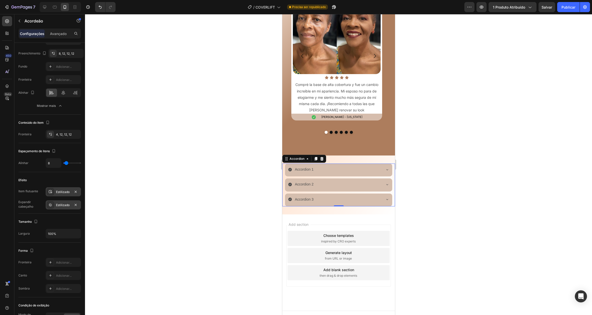
click at [374, 166] on div "Accordion 1" at bounding box center [334, 170] width 93 height 8
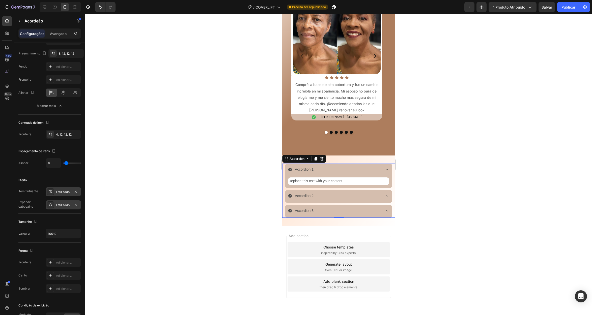
click at [374, 166] on div "Accordion 1" at bounding box center [334, 170] width 93 height 8
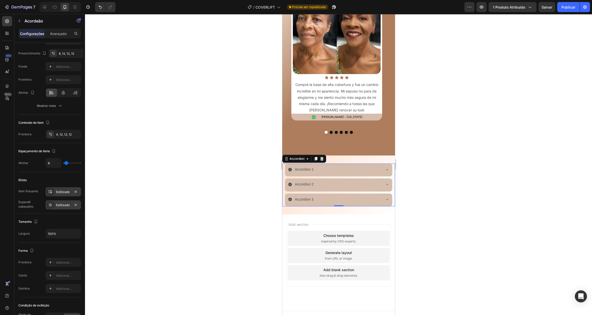
click at [349, 166] on div "Accordion 1" at bounding box center [334, 170] width 93 height 8
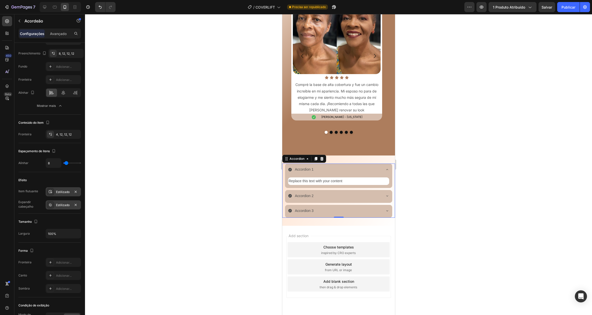
click at [349, 166] on div "Accordion 1" at bounding box center [334, 170] width 93 height 8
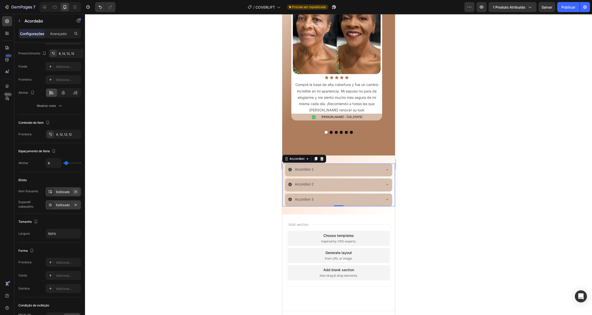
click at [75, 191] on icon "button" at bounding box center [76, 192] width 2 height 2
click at [74, 205] on icon "button" at bounding box center [76, 205] width 4 height 4
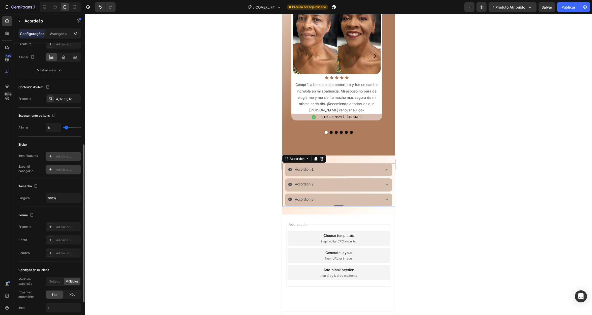
scroll to position [190, 0]
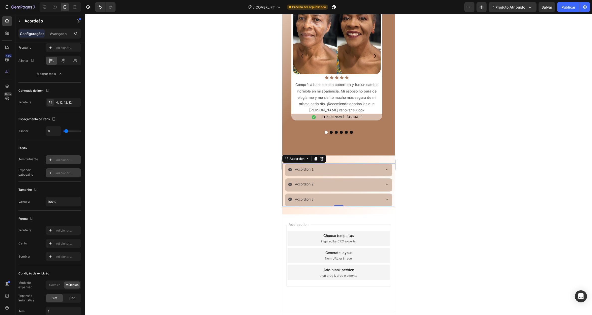
click at [59, 161] on font "Adicionar..." at bounding box center [64, 160] width 16 height 4
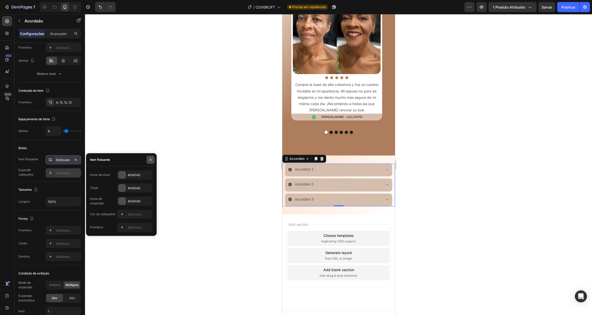
click at [148, 159] on button "button" at bounding box center [151, 160] width 8 height 8
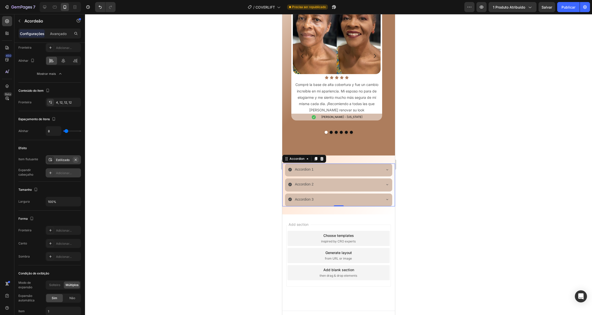
click at [75, 160] on icon "button" at bounding box center [76, 160] width 4 height 4
click at [60, 173] on font "Adicionar..." at bounding box center [64, 173] width 16 height 4
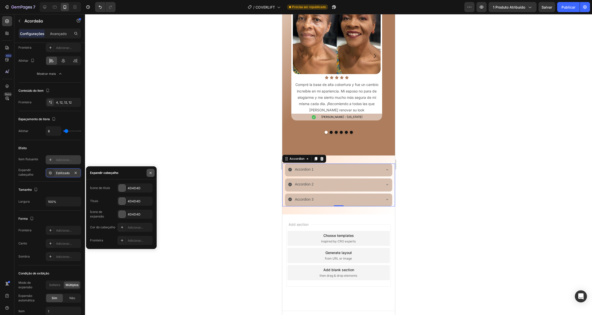
click at [151, 172] on icon "button" at bounding box center [151, 173] width 4 height 4
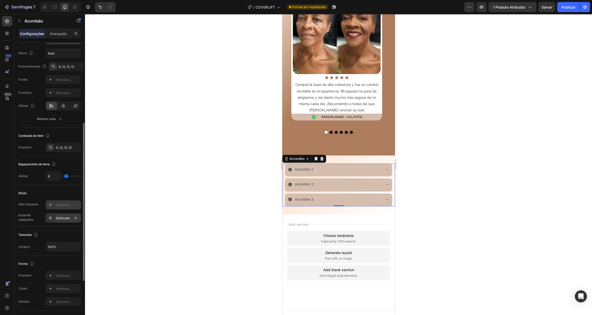
scroll to position [0, 0]
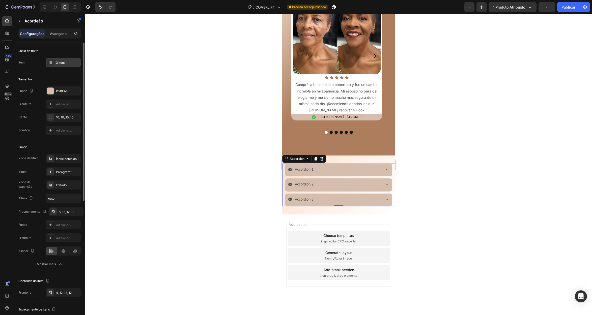
click at [63, 59] on div "3 itens" at bounding box center [63, 62] width 35 height 9
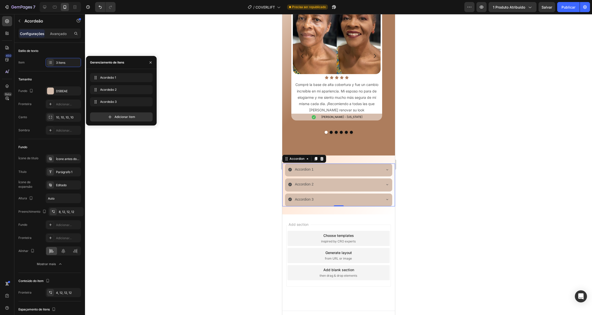
click at [326, 166] on div "Accordion 1" at bounding box center [334, 170] width 93 height 8
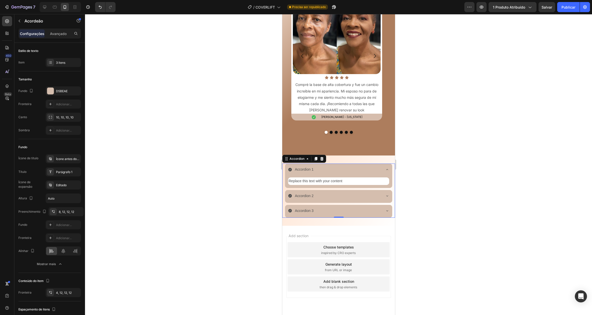
drag, startPoint x: 317, startPoint y: 165, endPoint x: 309, endPoint y: 163, distance: 8.3
click at [317, 166] on div "Accordion 1" at bounding box center [334, 170] width 93 height 8
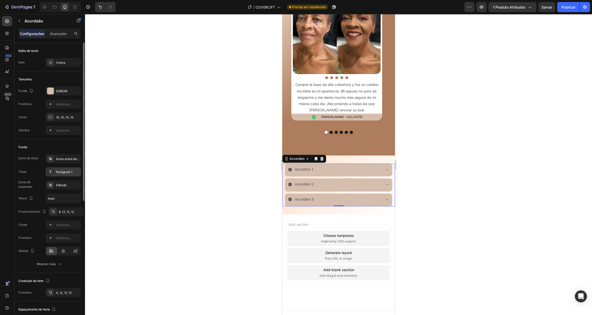
click at [69, 172] on font "Parágrafo 1" at bounding box center [64, 172] width 16 height 4
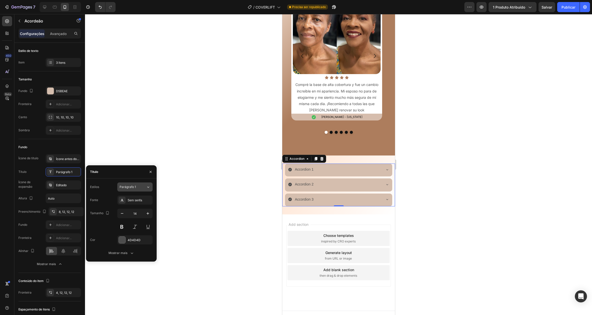
click at [128, 190] on button "Parágrafo 1" at bounding box center [134, 187] width 35 height 9
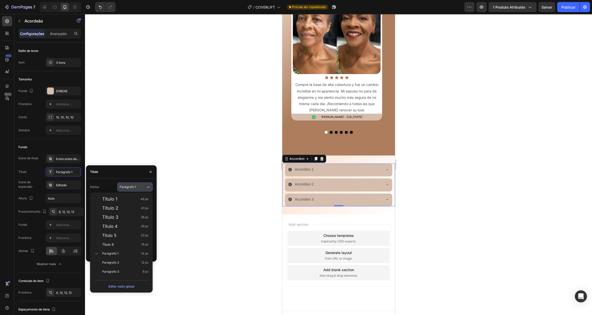
click at [126, 188] on font "Parágrafo 1" at bounding box center [128, 187] width 16 height 4
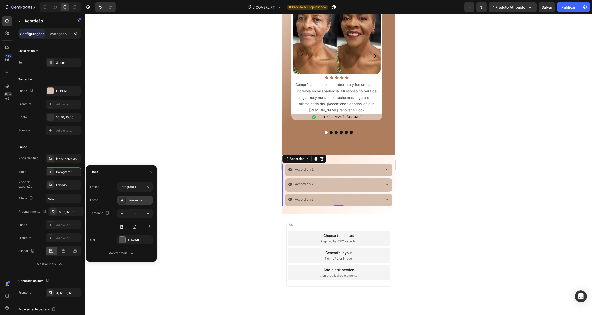
click at [133, 201] on font "Sem serifa" at bounding box center [135, 201] width 14 height 4
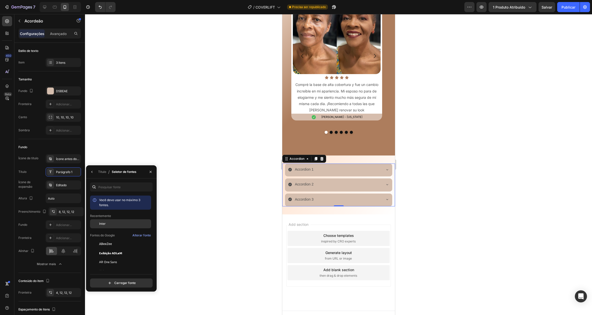
click at [112, 223] on div "Inter" at bounding box center [124, 224] width 51 height 5
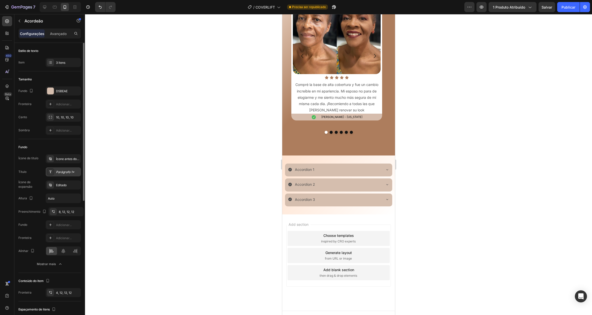
click at [69, 174] on div "Parágrafo 1*" at bounding box center [68, 172] width 24 height 5
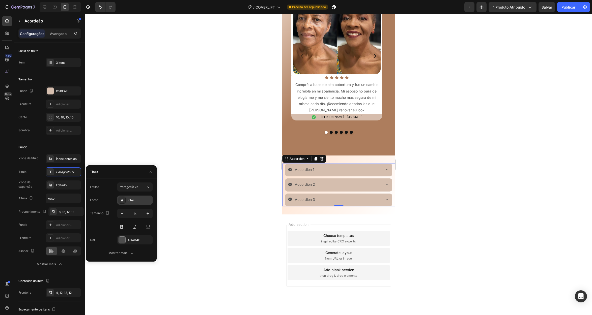
click at [139, 200] on div "Inter" at bounding box center [140, 200] width 24 height 5
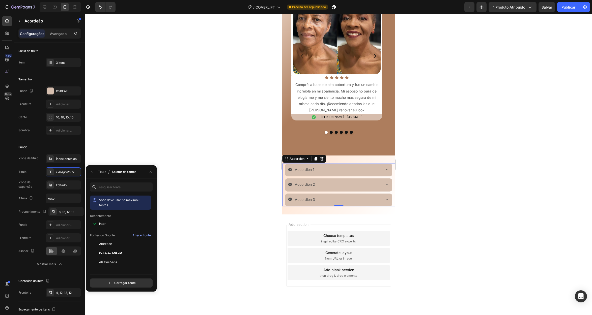
drag, startPoint x: 374, startPoint y: 116, endPoint x: 309, endPoint y: 194, distance: 101.2
click at [334, 166] on div "Accordion 1" at bounding box center [334, 170] width 93 height 8
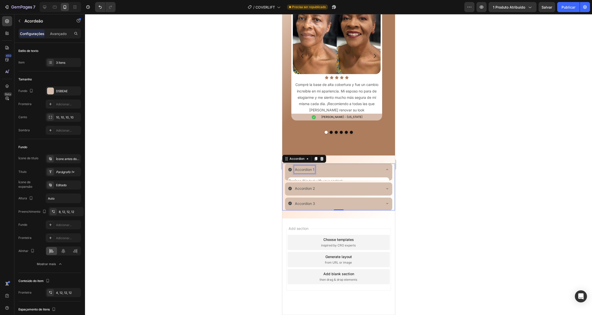
click at [310, 166] on p "Accordion 1" at bounding box center [304, 169] width 19 height 6
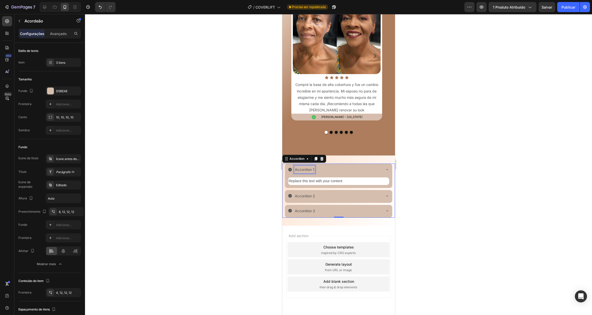
click at [310, 166] on p "Accordion 1" at bounding box center [304, 169] width 19 height 6
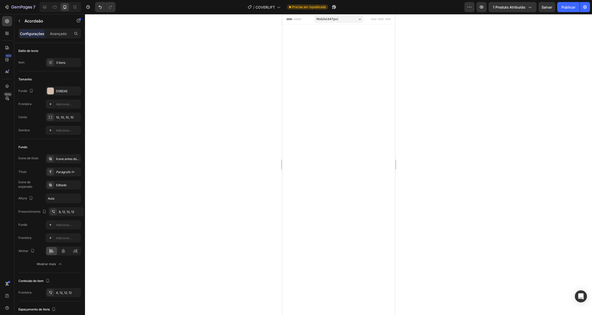
scroll to position [2210, 0]
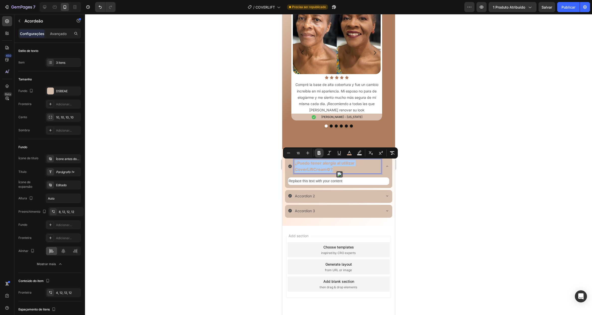
click at [319, 152] on icon "Editor contextual toolbar" at bounding box center [318, 153] width 5 height 5
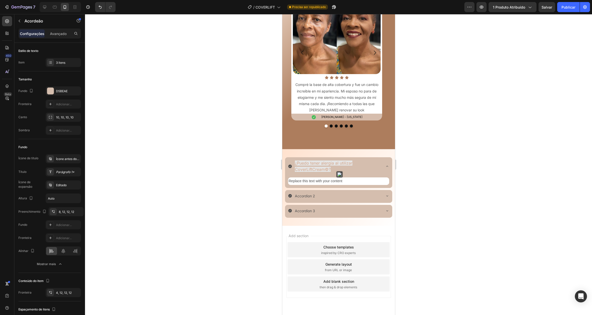
click at [338, 164] on span "¿Puedo tener alergia al utilizar CoverLiftCream©?" at bounding box center [323, 166] width 57 height 11
click at [333, 171] on p "¿Puedo tener alergia al utilizar CoverLiftCream©?" at bounding box center [337, 166] width 85 height 13
click at [334, 167] on p "¿Puedo tener alergia al utilizar CoverLiftCream©?" at bounding box center [337, 166] width 85 height 13
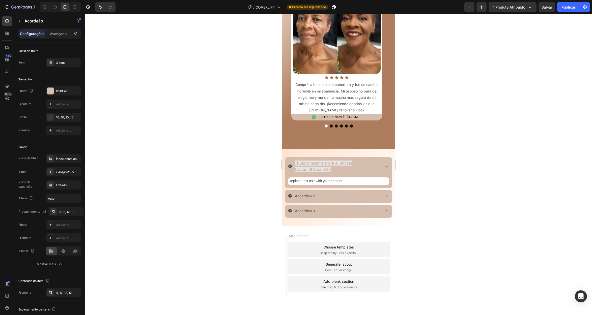
click at [334, 167] on p "¿Puedo tener alergia al utilizar CoverLiftCream©?" at bounding box center [337, 166] width 85 height 13
click at [382, 164] on div "¿Puedo tener alergia al utilizar CoverLiftCream©?" at bounding box center [338, 166] width 107 height 19
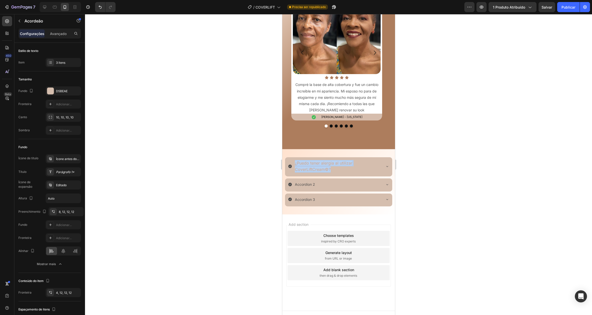
click at [325, 166] on p "¿Puedo tener alergia al utilizar CoverLiftCream©?" at bounding box center [337, 166] width 85 height 13
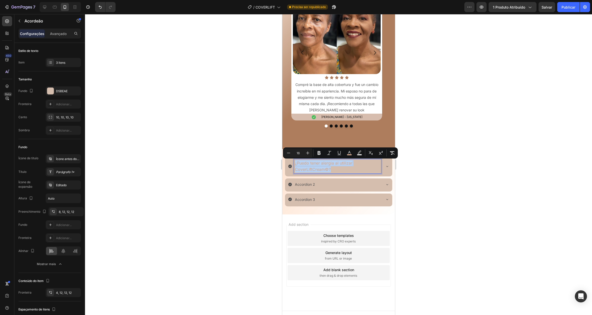
click at [325, 166] on p "¿Puedo tener alergia al utilizar CoverLiftCream©?" at bounding box center [337, 166] width 85 height 13
click at [350, 152] on icon "Editor contextual toolbar" at bounding box center [349, 152] width 3 height 3
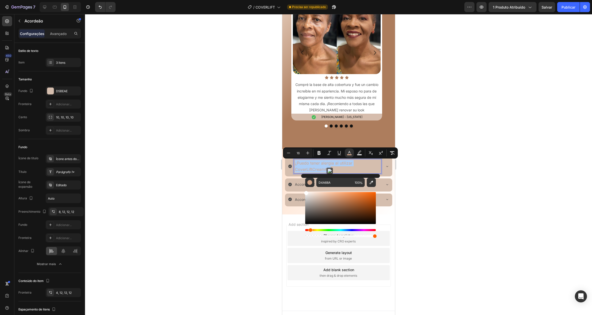
drag, startPoint x: 312, startPoint y: 199, endPoint x: 303, endPoint y: 191, distance: 12.4
click at [303, 191] on div "D4A68A 100 %" at bounding box center [340, 206] width 79 height 64
type input "FFFFFF"
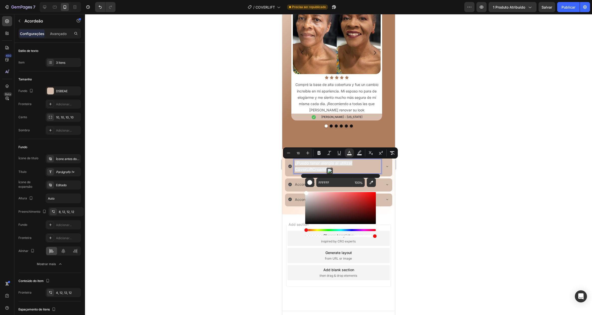
click at [366, 166] on p "¿Puedo tener alergia al utilizar CoverLiftCream©?" at bounding box center [337, 166] width 85 height 13
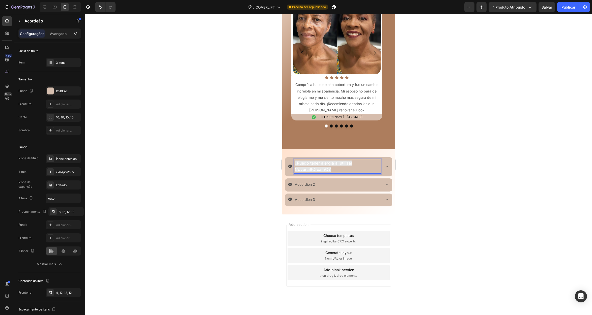
click at [339, 167] on p "¿Puedo tener alergia al utilizar CoverLiftCream©?" at bounding box center [337, 166] width 85 height 13
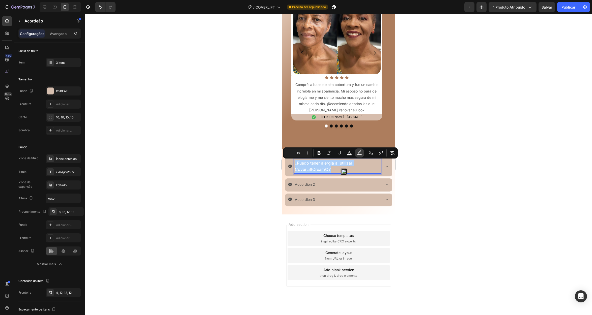
click at [360, 153] on icon "Barra de ferramentas contextual do editor" at bounding box center [359, 153] width 5 height 5
type input "E5E5E5"
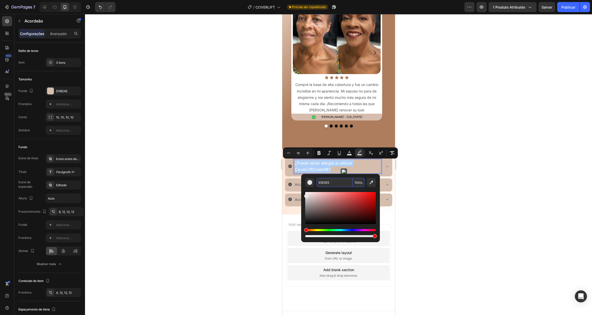
click at [361, 182] on font "%" at bounding box center [361, 183] width 3 height 4
click at [354, 184] on input "100" at bounding box center [359, 182] width 12 height 9
click at [356, 183] on input "100" at bounding box center [359, 182] width 12 height 9
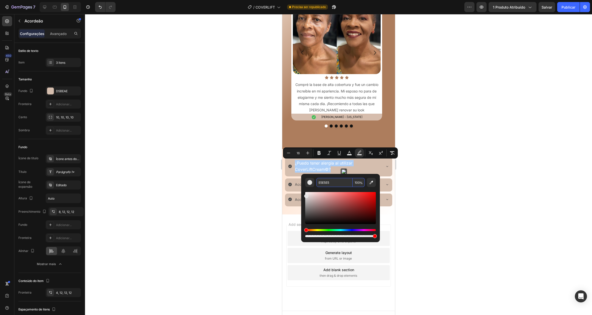
click at [356, 183] on input "100" at bounding box center [359, 182] width 12 height 9
type input "0"
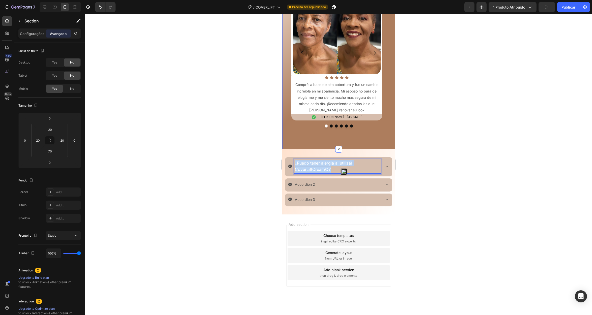
click at [353, 141] on div "Icon Mujeres reales, emociones reales. Heading Escucha cómo Coverlift está tran…" at bounding box center [338, 45] width 113 height 210
click at [354, 170] on p "¿Puedo tener alergia al utilizar CoverLiftCream©?" at bounding box center [337, 166] width 85 height 13
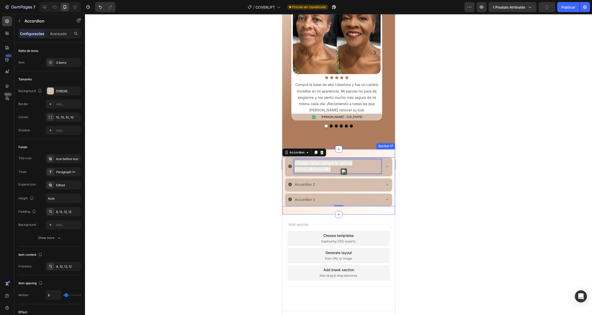
click at [343, 139] on div "Icon Mujeres reales, emociones reales. Heading Escucha cómo Coverlift está tran…" at bounding box center [338, 45] width 113 height 210
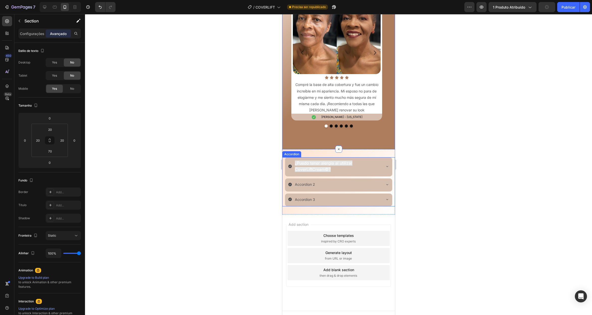
click at [343, 161] on span "¿Puedo tener alergia al utilizar CoverLiftCream©?" at bounding box center [323, 166] width 57 height 11
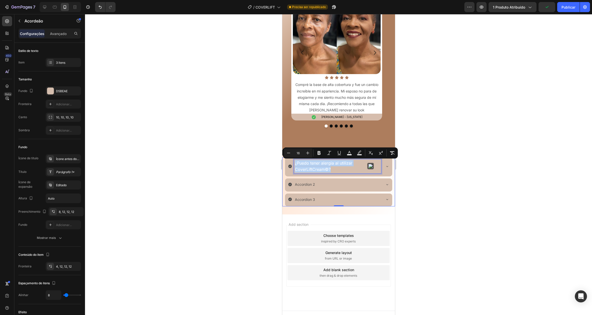
click at [337, 171] on p "¿Puedo tener alergia al utilizar CoverLiftCream©?" at bounding box center [337, 166] width 85 height 13
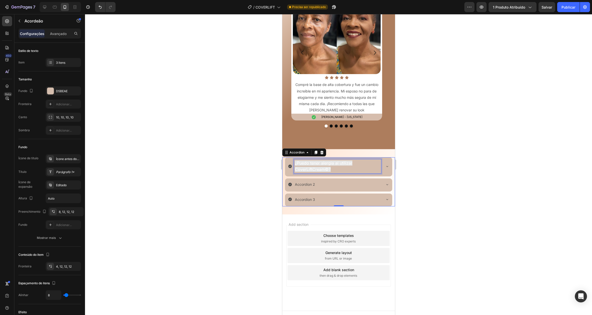
click at [338, 172] on p "¿Puedo tener alergia al utilizar CoverLiftCream©?" at bounding box center [337, 166] width 85 height 13
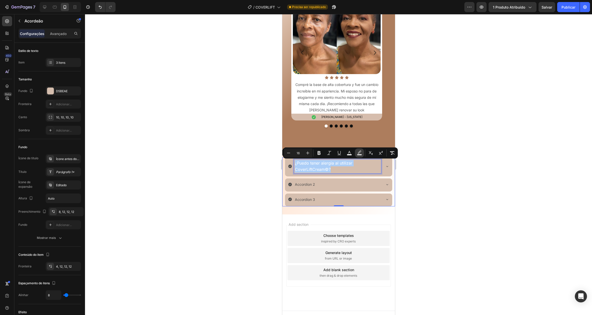
click at [358, 153] on icon "Editor contextual toolbar" at bounding box center [359, 153] width 5 height 5
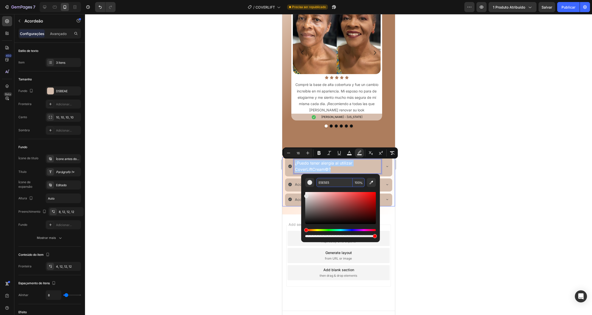
click at [356, 181] on input "100" at bounding box center [359, 182] width 12 height 9
type input "0"
click at [370, 189] on div "Editor contextual toolbar" at bounding box center [340, 212] width 71 height 51
click at [366, 167] on p "¿Puedo tener alergia al utilizar CoverLiftCream©?" at bounding box center [337, 166] width 85 height 13
click at [367, 161] on p "¿Puedo tener alergia al utilizar CoverLiftCream©?" at bounding box center [337, 166] width 85 height 13
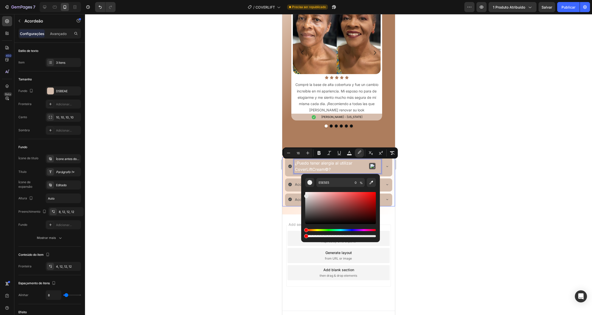
click at [360, 160] on p "¿Puedo tener alergia al utilizar CoverLiftCream©?" at bounding box center [337, 166] width 85 height 13
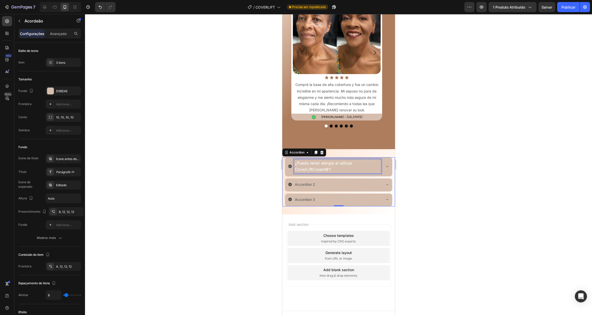
click at [334, 167] on p "¿Puedo tener alergia al utilizar CoverLiftCream©?" at bounding box center [337, 166] width 85 height 13
click at [70, 186] on div "Editado" at bounding box center [68, 185] width 24 height 5
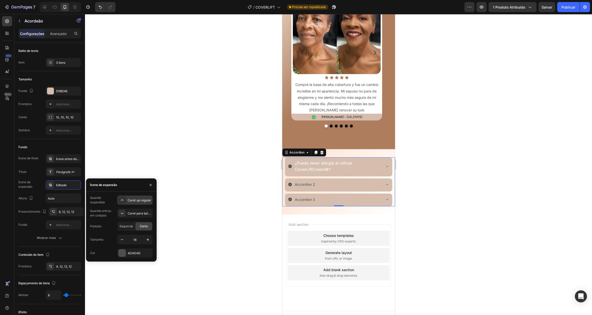
click at [122, 200] on icon at bounding box center [122, 200] width 5 height 5
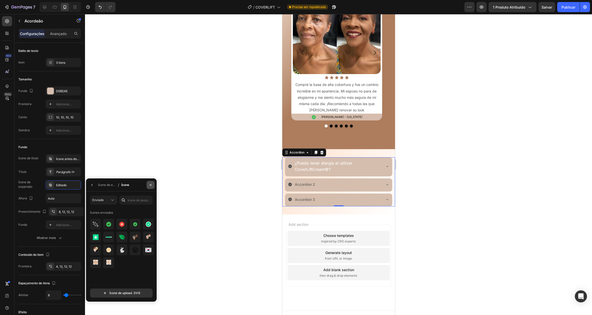
click at [152, 185] on icon "button" at bounding box center [151, 185] width 4 height 4
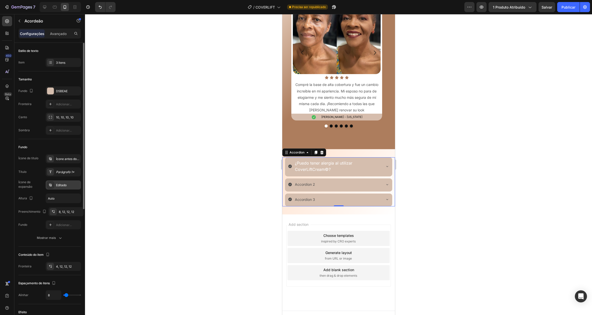
click at [69, 184] on div "Editado" at bounding box center [68, 185] width 24 height 5
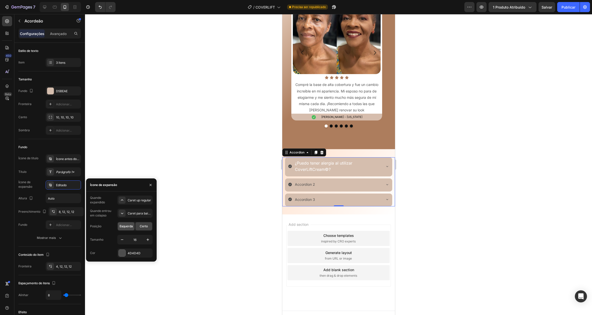
click at [127, 223] on div "Esquerda" at bounding box center [126, 226] width 17 height 8
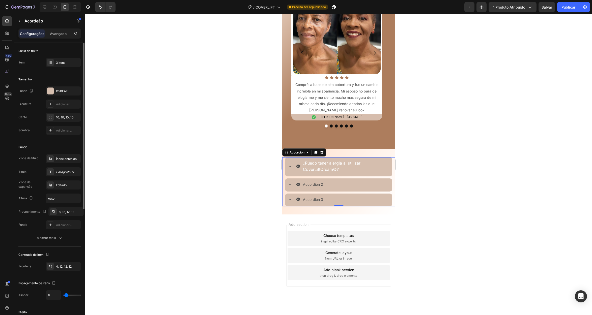
click at [76, 143] on div "Fundo" at bounding box center [49, 147] width 63 height 8
click at [68, 160] on font "Ícone antes do texto" at bounding box center [70, 159] width 29 height 4
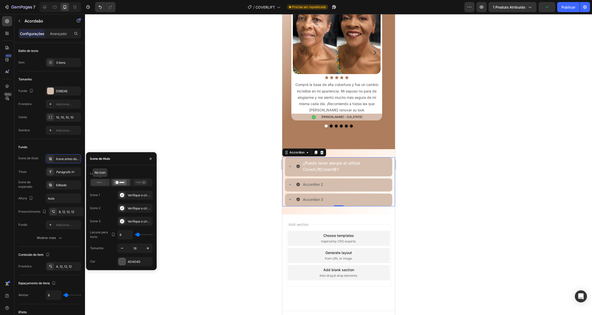
click at [96, 183] on icon at bounding box center [99, 182] width 13 height 5
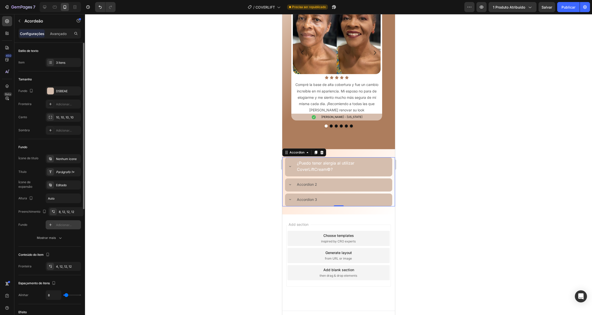
click at [59, 225] on font "Adicionar..." at bounding box center [64, 225] width 16 height 4
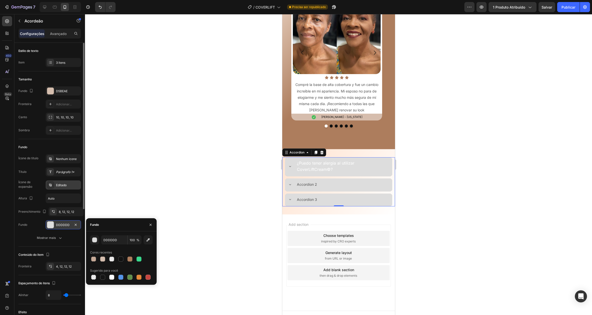
click at [60, 185] on font "Editado" at bounding box center [61, 185] width 11 height 4
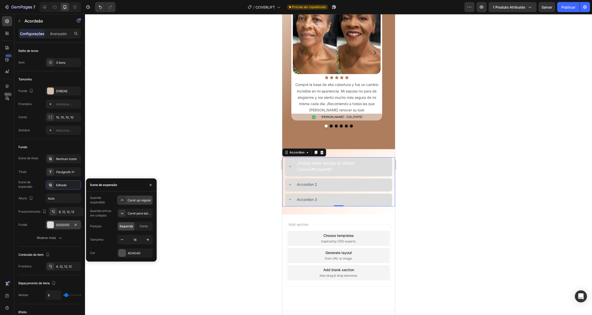
click at [121, 201] on icon at bounding box center [122, 200] width 5 height 5
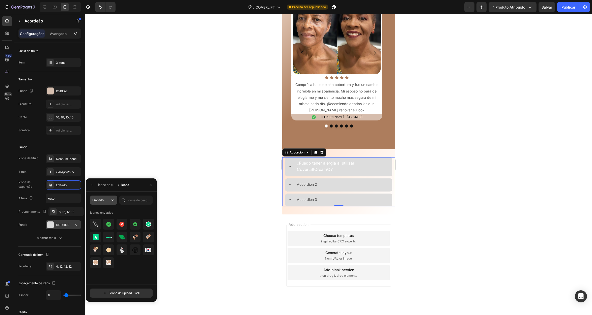
click at [104, 197] on button "Enviado" at bounding box center [103, 200] width 27 height 9
click at [107, 214] on font "Todos os estilos" at bounding box center [95, 213] width 22 height 4
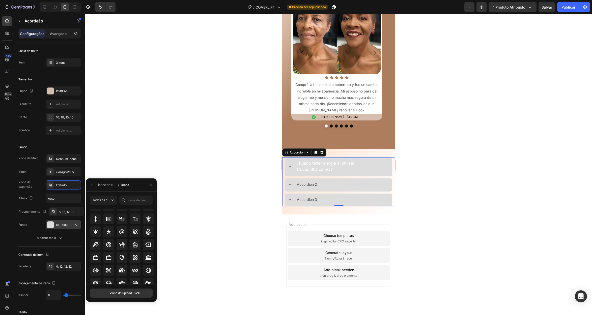
scroll to position [327, 0]
click at [137, 201] on input "text" at bounding box center [135, 200] width 33 height 9
type input "+"
click at [99, 245] on div at bounding box center [95, 246] width 11 height 11
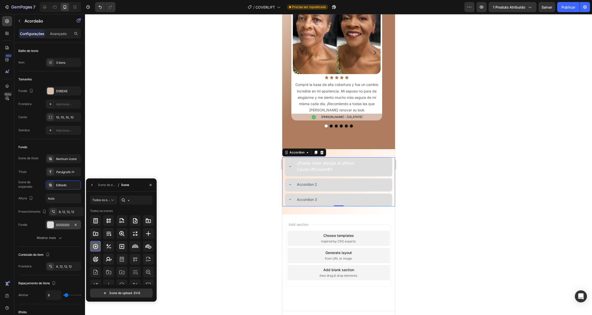
click at [95, 246] on icon at bounding box center [95, 246] width 5 height 5
click at [94, 247] on icon at bounding box center [96, 247] width 6 height 6
click at [94, 246] on icon at bounding box center [96, 247] width 6 height 6
click at [54, 187] on div at bounding box center [50, 185] width 7 height 7
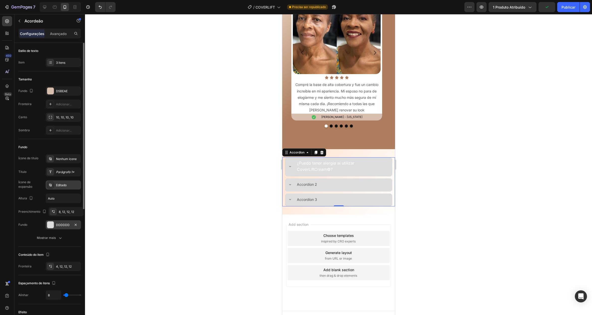
click at [60, 186] on font "Editado" at bounding box center [61, 185] width 11 height 4
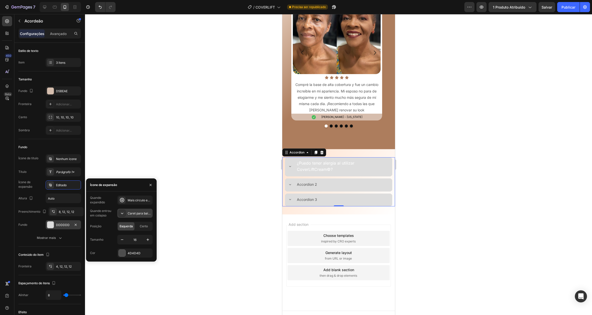
click at [123, 213] on icon at bounding box center [122, 214] width 3 height 2
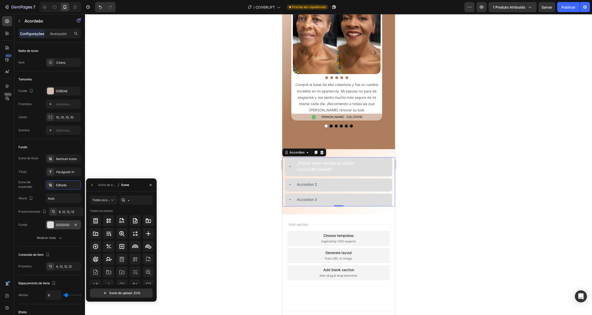
click at [289, 168] on icon at bounding box center [290, 166] width 4 height 4
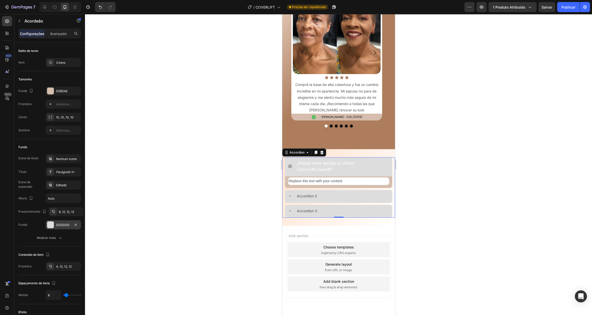
click at [290, 167] on icon at bounding box center [290, 166] width 4 height 4
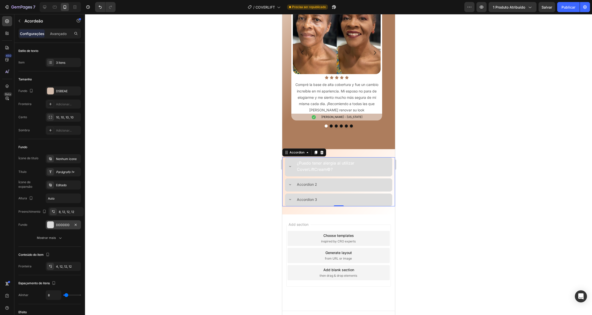
click at [290, 167] on icon at bounding box center [290, 166] width 4 height 4
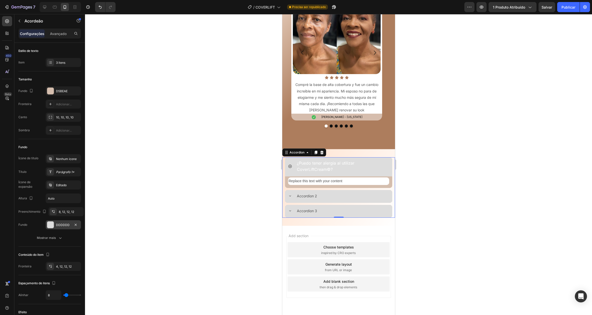
click at [290, 167] on icon at bounding box center [290, 166] width 4 height 4
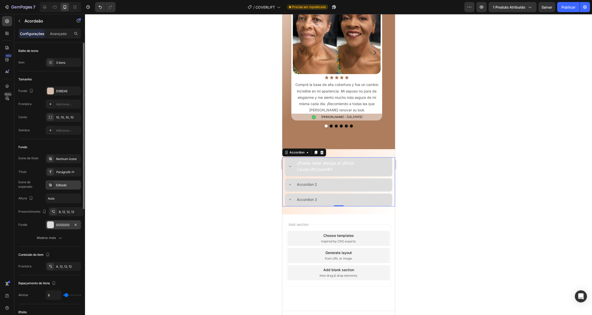
click at [59, 187] on div "Editado" at bounding box center [68, 185] width 24 height 5
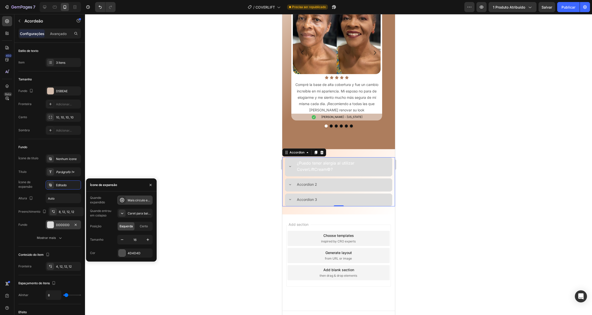
click at [123, 198] on icon at bounding box center [122, 200] width 5 height 5
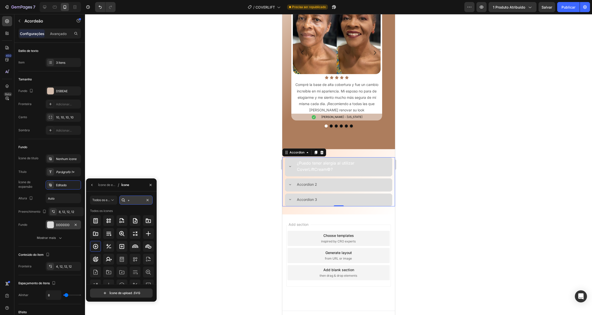
click at [132, 200] on input "+" at bounding box center [135, 200] width 33 height 9
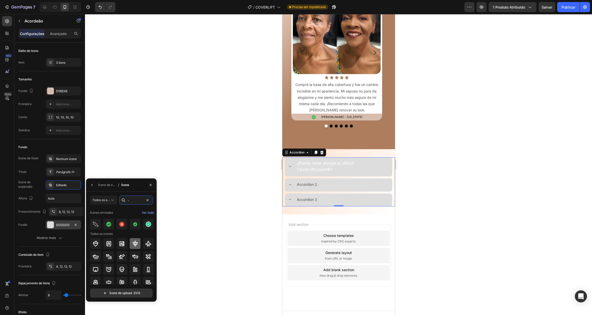
type input "-"
click at [143, 200] on input "text" at bounding box center [135, 200] width 33 height 9
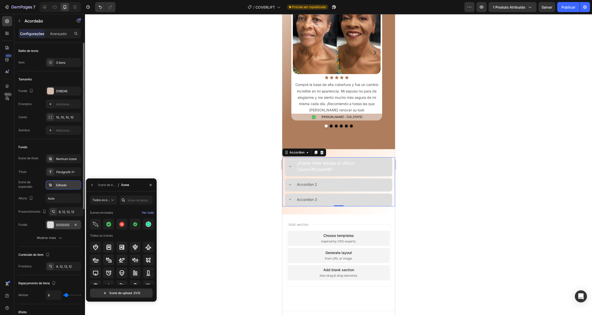
click at [61, 187] on font "Editado" at bounding box center [61, 185] width 11 height 4
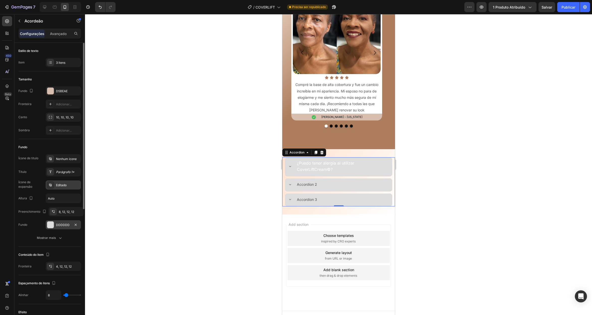
click at [64, 186] on font "Editado" at bounding box center [61, 185] width 11 height 4
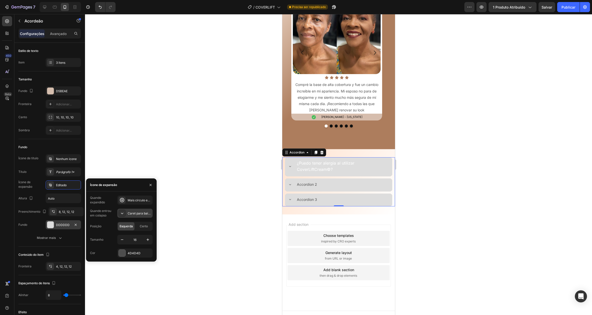
click at [122, 214] on icon at bounding box center [122, 214] width 3 height 2
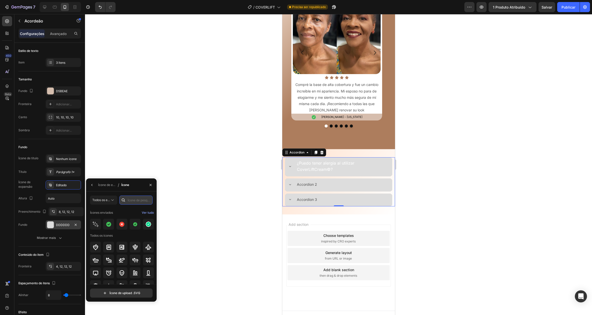
click at [133, 199] on input "text" at bounding box center [135, 200] width 33 height 9
type input "+"
click at [97, 247] on icon at bounding box center [95, 246] width 5 height 5
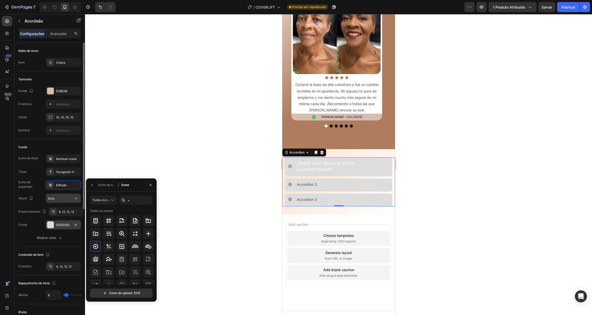
click at [58, 197] on input "Auto" at bounding box center [63, 198] width 35 height 9
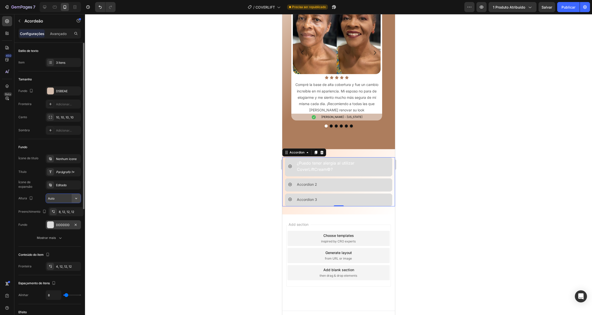
click at [75, 198] on icon "button" at bounding box center [76, 198] width 5 height 5
click at [61, 238] on p "Grande" at bounding box center [61, 240] width 29 height 5
click at [65, 200] on input "64" at bounding box center [63, 198] width 35 height 9
click at [77, 199] on icon "button" at bounding box center [76, 198] width 5 height 5
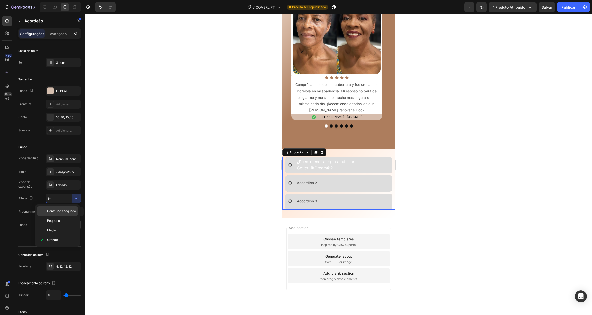
click at [66, 212] on font "Conteúdo adequado" at bounding box center [61, 211] width 29 height 4
type input "Auto"
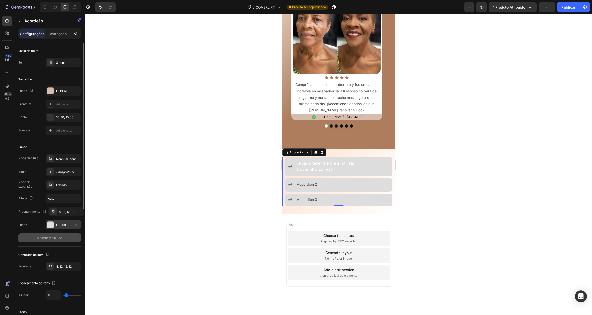
click at [63, 240] on icon "button" at bounding box center [60, 238] width 5 height 5
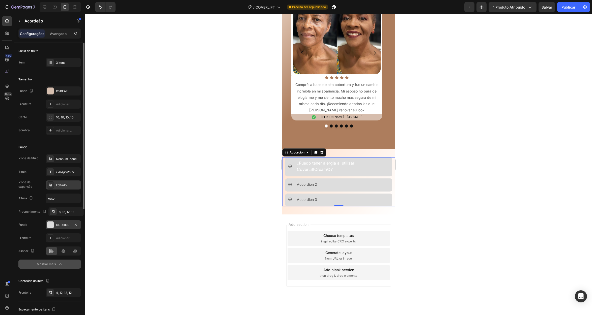
click at [72, 183] on div "Editado" at bounding box center [68, 185] width 24 height 5
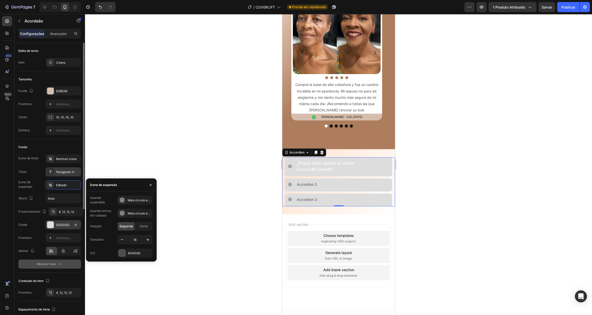
click at [68, 173] on font "Parágrafo 1*" at bounding box center [65, 172] width 18 height 4
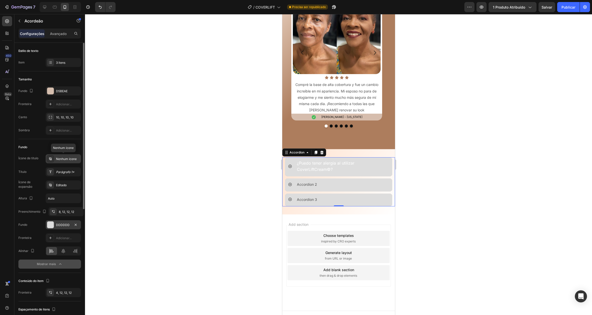
click at [69, 157] on font "Nenhum ícone" at bounding box center [66, 159] width 21 height 4
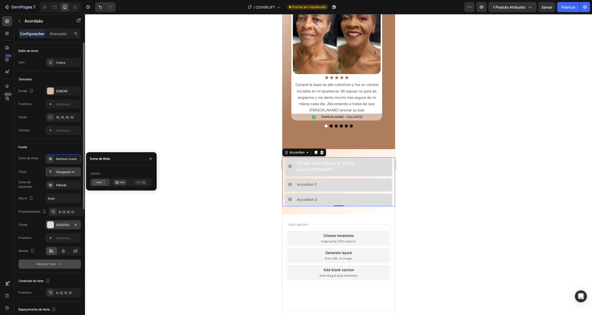
click at [69, 172] on font "Parágrafo 1*" at bounding box center [65, 172] width 18 height 4
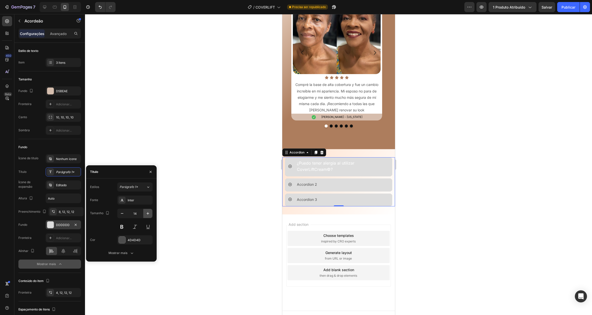
click at [146, 213] on icon "button" at bounding box center [147, 213] width 5 height 5
click at [147, 213] on icon "button" at bounding box center [147, 213] width 5 height 5
click at [149, 213] on icon "button" at bounding box center [147, 213] width 5 height 5
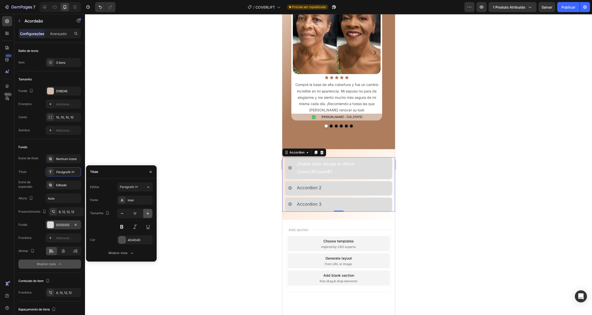
click at [149, 213] on icon "button" at bounding box center [147, 213] width 5 height 5
click at [135, 214] on input "18" at bounding box center [135, 213] width 17 height 9
type input "14"
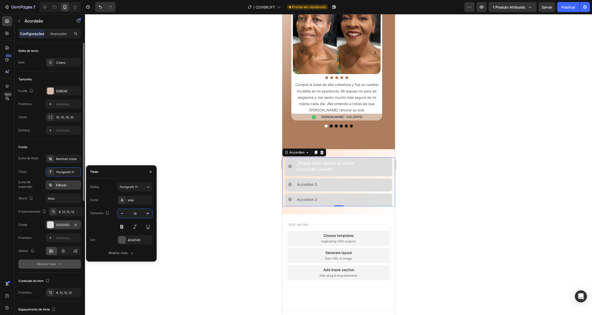
click at [60, 183] on div "Editado" at bounding box center [68, 185] width 24 height 5
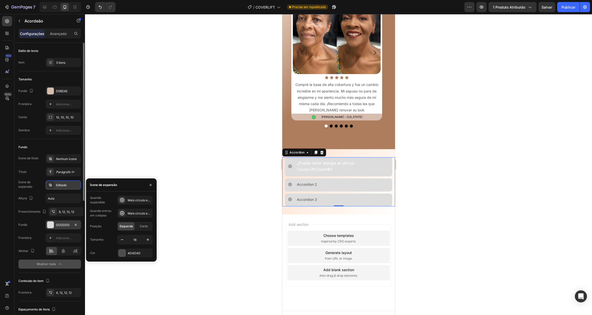
click at [64, 185] on font "Editado" at bounding box center [61, 185] width 11 height 4
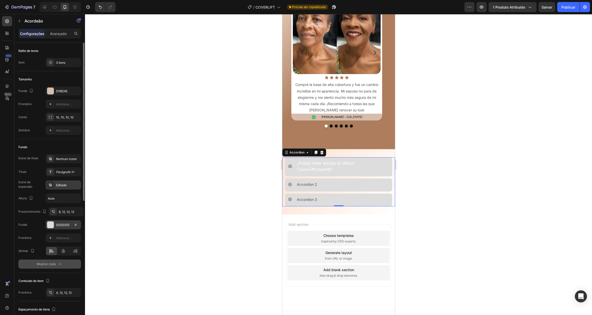
click at [64, 185] on font "Editado" at bounding box center [61, 185] width 11 height 4
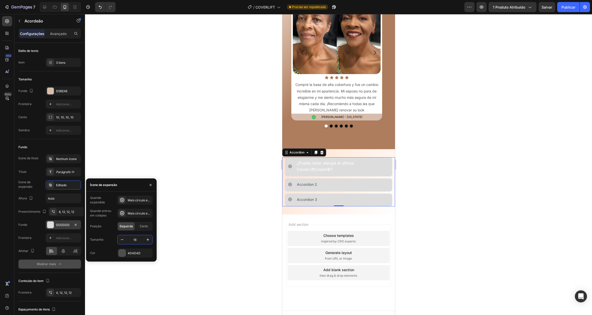
click at [137, 240] on input "16" at bounding box center [135, 239] width 17 height 9
type input "3"
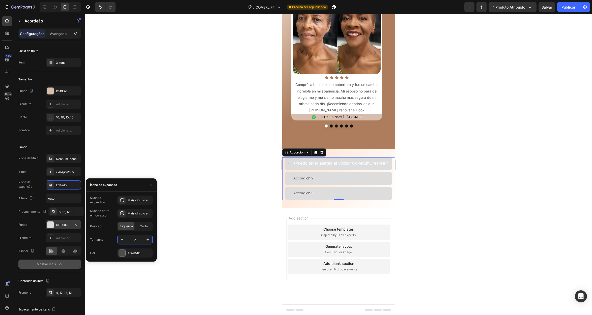
type input "20"
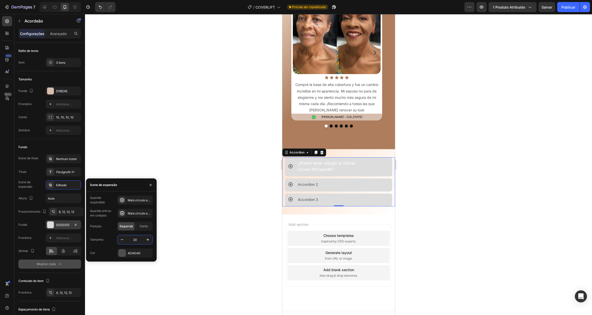
click at [122, 252] on div at bounding box center [122, 253] width 7 height 7
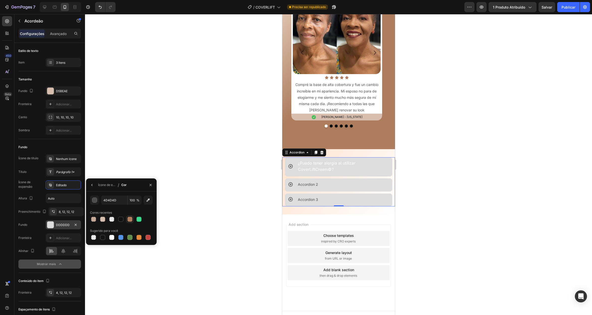
click at [131, 220] on div at bounding box center [129, 219] width 5 height 5
click at [112, 237] on div at bounding box center [111, 237] width 5 height 5
type input "FFFFFF"
click at [92, 185] on icon "button" at bounding box center [92, 185] width 4 height 4
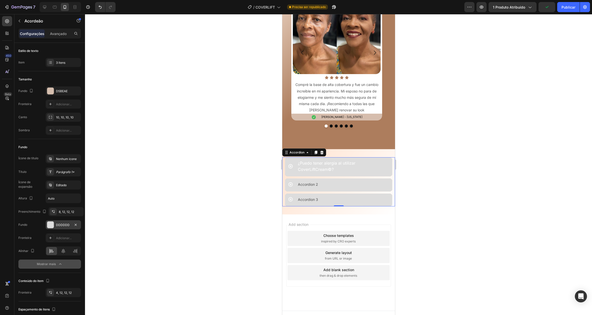
click at [294, 166] on div "¿Puedo tener alergia al utilizar CoverLiftCream©?" at bounding box center [338, 166] width 107 height 19
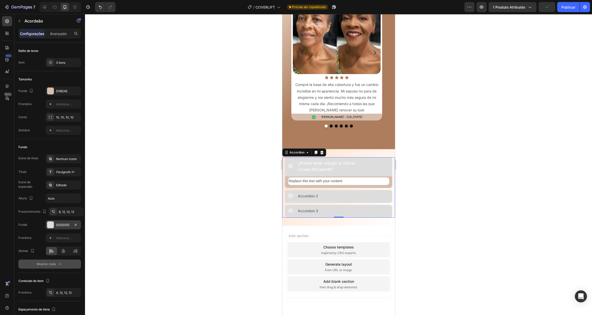
click at [292, 167] on icon at bounding box center [290, 166] width 4 height 4
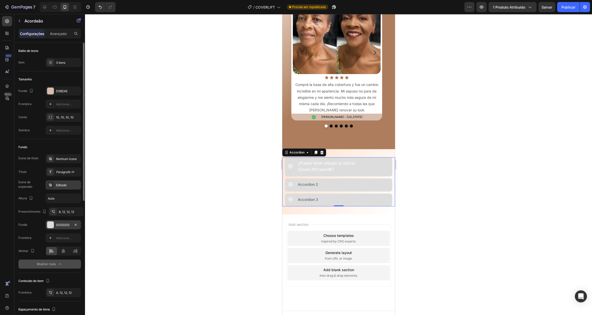
click at [72, 186] on div "Editado" at bounding box center [68, 185] width 24 height 5
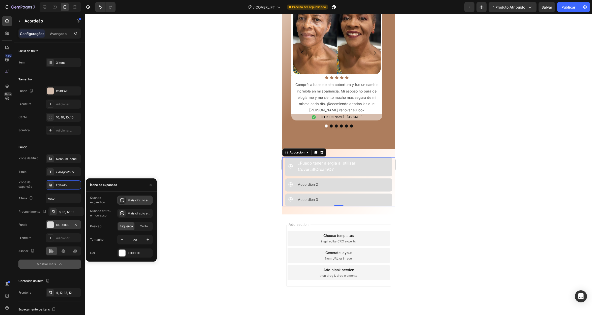
click at [123, 200] on icon at bounding box center [122, 200] width 5 height 5
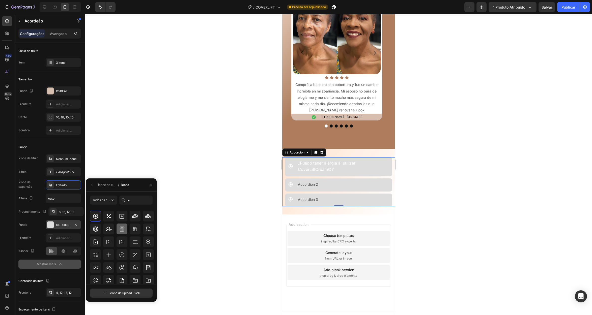
scroll to position [41, 0]
click at [135, 201] on input "+" at bounding box center [135, 200] width 33 height 9
type input "-"
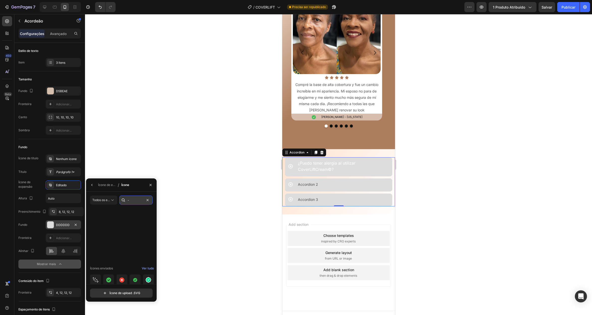
scroll to position [1699, 0]
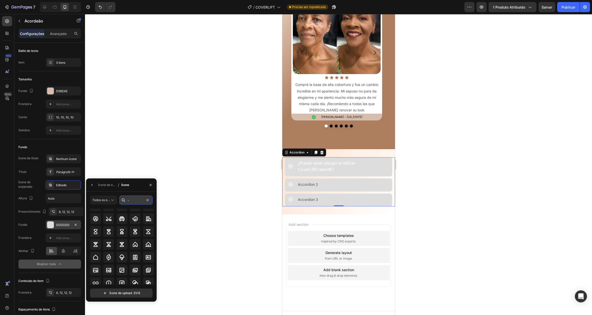
click at [132, 198] on input "-" at bounding box center [135, 200] width 33 height 9
click at [136, 201] on input "-" at bounding box center [135, 200] width 33 height 9
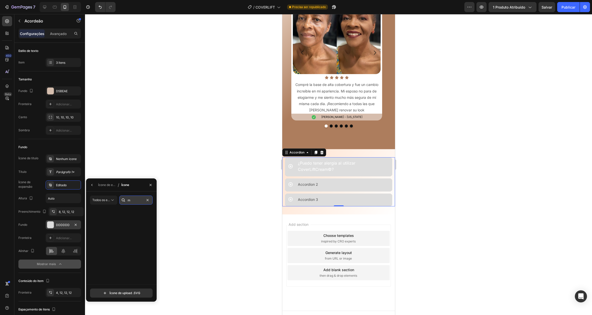
scroll to position [0, 0]
type input "m"
type input "n"
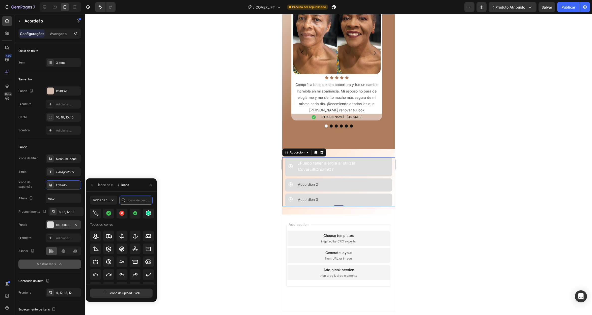
scroll to position [100, 0]
click at [339, 158] on div "¿Puedo tener alergia al utilizar CoverLiftCream©?" at bounding box center [338, 166] width 107 height 19
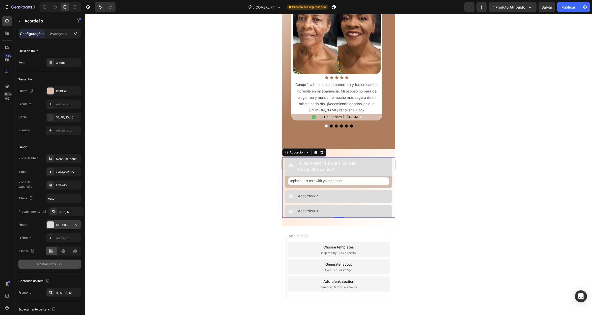
click at [50, 225] on div at bounding box center [50, 225] width 7 height 7
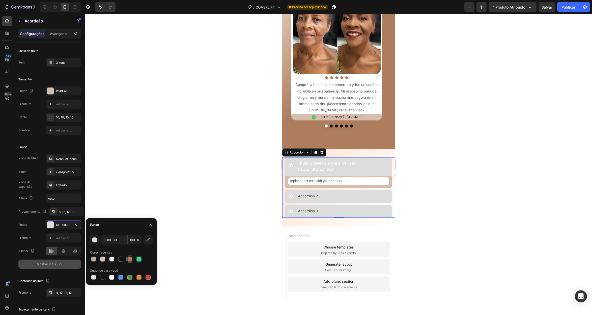
click at [131, 257] on div at bounding box center [129, 259] width 5 height 5
type input "AD7D5D"
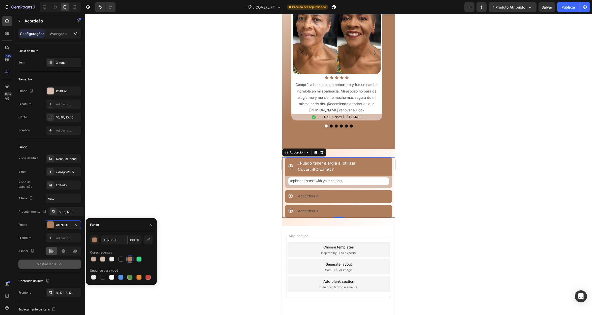
click at [370, 186] on div "Replace this text with your content Text Block" at bounding box center [338, 182] width 107 height 11
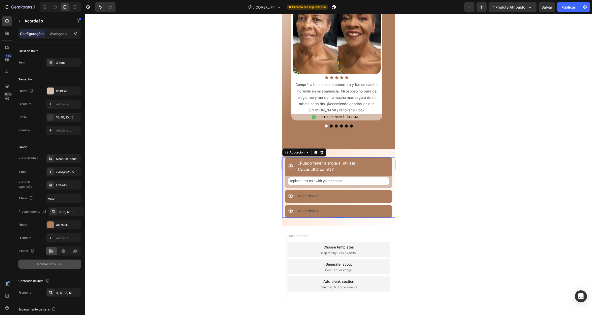
click at [369, 185] on div "Replace this text with your content Text Block" at bounding box center [338, 182] width 107 height 11
click at [66, 251] on icon at bounding box center [63, 251] width 5 height 5
drag, startPoint x: 4, startPoint y: 172, endPoint x: 53, endPoint y: 249, distance: 91.6
click at [53, 249] on icon at bounding box center [51, 251] width 5 height 5
click at [317, 170] on span "¿Puedo tener alergia al utilizar CoverLiftCream©?" at bounding box center [326, 166] width 57 height 11
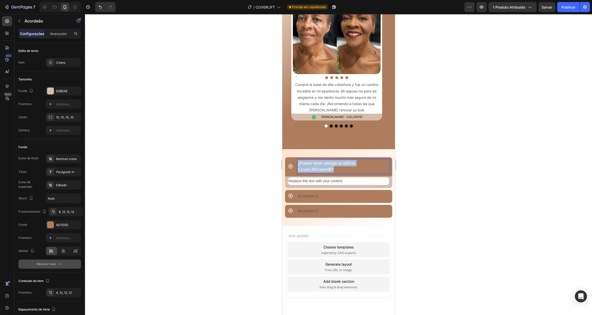
drag, startPoint x: 332, startPoint y: 169, endPoint x: 297, endPoint y: 161, distance: 36.2
click at [297, 161] on div "¿Puedo tener alergia al utilizar CoverLiftCream©?" at bounding box center [343, 166] width 92 height 14
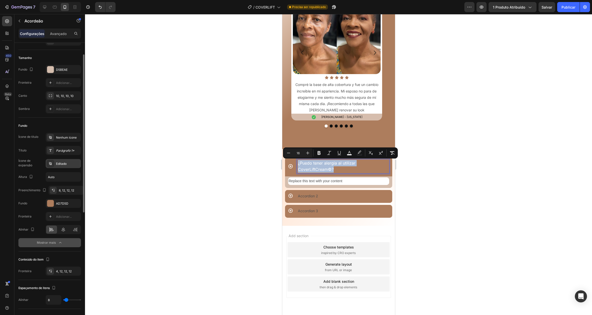
scroll to position [24, 0]
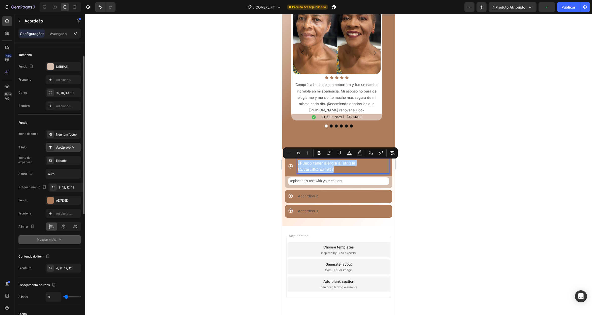
click at [67, 146] on font "Parágrafo 1*" at bounding box center [65, 148] width 18 height 4
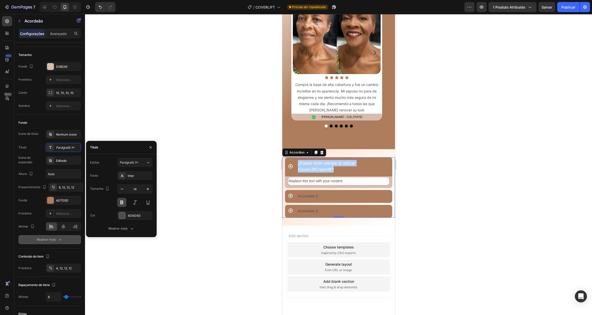
click at [119, 205] on button at bounding box center [121, 202] width 9 height 9
click at [121, 205] on button at bounding box center [121, 202] width 9 height 9
drag, startPoint x: 8, startPoint y: 152, endPoint x: 123, endPoint y: 203, distance: 125.5
click at [123, 203] on button at bounding box center [121, 202] width 9 height 9
click at [307, 191] on div "Accordion 2" at bounding box center [338, 196] width 107 height 13
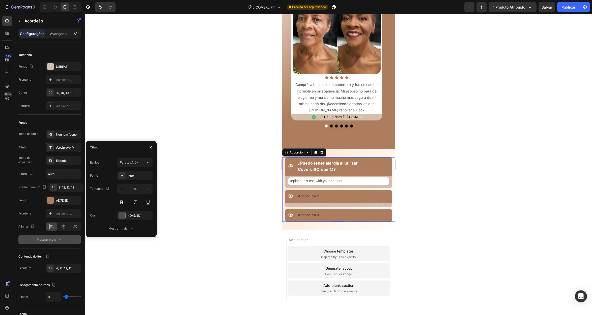
click at [290, 166] on icon at bounding box center [290, 166] width 5 height 5
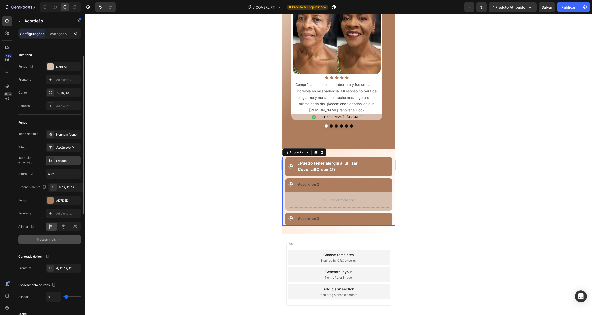
click at [64, 157] on div "Editado" at bounding box center [63, 160] width 35 height 9
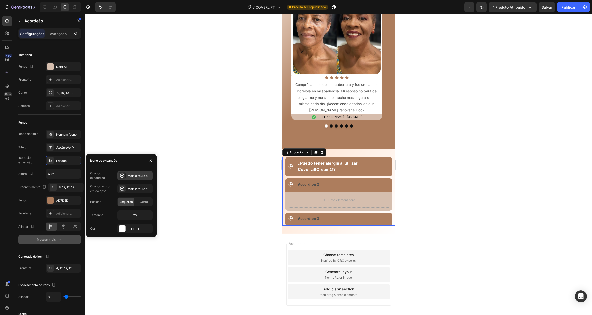
click at [121, 176] on icon at bounding box center [122, 175] width 5 height 5
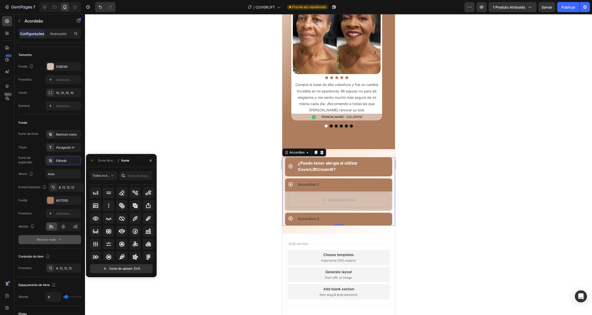
scroll to position [1195, 0]
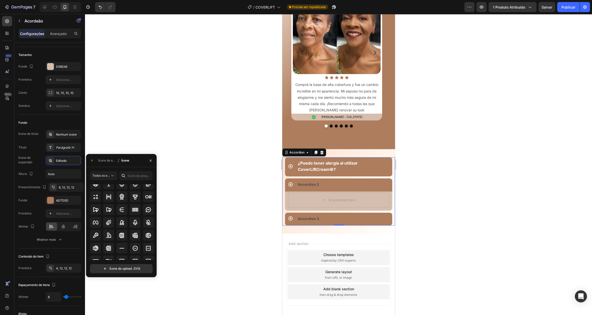
scroll to position [1957, 0]
click at [135, 249] on icon at bounding box center [135, 248] width 6 height 6
click at [135, 247] on icon at bounding box center [135, 248] width 6 height 6
click at [92, 159] on icon "button" at bounding box center [92, 161] width 4 height 4
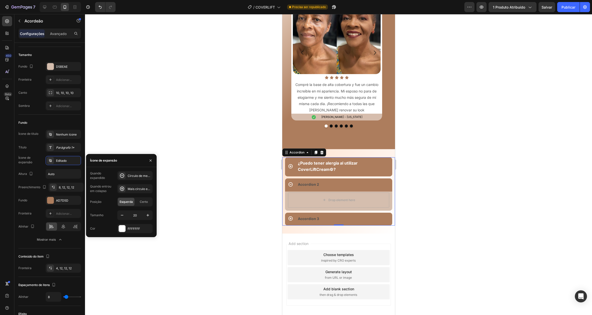
click at [291, 182] on div "Accordion 2" at bounding box center [338, 185] width 107 height 13
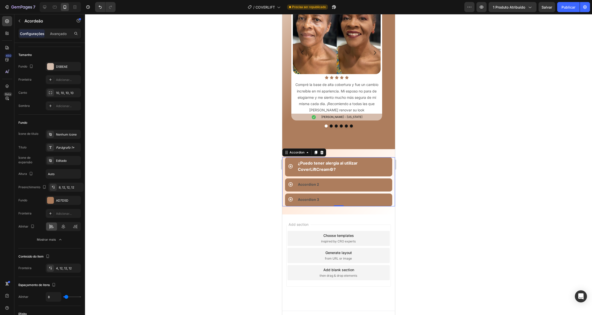
click at [291, 186] on icon at bounding box center [290, 184] width 5 height 5
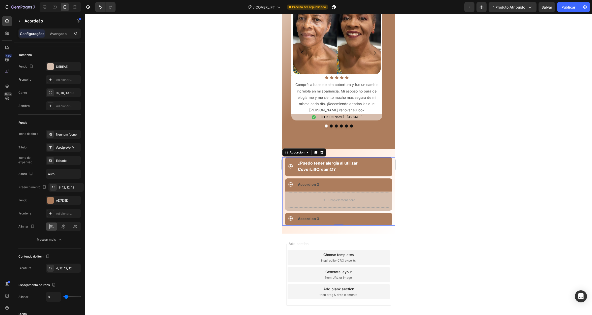
click at [291, 186] on icon at bounding box center [290, 184] width 5 height 5
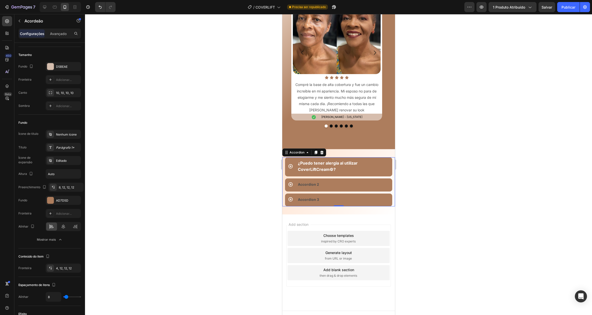
click at [289, 166] on icon at bounding box center [290, 166] width 4 height 4
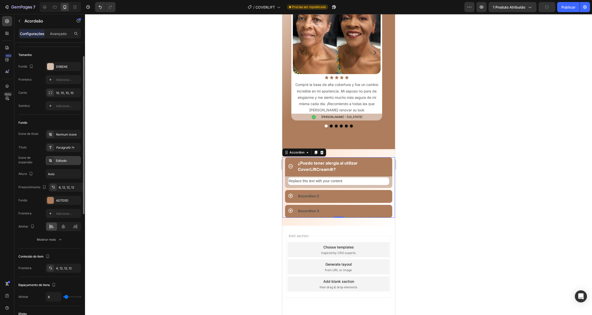
click at [66, 161] on font "Editado" at bounding box center [61, 161] width 11 height 4
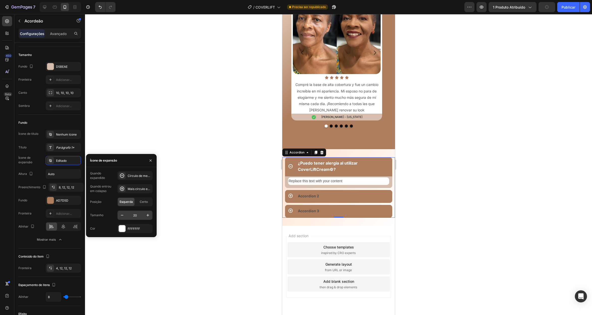
click at [135, 216] on input "20" at bounding box center [135, 215] width 17 height 9
click at [137, 216] on input "20" at bounding box center [135, 215] width 17 height 9
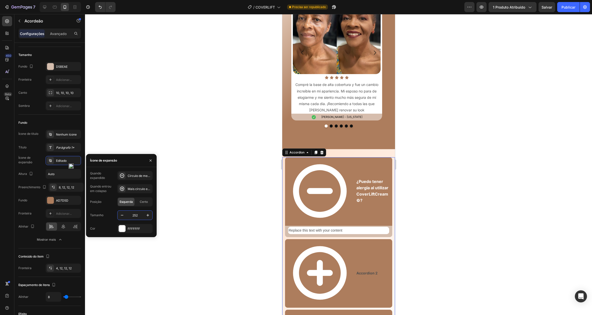
click at [136, 218] on input "252" at bounding box center [135, 215] width 17 height 9
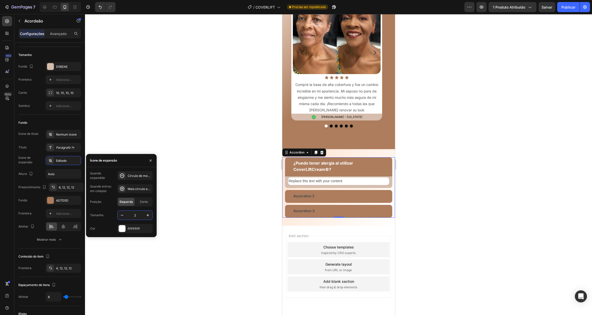
type input "25"
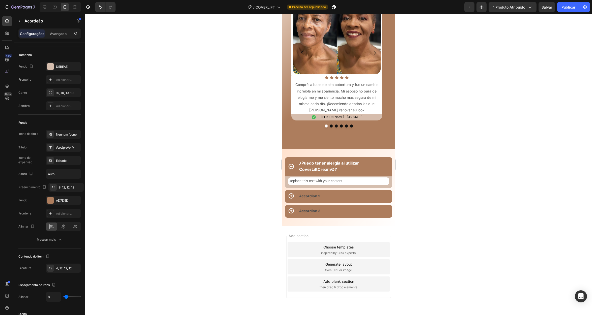
click at [293, 166] on icon at bounding box center [290, 166] width 5 height 5
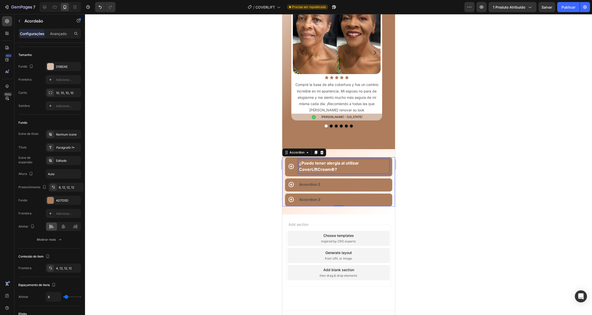
click at [348, 165] on span "¿Puedo tener alergia al utilizar CoverLiftCream©?" at bounding box center [329, 166] width 60 height 11
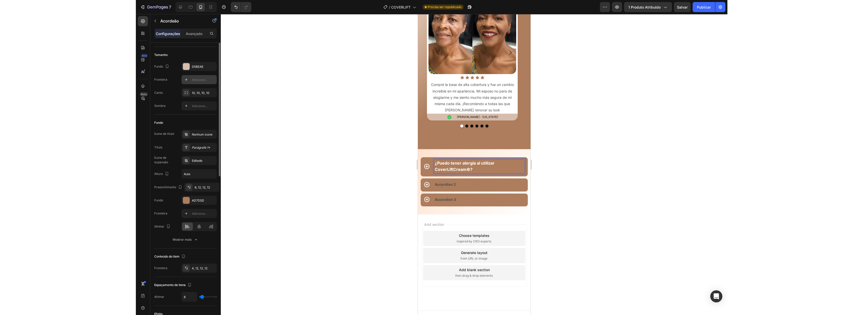
scroll to position [0, 0]
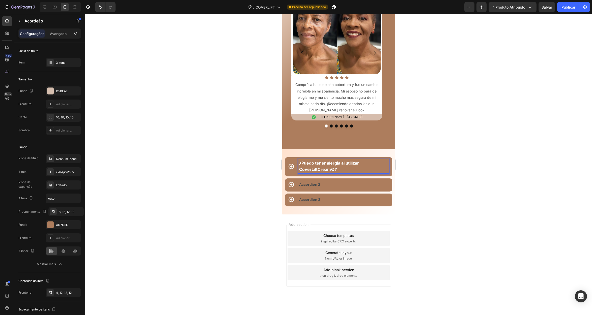
drag, startPoint x: 360, startPoint y: 171, endPoint x: 356, endPoint y: 171, distance: 4.1
click at [360, 171] on p "¿Puedo tener alergia al utilizar CoverLiftCream©?" at bounding box center [343, 166] width 89 height 13
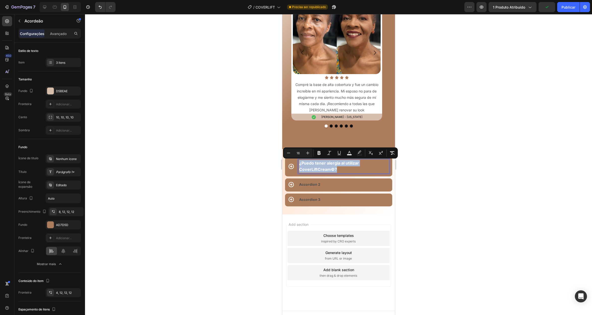
drag, startPoint x: 344, startPoint y: 169, endPoint x: 292, endPoint y: 162, distance: 51.9
click at [292, 162] on div "¿Puedo tener alergia al utilizar CoverLiftCream©?" at bounding box center [338, 166] width 107 height 19
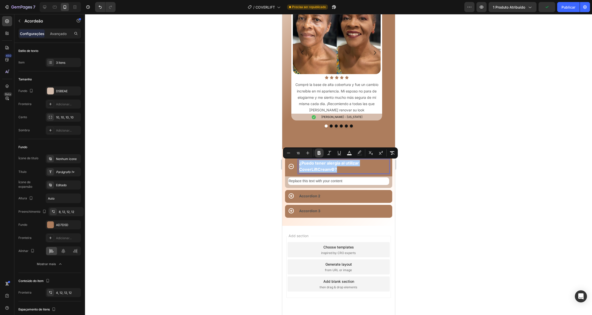
click at [320, 153] on icon "Editor contextual toolbar" at bounding box center [318, 153] width 3 height 4
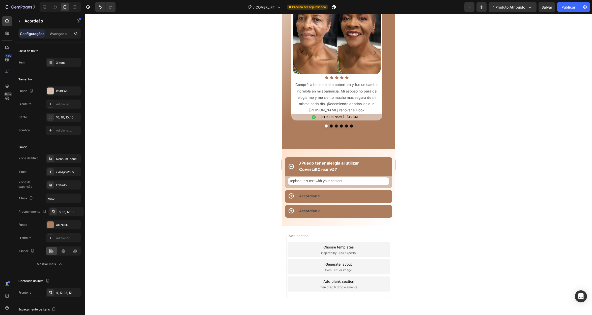
click at [319, 164] on strong "¿Puedo tener alergia al utilizar CoverLiftCream©?" at bounding box center [329, 166] width 60 height 11
click at [344, 165] on strong "¿Puedo tener alergia al utilizar CoverLiftCream©?" at bounding box center [329, 166] width 60 height 11
drag, startPoint x: 339, startPoint y: 169, endPoint x: 297, endPoint y: 156, distance: 44.3
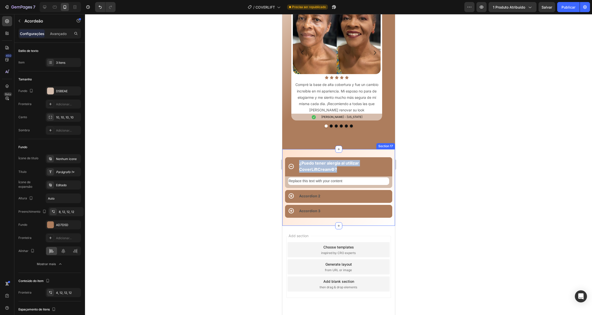
click at [297, 156] on div "¿Puedo tener alergia al utilizar CoverLiftCream©? Replace this text with your c…" at bounding box center [338, 187] width 113 height 77
click at [345, 170] on p "¿Puedo tener alergia al utilizar CoverLiftCream©?" at bounding box center [343, 166] width 89 height 13
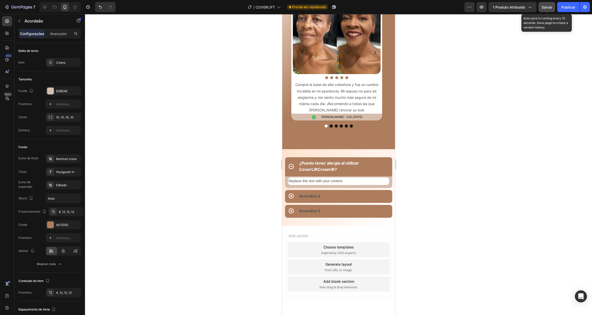
click at [541, 10] on div "Salvar" at bounding box center [546, 7] width 11 height 5
click at [343, 161] on strong "¿Puedo tener alergia al utilizar CoverLiftCream©?" at bounding box center [329, 166] width 60 height 11
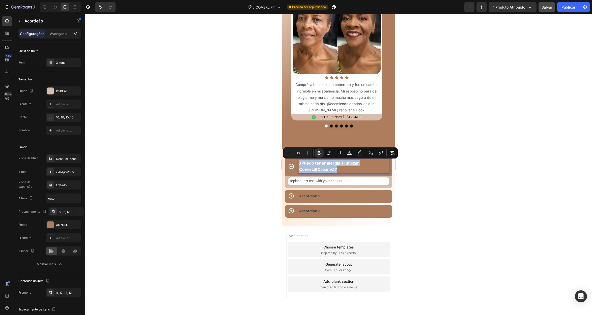
drag, startPoint x: 343, startPoint y: 168, endPoint x: 300, endPoint y: 158, distance: 43.8
click at [300, 158] on div "¿Puedo tener alergia al utilizar CoverLiftCream©?" at bounding box center [338, 166] width 107 height 19
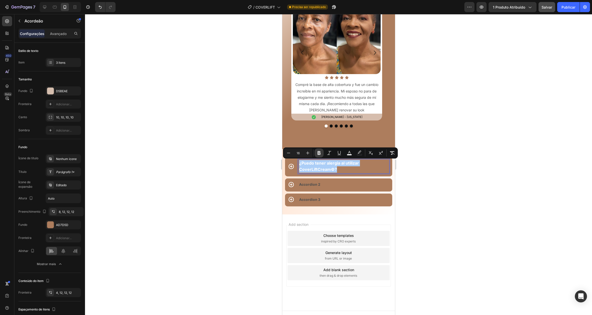
click at [319, 152] on icon "Editor contextual toolbar" at bounding box center [318, 153] width 3 height 4
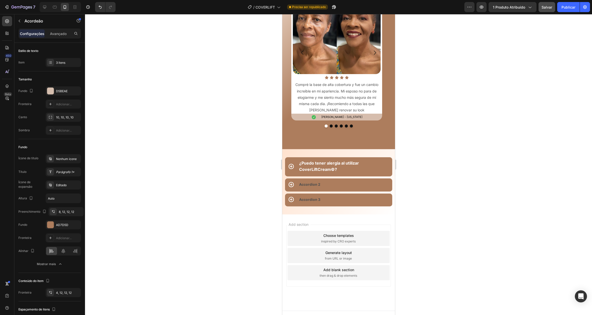
click at [316, 166] on p "¿Puedo tener alergia al utilizar CoverLiftCream©?" at bounding box center [343, 166] width 89 height 13
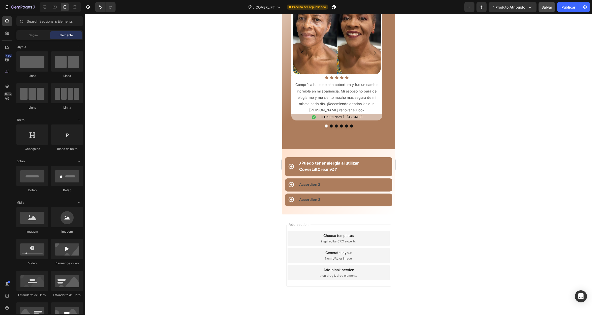
click at [365, 165] on p "¿Puedo tener alergia al utilizar CoverLiftCream©?" at bounding box center [343, 166] width 89 height 13
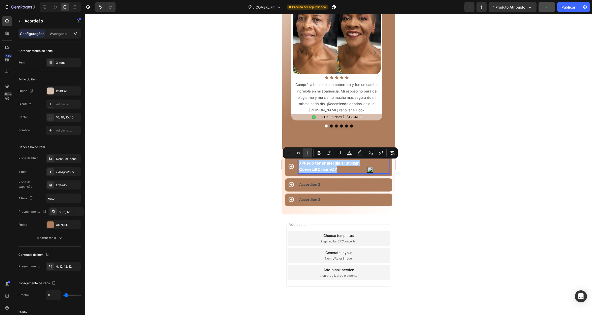
click at [309, 156] on button "Mais" at bounding box center [307, 153] width 9 height 9
click at [290, 154] on icon "Barra de ferramentas contextual do editor" at bounding box center [288, 153] width 5 height 5
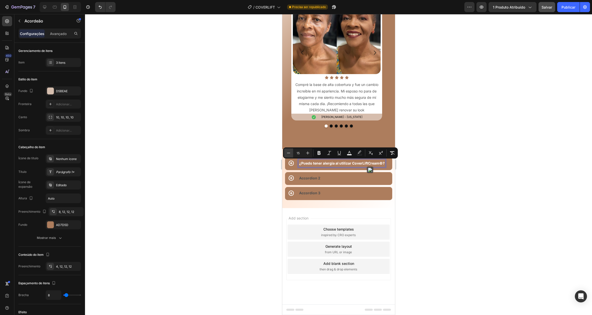
type input "14"
click at [319, 154] on icon "Barra de ferramentas contextual do editor" at bounding box center [318, 153] width 3 height 4
click at [327, 175] on div "Accordion 2" at bounding box center [343, 178] width 91 height 8
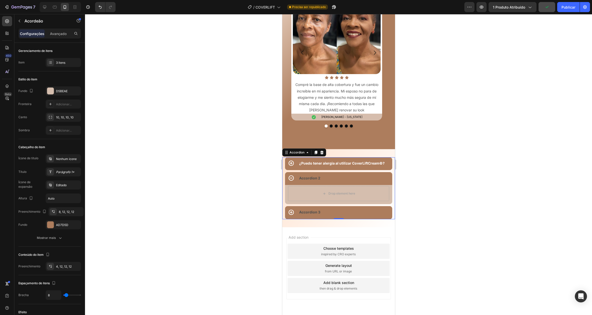
click at [327, 175] on div "Accordion 2" at bounding box center [343, 178] width 91 height 8
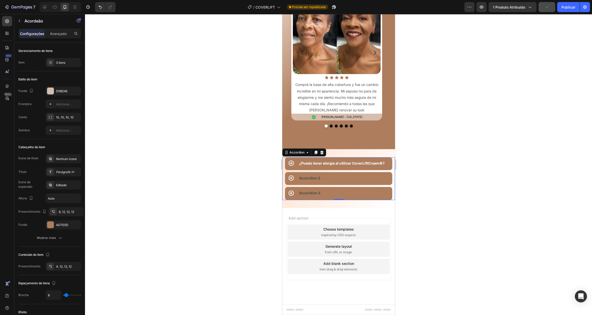
click at [295, 161] on div "¿Puedo tener alergia al utilizar CoverLiftCream©?" at bounding box center [338, 163] width 107 height 13
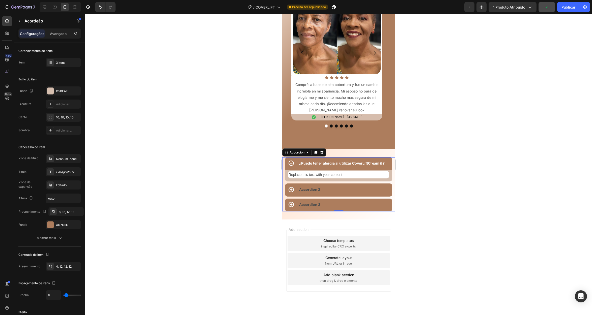
click at [309, 162] on strong "¿Puedo tener alergia al utilizar CoverLiftCream©?" at bounding box center [341, 163] width 85 height 4
click at [327, 189] on div "Accordion 2" at bounding box center [343, 190] width 91 height 8
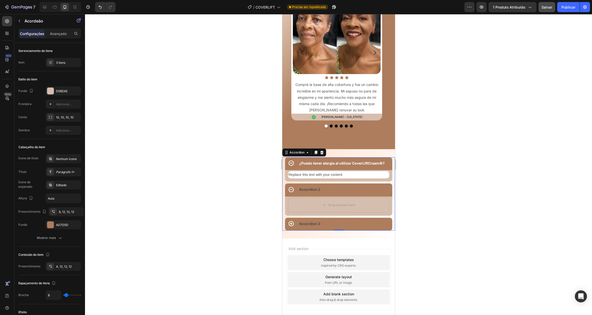
click at [338, 164] on strong "¿Puedo tener alergia al utilizar CoverLiftCream©?" at bounding box center [341, 163] width 85 height 4
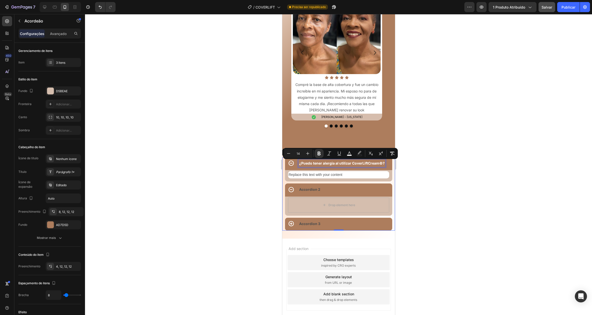
click at [338, 164] on strong "¿Puedo tener alergia al utilizar CoverLiftCream©?" at bounding box center [341, 163] width 85 height 4
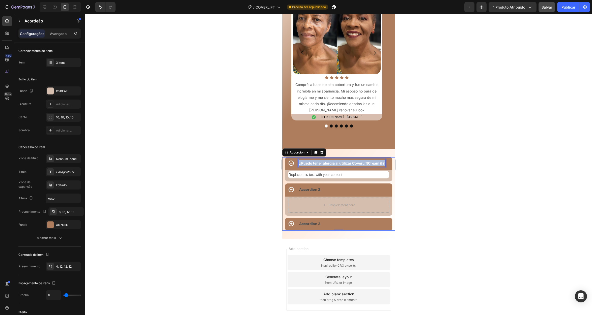
click at [338, 164] on strong "¿Puedo tener alergia al utilizar CoverLiftCream©?" at bounding box center [341, 163] width 85 height 4
click at [363, 177] on div "Replace this text with your content" at bounding box center [338, 174] width 101 height 7
click at [359, 164] on strong "¿Puedo tener alergia al utilizar CoverLiftCream©?" at bounding box center [341, 163] width 85 height 4
click at [364, 144] on div "Icon Mujeres reales, emociones reales. Heading Escucha cómo Coverlift está tran…" at bounding box center [338, 45] width 113 height 210
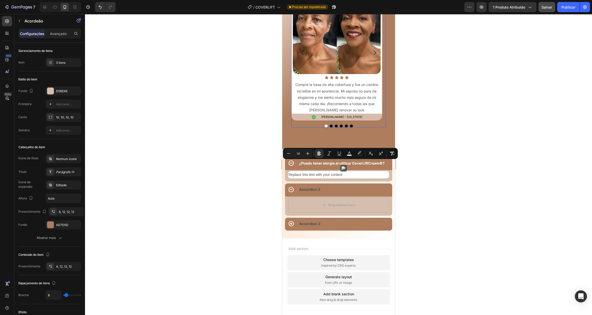
drag, startPoint x: 360, startPoint y: 124, endPoint x: 726, endPoint y: 34, distance: 377.1
click at [360, 124] on div "Image Row Icon Icon Icon Icon Icon Icon List Compré la base de alta cobertura y…" at bounding box center [338, 56] width 95 height 143
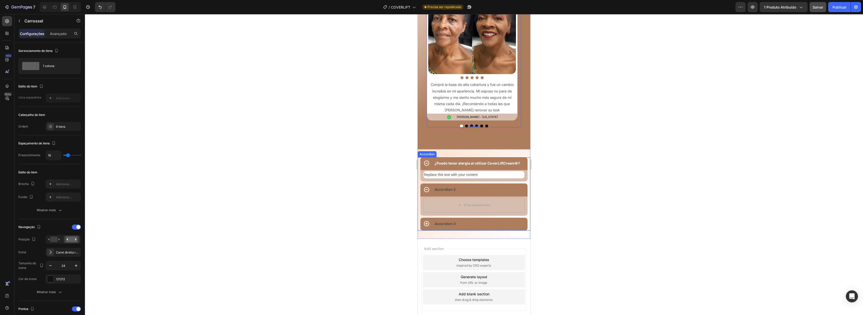
click at [476, 164] on strong "¿Puedo tener alergia al utilizar CoverLiftCream©?" at bounding box center [477, 163] width 85 height 4
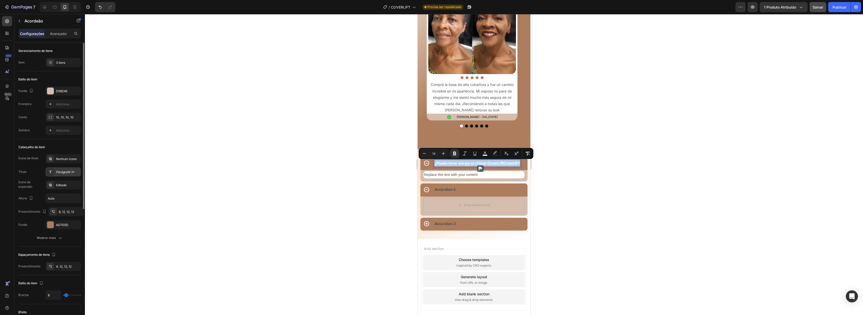
click at [56, 170] on font "Parágrafo 1*" at bounding box center [65, 172] width 18 height 4
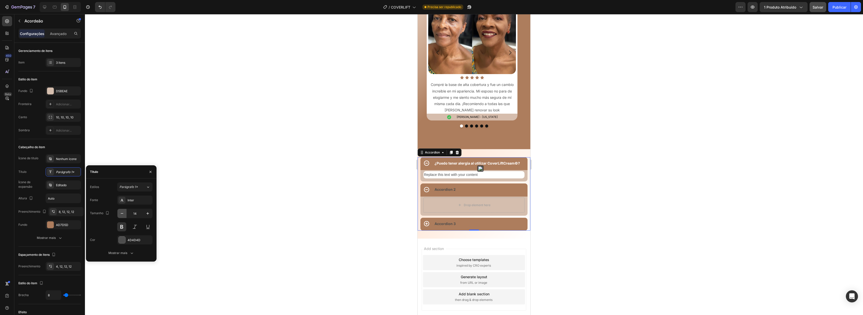
click at [122, 213] on icon "button" at bounding box center [122, 213] width 5 height 5
click at [147, 214] on icon "button" at bounding box center [147, 213] width 5 height 5
type input "14"
click at [123, 227] on button at bounding box center [121, 226] width 9 height 9
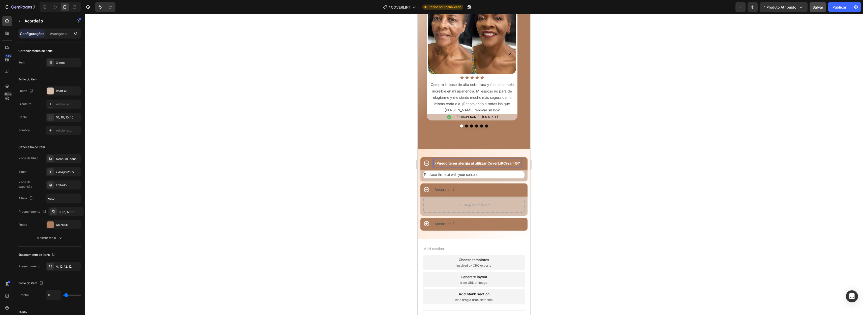
click at [452, 163] on strong "¿Puedo tener alergia al utilizar CoverLiftCream©?" at bounding box center [477, 163] width 85 height 4
click at [443, 190] on p "Accordion 2" at bounding box center [445, 189] width 20 height 6
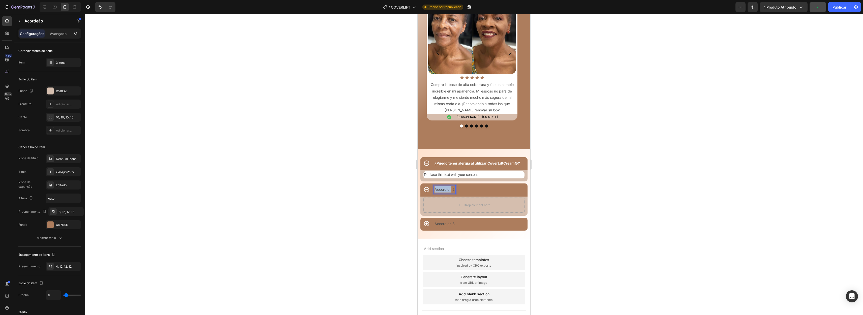
click at [443, 190] on p "Accordion 2" at bounding box center [445, 189] width 20 height 6
click at [455, 161] on p "¿Puedo tener alergia al utilizar CoverLiftCream©?" at bounding box center [477, 163] width 85 height 6
click at [454, 163] on strong "¿Puedo tener alergia al utilizar CoverLiftCream©?" at bounding box center [477, 163] width 85 height 4
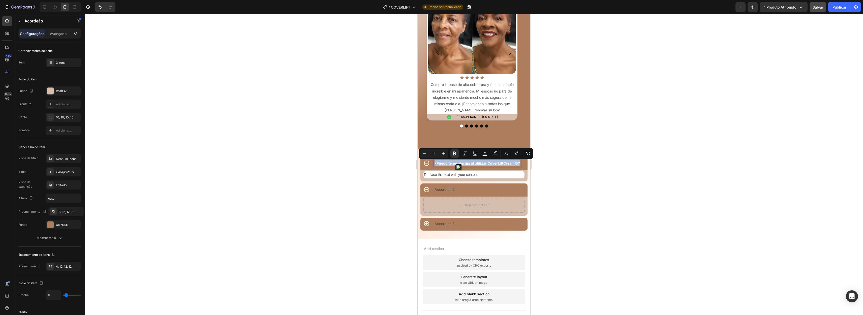
copy strong "¿Puedo tener alergia al utilizar CoverLiftCream©?"
click at [449, 190] on p "Accordion 2" at bounding box center [445, 189] width 20 height 6
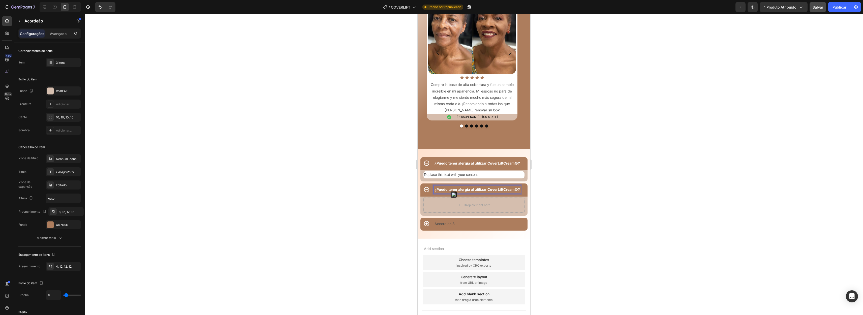
click at [459, 189] on strong "¿Puedo tener alergia al utilizar CoverLiftCream©?" at bounding box center [477, 189] width 85 height 4
click at [457, 178] on icon "Barra de ferramentas contextual do editor" at bounding box center [454, 179] width 5 height 5
click at [469, 163] on strong "¿Puedo tener alergia al utilizar CoverLiftCream©?" at bounding box center [477, 163] width 85 height 4
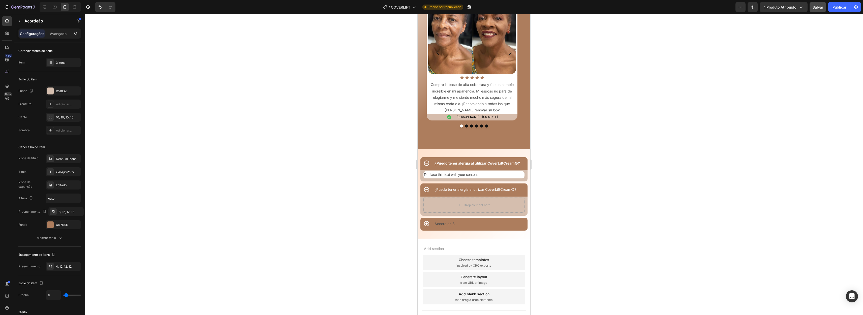
click at [523, 173] on div "Replace this text with your content Text Block" at bounding box center [474, 175] width 107 height 11
click at [64, 63] on font "3 itens" at bounding box center [60, 63] width 9 height 4
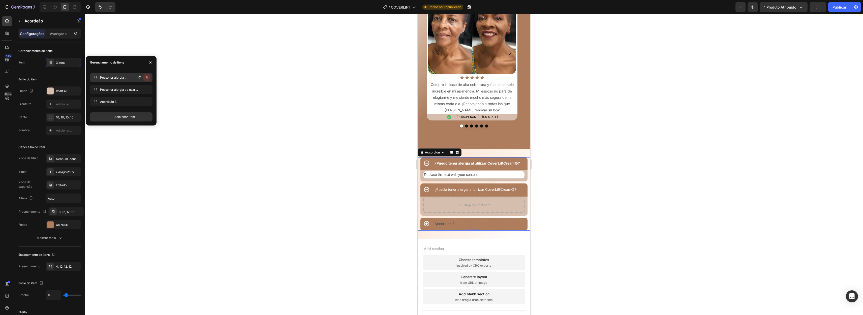
click at [148, 77] on icon "button" at bounding box center [147, 77] width 3 height 3
click at [145, 76] on font "Excluir" at bounding box center [143, 78] width 10 height 4
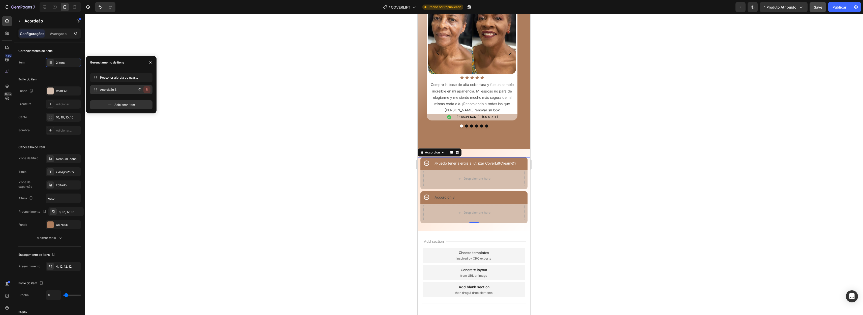
click at [145, 90] on icon "button" at bounding box center [147, 90] width 4 height 4
click at [146, 90] on font "Excluir" at bounding box center [143, 90] width 10 height 4
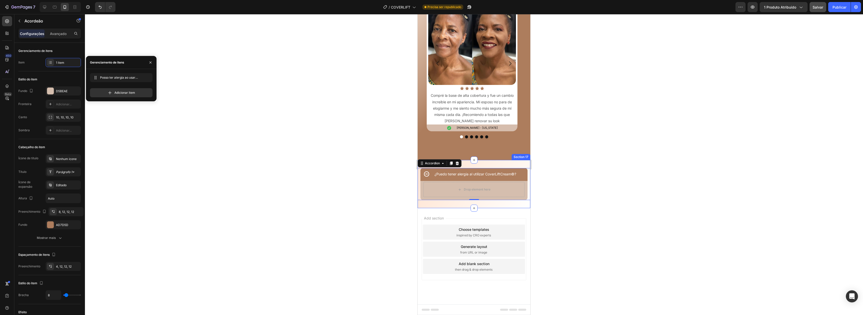
click at [517, 163] on div "¿Puedo tener alergia al utilizar CoverLiftCream©? Drop element here Accordion 0…" at bounding box center [474, 184] width 113 height 48
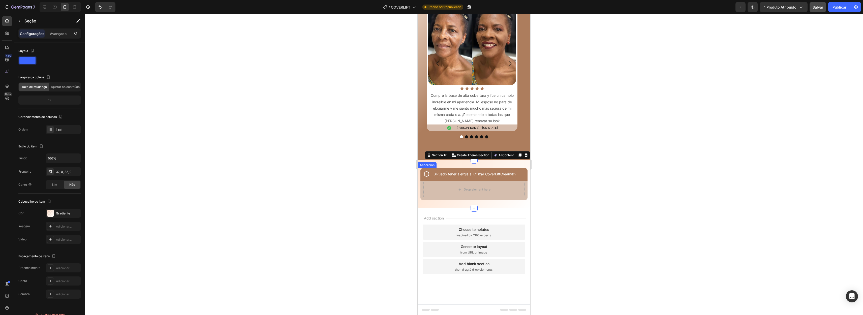
click at [422, 185] on div "Drop element here" at bounding box center [474, 190] width 107 height 19
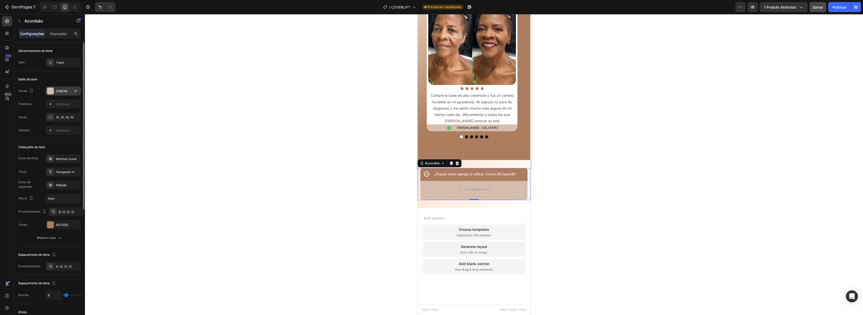
click at [50, 90] on div at bounding box center [50, 91] width 7 height 7
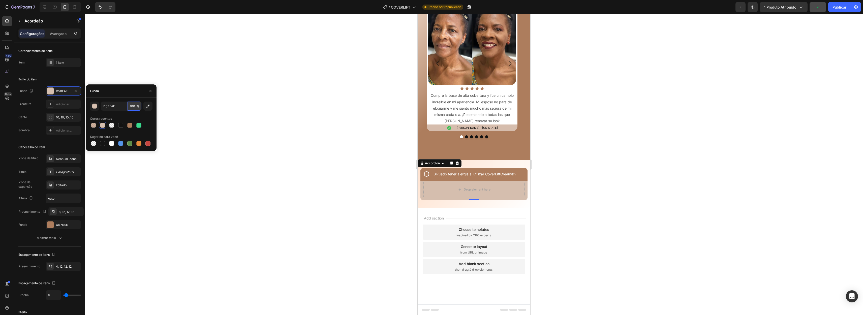
click at [135, 106] on input "100" at bounding box center [135, 106] width 14 height 9
type input "2"
drag, startPoint x: 109, startPoint y: 144, endPoint x: 142, endPoint y: 143, distance: 32.3
click at [109, 144] on div at bounding box center [111, 143] width 5 height 5
type input "FFFFFF"
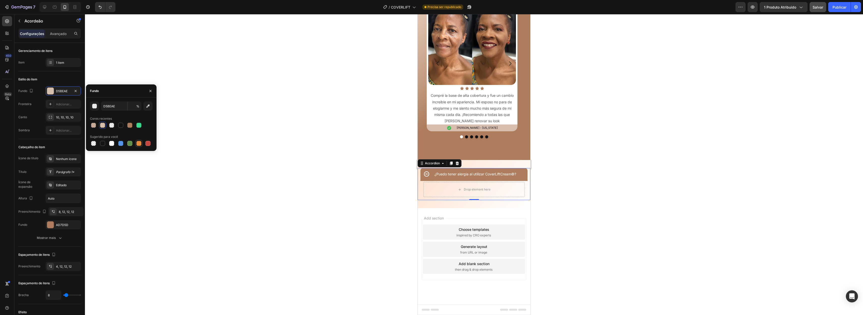
type input "100"
click at [504, 190] on div "Drop element here" at bounding box center [474, 189] width 101 height 15
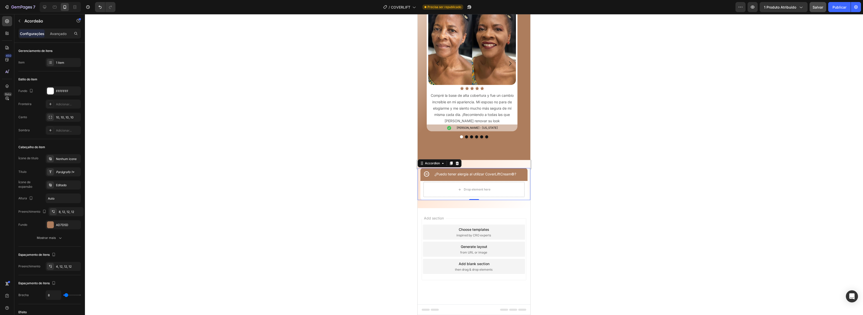
click at [428, 174] on icon at bounding box center [427, 174] width 6 height 6
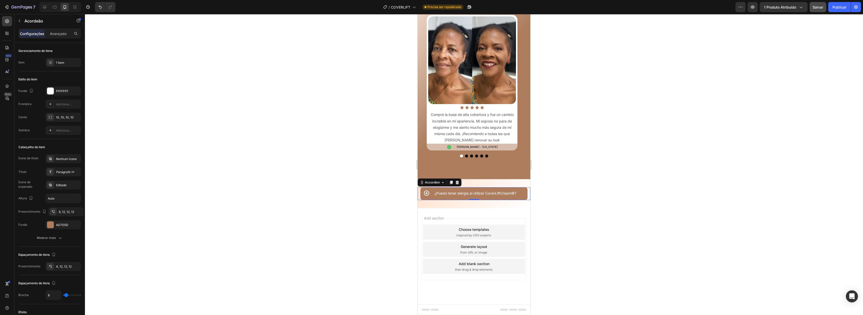
scroll to position [2180, 0]
click at [425, 192] on icon at bounding box center [427, 193] width 6 height 6
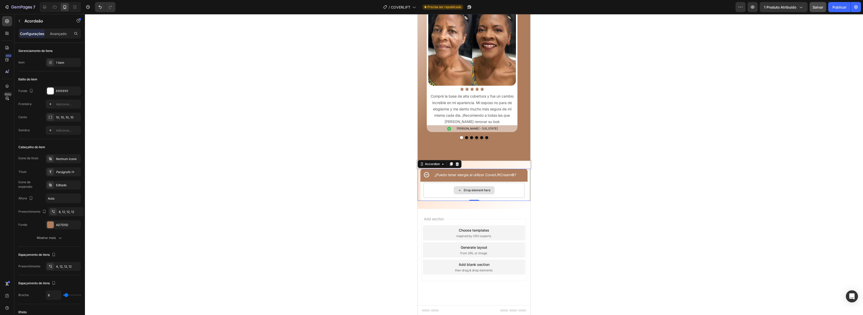
scroll to position [2199, 0]
click at [450, 189] on div "Drop element here" at bounding box center [474, 189] width 101 height 15
click at [19, 20] on icon "button" at bounding box center [19, 21] width 4 height 4
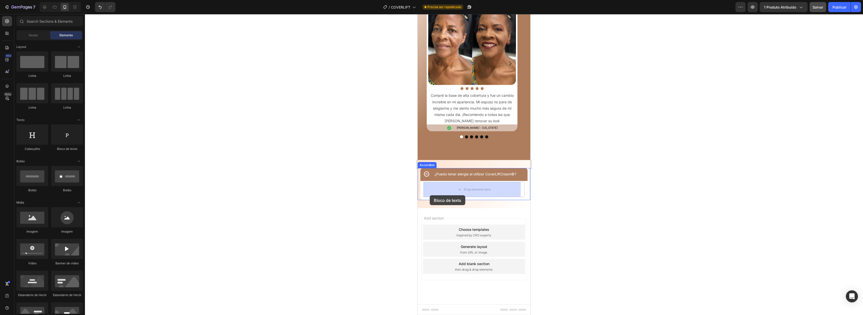
drag, startPoint x: 482, startPoint y: 103, endPoint x: 422, endPoint y: 188, distance: 104.2
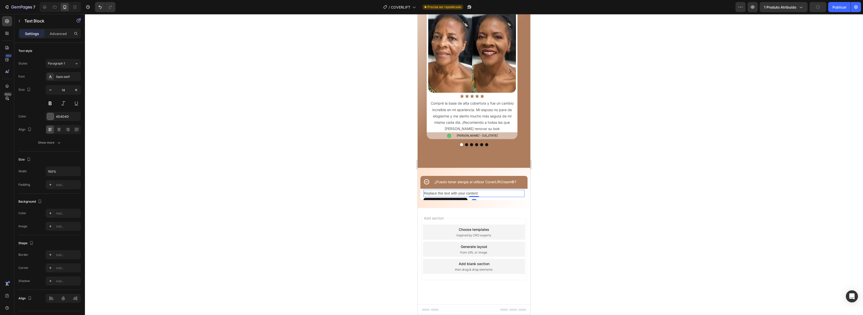
scroll to position [2192, 0]
click at [474, 205] on div at bounding box center [474, 208] width 7 height 7
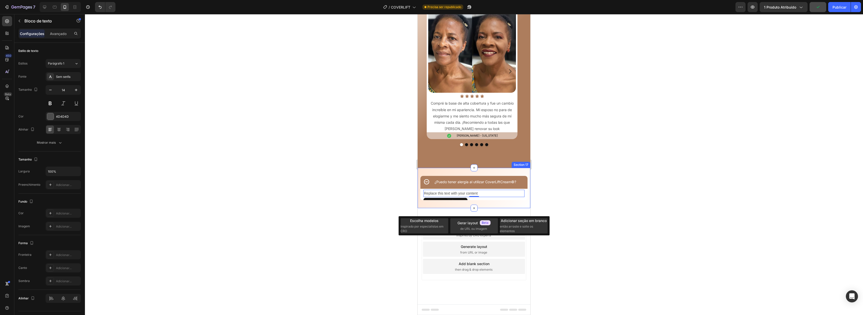
click at [488, 204] on div "¿Puedo tener alergia al utilizar CoverLiftCream©? Replace this text with your c…" at bounding box center [474, 188] width 113 height 40
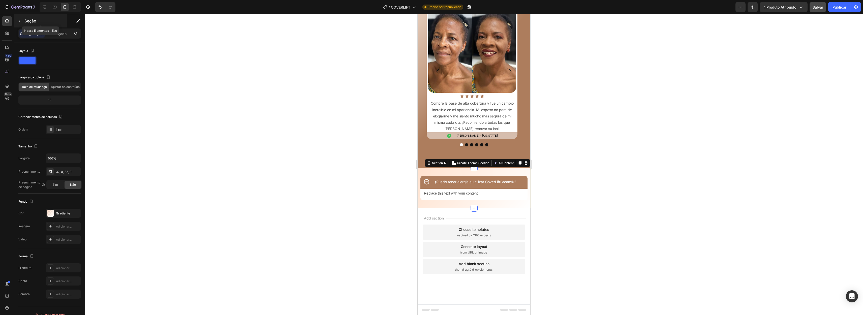
click at [18, 21] on icon "button" at bounding box center [19, 21] width 4 height 4
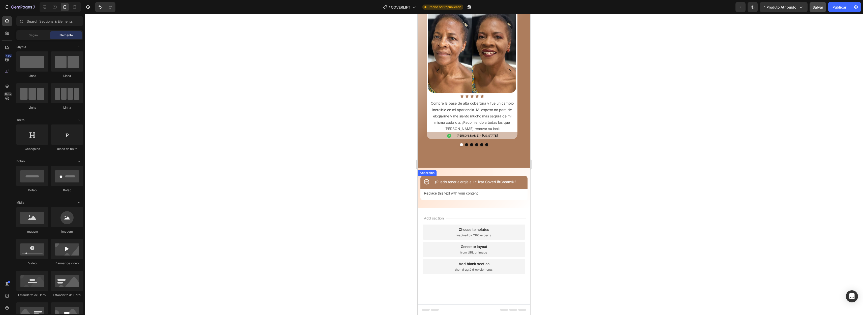
click at [426, 183] on icon at bounding box center [427, 182] width 6 height 6
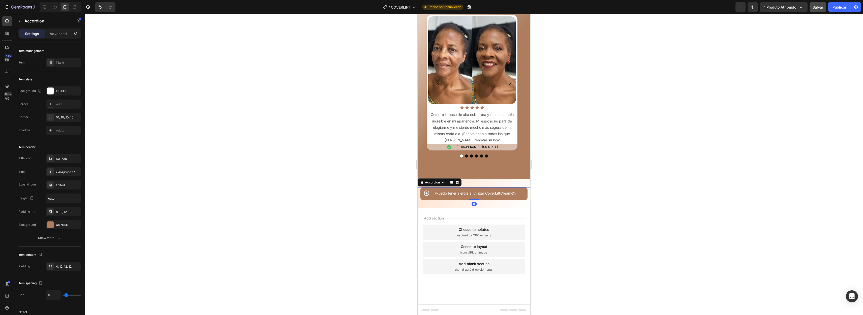
scroll to position [2180, 0]
click at [426, 183] on div "Accordion" at bounding box center [432, 182] width 17 height 5
click at [592, 5] on font "Publicar" at bounding box center [840, 7] width 14 height 5
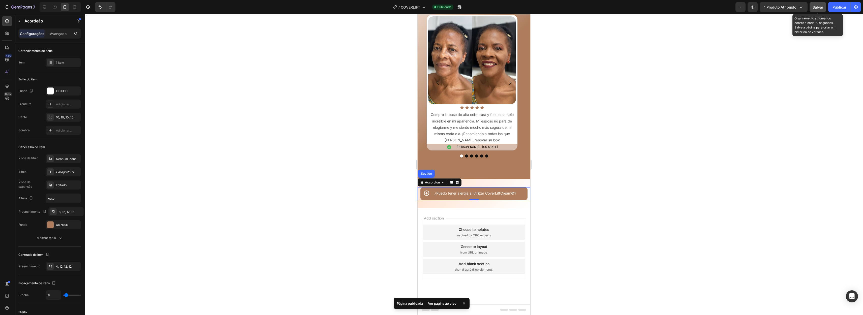
click at [592, 7] on font "Salvar" at bounding box center [818, 7] width 11 height 4
